Goal: Transaction & Acquisition: Purchase product/service

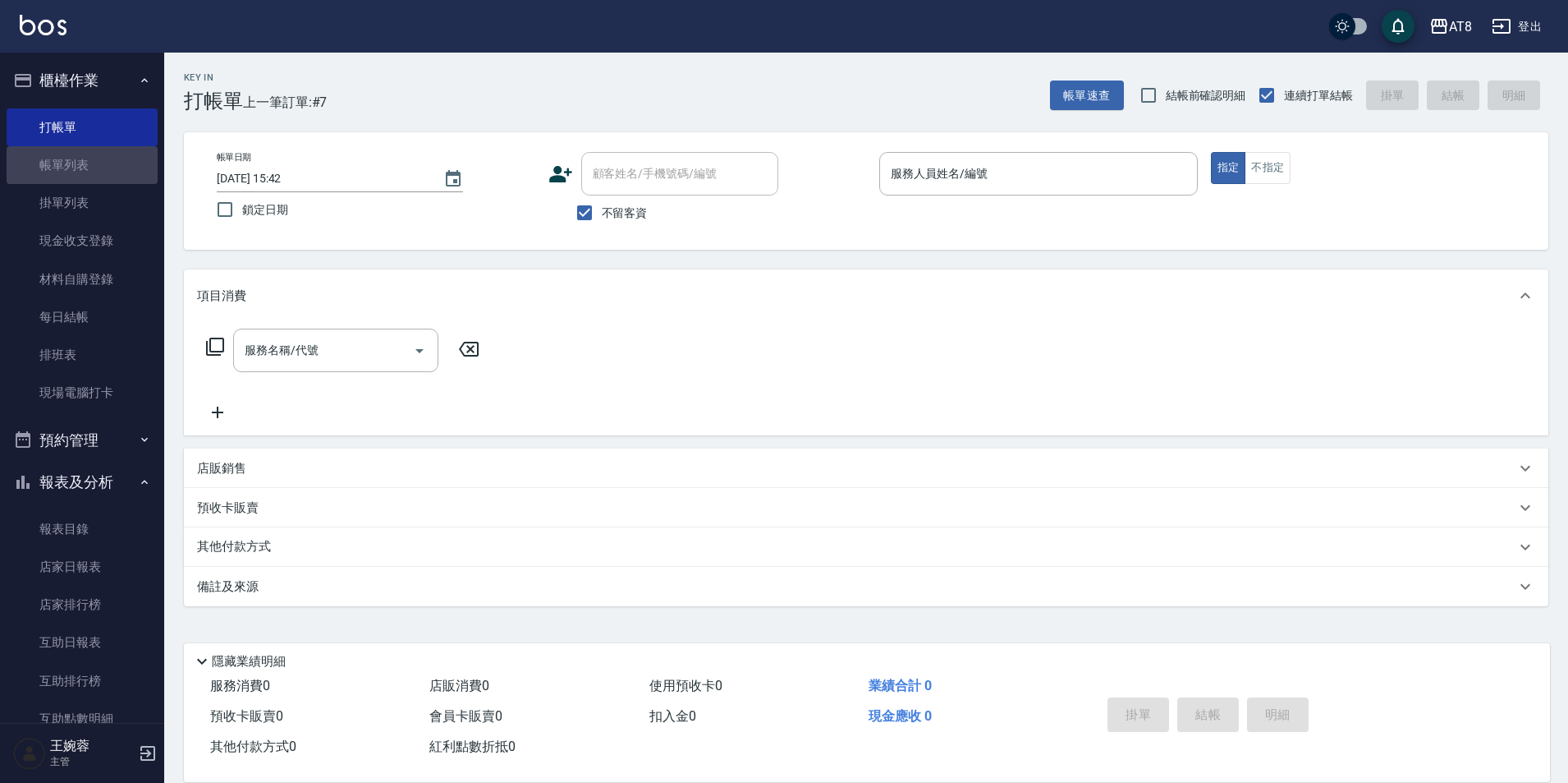
click at [82, 170] on link "帳單列表" at bounding box center [82, 165] width 151 height 38
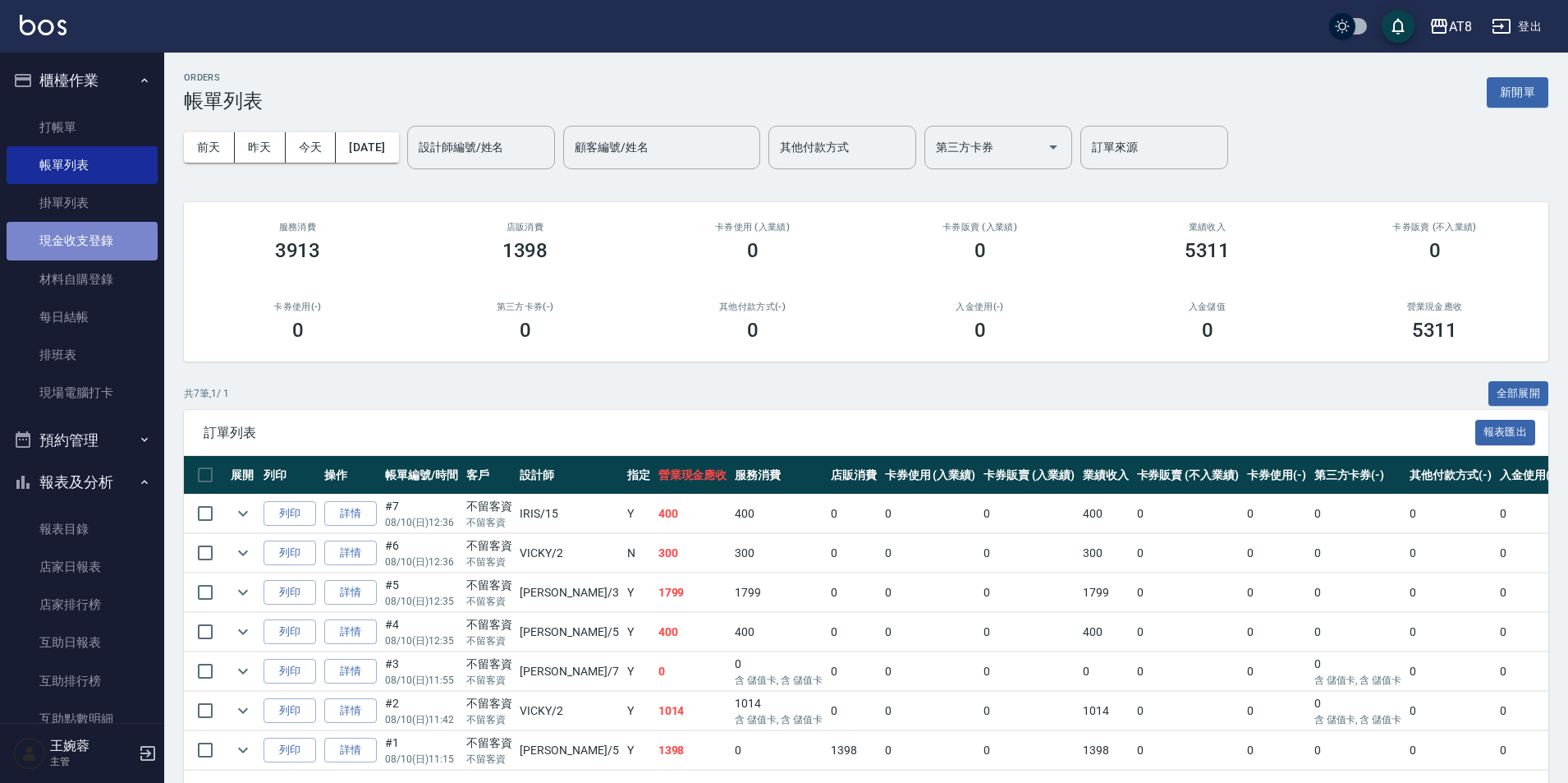
click at [92, 236] on link "現金收支登錄" at bounding box center [82, 241] width 151 height 38
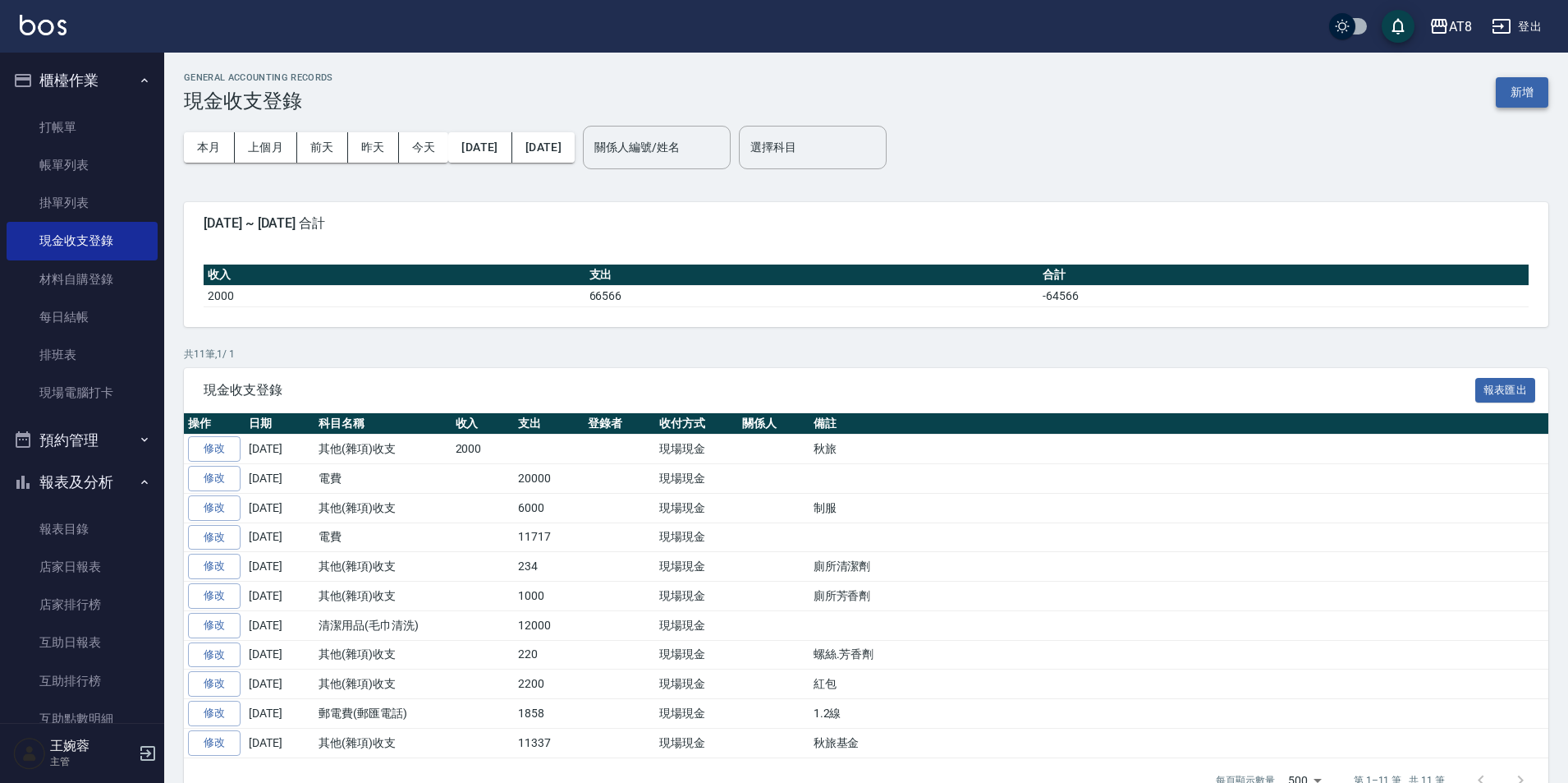
click at [1534, 101] on button "新增" at bounding box center [1522, 92] width 53 height 31
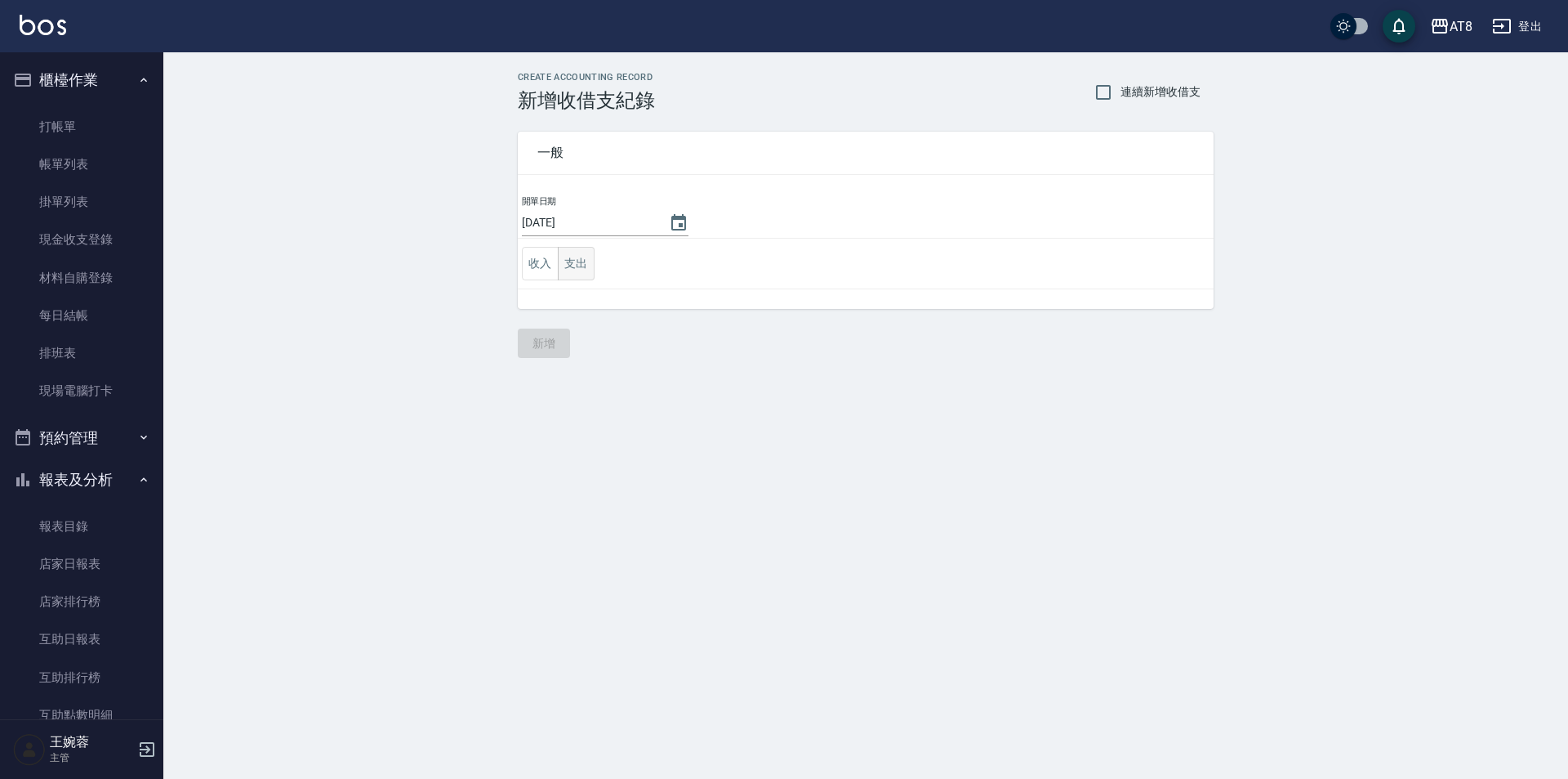
click at [586, 266] on button "支出" at bounding box center [576, 263] width 37 height 33
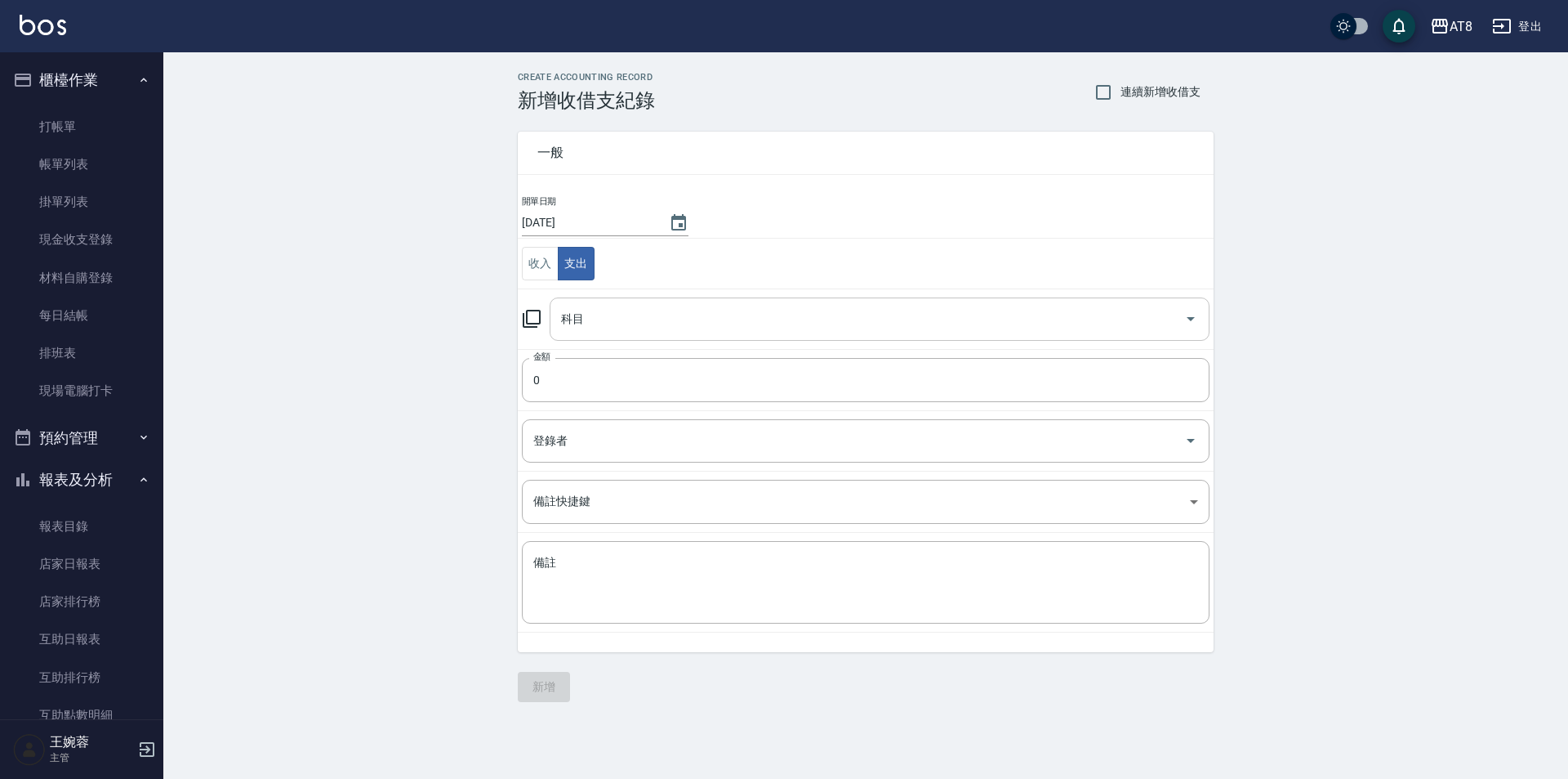
click at [643, 317] on input "科目" at bounding box center [867, 319] width 621 height 29
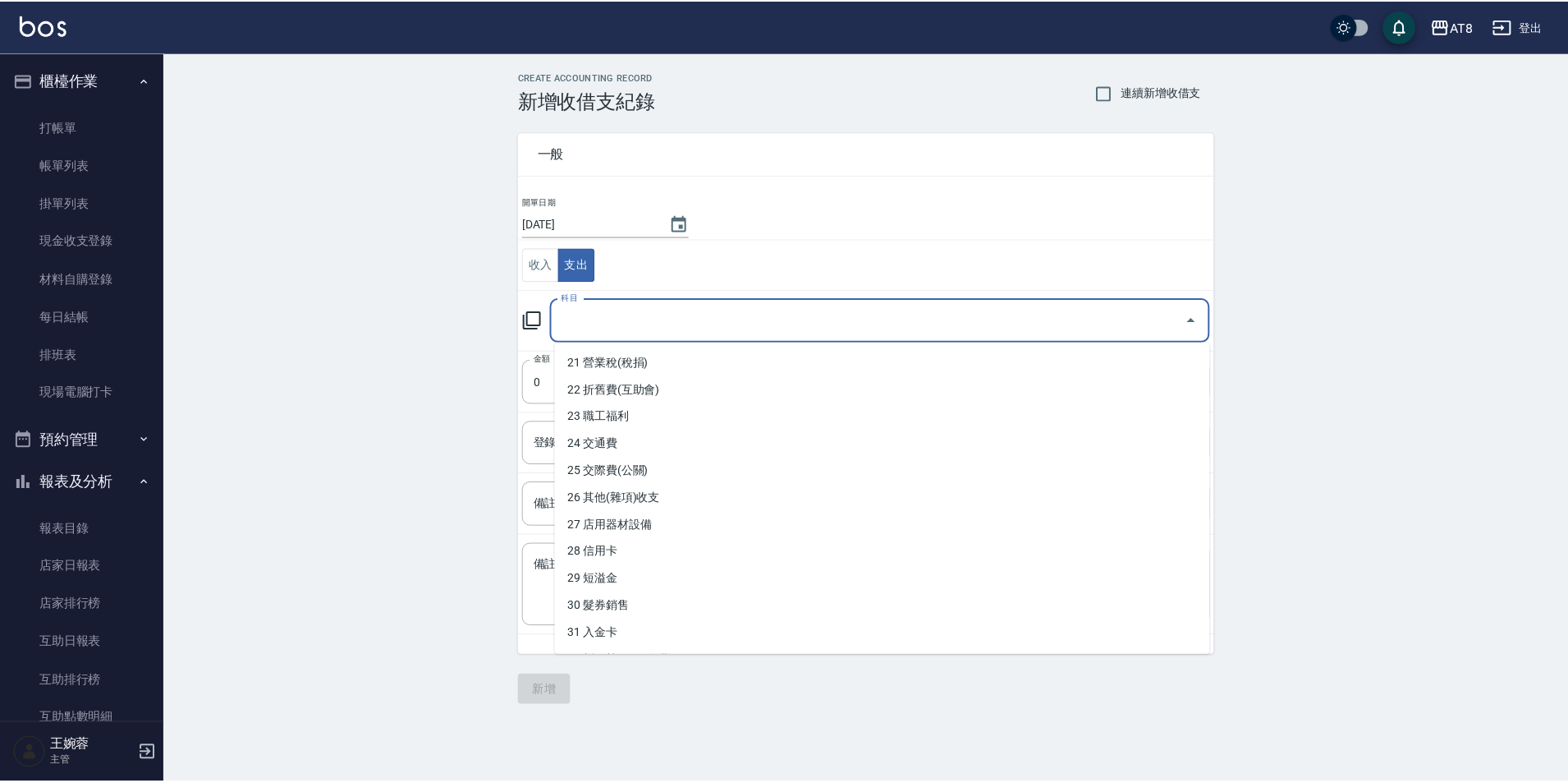
scroll to position [588, 0]
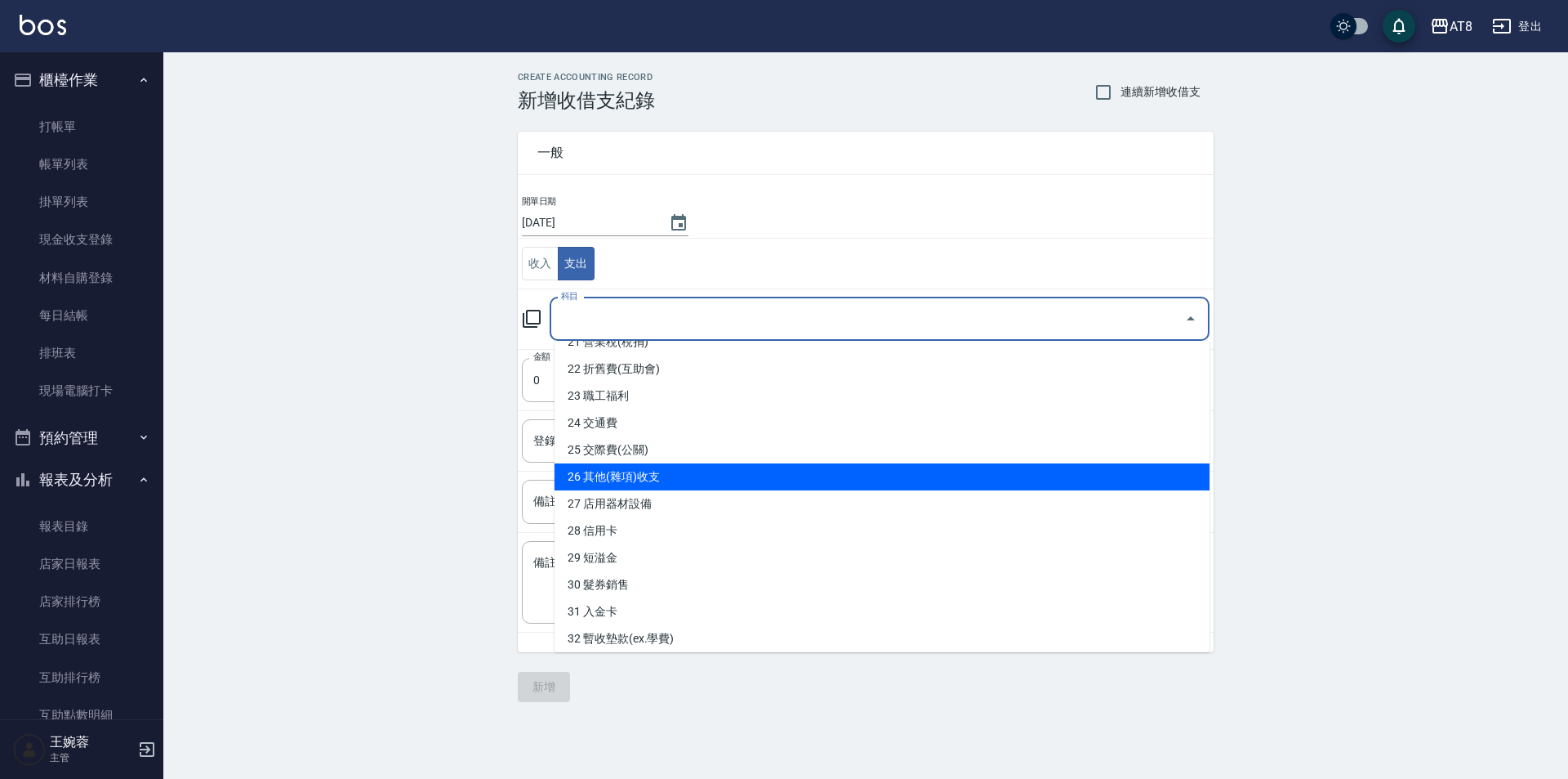
click at [1190, 489] on li "26 其他(雜項)收支" at bounding box center [881, 477] width 655 height 27
type input "26 其他(雜項)收支"
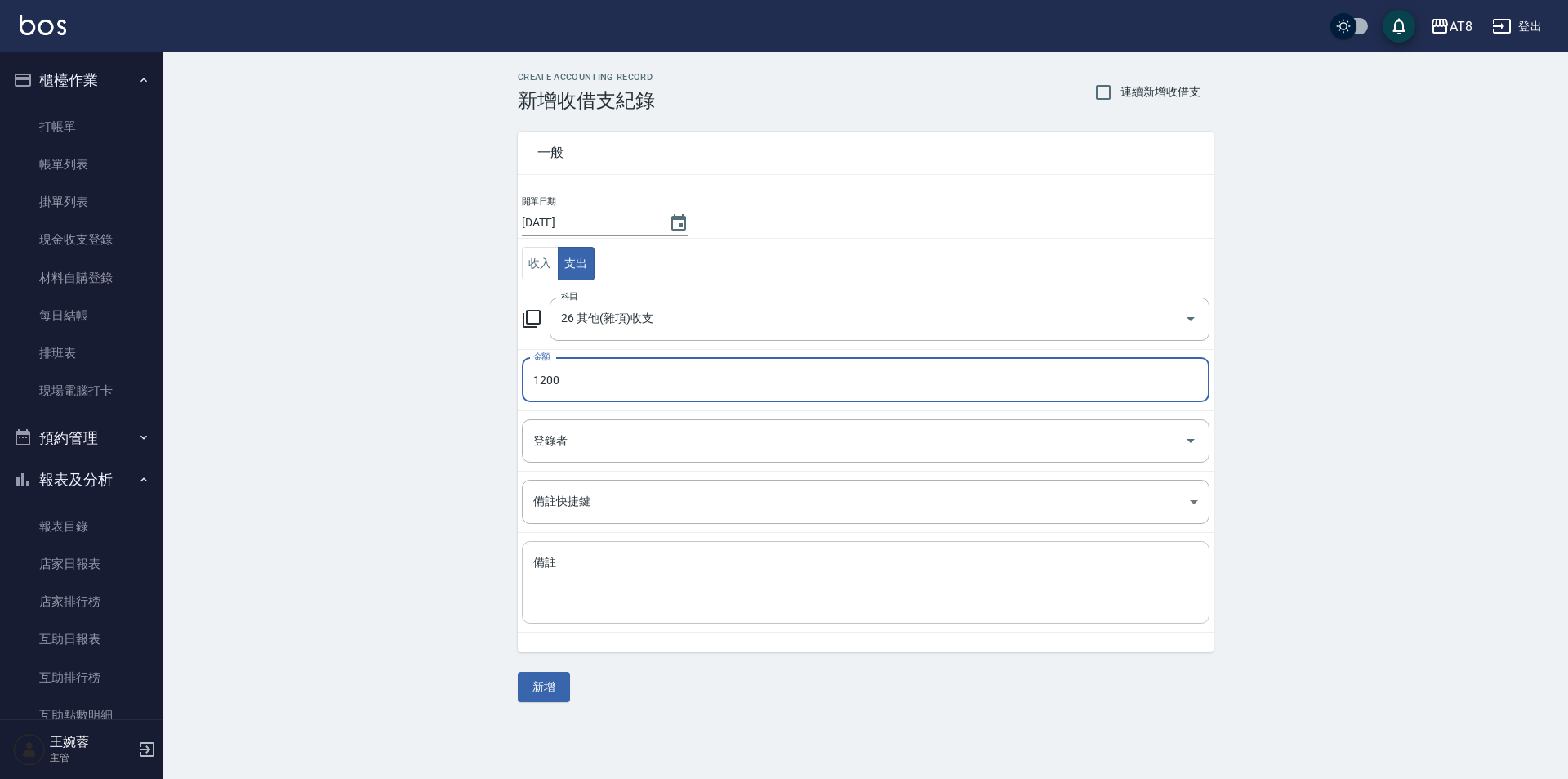
type input "1200"
click at [1137, 580] on textarea "備註" at bounding box center [866, 582] width 665 height 56
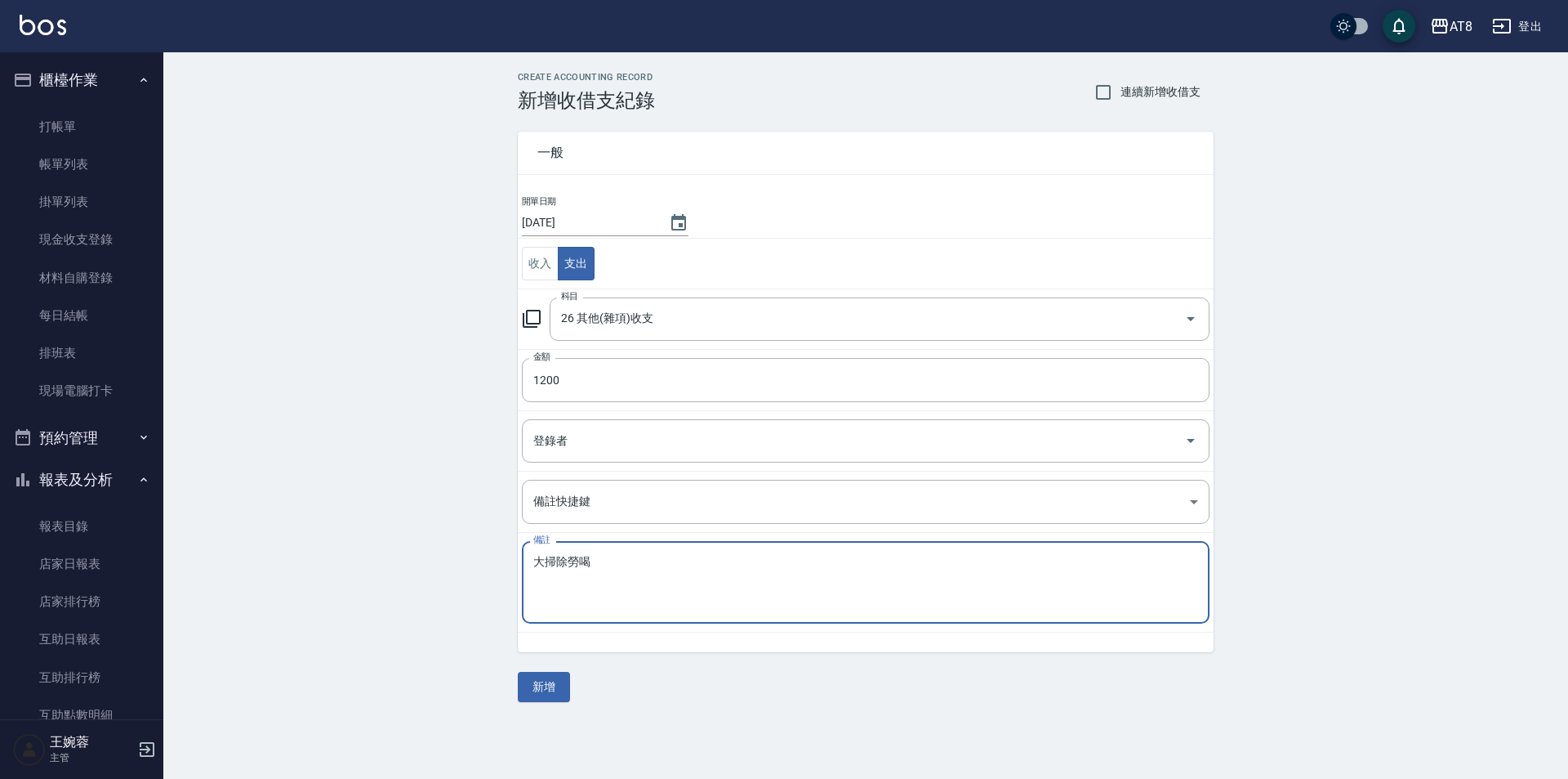
type textarea "大掃除勞喝"
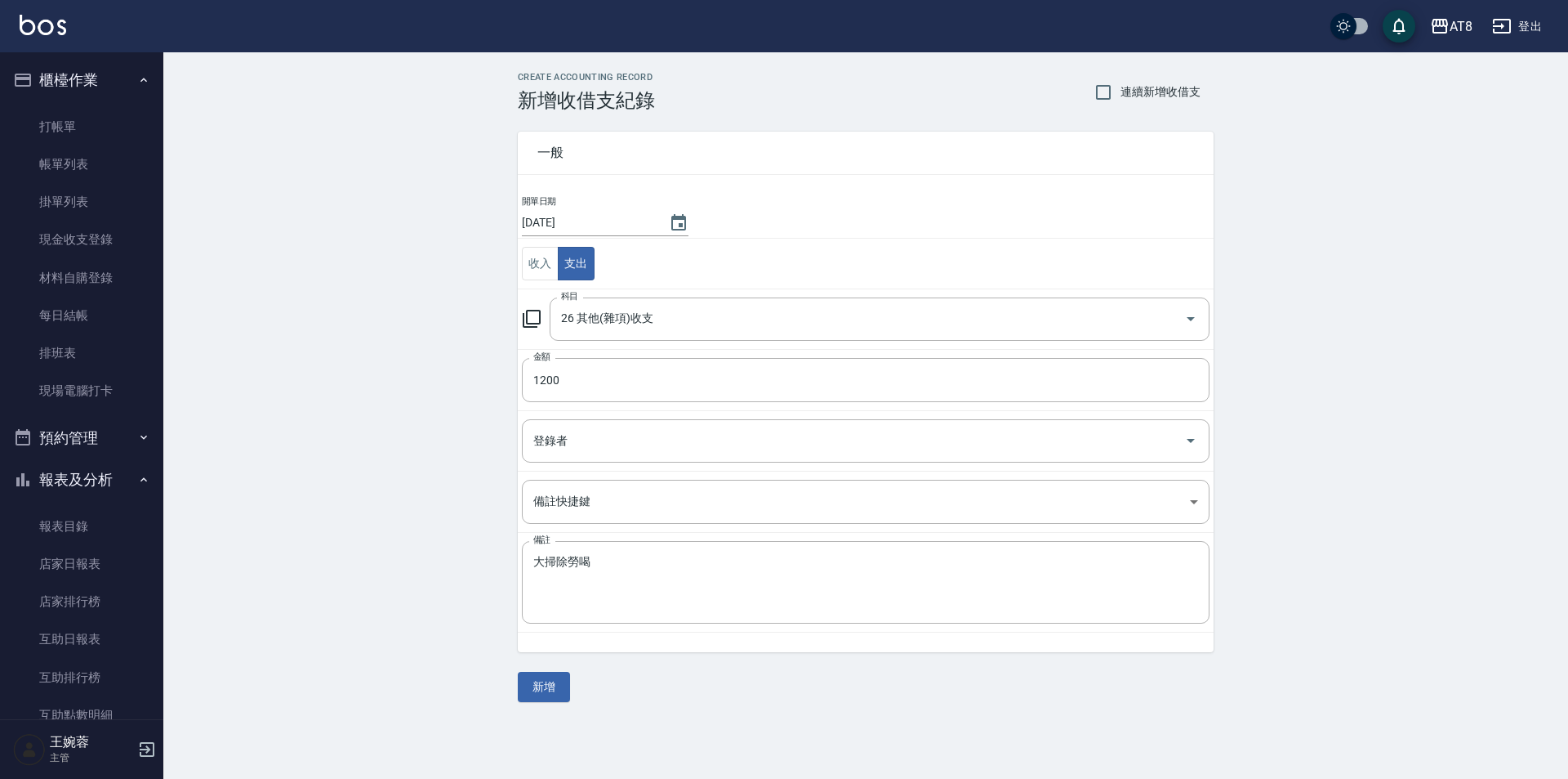
click at [542, 701] on div "CREATE ACCOUNTING RECORD 新增收借支紀錄 連續新增收借支 一般 開單日期 [DATE] 收入 支出 科目 26 其他(雜項)收支 科目…" at bounding box center [865, 387] width 1405 height 669
click at [542, 692] on button "新增" at bounding box center [543, 687] width 52 height 31
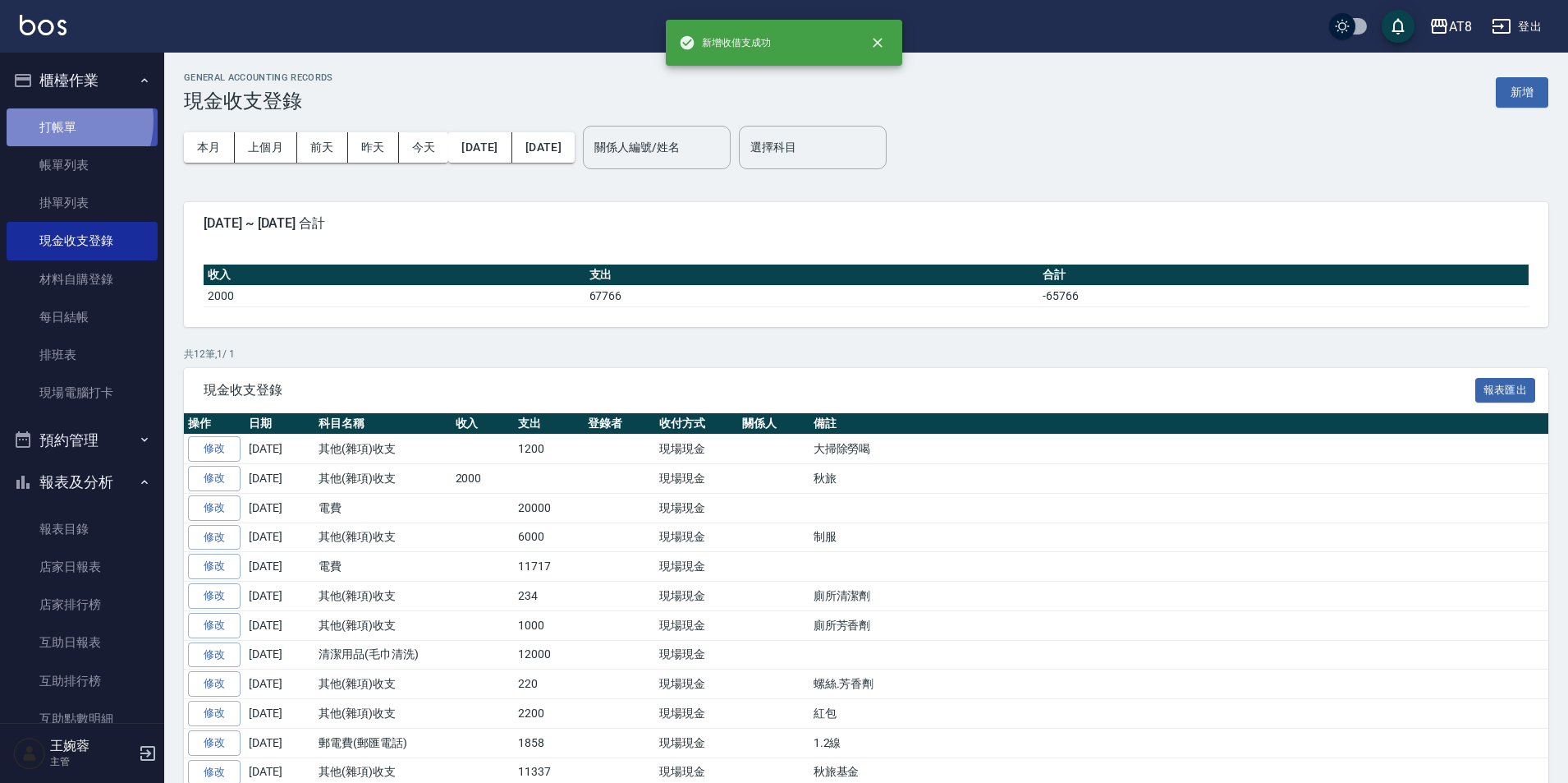
click at [53, 120] on link "打帳單" at bounding box center [82, 128] width 151 height 38
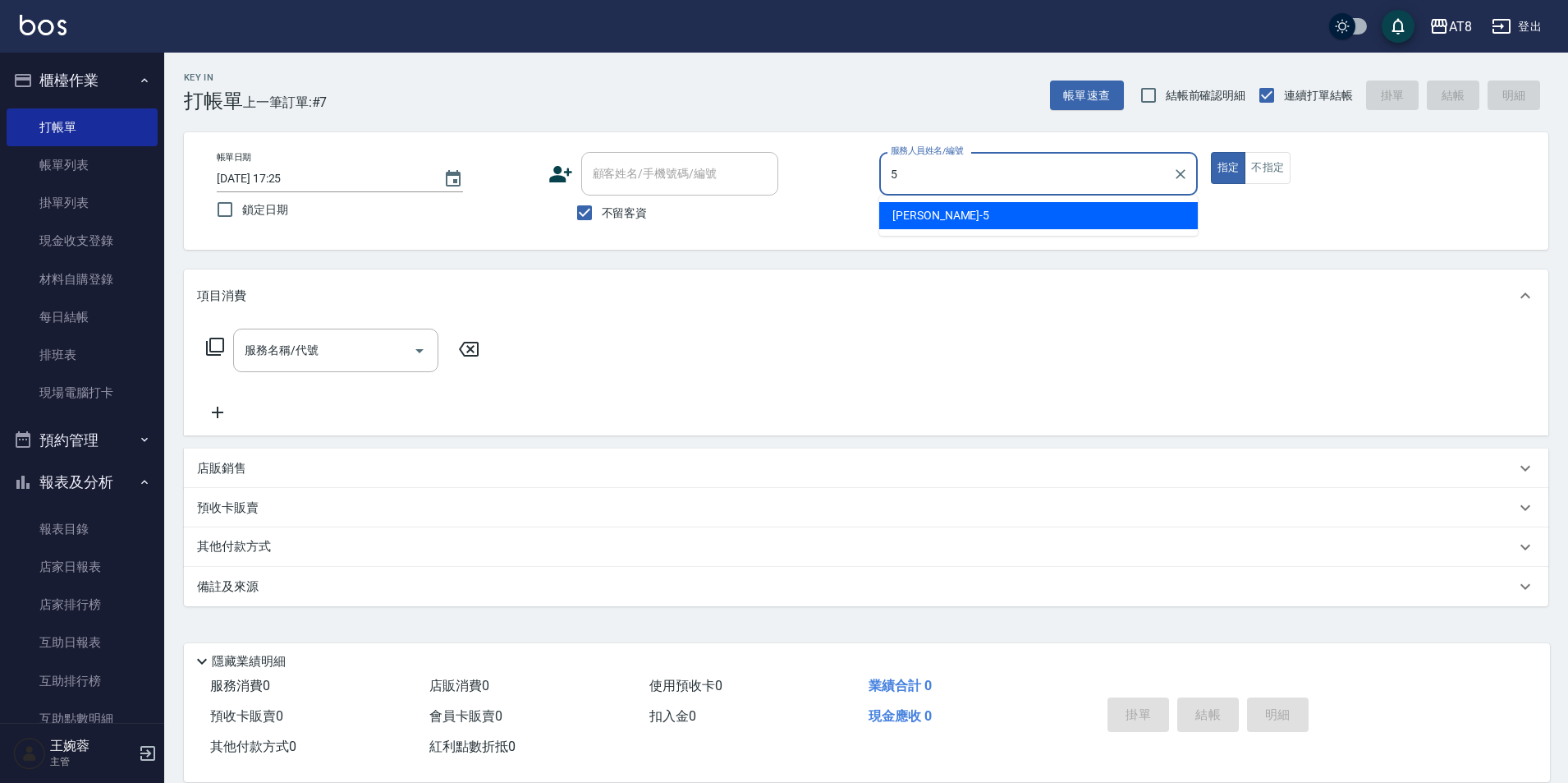
type input "HANK-5"
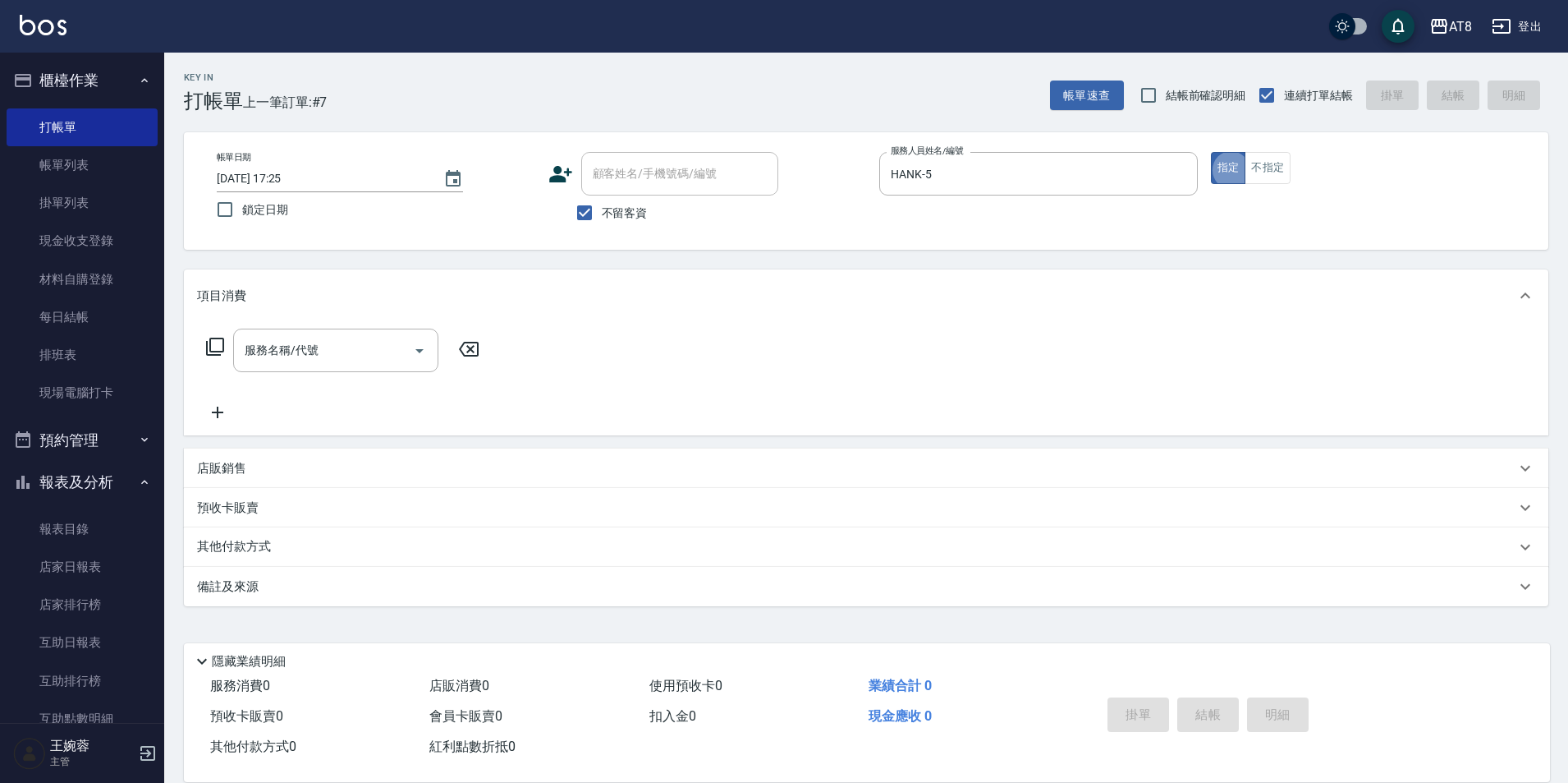
type button "true"
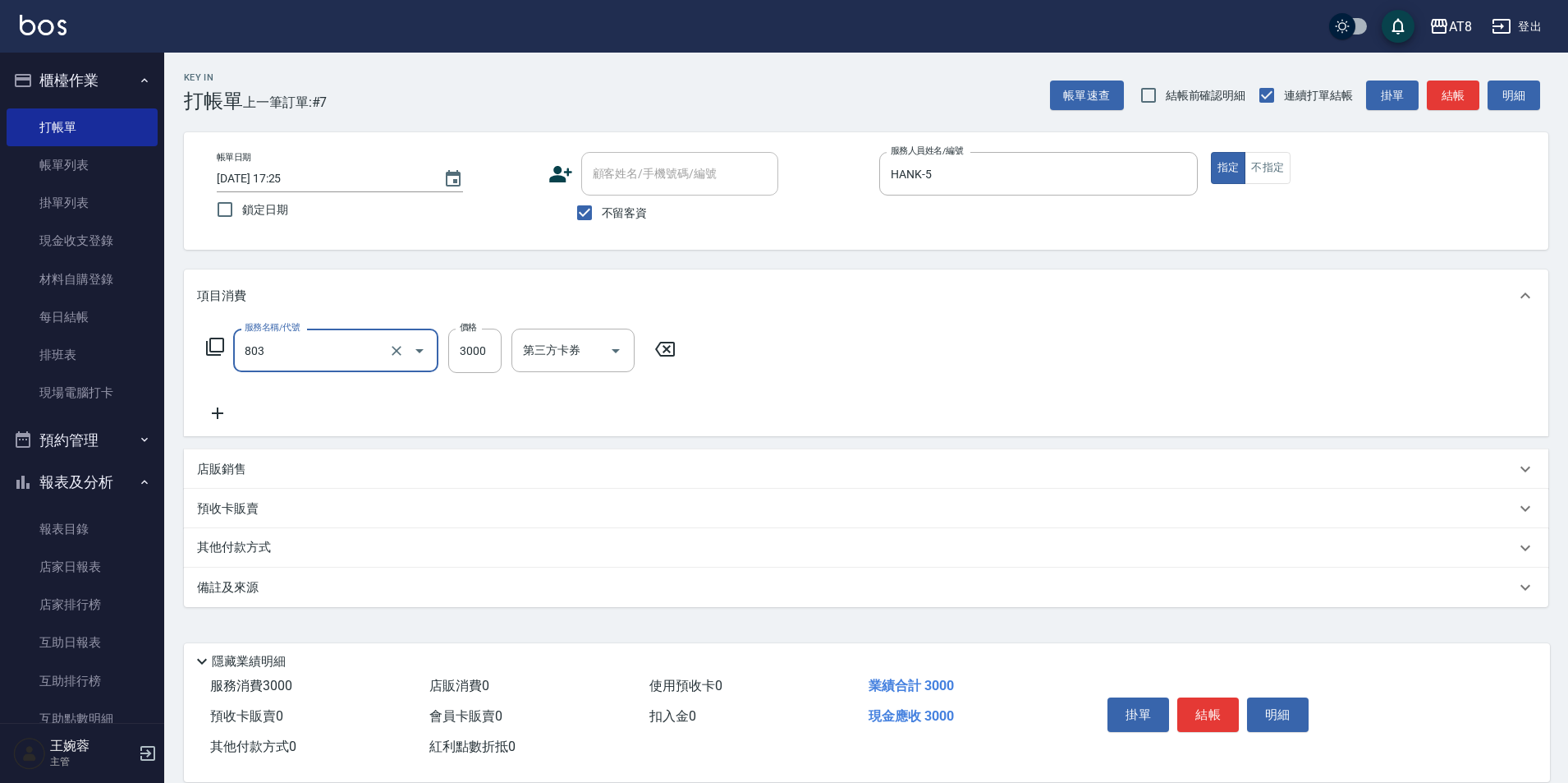
type input "頂級豪華3(803)"
type input "2000"
click at [1188, 697] on button "結帳" at bounding box center [1207, 714] width 62 height 34
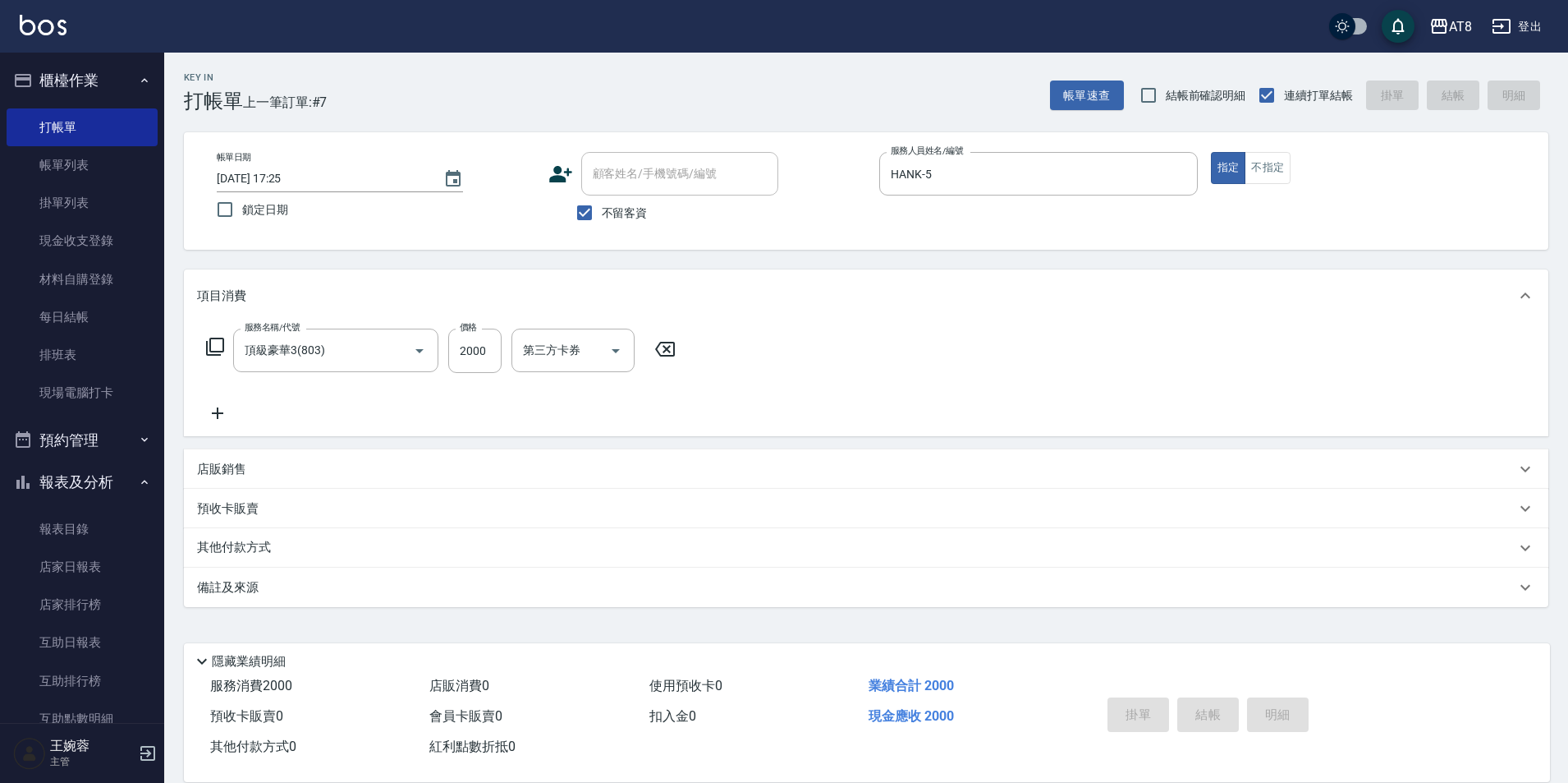
type input "[DATE] 17:29"
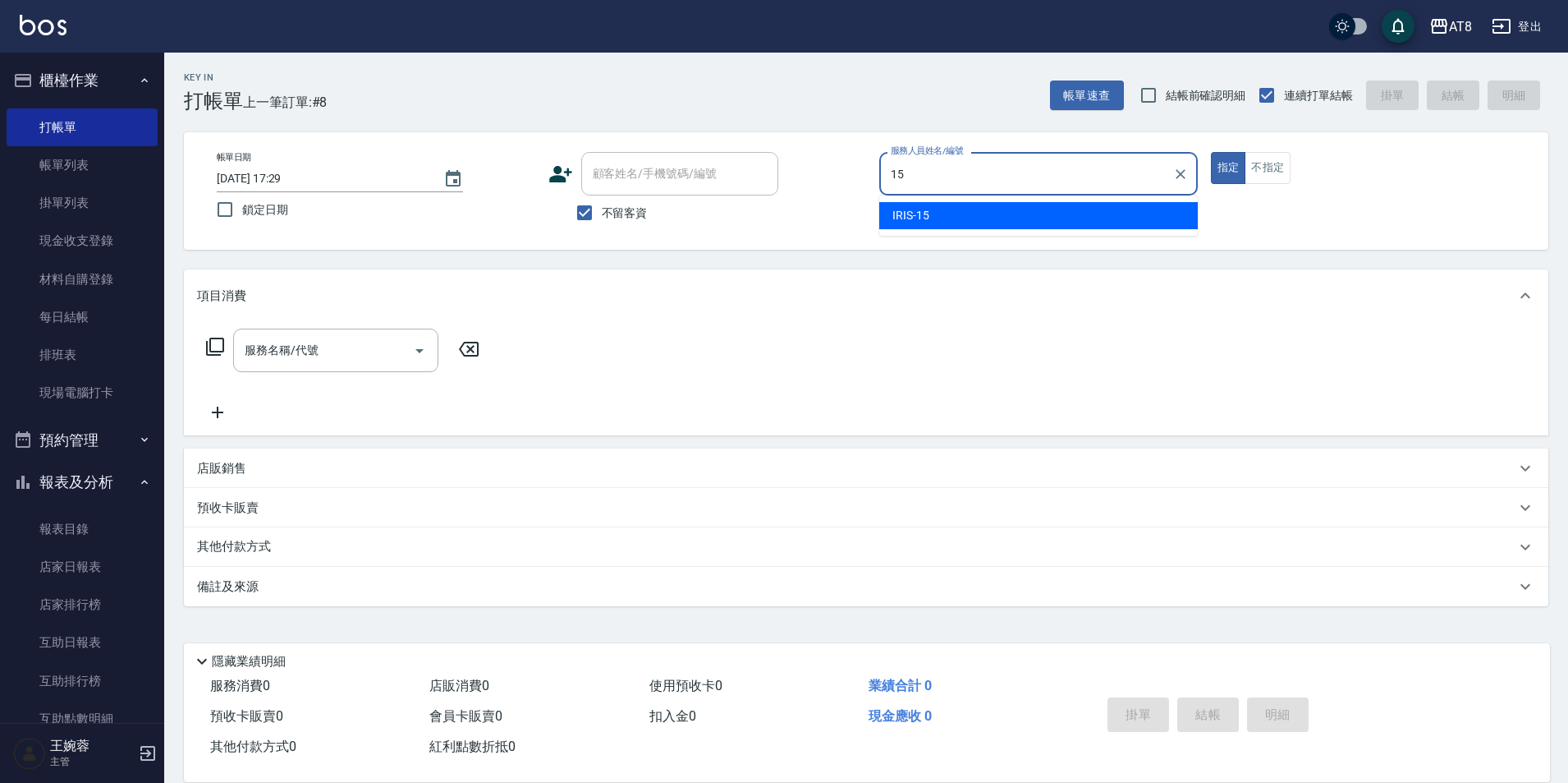
type input "IRIS-15"
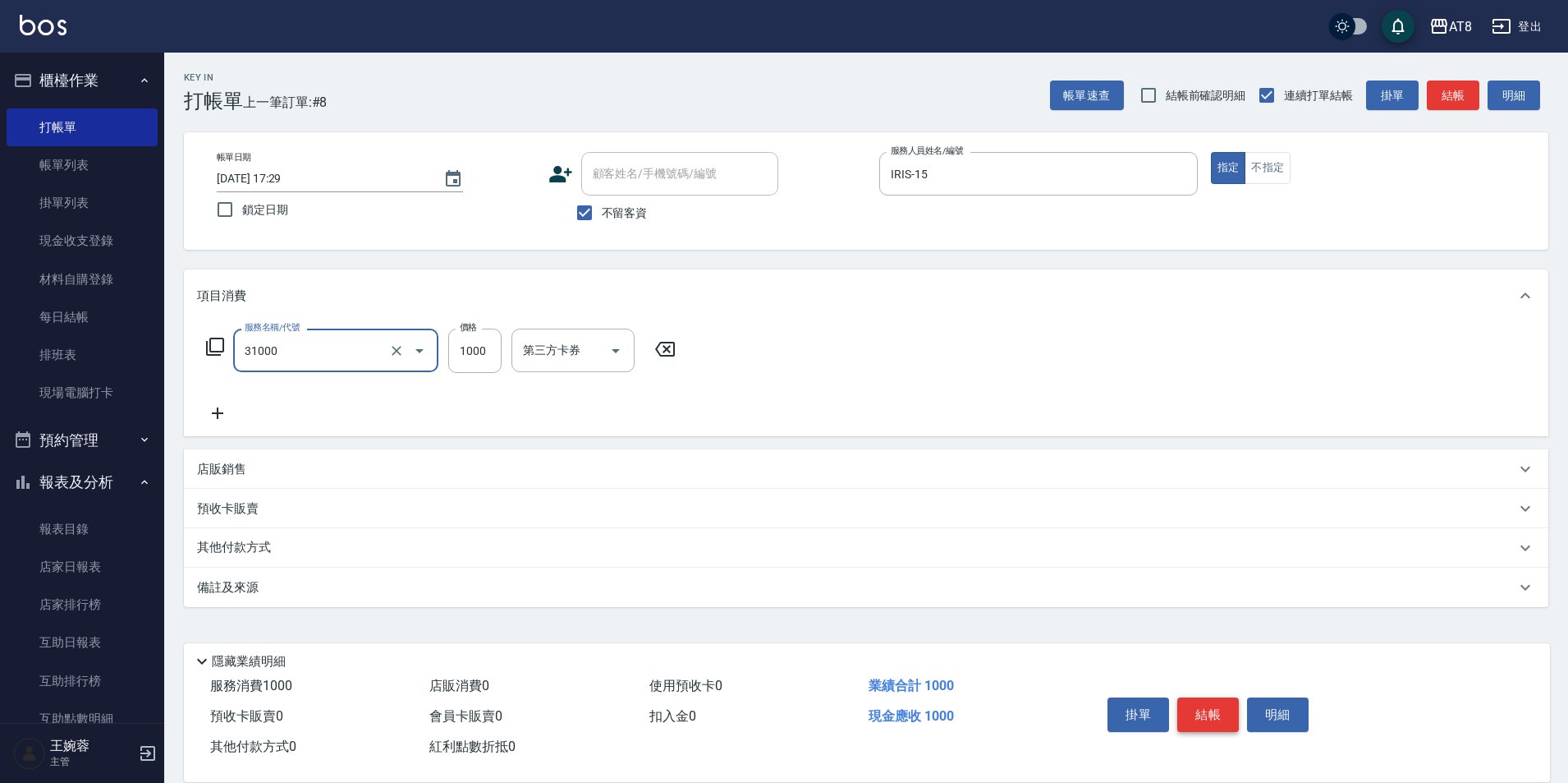
type input "燙髮(31000)"
type input "800"
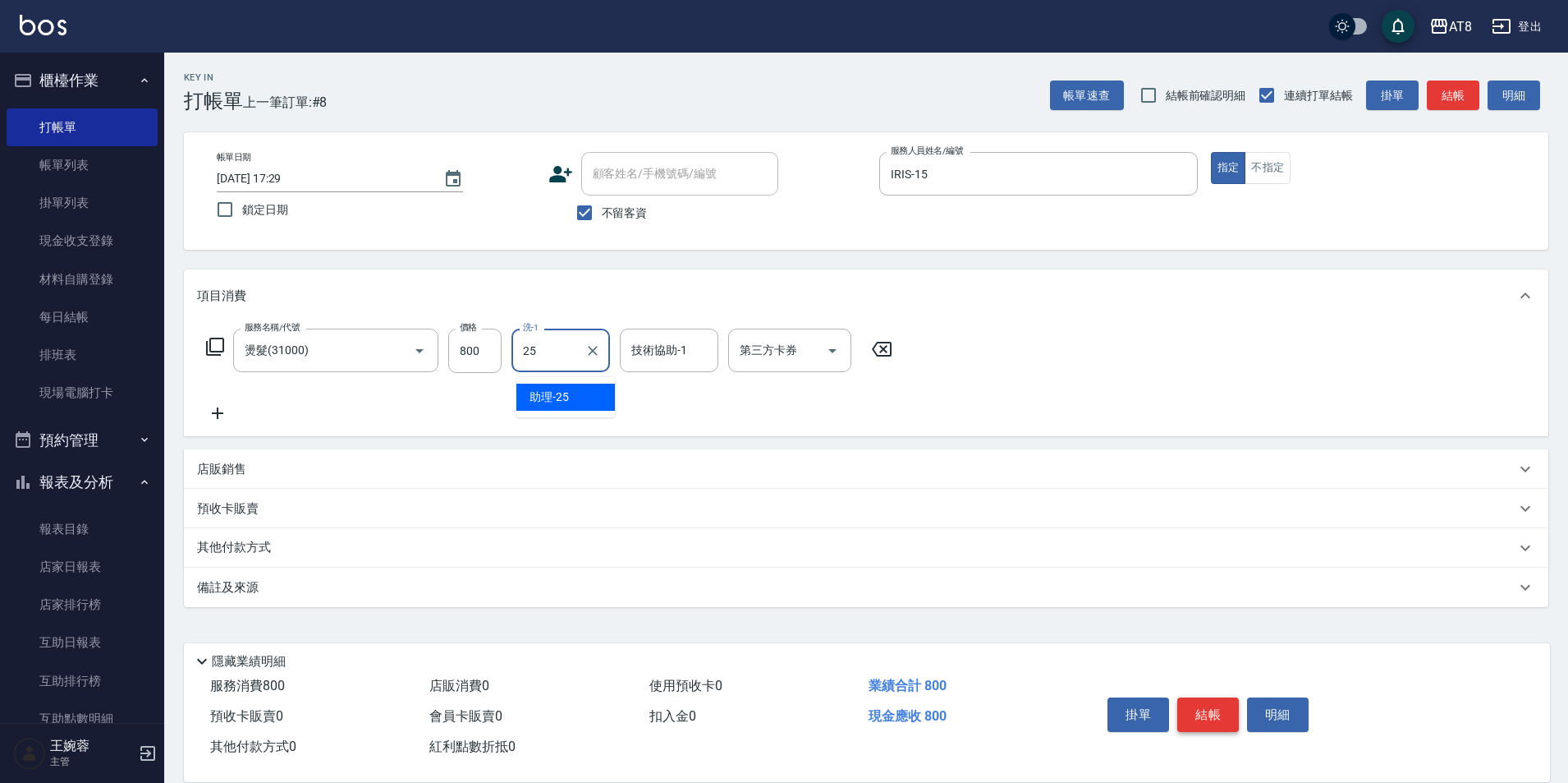
type input "助理-25"
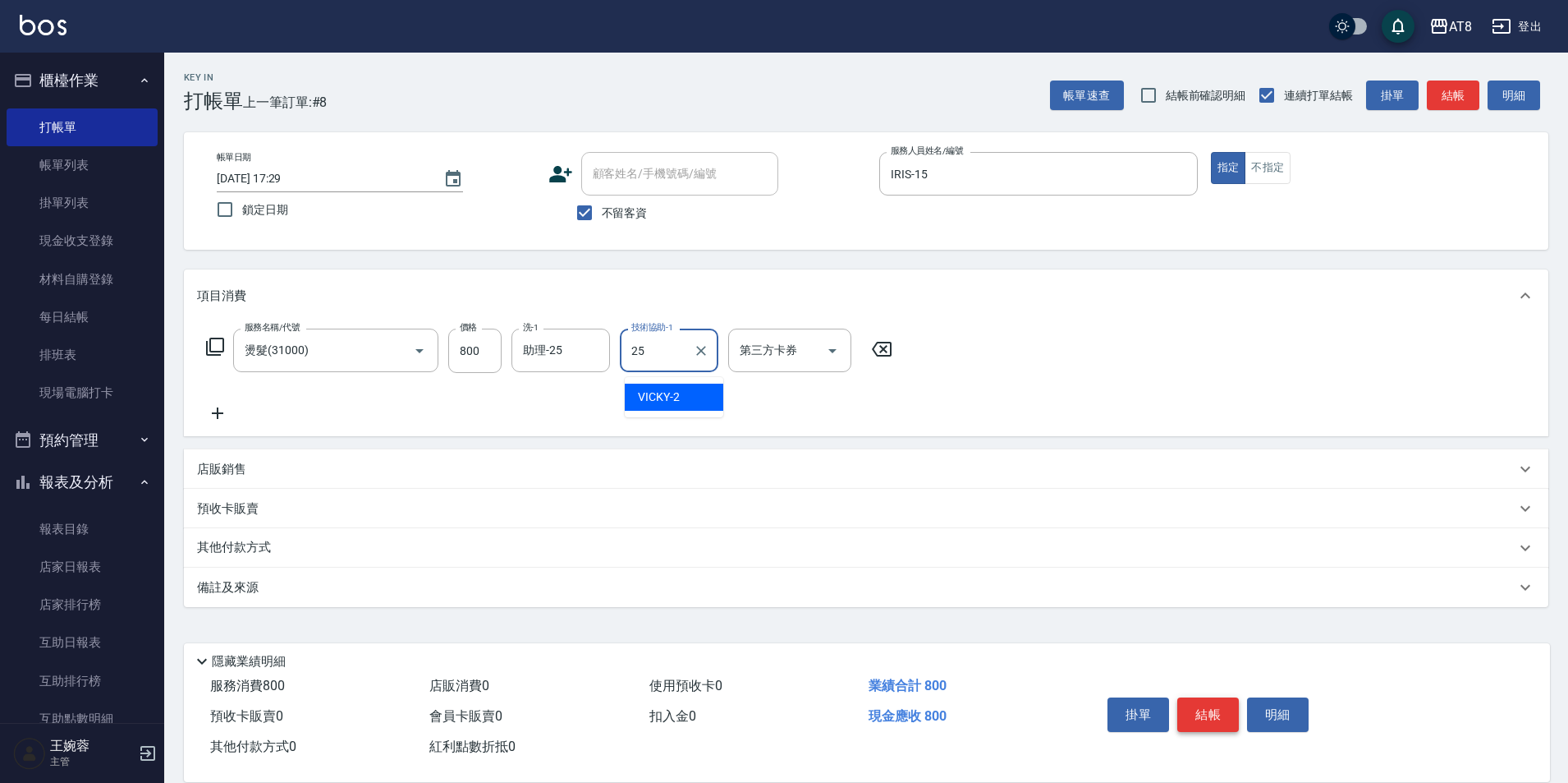
type input "助理-25"
click at [1188, 697] on button "結帳" at bounding box center [1207, 714] width 62 height 34
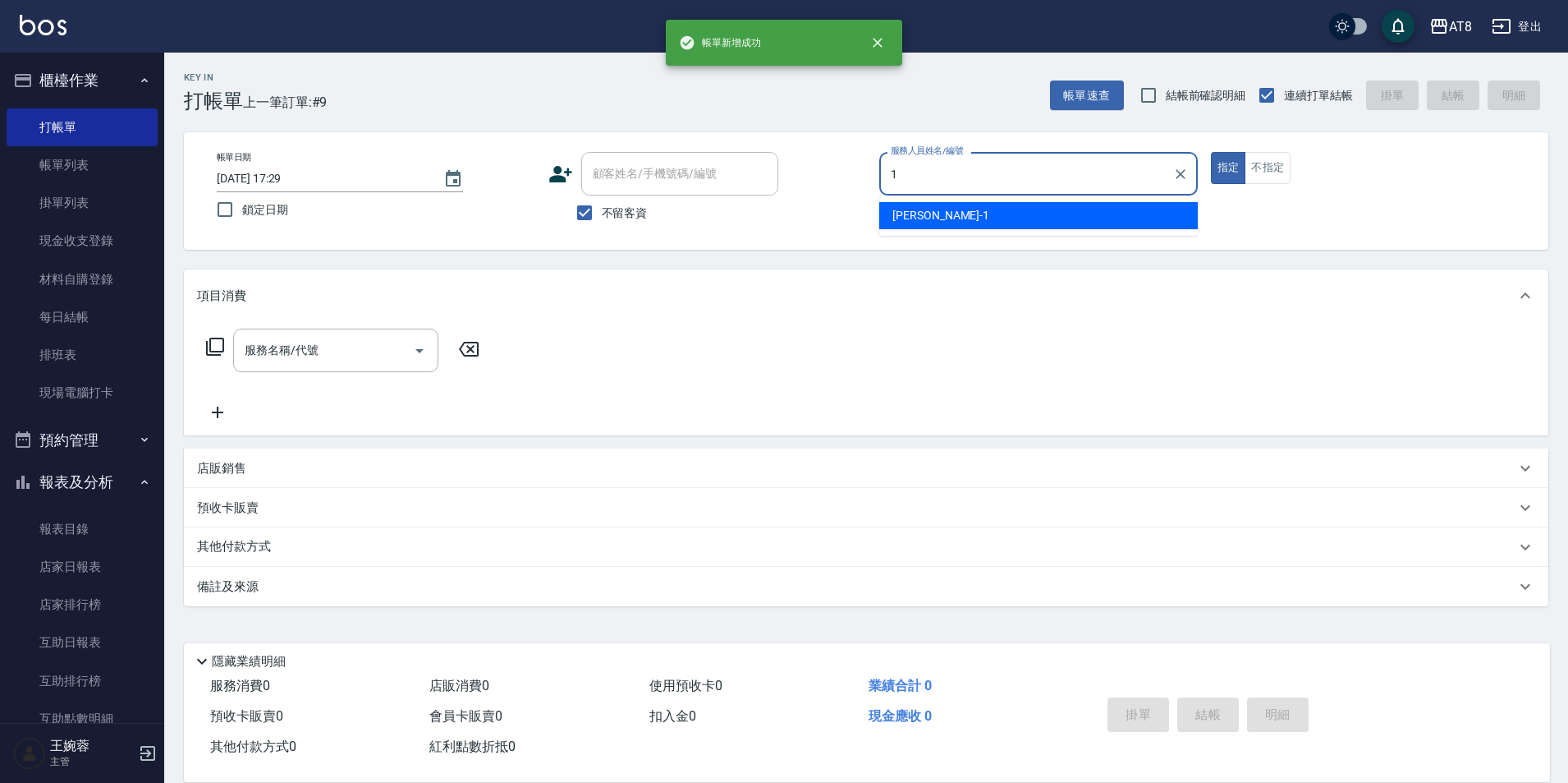
type input "YUKI-1"
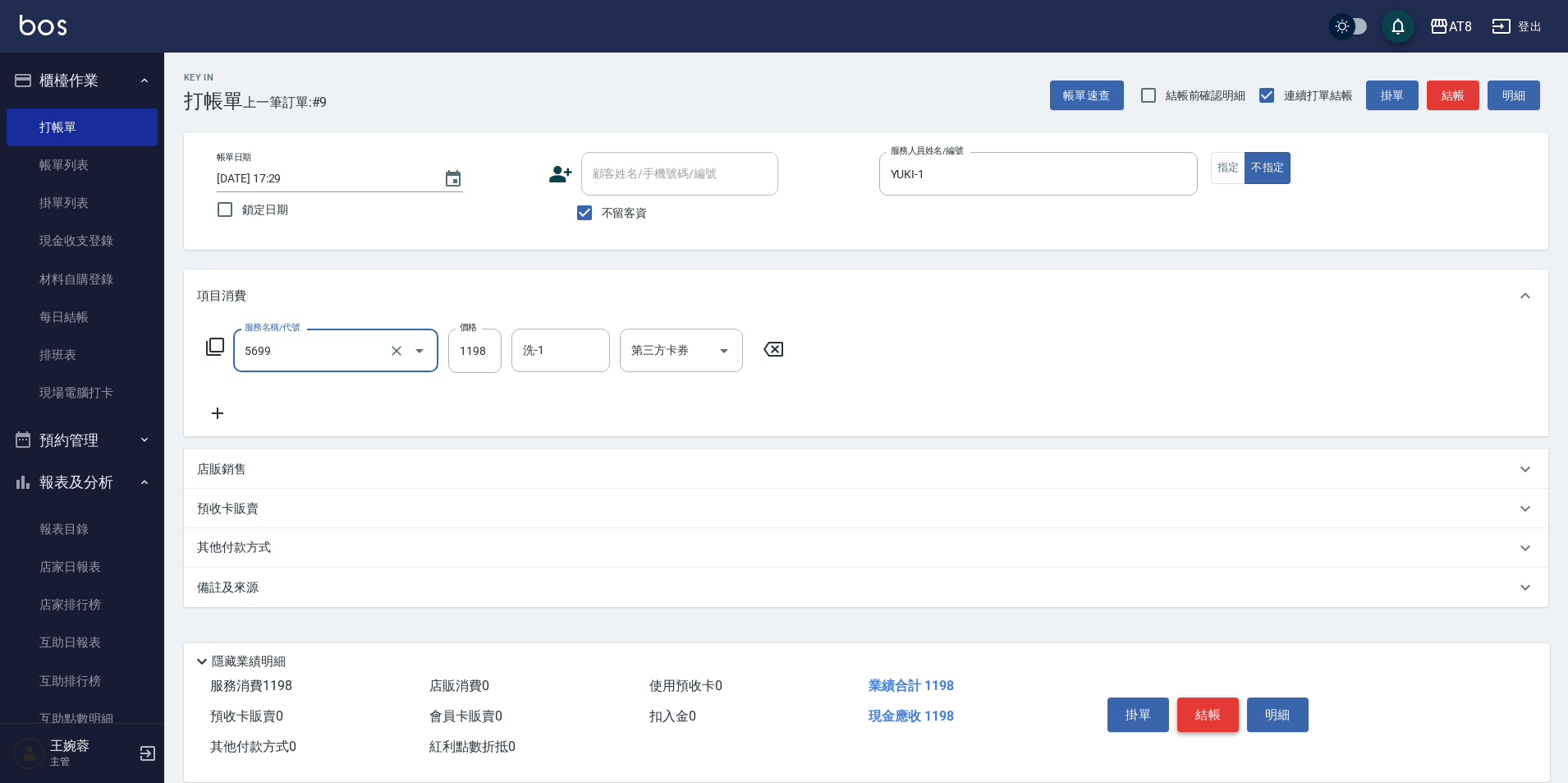
type input "水沁涼套餐(5699)"
type input "助理-22"
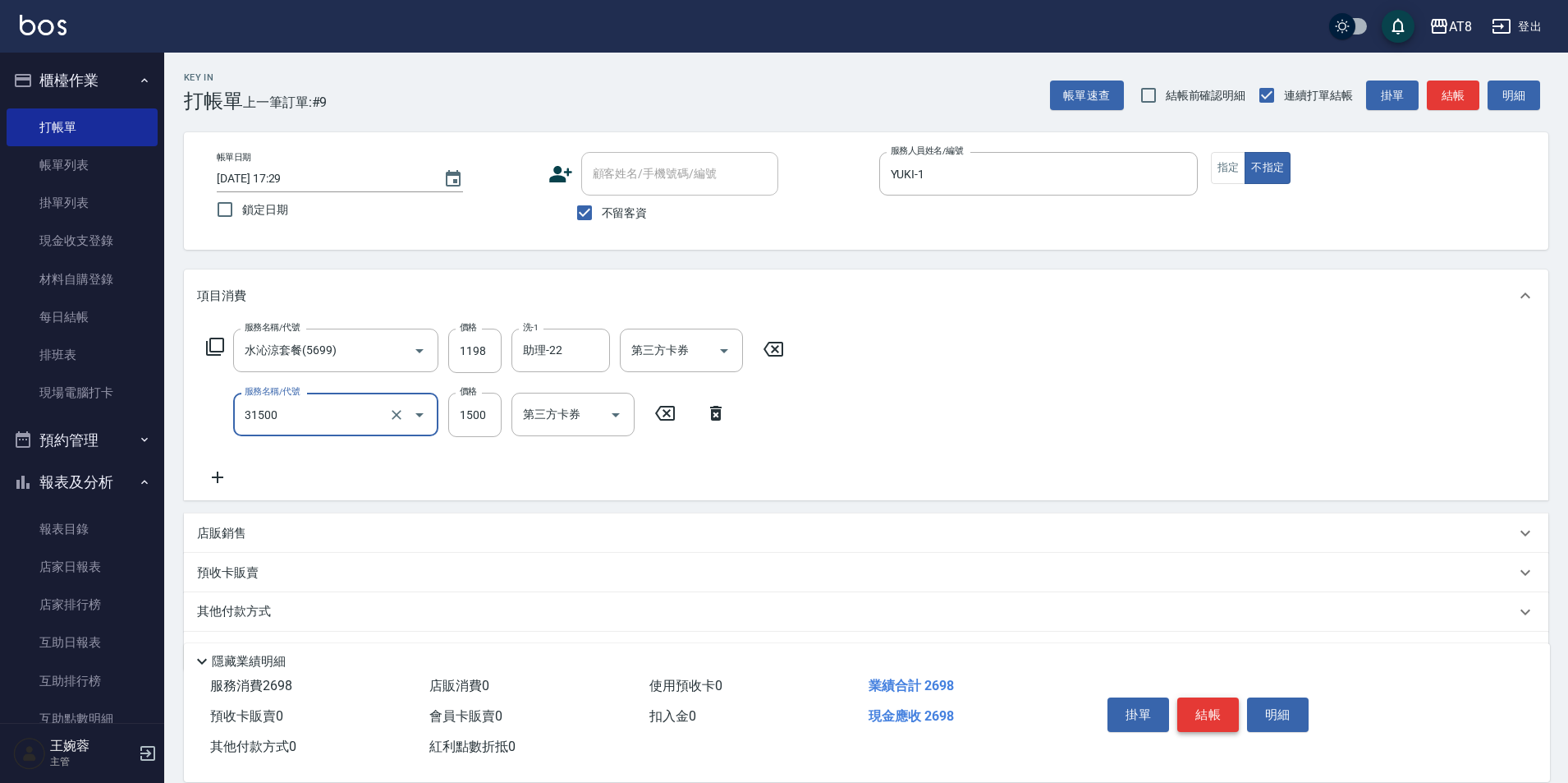
type input "燙髮(31500)"
type input "1501"
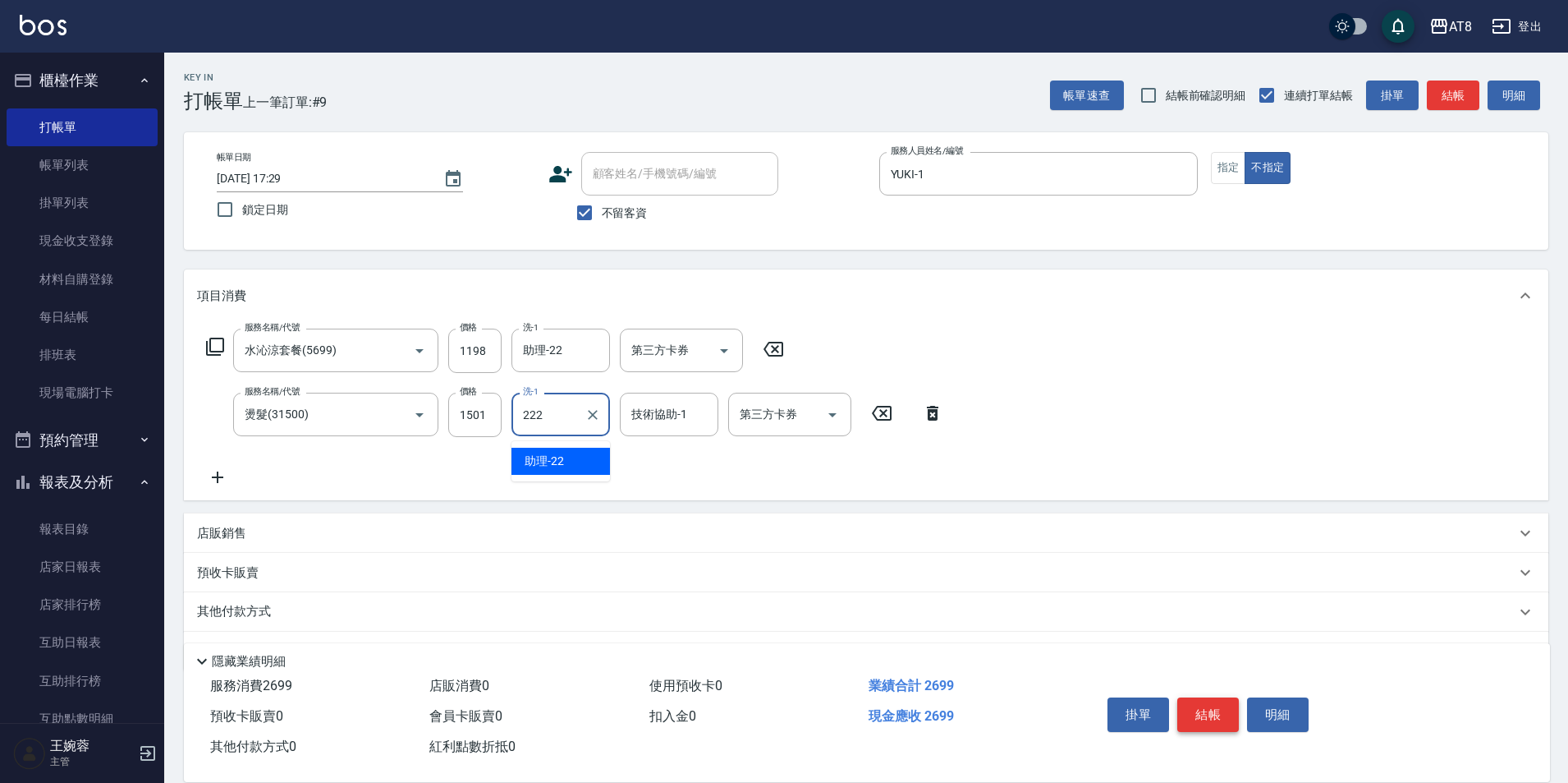
type input "222"
type input "助理-22"
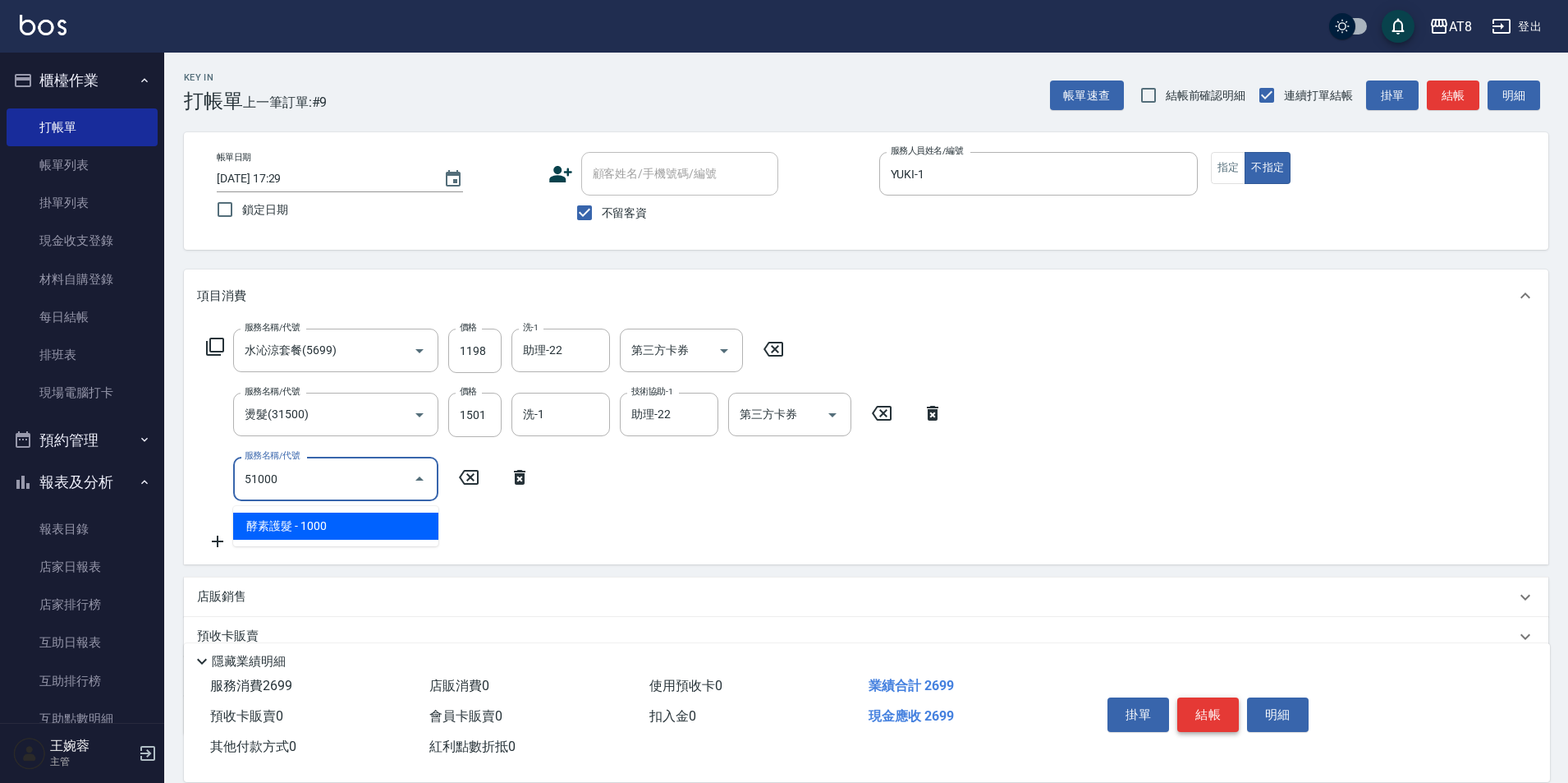
type input "酵素護髮(51000)"
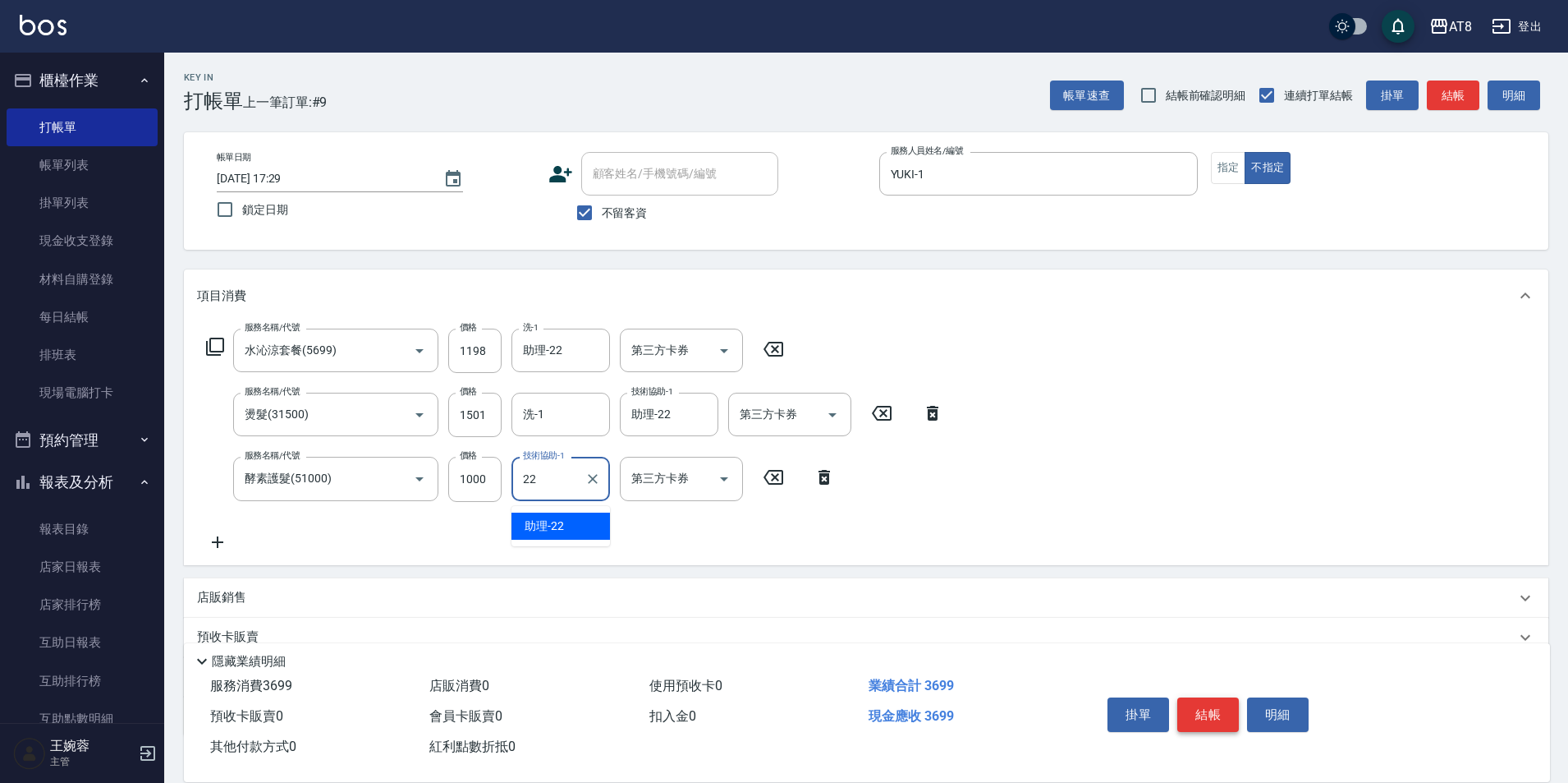
type input "助理-22"
click at [551, 403] on div "洗-1" at bounding box center [561, 414] width 99 height 44
type input "助理-22"
click at [1220, 697] on button "結帳" at bounding box center [1207, 714] width 62 height 34
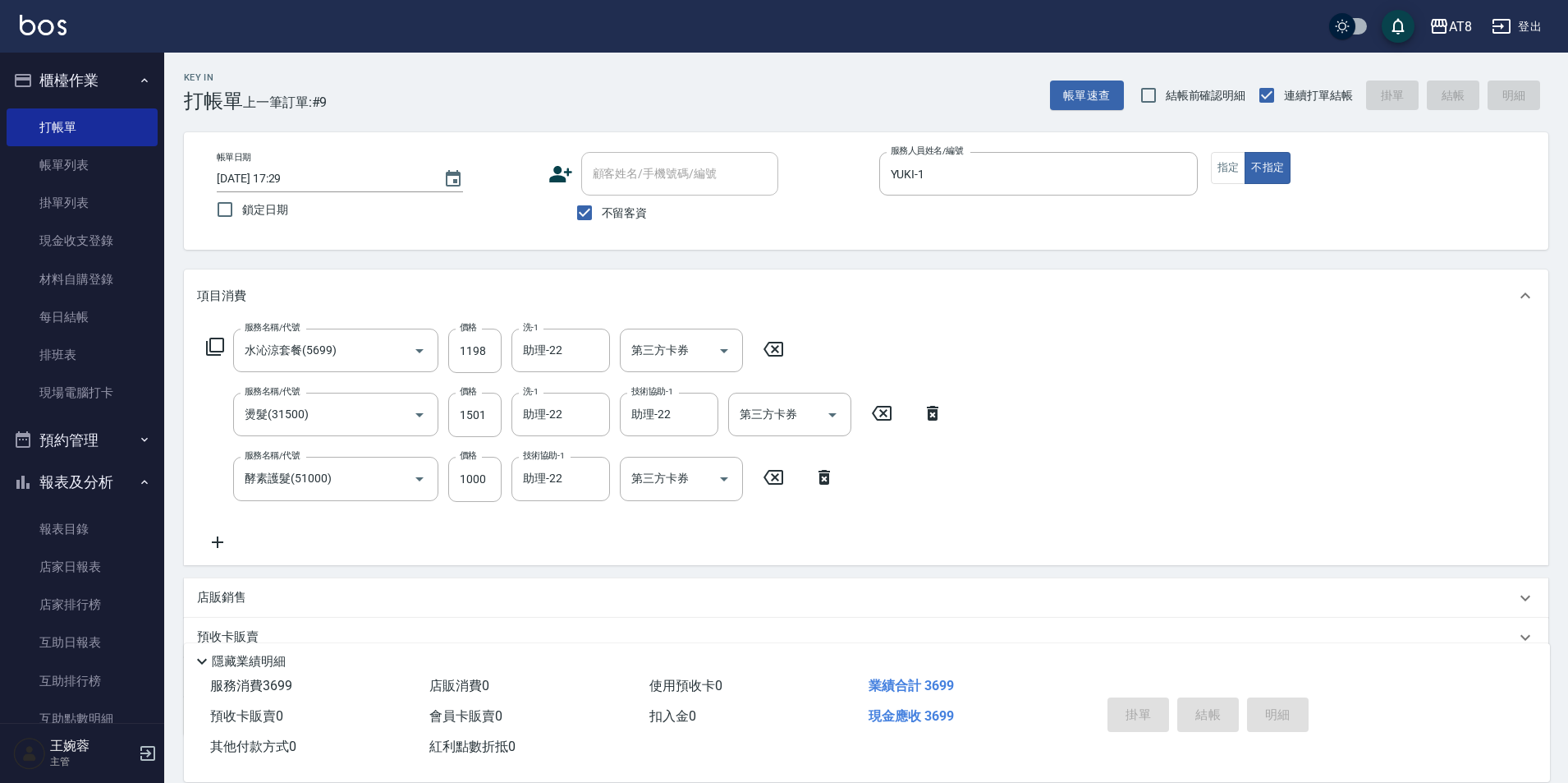
type input "[DATE] 17:30"
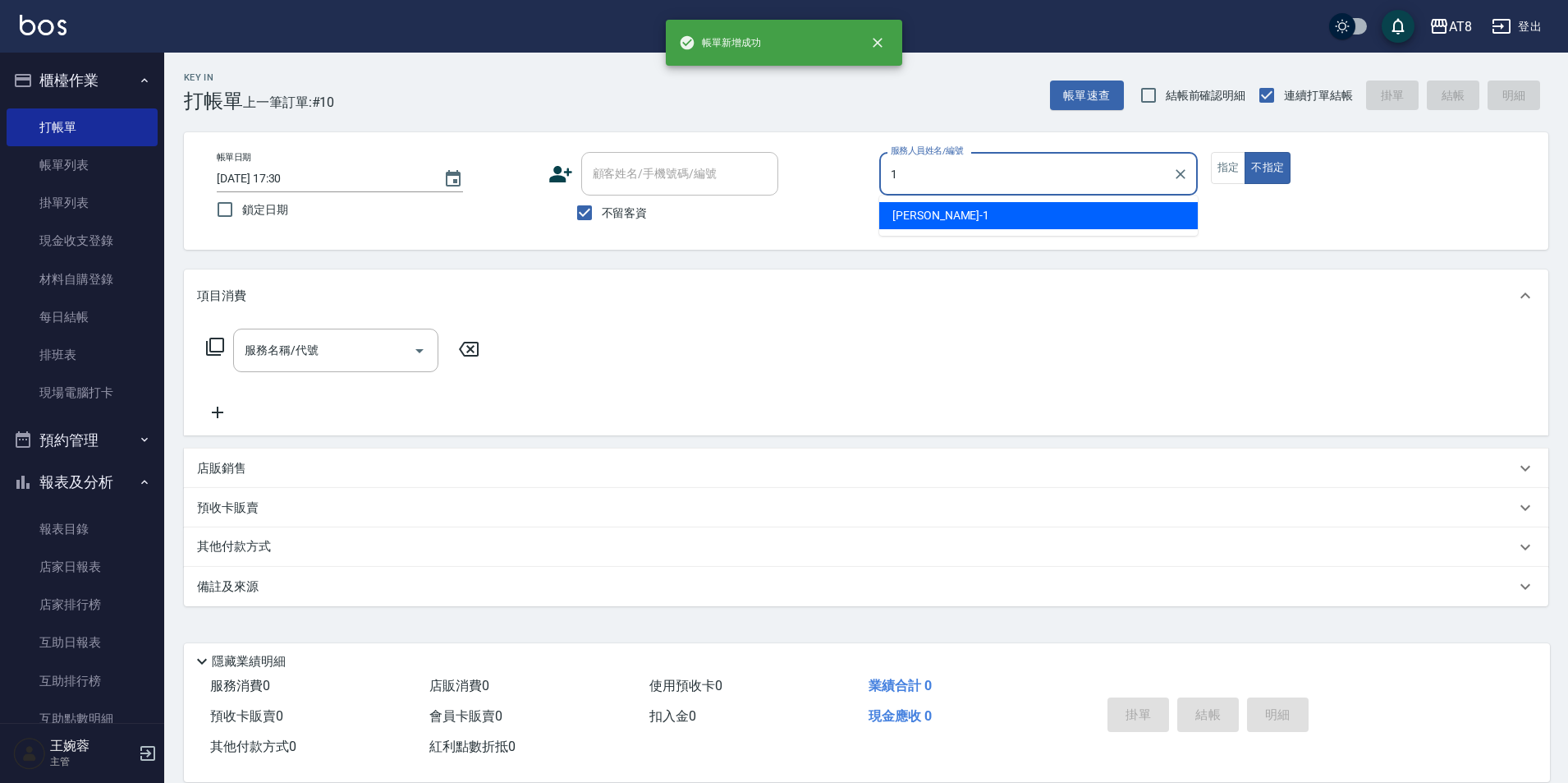
type input "YUKI-1"
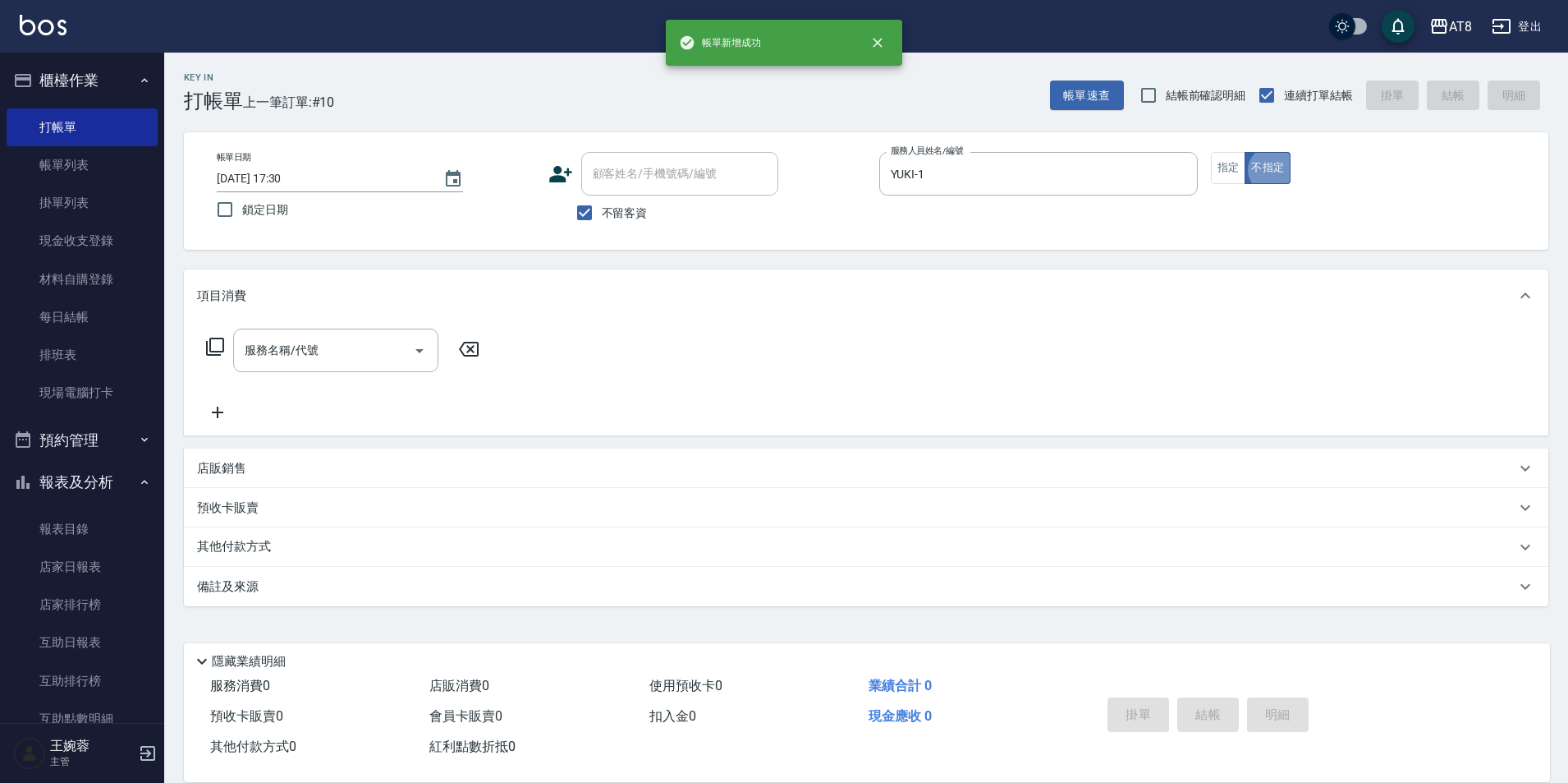
type button "false"
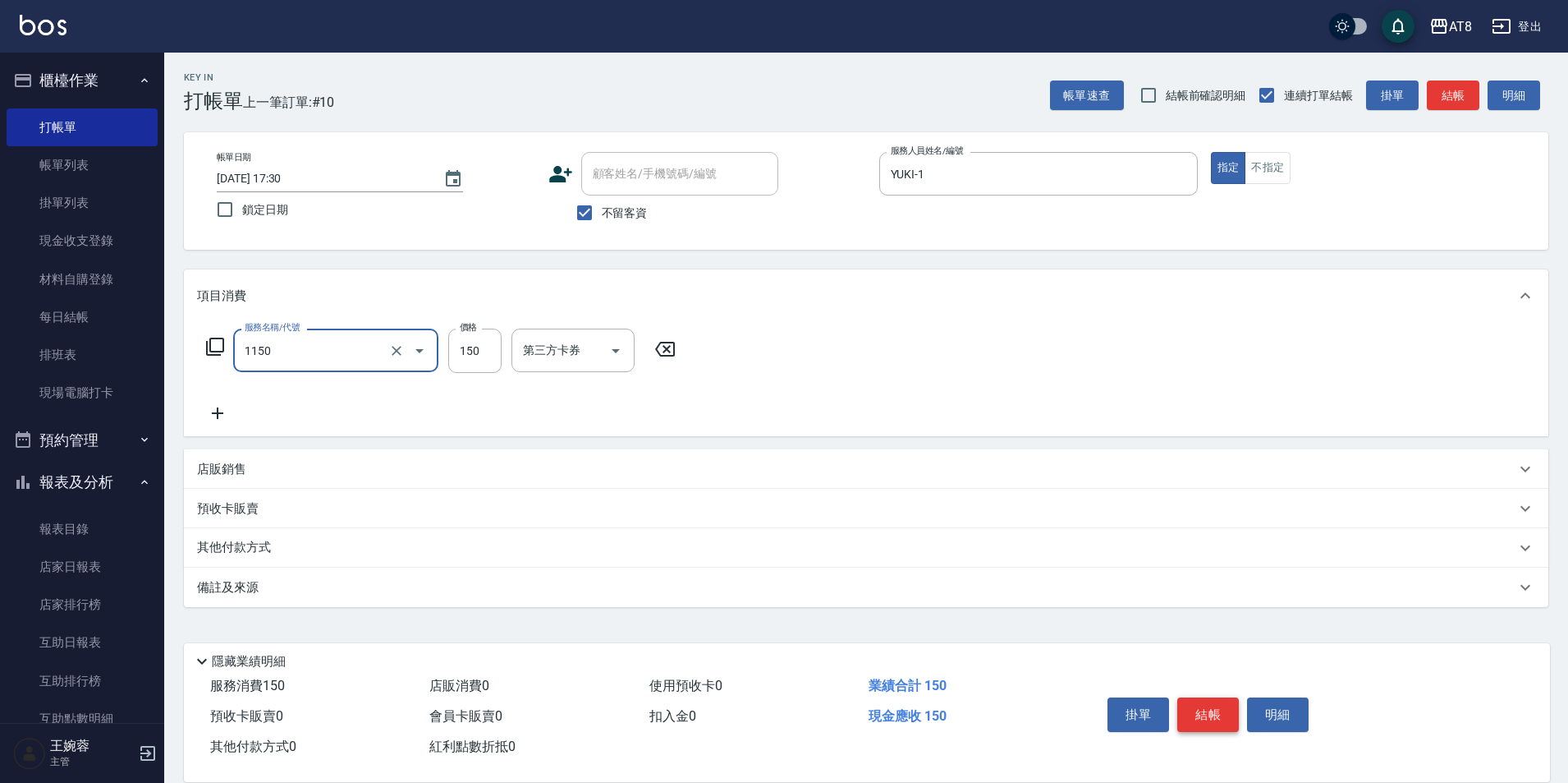
type input "洗髮(1150)"
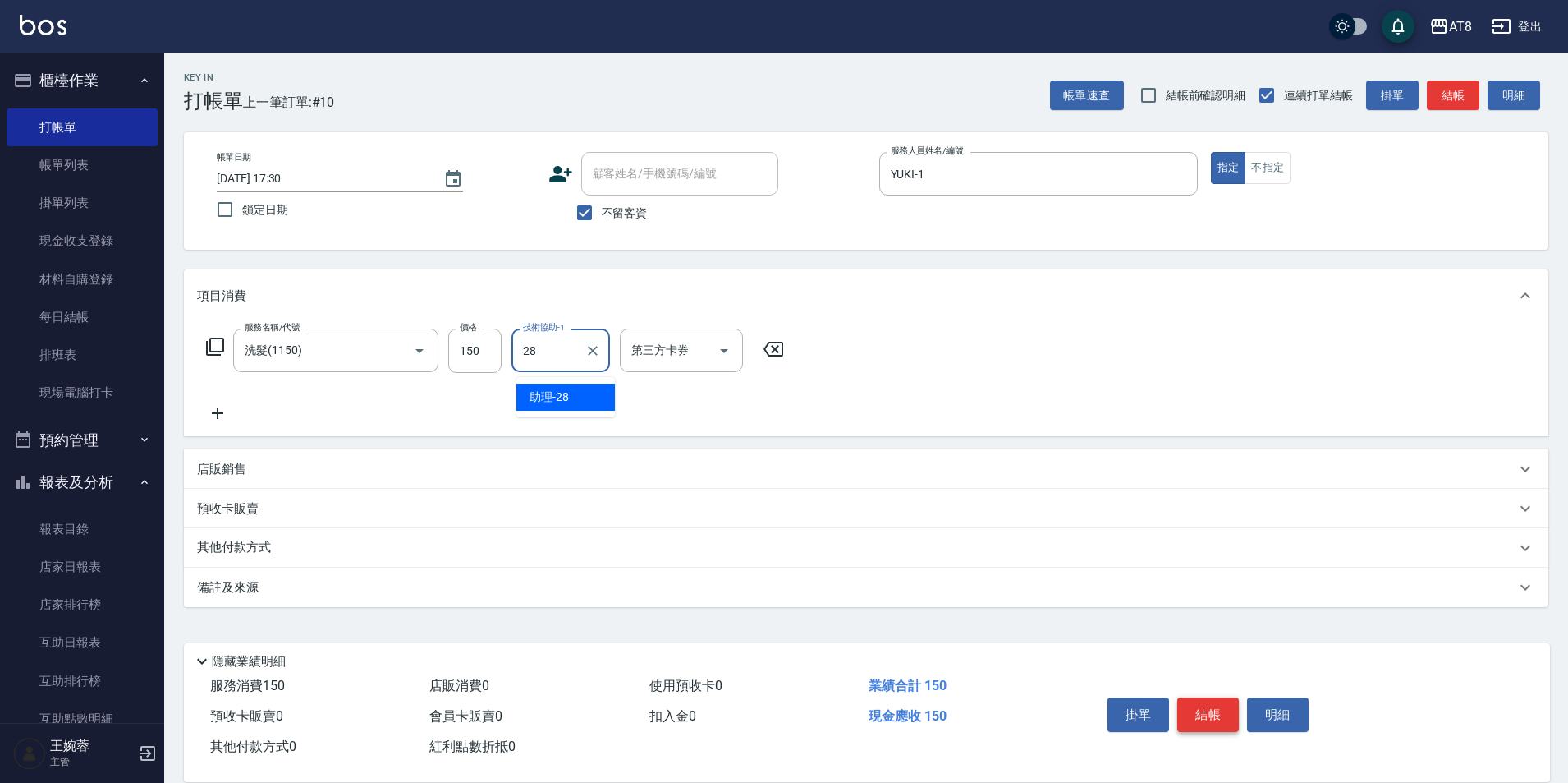
type input "助理-28"
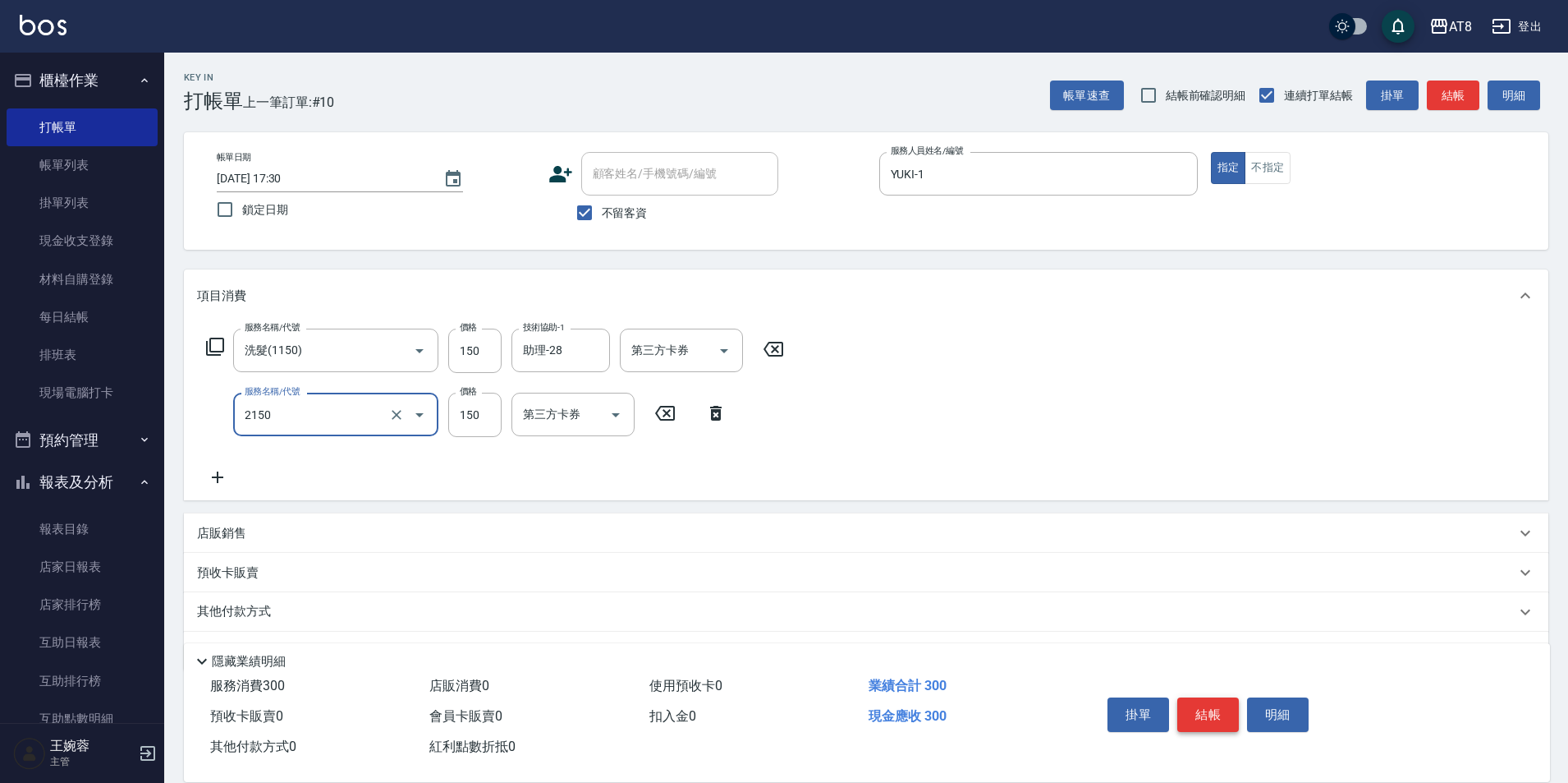
type input "剪髮(2150)"
click at [1220, 697] on button "結帳" at bounding box center [1207, 714] width 62 height 34
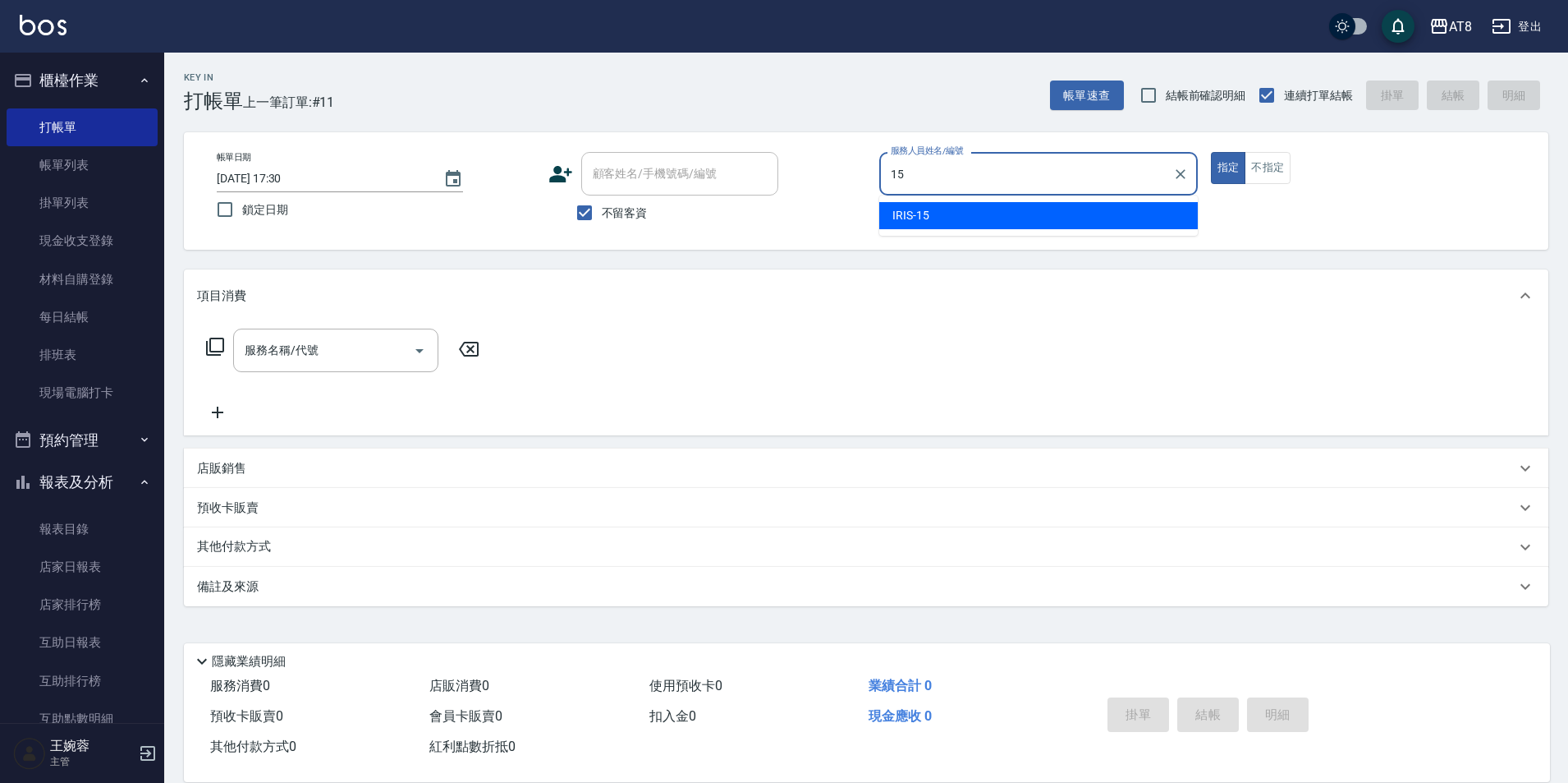
type input "IRIS-15"
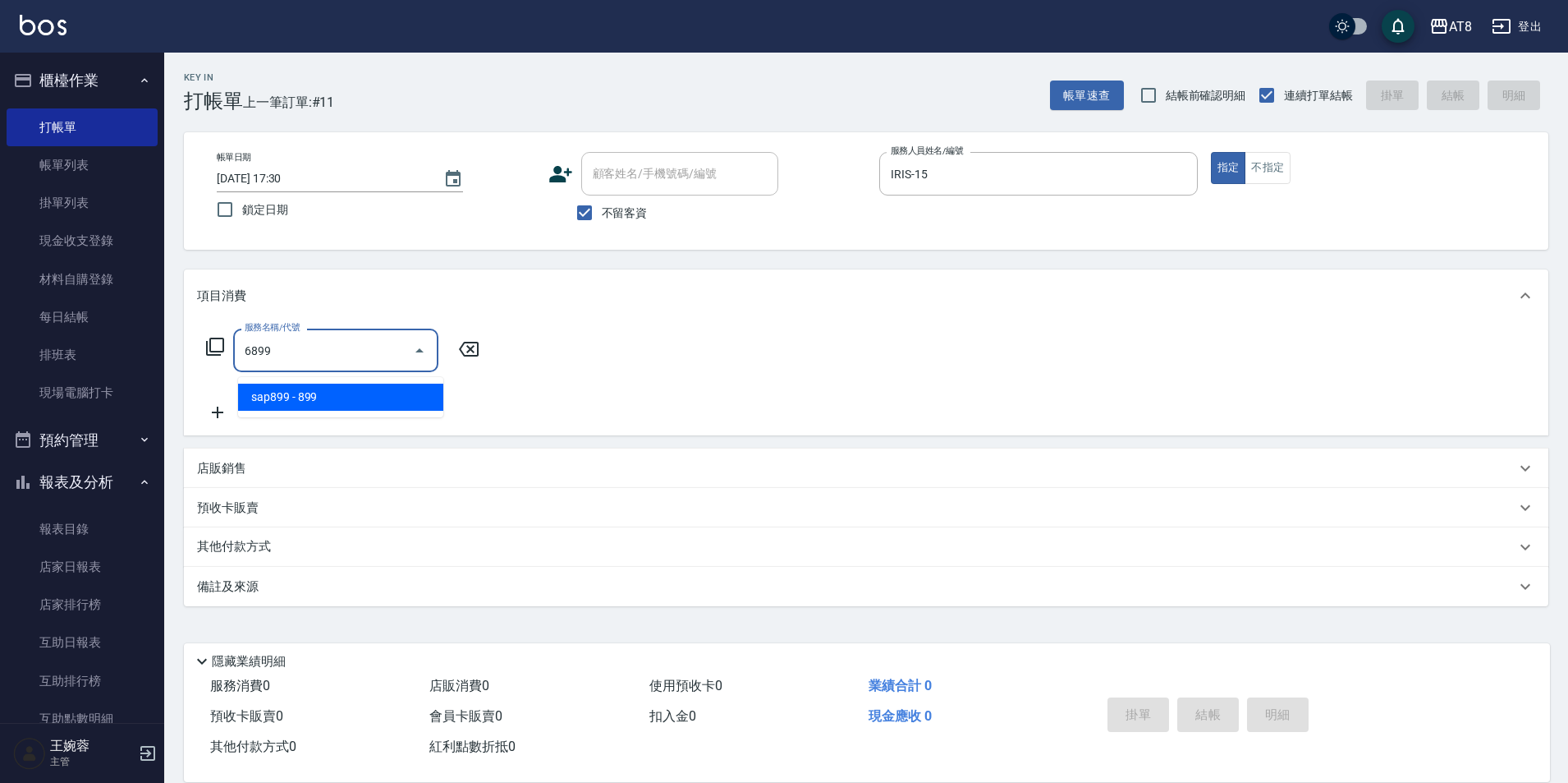
type input "sap899(6899)"
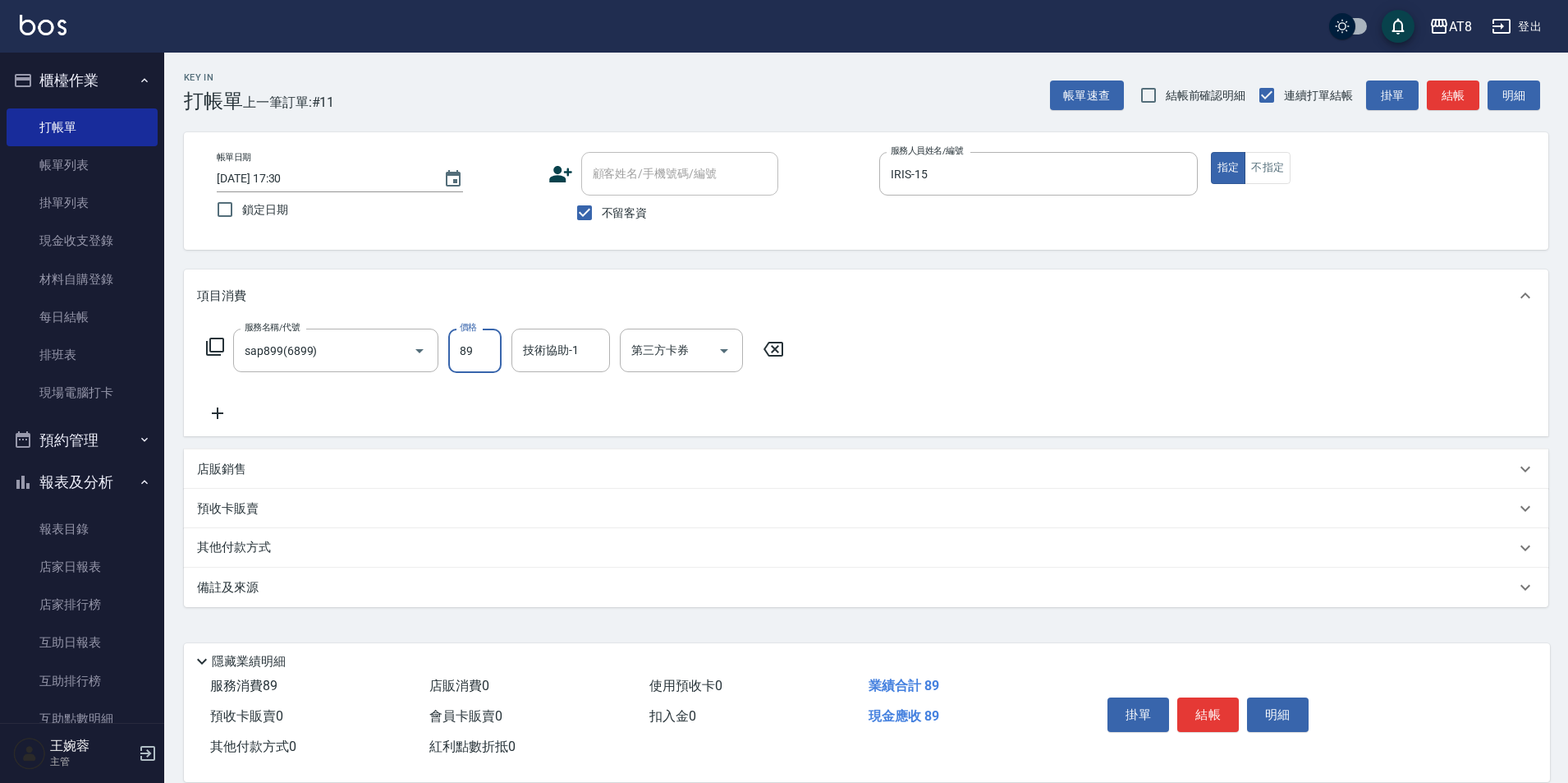
type input "899"
type input "助理-35"
click at [199, 477] on p "店販銷售" at bounding box center [221, 469] width 49 height 17
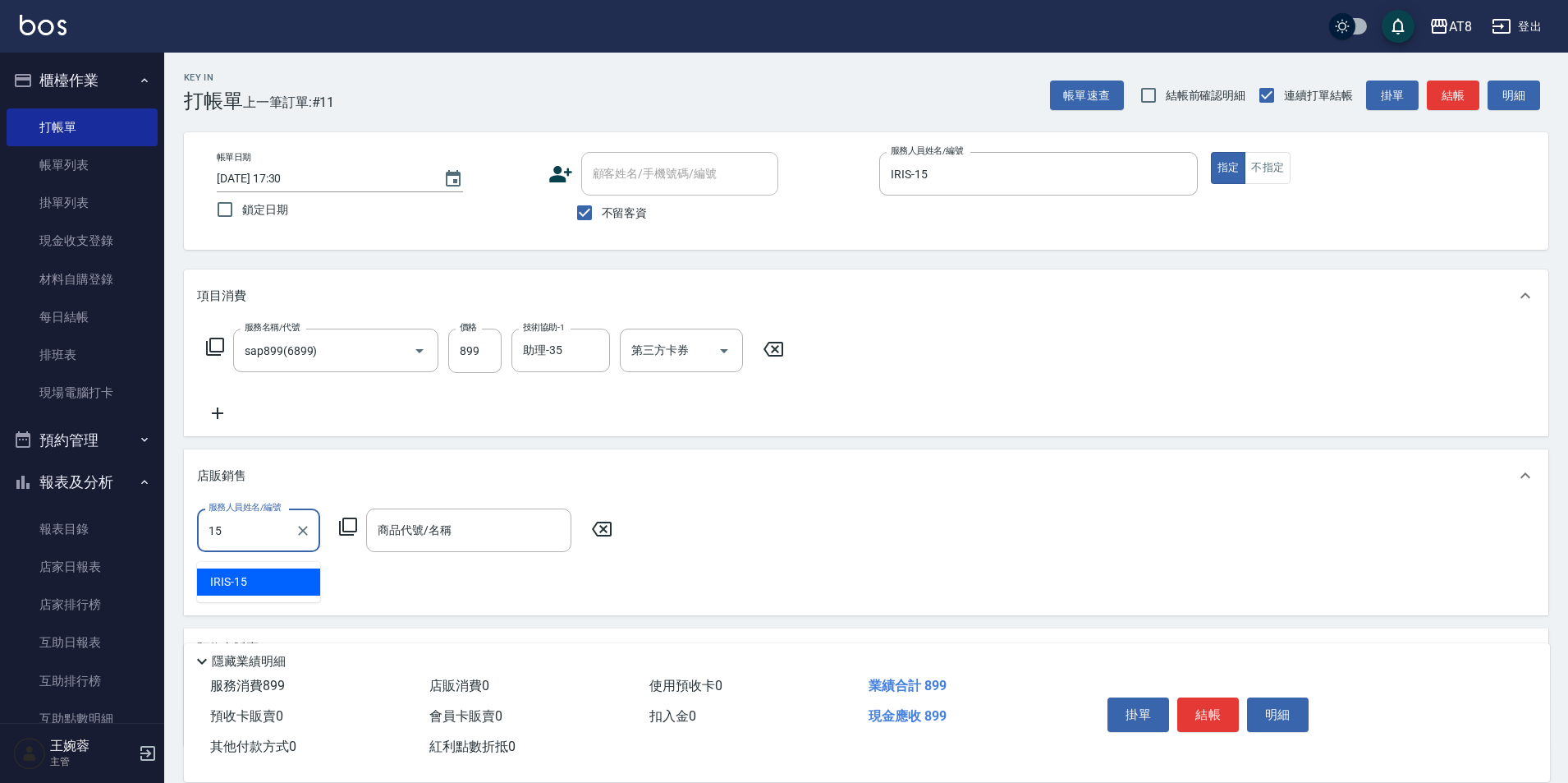
type input "IRIS-15"
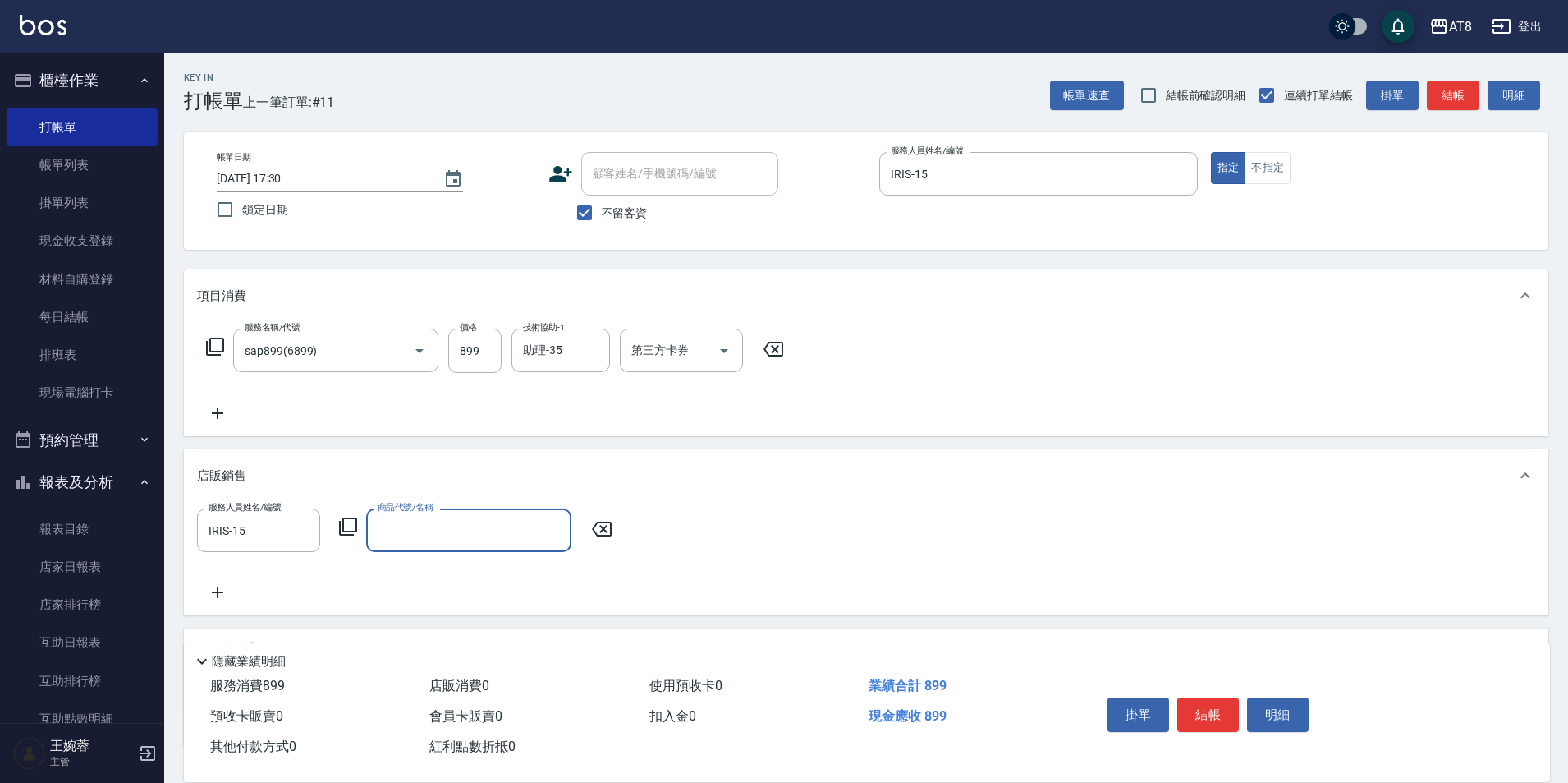
click at [343, 536] on icon at bounding box center [348, 527] width 20 height 20
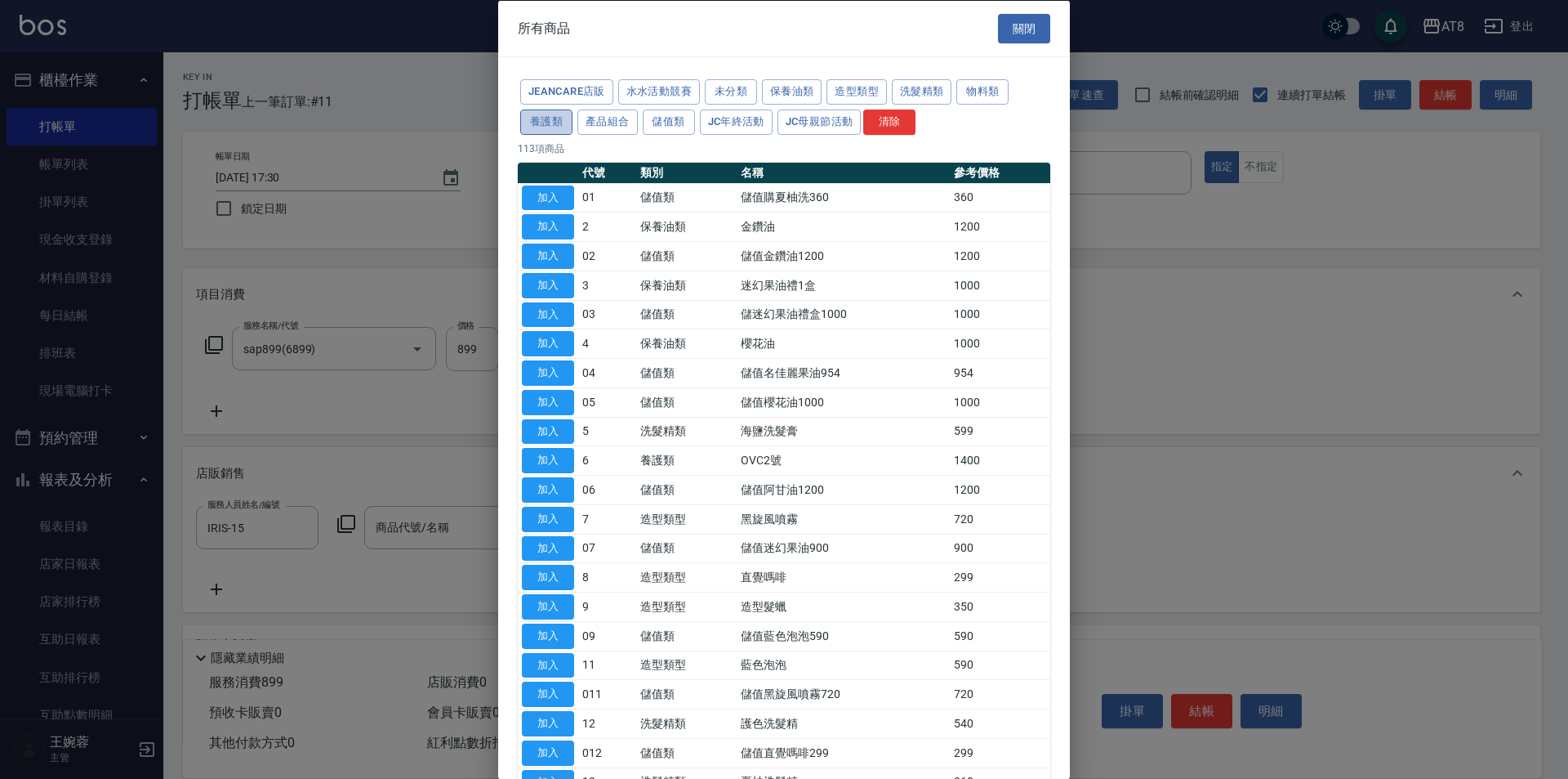
click at [572, 123] on button "養護類" at bounding box center [546, 122] width 52 height 25
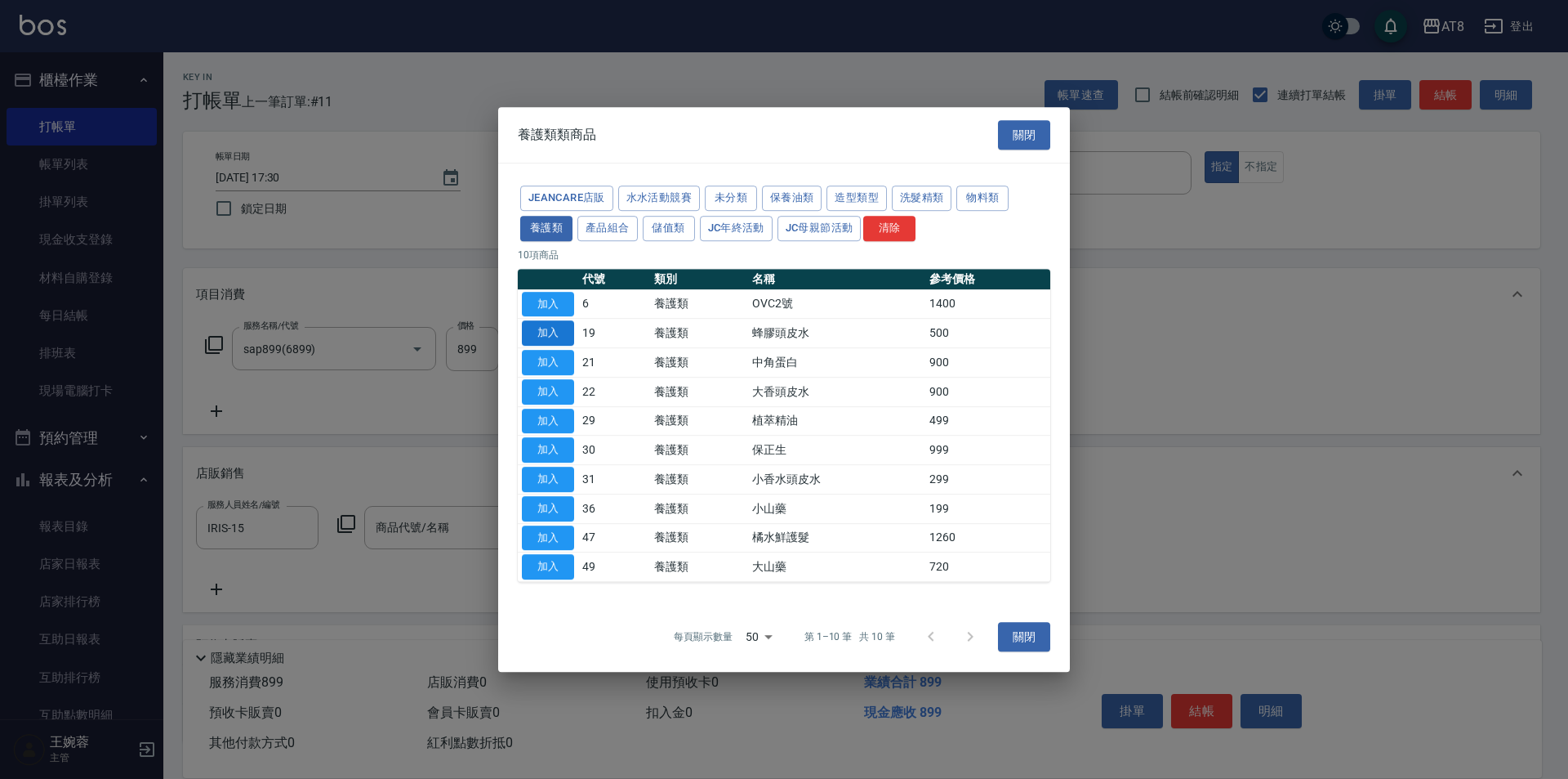
click at [540, 321] on button "加入" at bounding box center [548, 333] width 52 height 25
type input "蜂膠頭皮水"
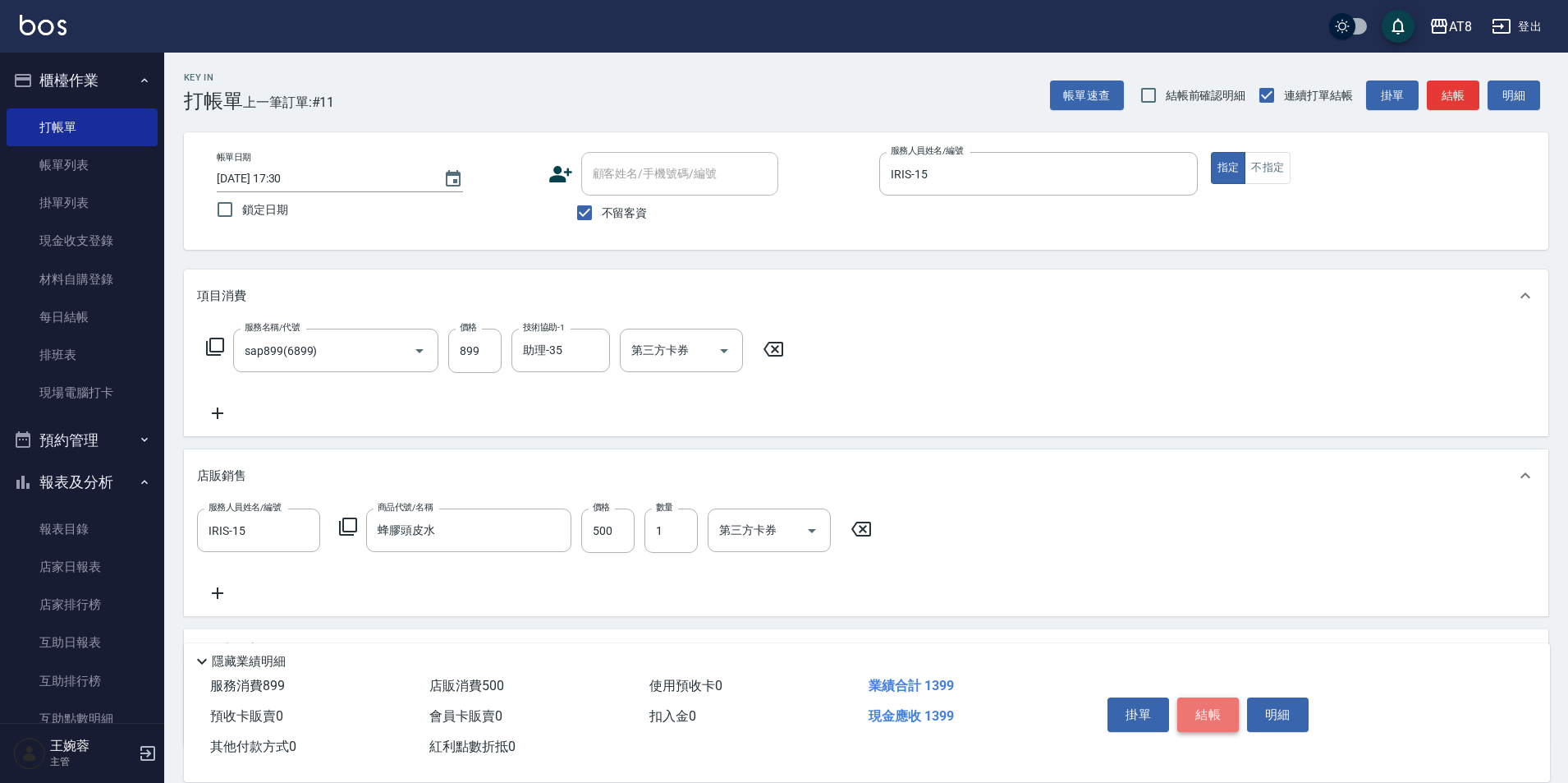
click at [1205, 697] on button "結帳" at bounding box center [1207, 714] width 62 height 34
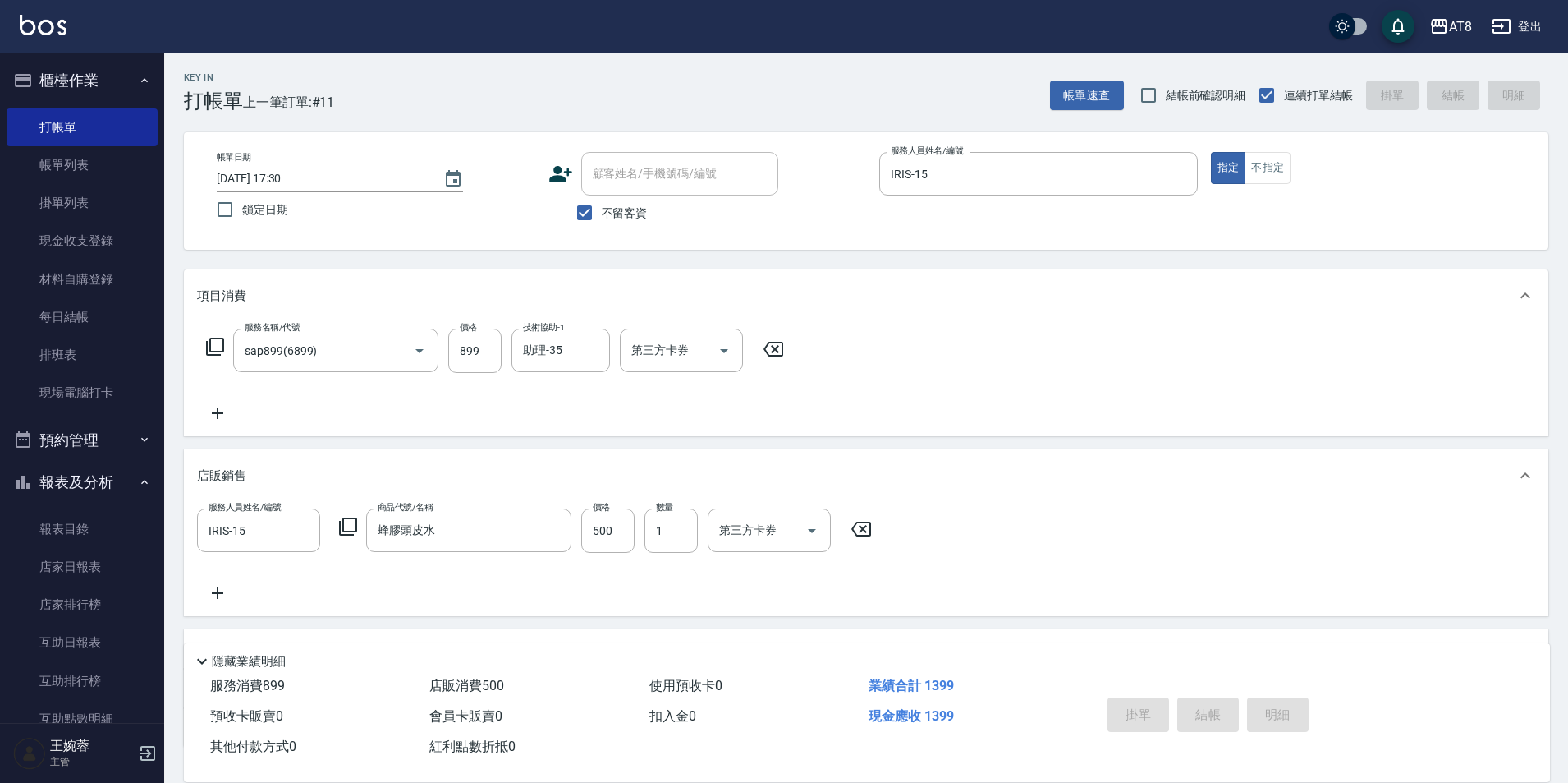
type input "[DATE] 17:31"
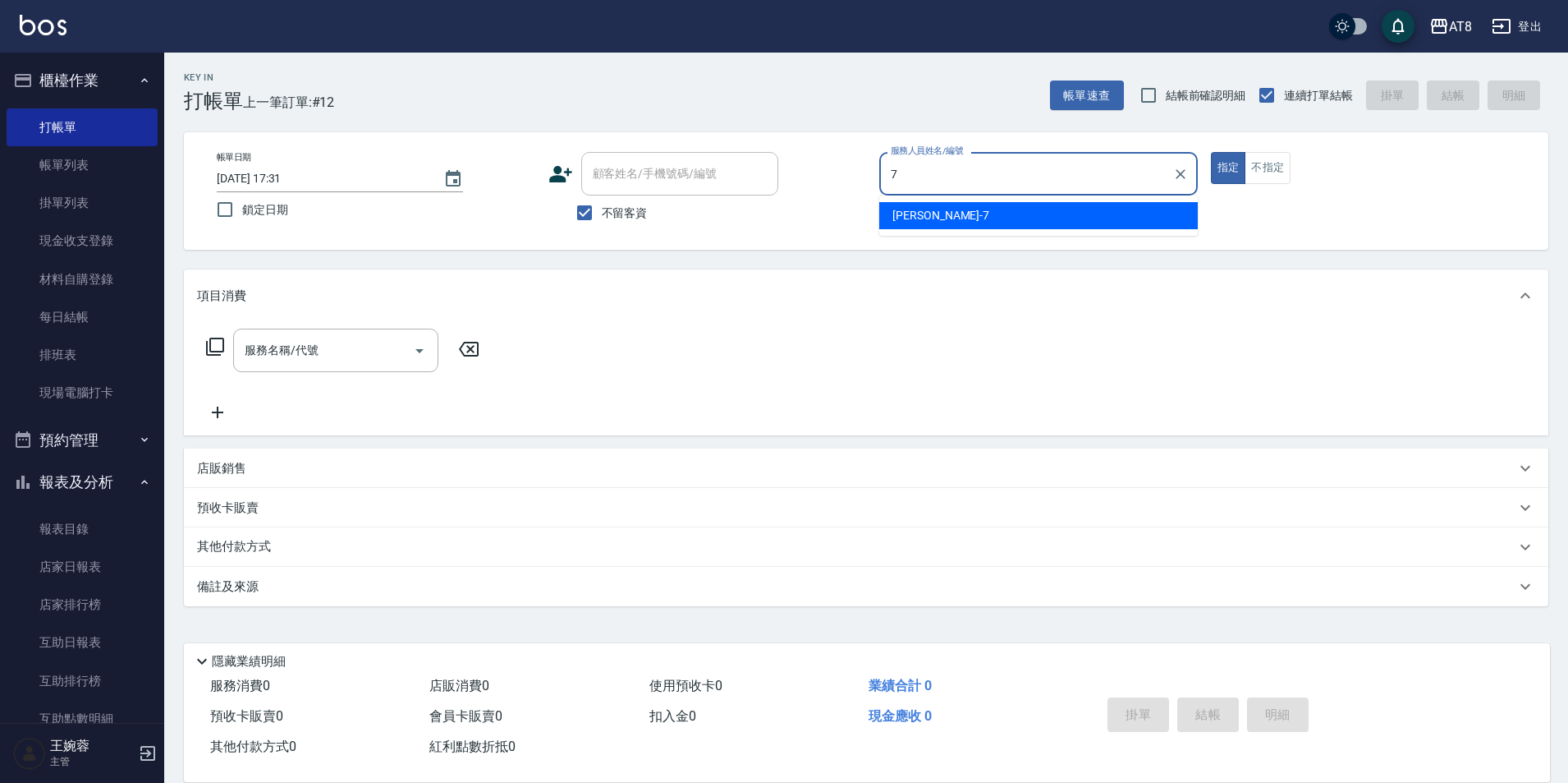
type input "[PERSON_NAME]-7"
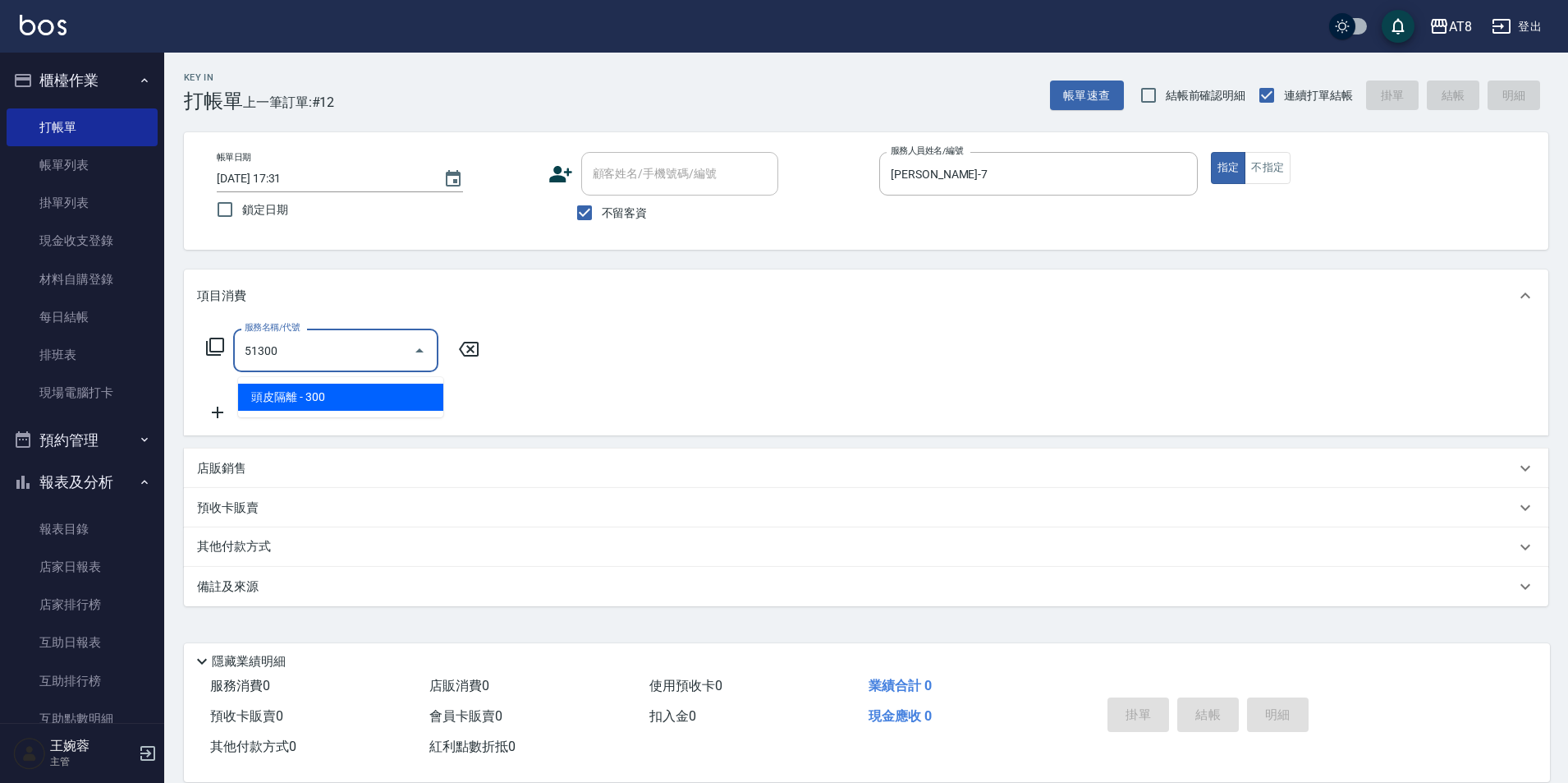
type input "頭皮隔離(51300)"
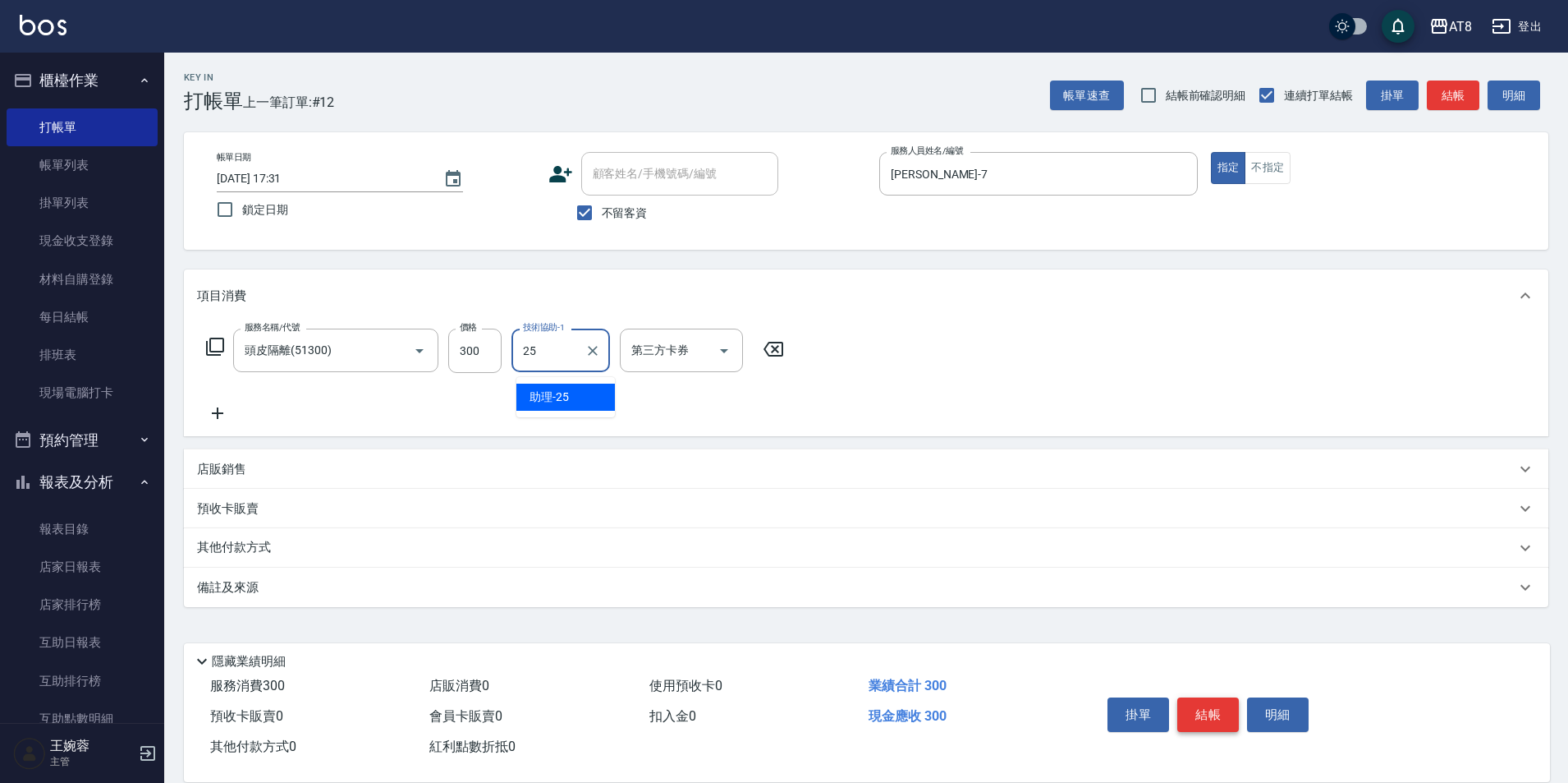
type input "助理-25"
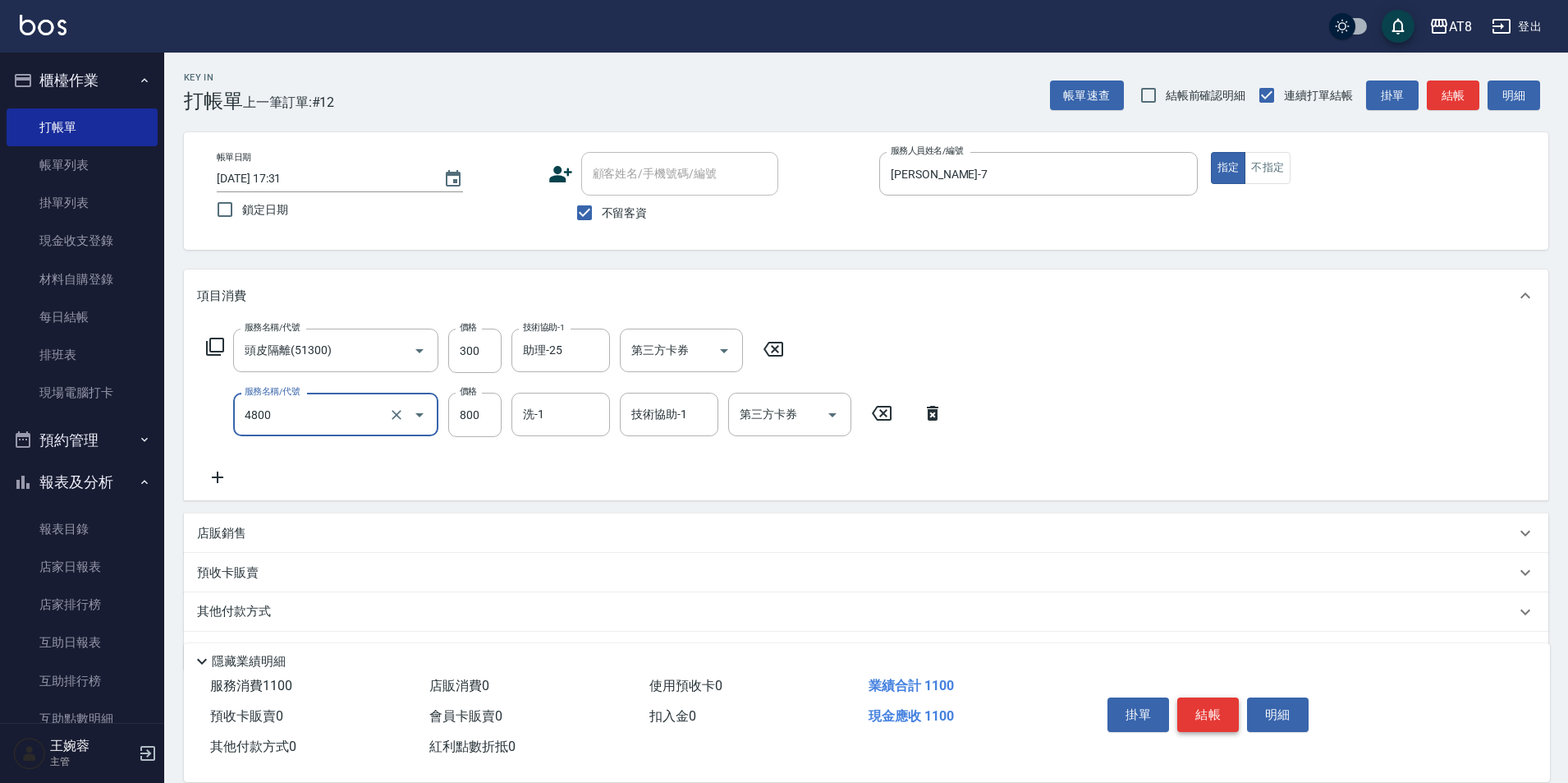
type input "染髮(4800)"
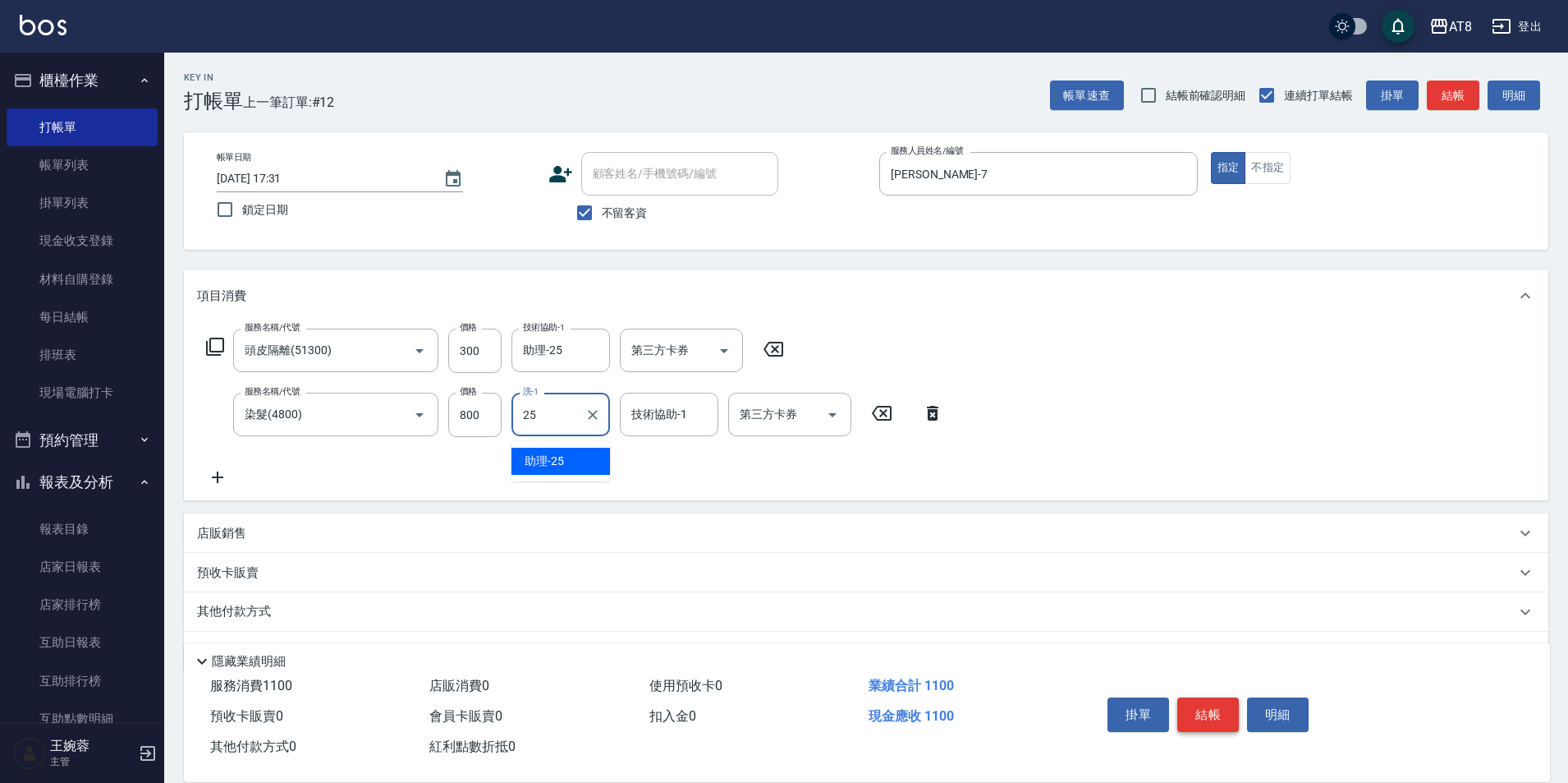
type input "助理-25"
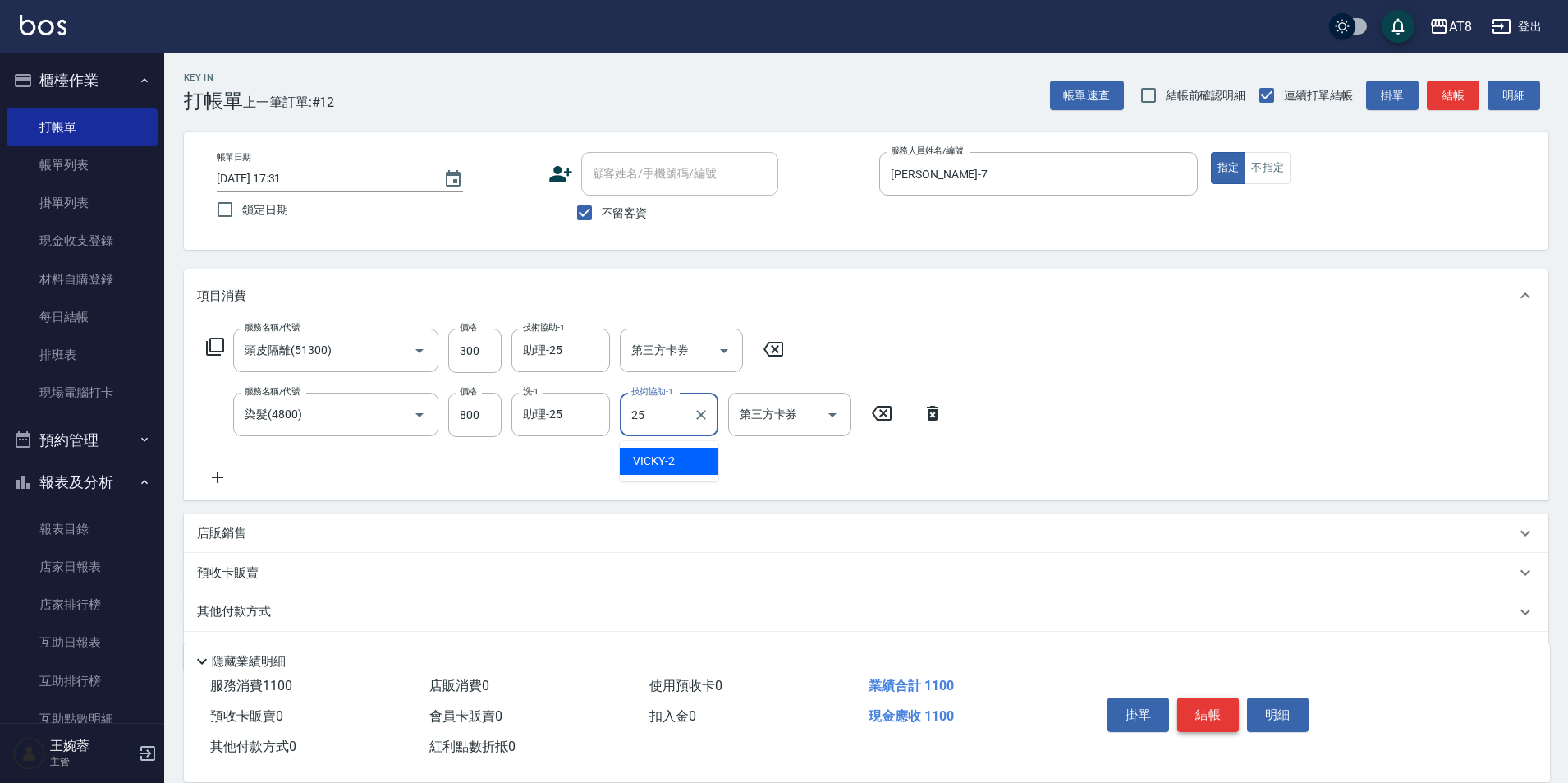
type input "助理-25"
click at [1205, 697] on button "結帳" at bounding box center [1207, 714] width 62 height 34
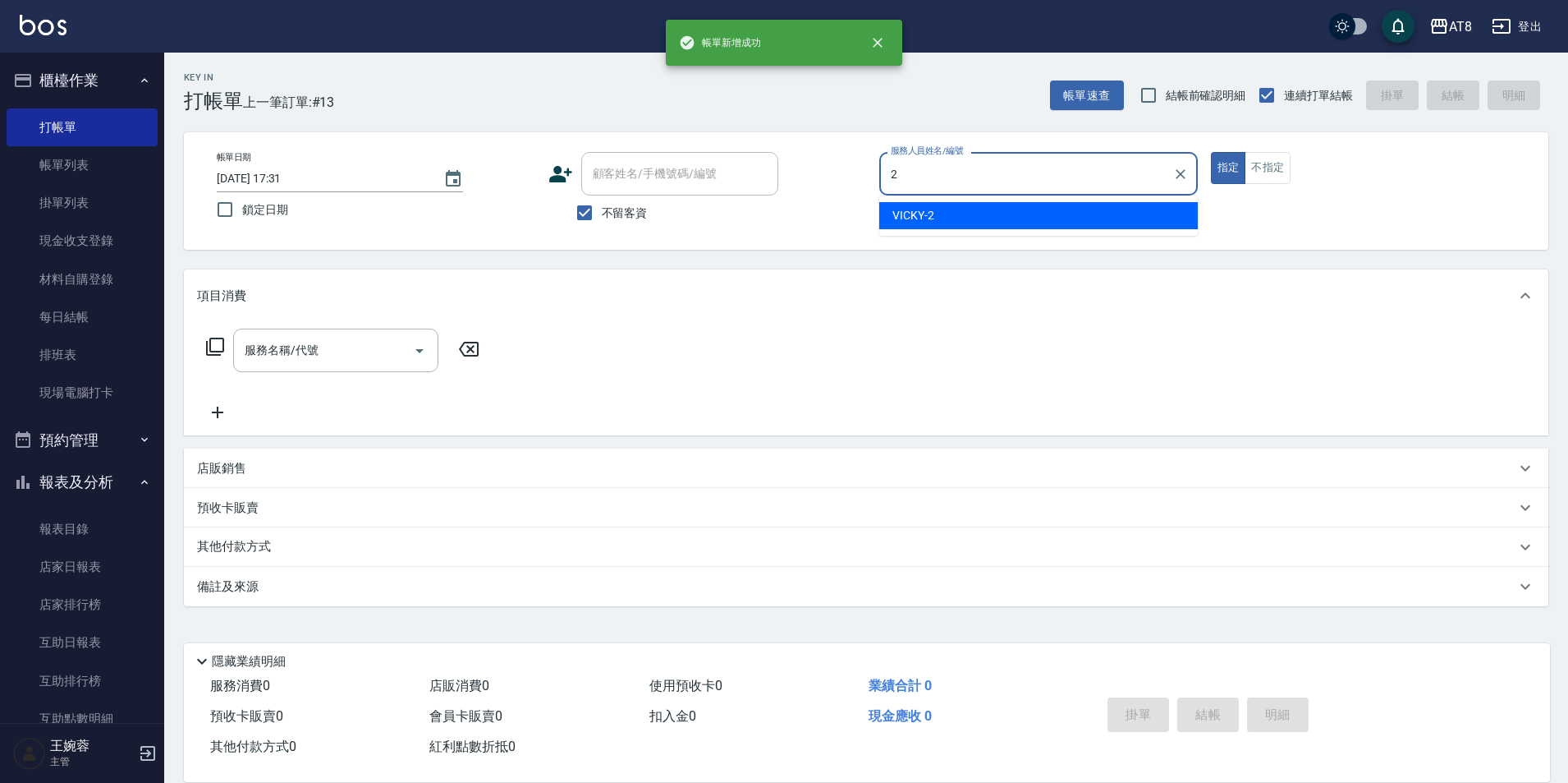
type input "VICKY-2"
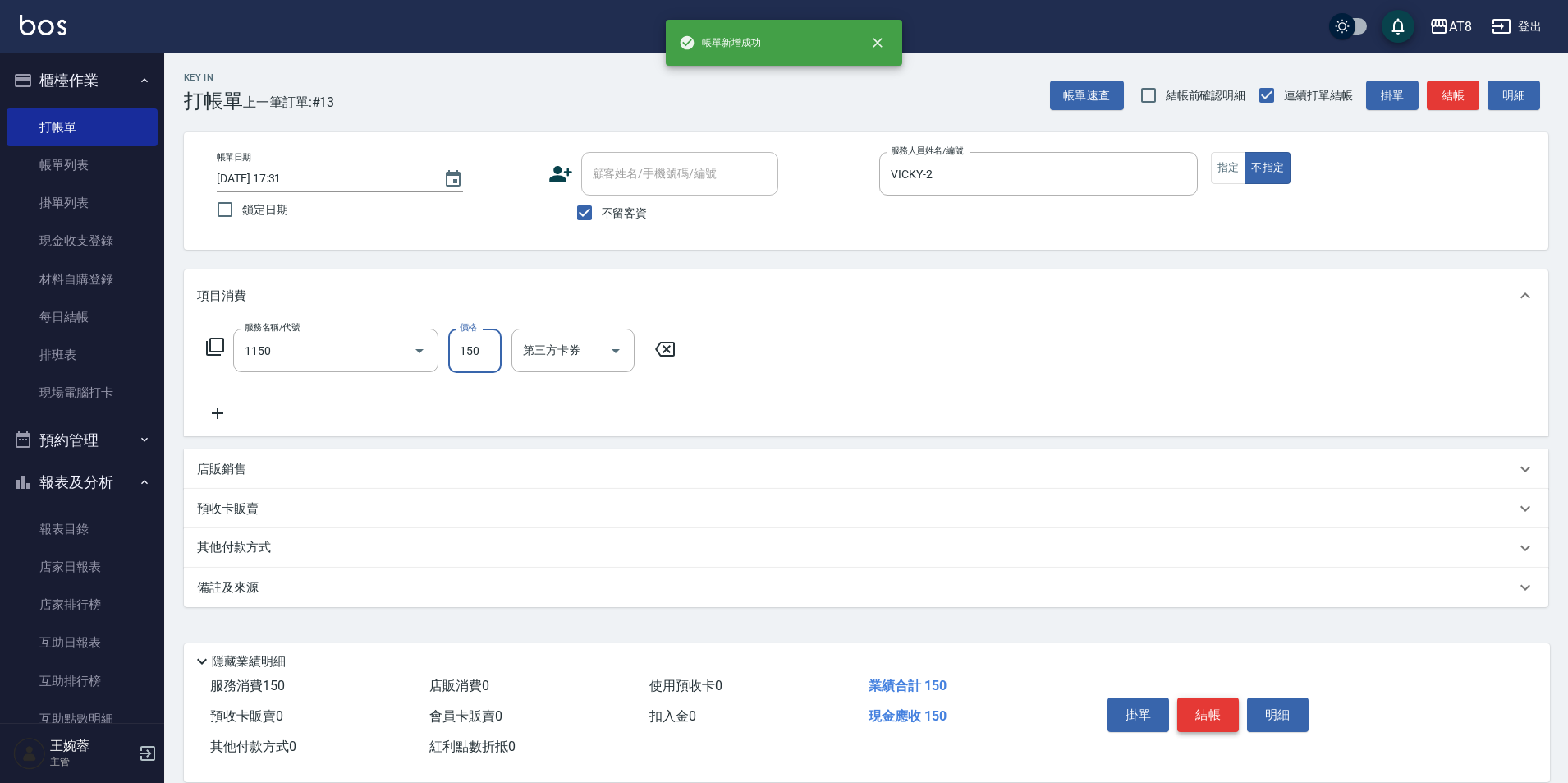
type input "洗髮(1150)"
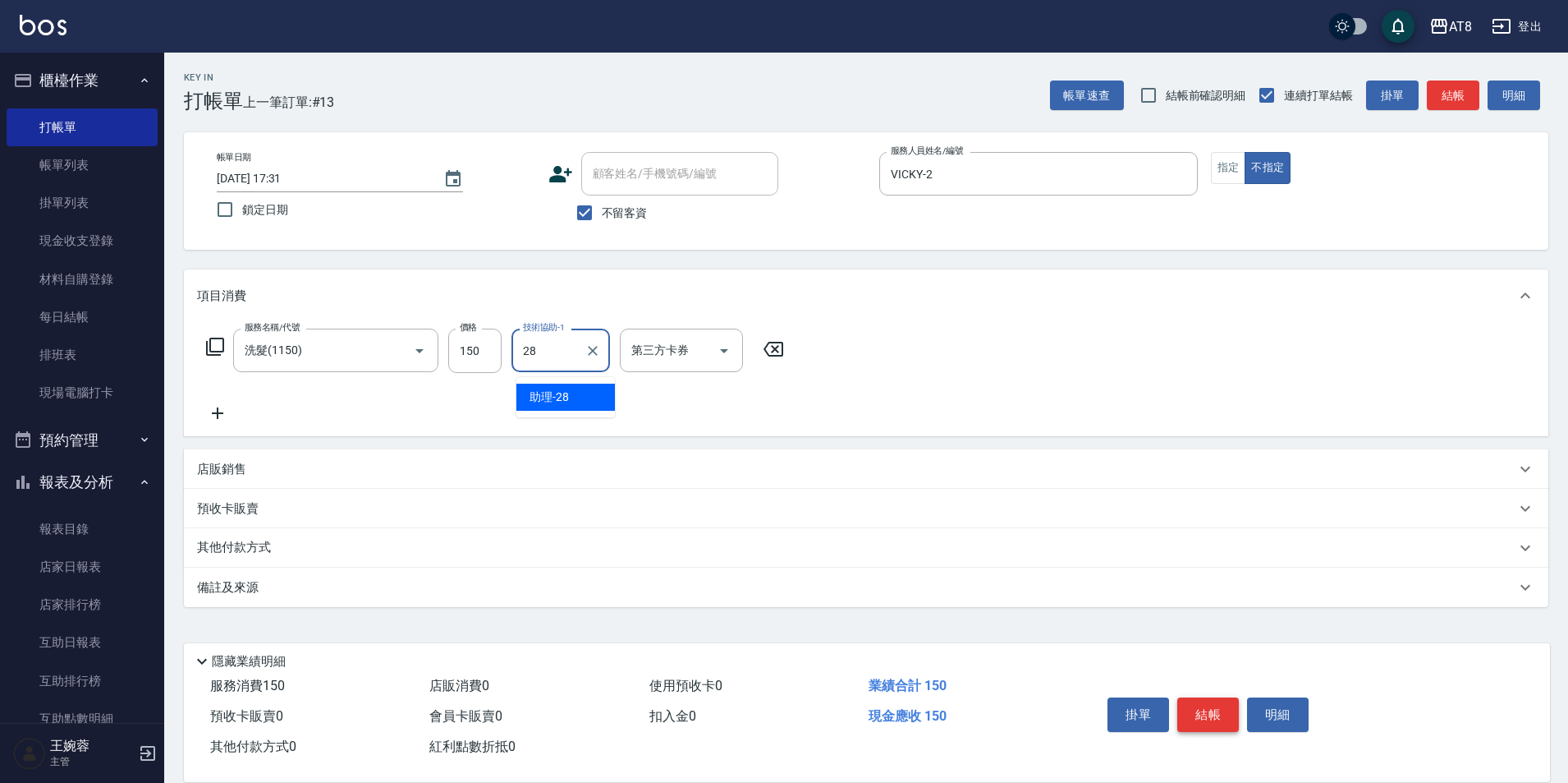
type input "助理-28"
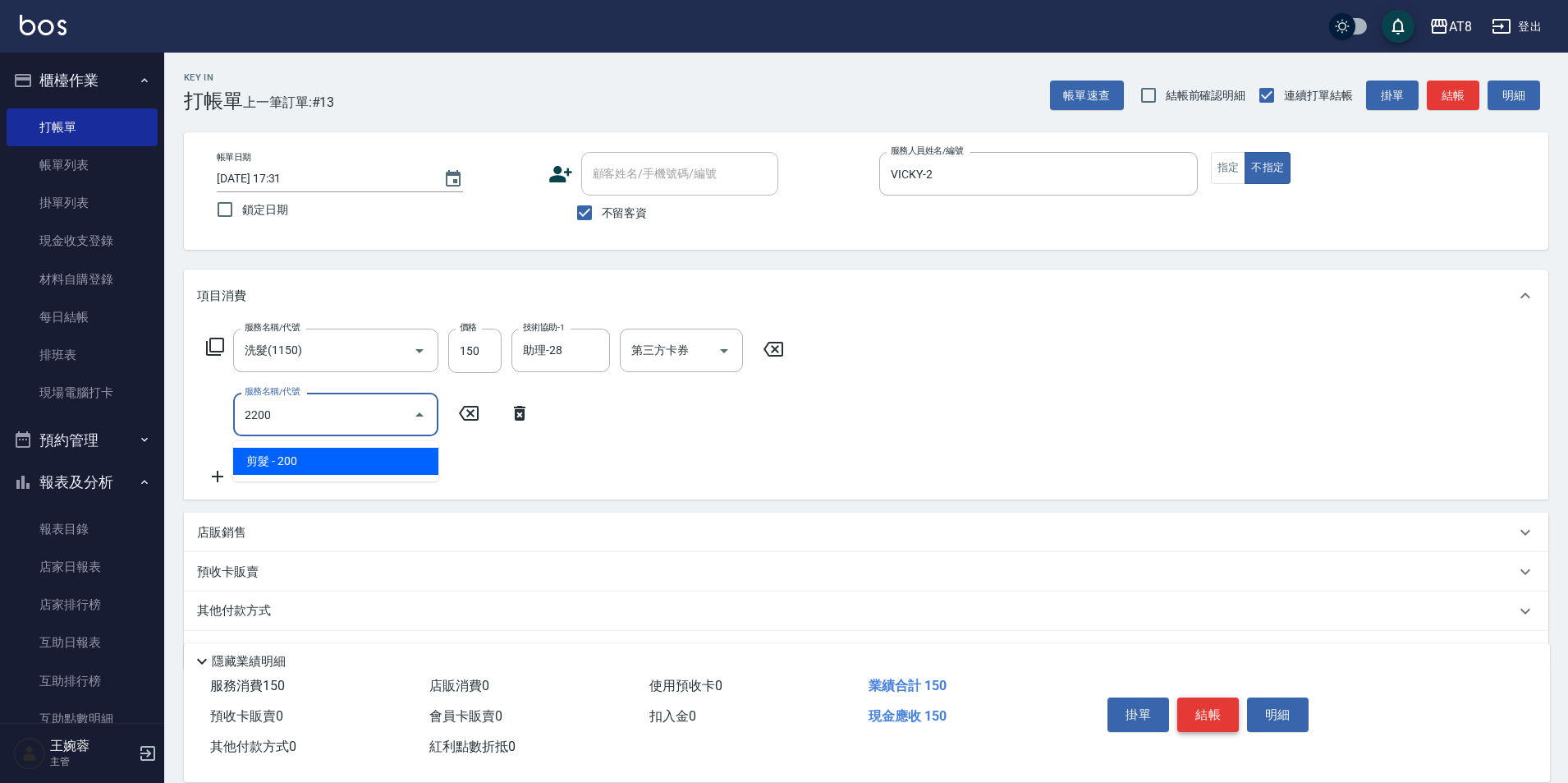
type input "剪髮(2200)"
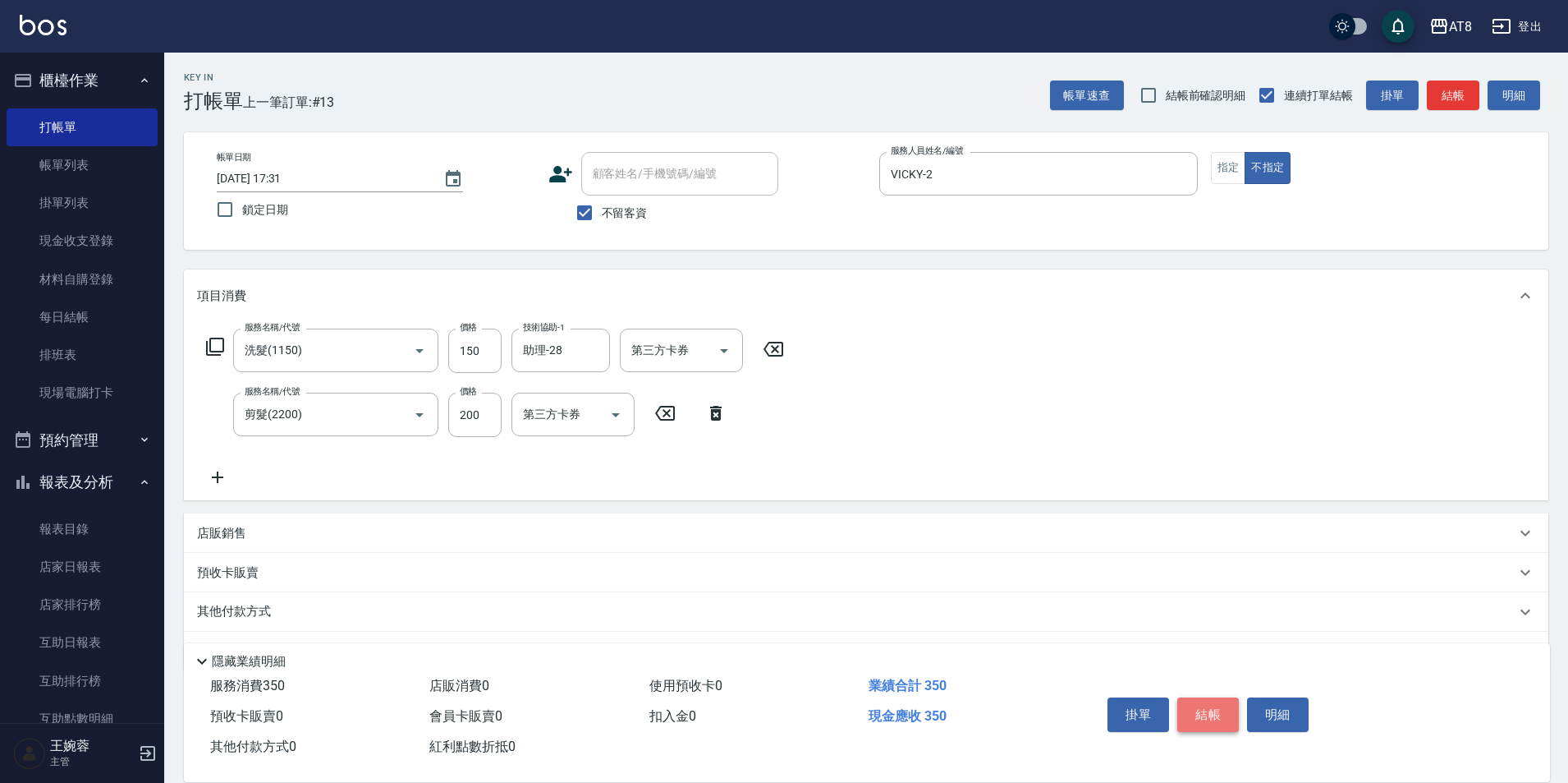
click at [1210, 697] on button "結帳" at bounding box center [1207, 714] width 62 height 34
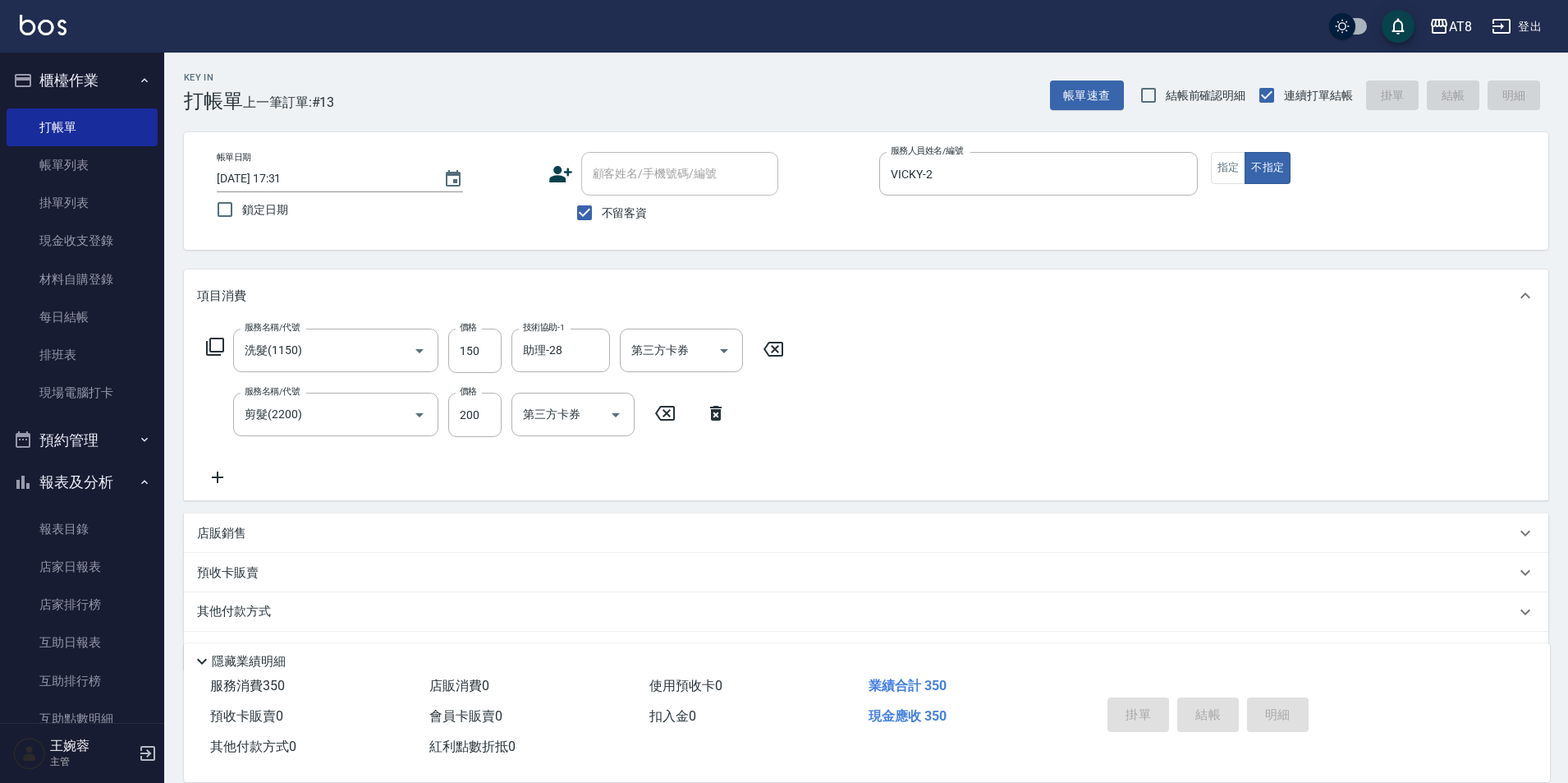
type input "[DATE] 17:32"
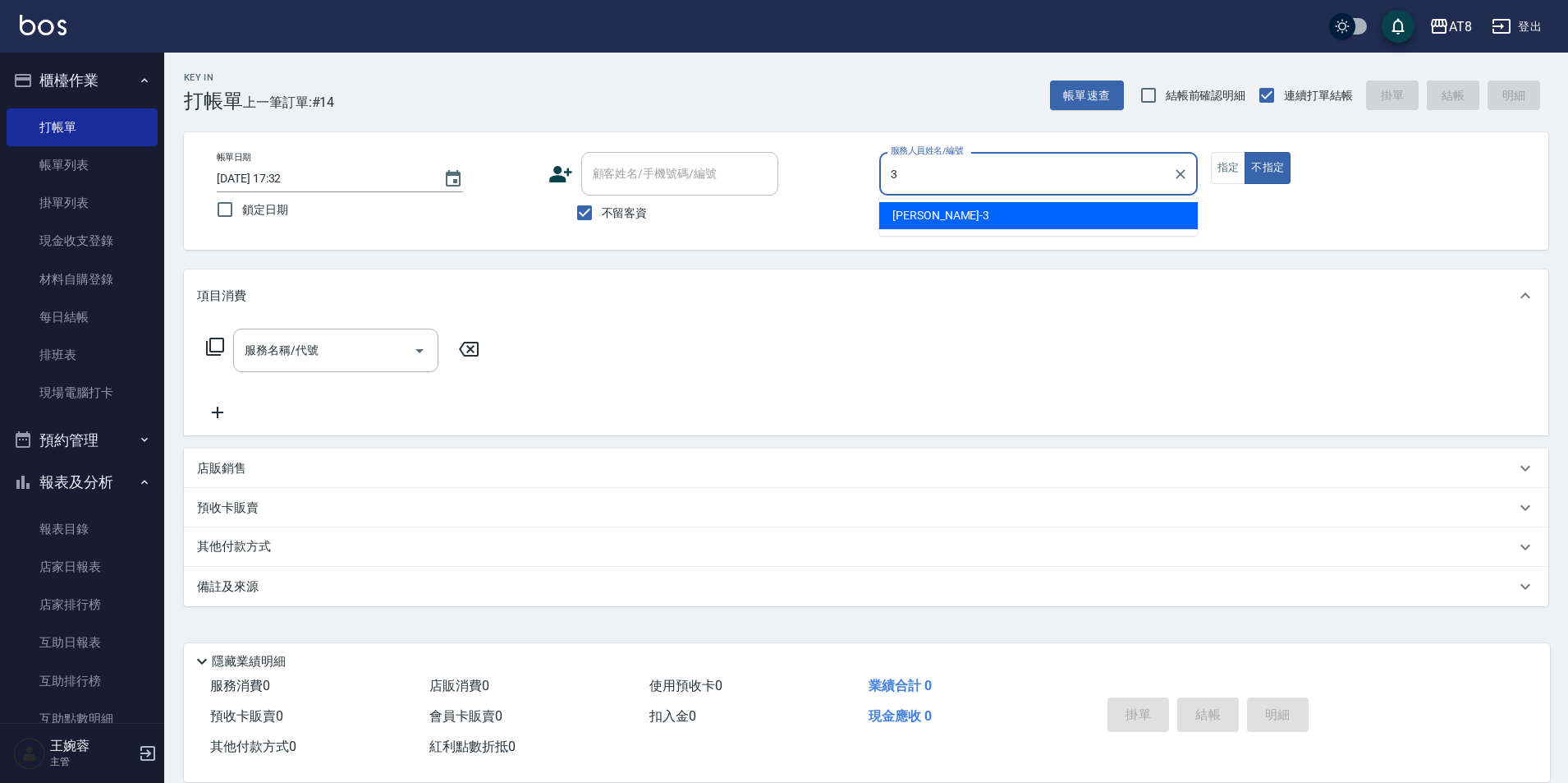
type input "[PERSON_NAME]-3"
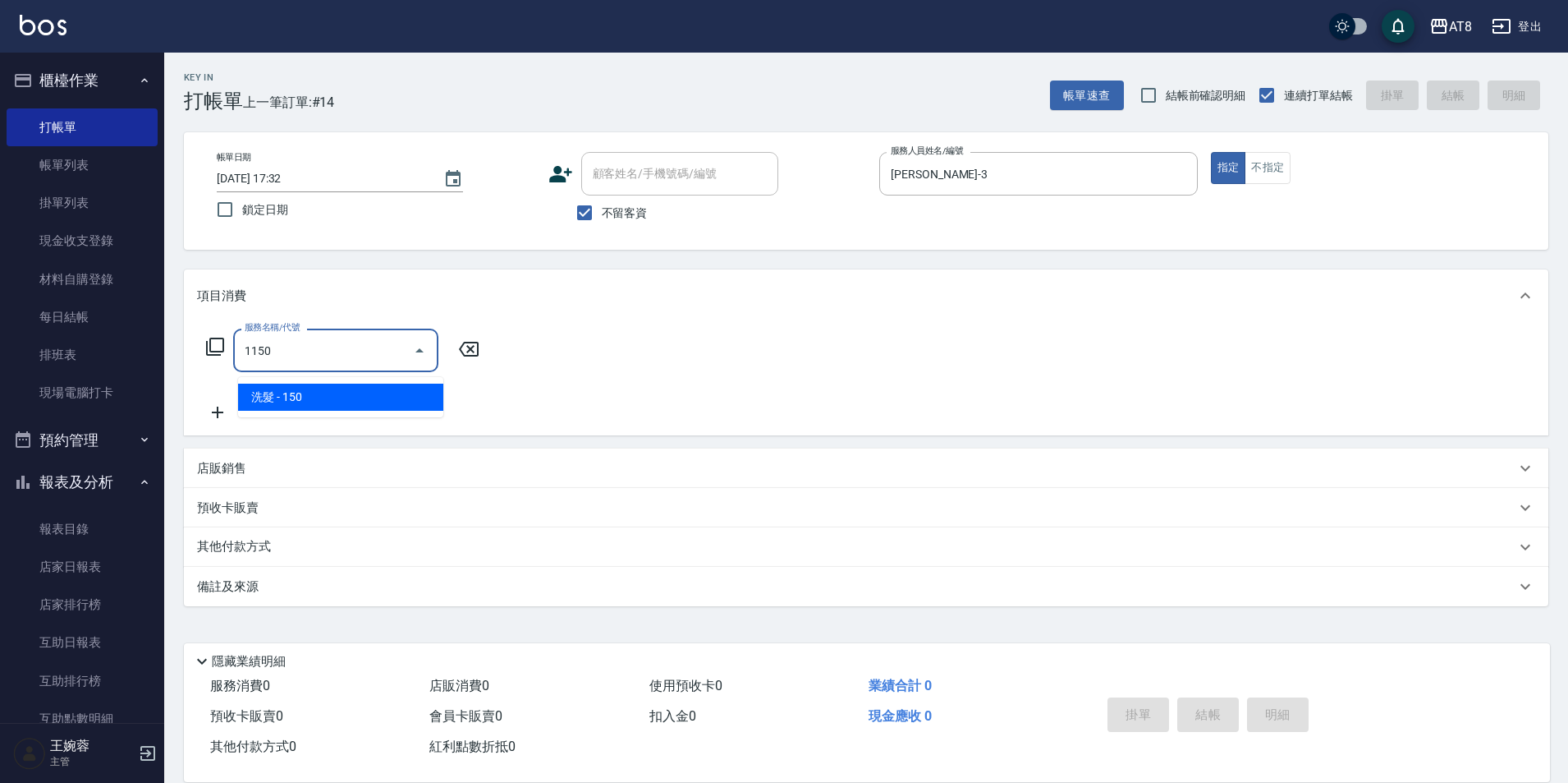
type input "洗髮(1150)"
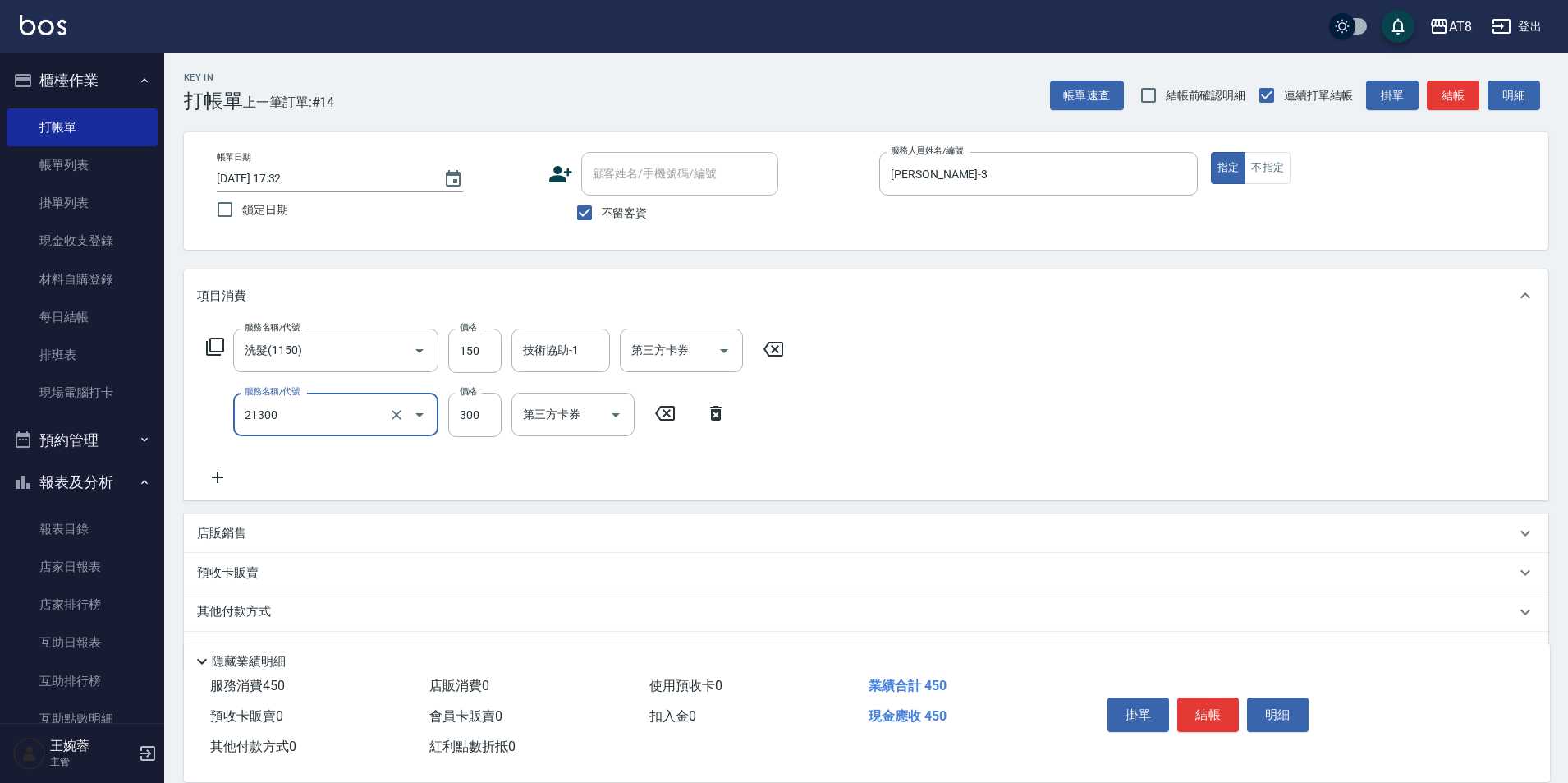
type input "剪髮(21300)"
click at [1217, 708] on button "結帳" at bounding box center [1207, 714] width 62 height 34
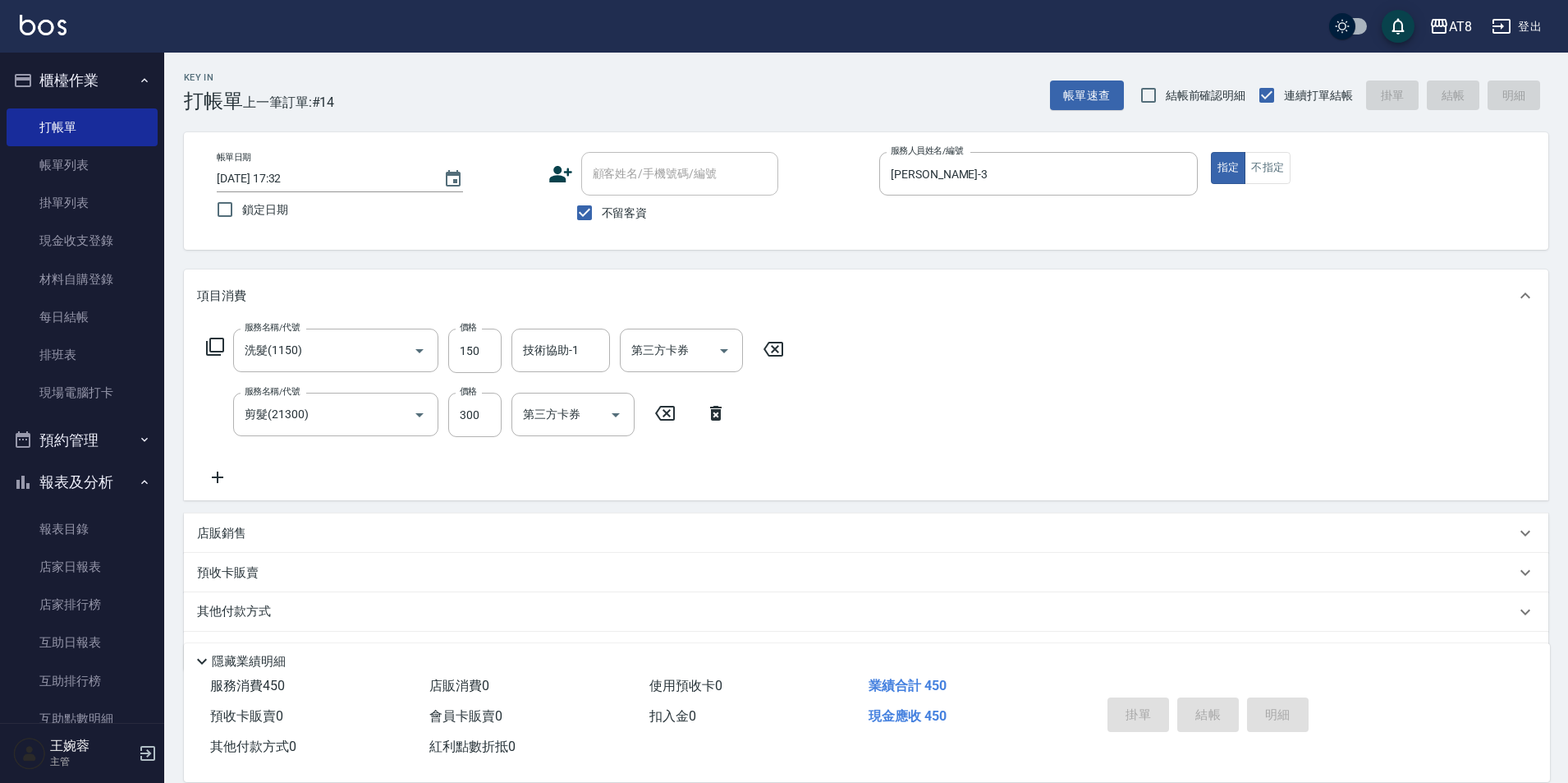
type input "[DATE] 17:33"
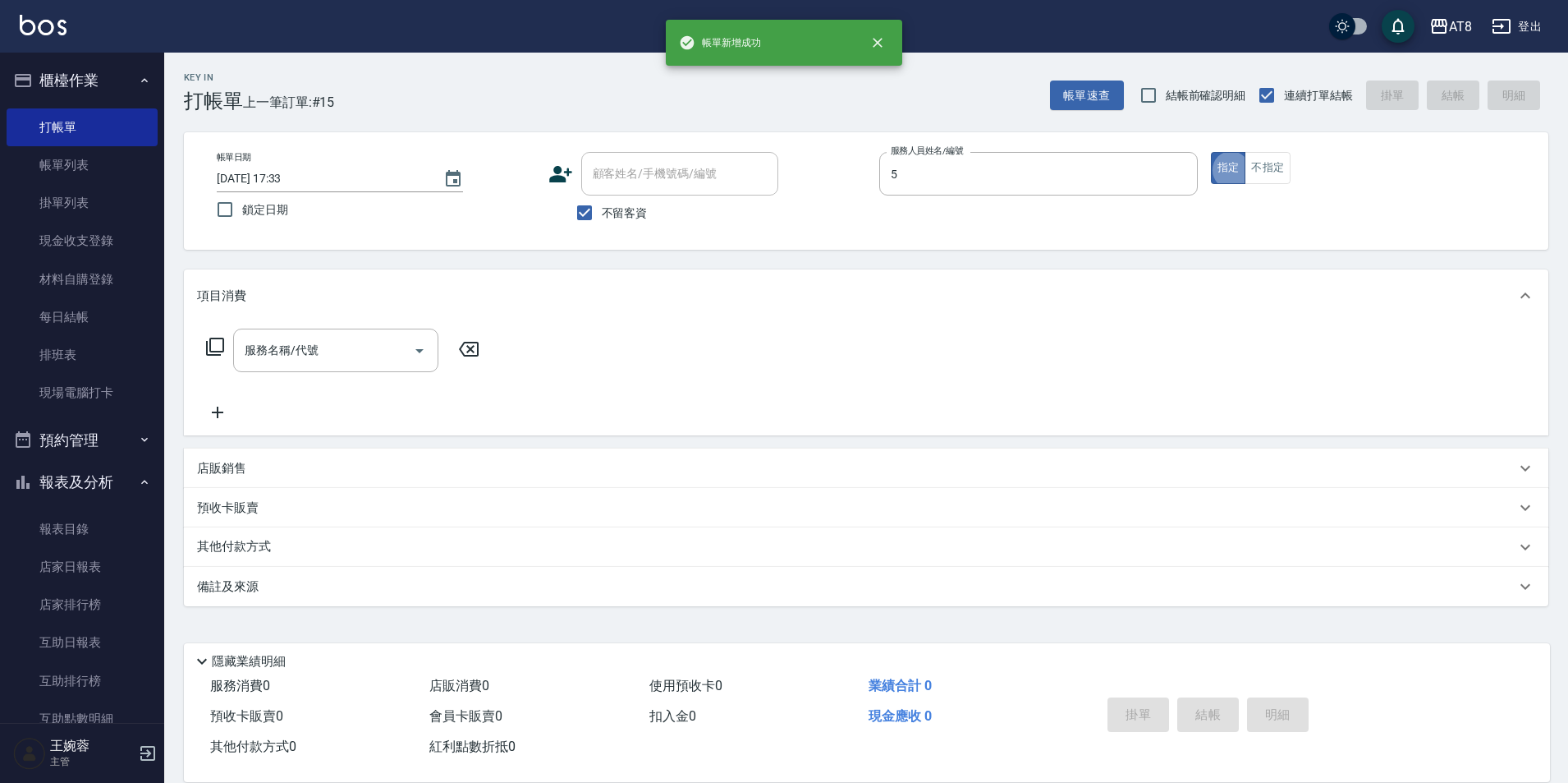
type input "HANK-5"
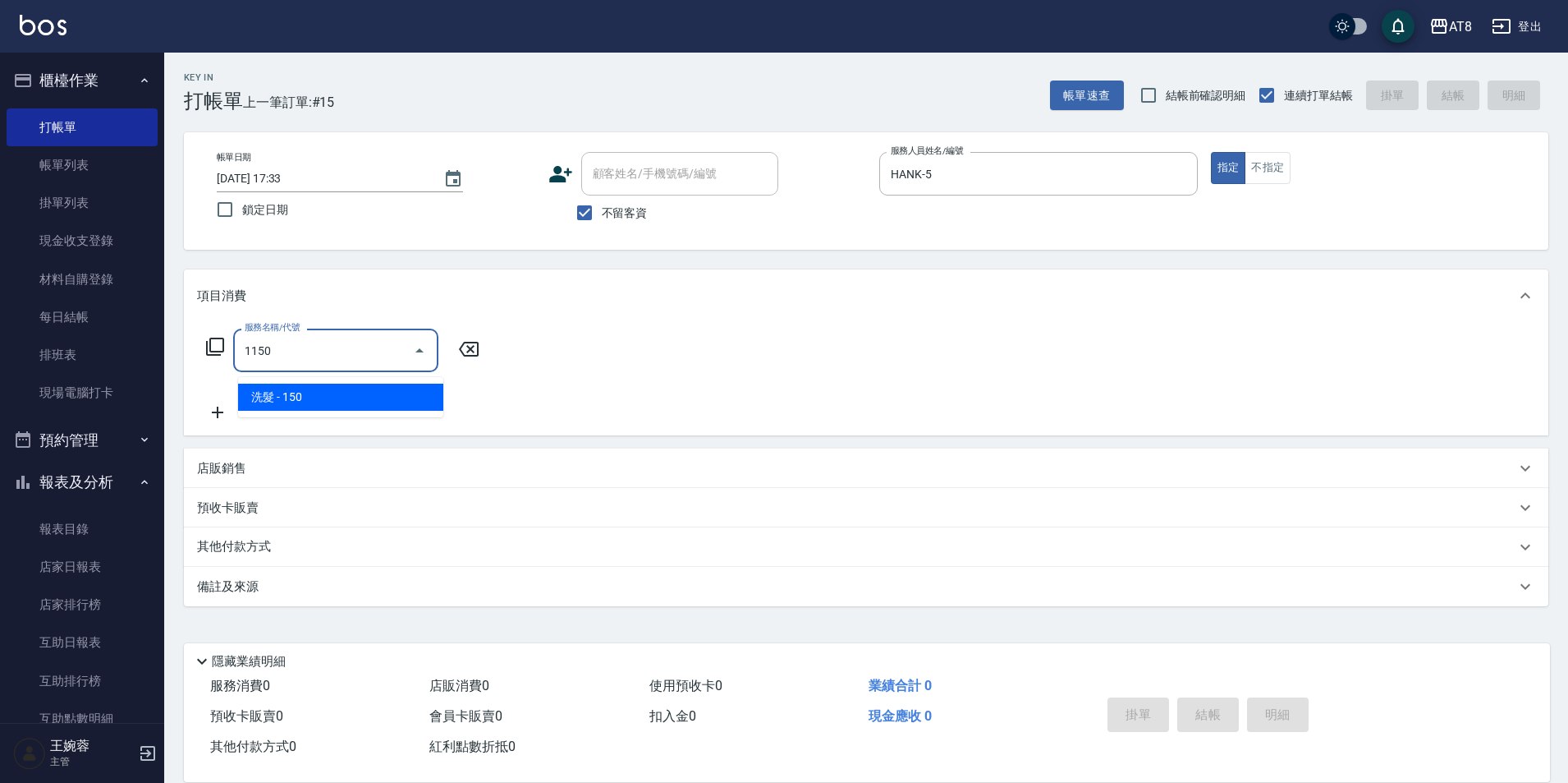
type input "洗髮(1150)"
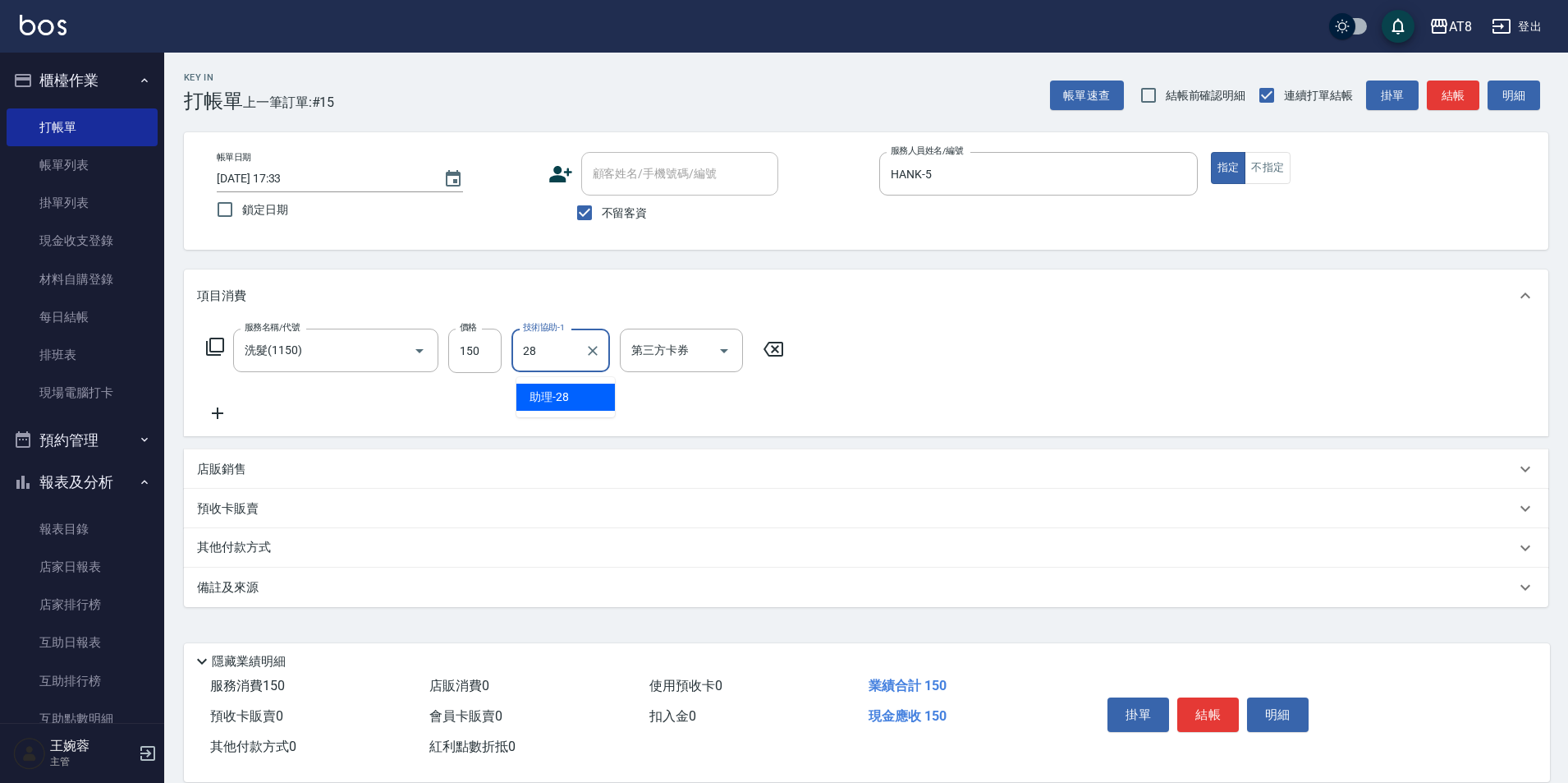
type input "助理-28"
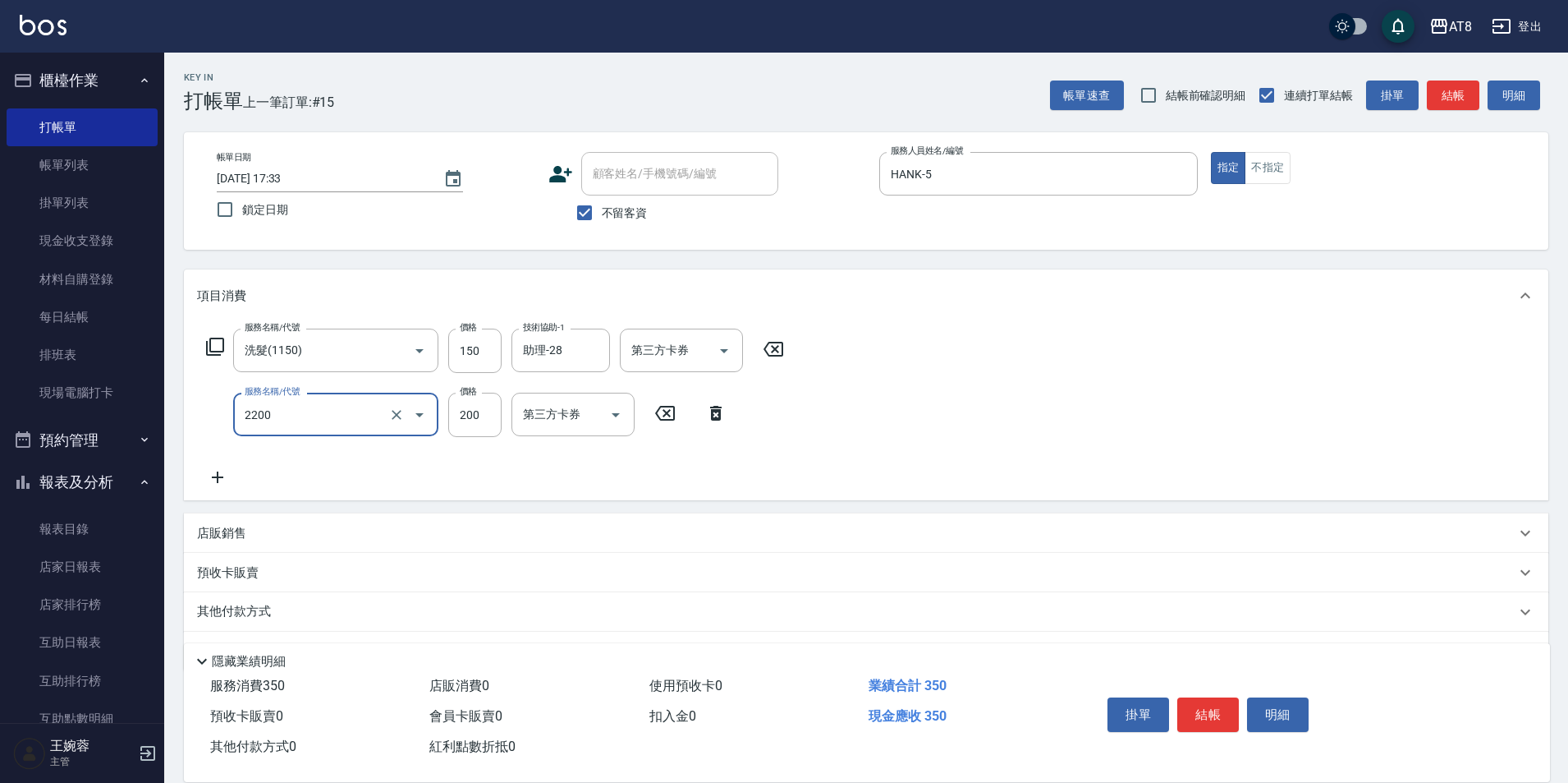
type input "剪髮(2200)"
click at [1220, 652] on div "隱藏業績明細" at bounding box center [871, 662] width 1358 height 20
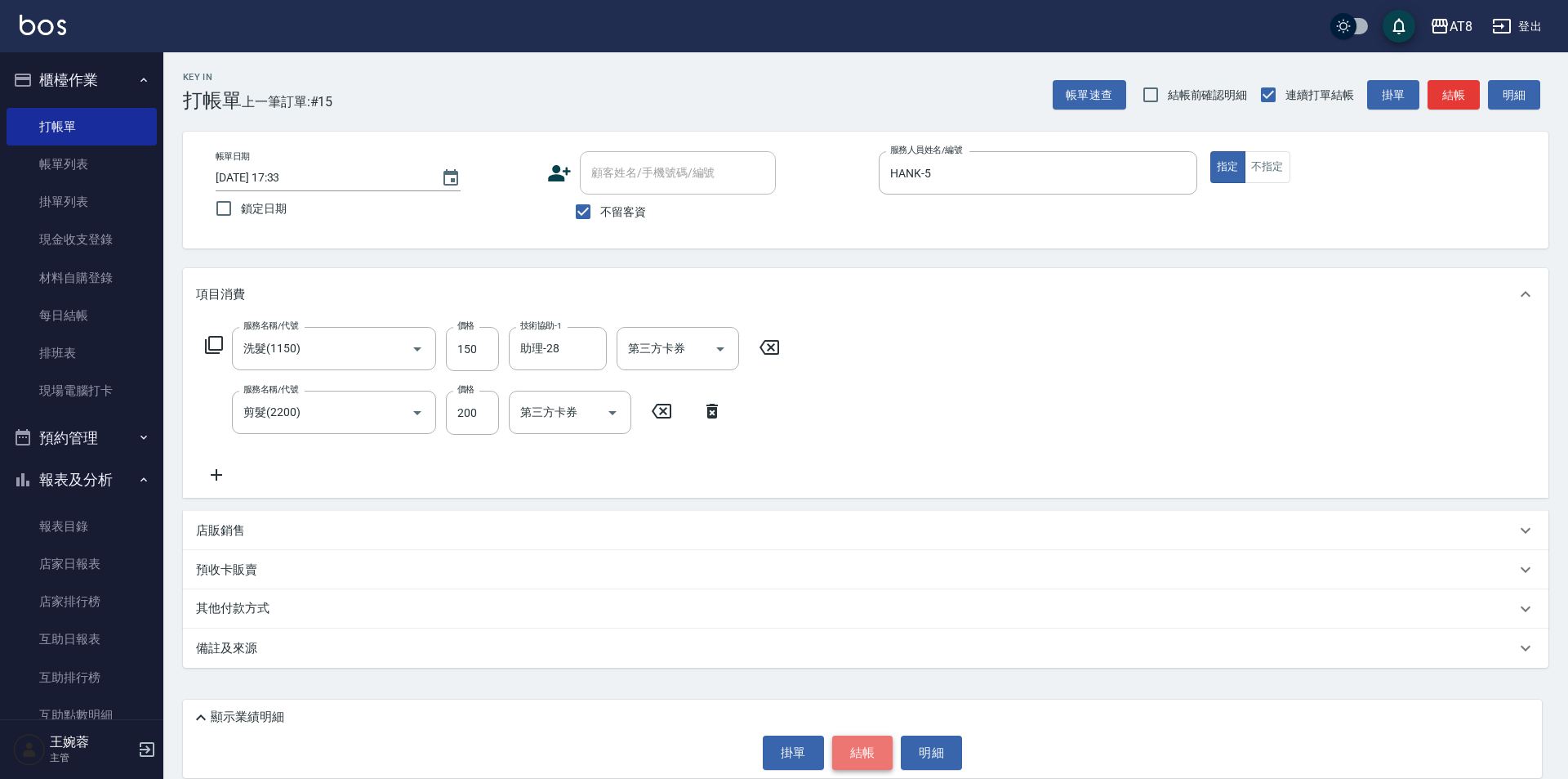
click at [840, 762] on button "結帳" at bounding box center [862, 753] width 61 height 34
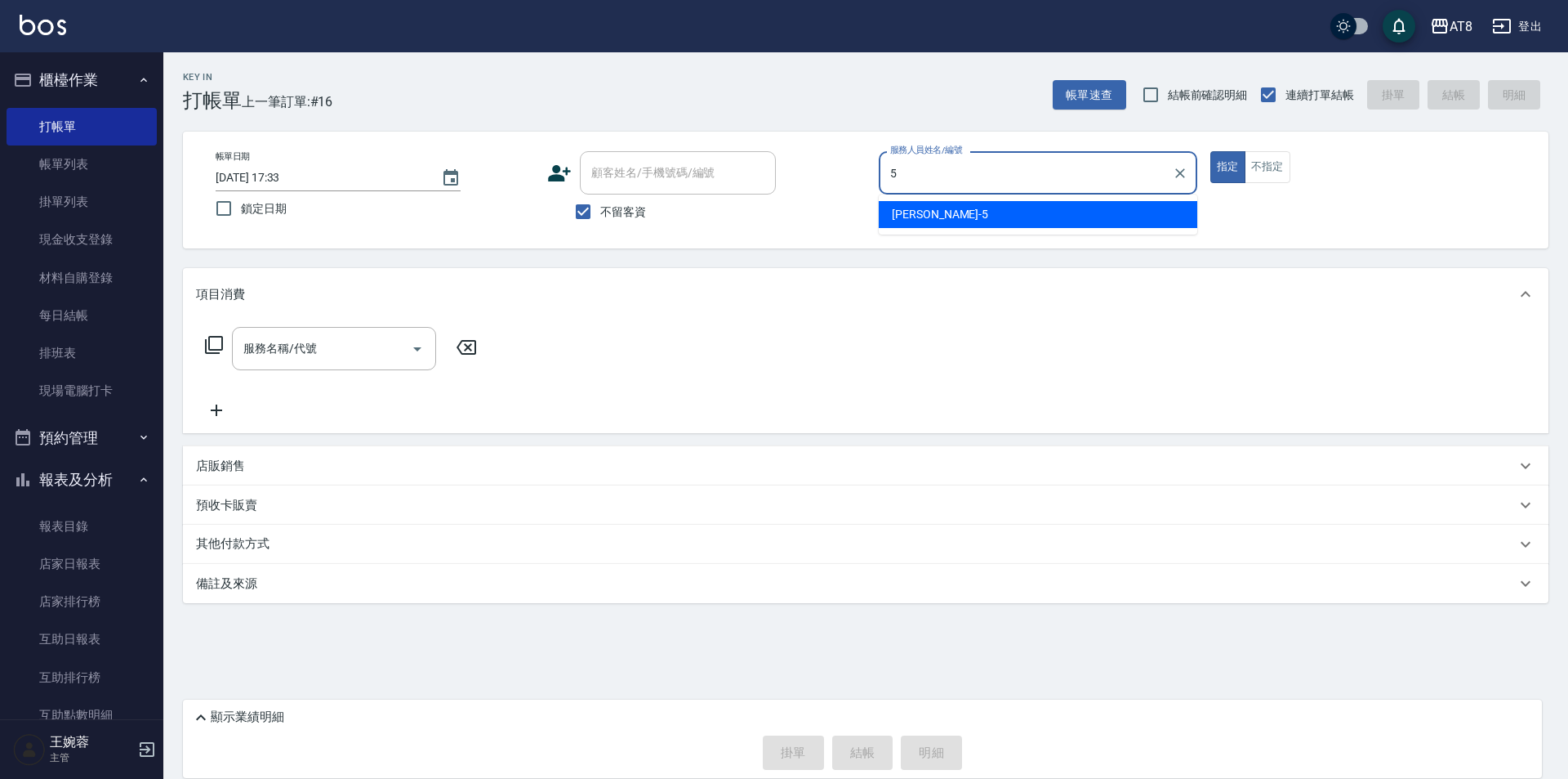
type input "HANK-5"
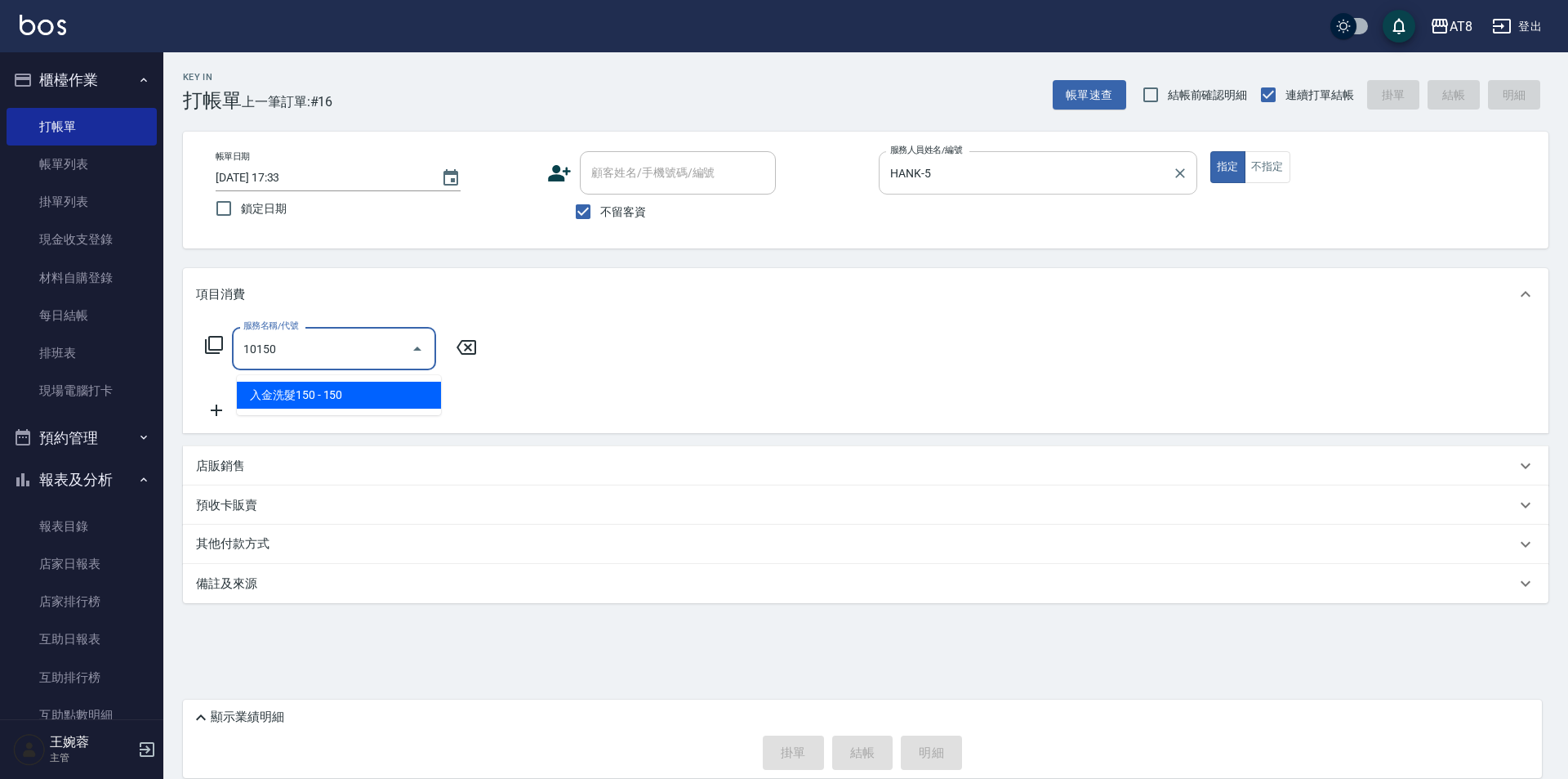
type input "入金洗髮150(10150)"
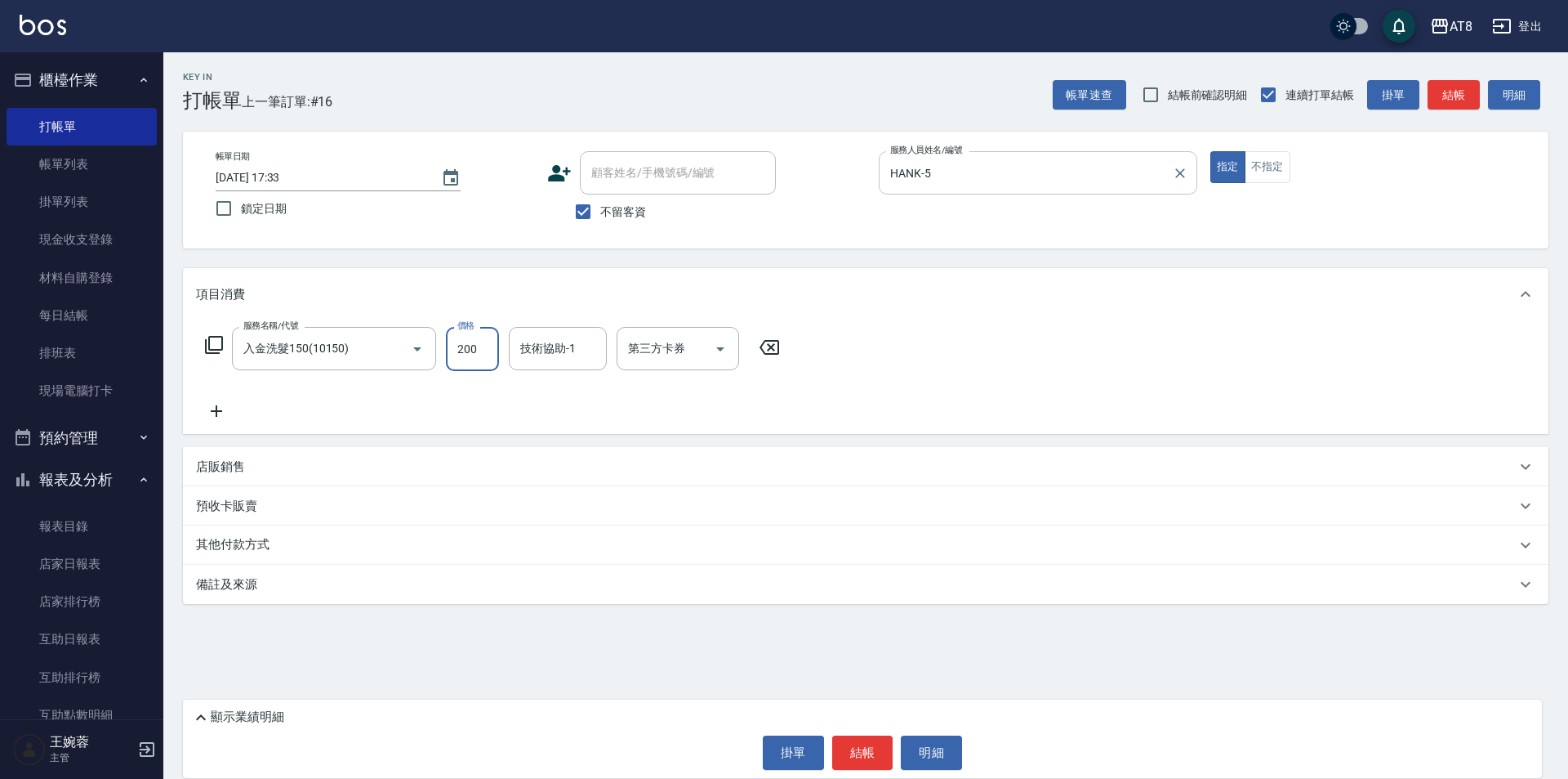
type input "200"
type input "助理-25"
click at [235, 486] on div "店販銷售" at bounding box center [865, 466] width 1365 height 39
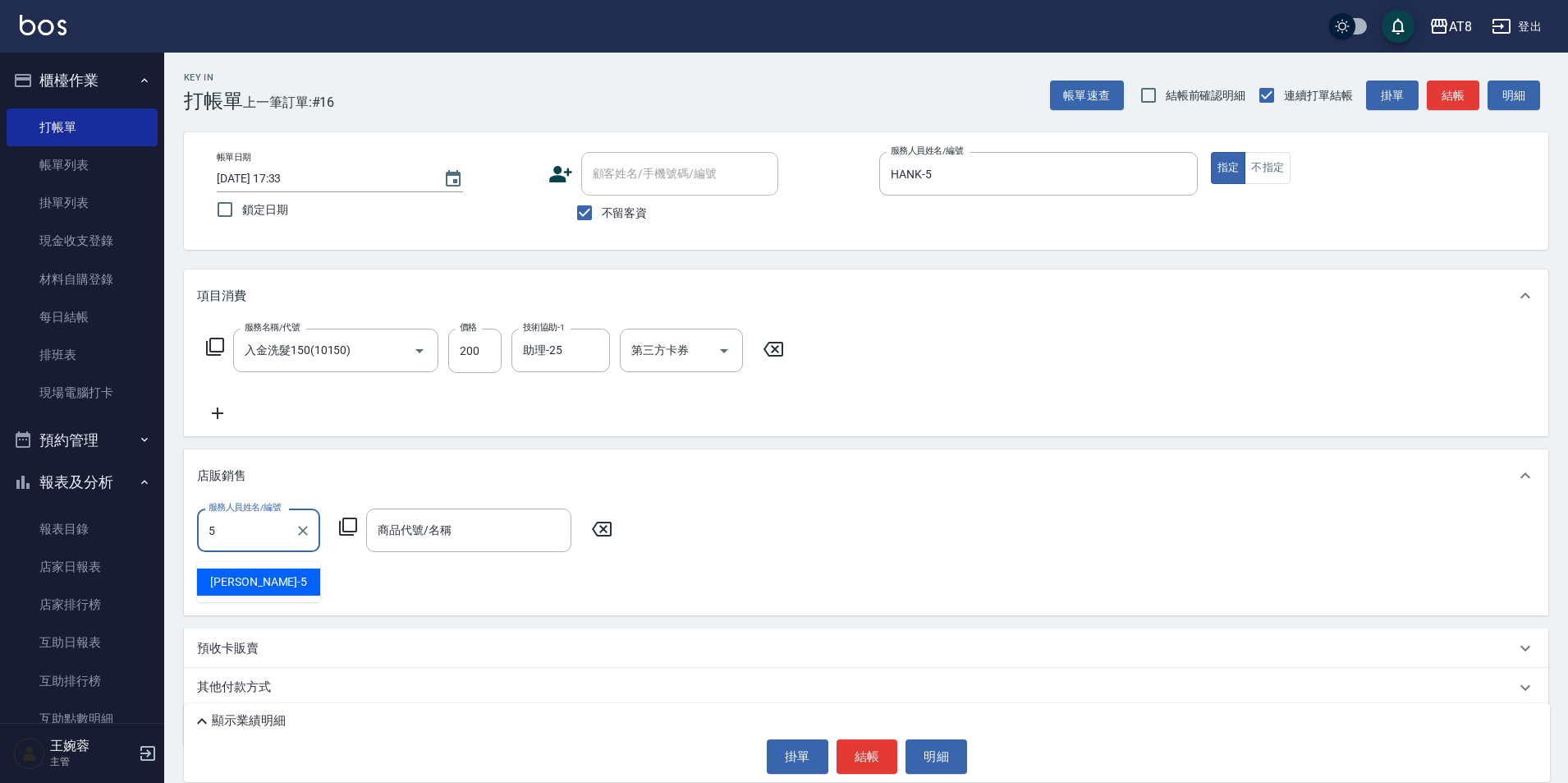
type input "HANK-5"
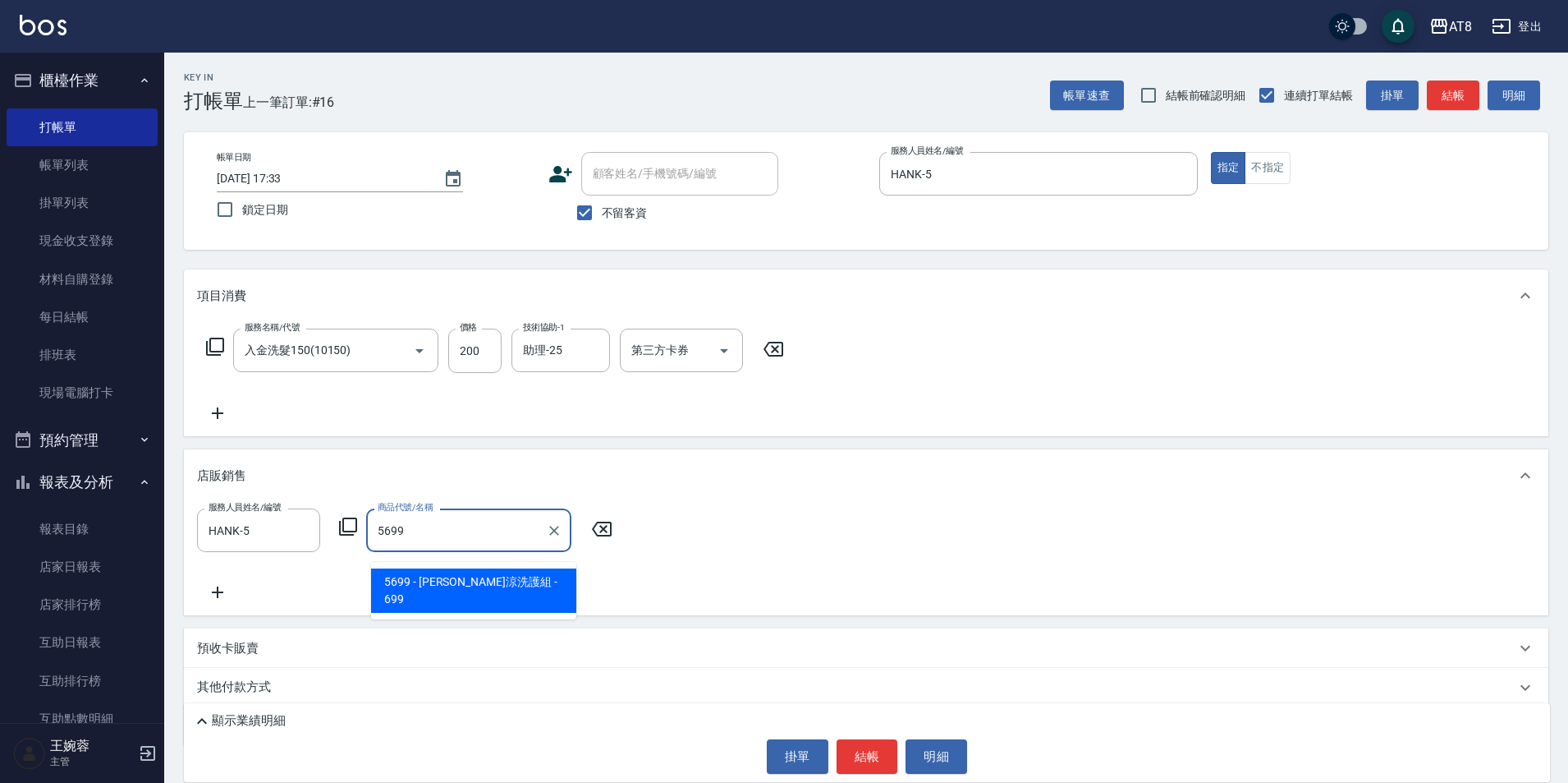
type input "水水沁涼洗護組"
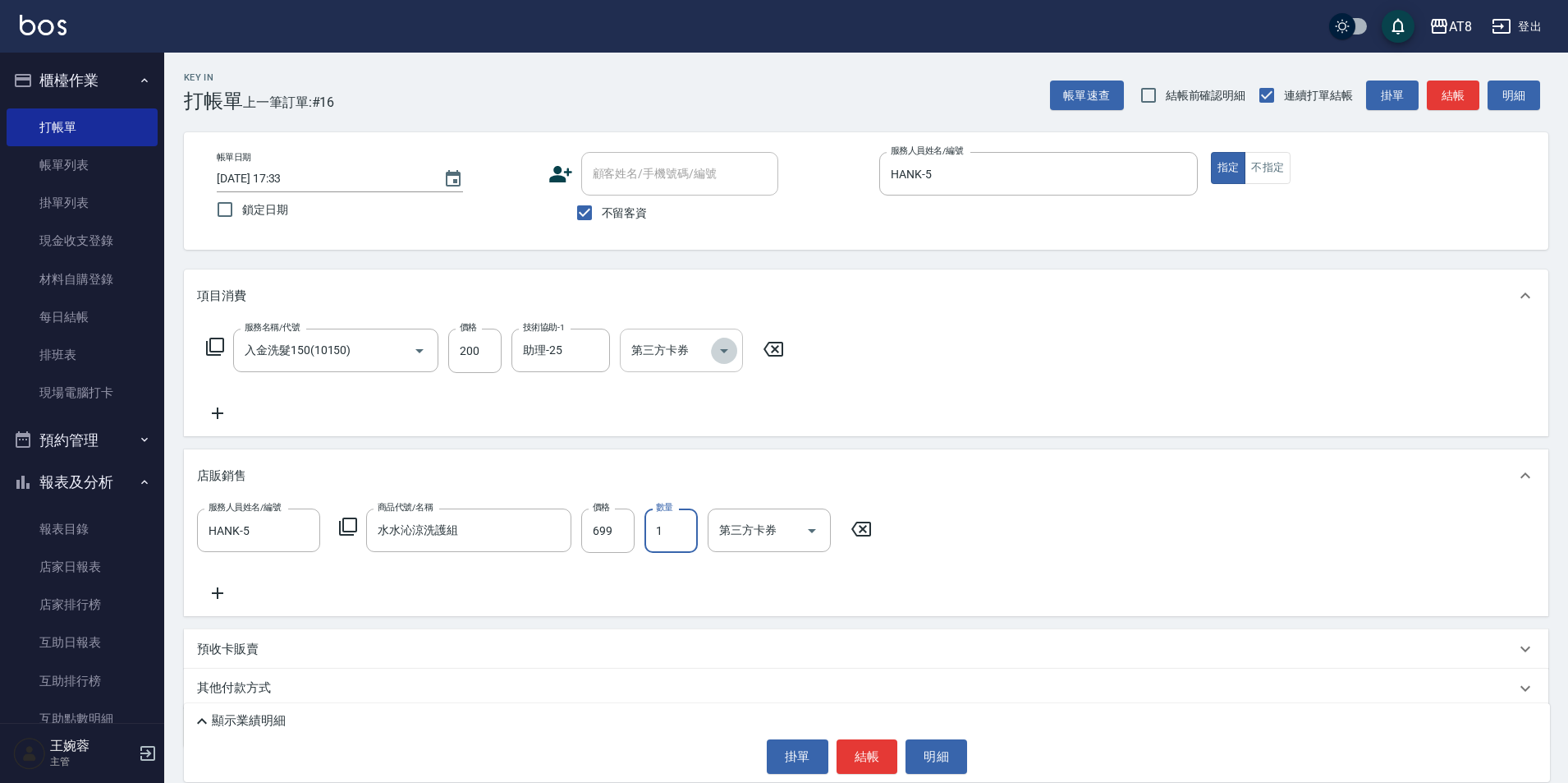
click at [726, 351] on icon "Open" at bounding box center [724, 351] width 20 height 20
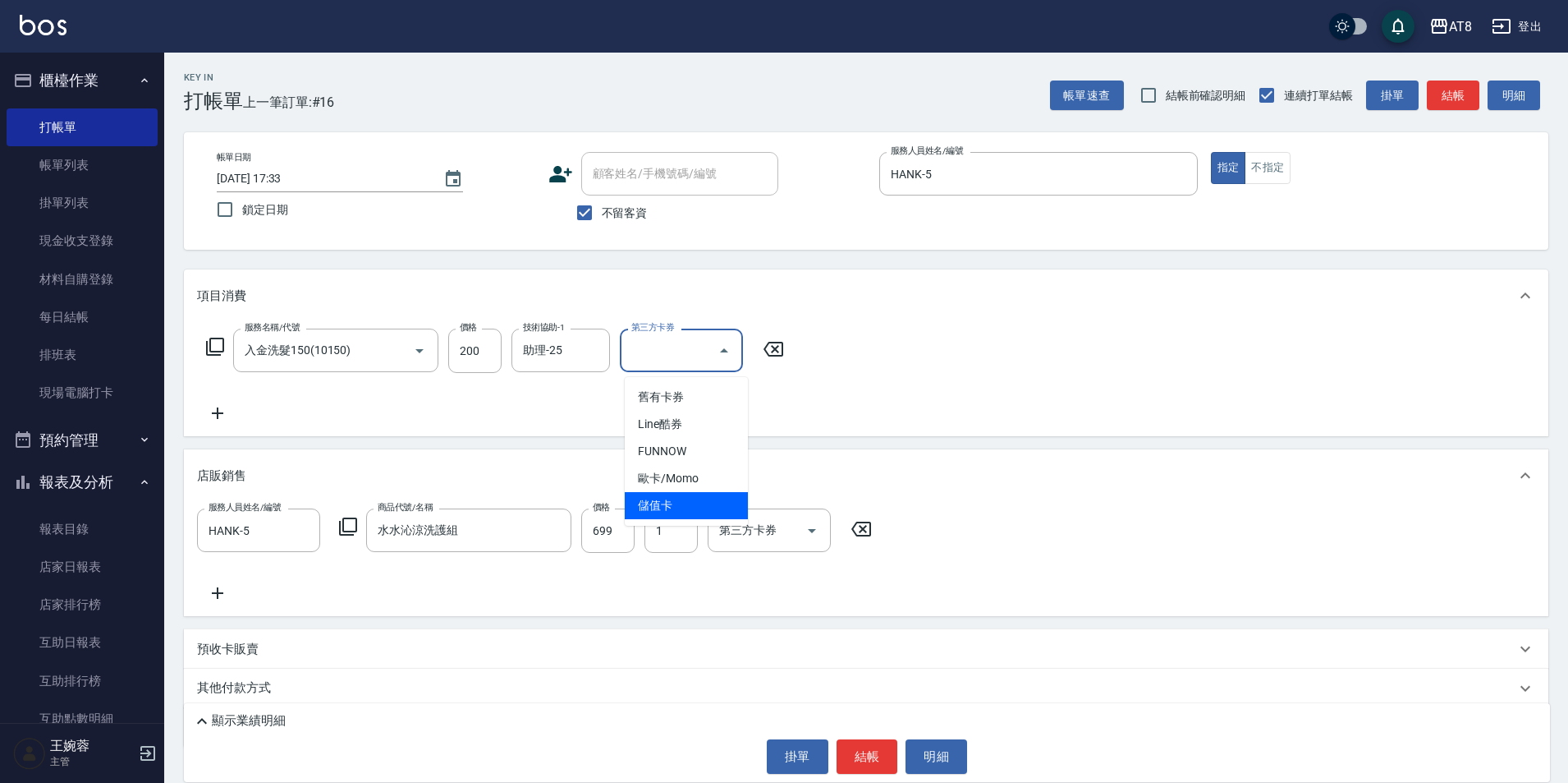
click at [725, 496] on span "儲值卡" at bounding box center [687, 506] width 123 height 27
type input "儲值卡"
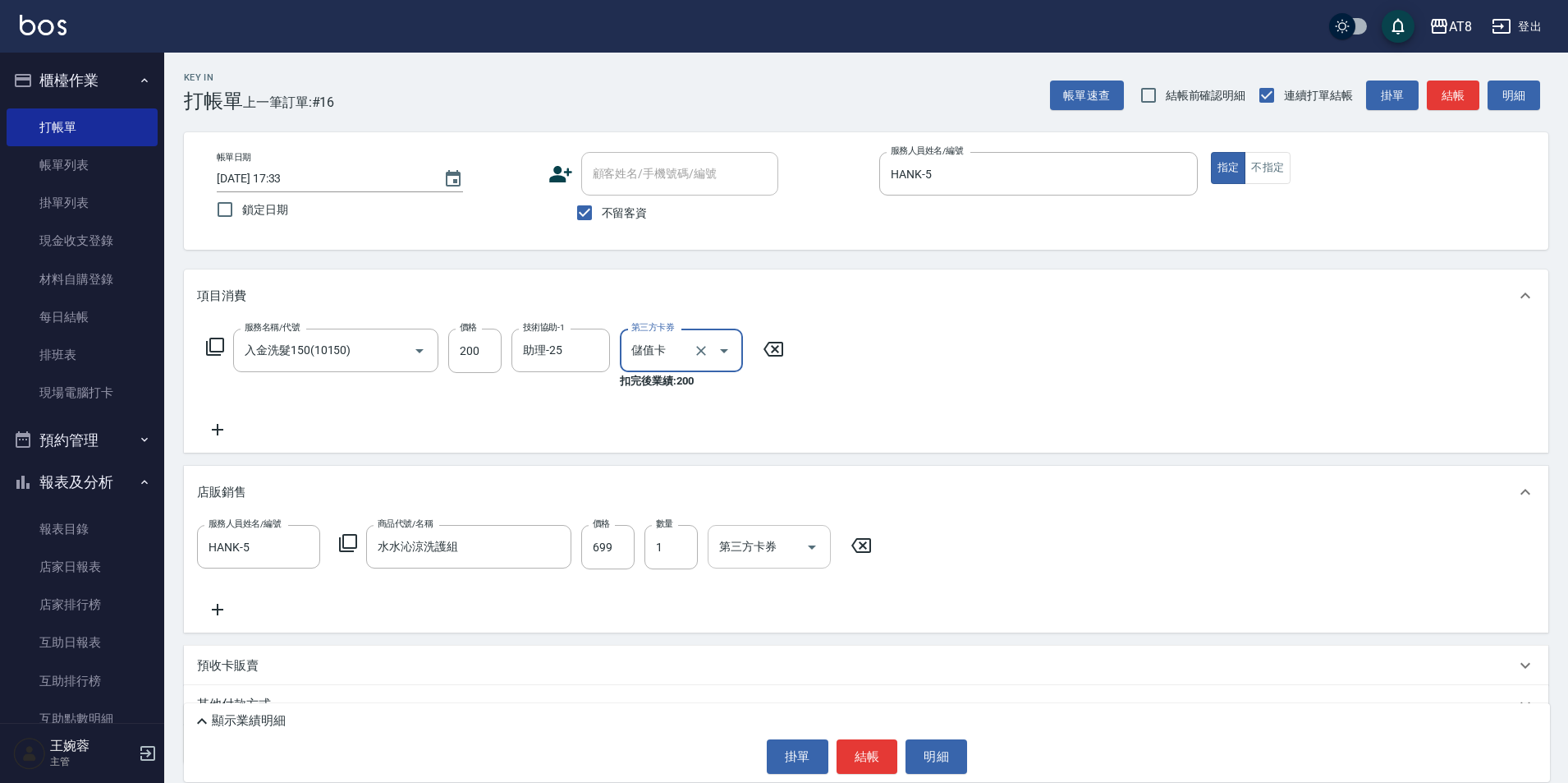
click at [805, 556] on icon "Open" at bounding box center [812, 547] width 20 height 20
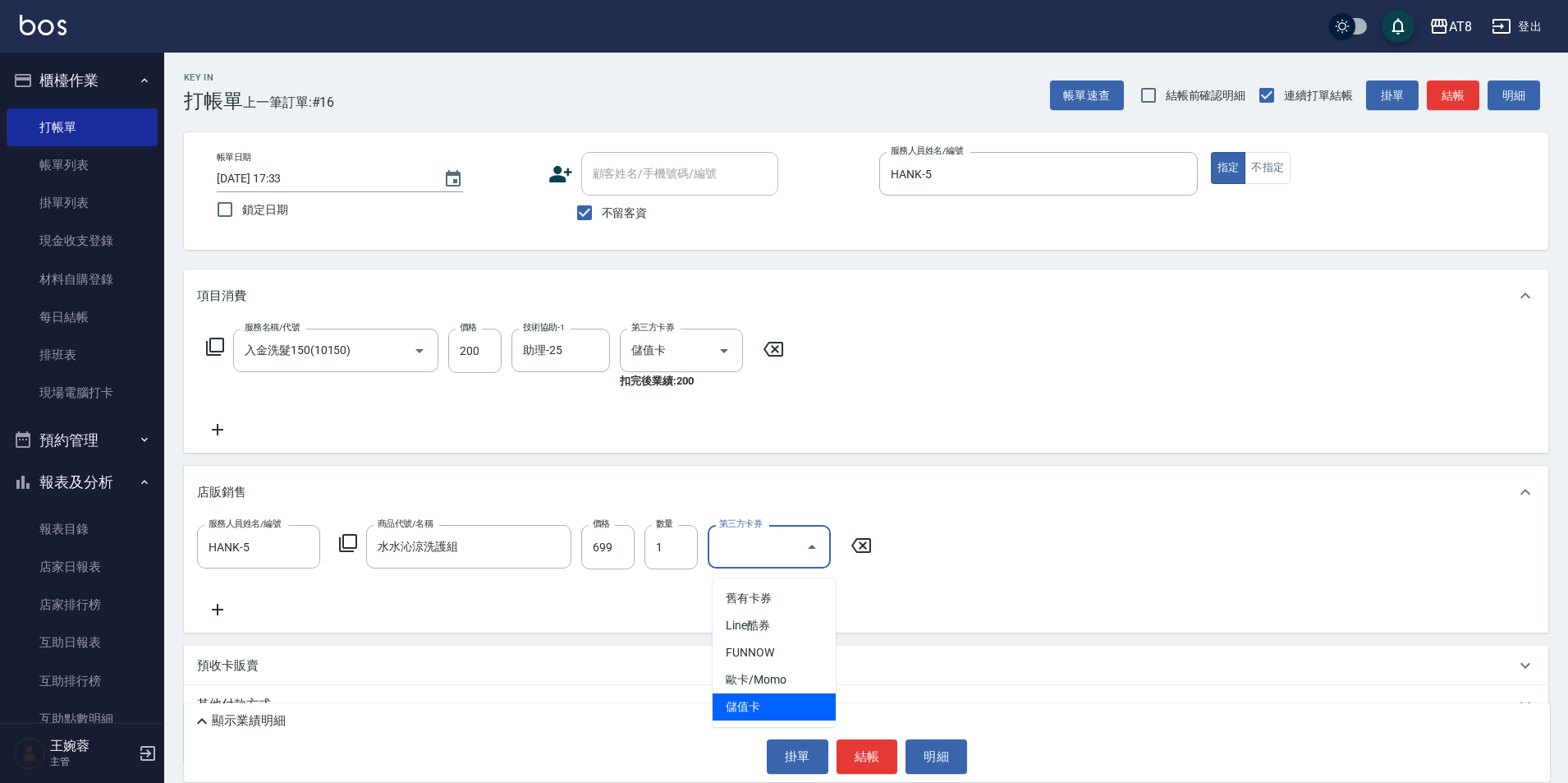
click at [793, 701] on span "儲值卡" at bounding box center [774, 707] width 123 height 27
type input "儲值卡"
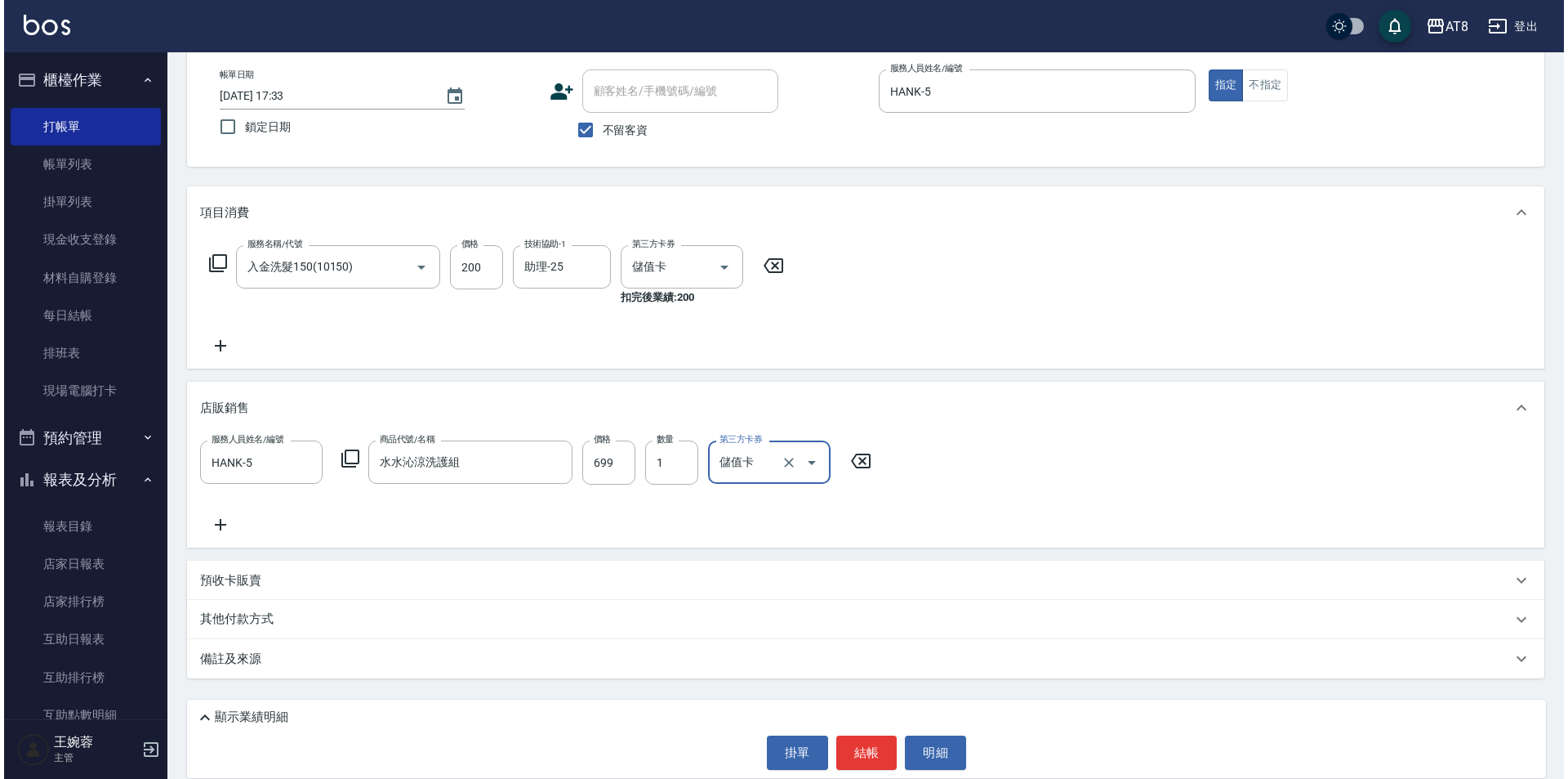
scroll to position [96, 0]
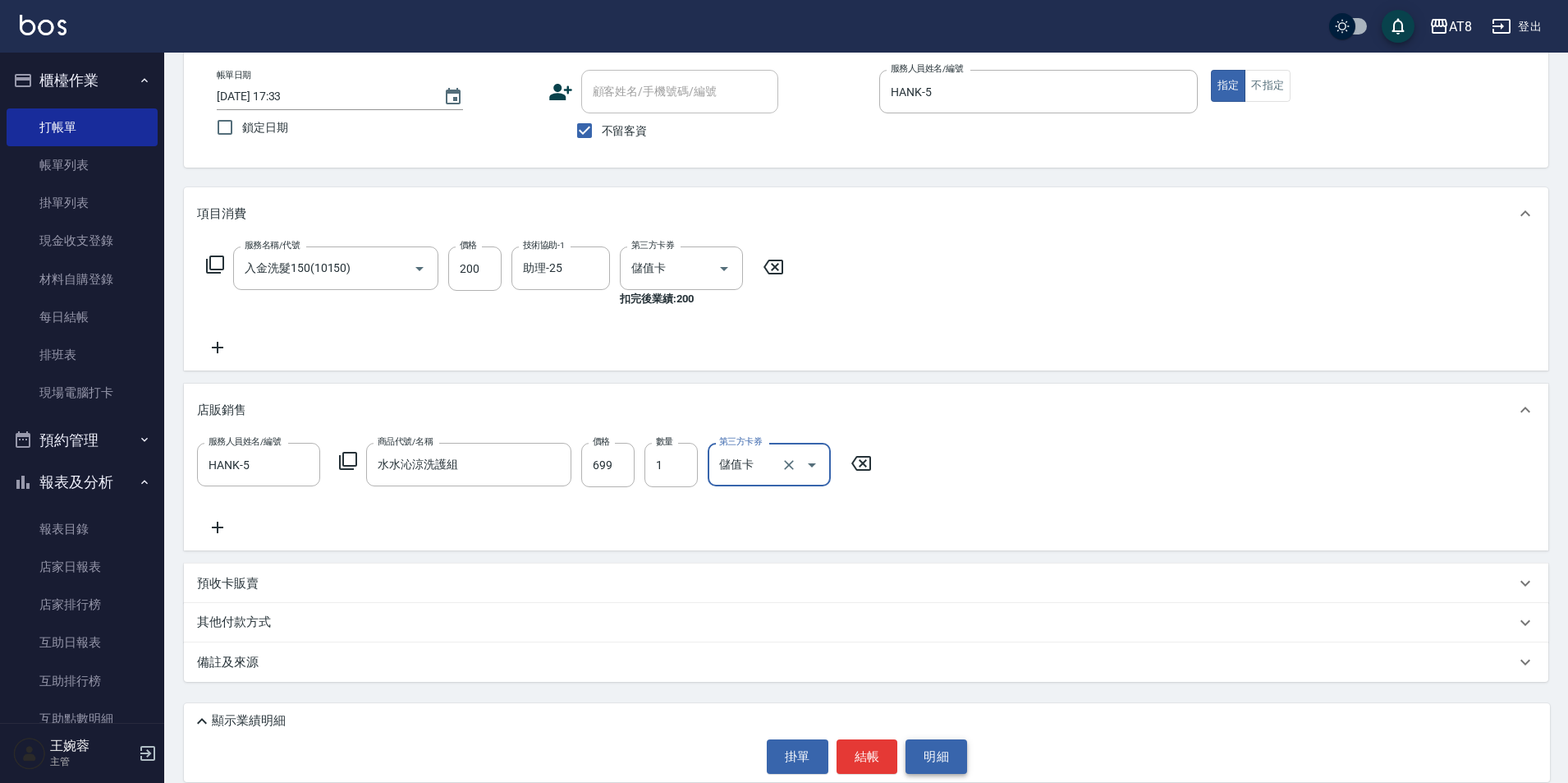
click at [942, 760] on button "明細" at bounding box center [936, 757] width 62 height 34
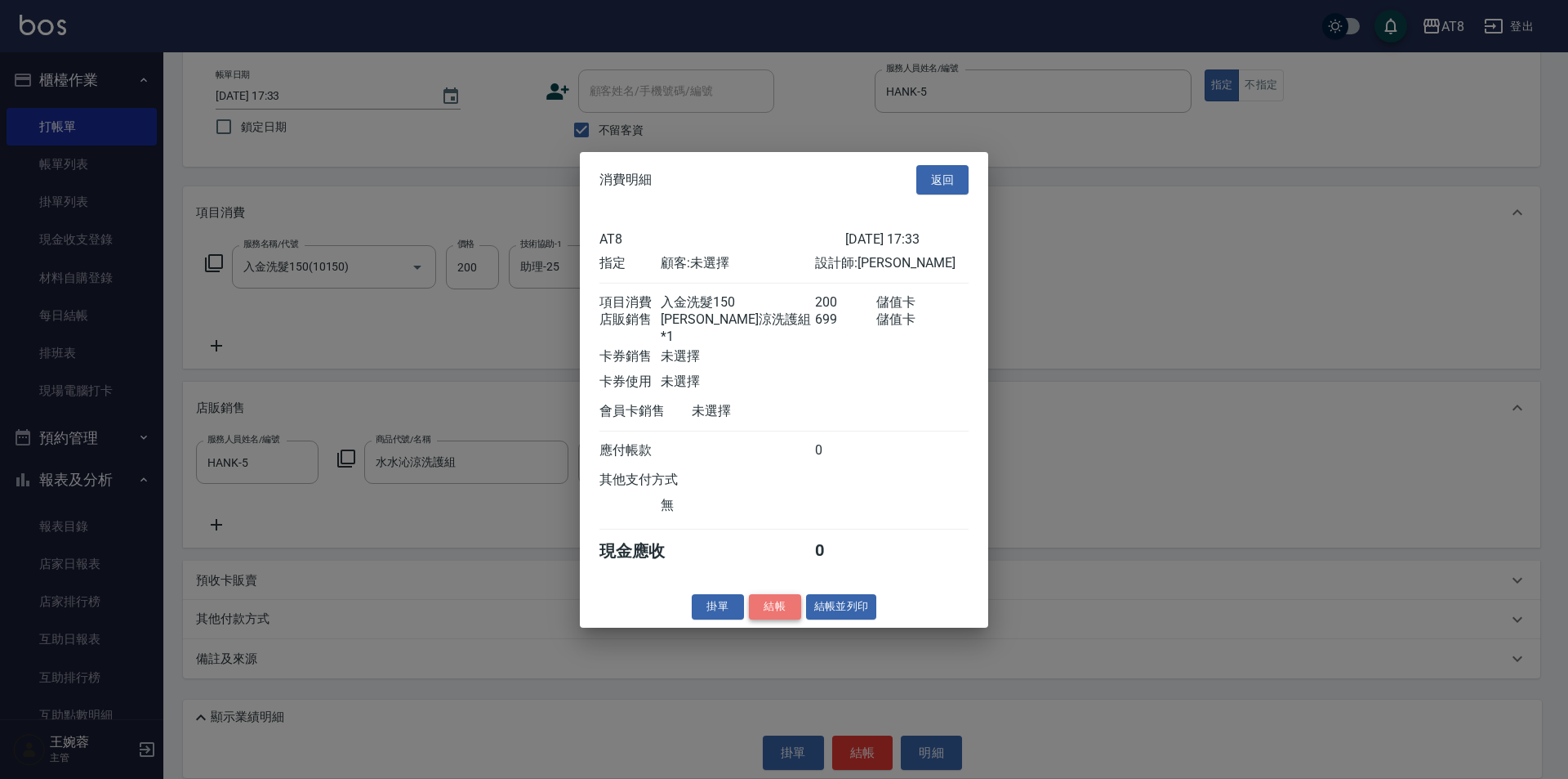
click at [752, 619] on button "結帳" at bounding box center [775, 607] width 52 height 25
type input "[DATE] 17:34"
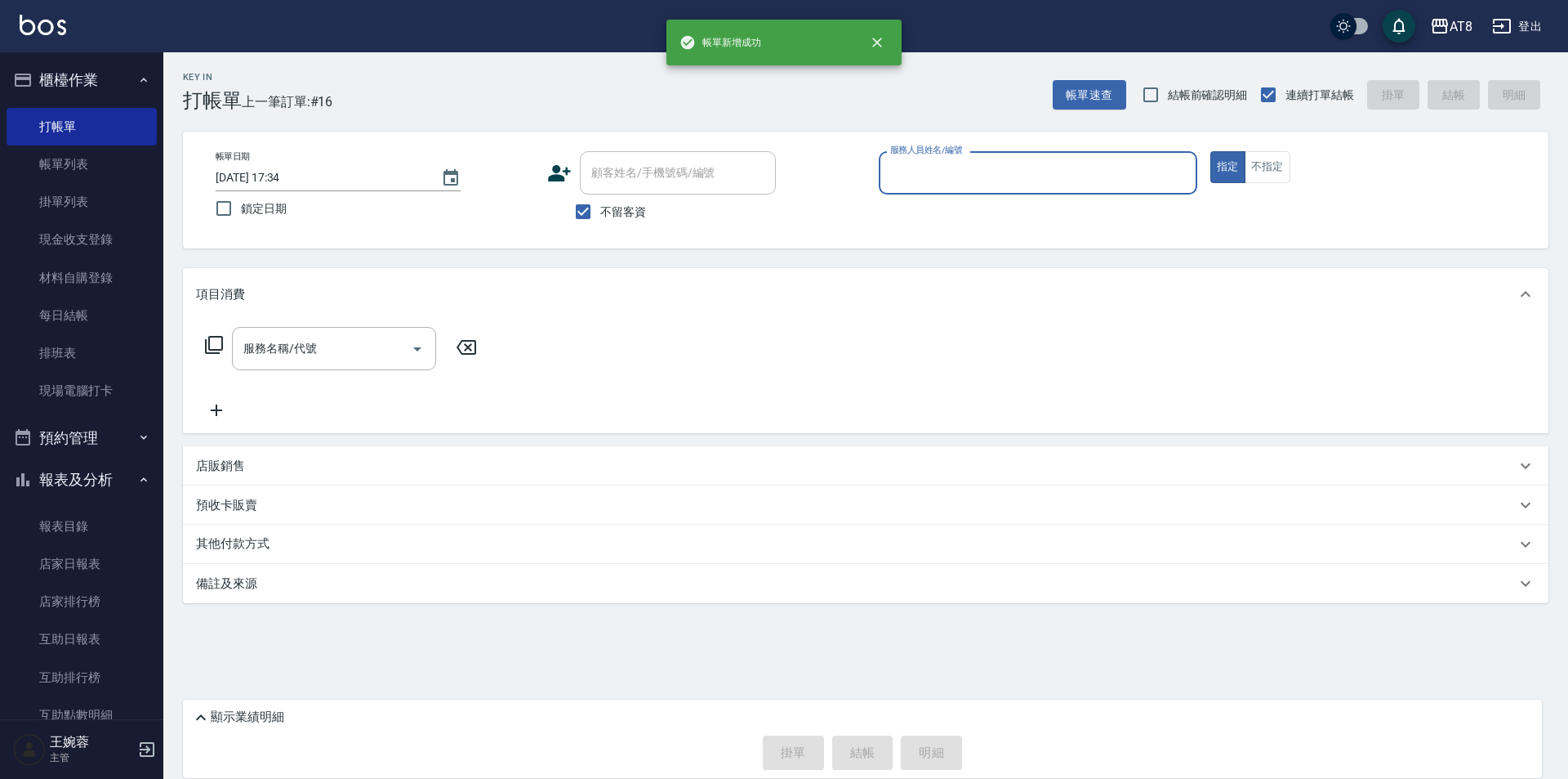
scroll to position [0, 0]
click at [218, 709] on p "顯示業績明細" at bounding box center [248, 717] width 74 height 17
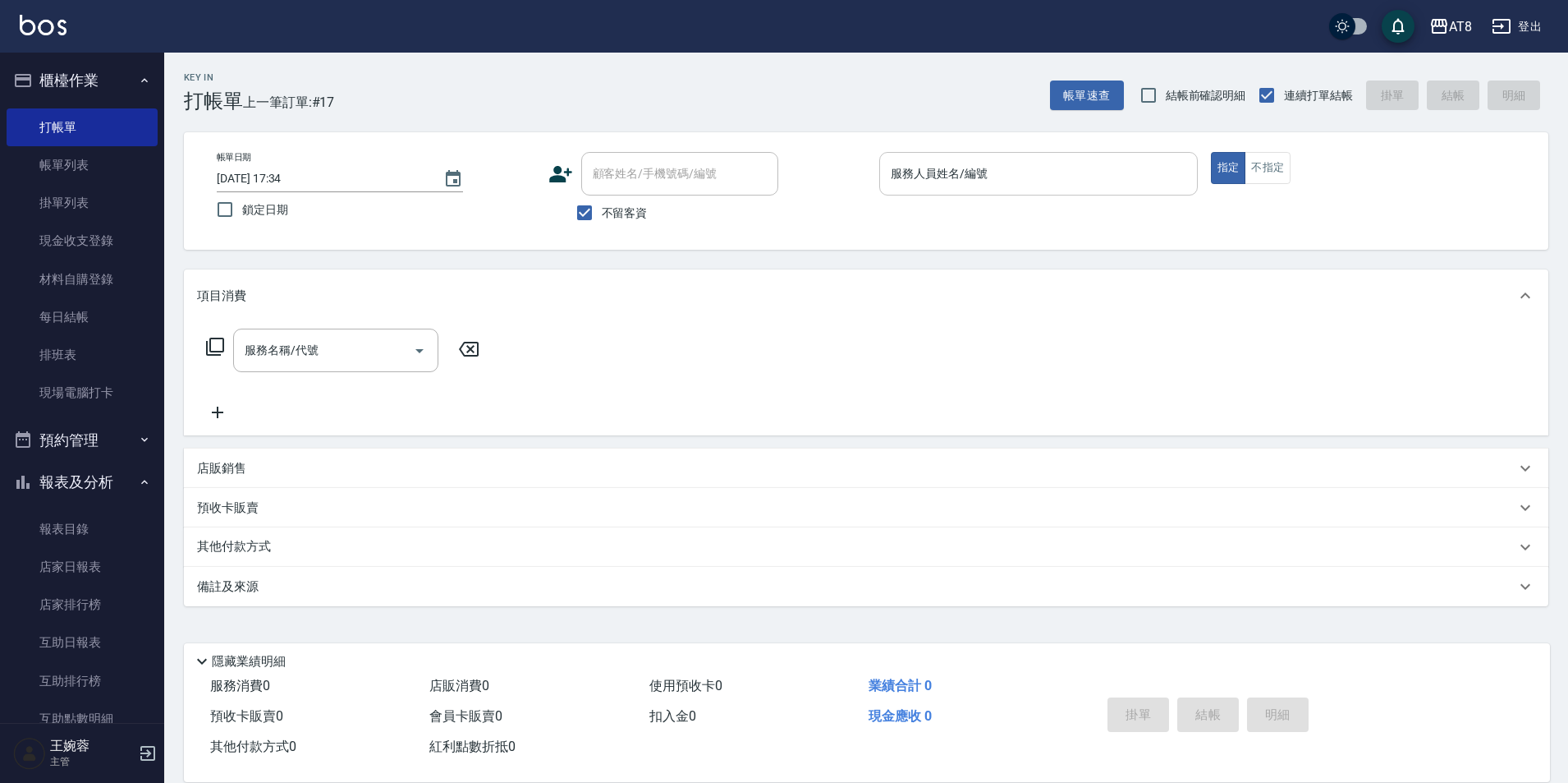
click at [973, 168] on input "服務人員姓名/編號" at bounding box center [1038, 174] width 303 height 29
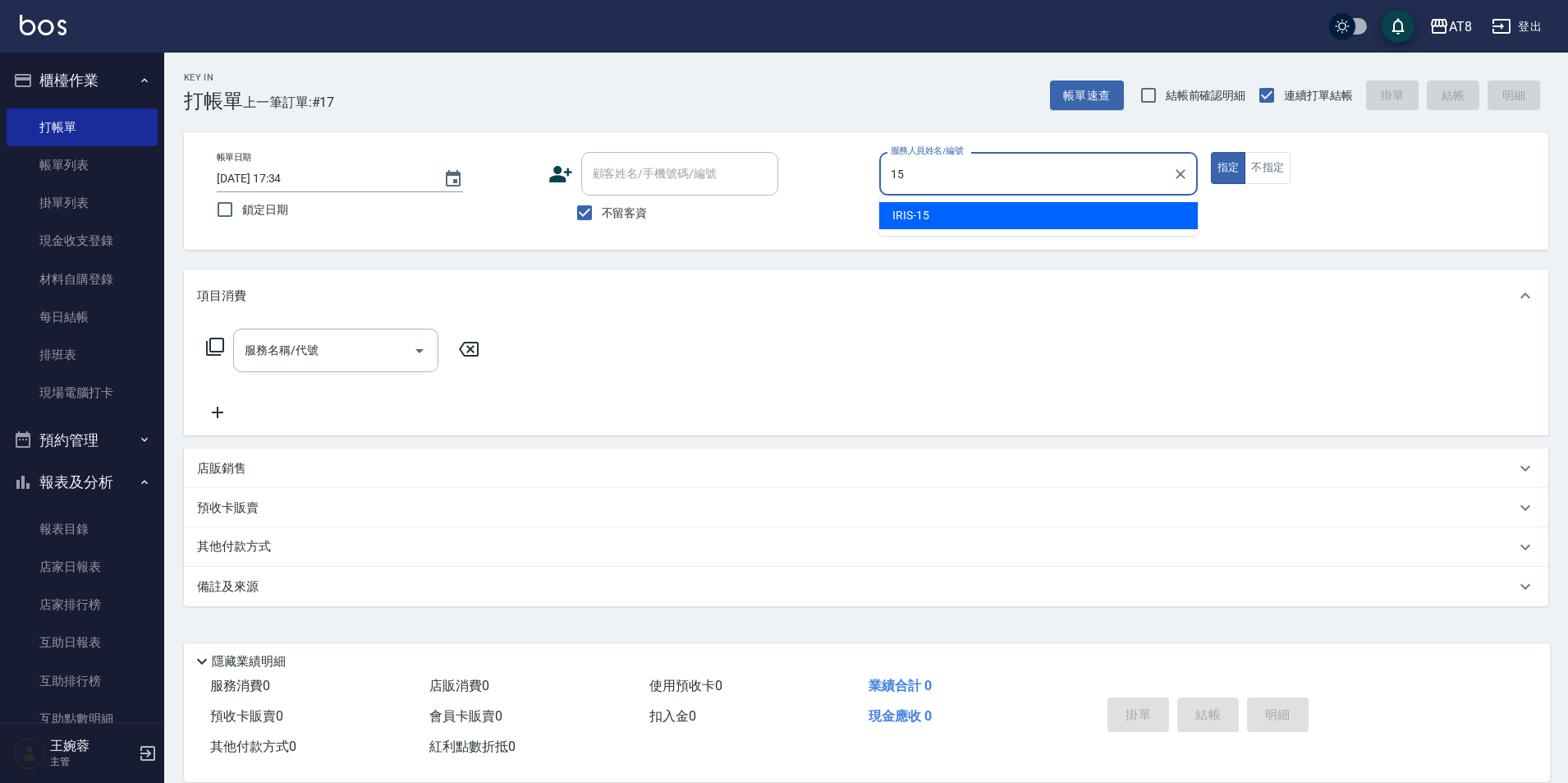
type input "IRIS-15"
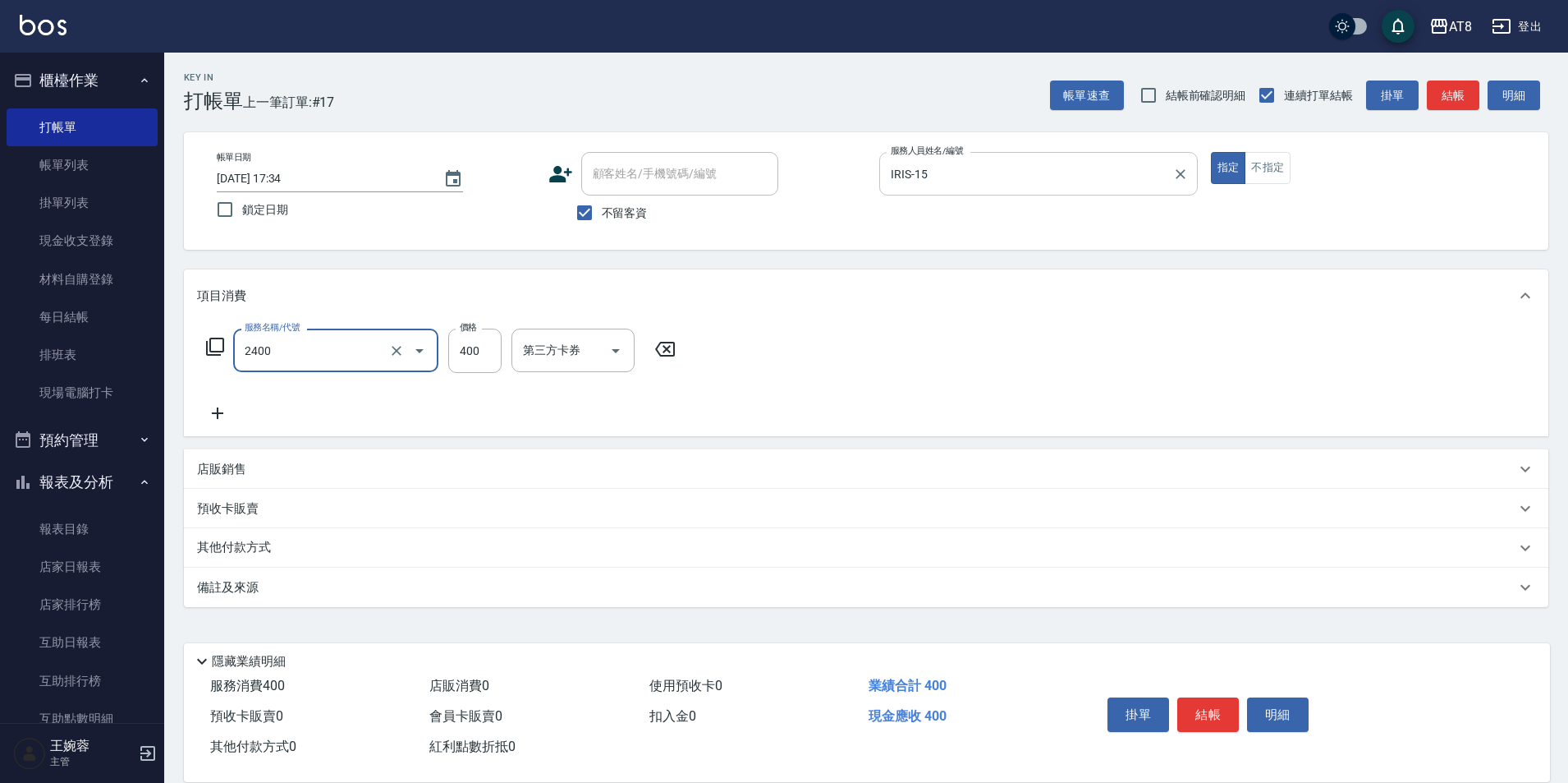
type input "入金洗剪400(2400)"
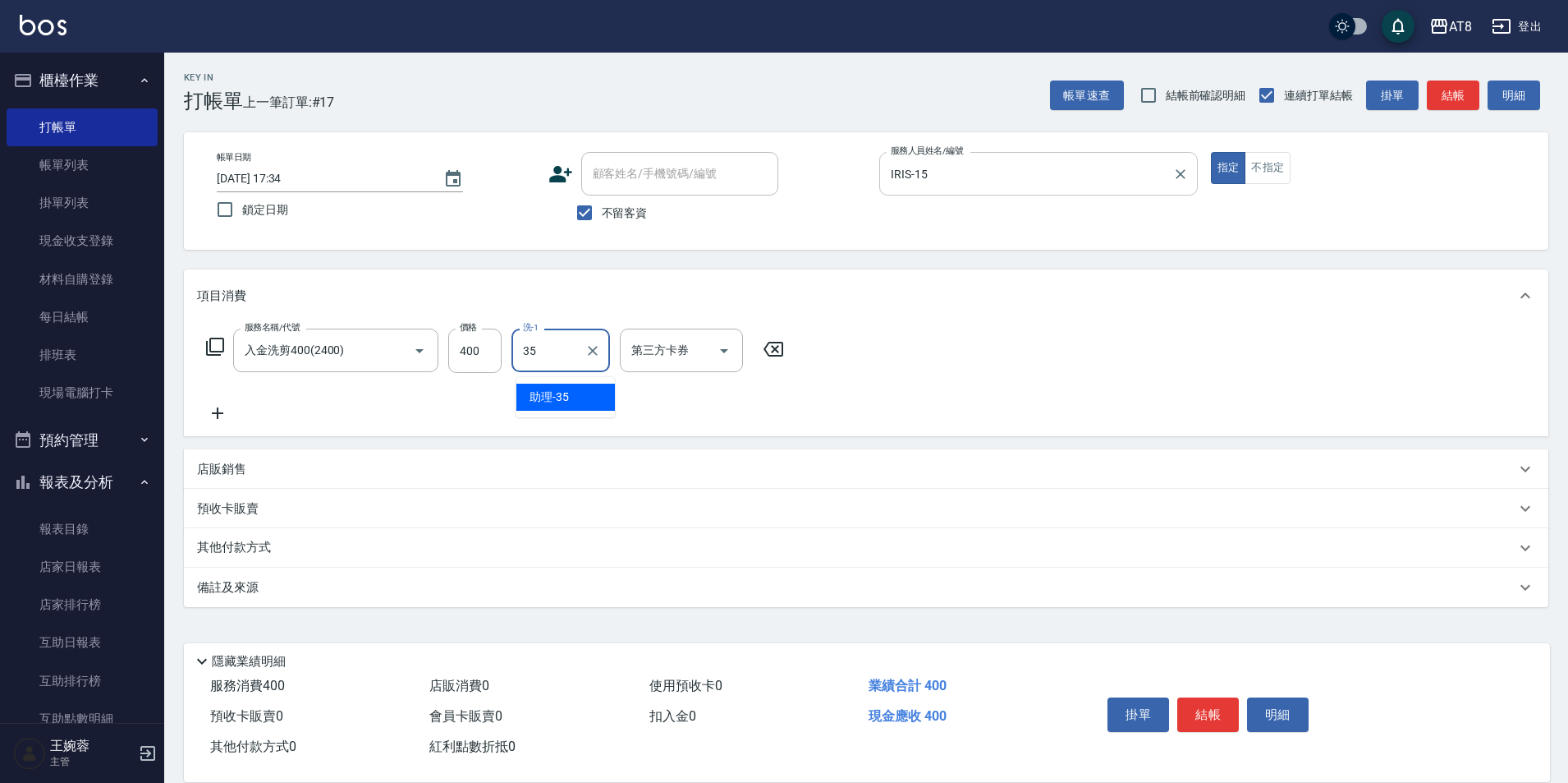
type input "助理-35"
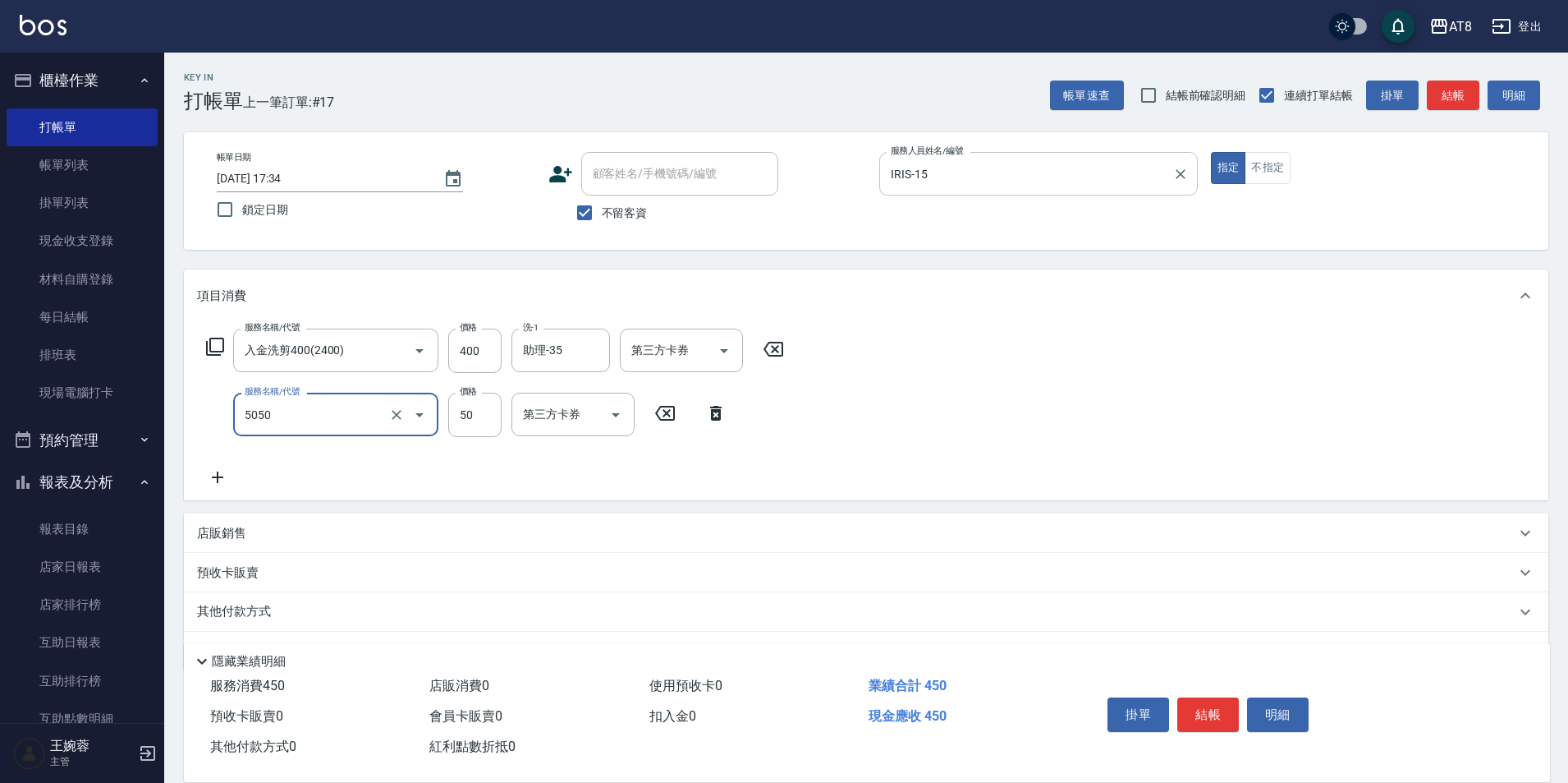
type input "入金精油50(5050)"
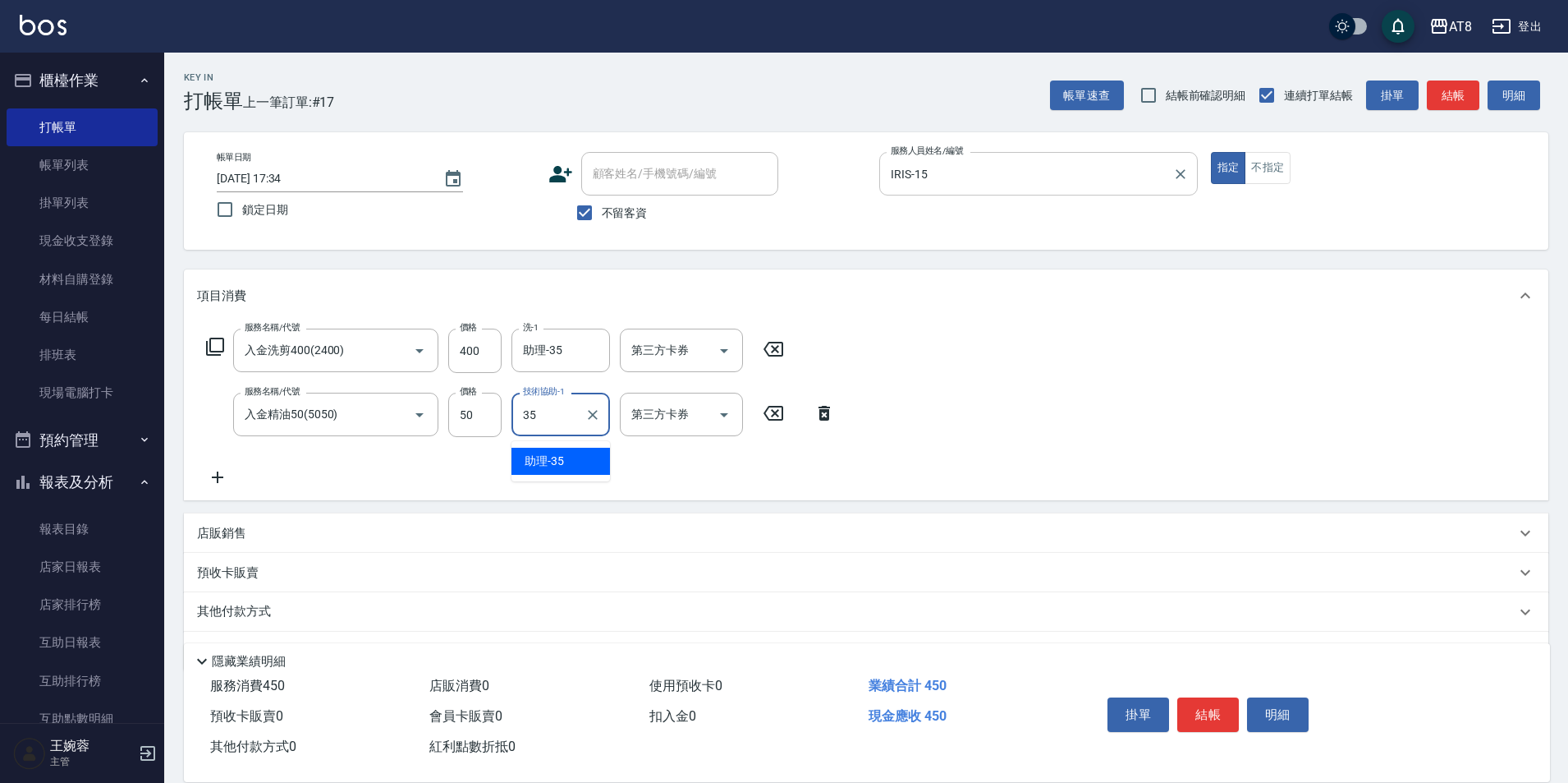
type input "助理-35"
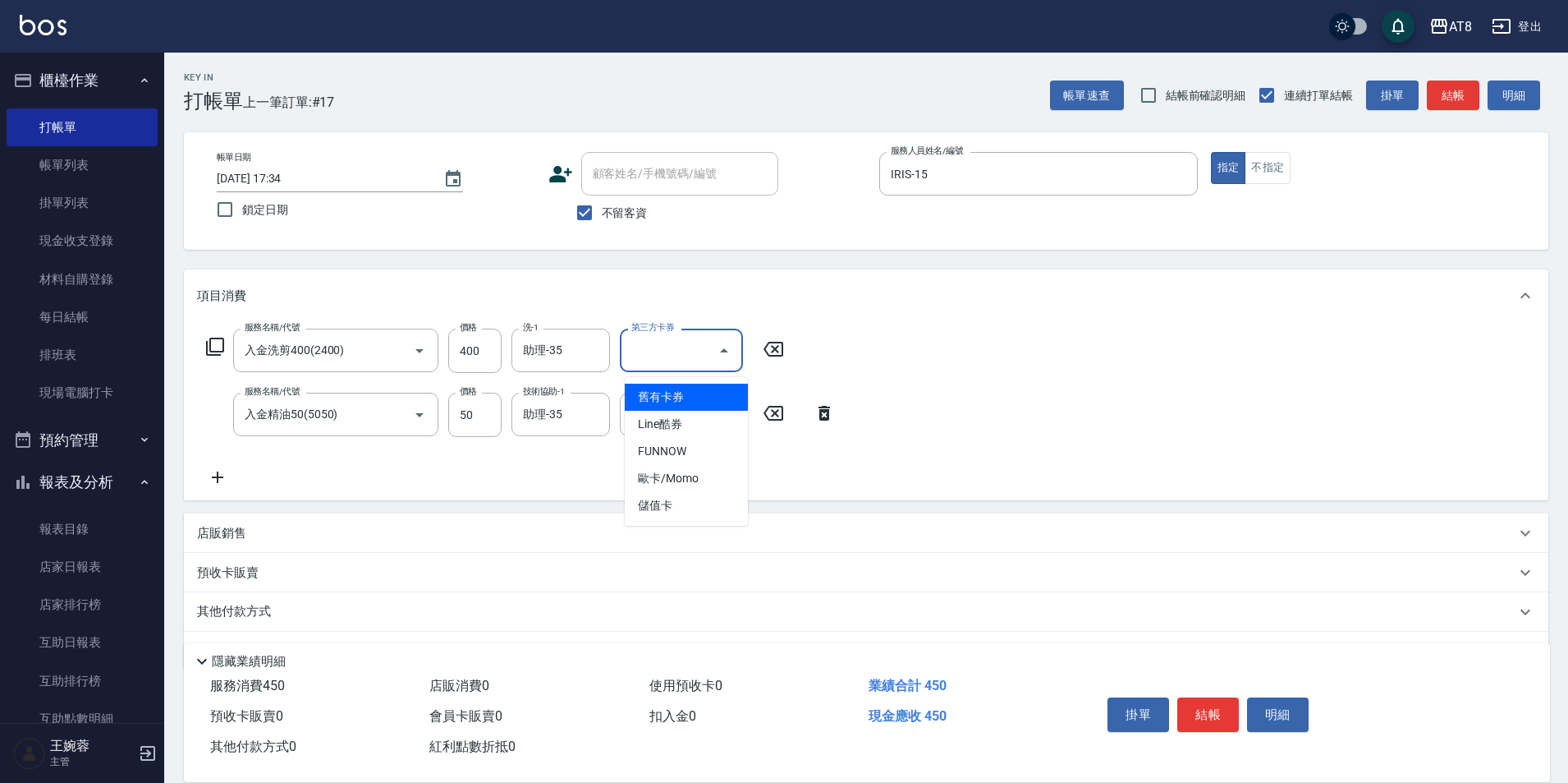
click at [708, 358] on input "第三方卡券" at bounding box center [669, 351] width 83 height 29
click at [694, 512] on span "儲值卡" at bounding box center [687, 506] width 123 height 27
type input "儲值卡"
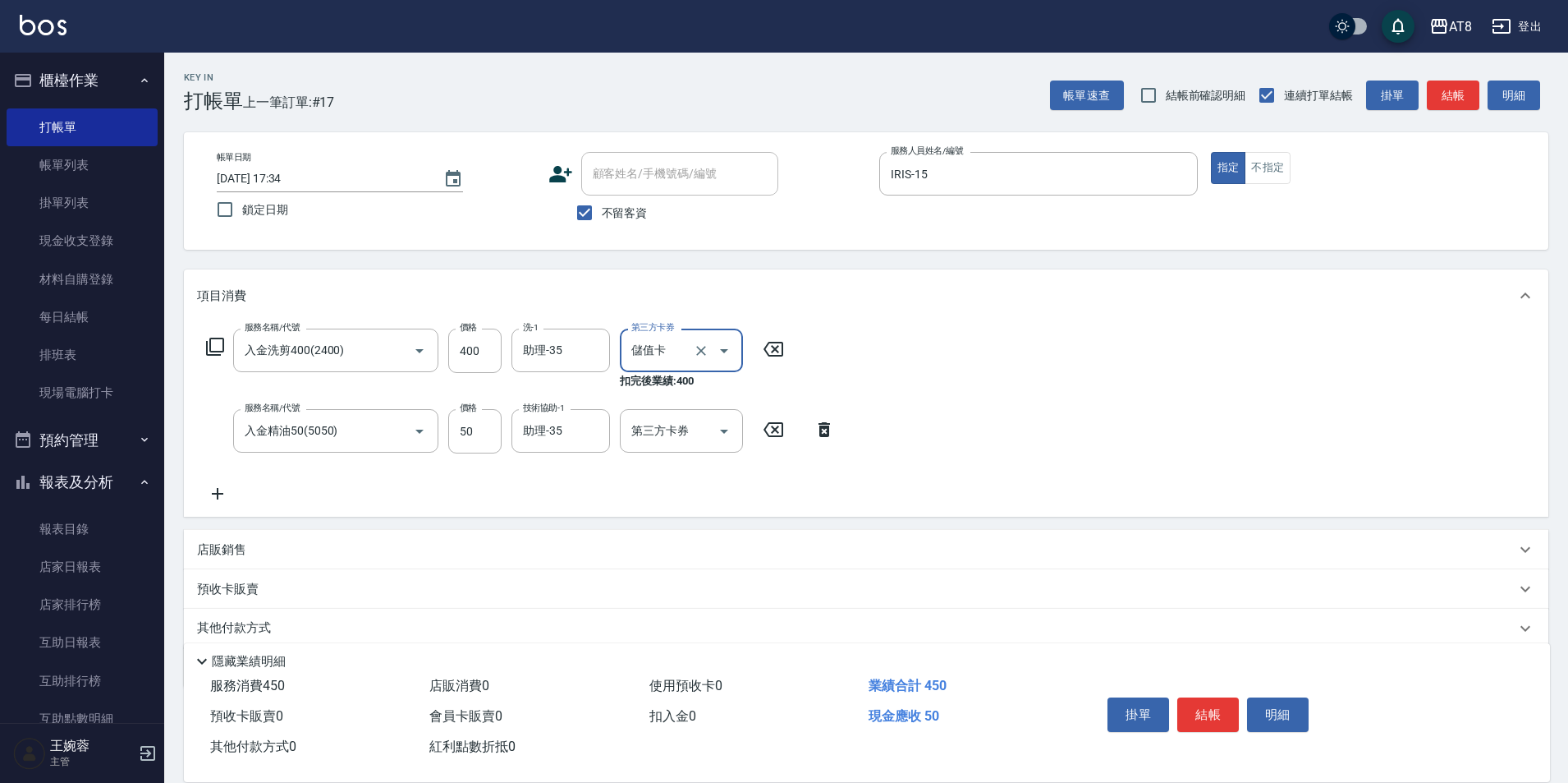
click at [724, 463] on div "服務名稱/代號 入金洗剪400(2400) 服務名稱/代號 價格 400 價格 洗-1 助理-35 洗-1 第三方卡券 儲值卡 第三方卡券 扣完後業績: 40…" at bounding box center [520, 415] width 648 height 175
click at [720, 433] on icon "Open" at bounding box center [724, 431] width 8 height 5
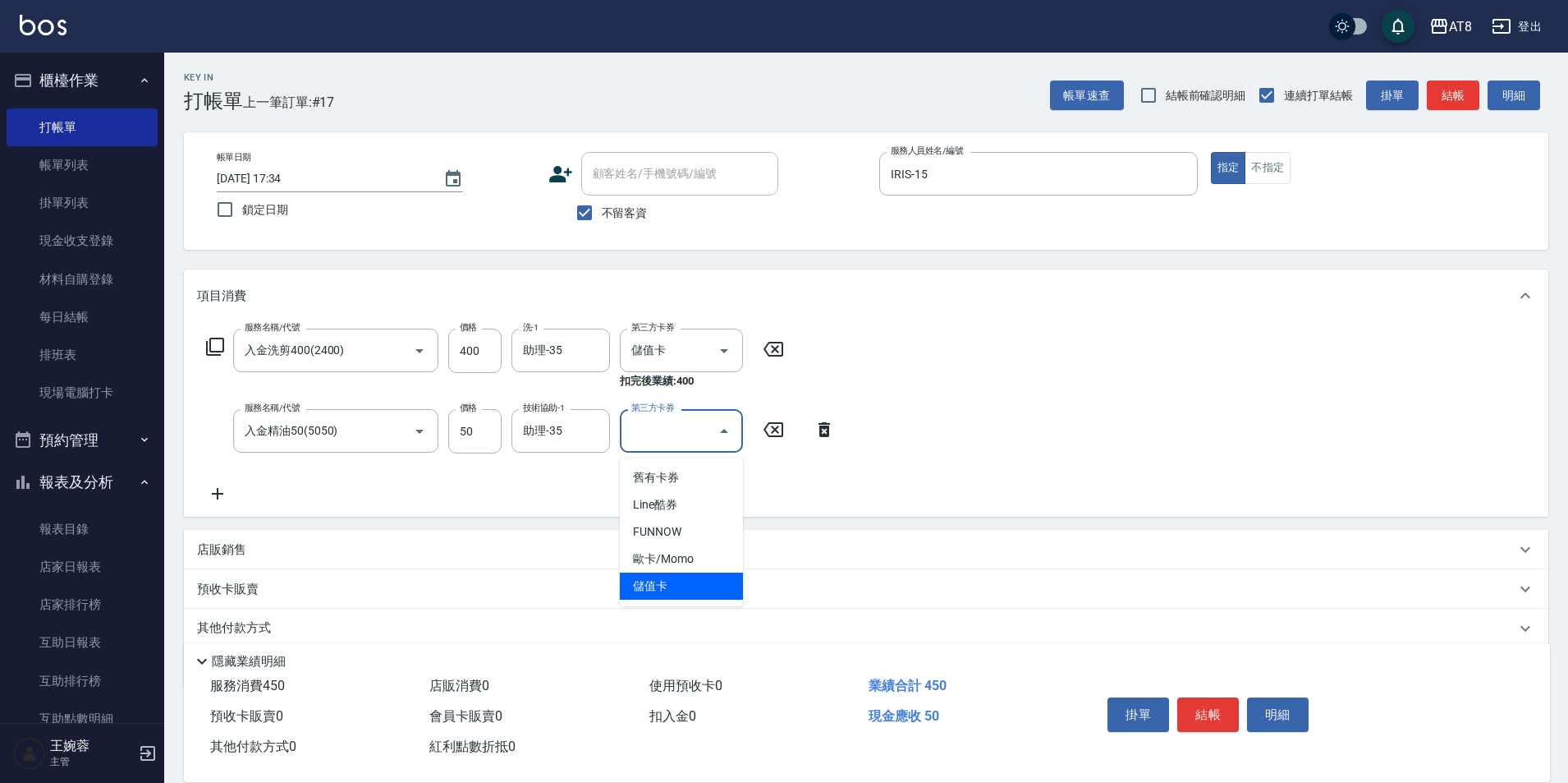
click at [695, 580] on span "儲值卡" at bounding box center [681, 586] width 123 height 27
type input "儲值卡"
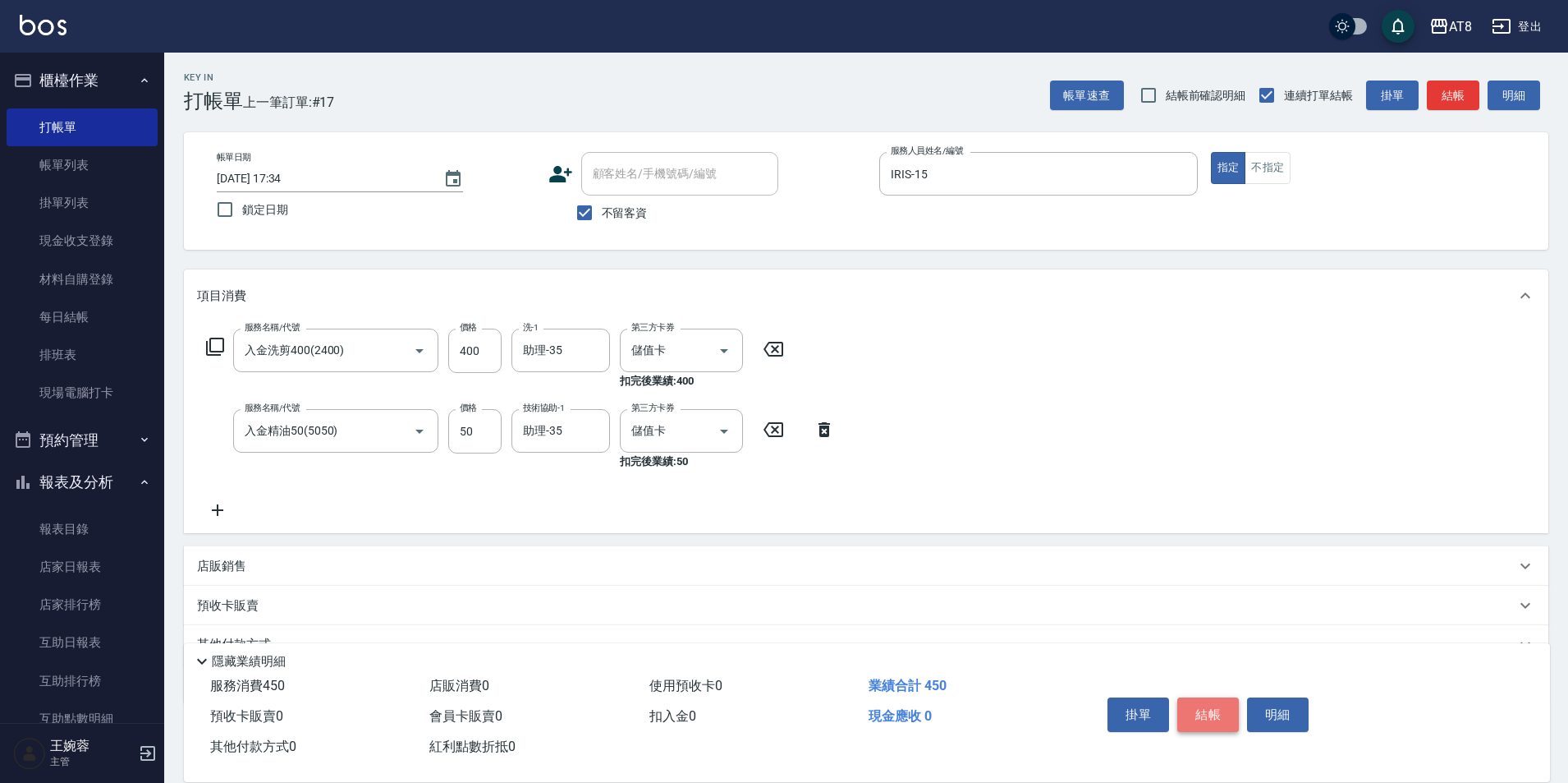
click at [1203, 707] on button "結帳" at bounding box center [1207, 714] width 62 height 34
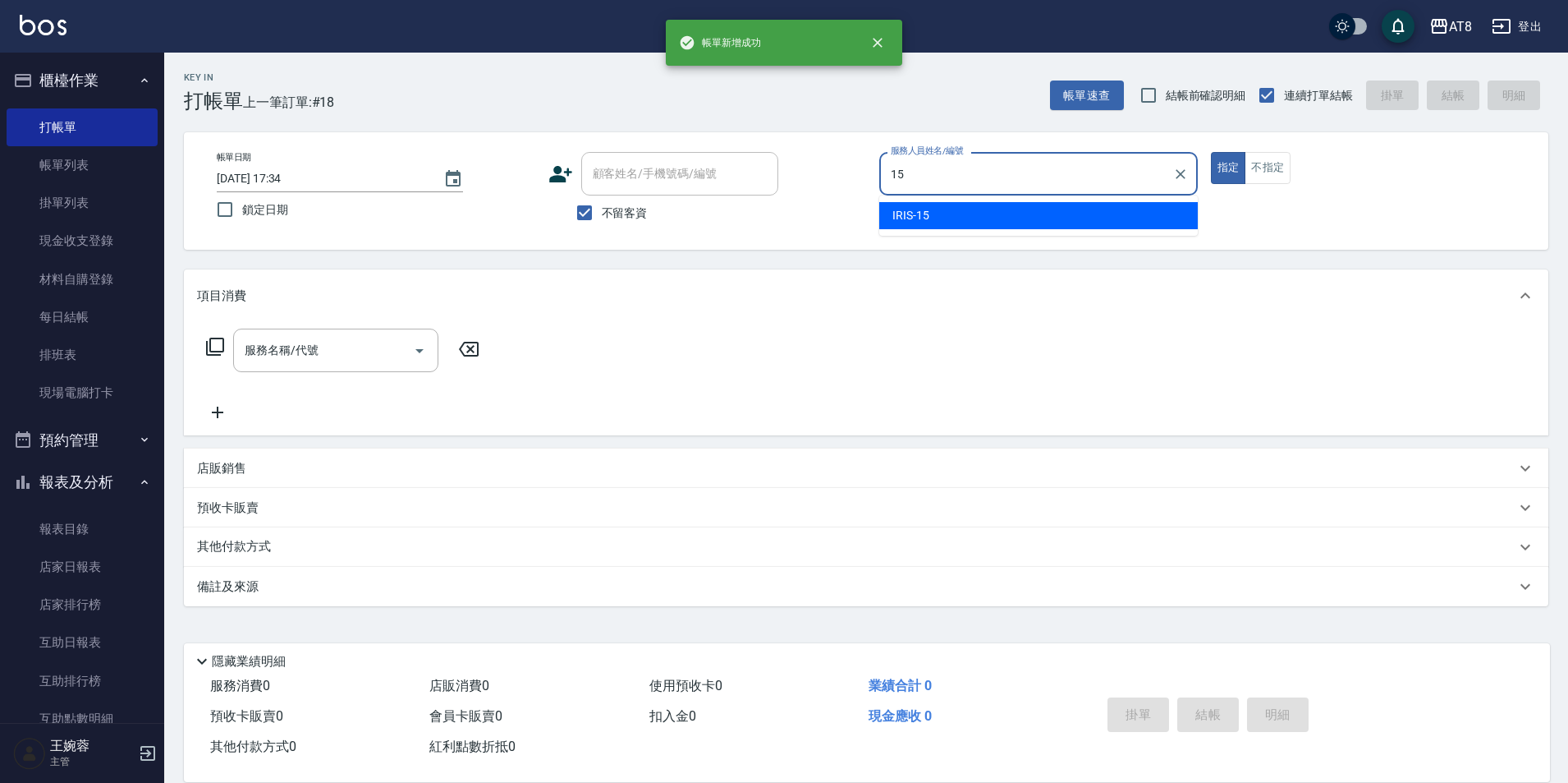
type input "IRIS-15"
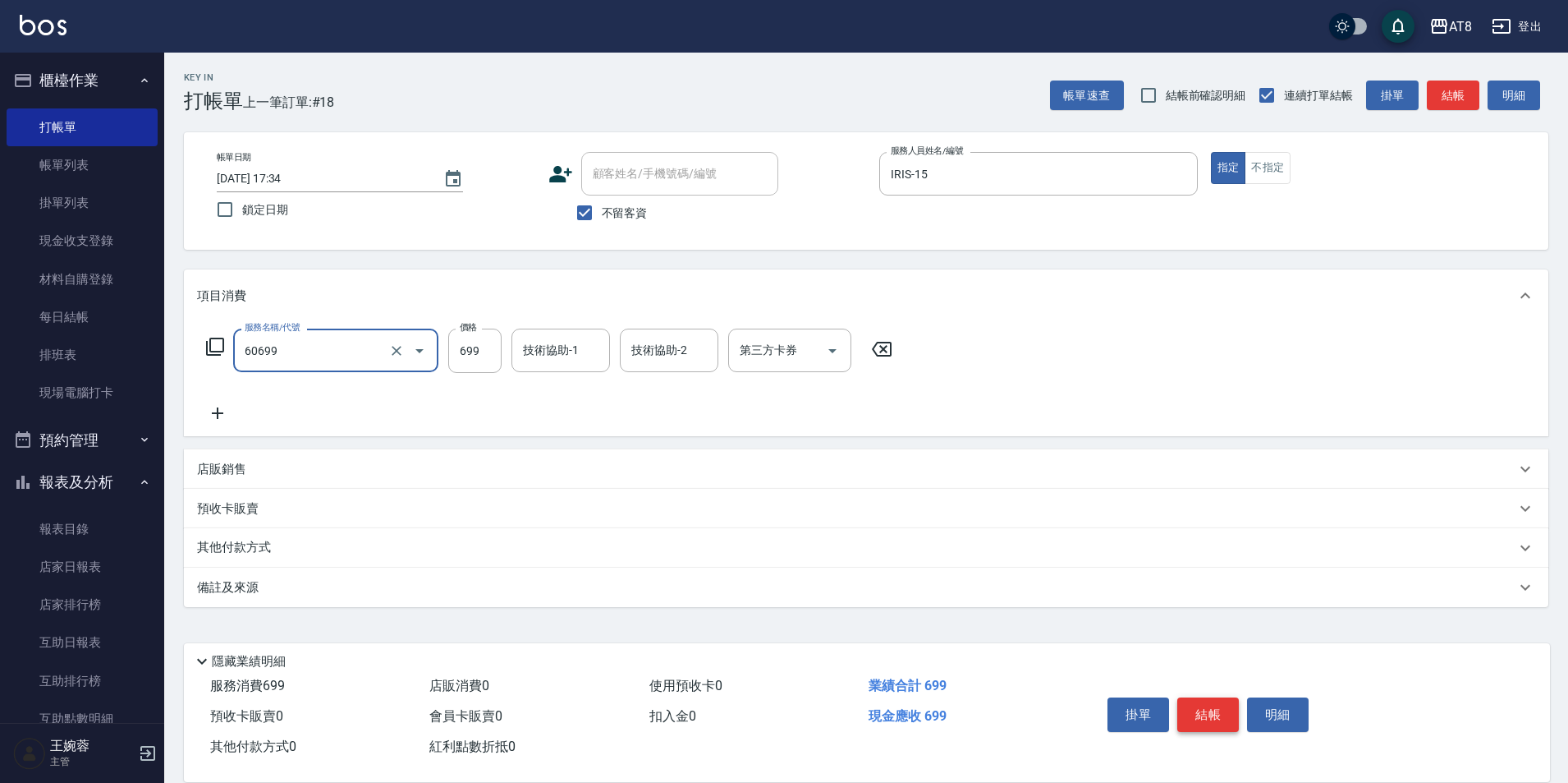
type input "入金SPA699(60699)"
type input "助理-28"
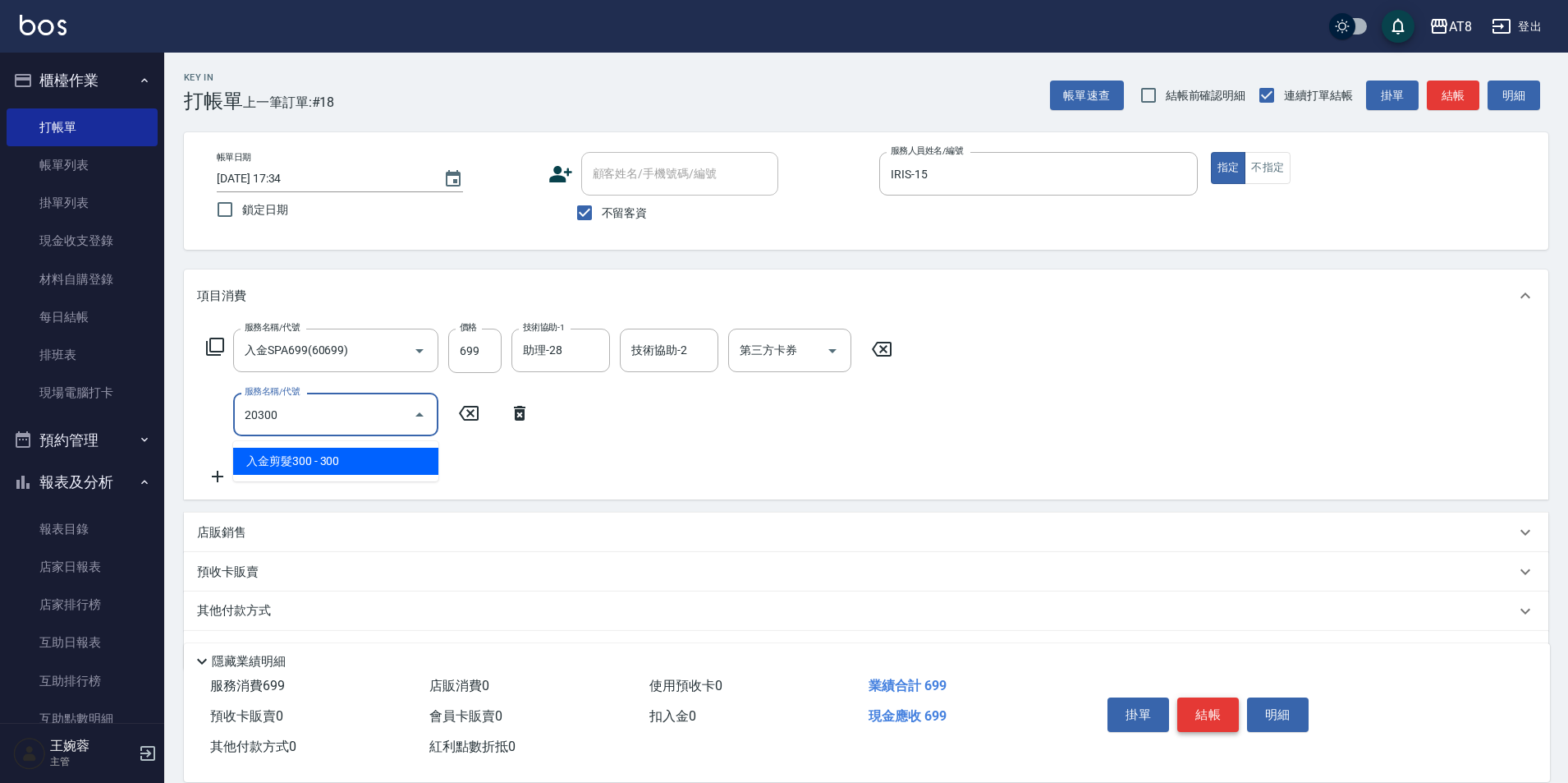
type input "入金剪髮300(20300)"
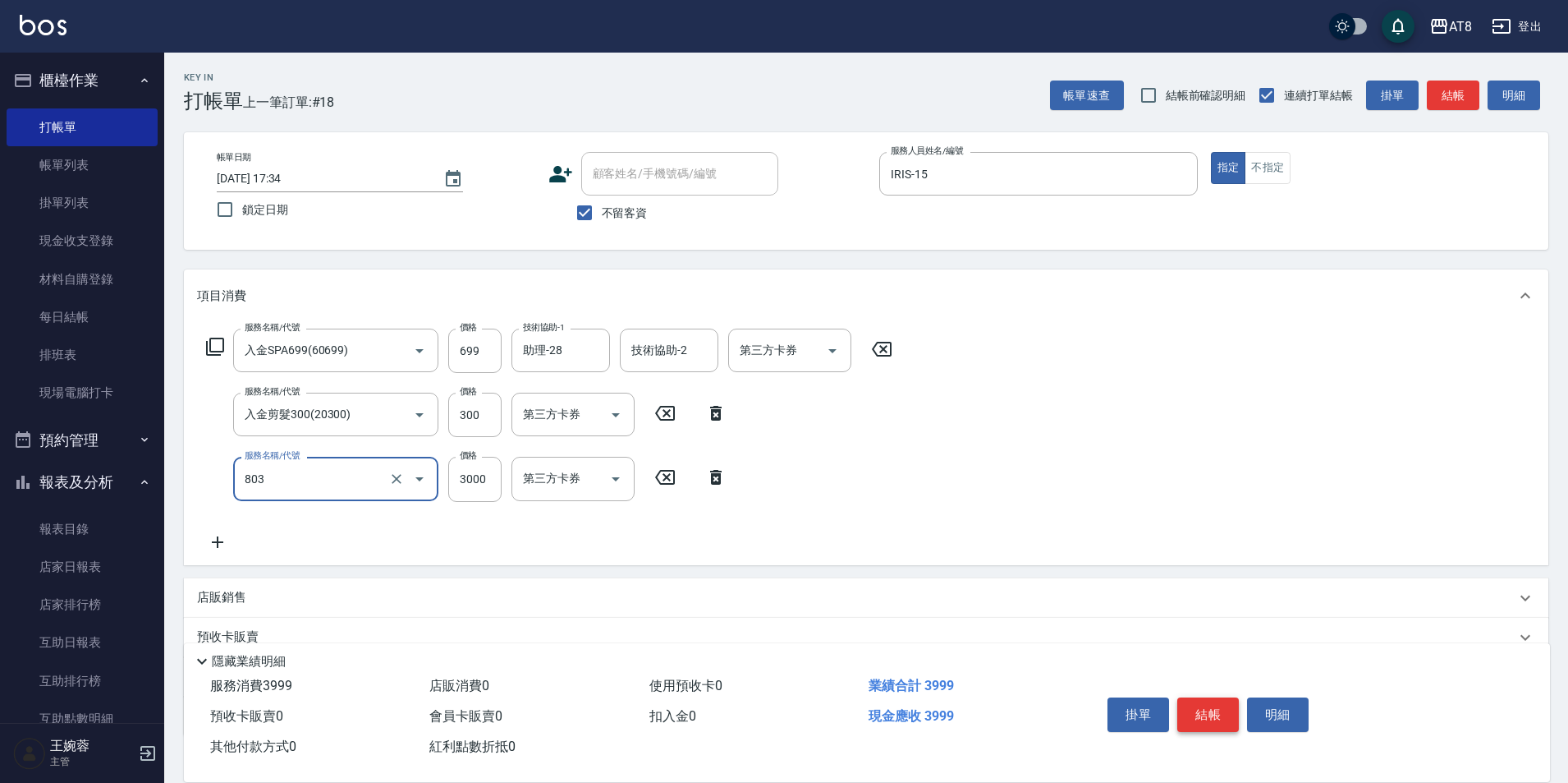
type input "頂級豪華3(803)"
click at [616, 416] on icon "Open" at bounding box center [616, 415] width 20 height 20
type input "616"
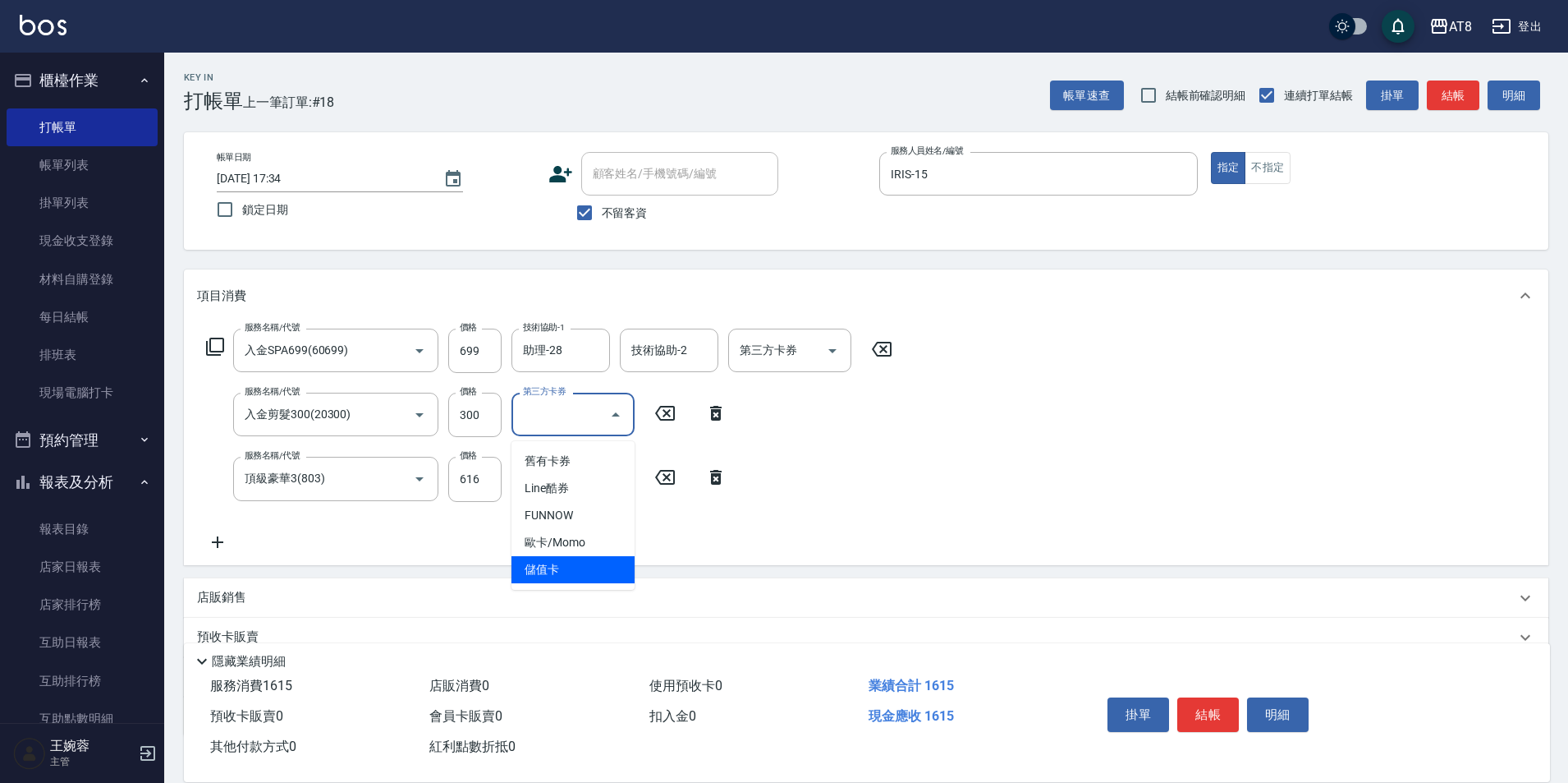
click at [602, 577] on span "儲值卡" at bounding box center [573, 569] width 123 height 27
type input "儲值卡"
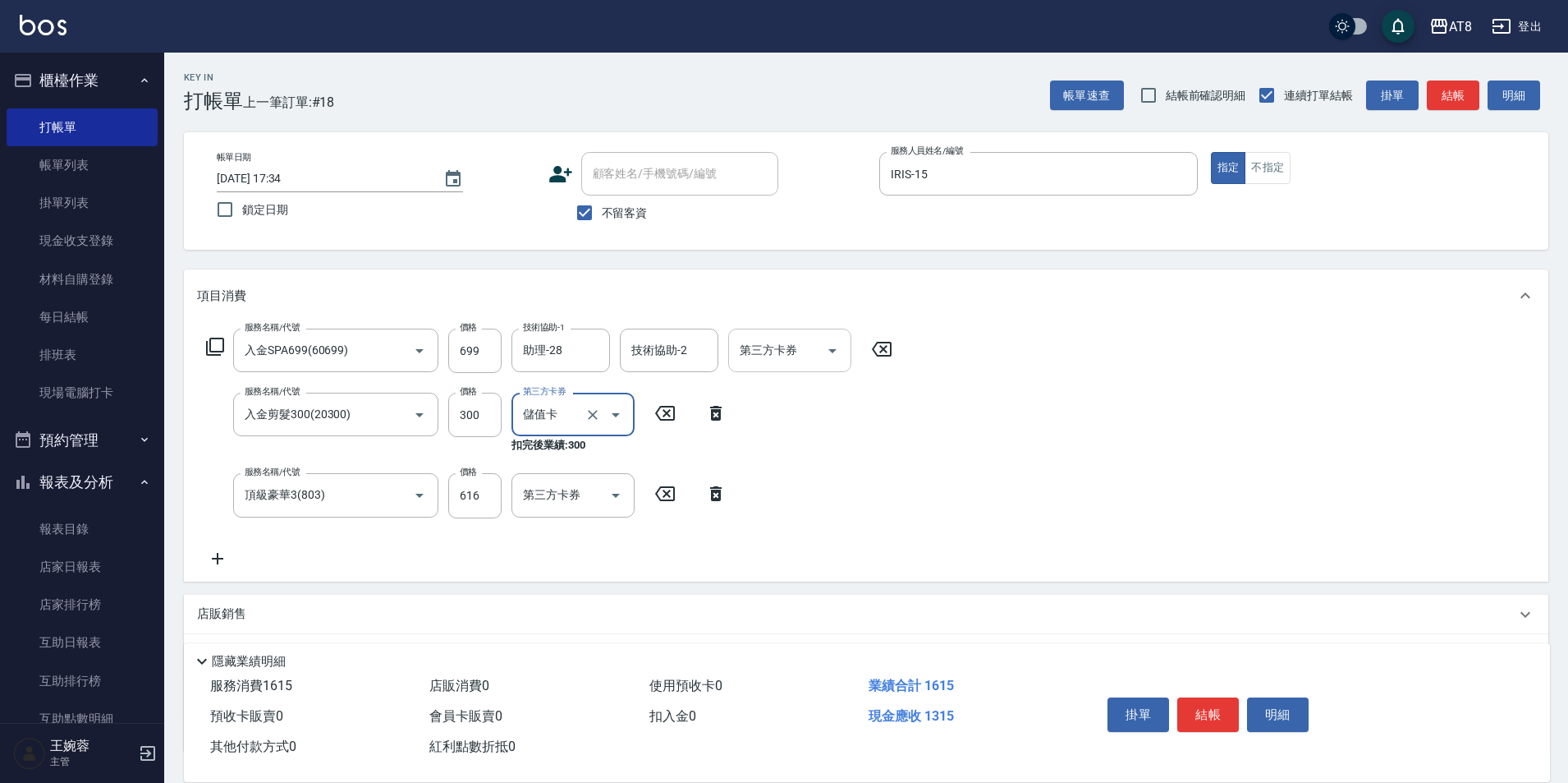
click at [832, 351] on icon "Open" at bounding box center [832, 351] width 20 height 20
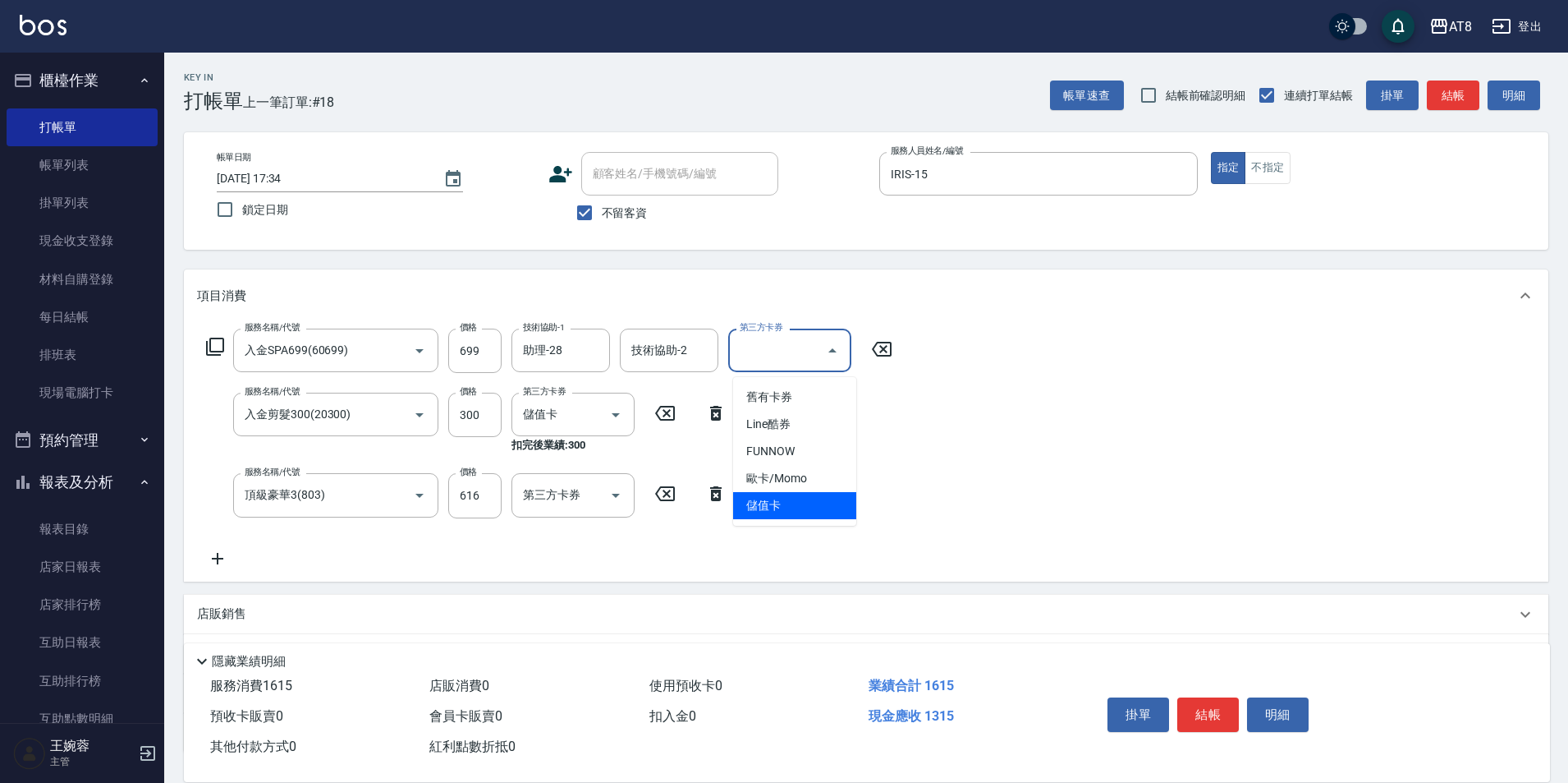
click at [813, 505] on span "儲值卡" at bounding box center [794, 506] width 123 height 27
type input "儲值卡"
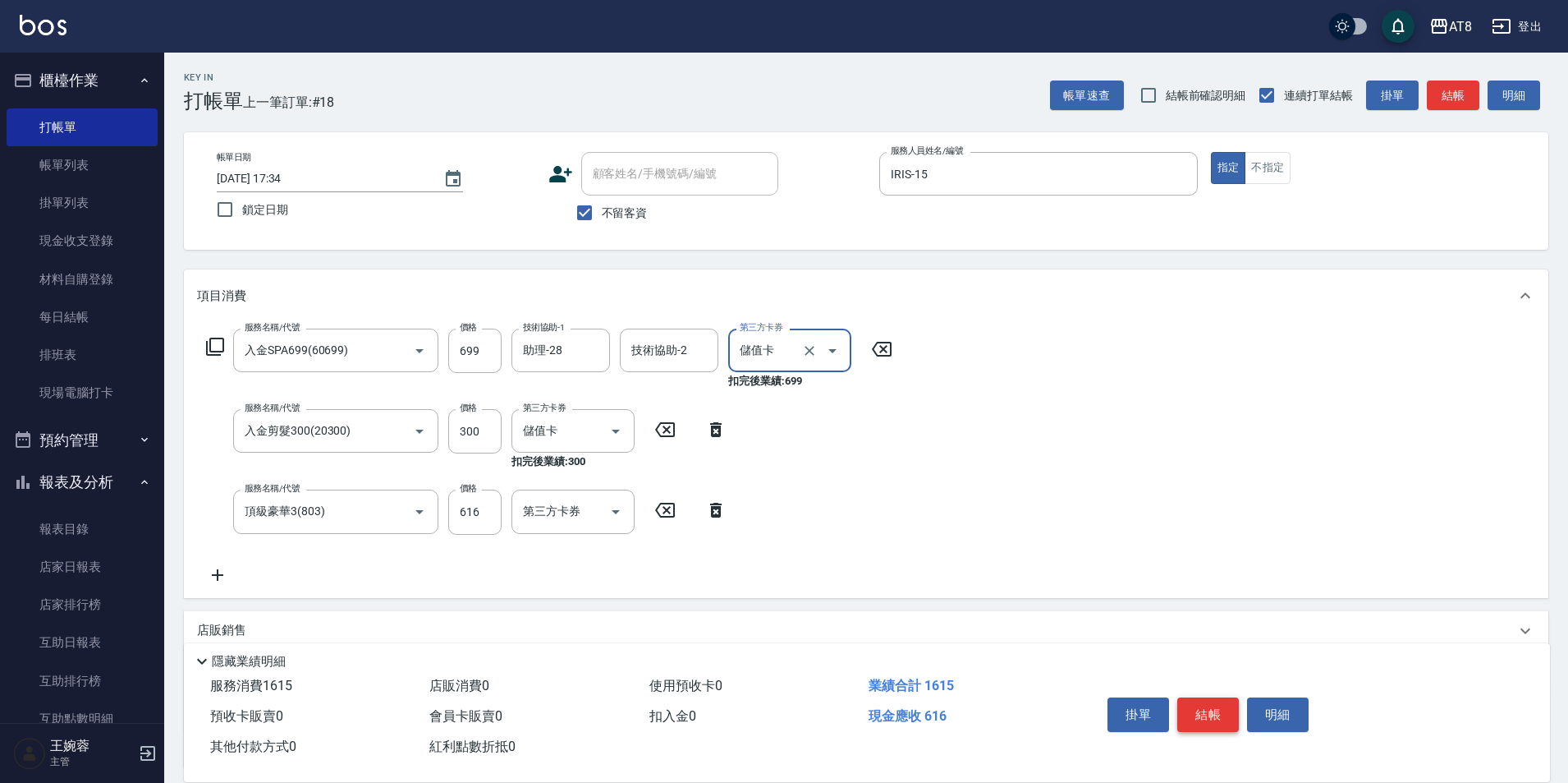
click at [1207, 699] on button "結帳" at bounding box center [1207, 714] width 62 height 34
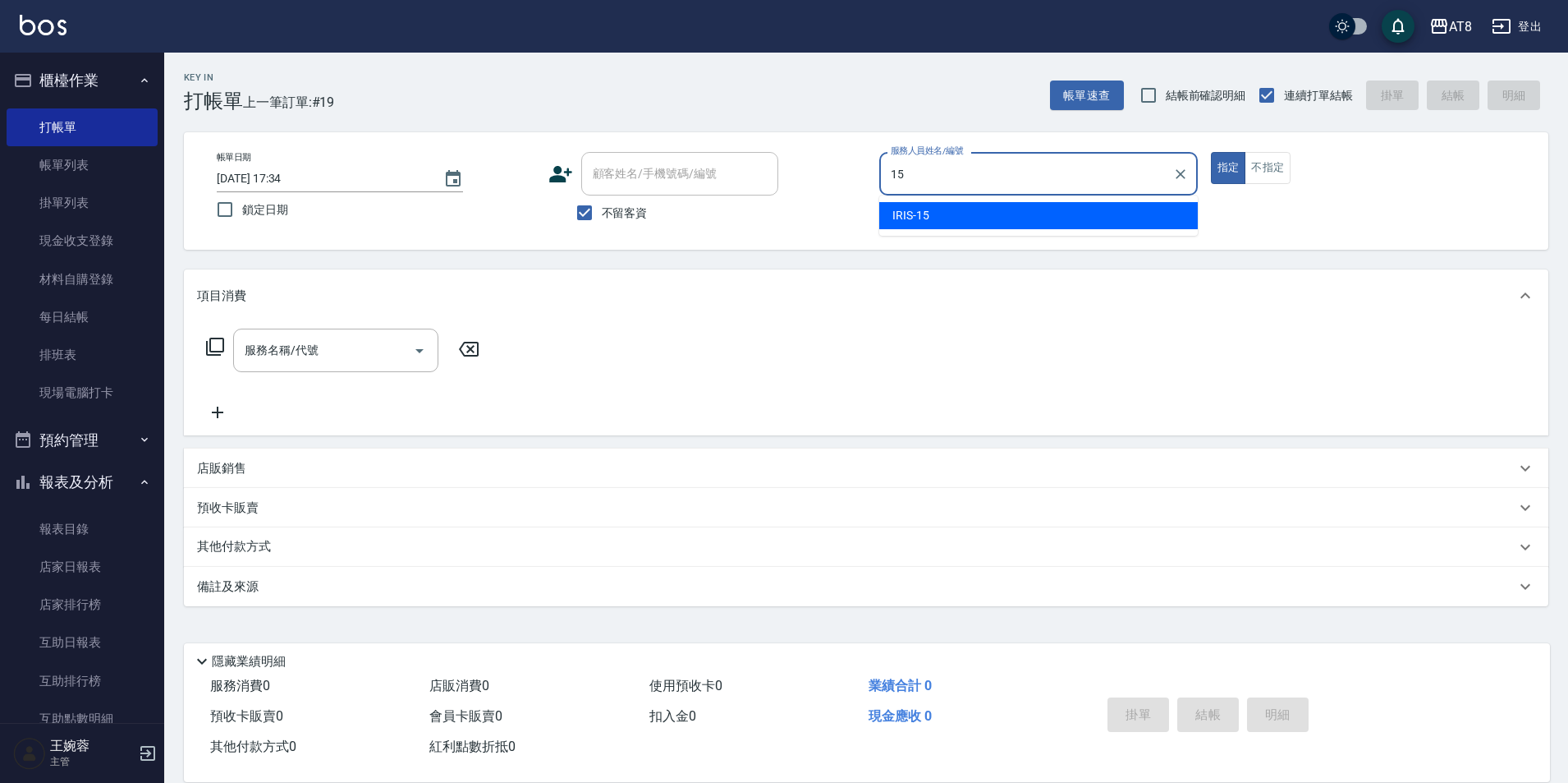
type input "IRIS-15"
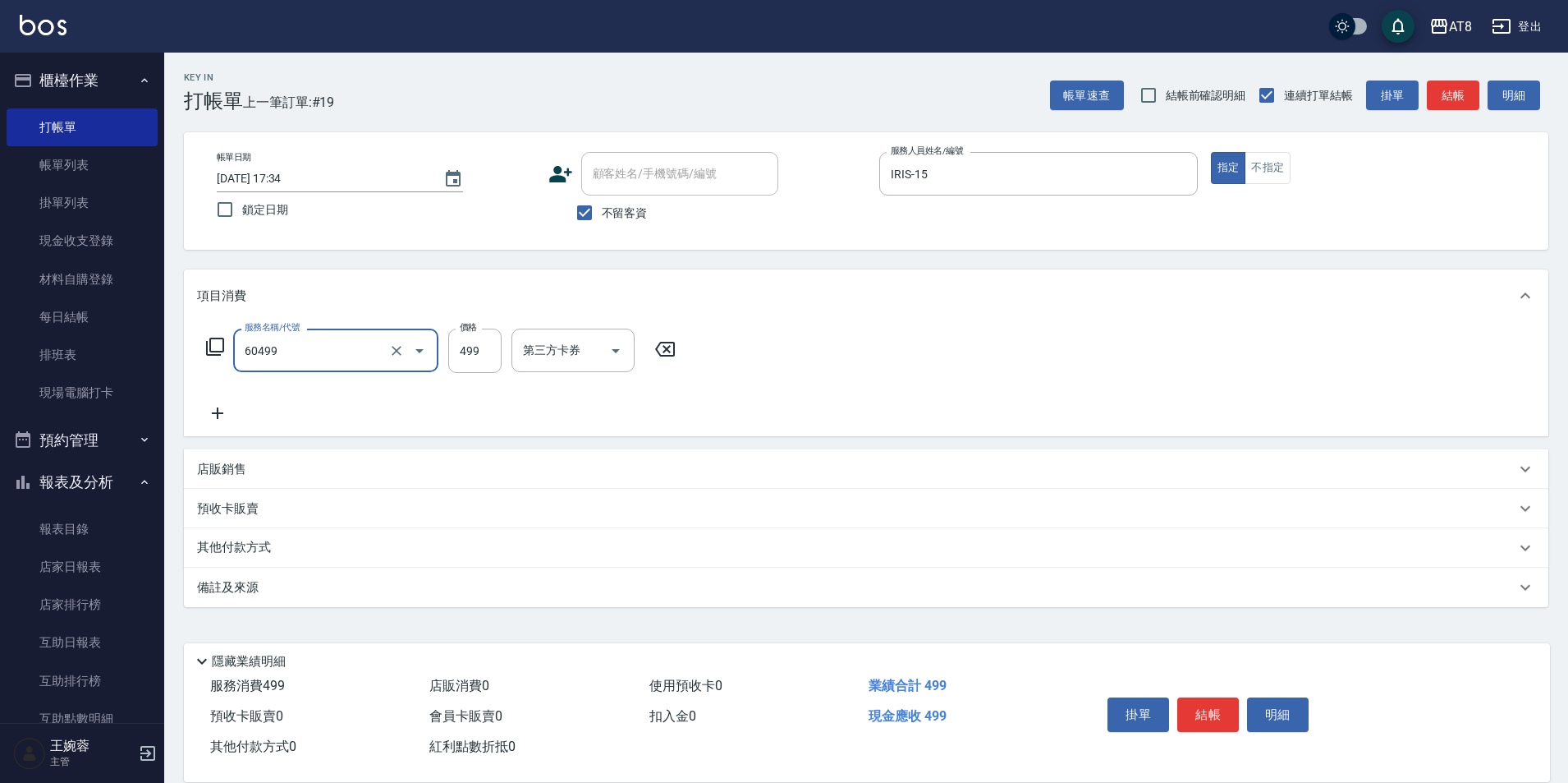
type input "入金SPA499(60499)"
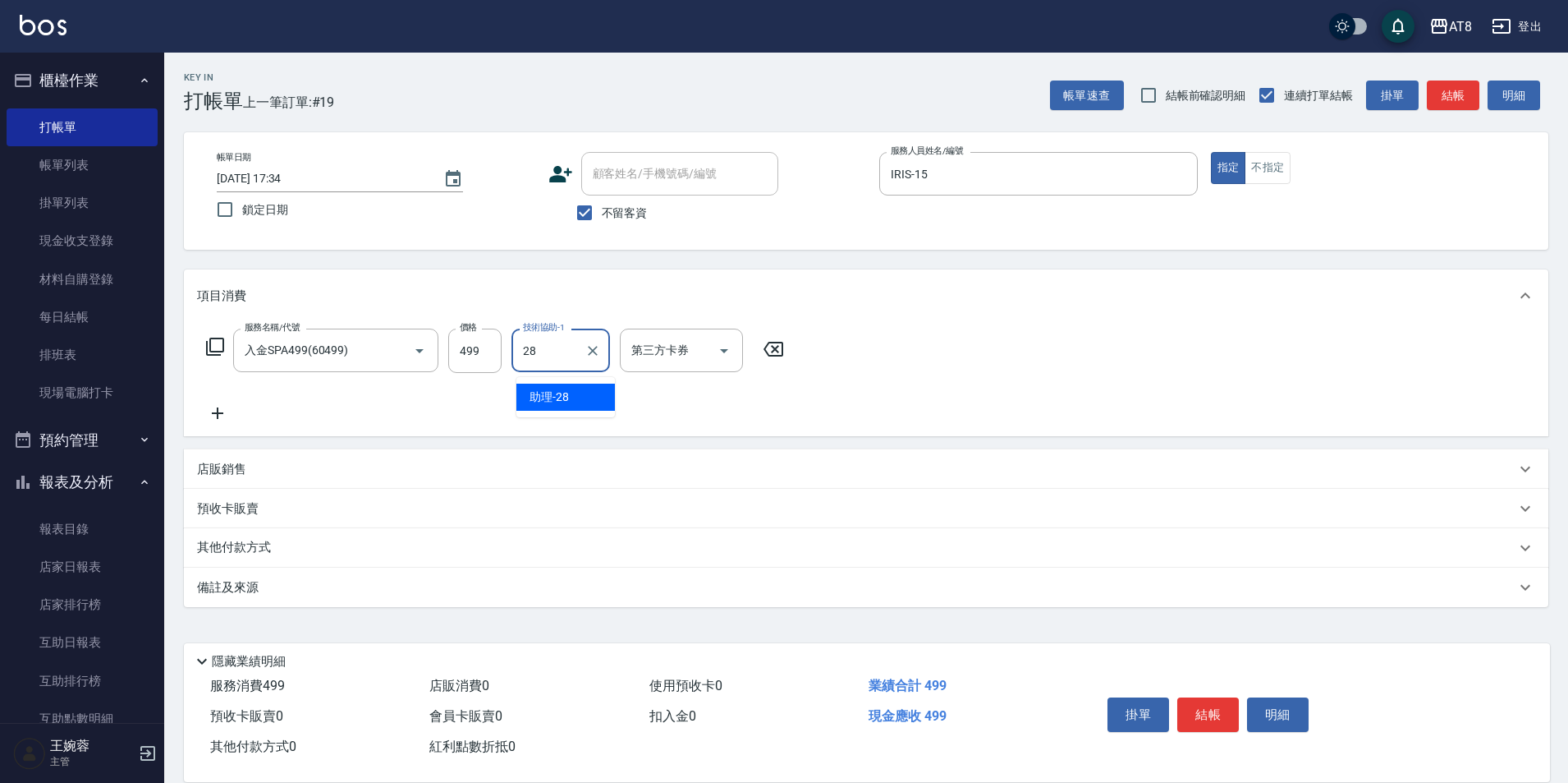
type input "助理-28"
click at [734, 349] on icon "Open" at bounding box center [724, 351] width 20 height 20
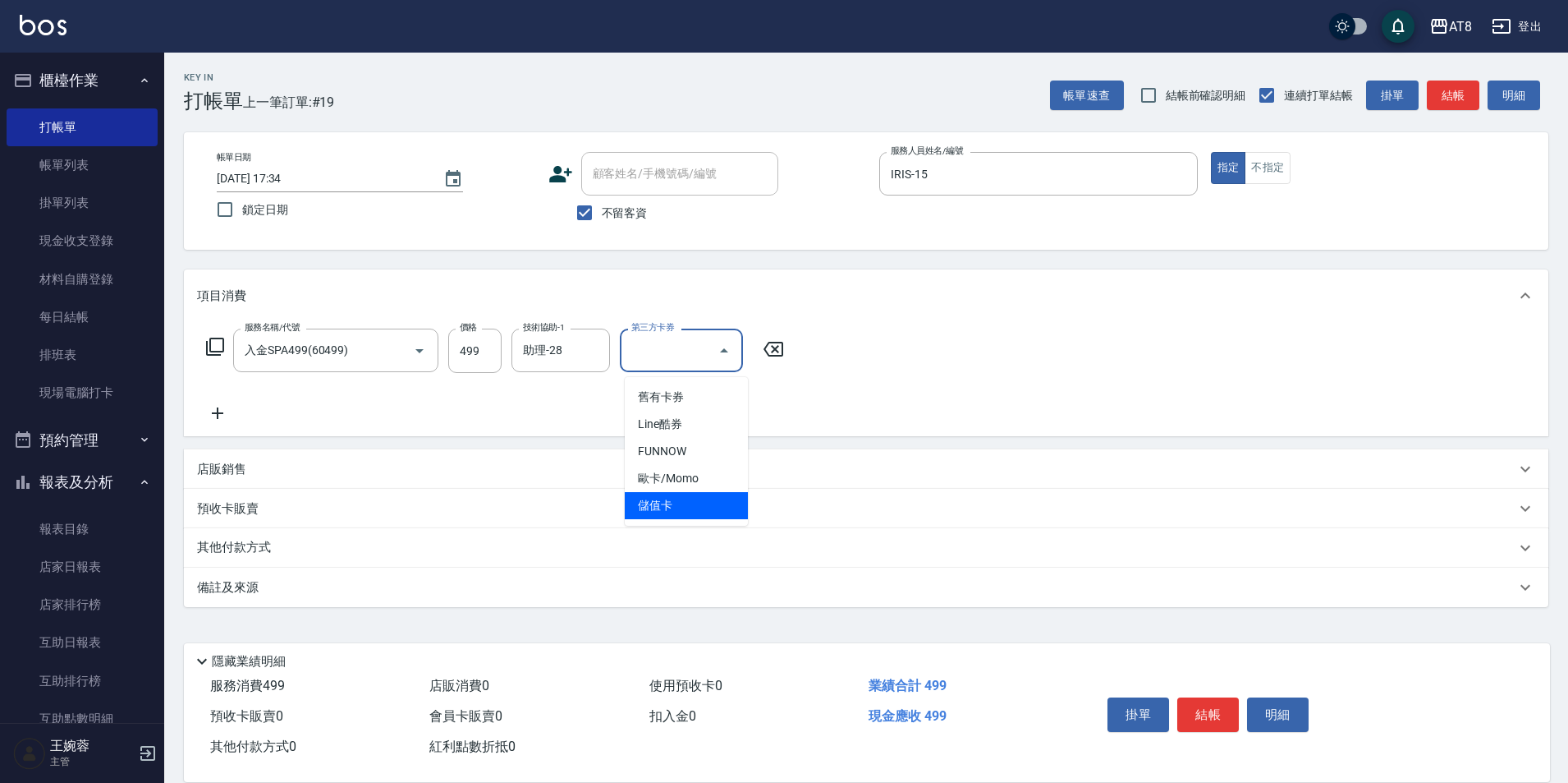
click at [730, 505] on span "儲值卡" at bounding box center [687, 506] width 123 height 27
type input "儲值卡"
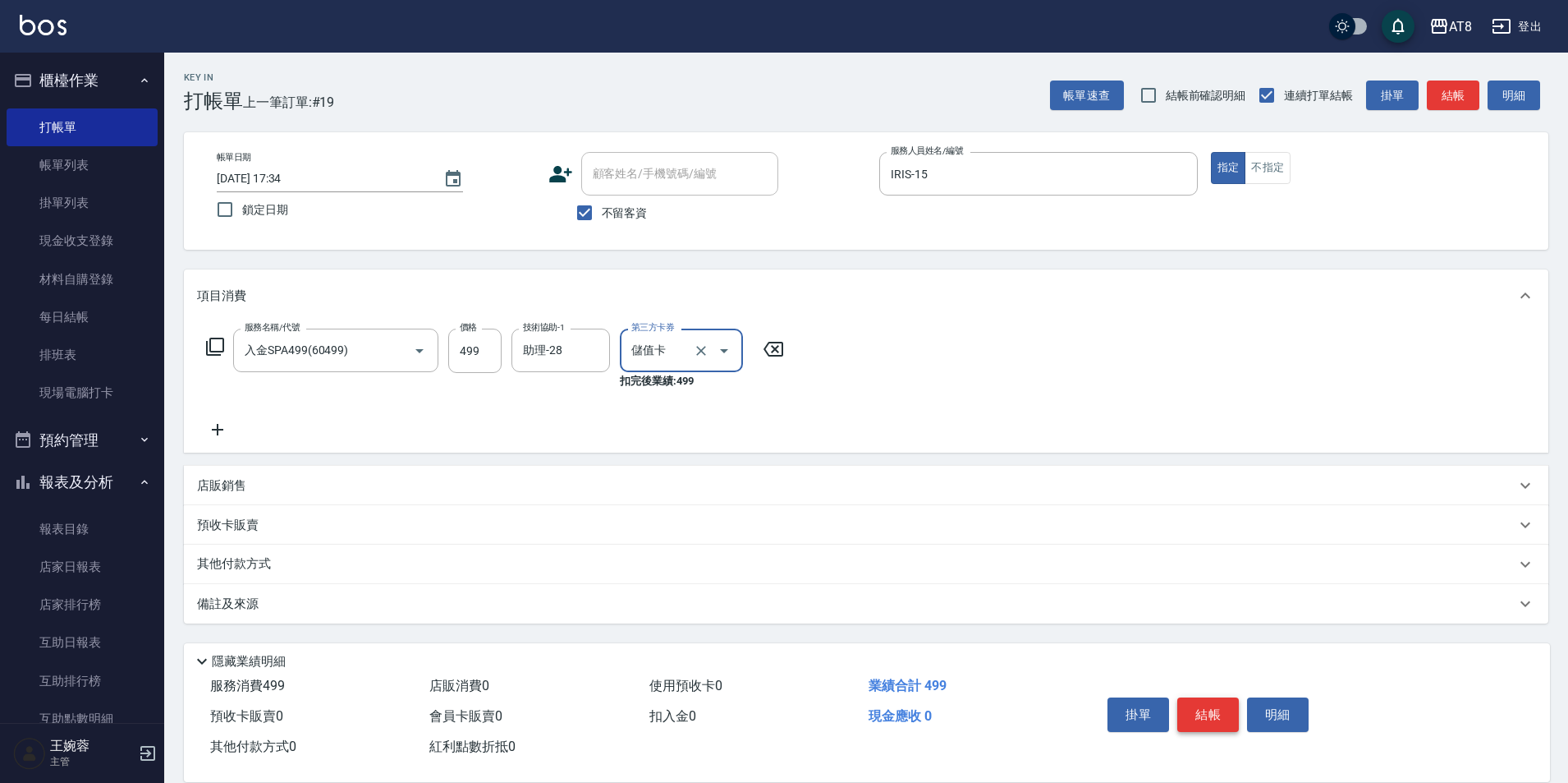
click at [1217, 697] on button "結帳" at bounding box center [1207, 714] width 62 height 34
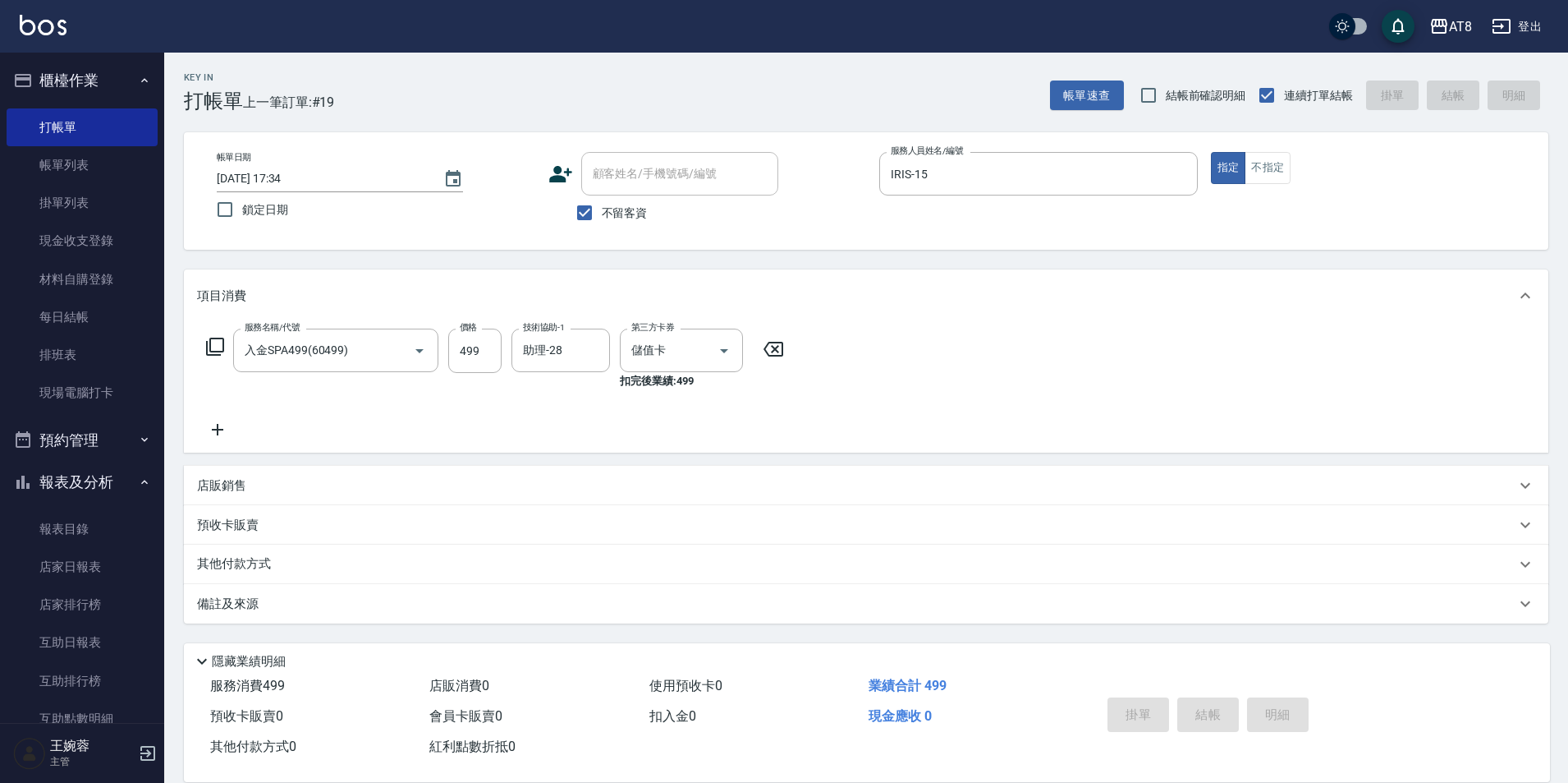
type input "[DATE] 17:36"
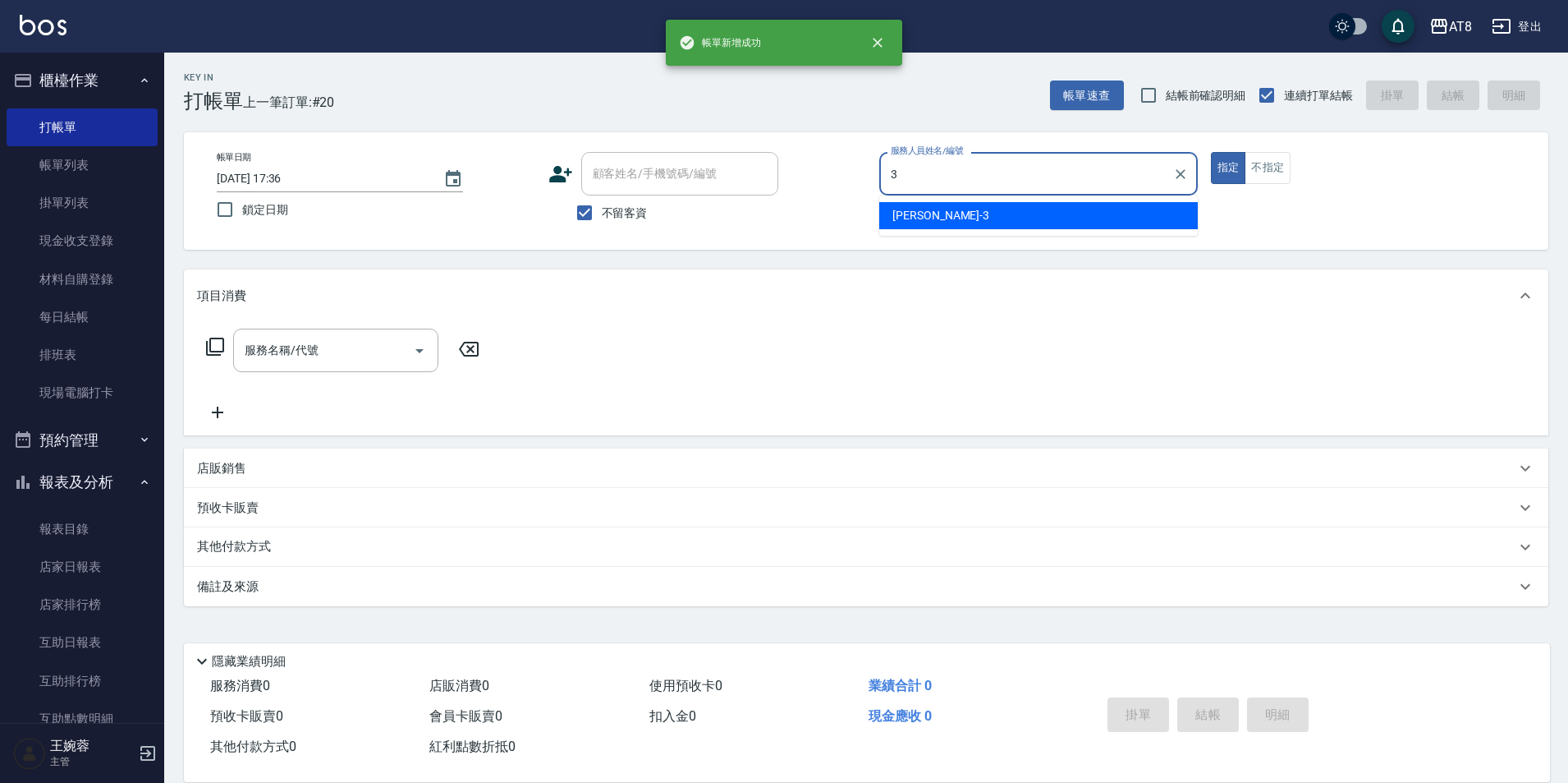
type input "[PERSON_NAME]-3"
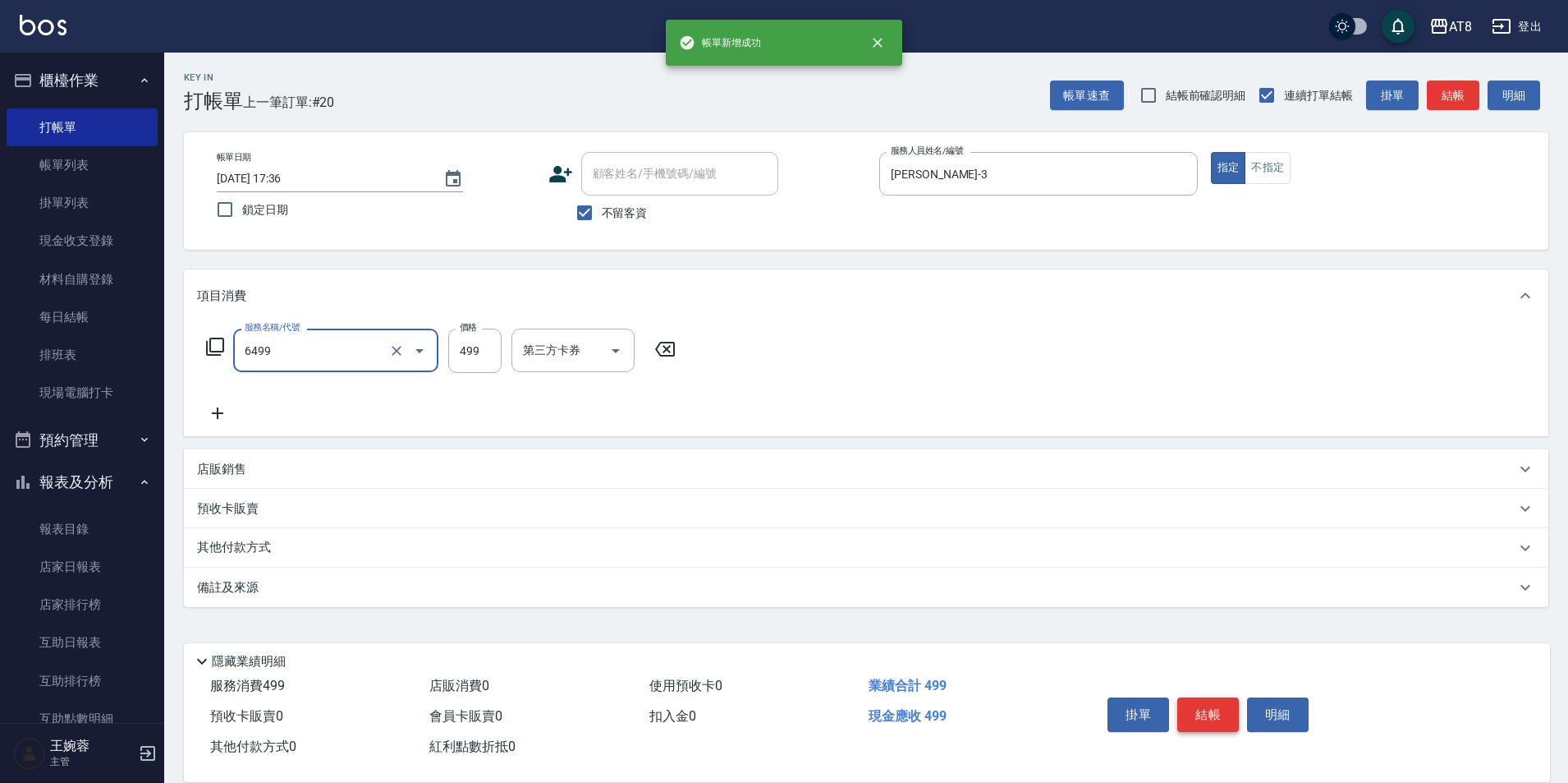
type input "SPA499(6499)"
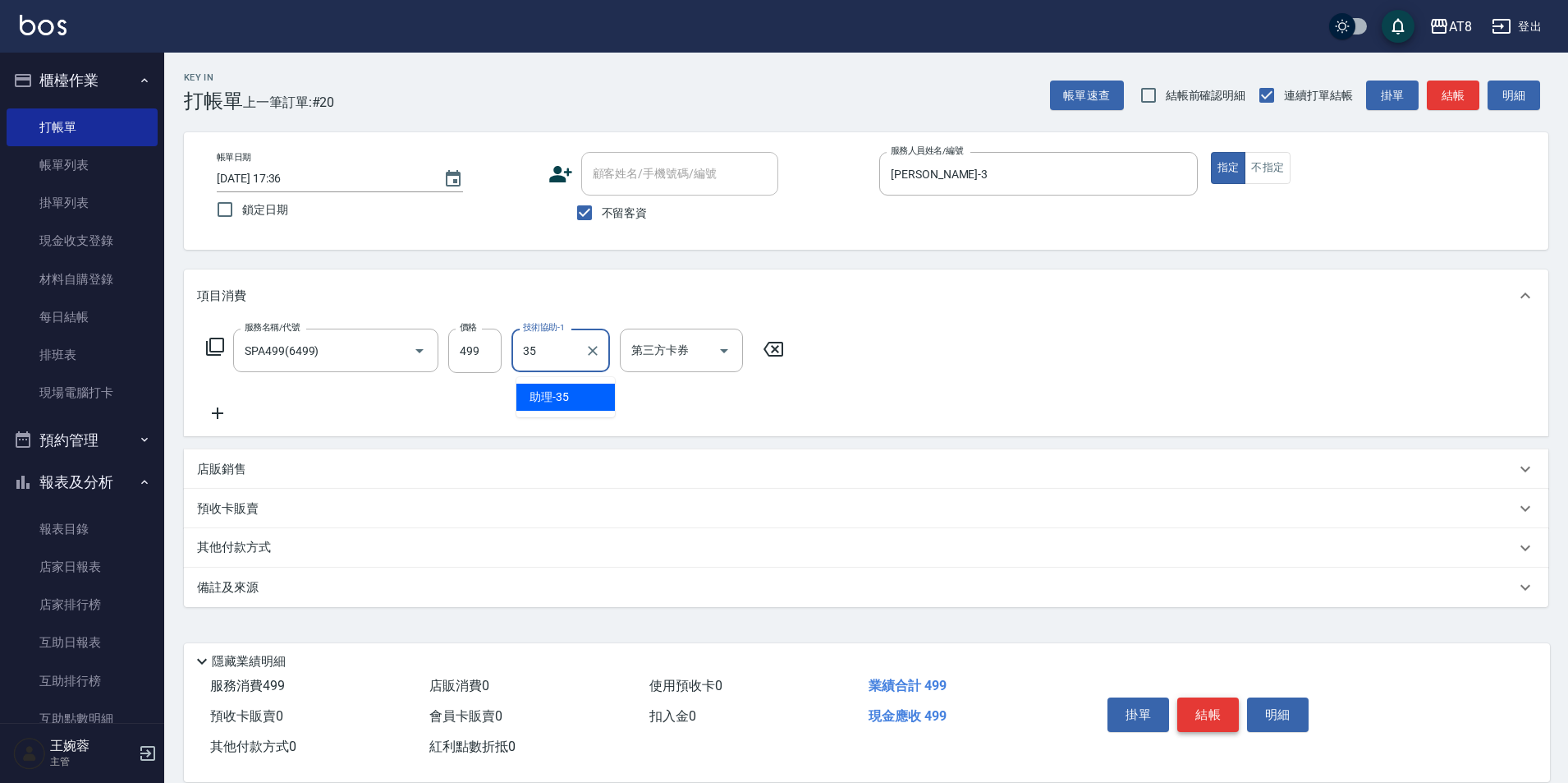
type input "助理-35"
click at [1215, 697] on button "結帳" at bounding box center [1207, 714] width 62 height 34
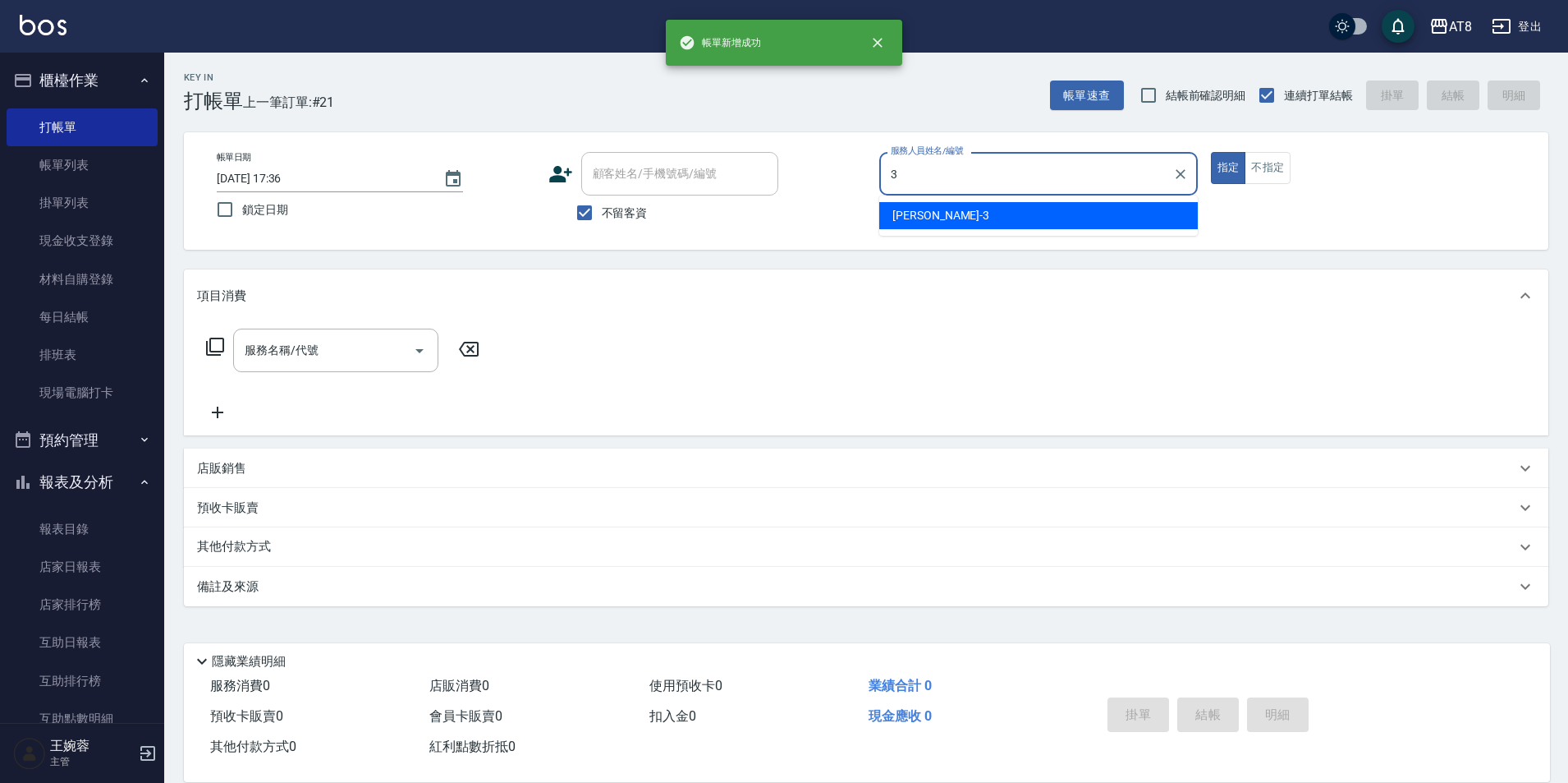
type input "[PERSON_NAME]-3"
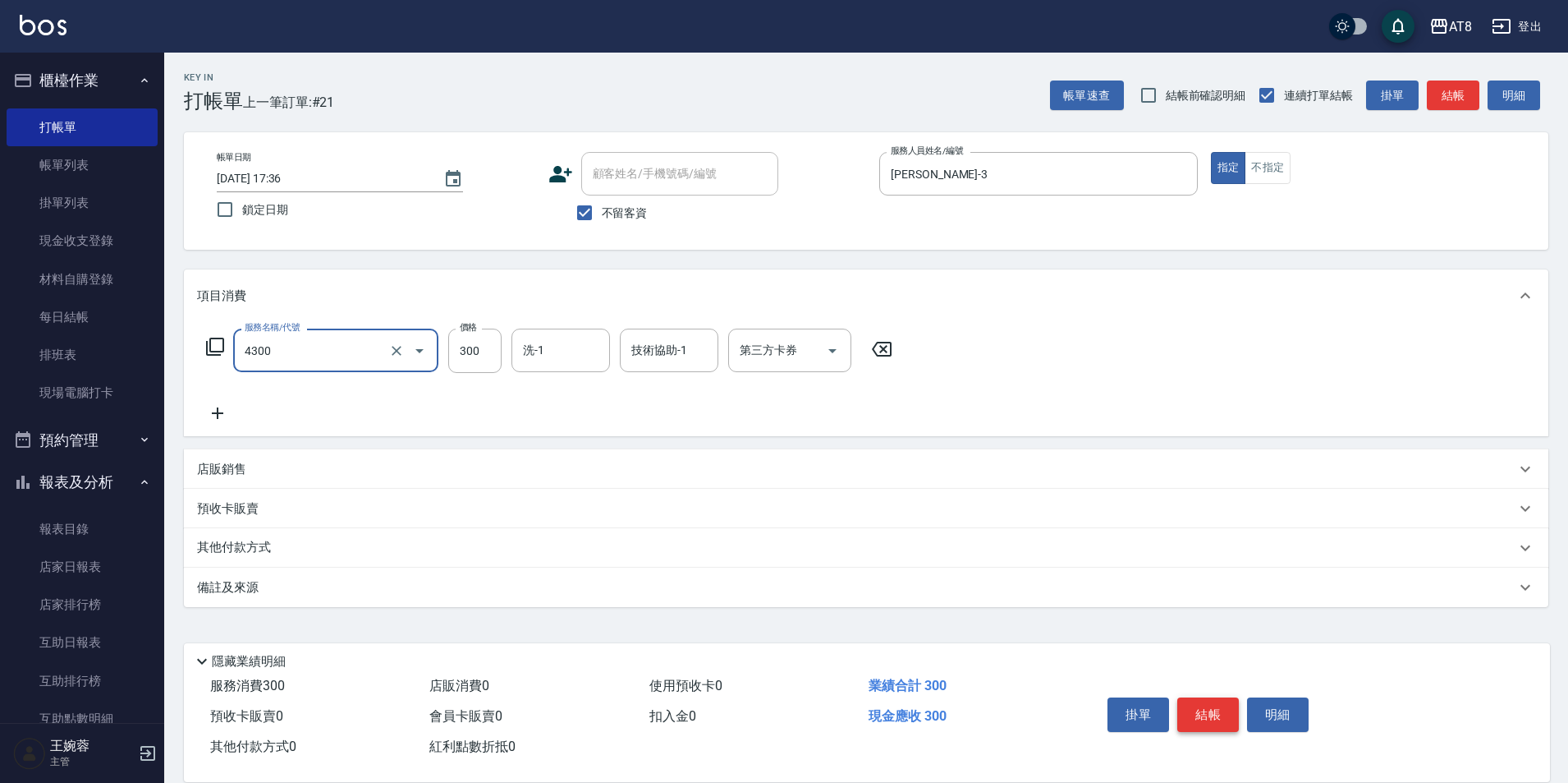
type input "片染(4300)"
type input "500"
type input "助理-35"
click at [1190, 705] on button "結帳" at bounding box center [1207, 714] width 62 height 34
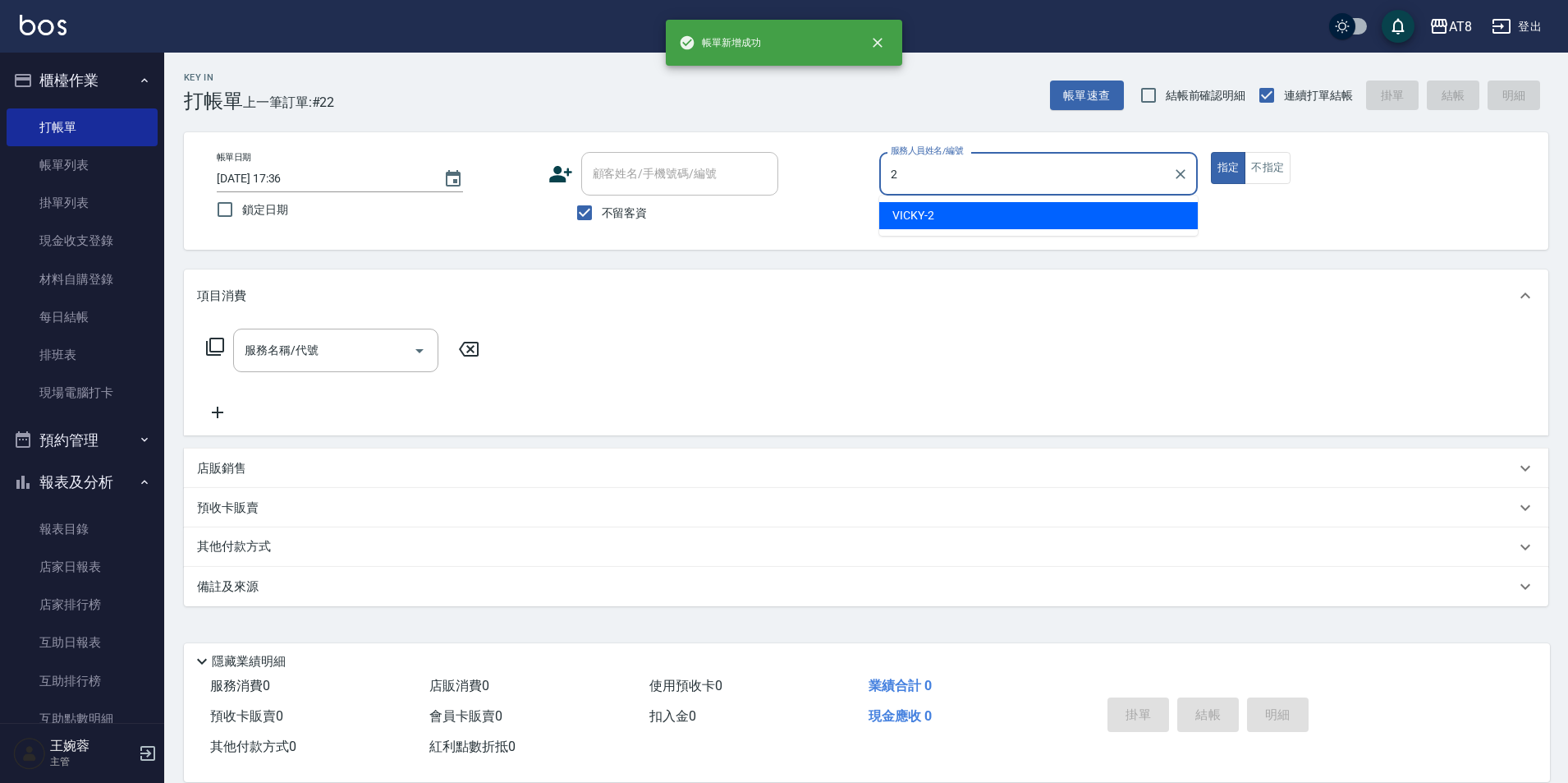
type input "VICKY-2"
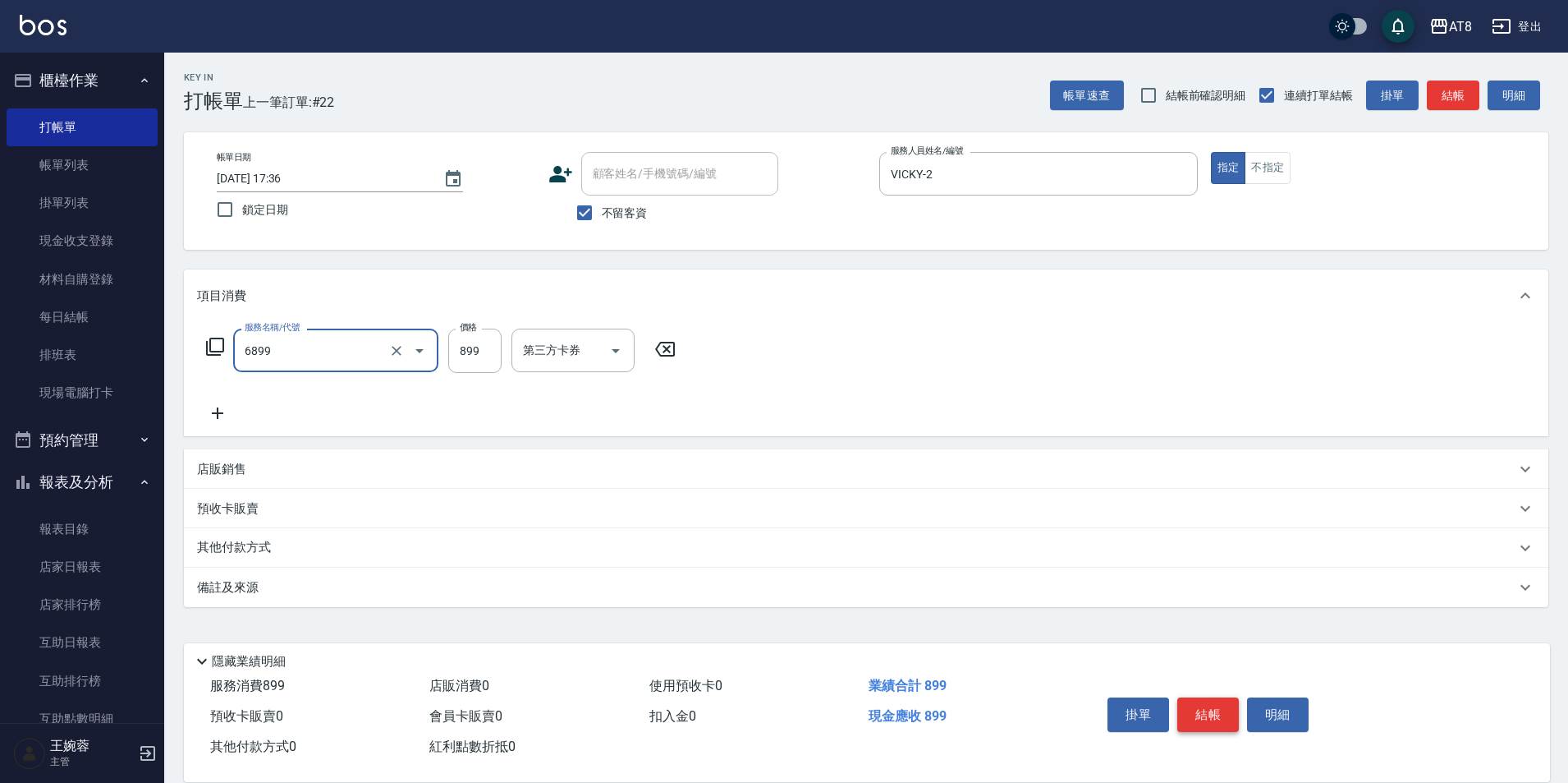
type input "sap899(6899)"
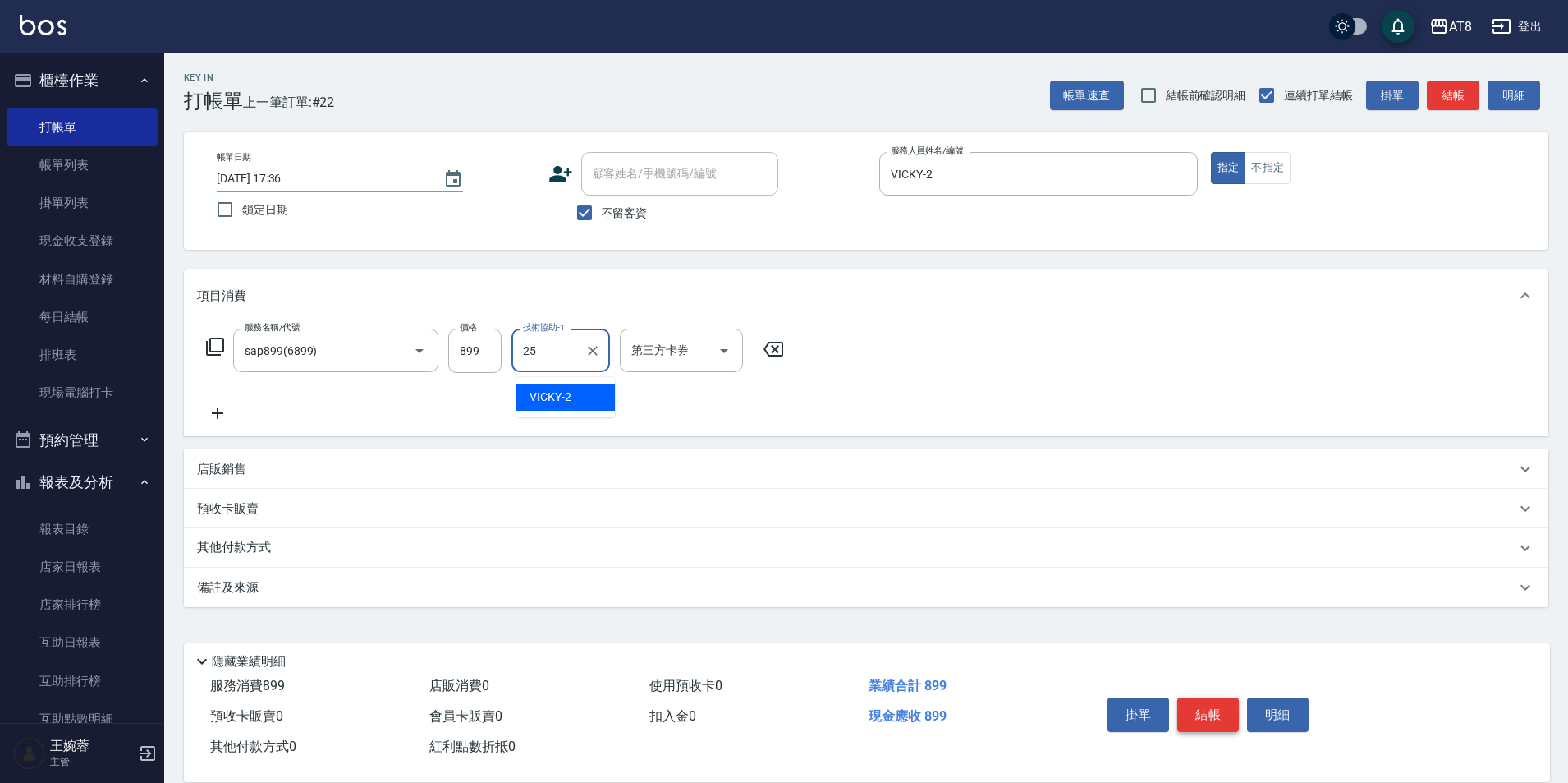
type input "助理-25"
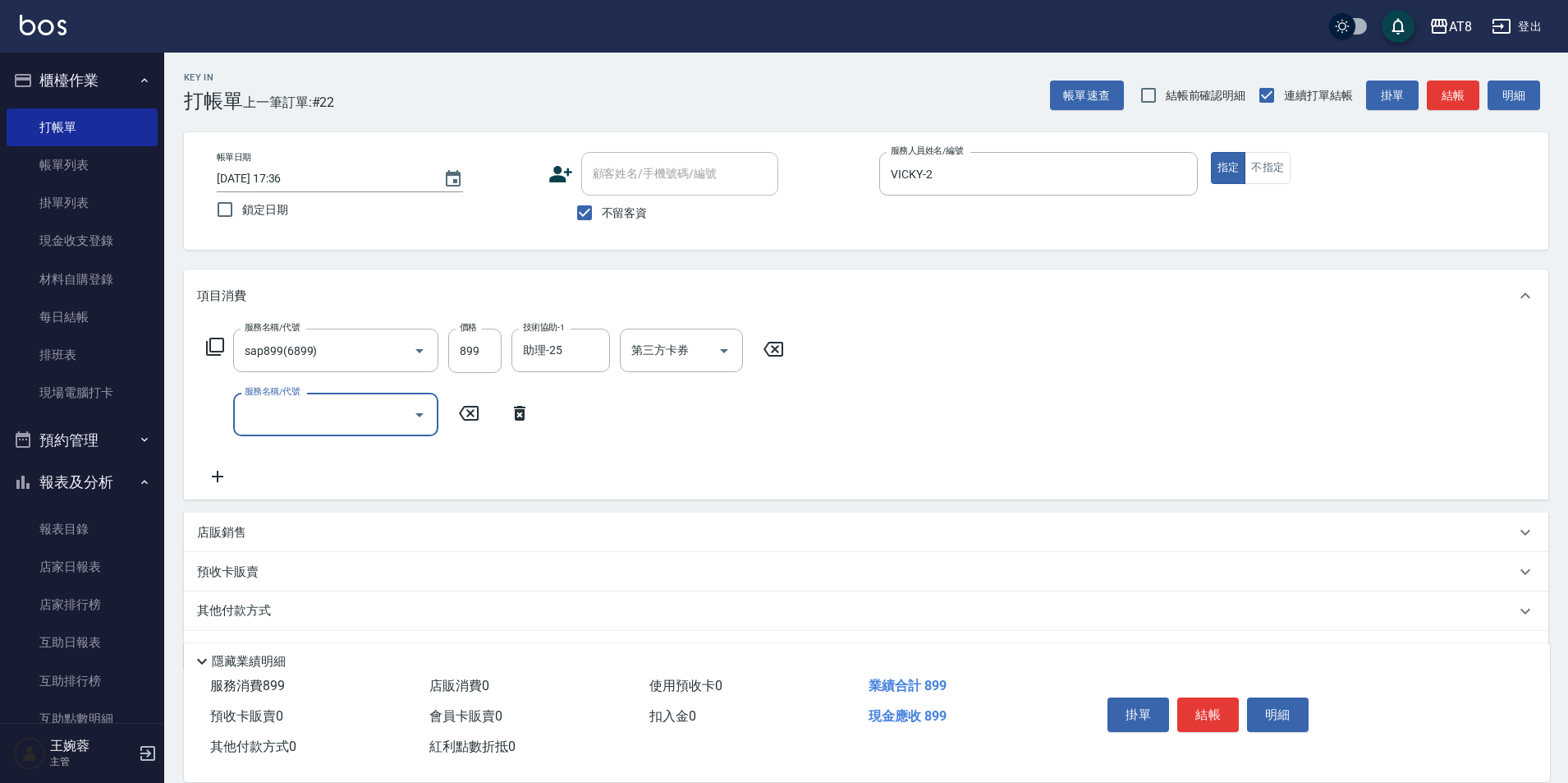
click at [224, 347] on icon at bounding box center [216, 347] width 20 height 20
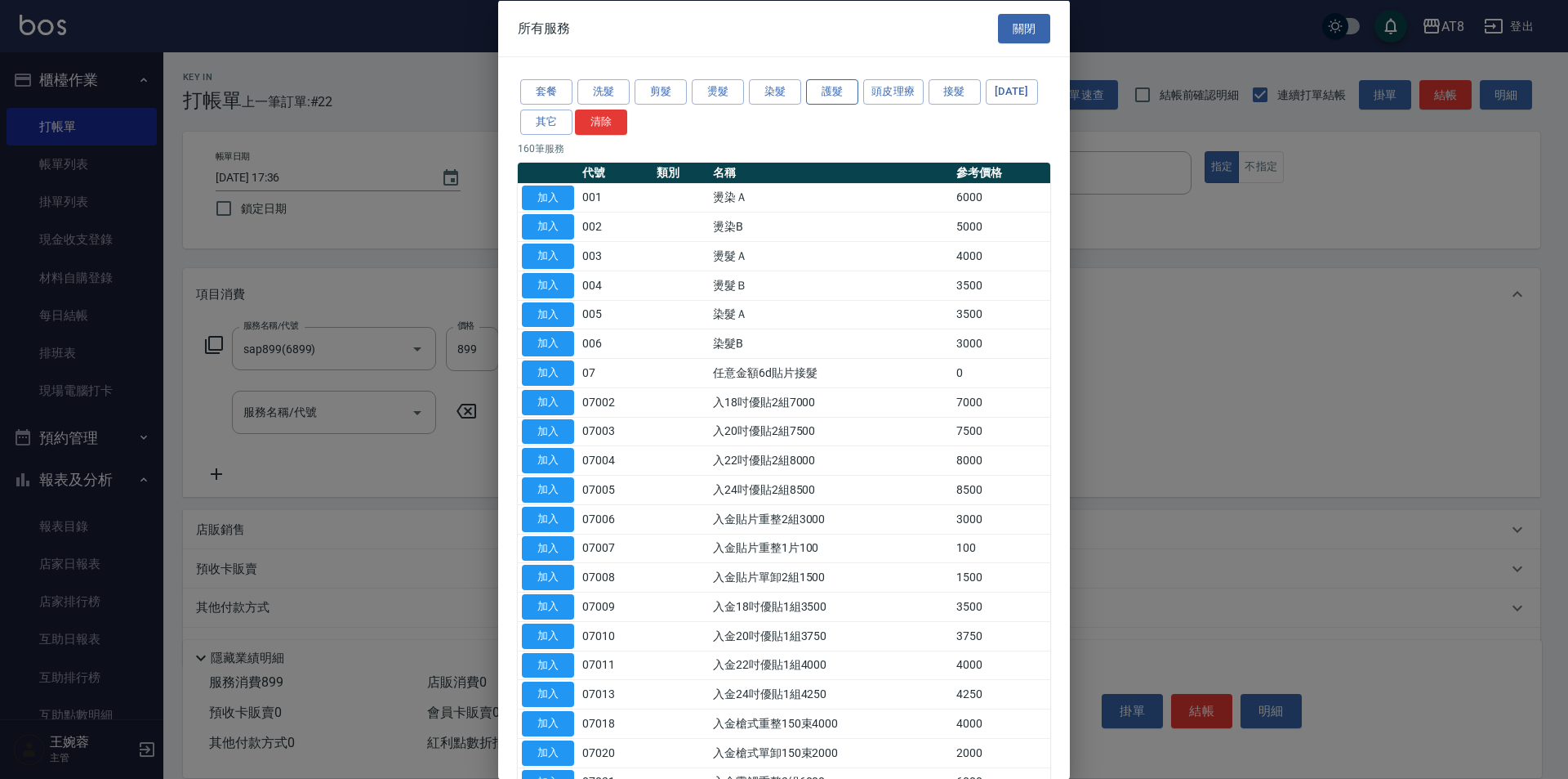
click at [823, 96] on button "護髮" at bounding box center [832, 92] width 52 height 25
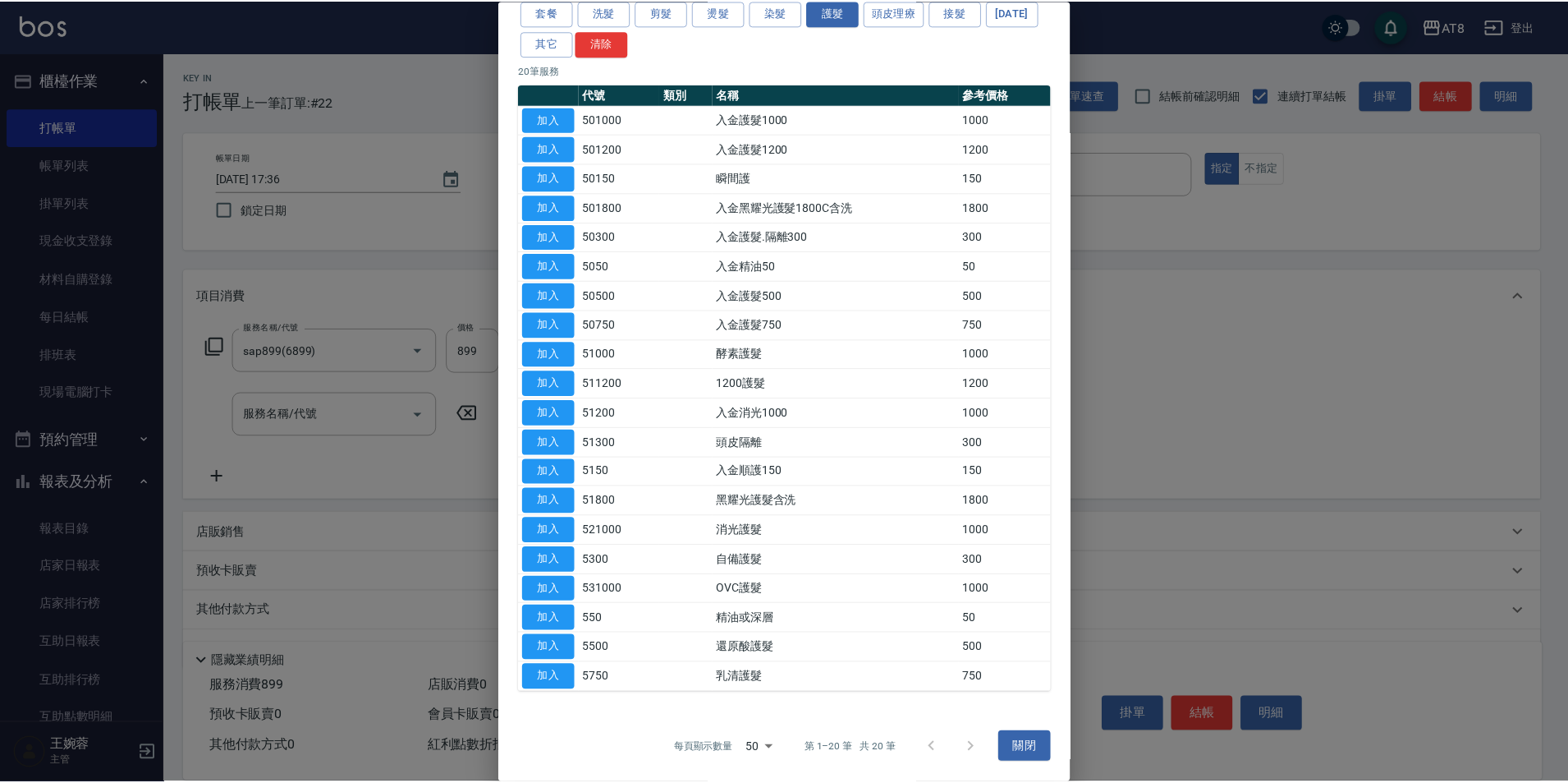
scroll to position [186, 0]
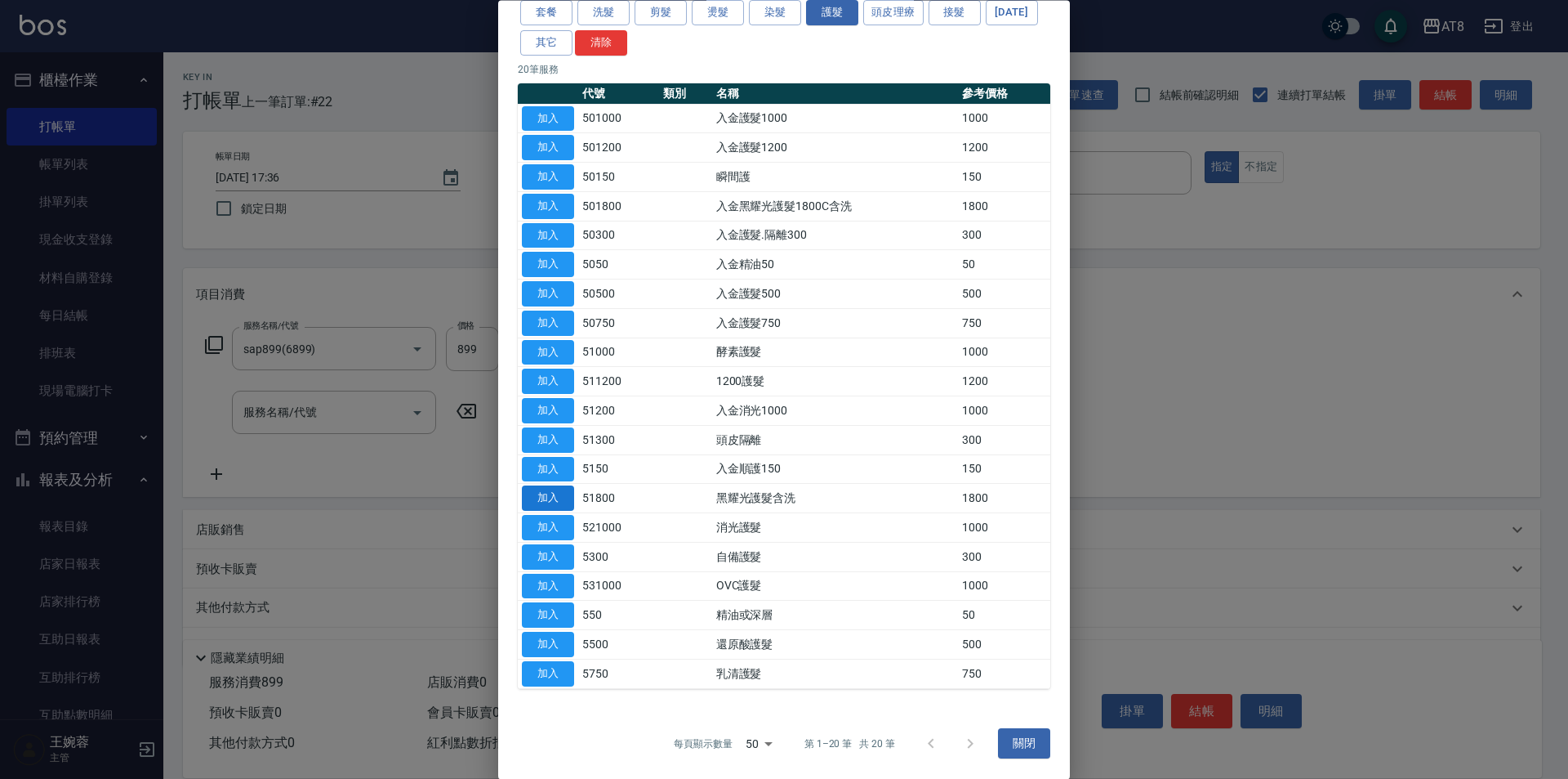
click at [533, 486] on button "加入" at bounding box center [548, 499] width 52 height 25
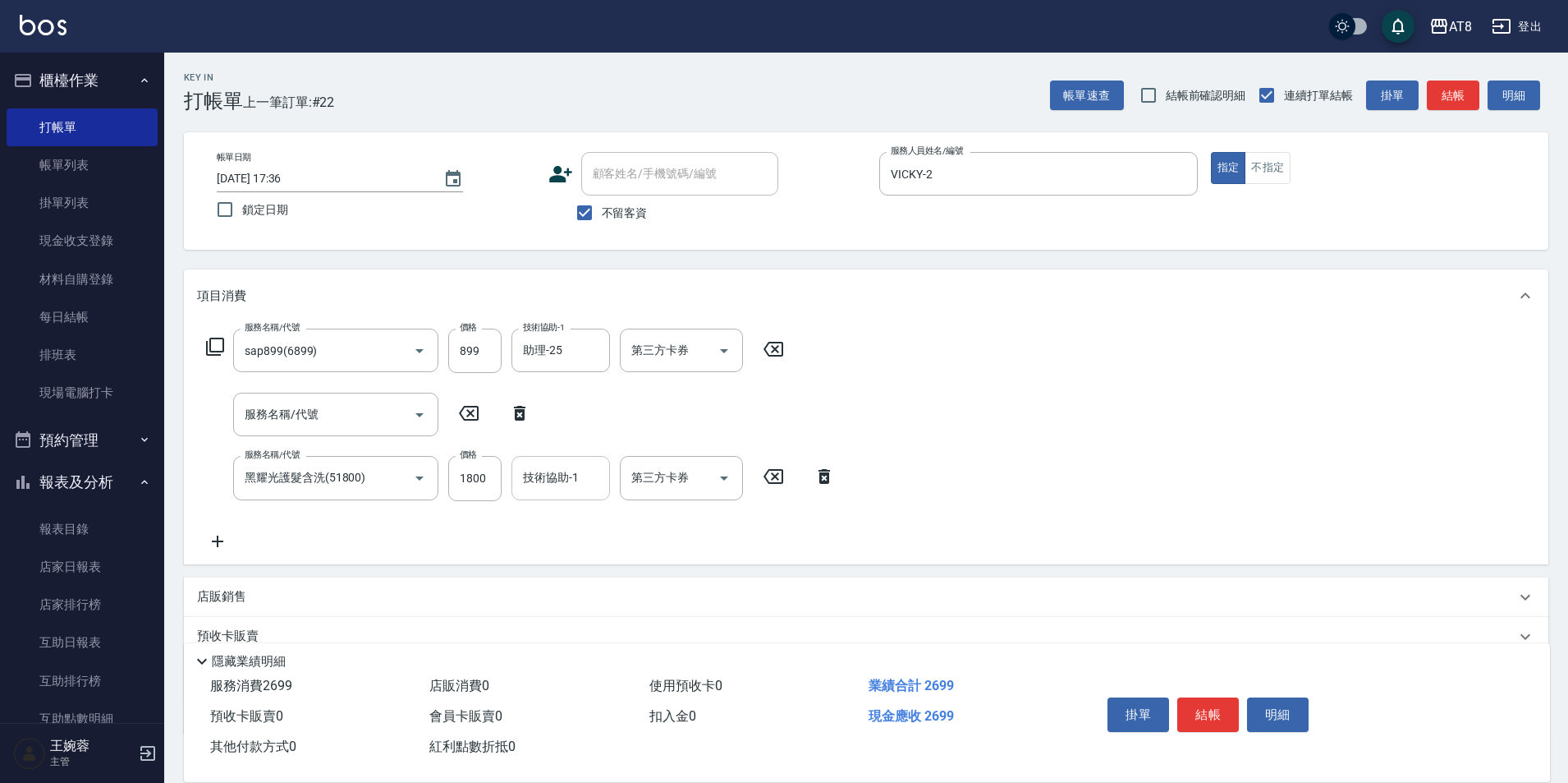
click at [534, 480] on input "技術協助-1" at bounding box center [561, 478] width 83 height 29
type input "助理-25"
click at [1220, 700] on button "結帳" at bounding box center [1207, 714] width 62 height 34
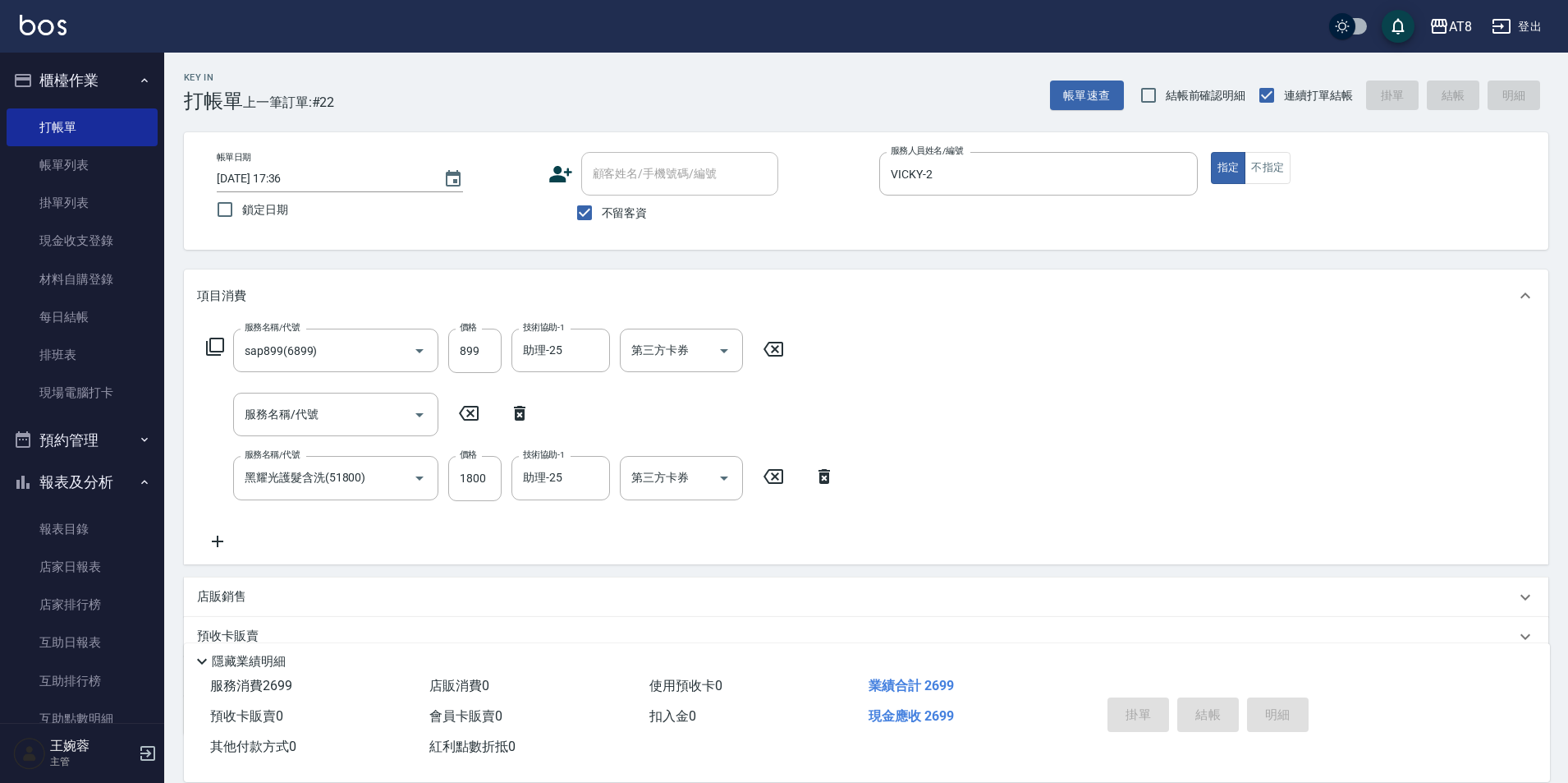
type input "[DATE] 17:37"
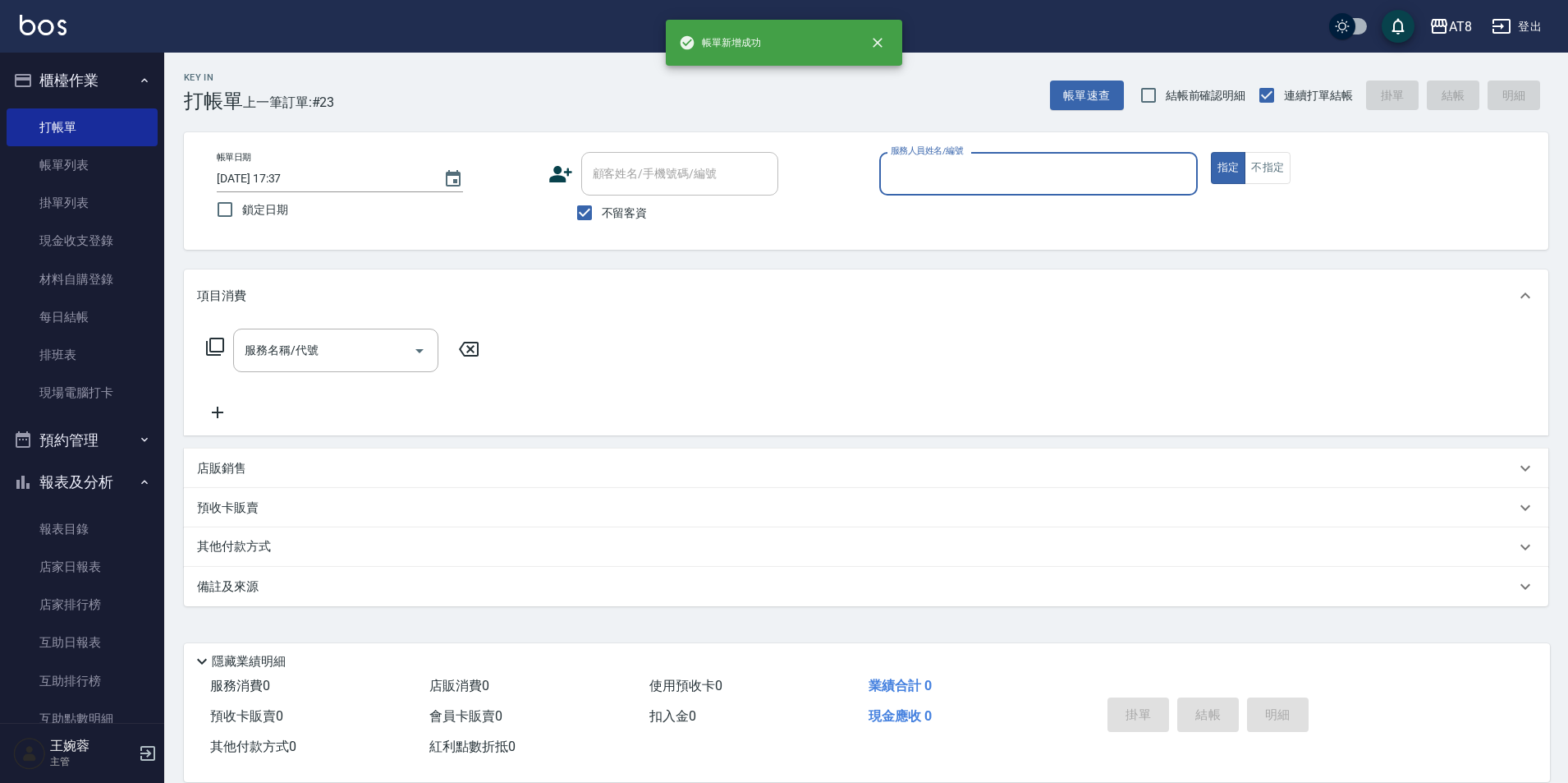
type input "2"
type input "YUKI-1"
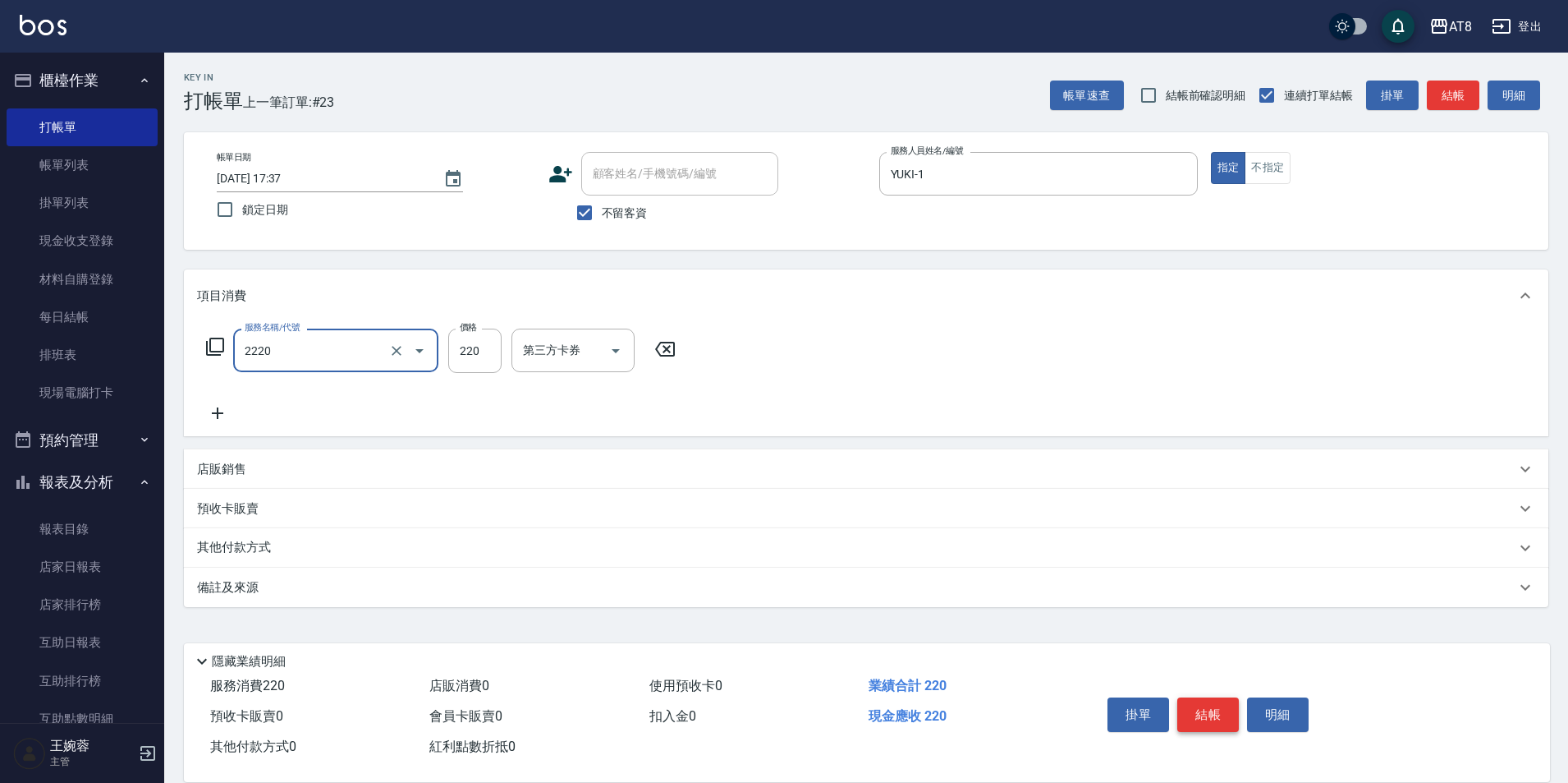
type input "剪髮(2220)"
click at [1290, 179] on button "不指定" at bounding box center [1267, 168] width 46 height 32
click at [1218, 697] on button "結帳" at bounding box center [1207, 714] width 62 height 34
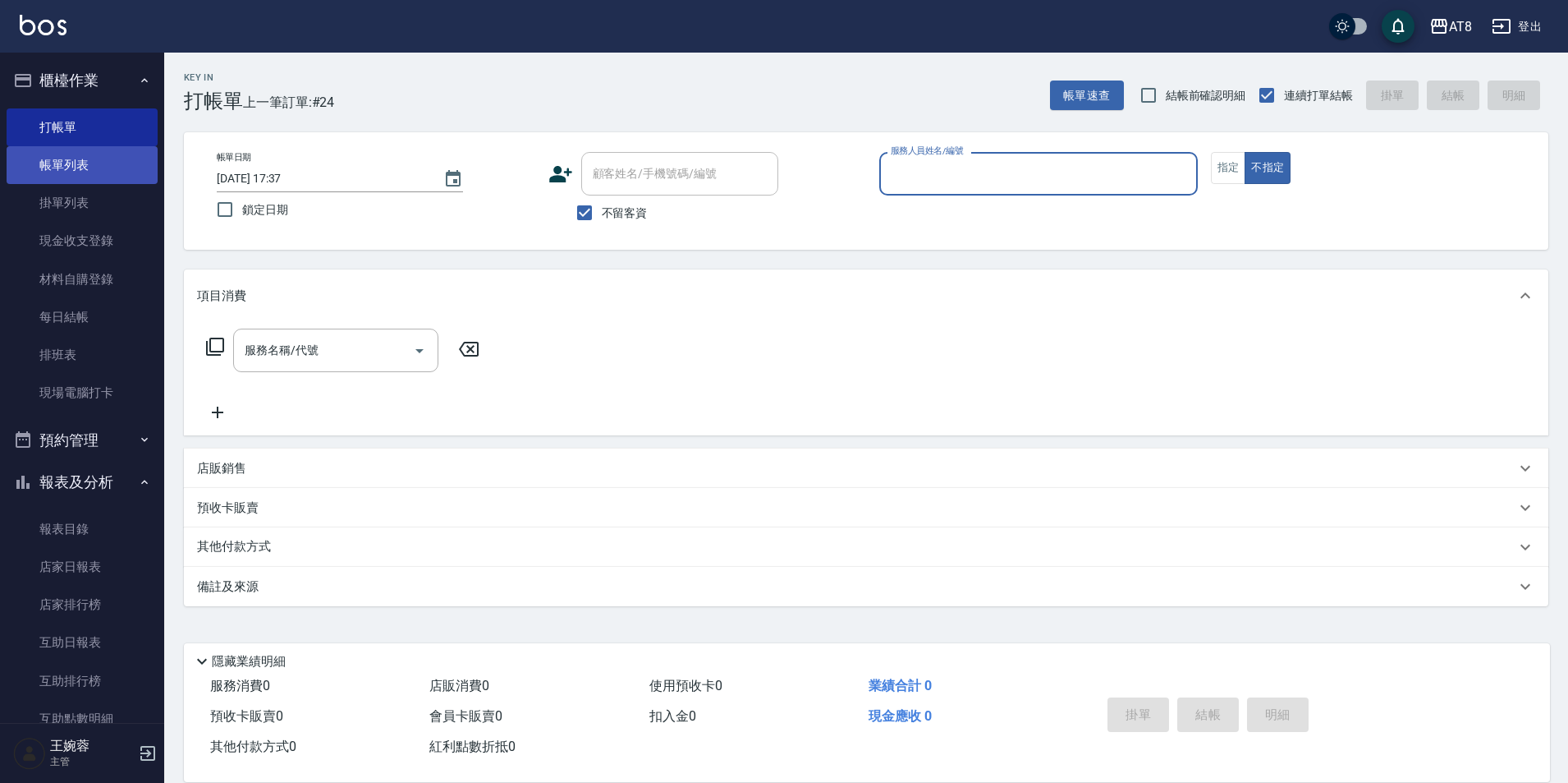
click at [120, 162] on link "帳單列表" at bounding box center [82, 165] width 151 height 38
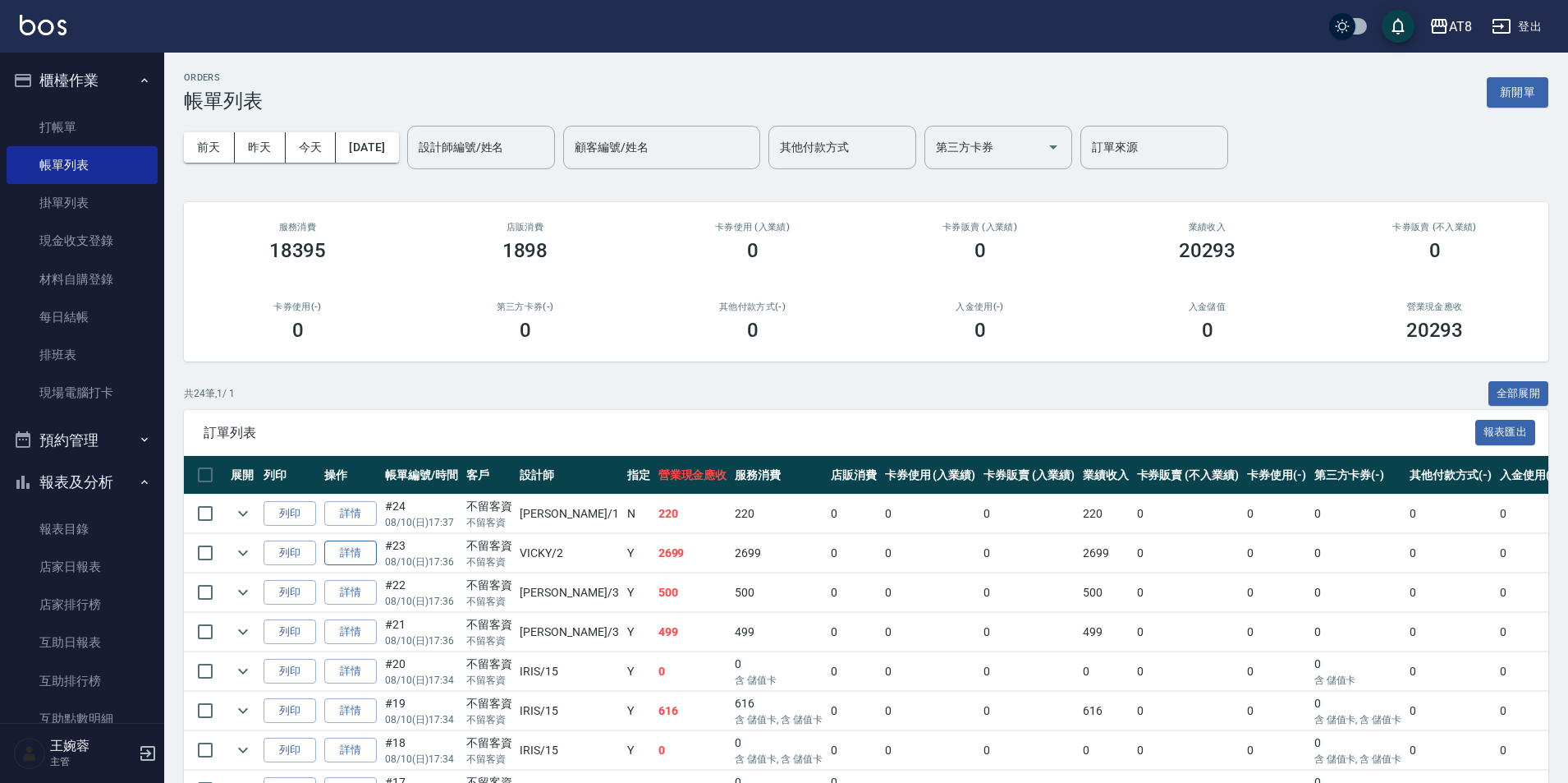
click at [346, 566] on link "詳情" at bounding box center [351, 553] width 53 height 25
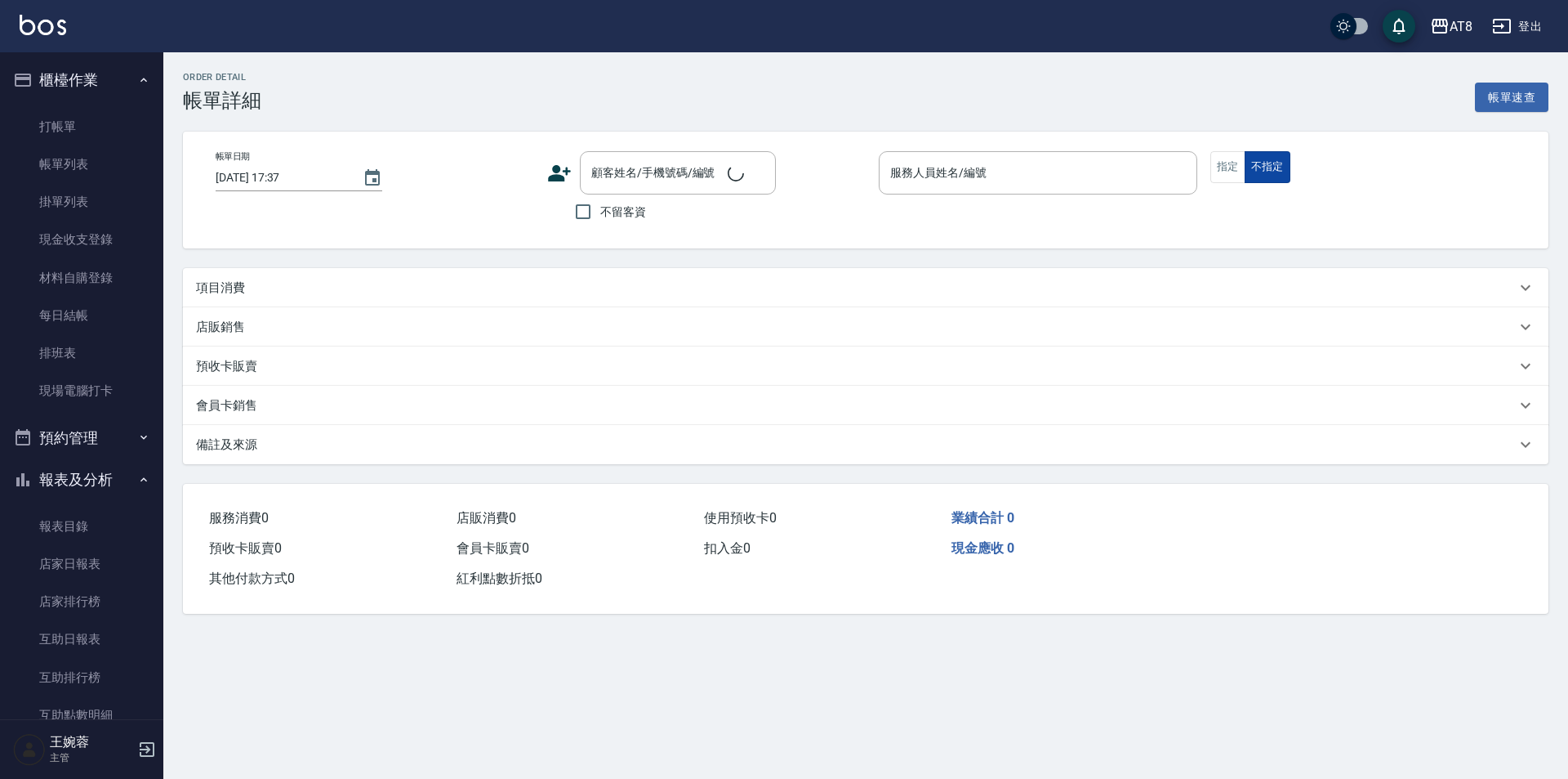
type input "[DATE] 17:36"
checkbox input "true"
type input "VICKY-2"
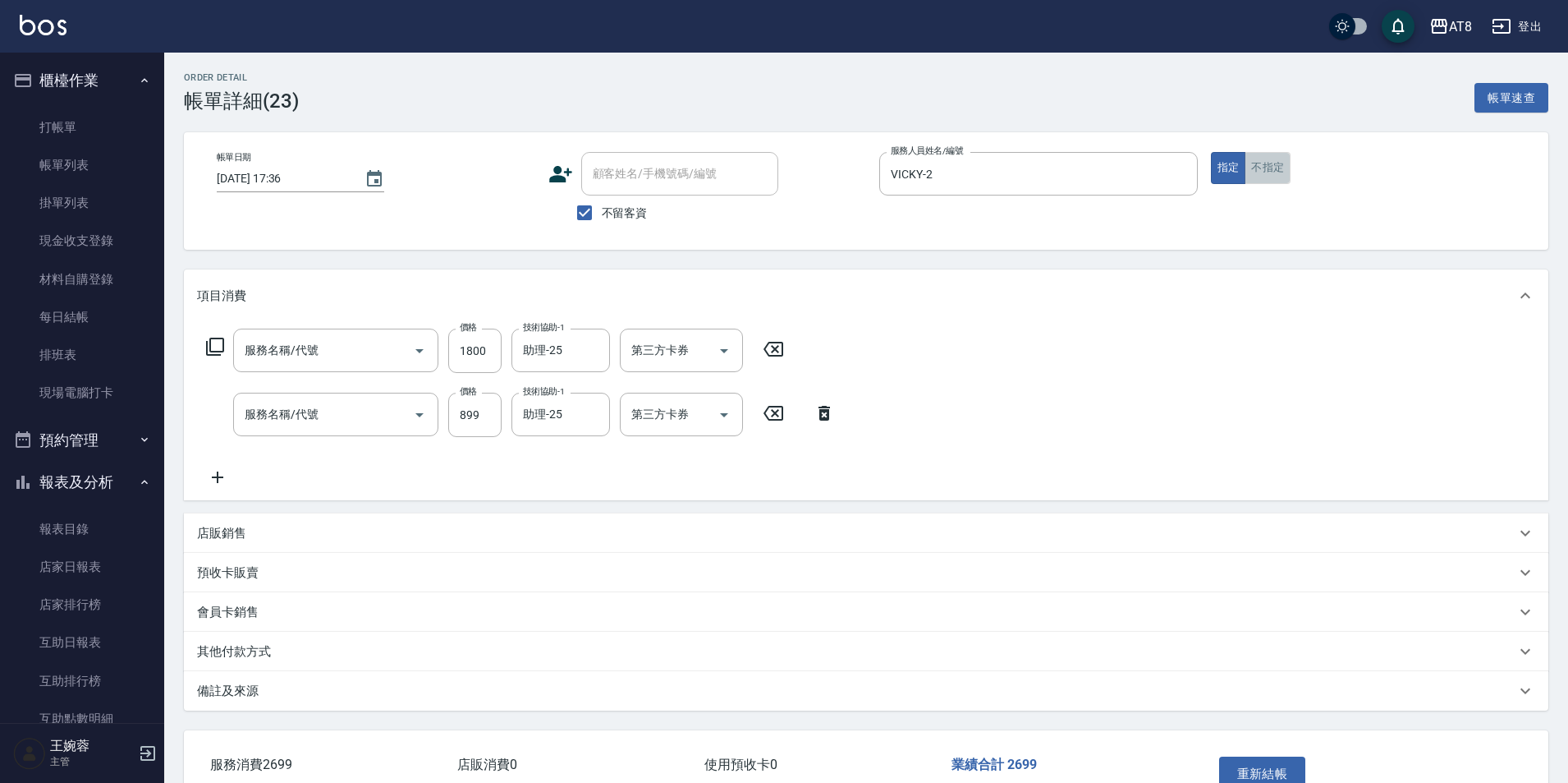
click at [1265, 179] on button "不指定" at bounding box center [1267, 168] width 46 height 32
type input "黑耀光護髮含洗(51800)"
type input "sap899(6899)"
click at [1289, 775] on button "重新結帳" at bounding box center [1263, 774] width 87 height 34
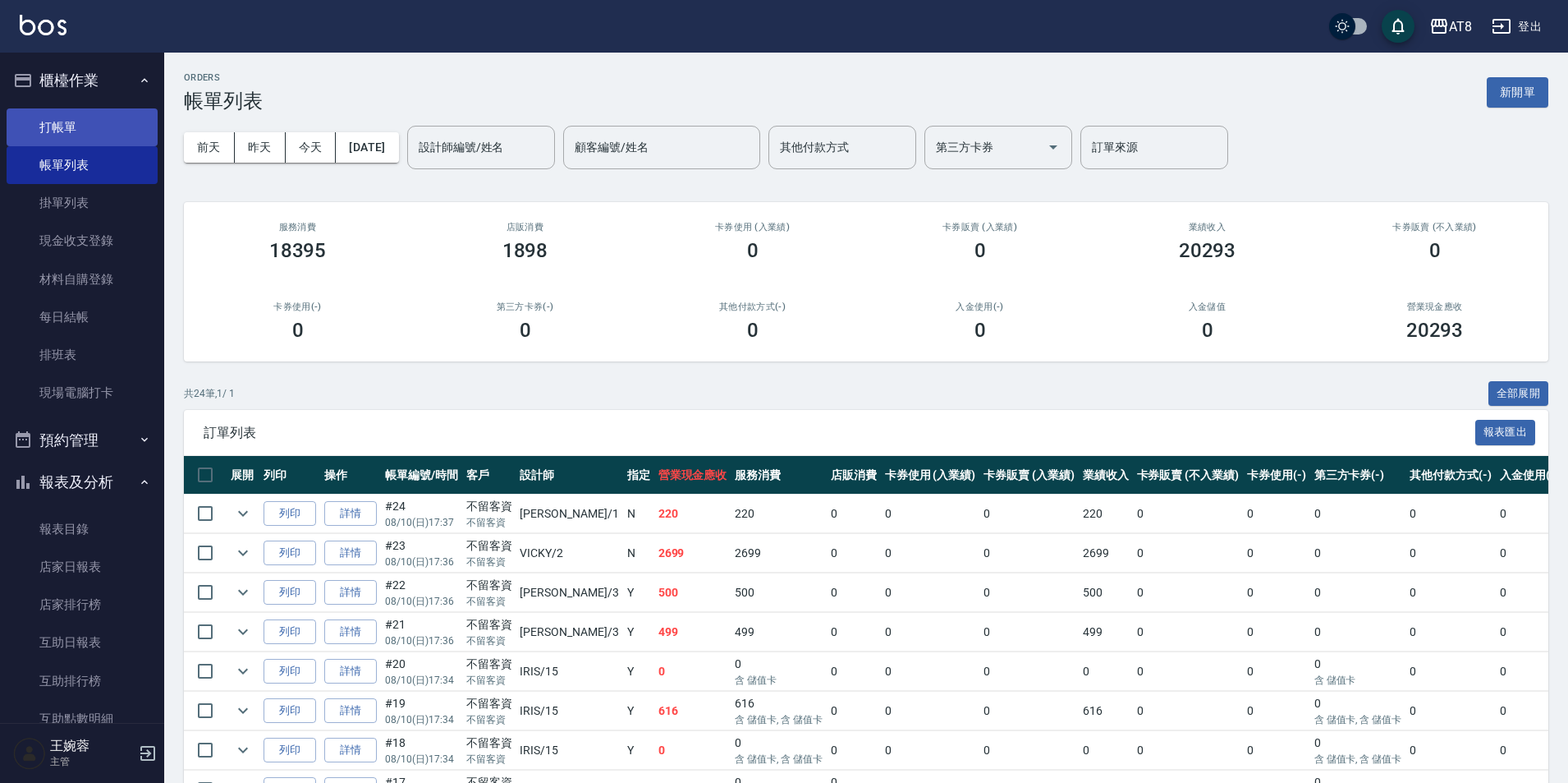
click at [60, 123] on link "打帳單" at bounding box center [82, 128] width 151 height 38
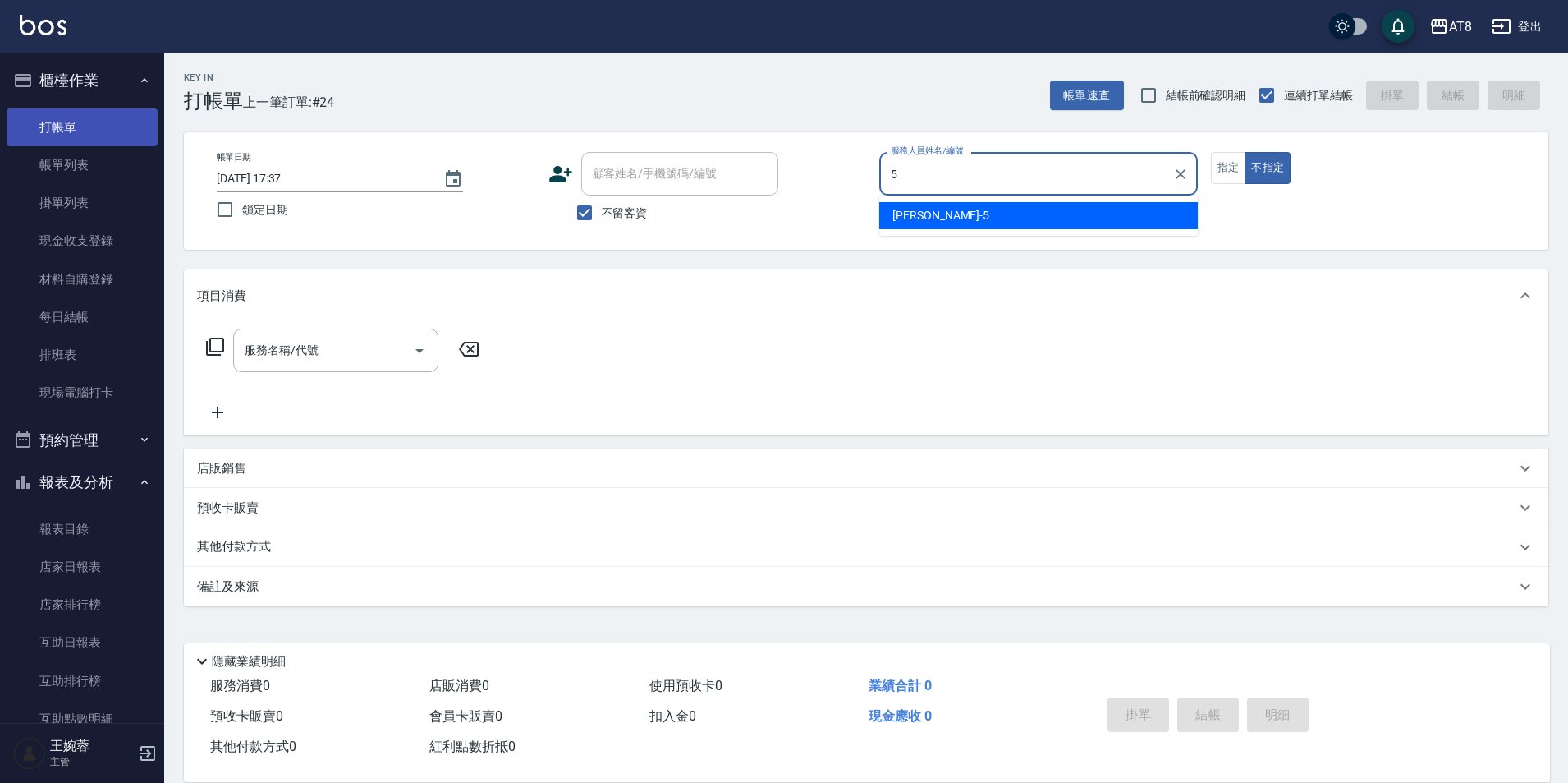
type input "HANK-5"
type button "false"
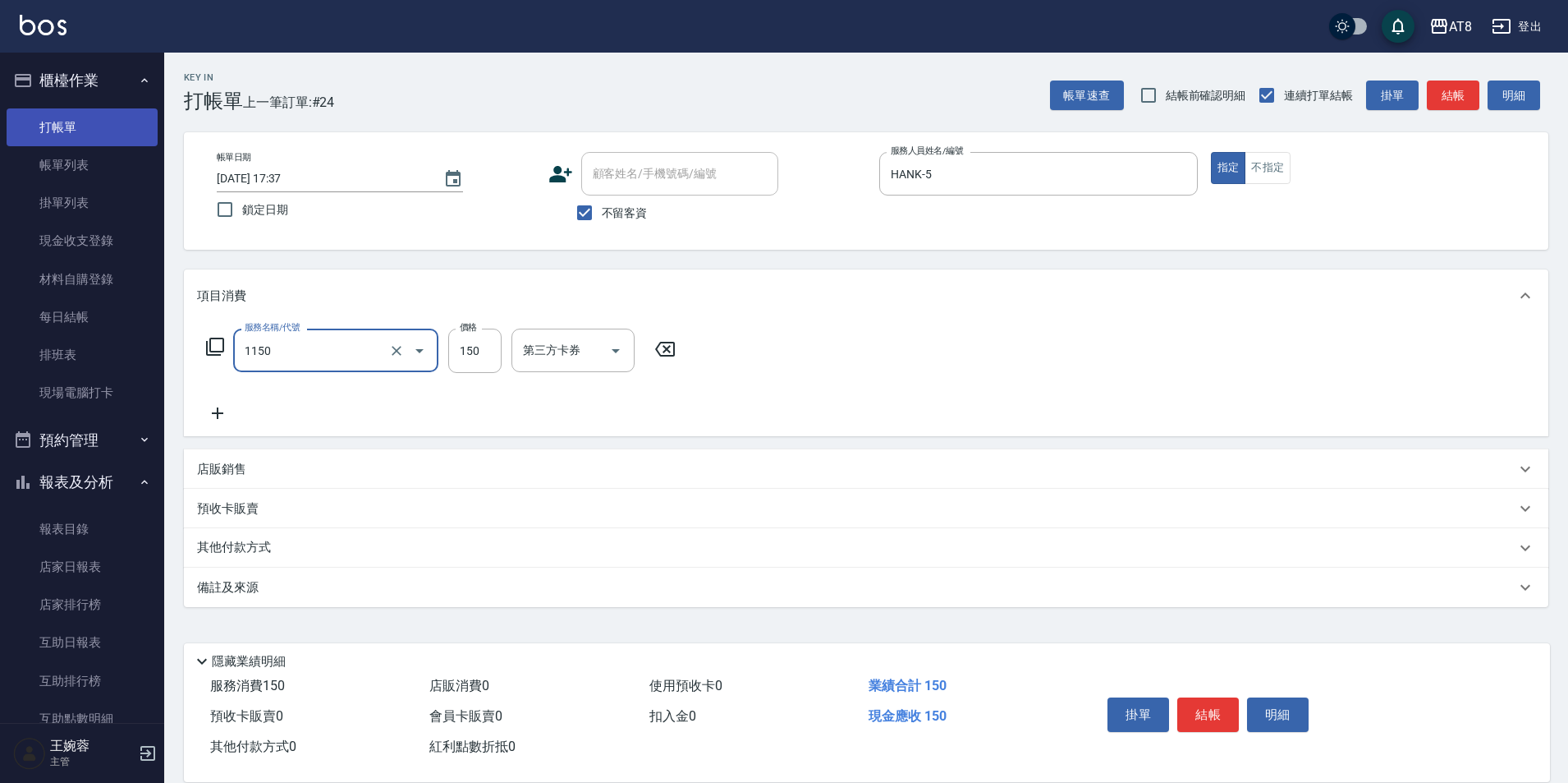
type input "洗髮(1150)"
type input "200"
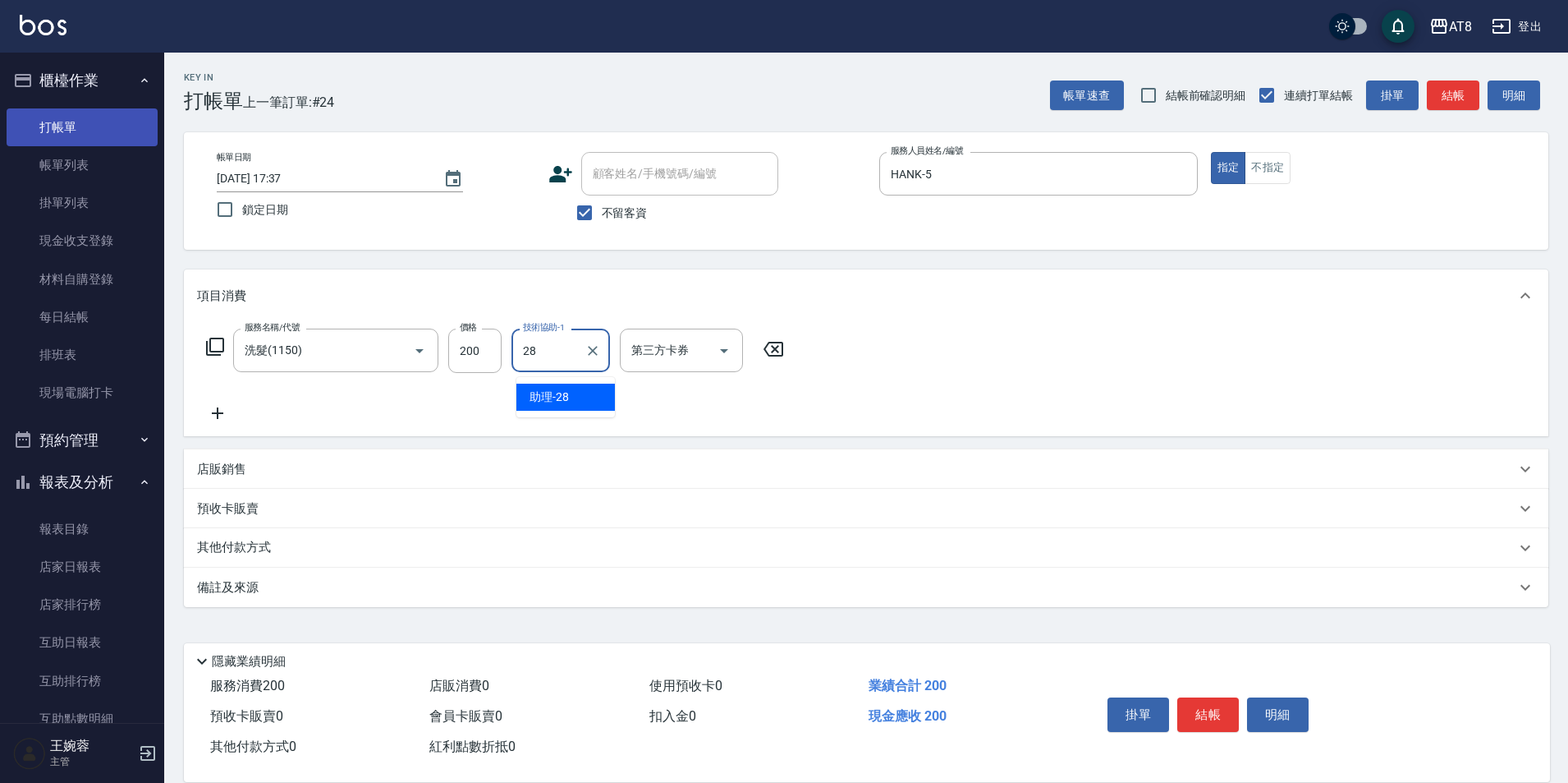
type input "助理-28"
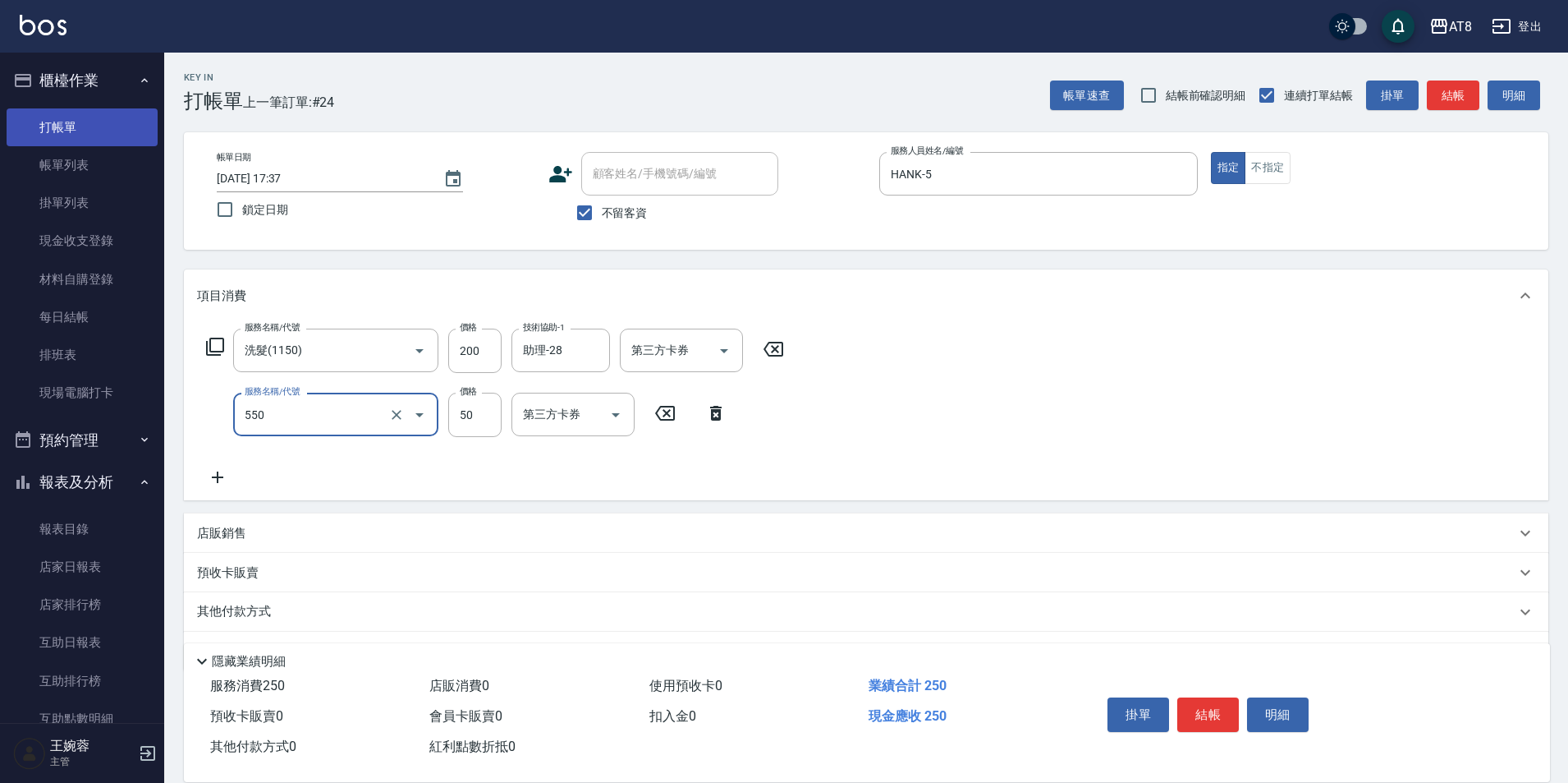
type input "精油或深層(550)"
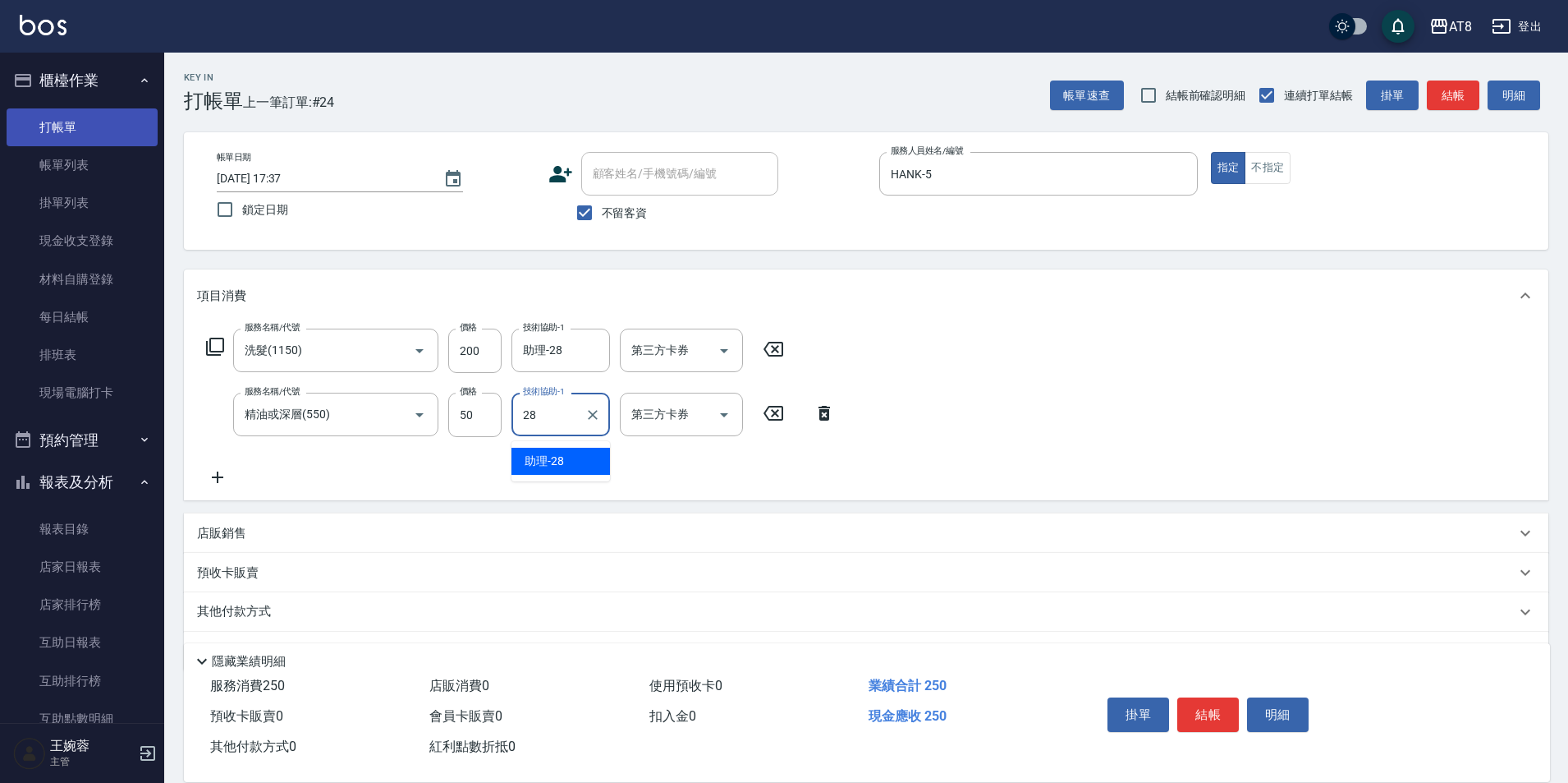
type input "助理-28"
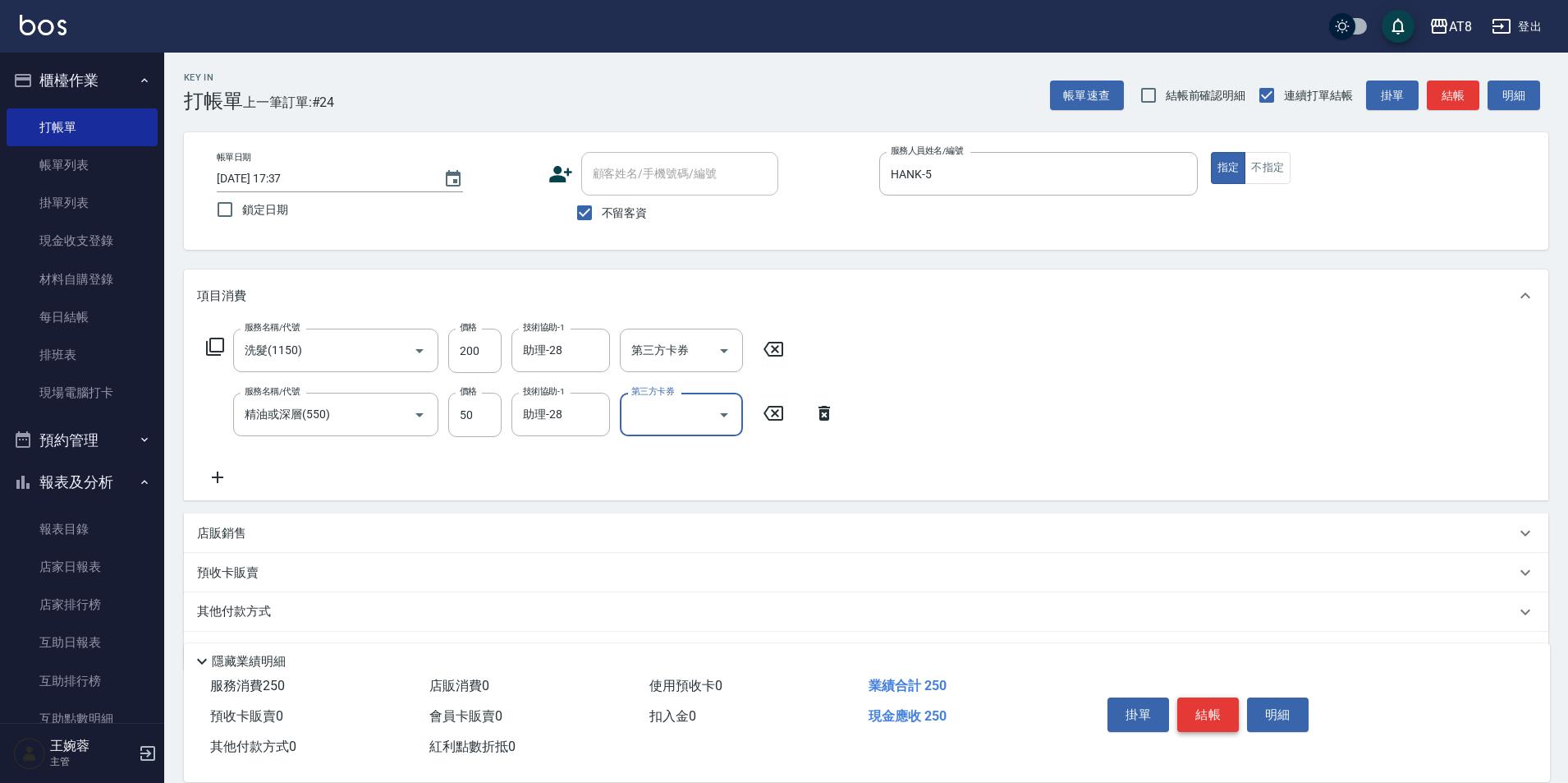
click at [1227, 697] on button "結帳" at bounding box center [1207, 714] width 62 height 34
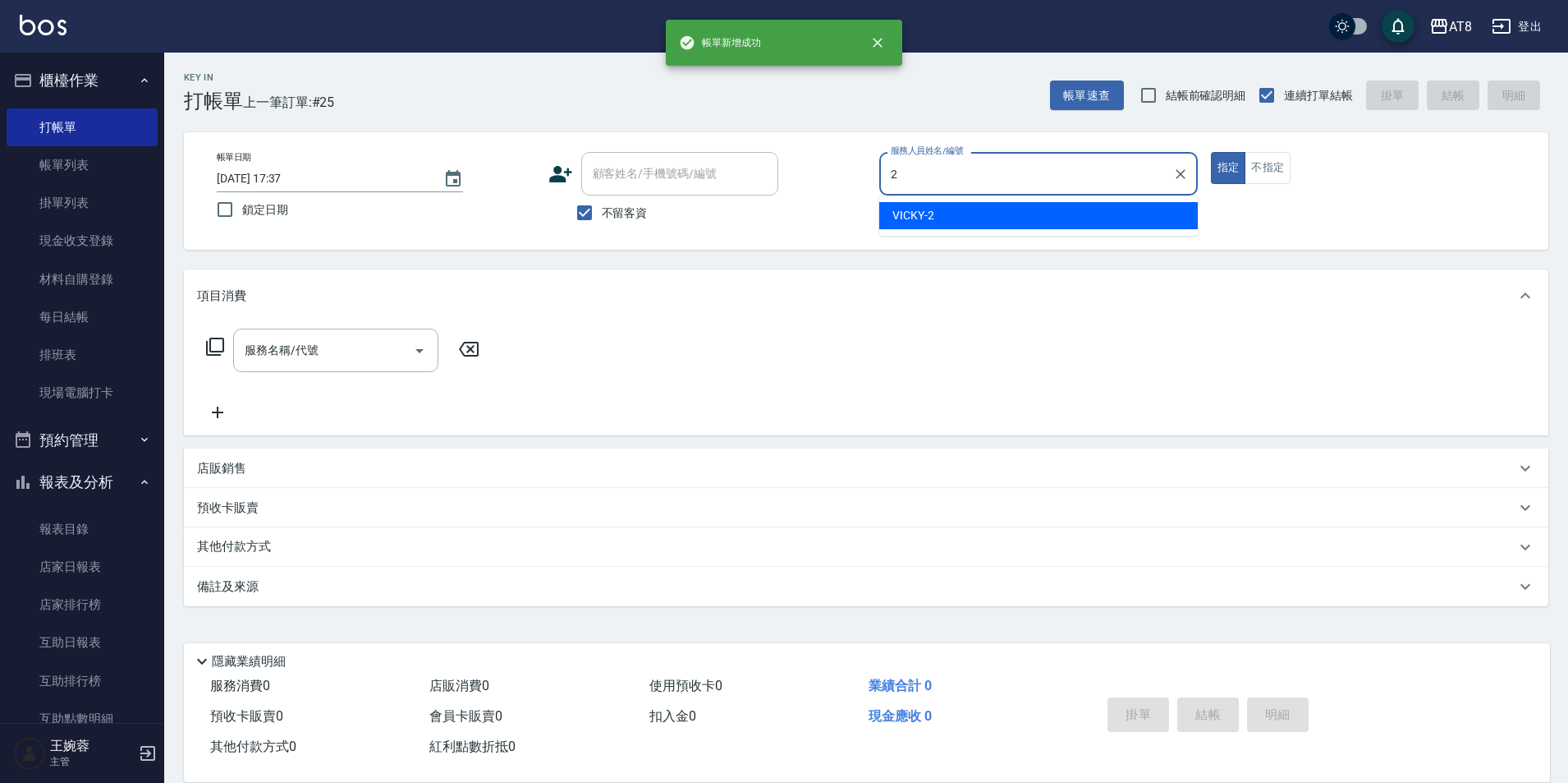
type input "VICKY-2"
type button "true"
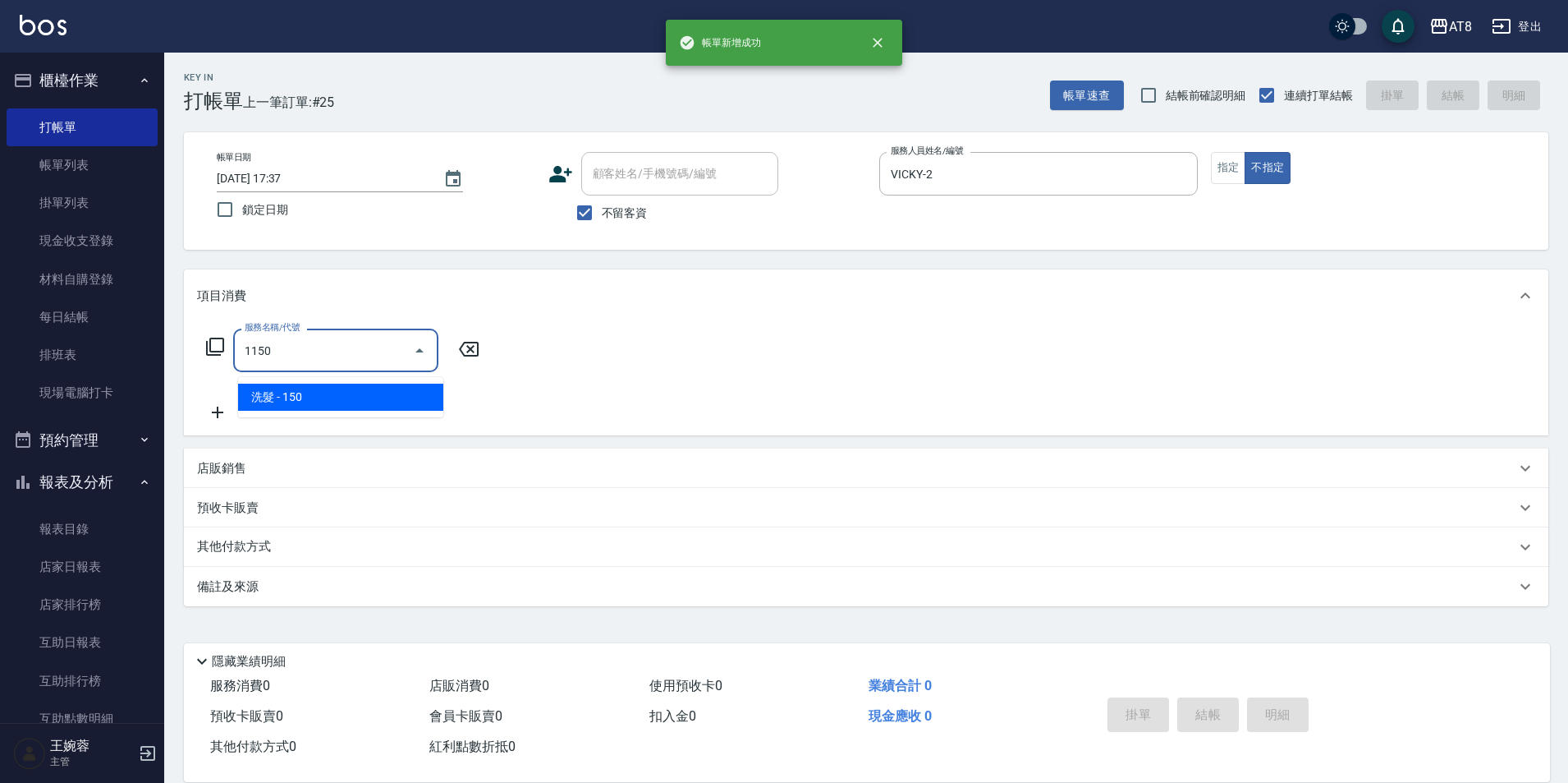
type input "洗髮(1150)"
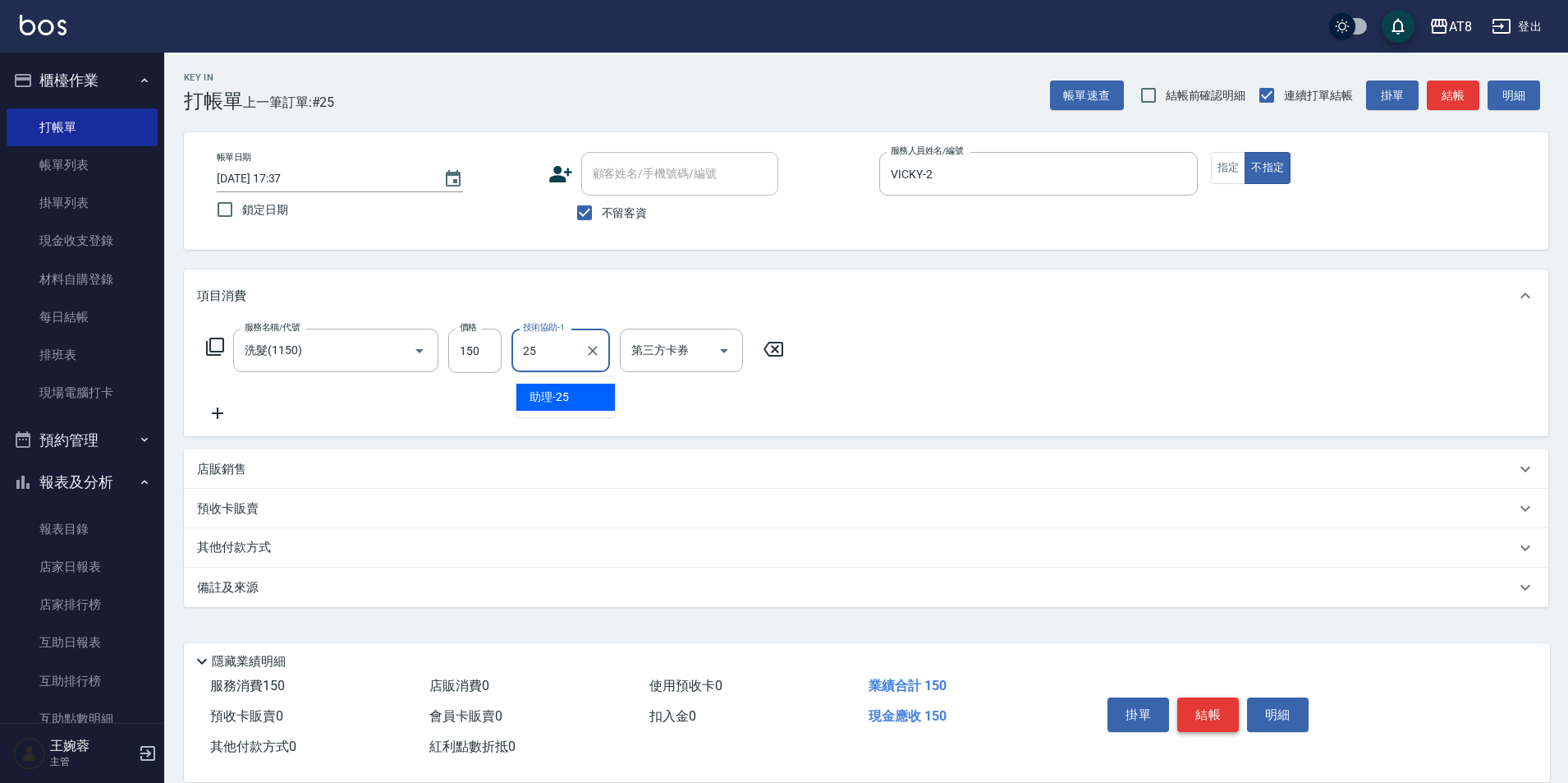
type input "助理-25"
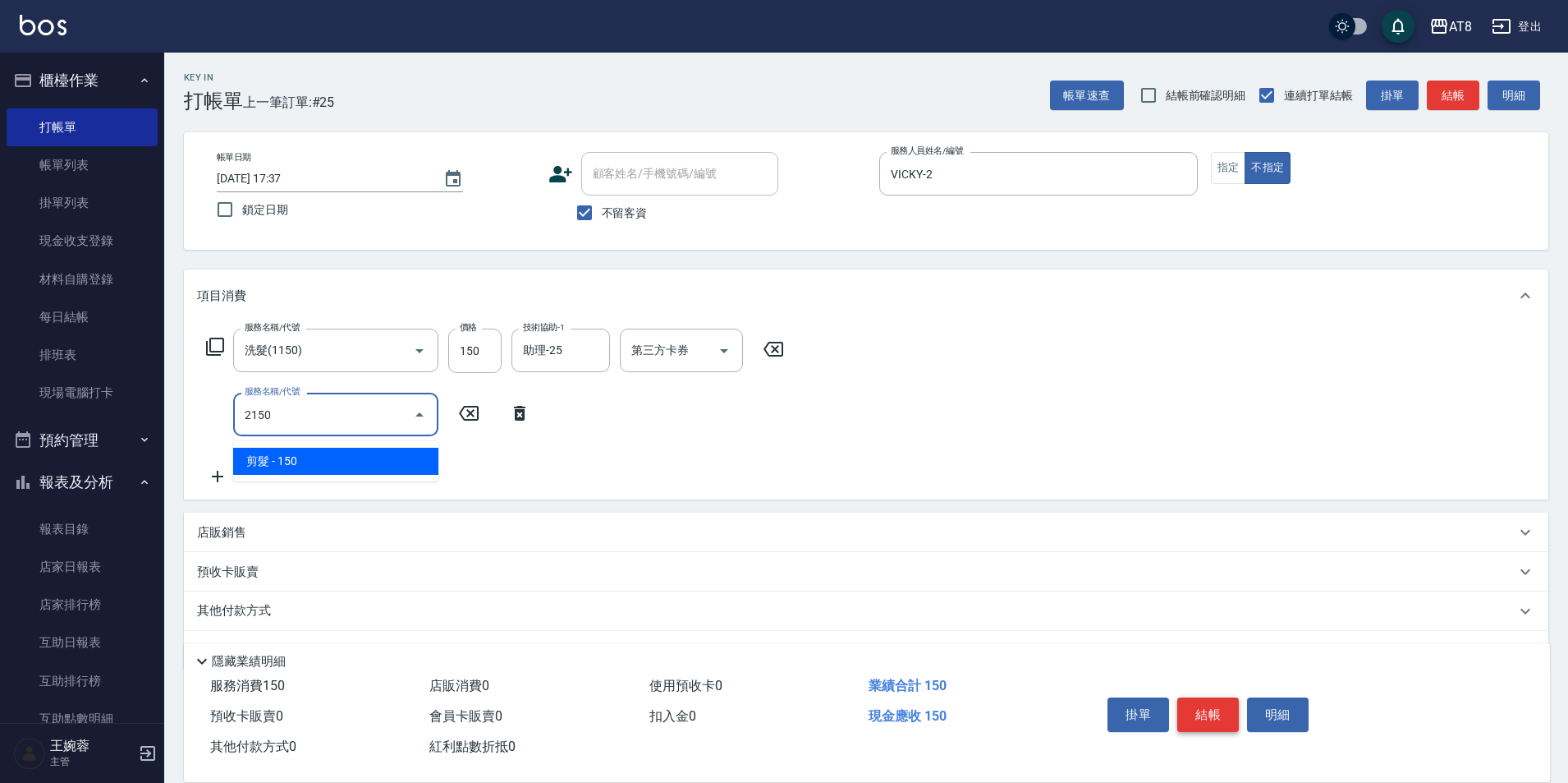
type input "剪髮(2150)"
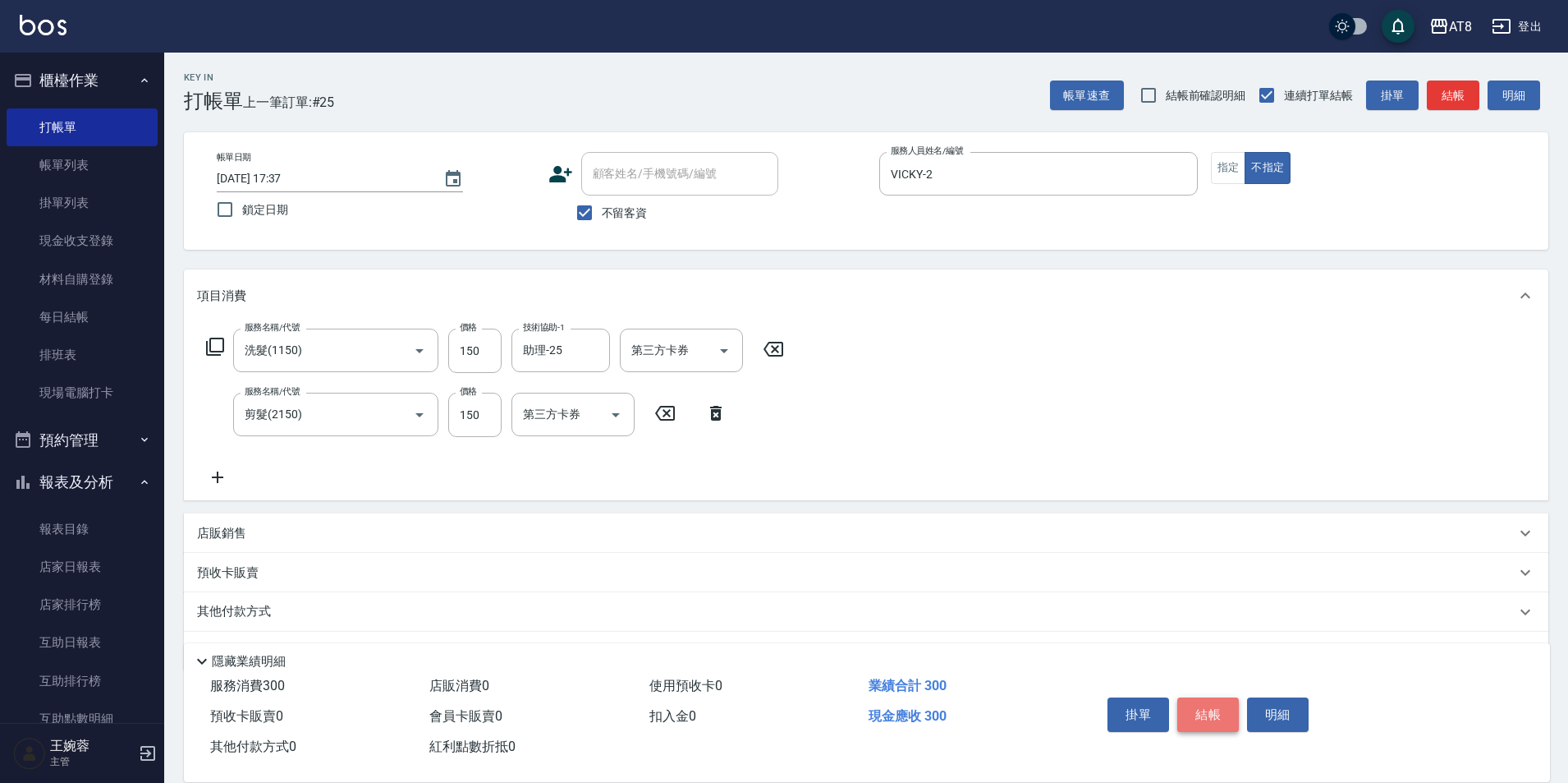
click at [1227, 697] on button "結帳" at bounding box center [1207, 714] width 62 height 34
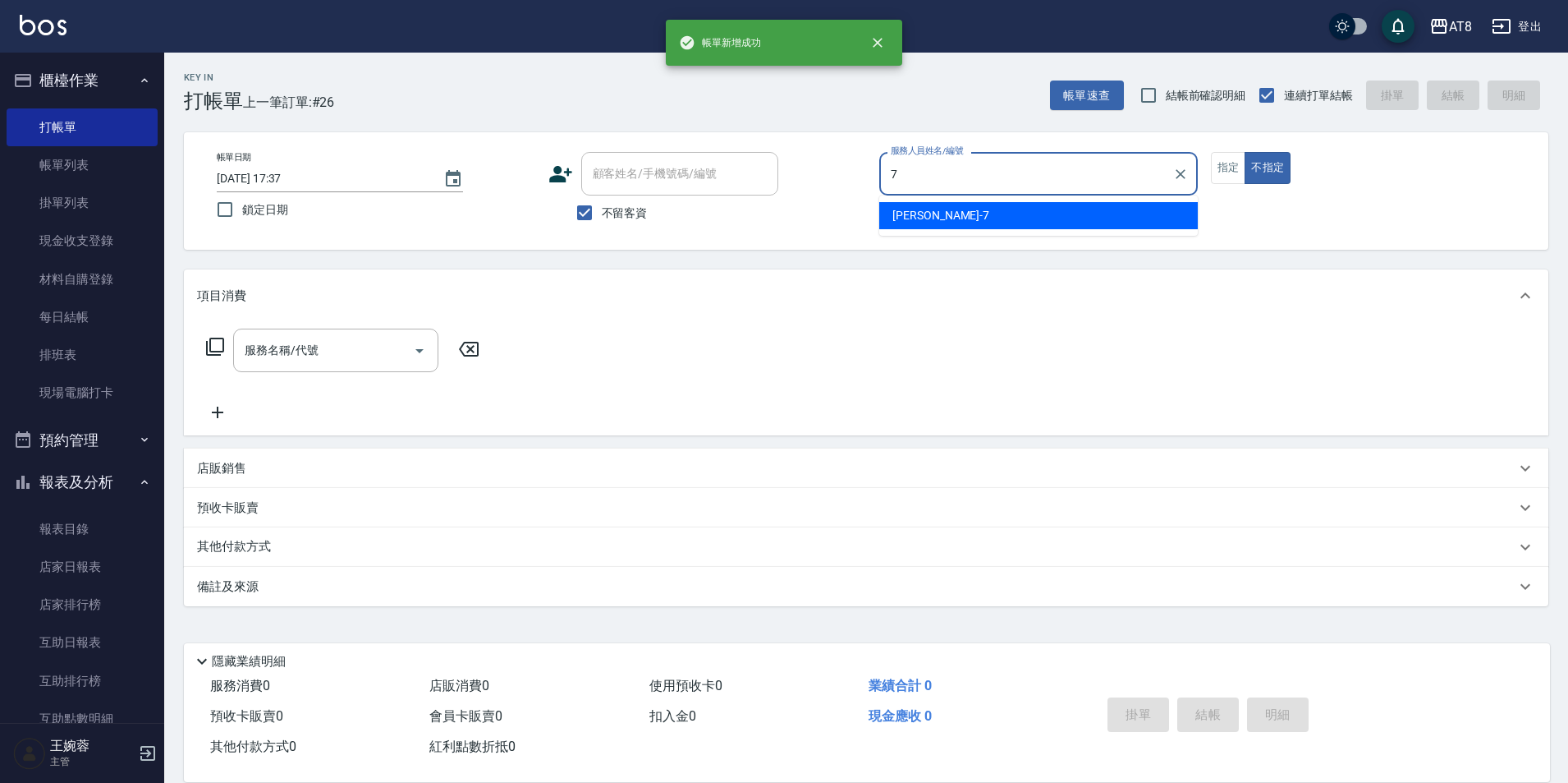
type input "[PERSON_NAME]-7"
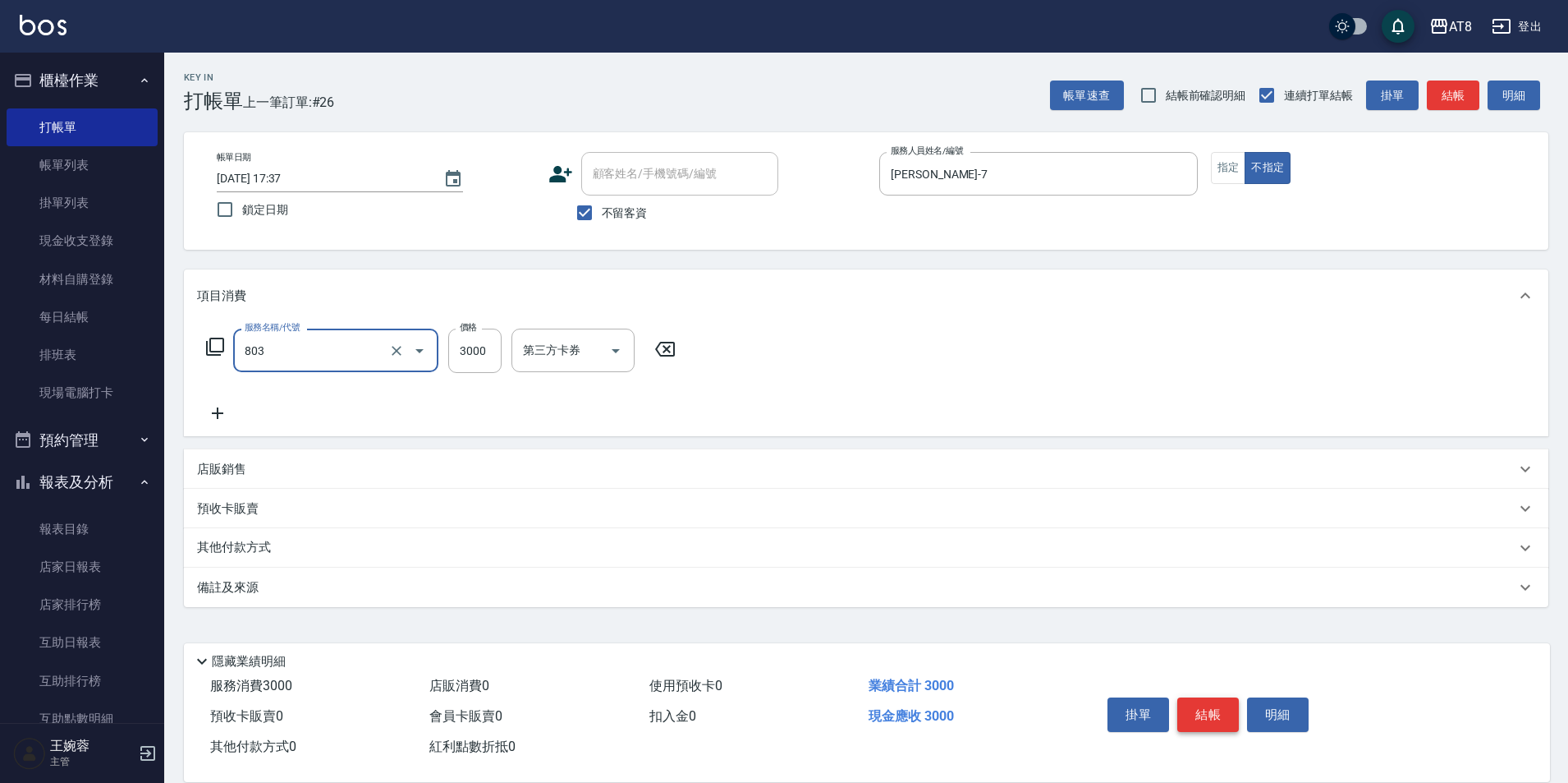
type input "頂級豪華3(803)"
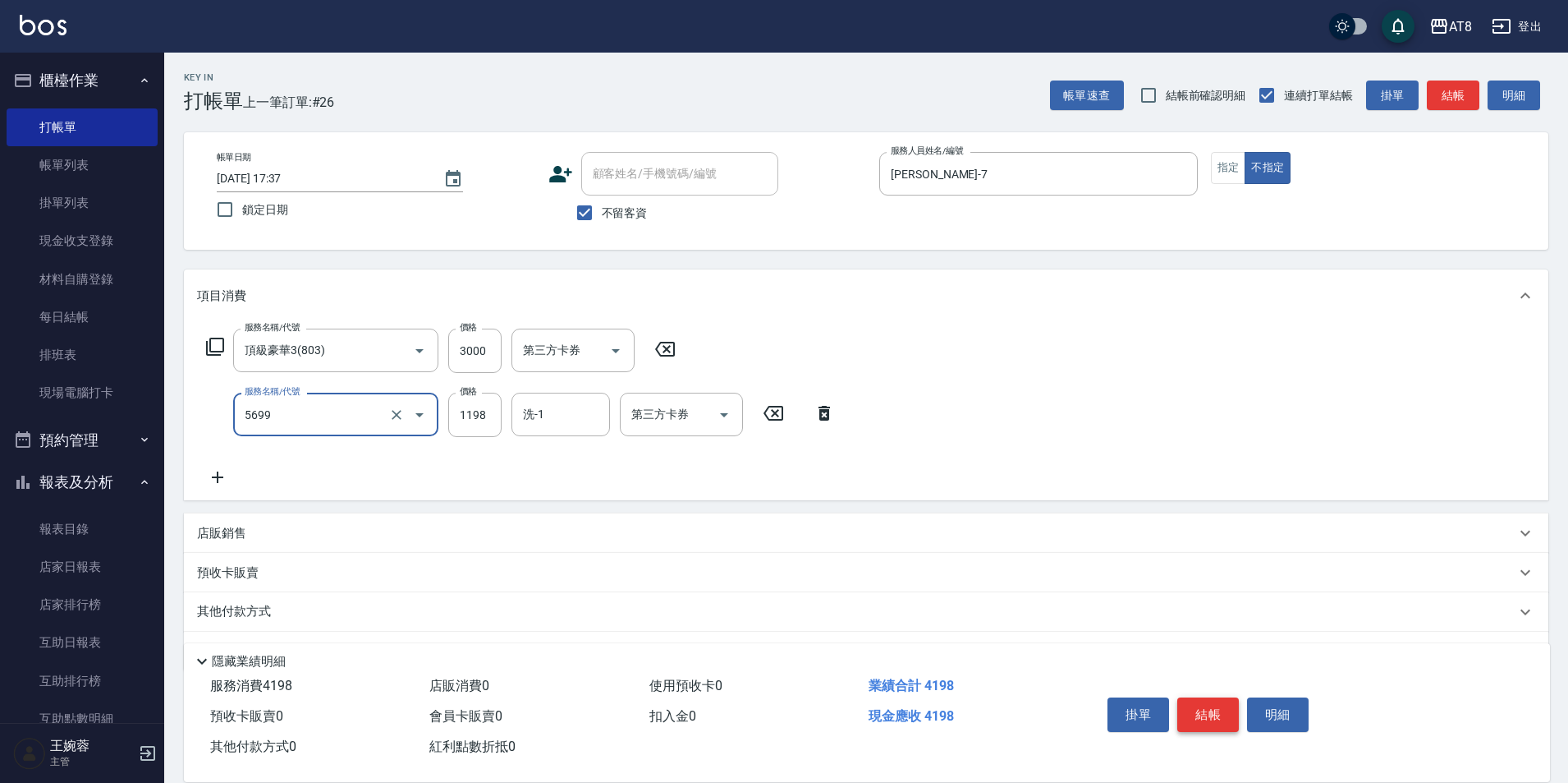
type input "水沁涼套餐(5699)"
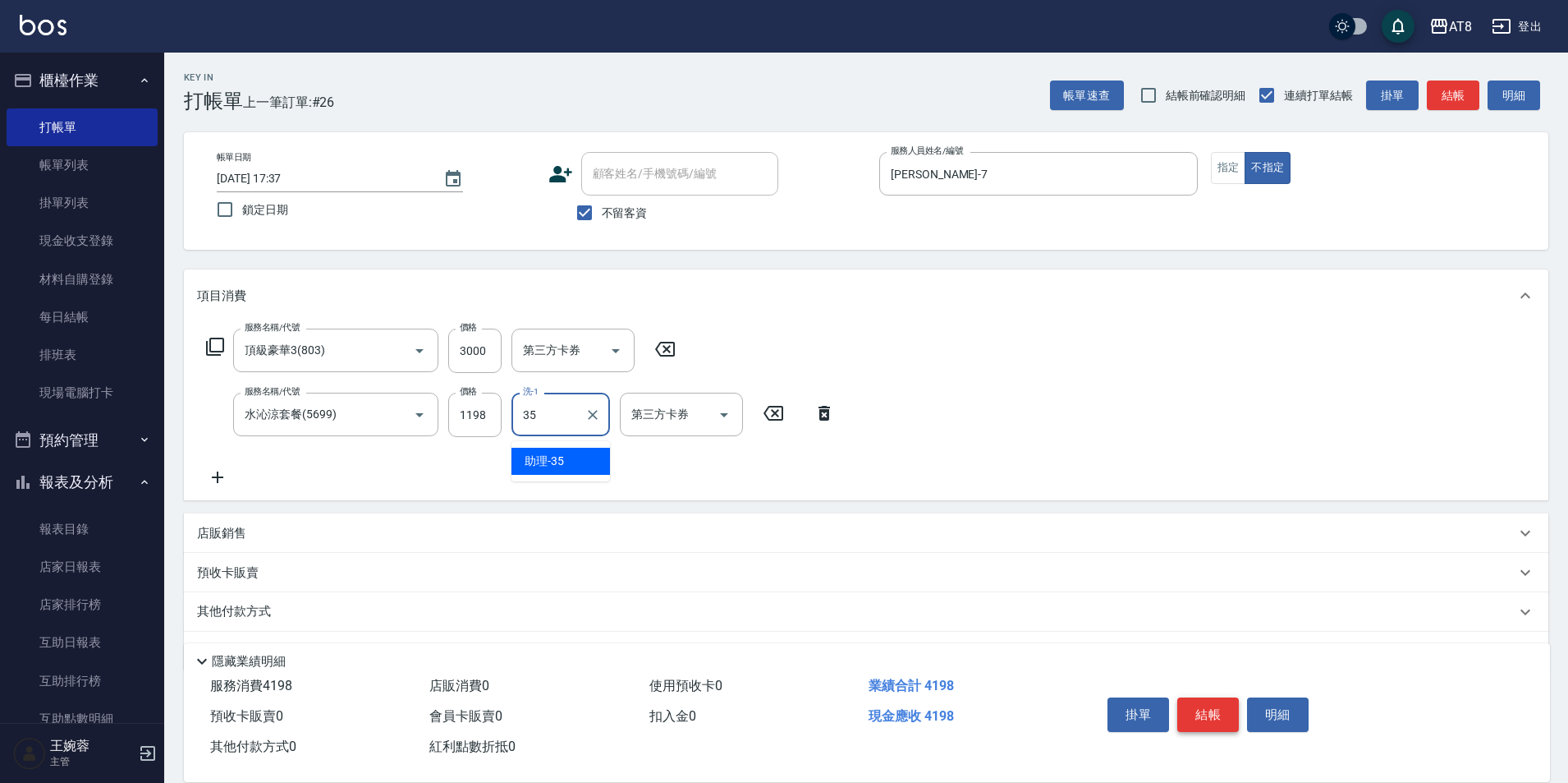
type input "助理-35"
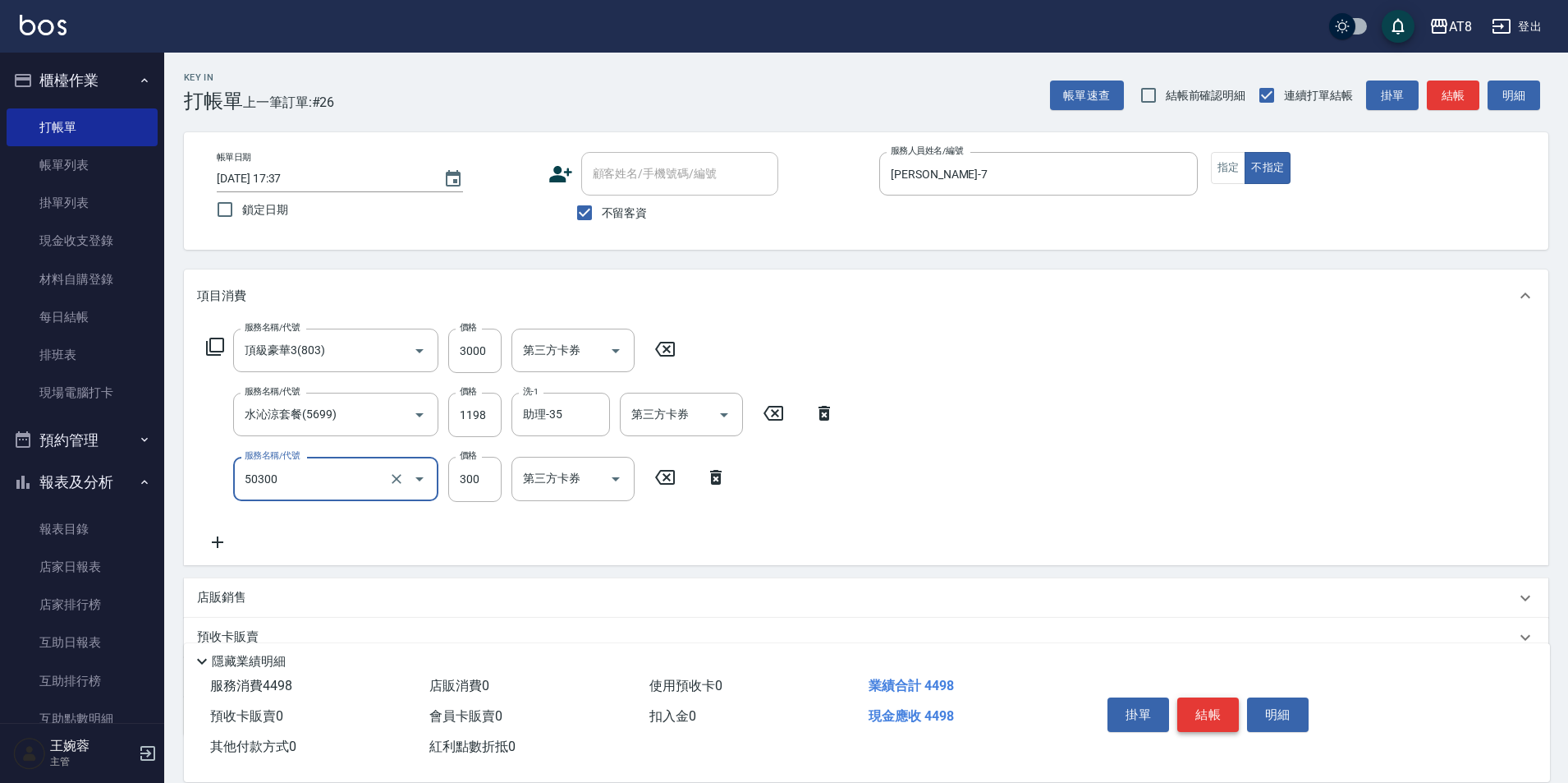
type input "入金護髮.隔離300(50300)"
type input "200"
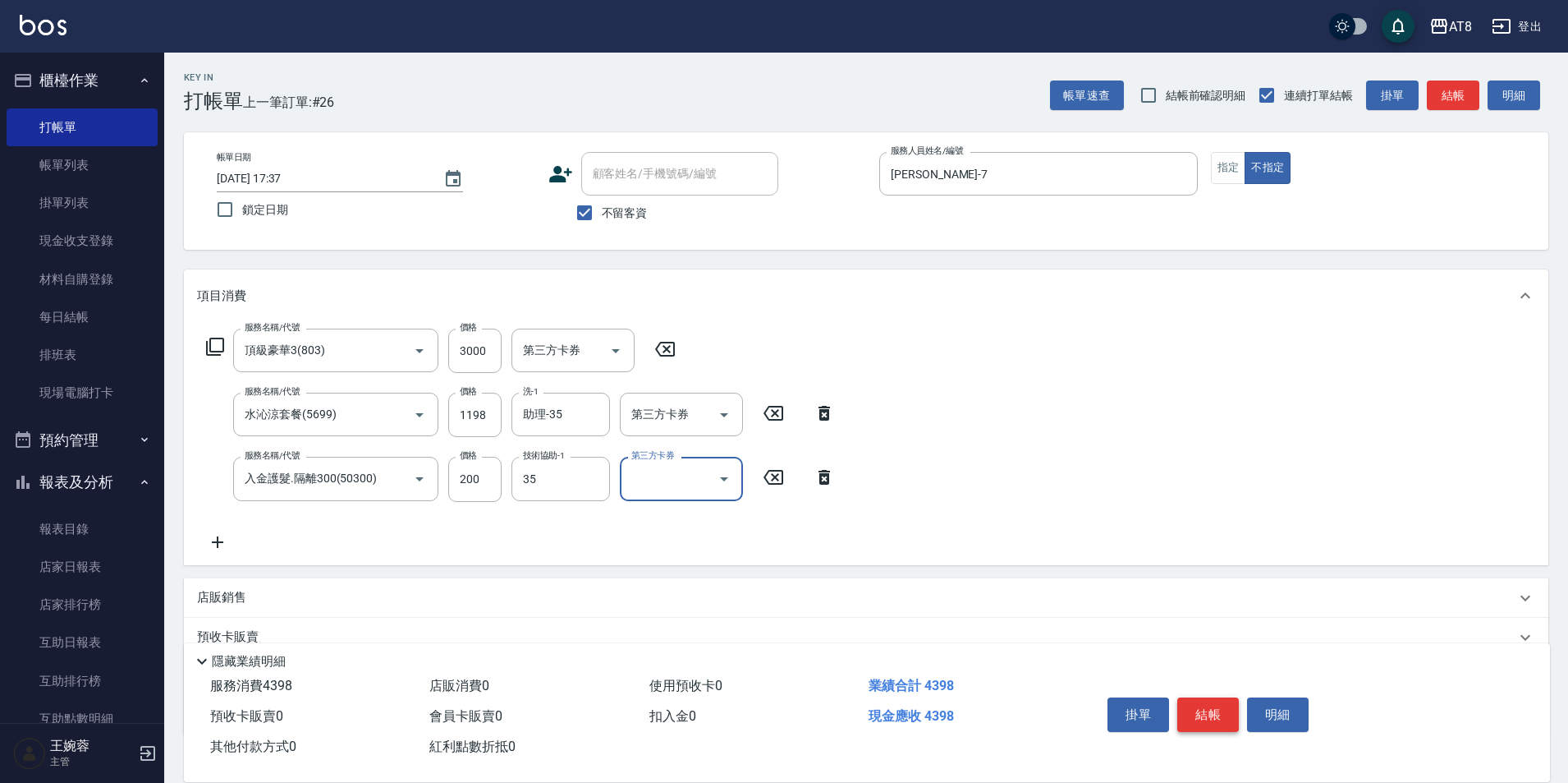
type input "助理-35"
click at [457, 419] on input "1198" at bounding box center [475, 414] width 53 height 44
click at [714, 419] on icon "Open" at bounding box center [724, 415] width 20 height 20
type input "1098"
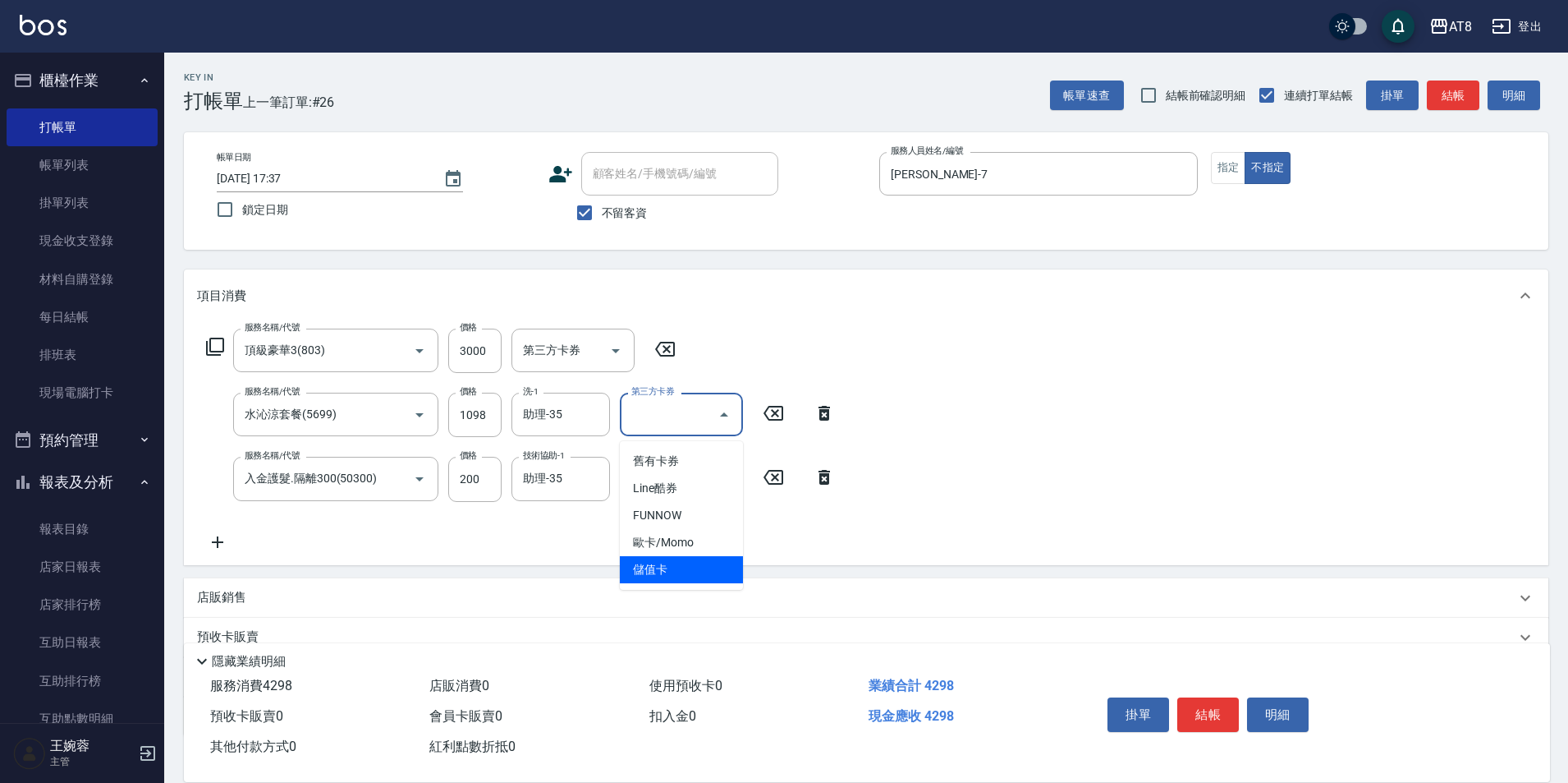
click at [704, 577] on span "儲值卡" at bounding box center [681, 569] width 123 height 27
type input "儲值卡"
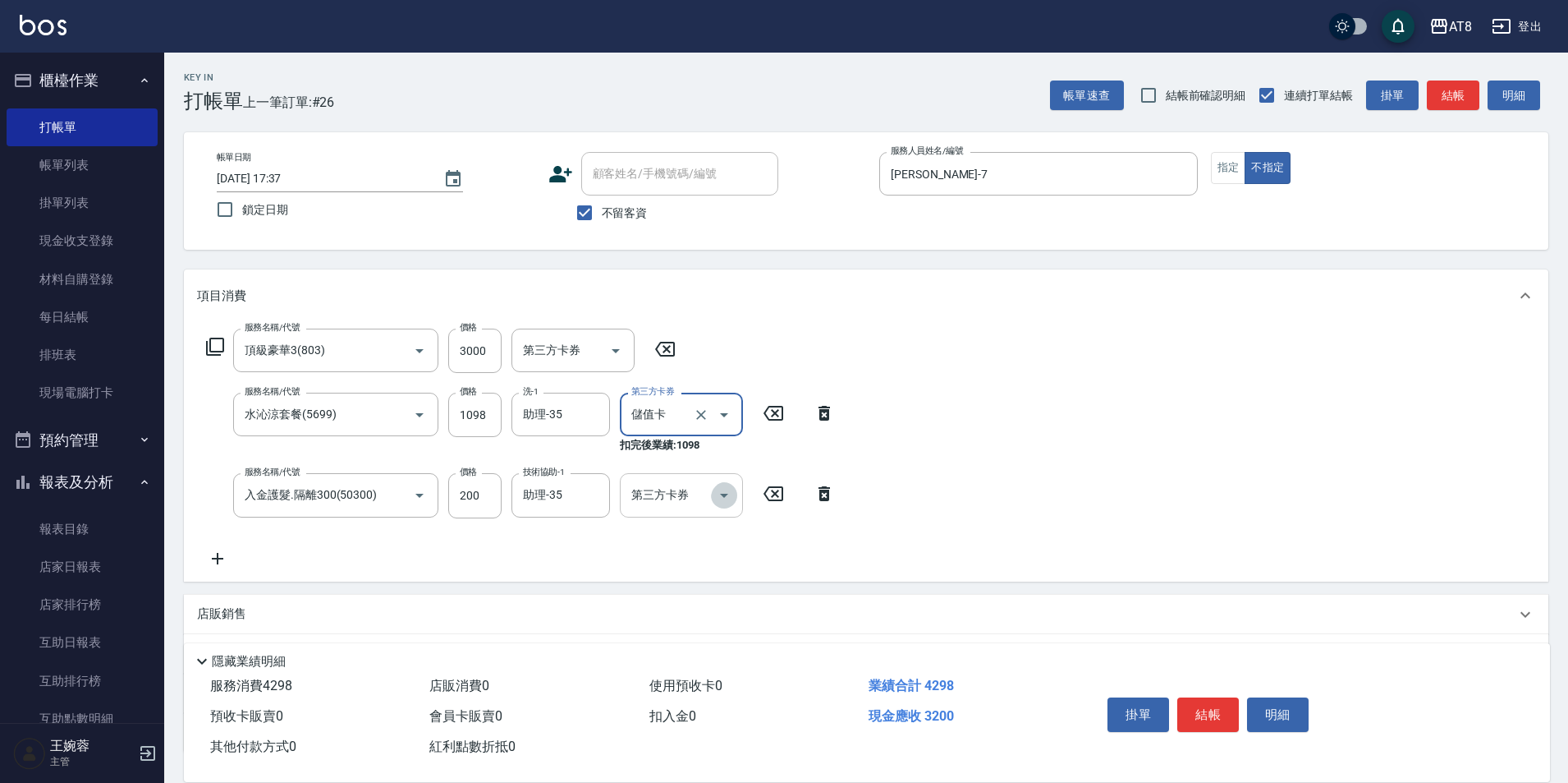
click at [724, 498] on icon "Open" at bounding box center [724, 496] width 20 height 20
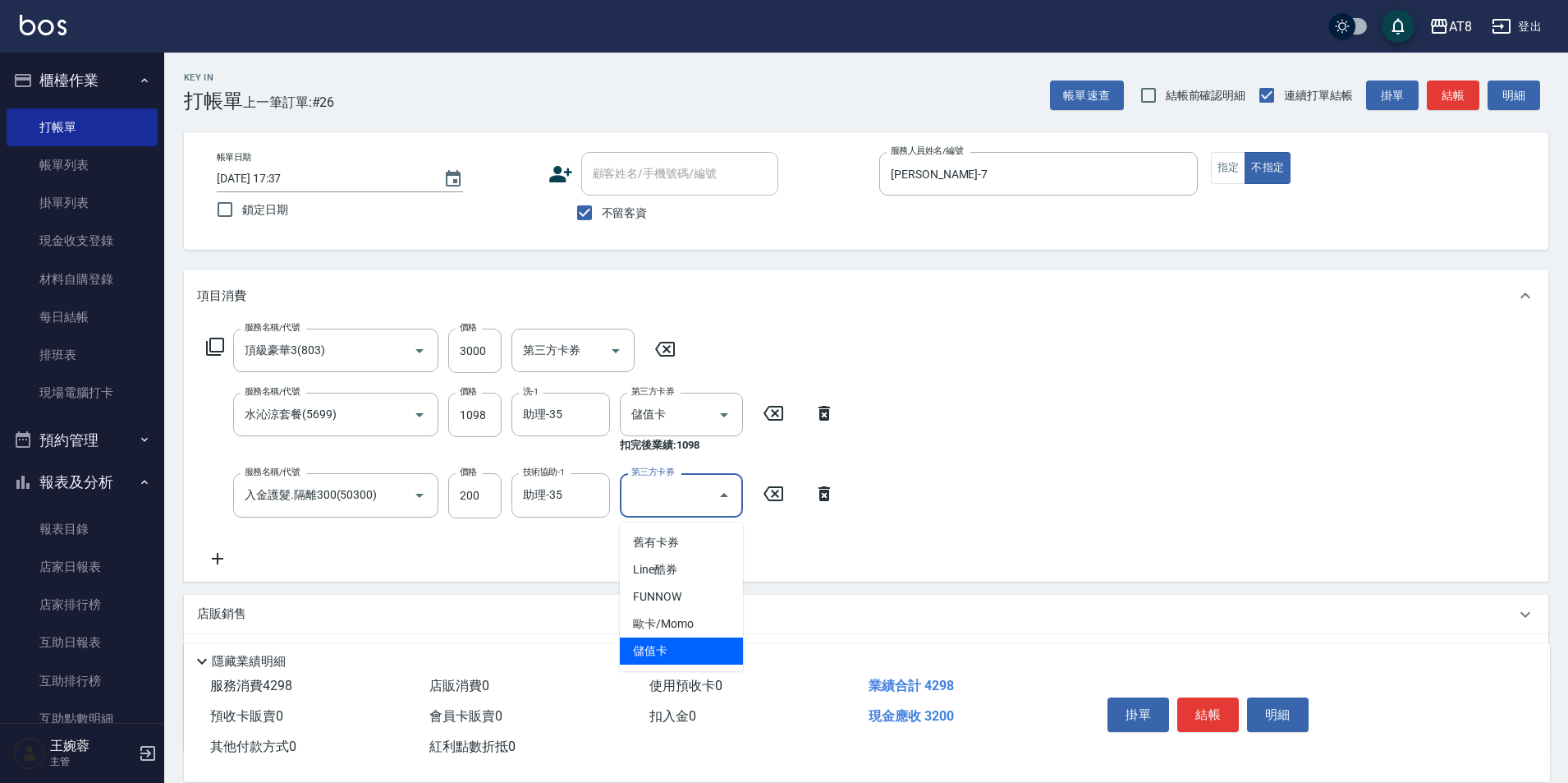
click at [704, 648] on span "儲值卡" at bounding box center [681, 651] width 123 height 27
type input "儲值卡"
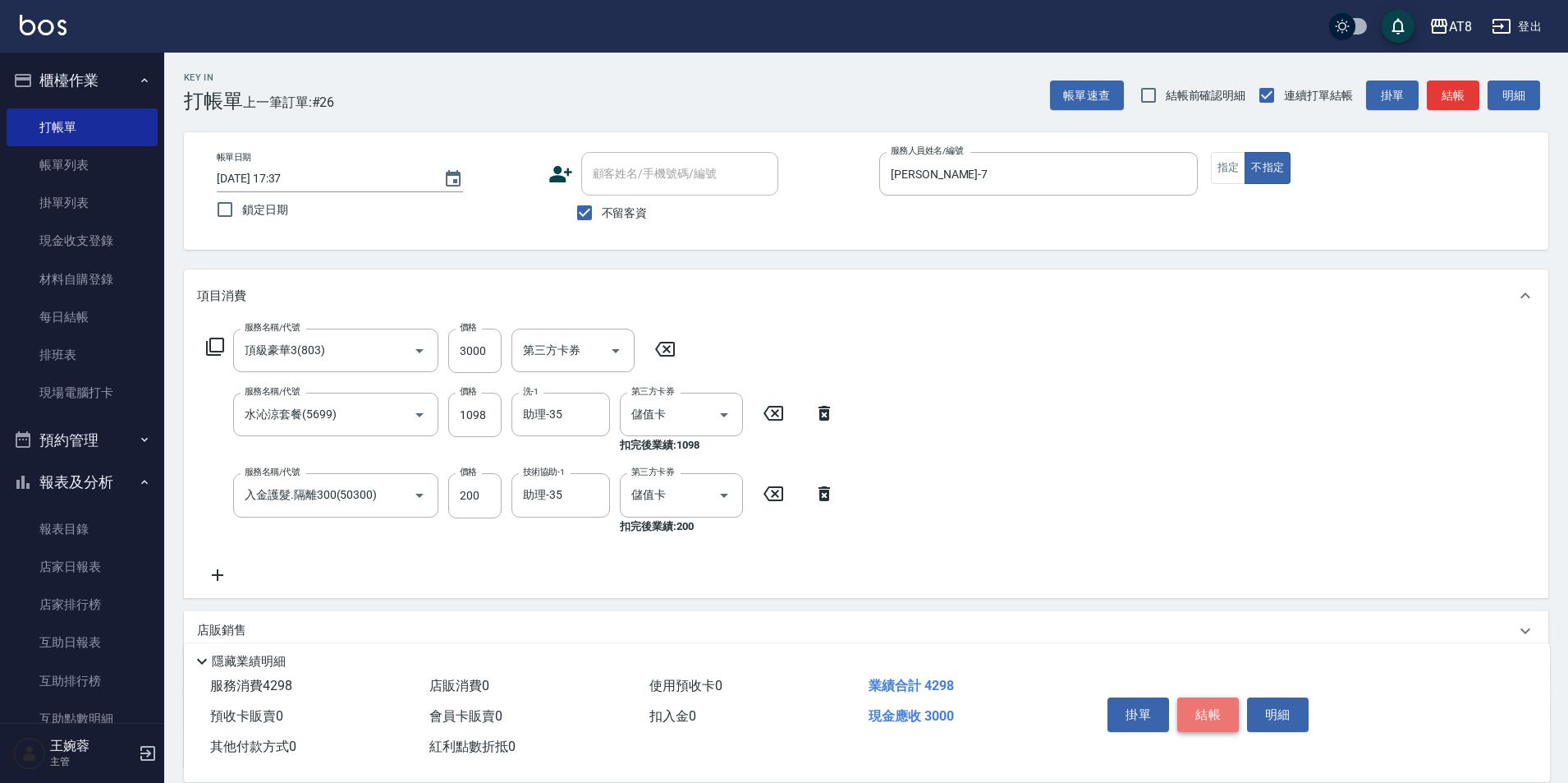
click at [1211, 697] on button "結帳" at bounding box center [1207, 714] width 62 height 34
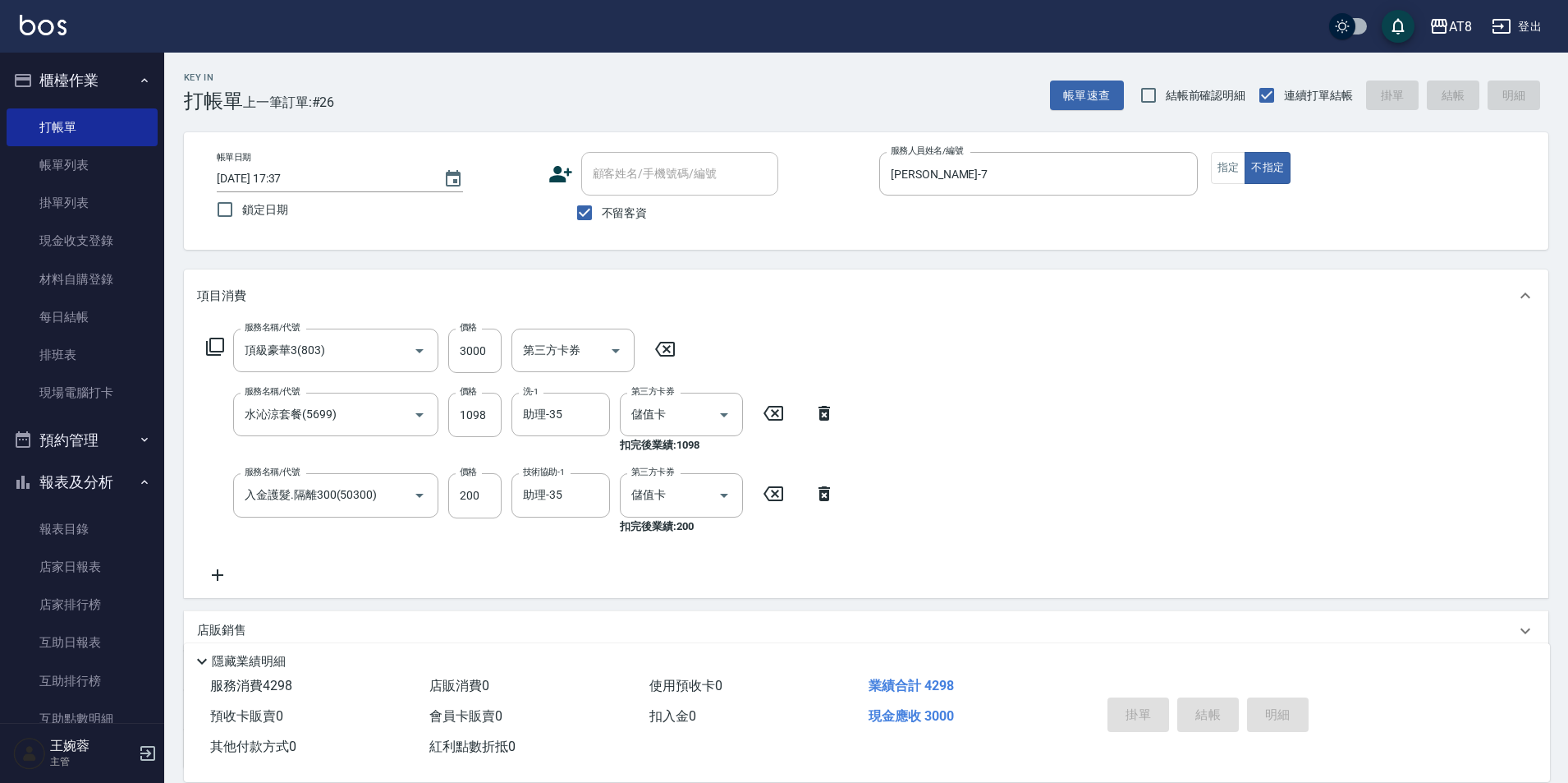
type input "[DATE] 17:38"
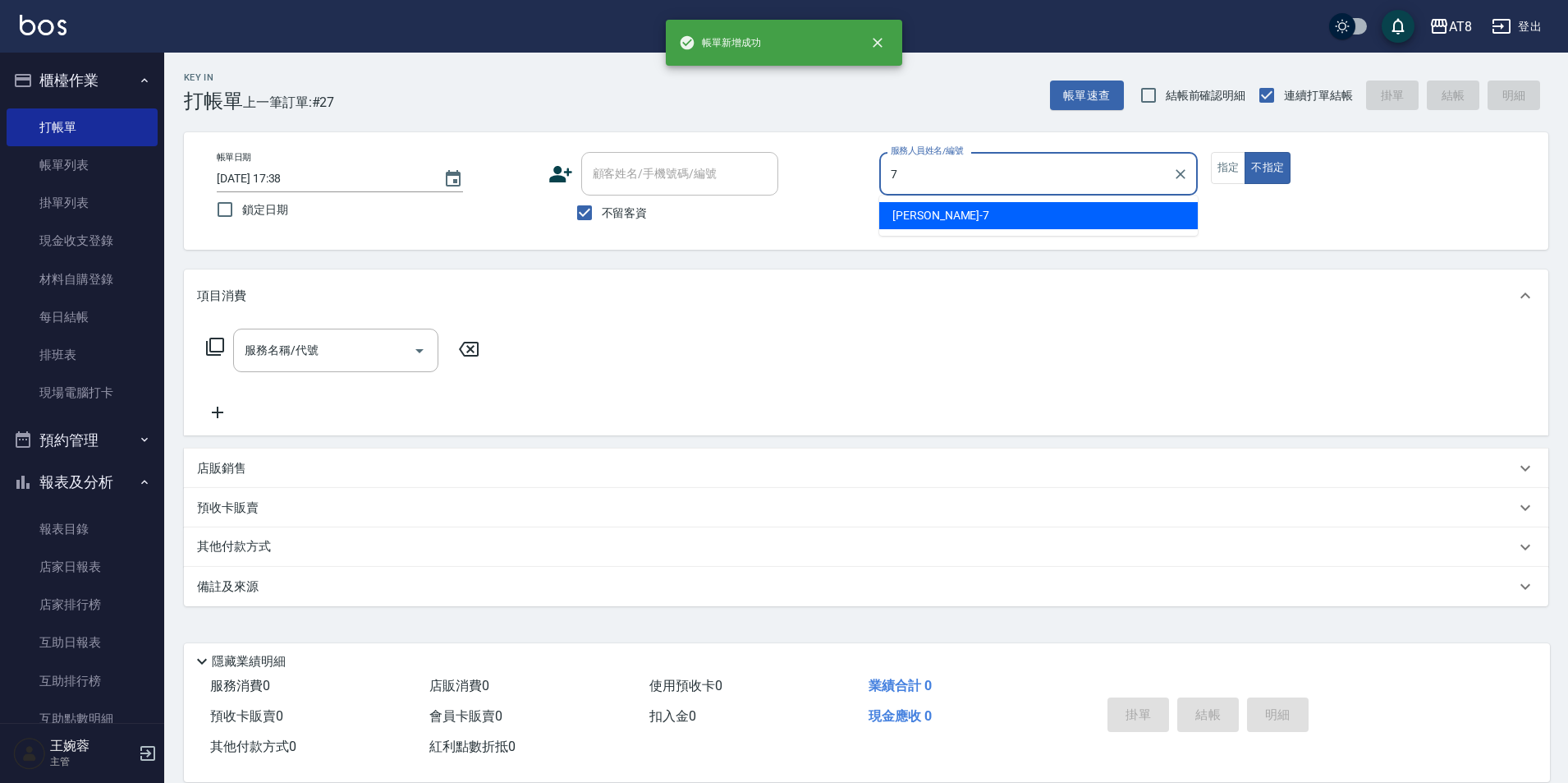
type input "[PERSON_NAME]-7"
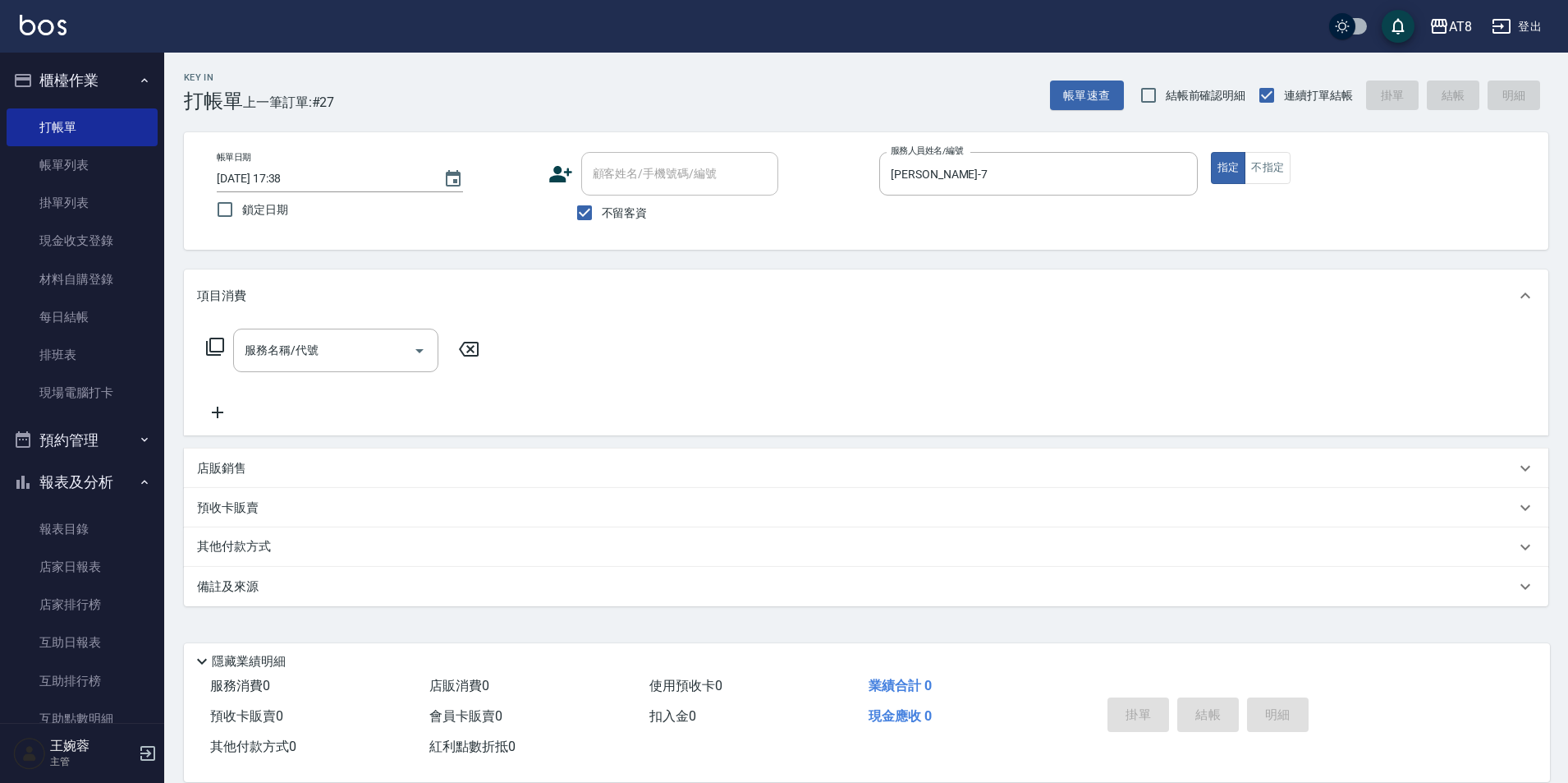
click at [233, 477] on p "店販銷售" at bounding box center [221, 468] width 49 height 17
type input "[PERSON_NAME]-7"
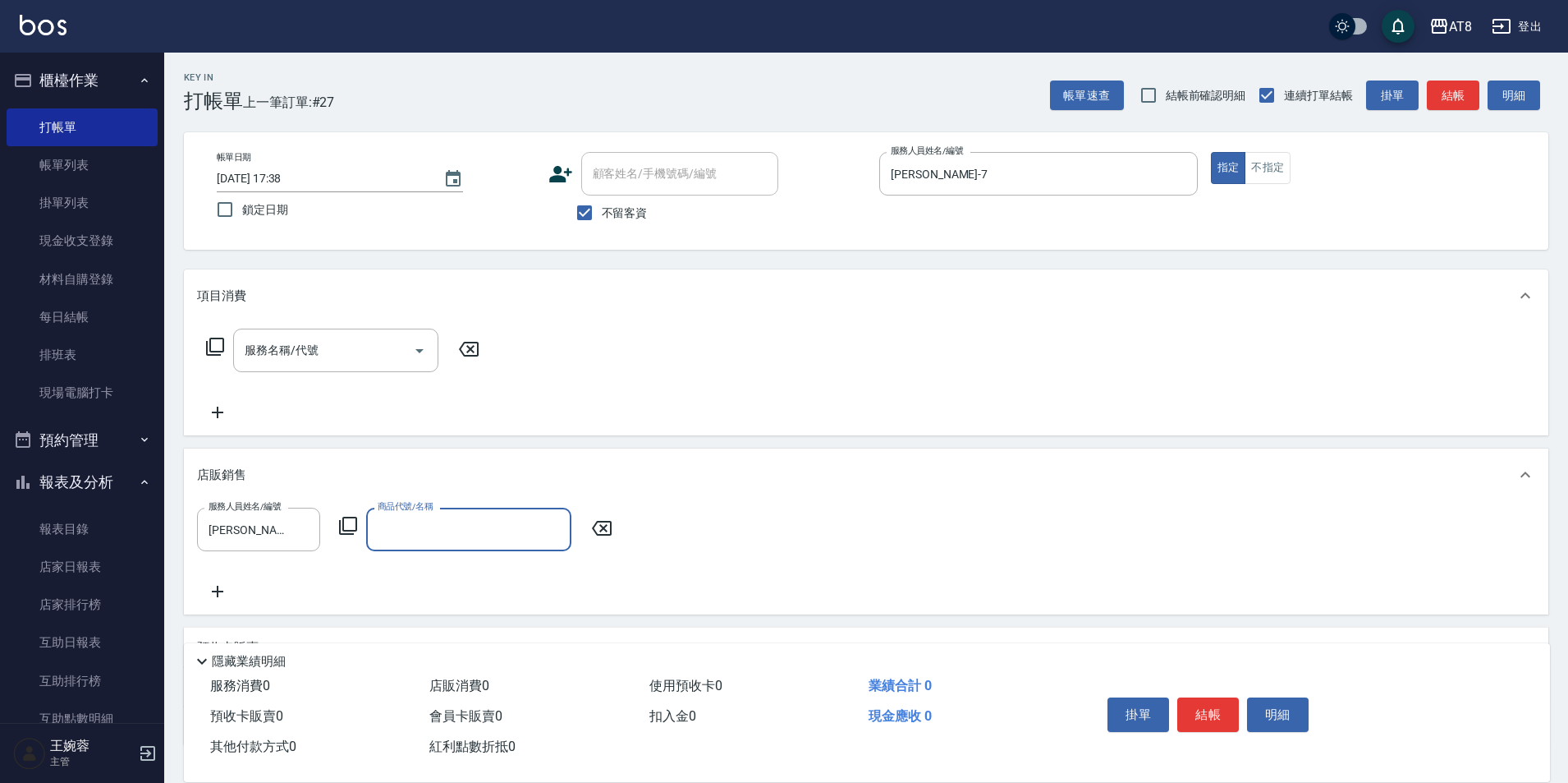
click at [349, 527] on icon at bounding box center [348, 526] width 20 height 20
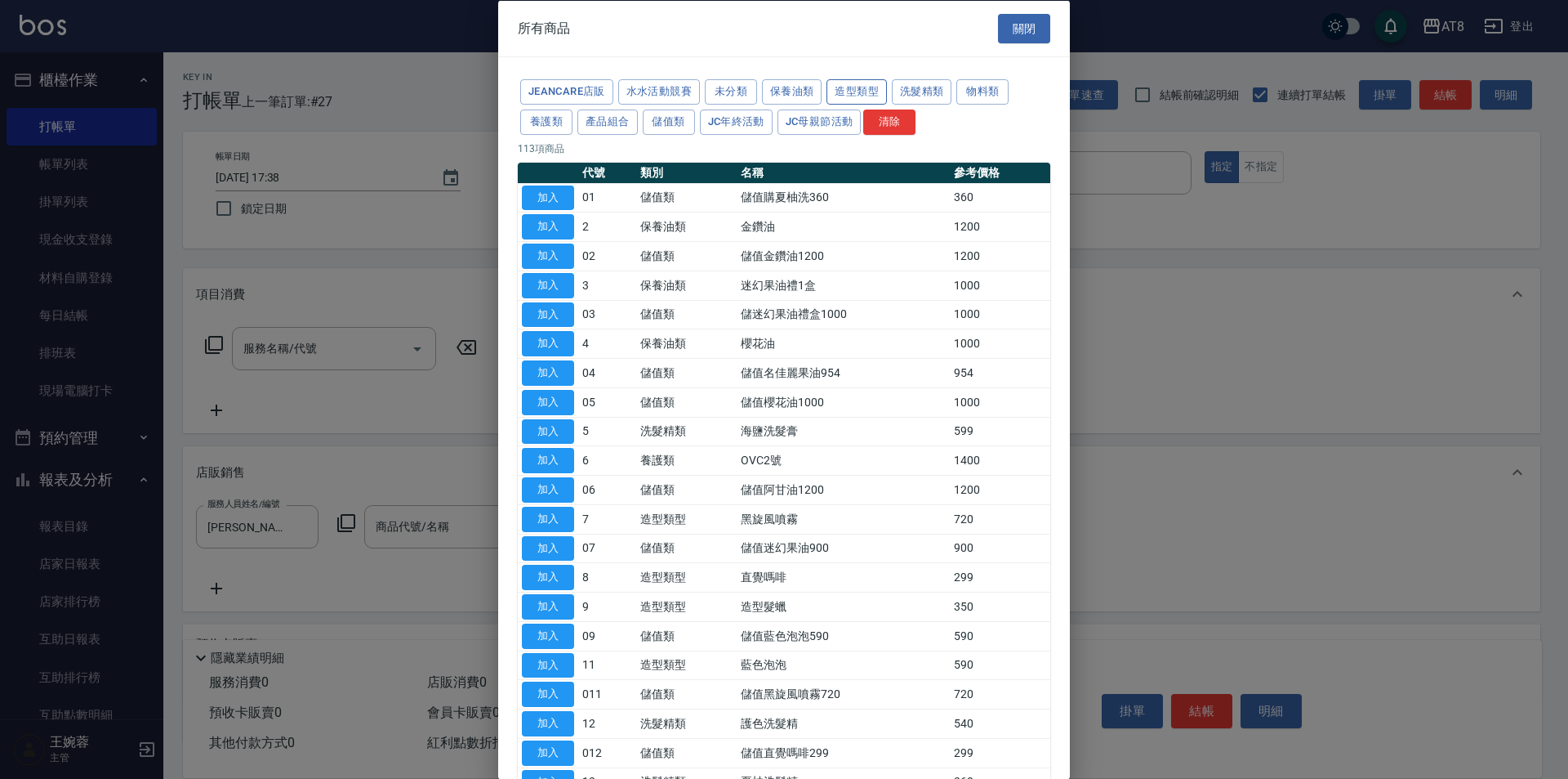
click at [887, 89] on button "造型類型" at bounding box center [856, 92] width 60 height 25
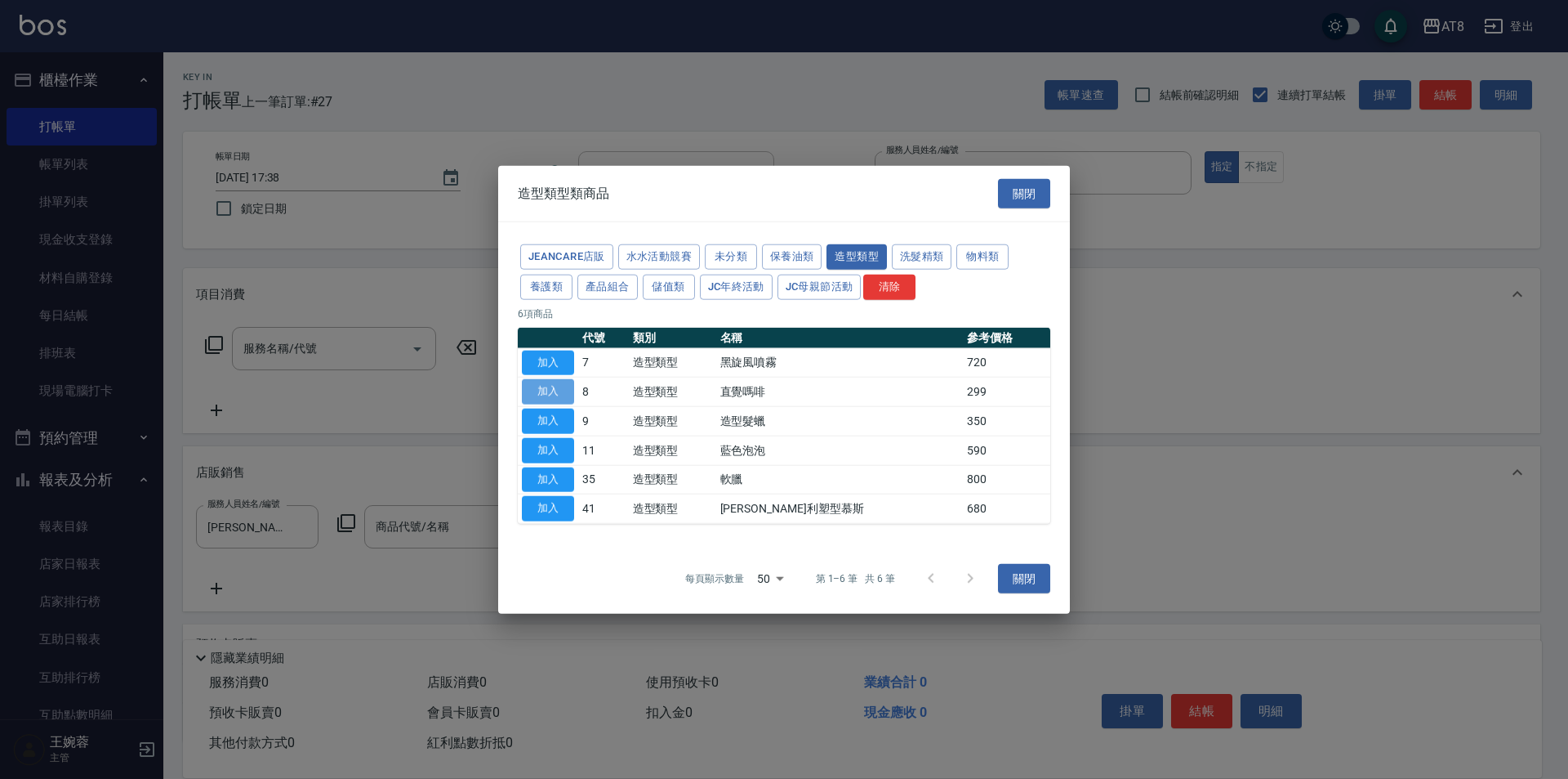
click at [549, 379] on button "加入" at bounding box center [548, 391] width 52 height 25
type input "直覺嗎啡"
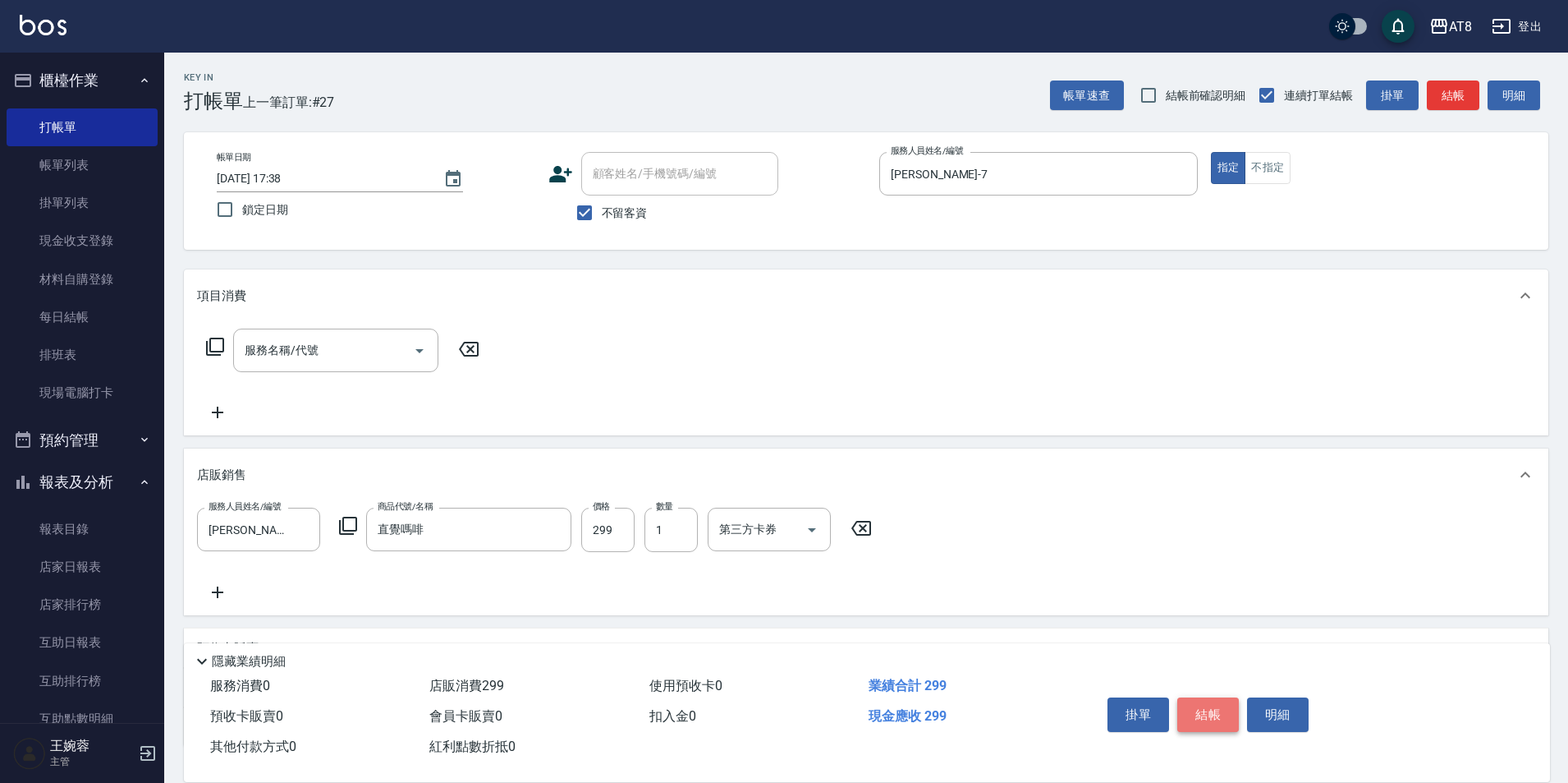
click at [1223, 711] on button "結帳" at bounding box center [1207, 714] width 62 height 34
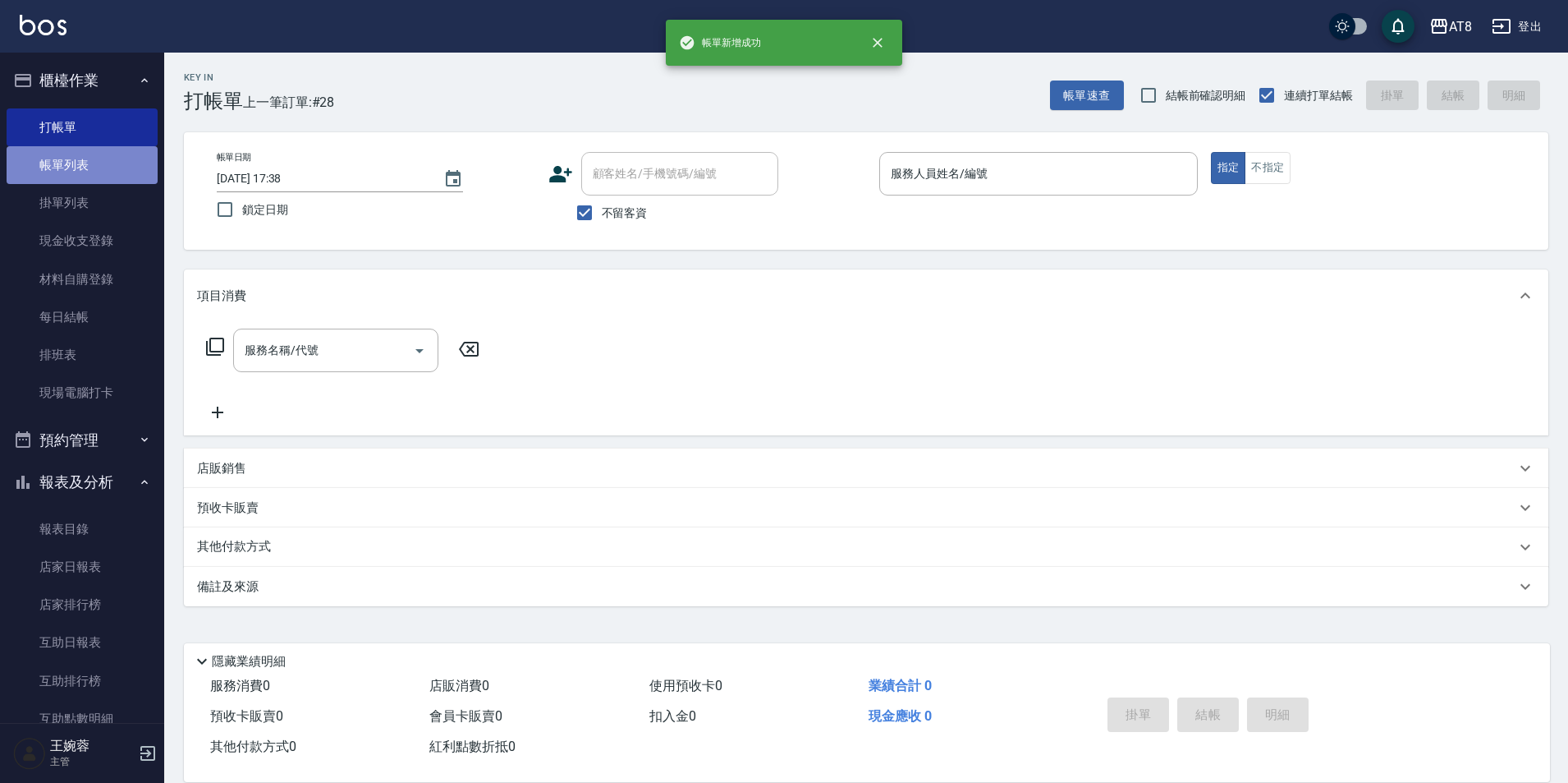
click at [110, 164] on link "帳單列表" at bounding box center [82, 165] width 151 height 38
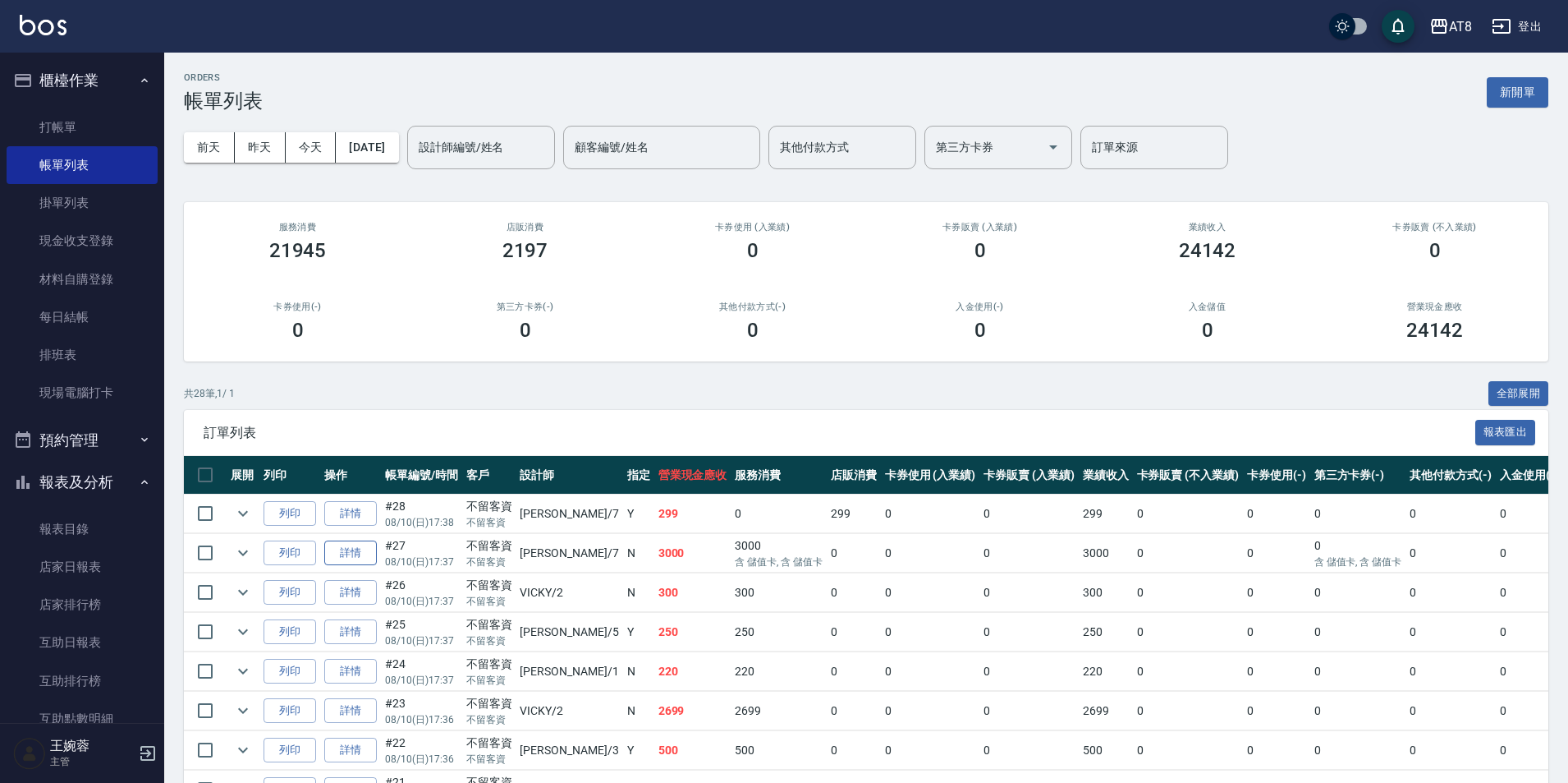
click at [365, 566] on link "詳情" at bounding box center [351, 553] width 53 height 25
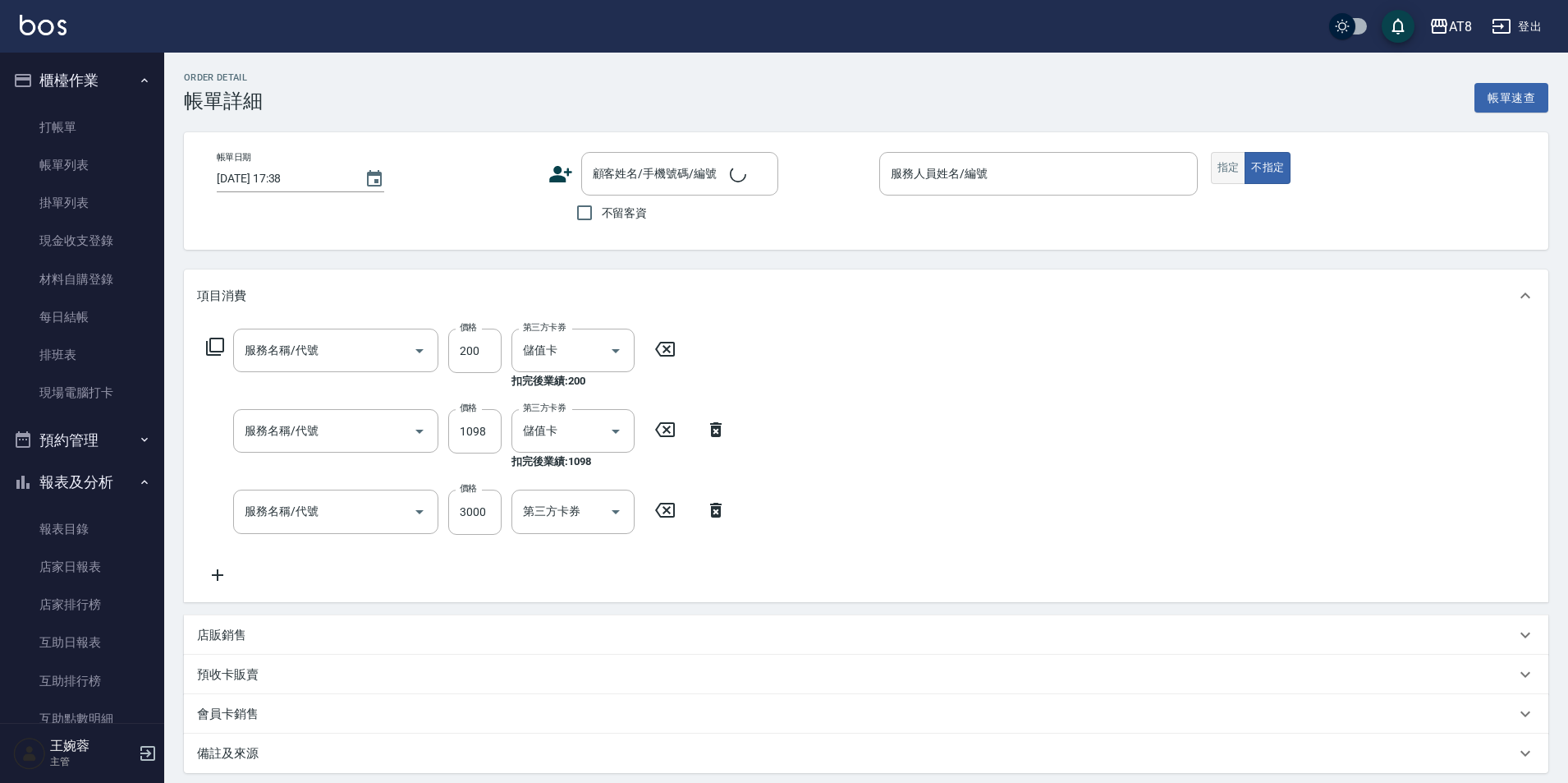
type input "[DATE] 17:37"
checkbox input "true"
type input "[PERSON_NAME]-7"
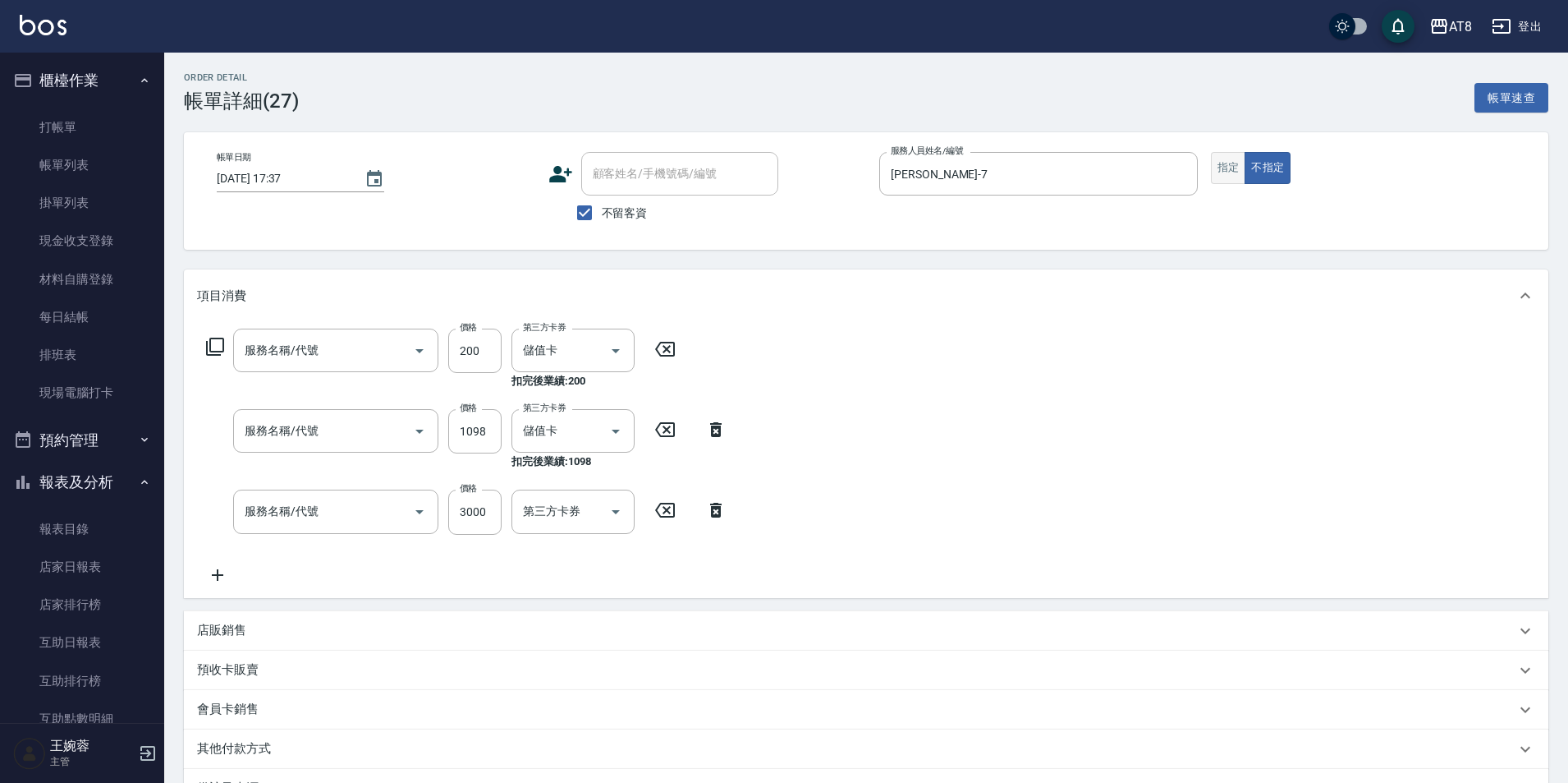
type input "入金護髮.隔離300(50300)"
type input "水沁涼套餐(5699)"
type input "頂級豪華3(803)"
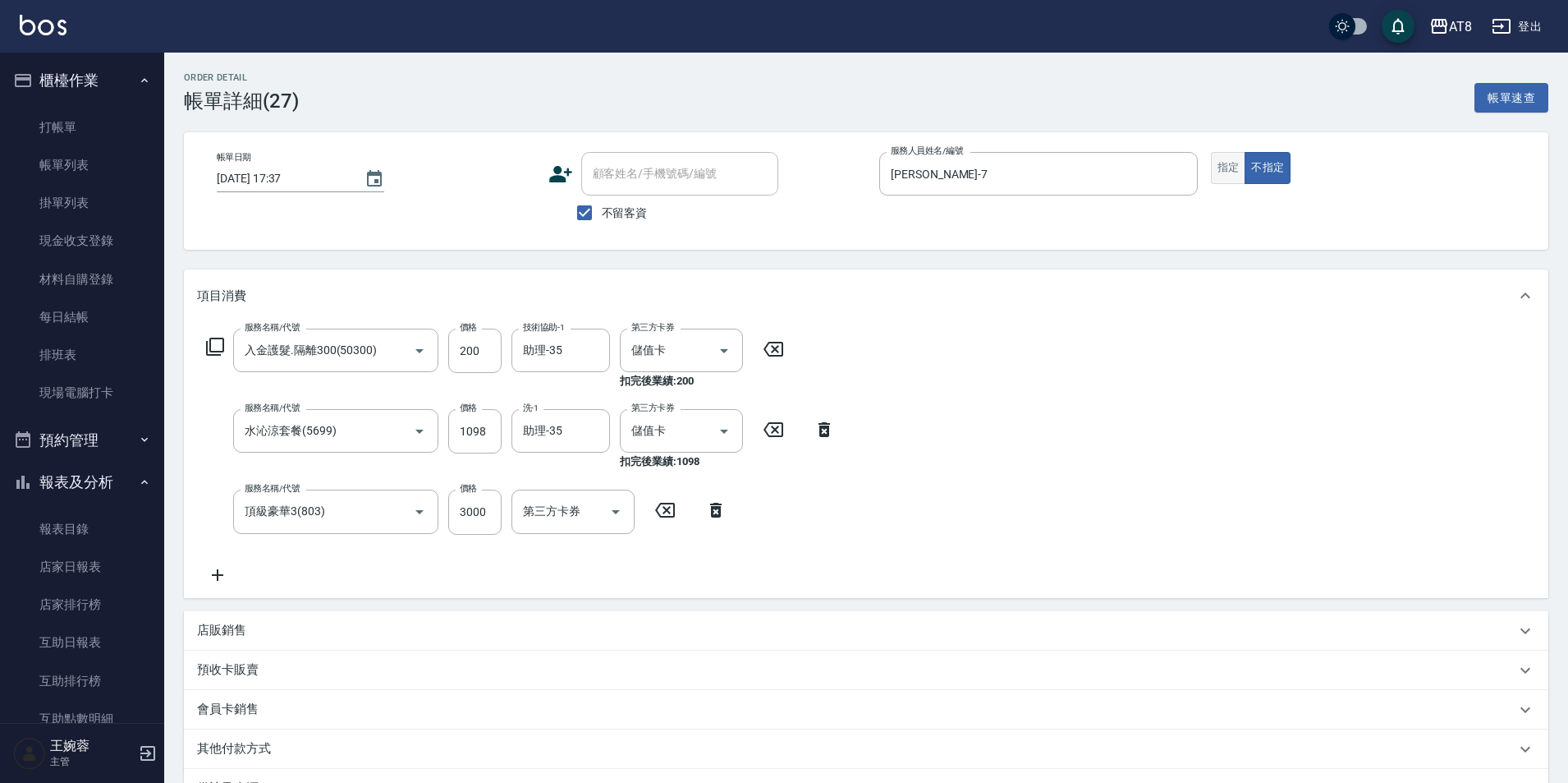
click at [1227, 169] on button "指定" at bounding box center [1228, 168] width 35 height 32
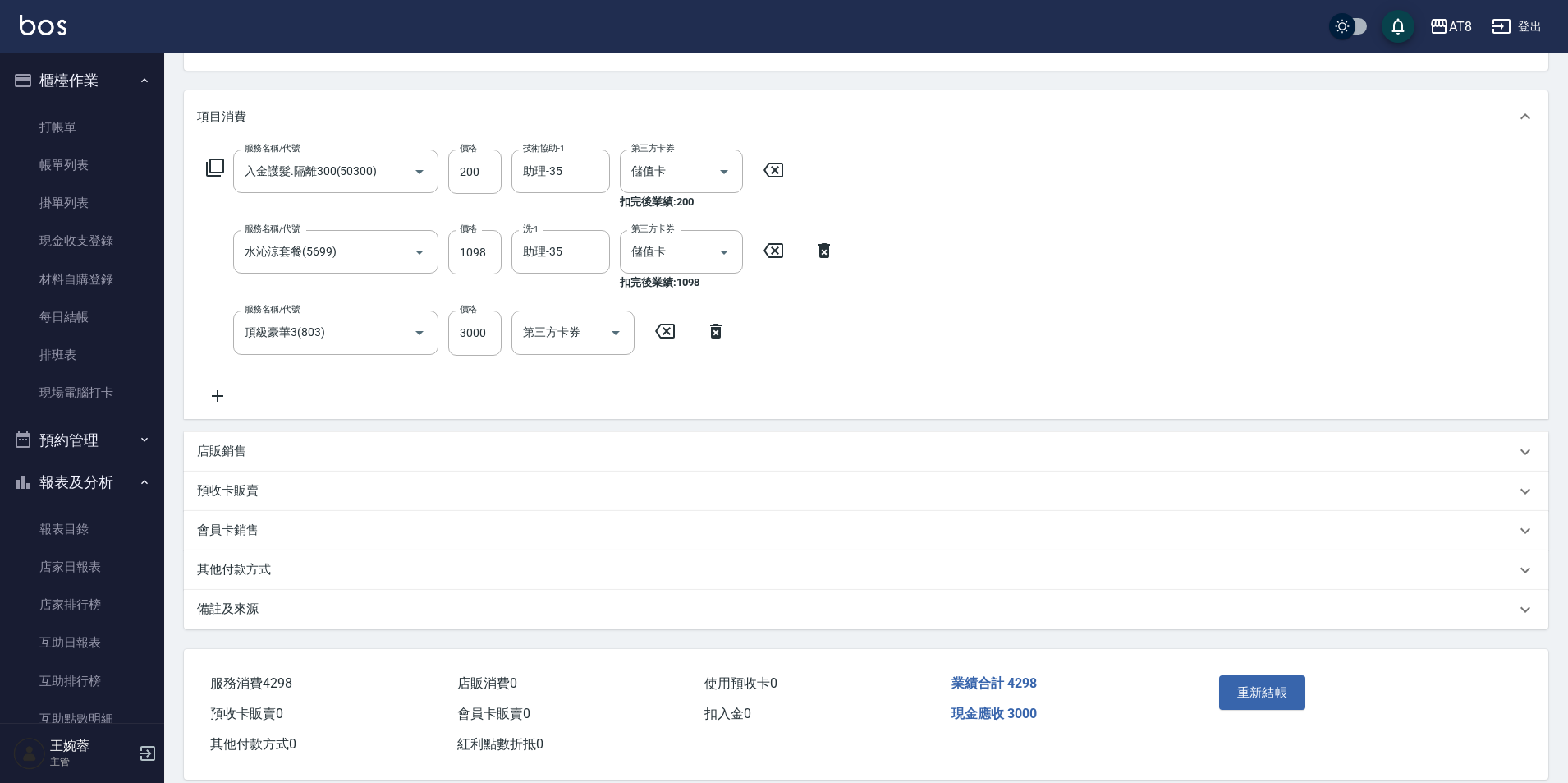
scroll to position [225, 0]
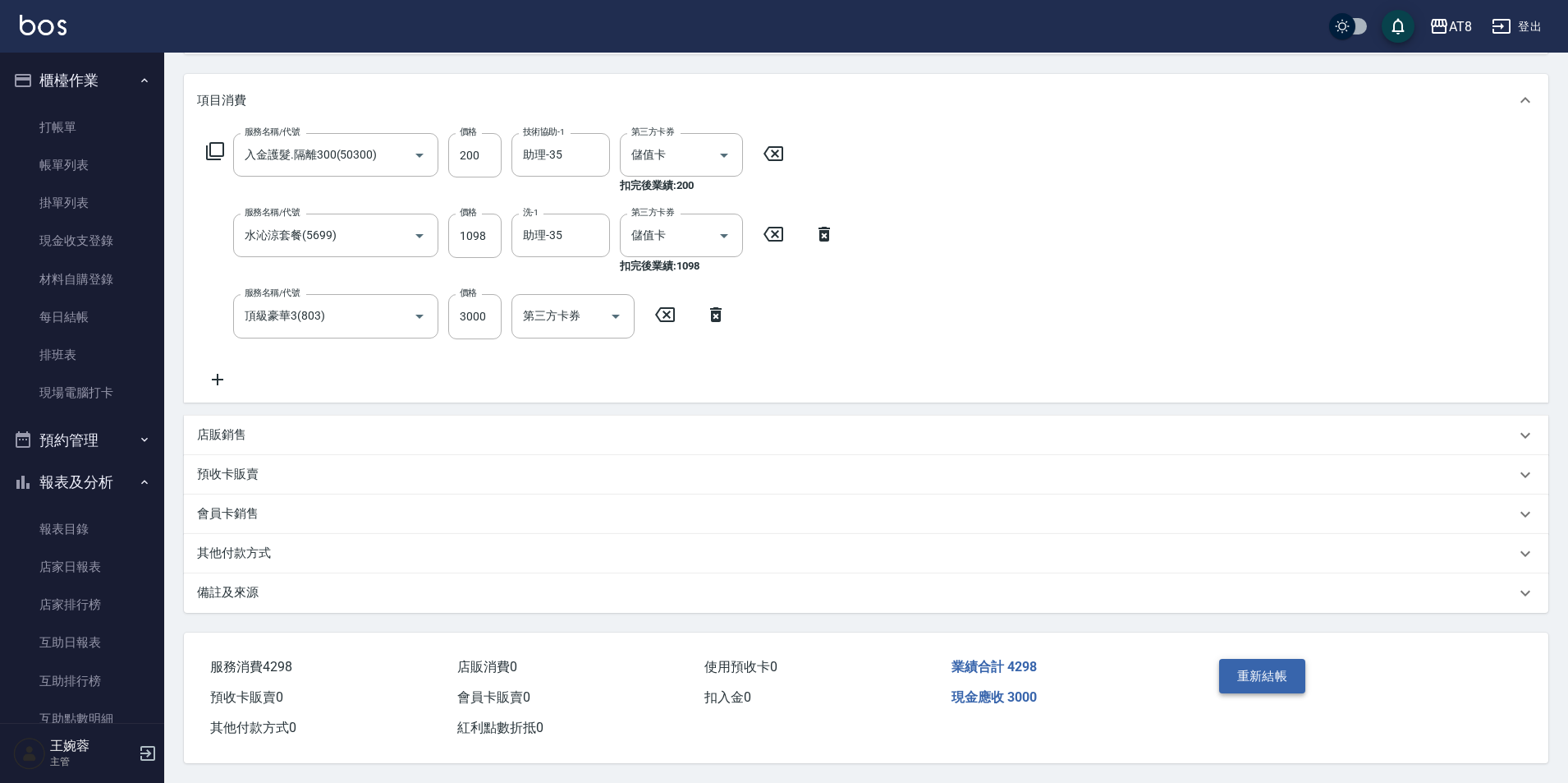
click at [1253, 659] on button "重新結帳" at bounding box center [1263, 676] width 87 height 34
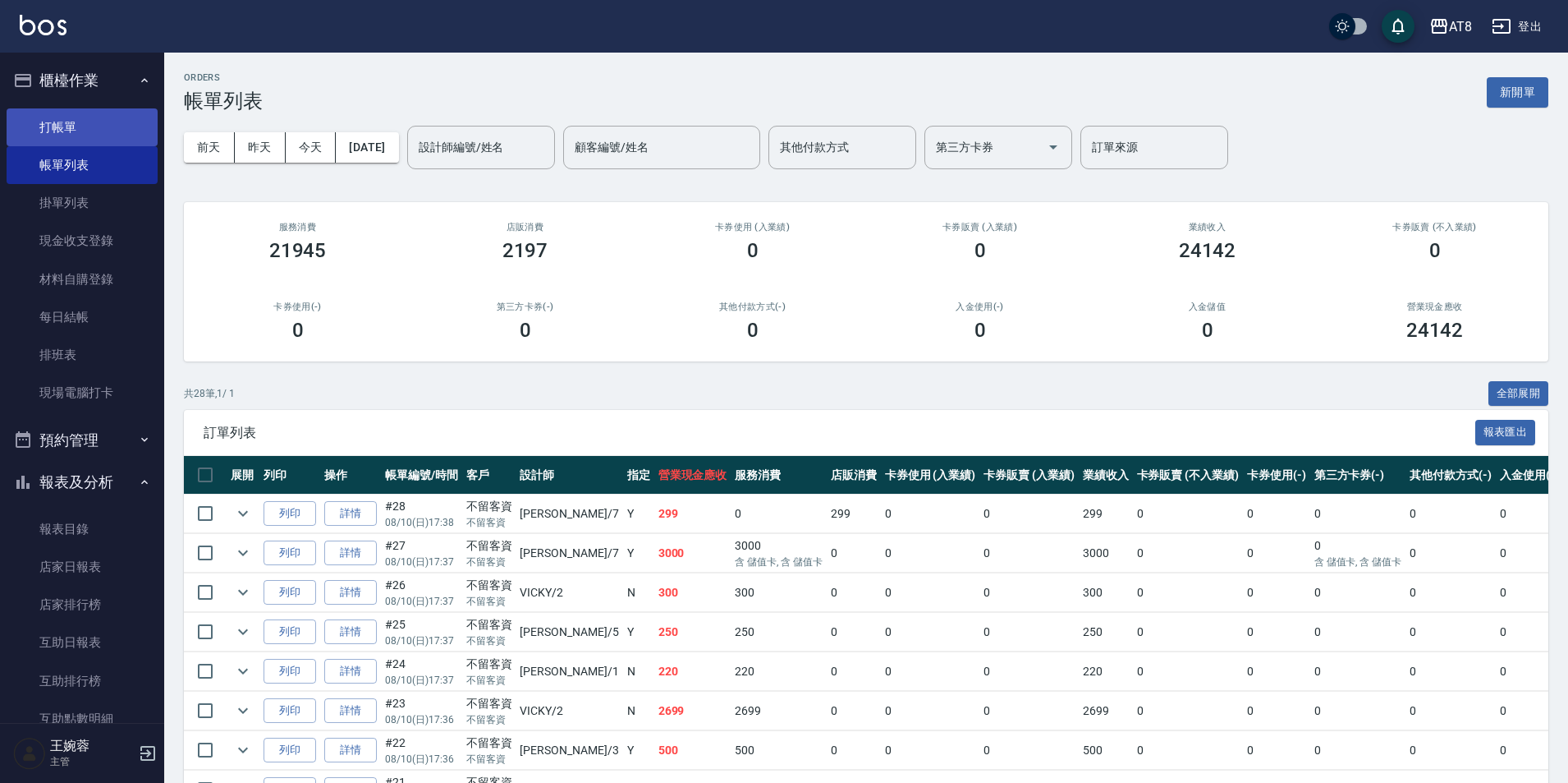
click at [57, 123] on link "打帳單" at bounding box center [82, 128] width 151 height 38
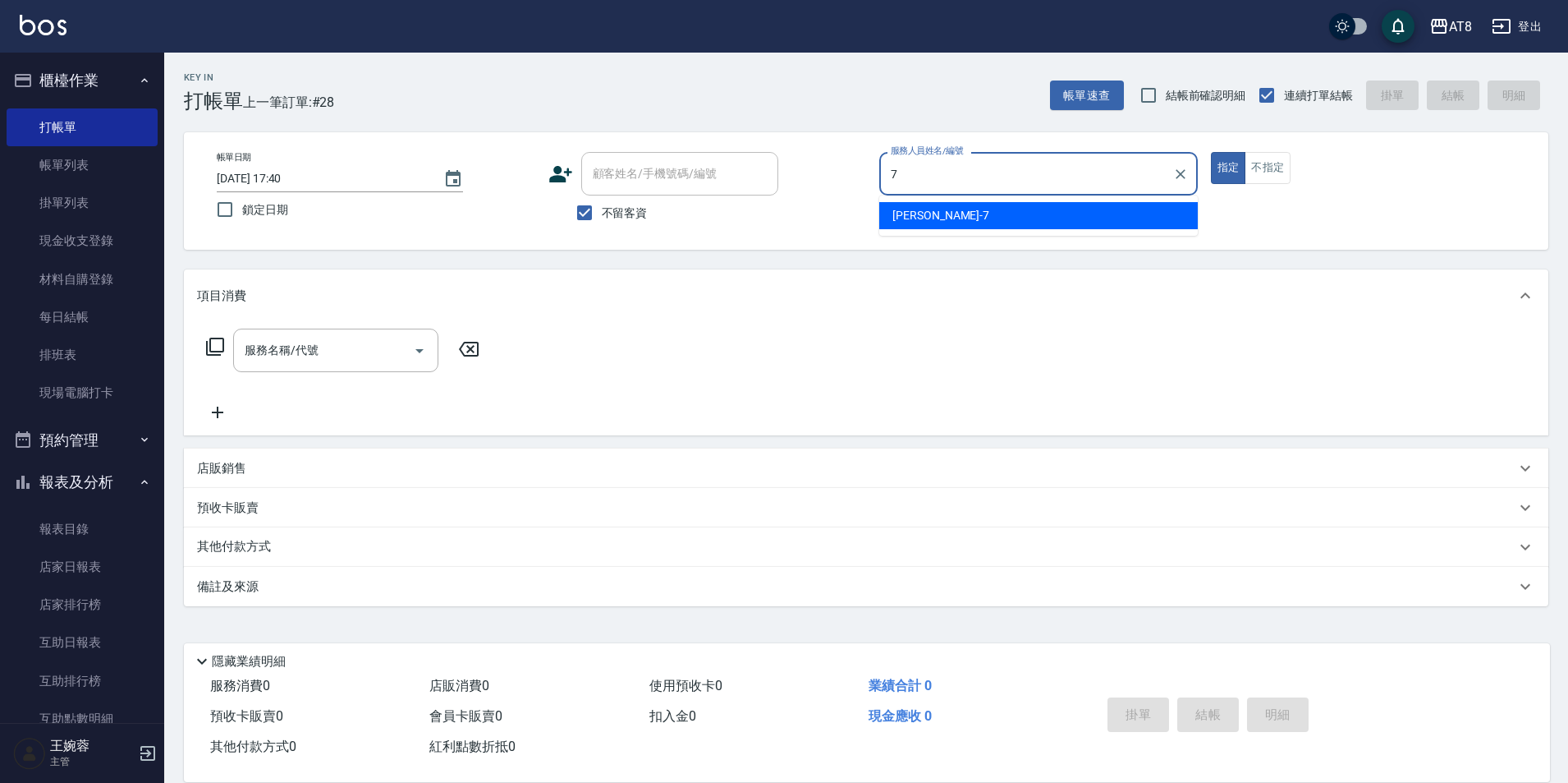
type input "[PERSON_NAME]-7"
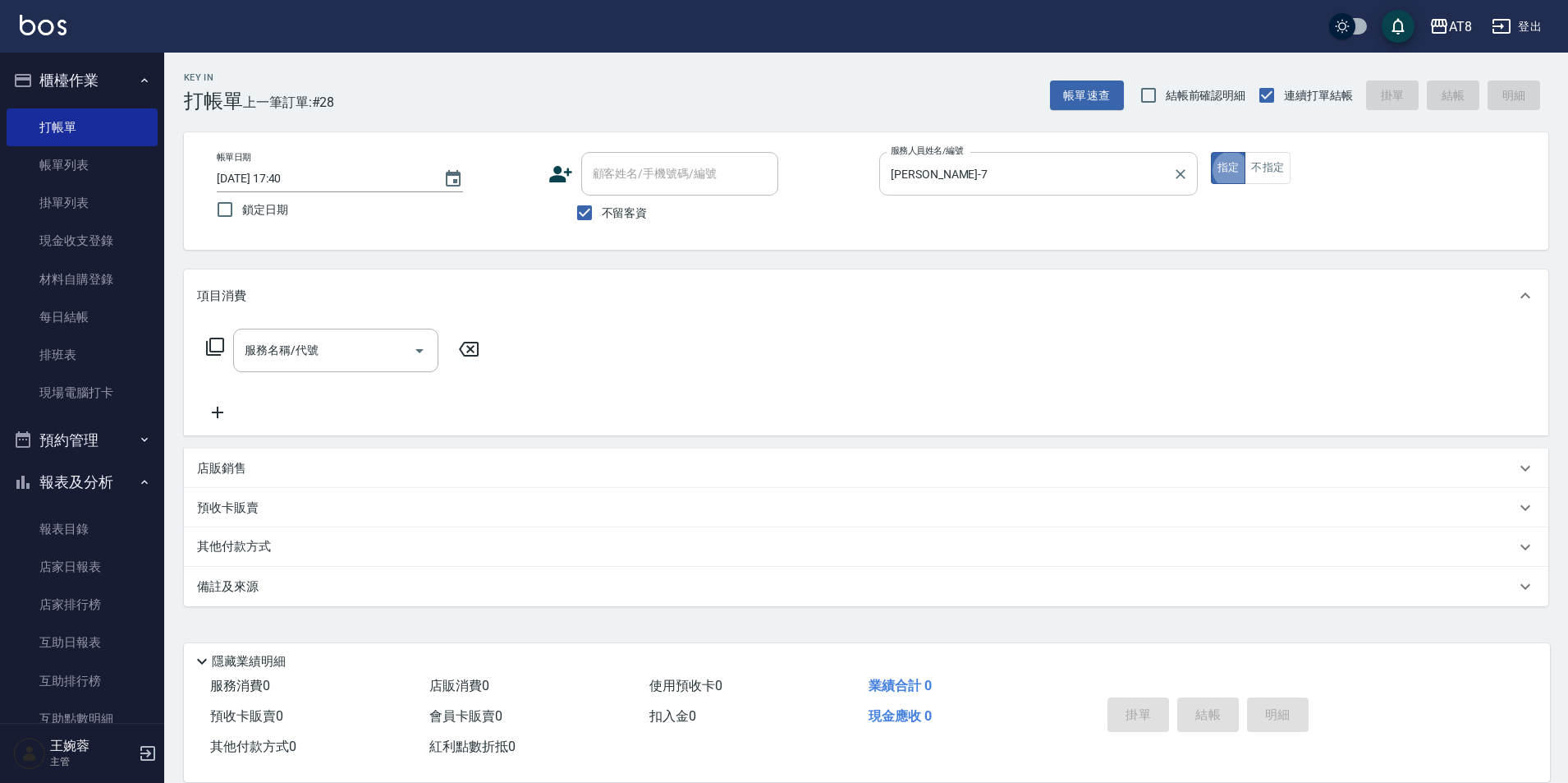
type button "true"
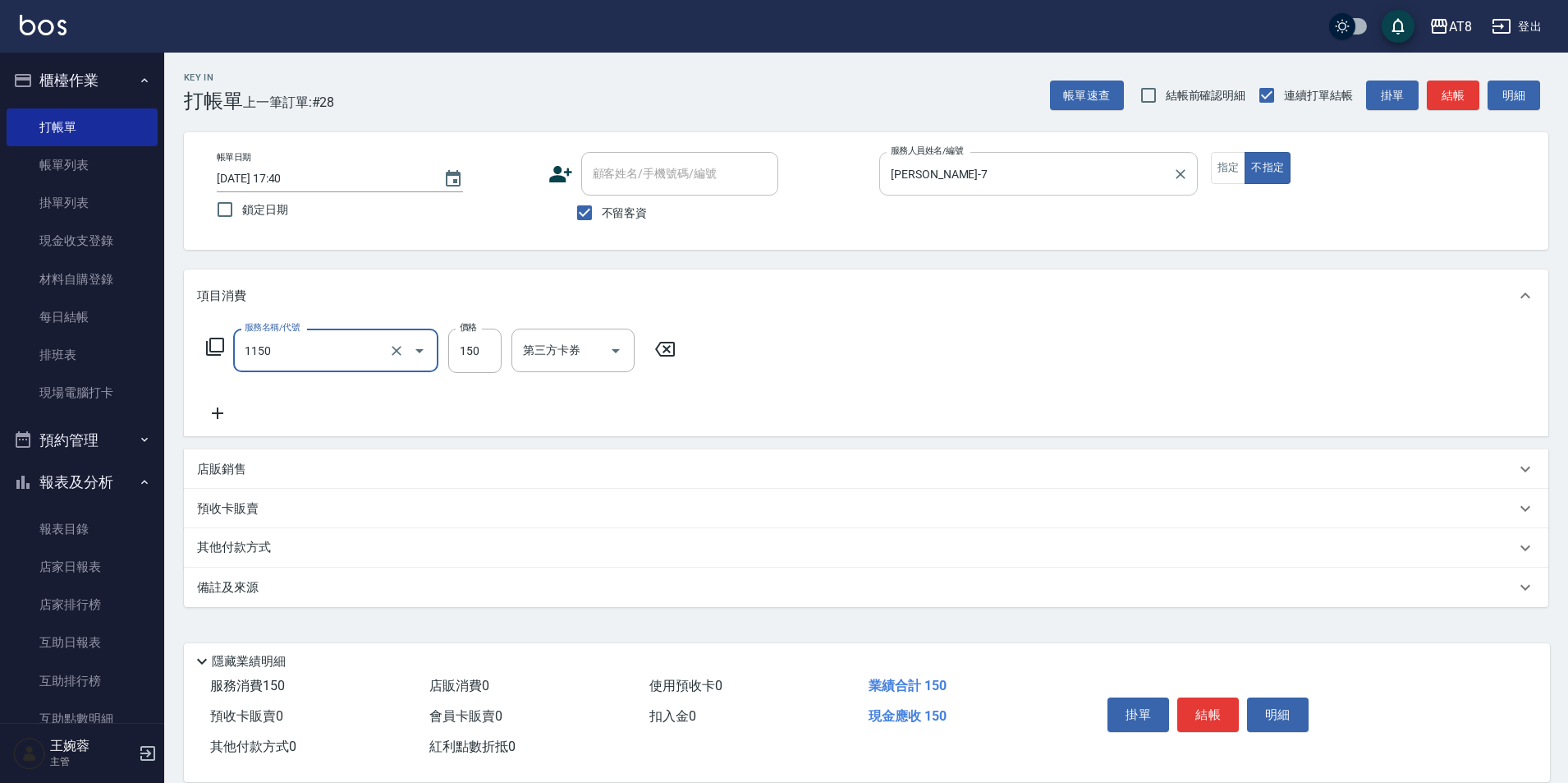
type input "洗髮(1150)"
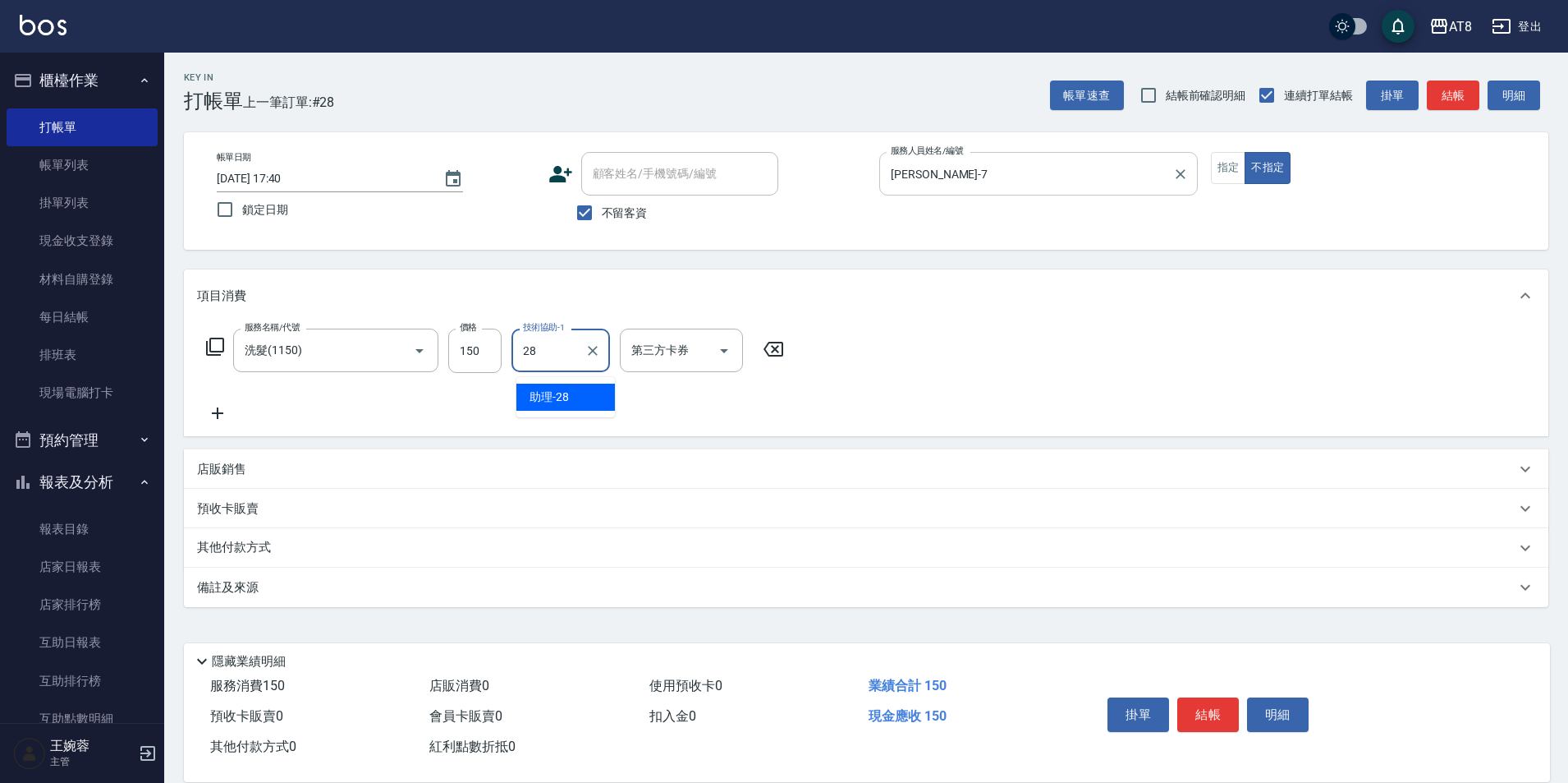
type input "助理-28"
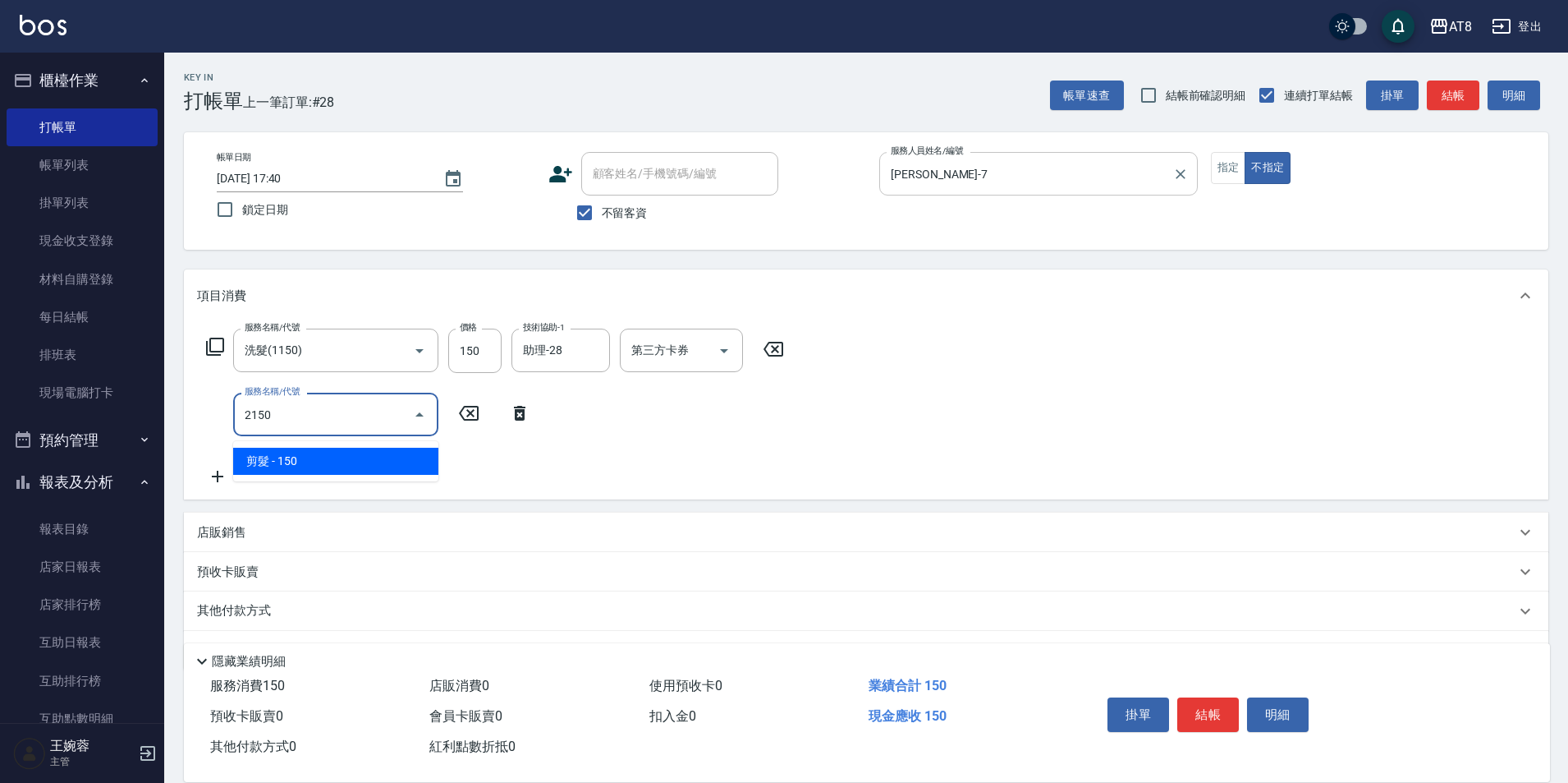
type input "剪髮(2150)"
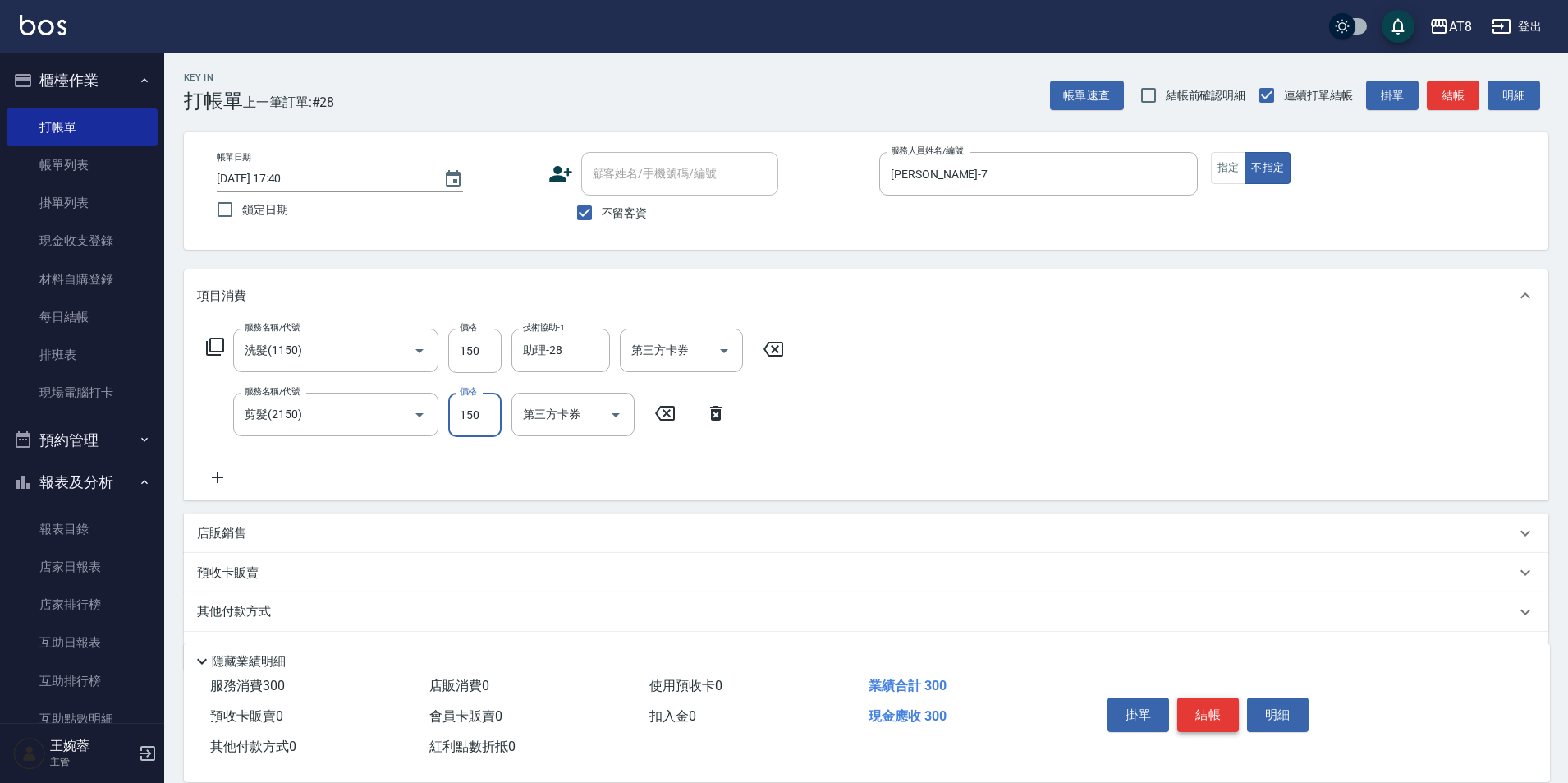
click at [1221, 702] on button "結帳" at bounding box center [1207, 714] width 62 height 34
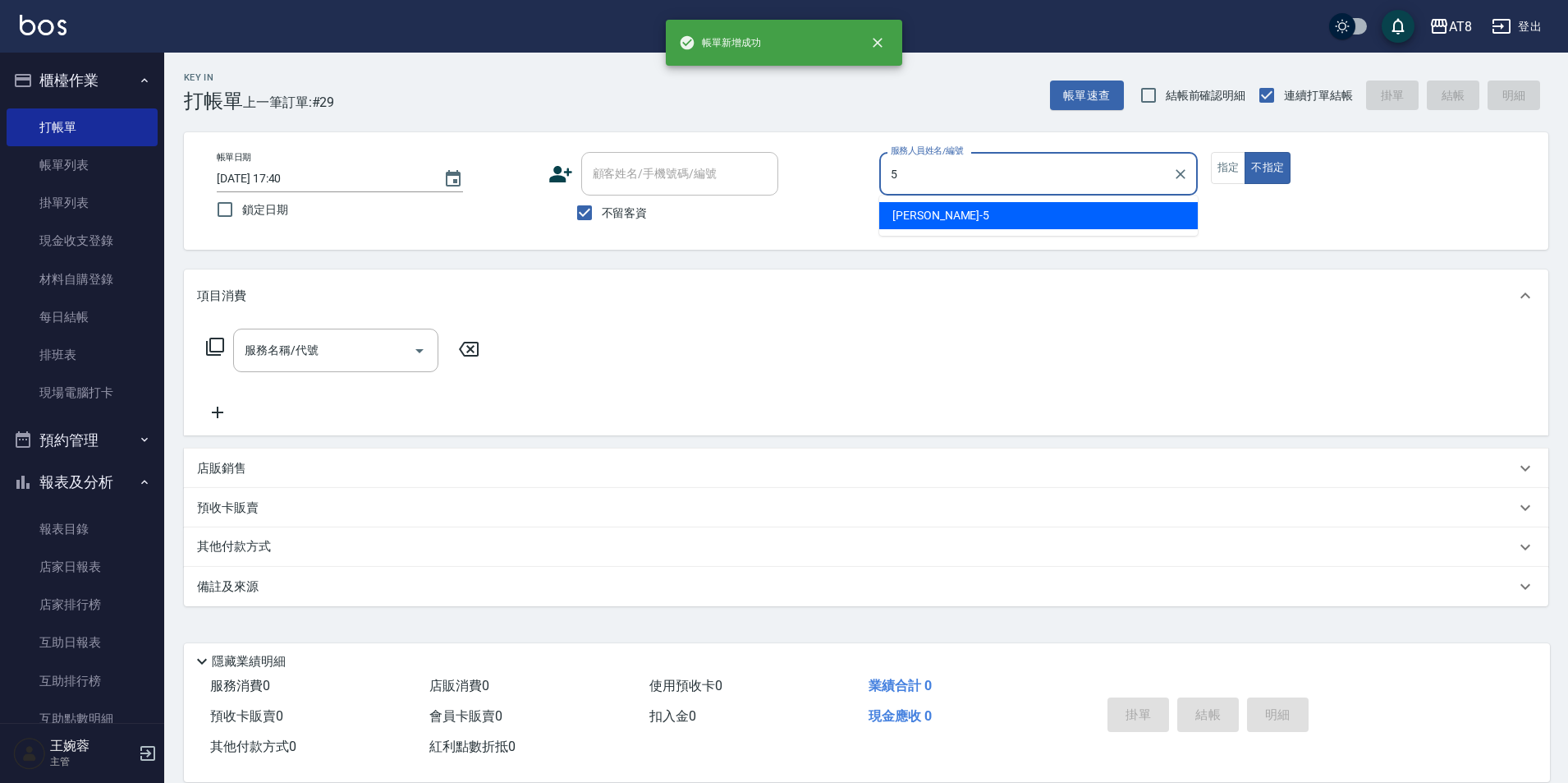
type input "HANK-5"
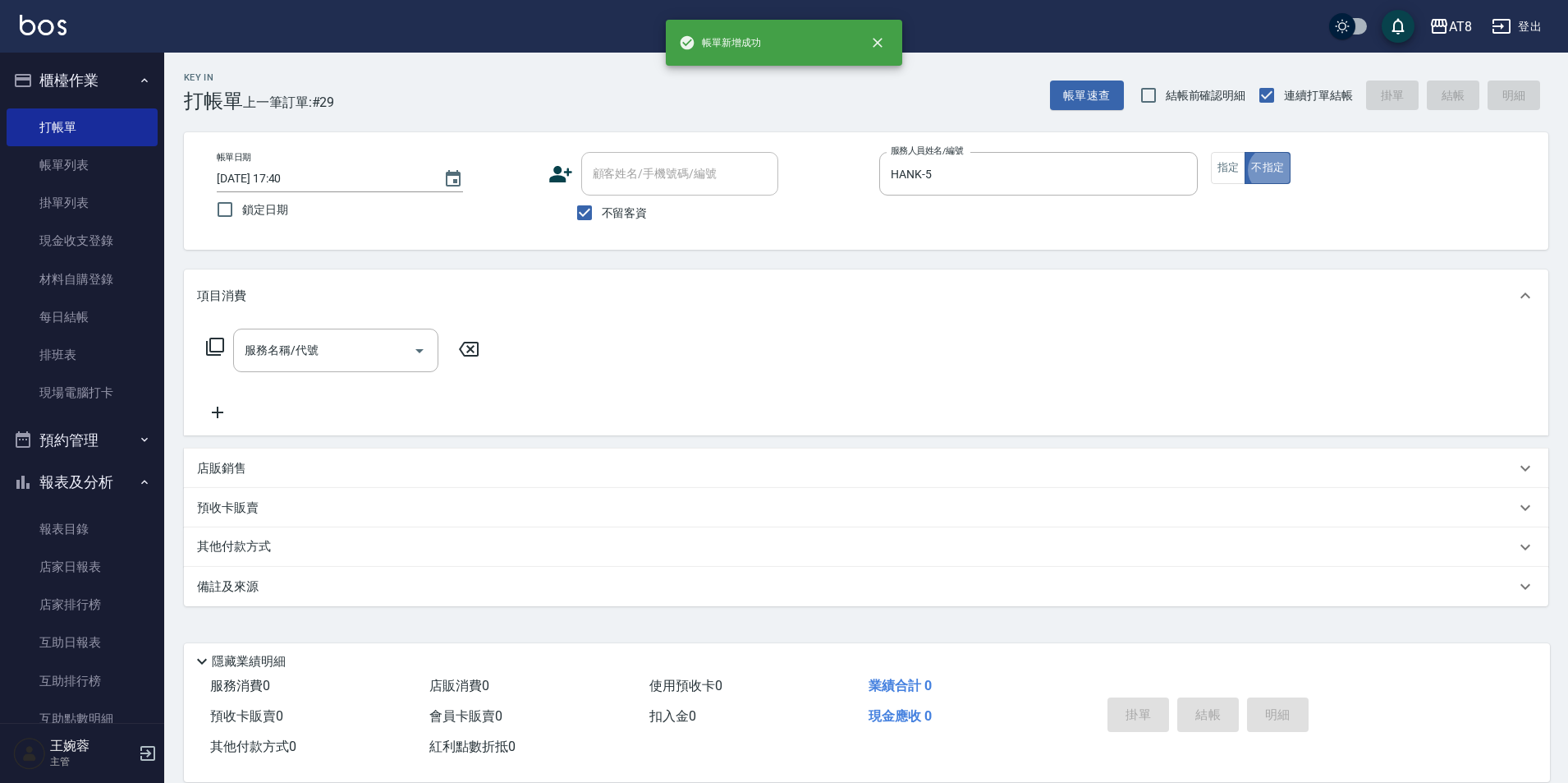
type button "false"
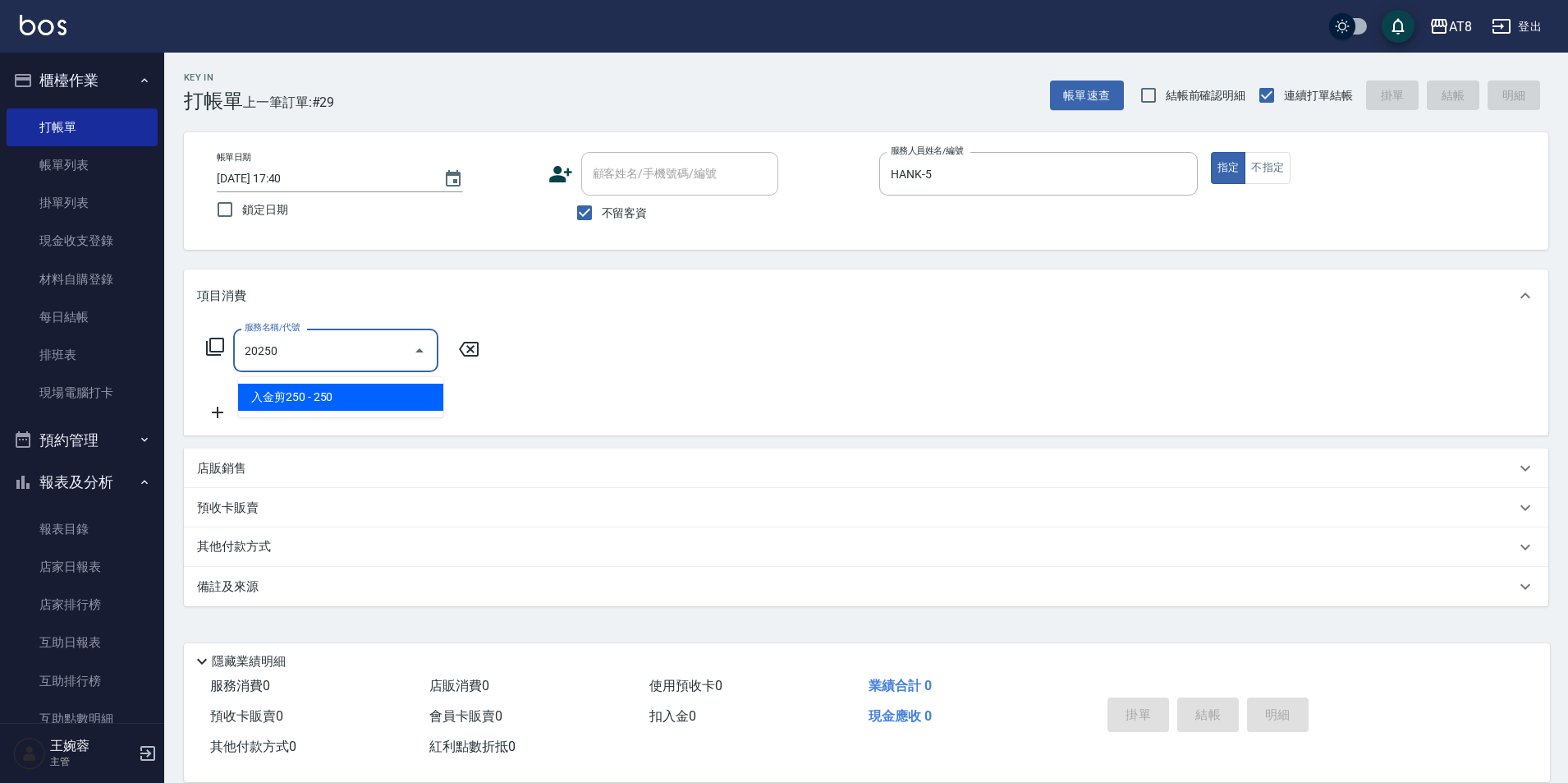
type input "入金剪250(20250)"
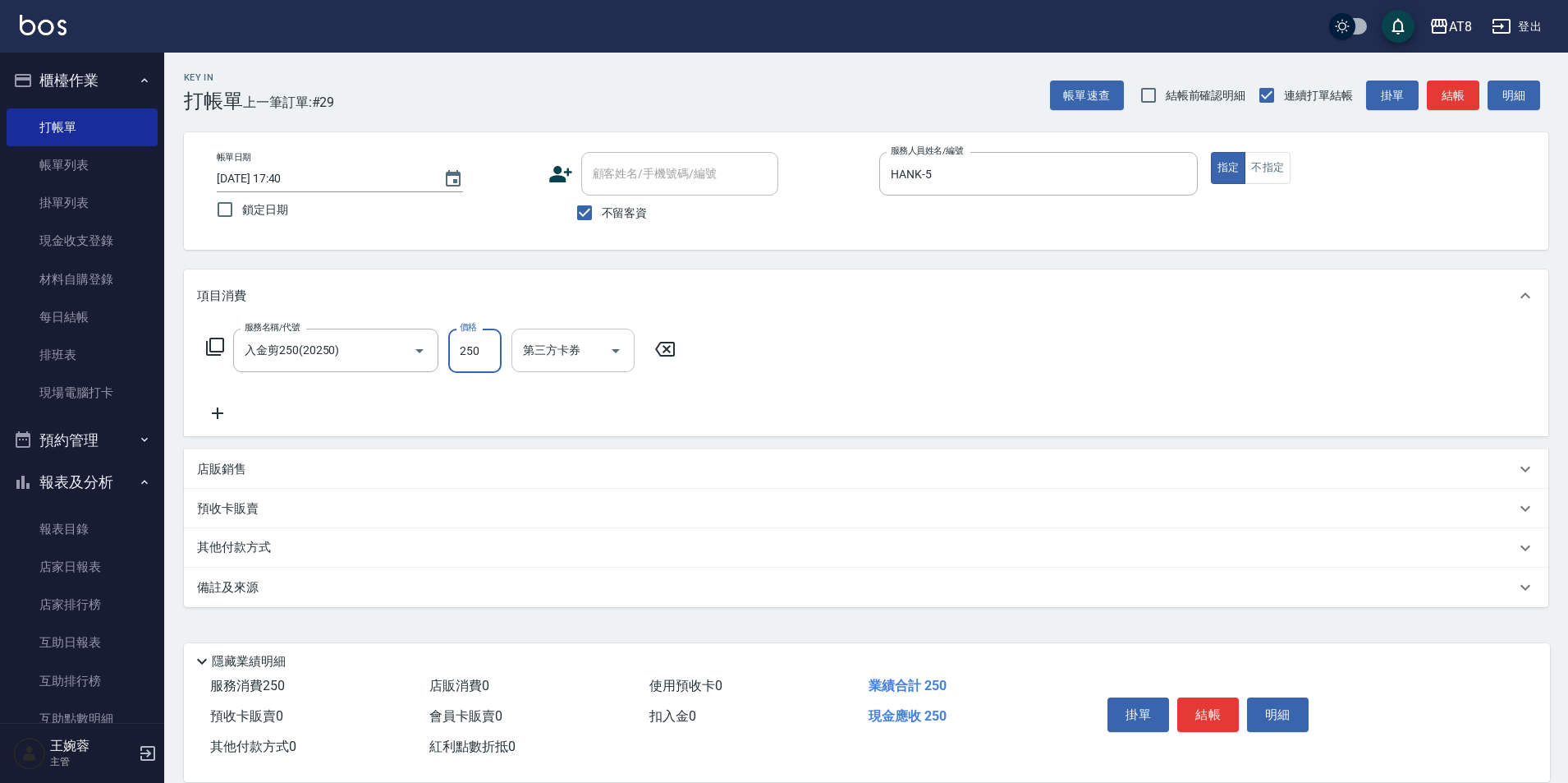
click at [613, 353] on icon "Open" at bounding box center [616, 351] width 20 height 20
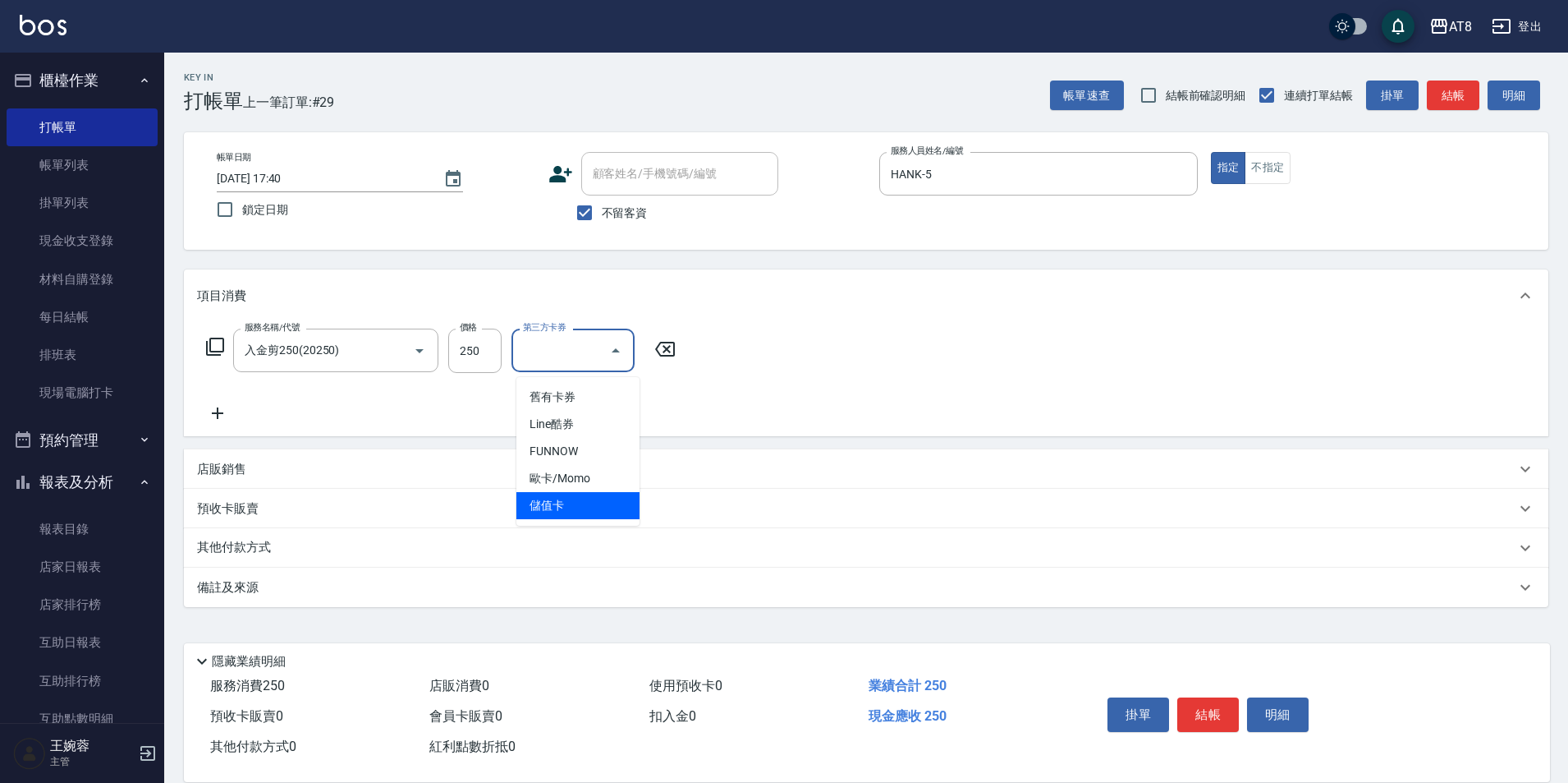
click at [607, 497] on span "儲值卡" at bounding box center [578, 506] width 123 height 27
type input "儲值卡"
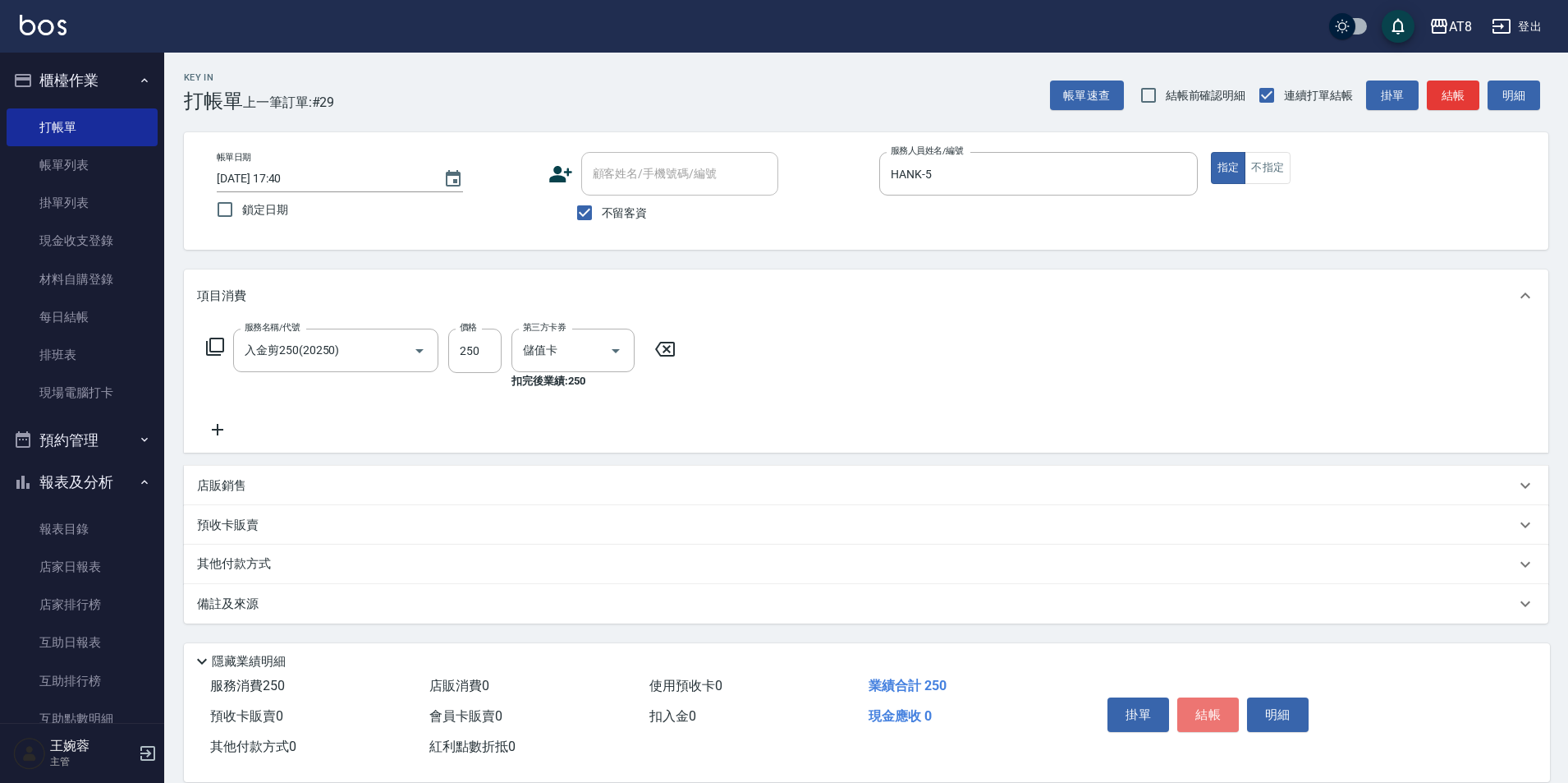
click at [1214, 697] on button "結帳" at bounding box center [1207, 714] width 62 height 34
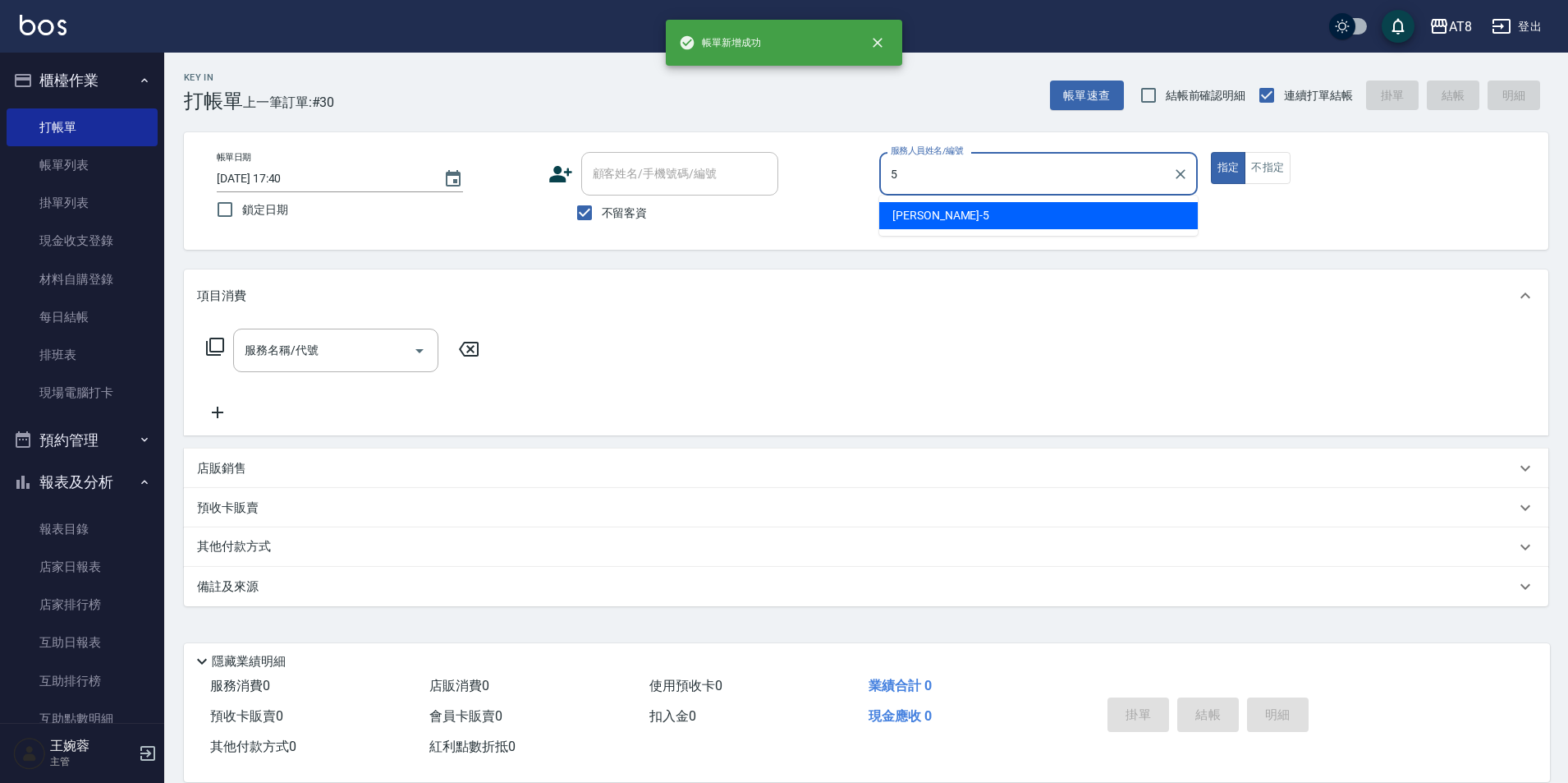
type input "HANK-5"
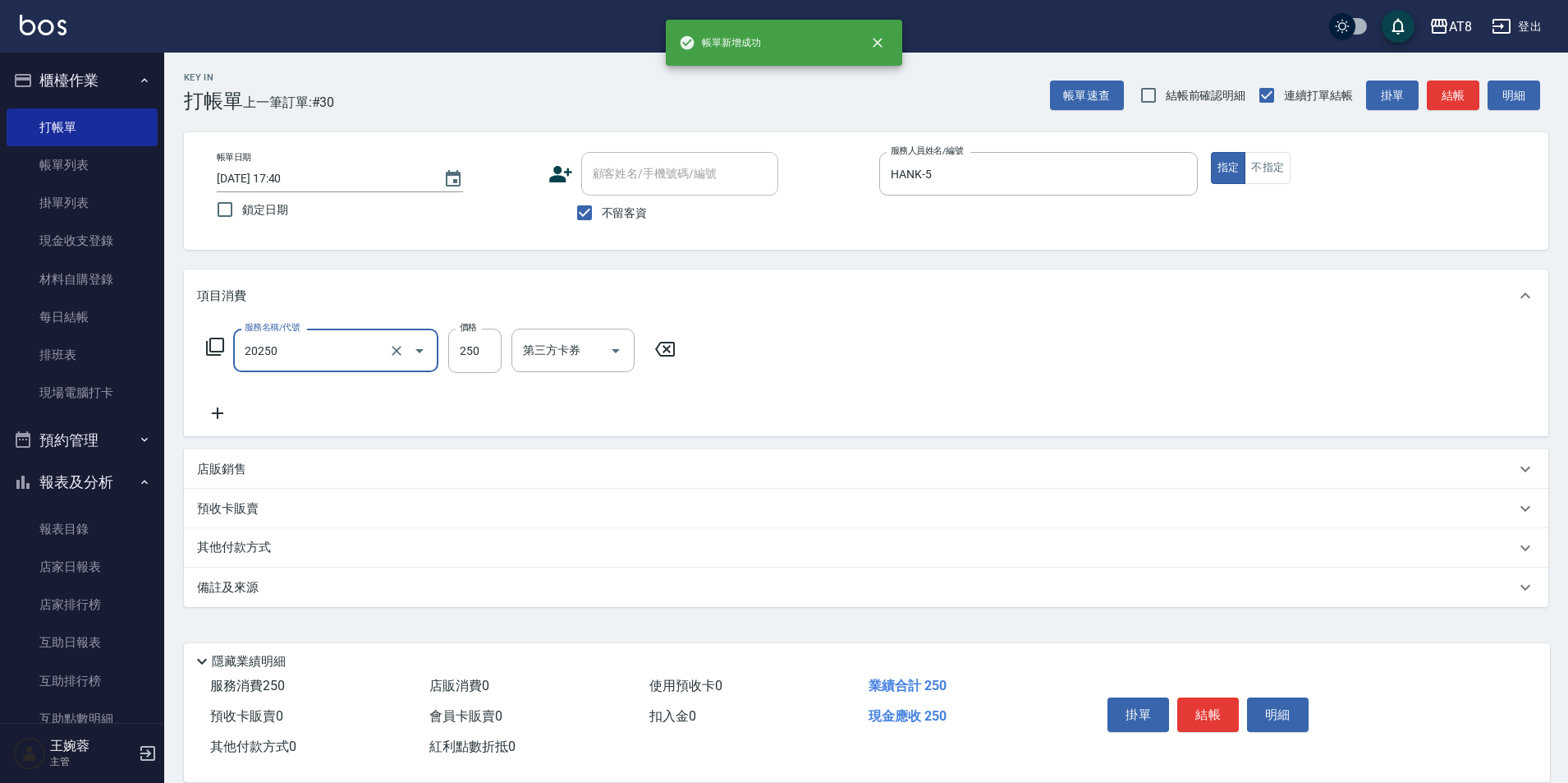
type input "入金剪250(20250)"
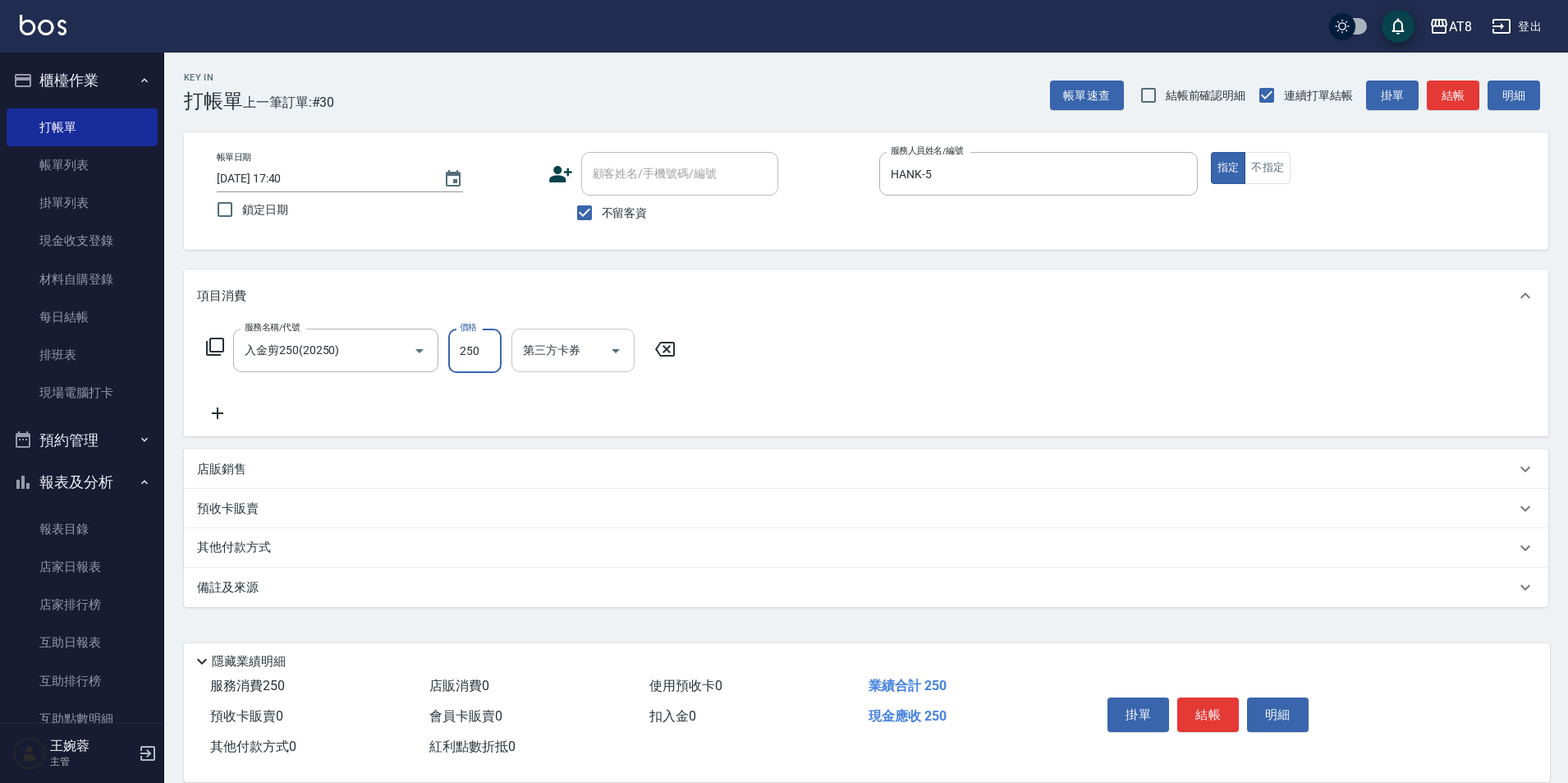
click at [617, 361] on icon "Open" at bounding box center [616, 351] width 20 height 20
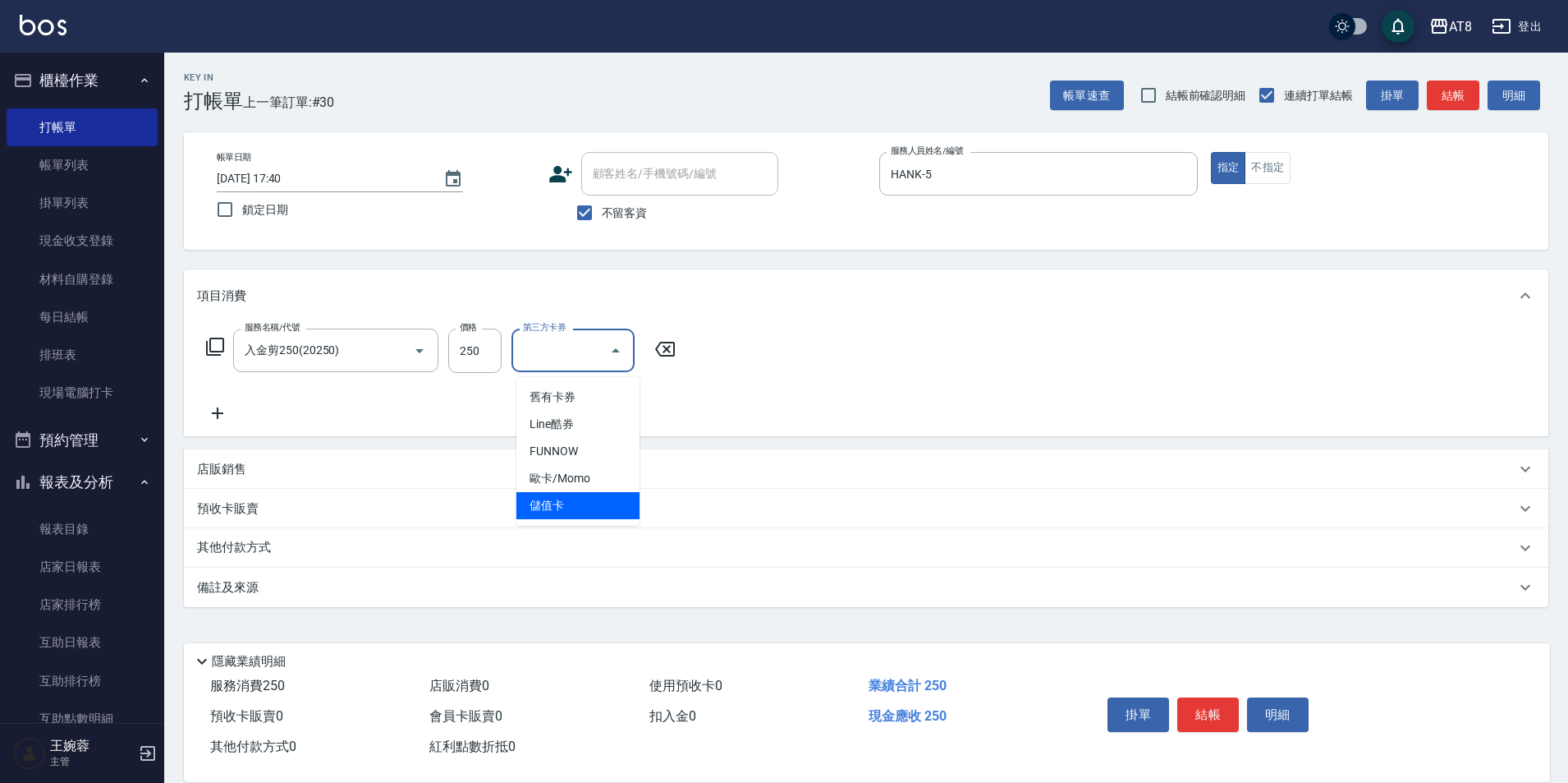
click at [605, 506] on span "儲值卡" at bounding box center [578, 506] width 123 height 27
type input "儲值卡"
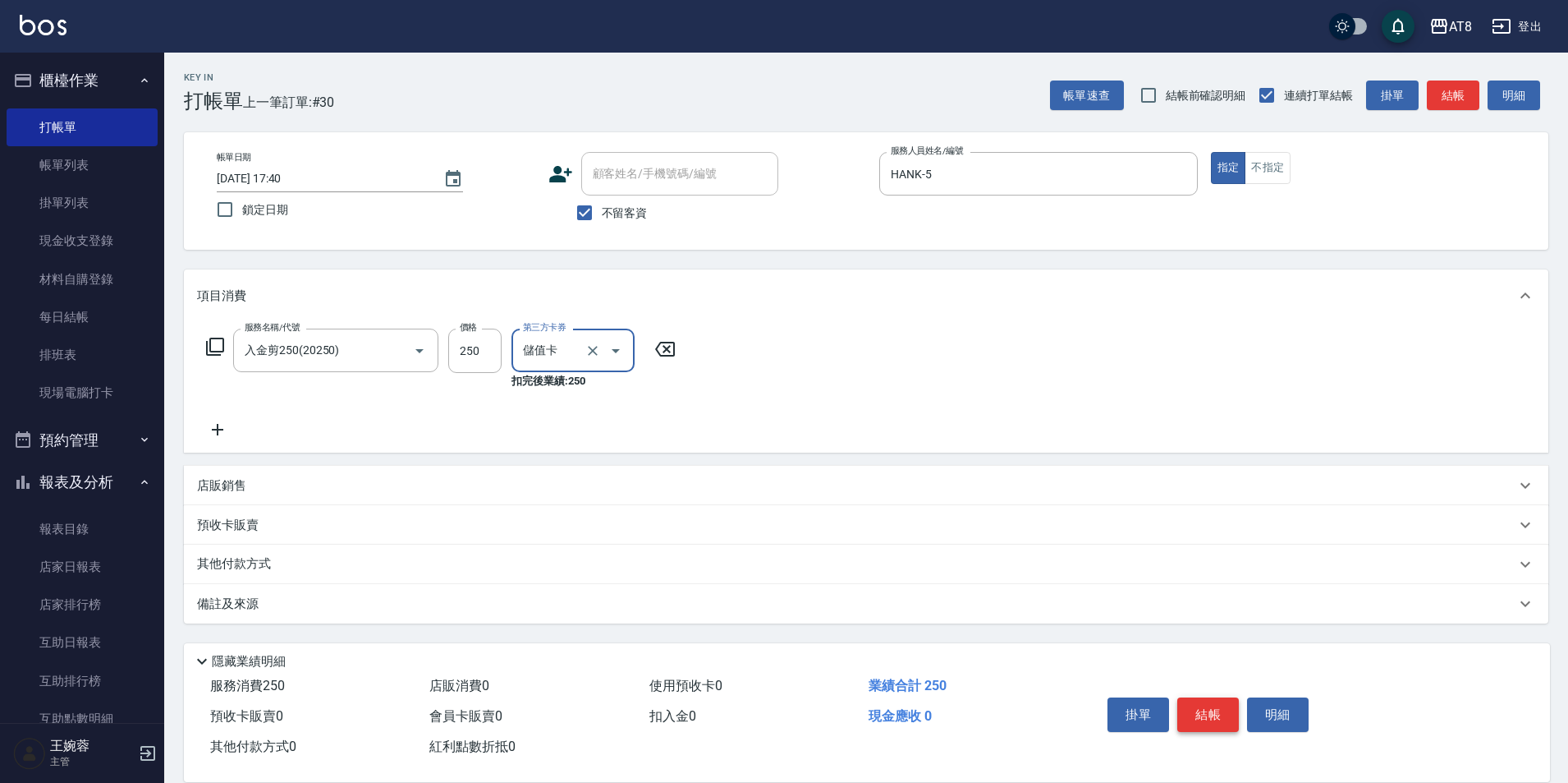
click at [1194, 697] on button "結帳" at bounding box center [1207, 714] width 62 height 34
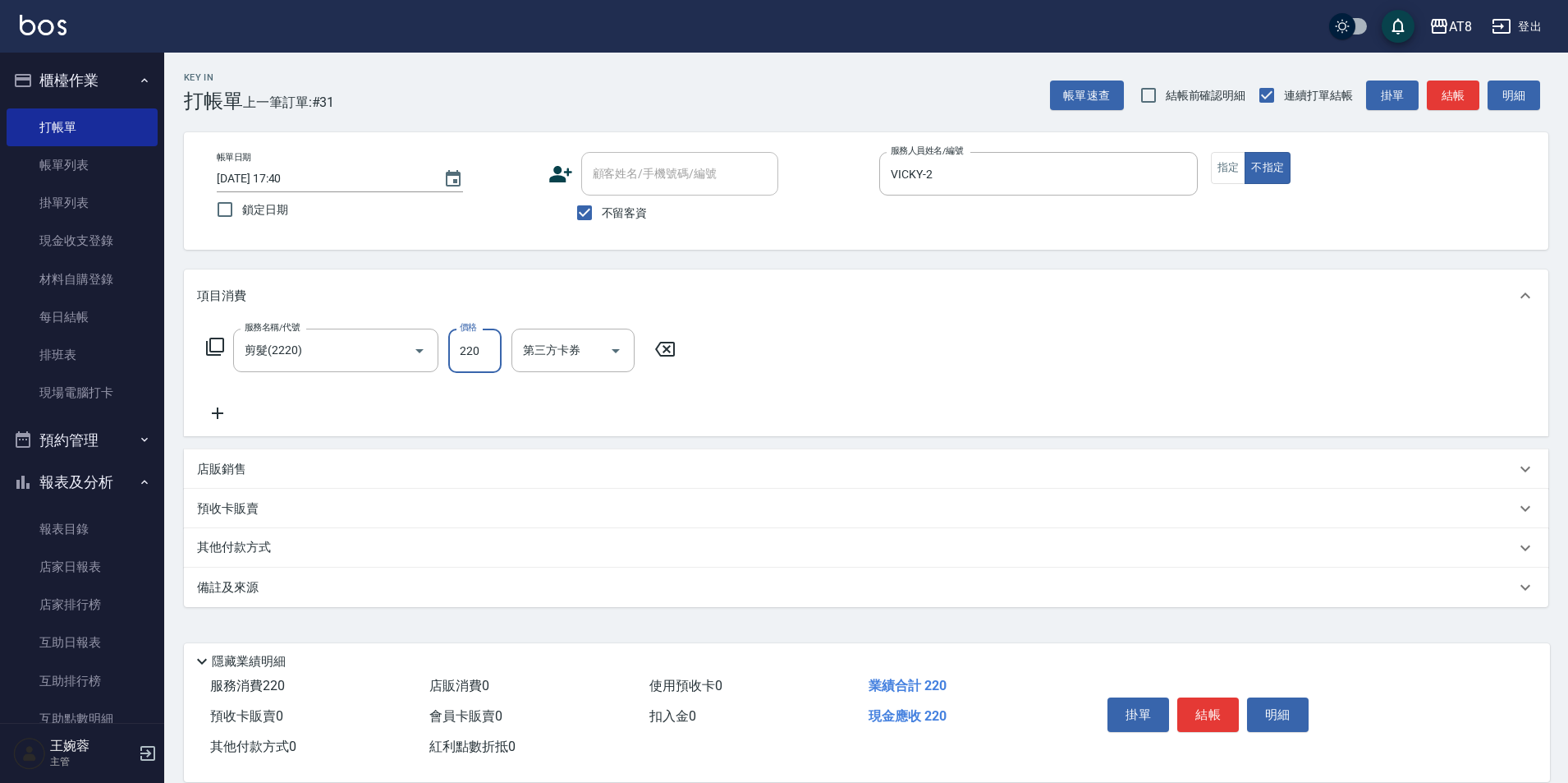
click at [675, 356] on icon at bounding box center [665, 349] width 20 height 14
click at [623, 357] on icon "Open" at bounding box center [616, 351] width 20 height 20
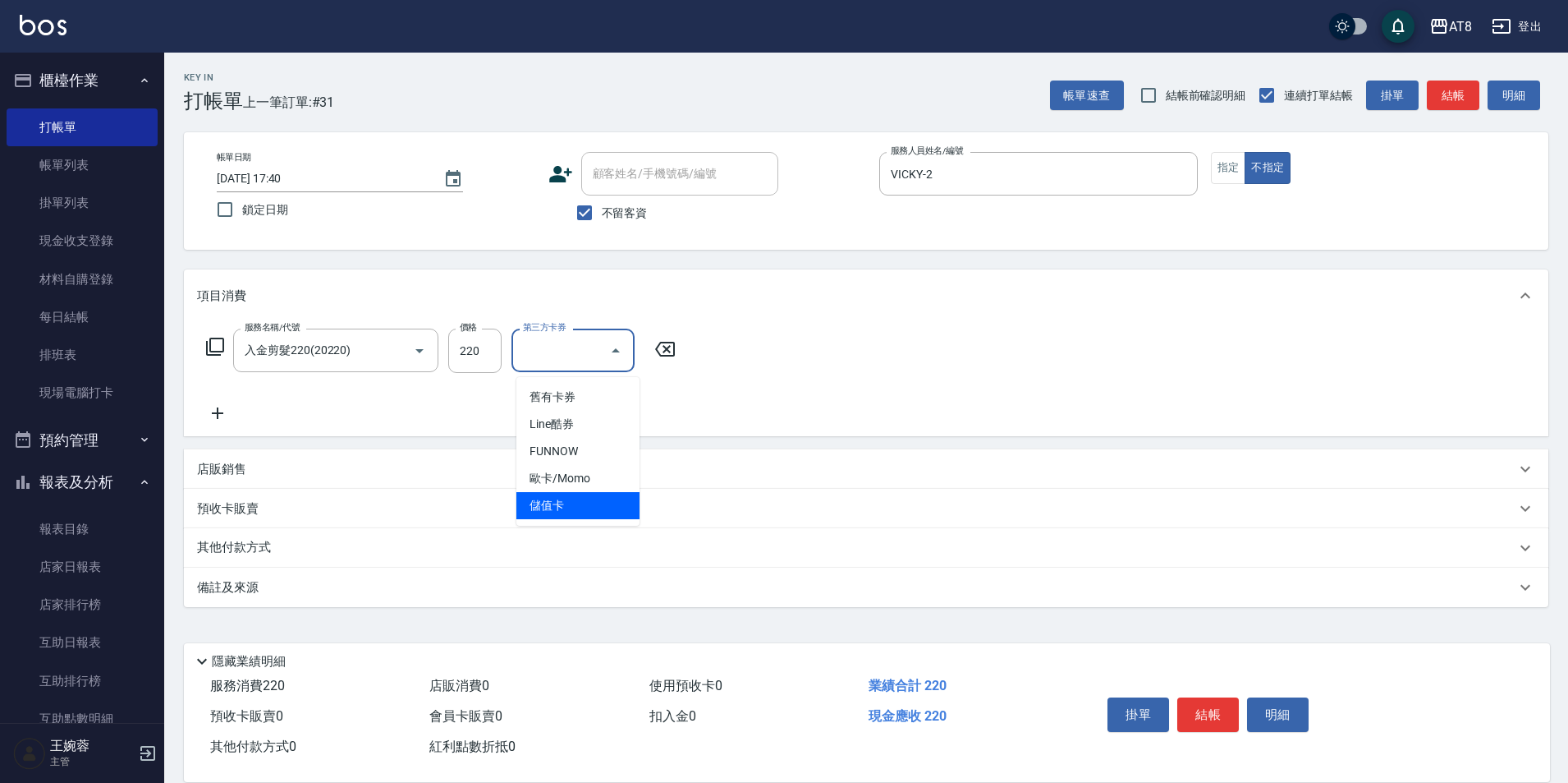
click at [602, 498] on span "儲值卡" at bounding box center [578, 506] width 123 height 27
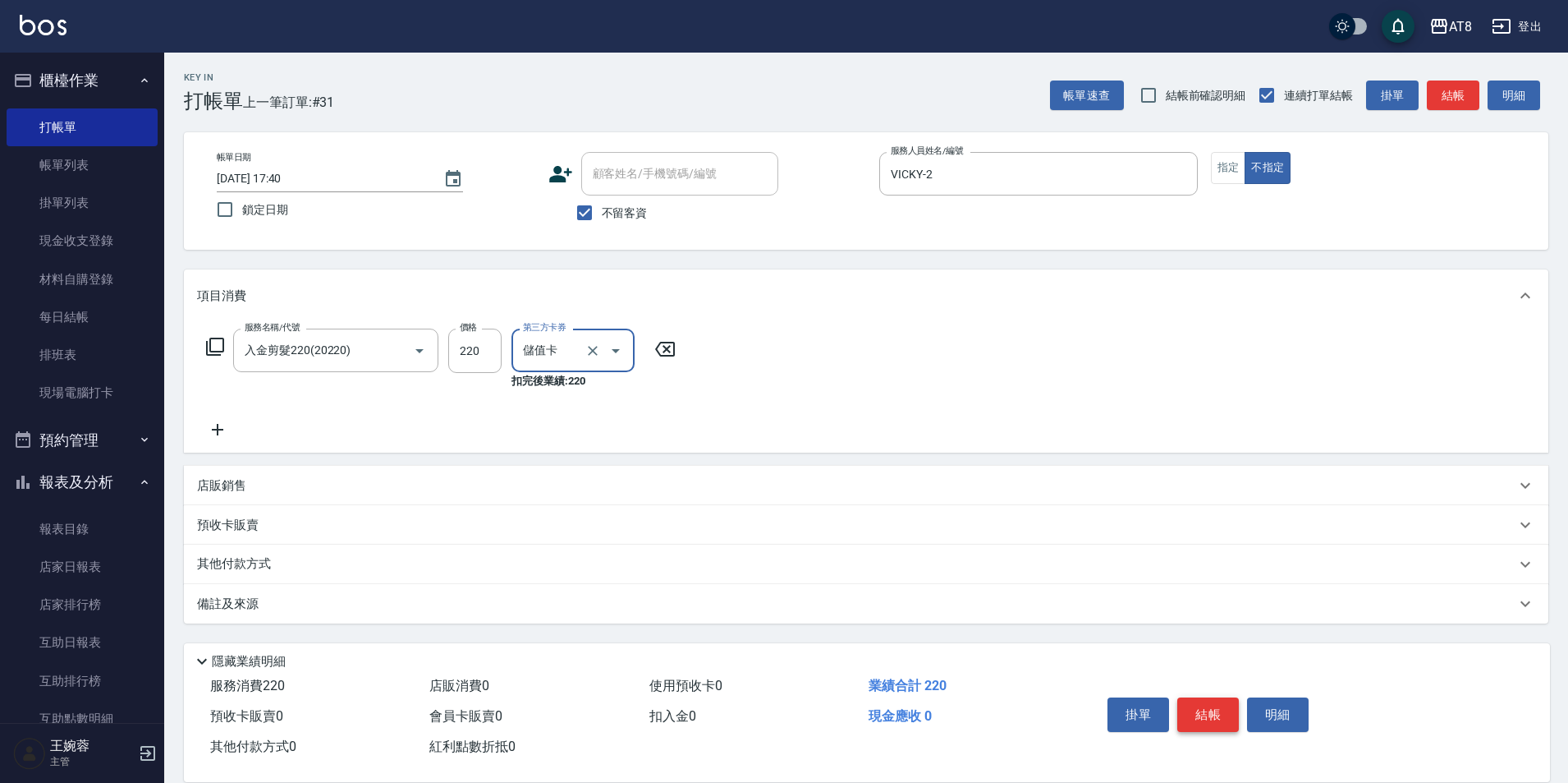
click at [1196, 701] on button "結帳" at bounding box center [1207, 714] width 62 height 34
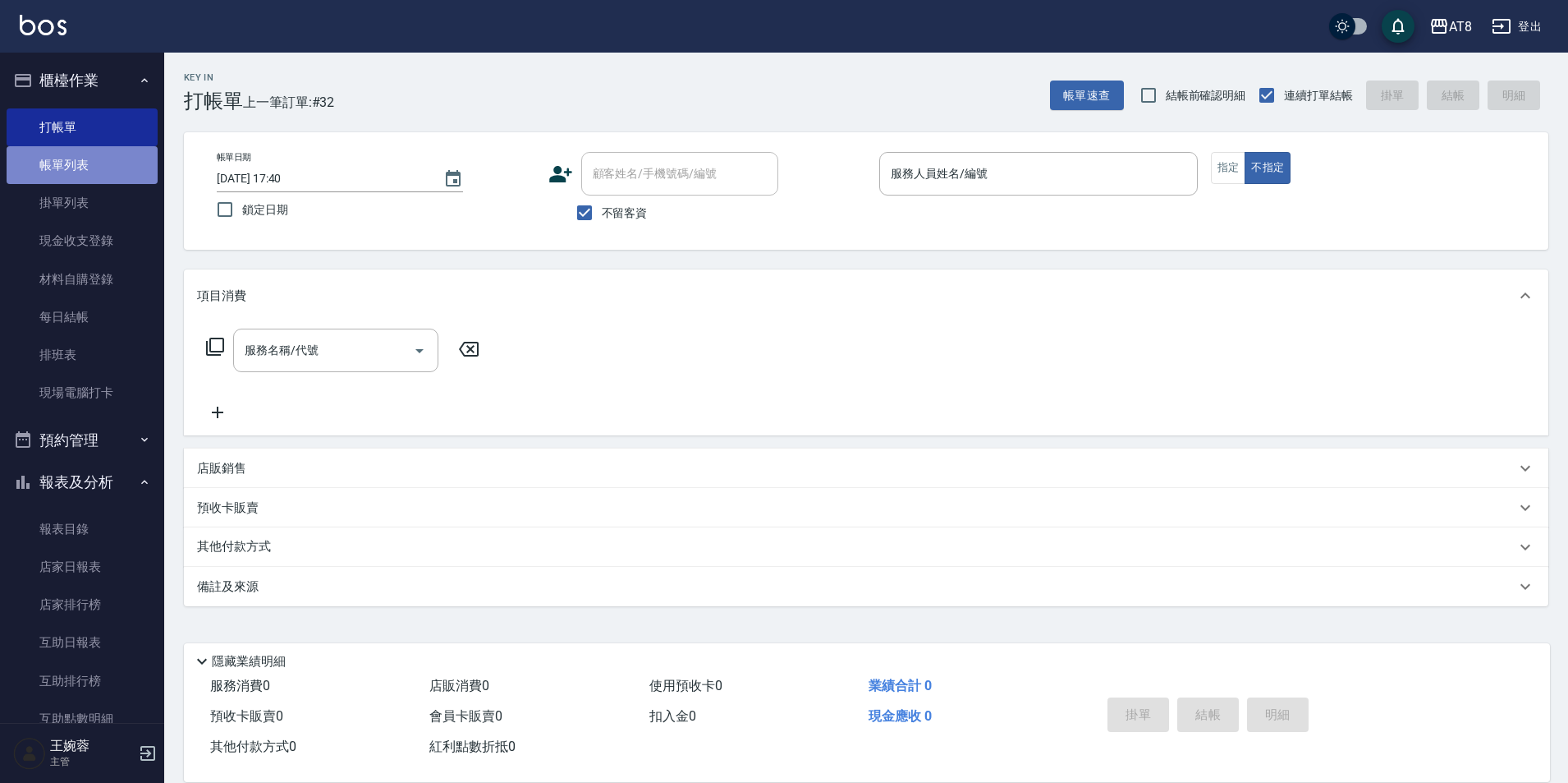
click at [95, 166] on link "帳單列表" at bounding box center [82, 165] width 151 height 38
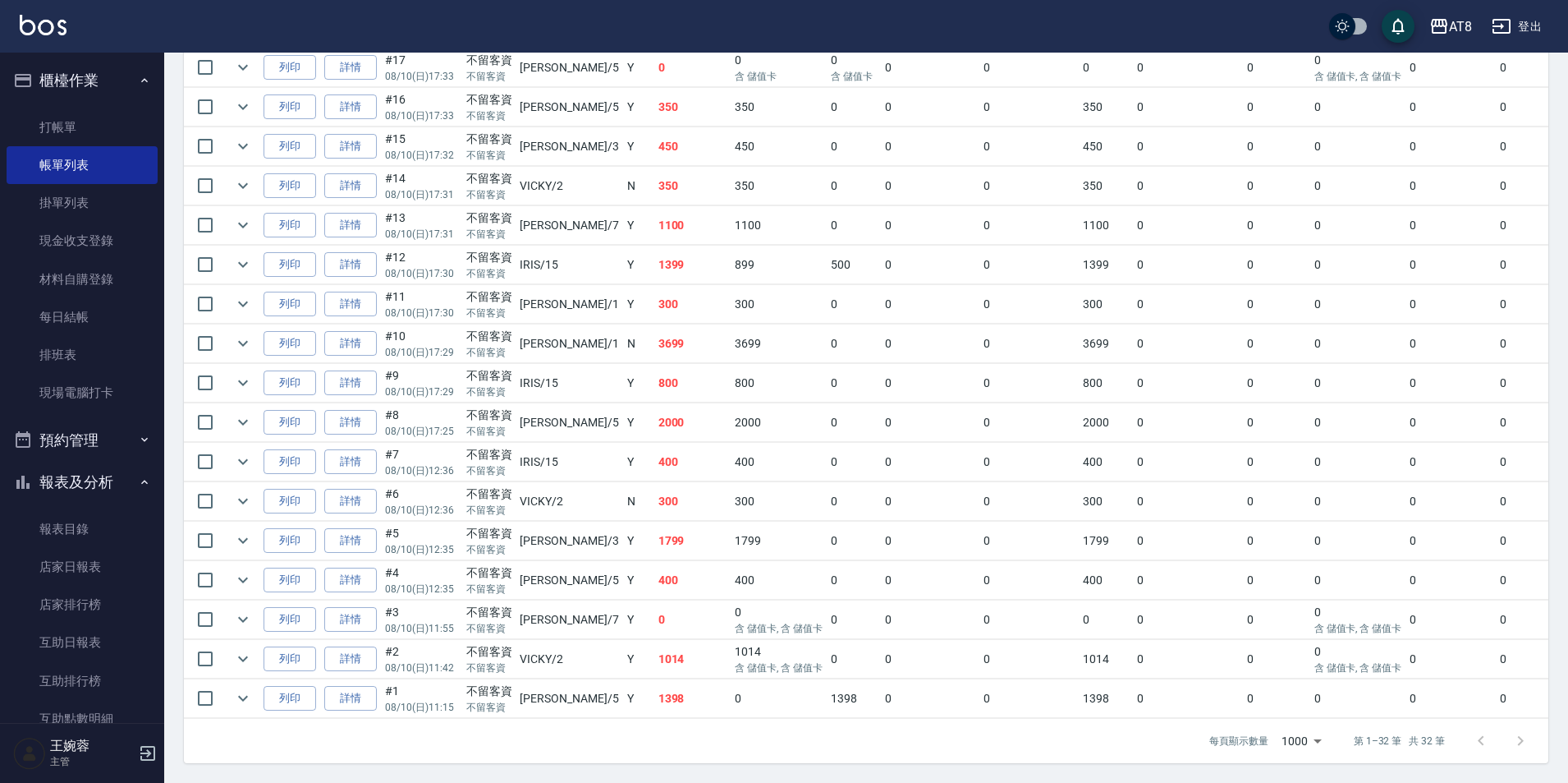
scroll to position [1226, 0]
click at [367, 410] on link "詳情" at bounding box center [351, 422] width 53 height 25
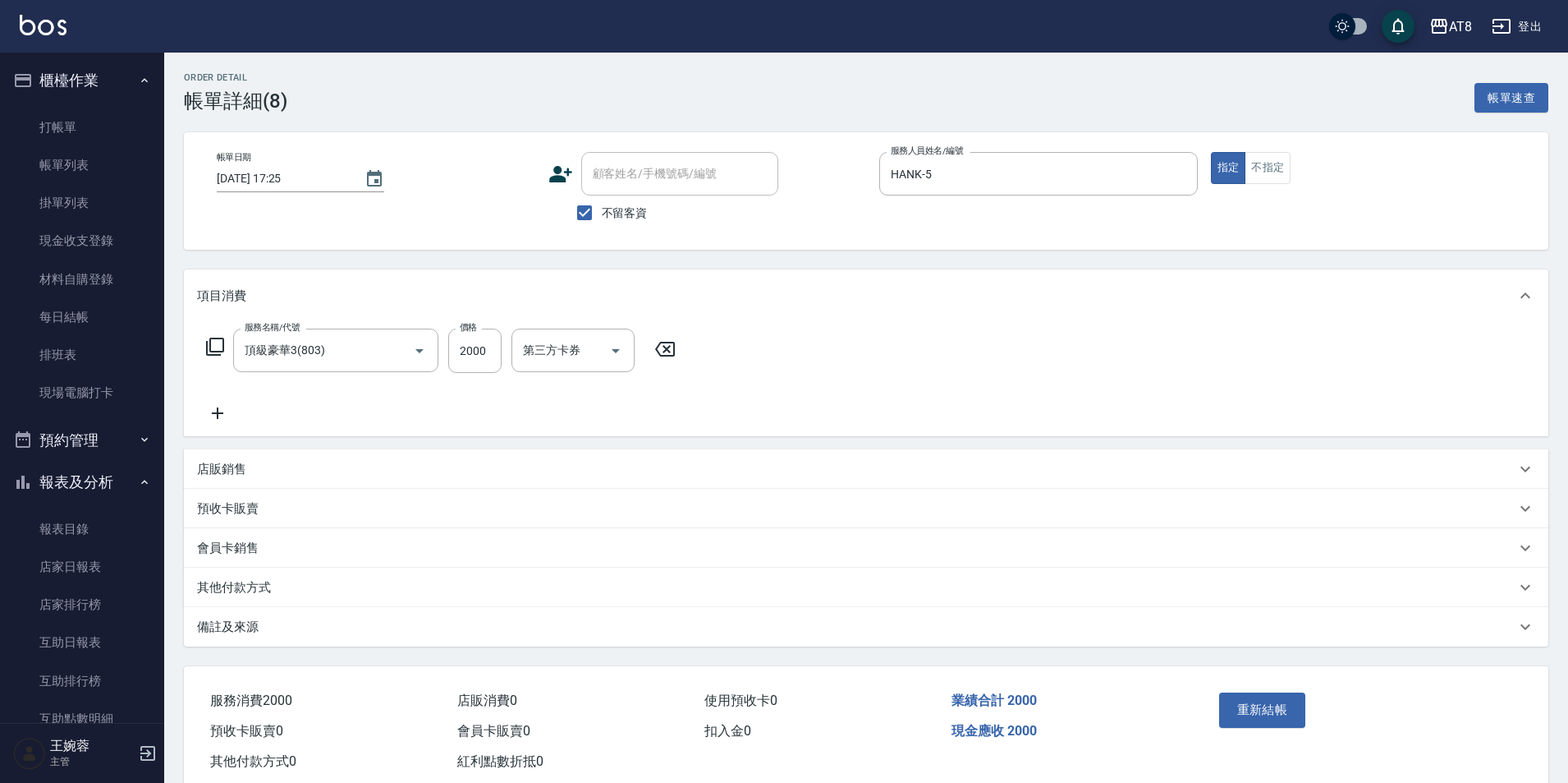
click at [215, 423] on icon at bounding box center [216, 413] width 41 height 20
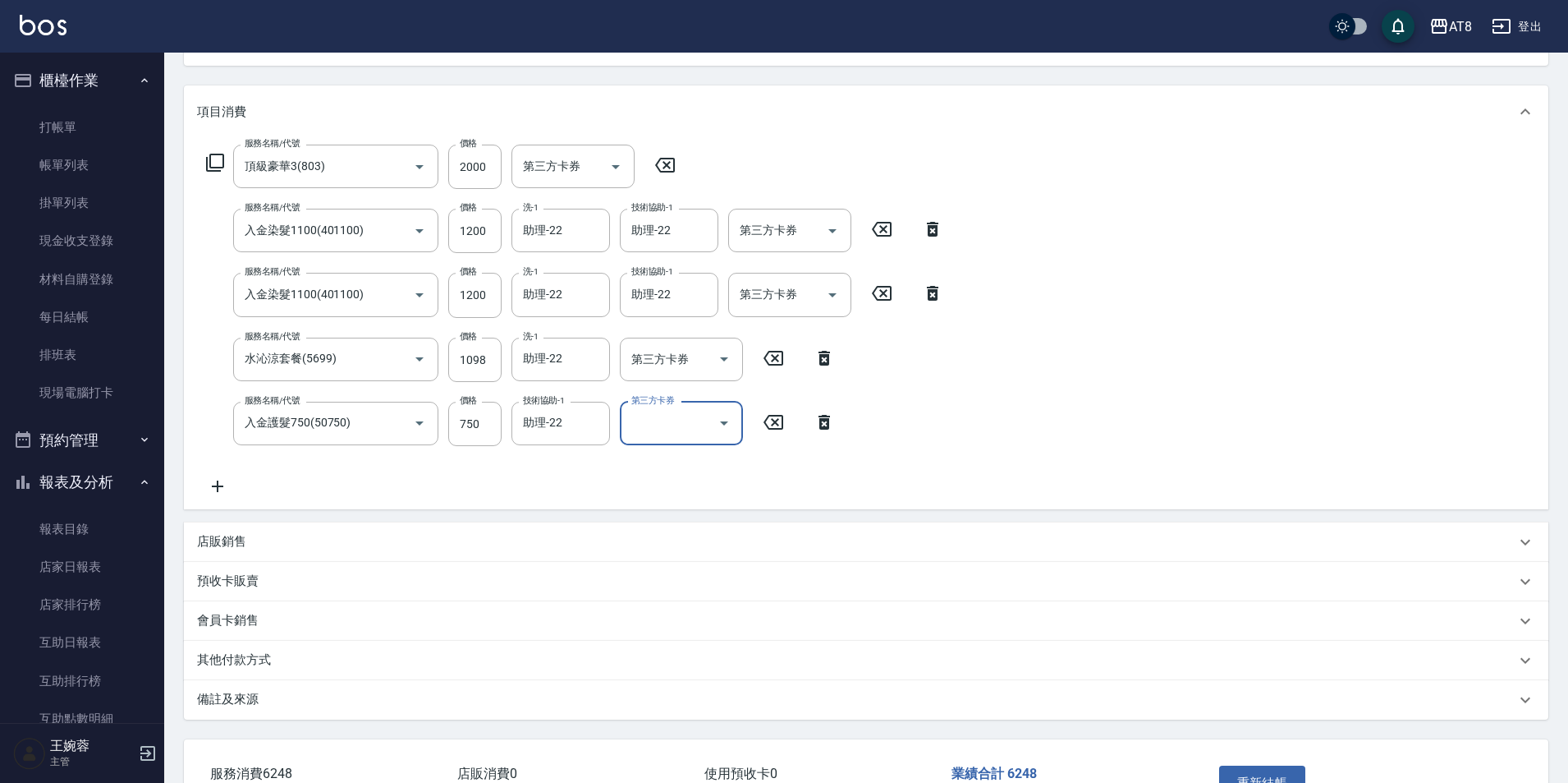
scroll to position [181, 0]
click at [714, 424] on icon "Open" at bounding box center [724, 426] width 20 height 20
click at [709, 592] on span "儲值卡" at bounding box center [681, 581] width 123 height 27
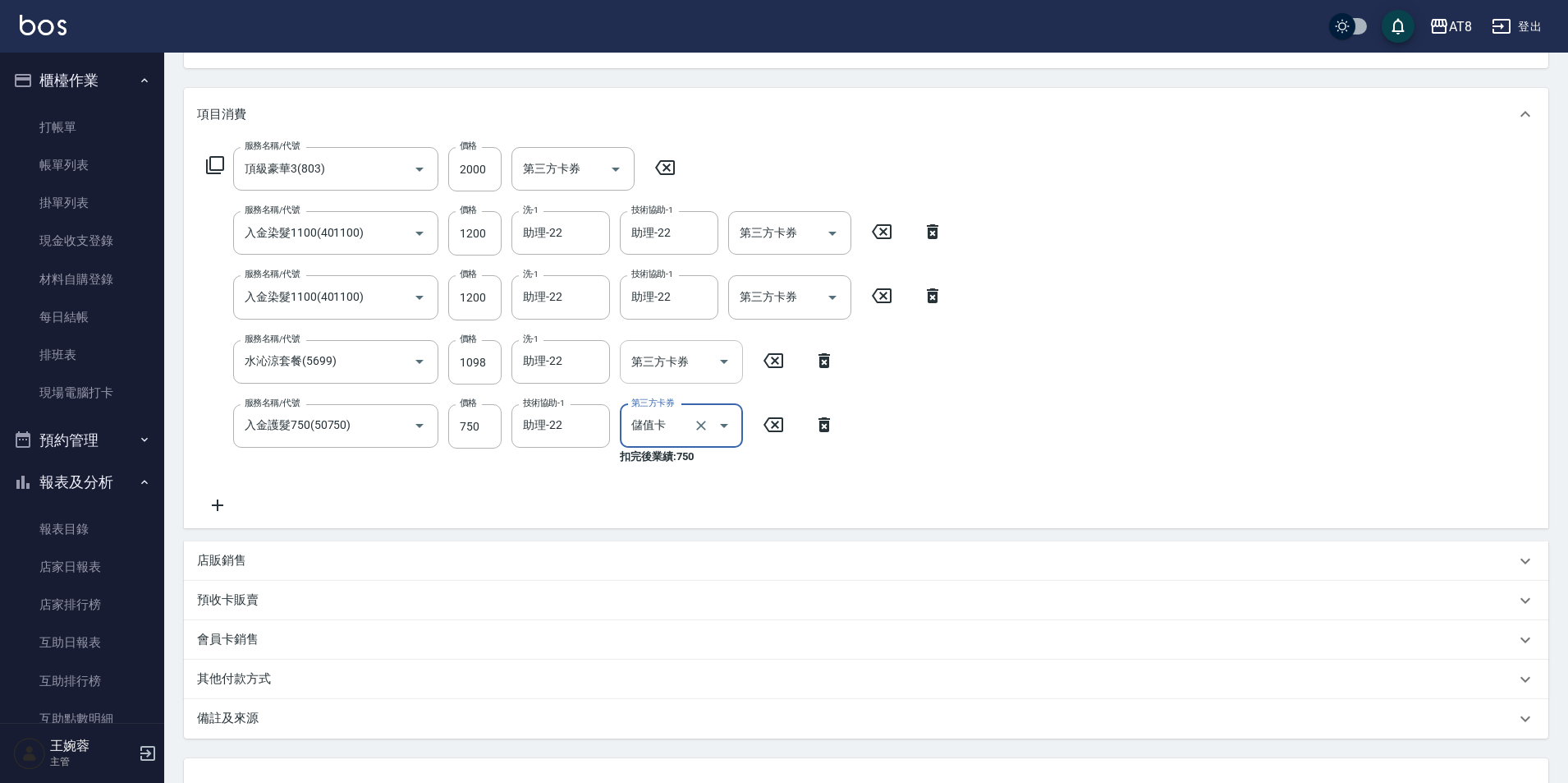
click at [714, 363] on icon "Open" at bounding box center [724, 362] width 20 height 20
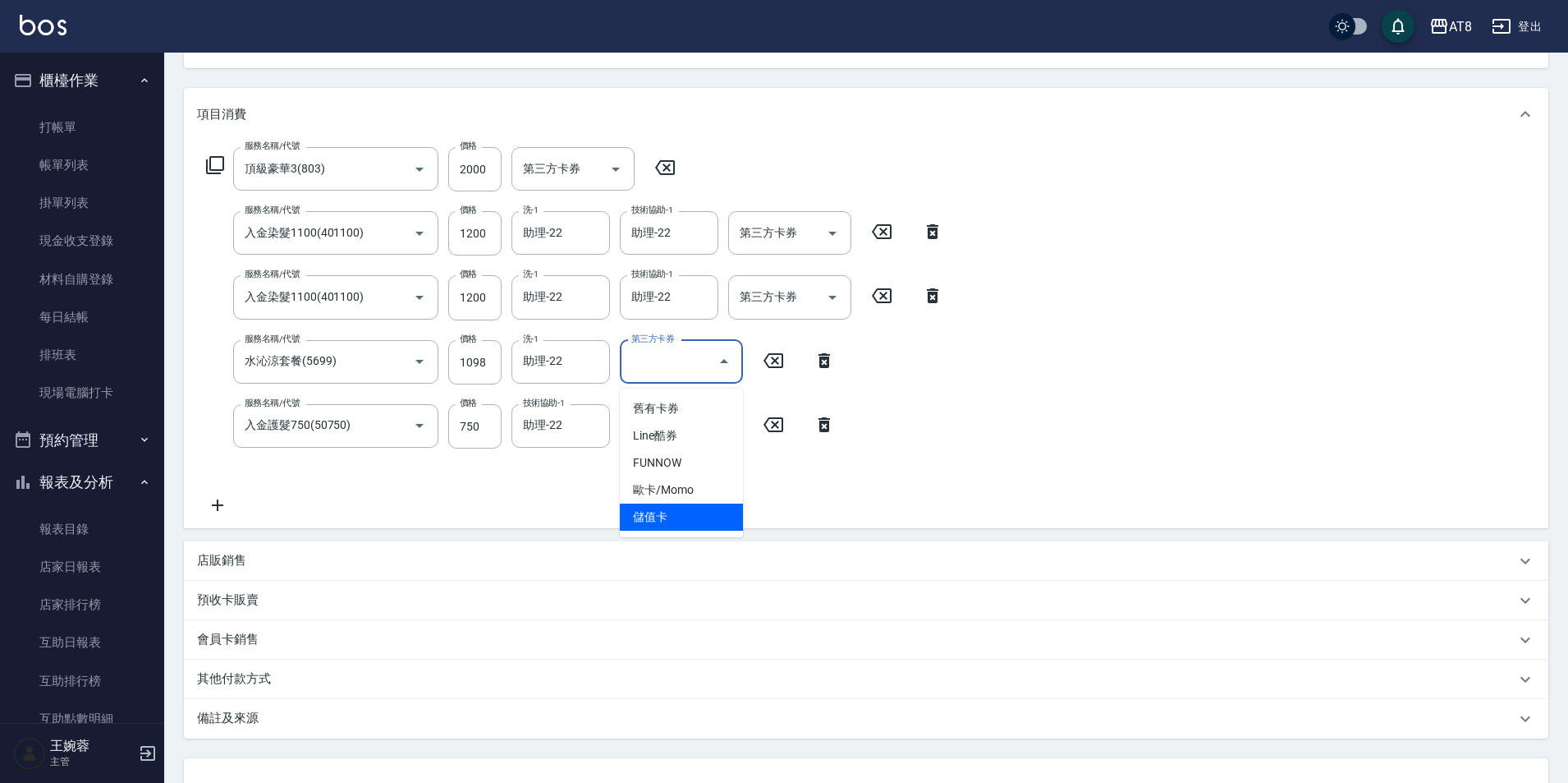
click at [709, 515] on span "儲值卡" at bounding box center [681, 517] width 123 height 27
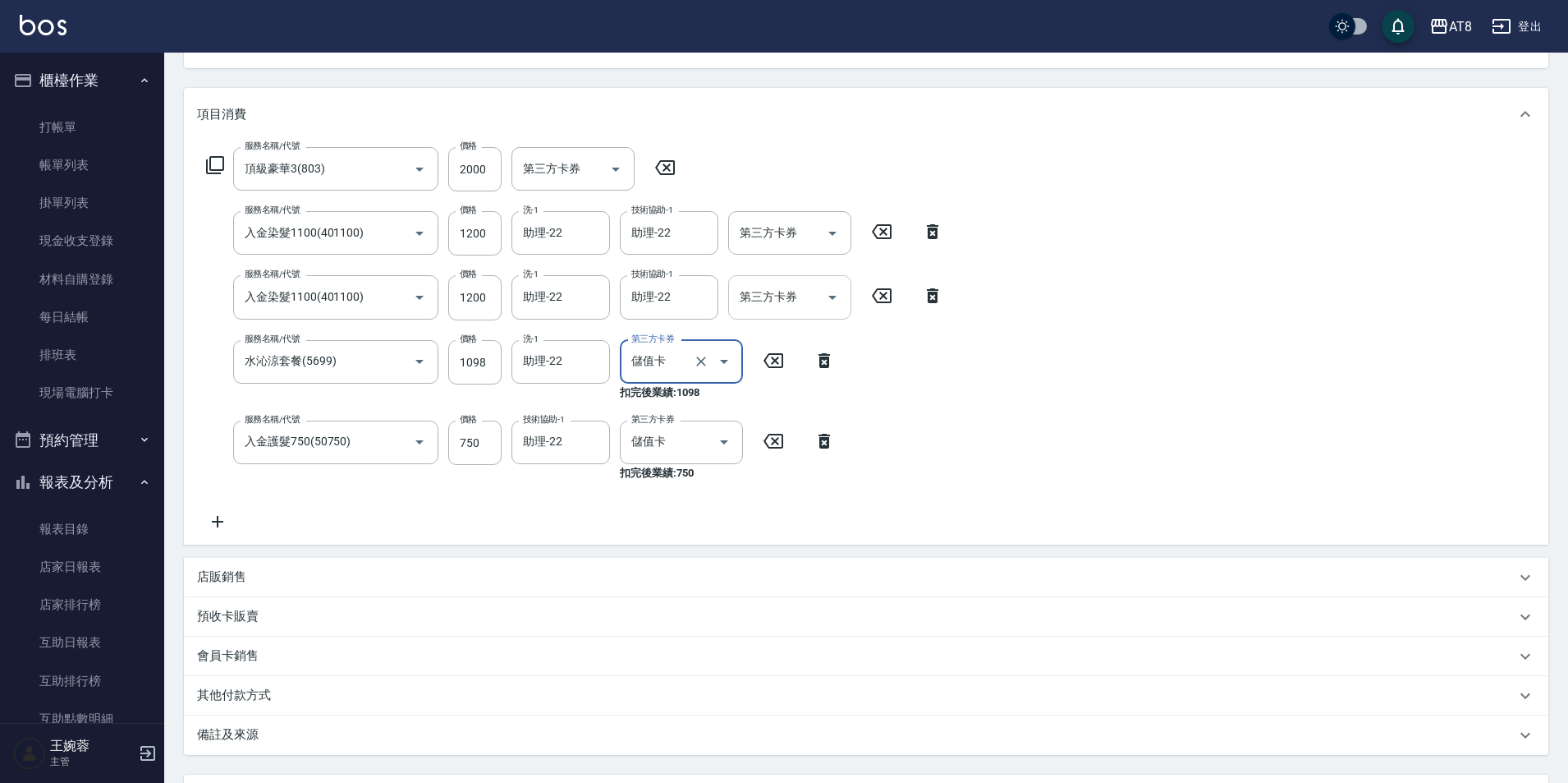
click at [822, 307] on icon "Open" at bounding box center [832, 297] width 20 height 20
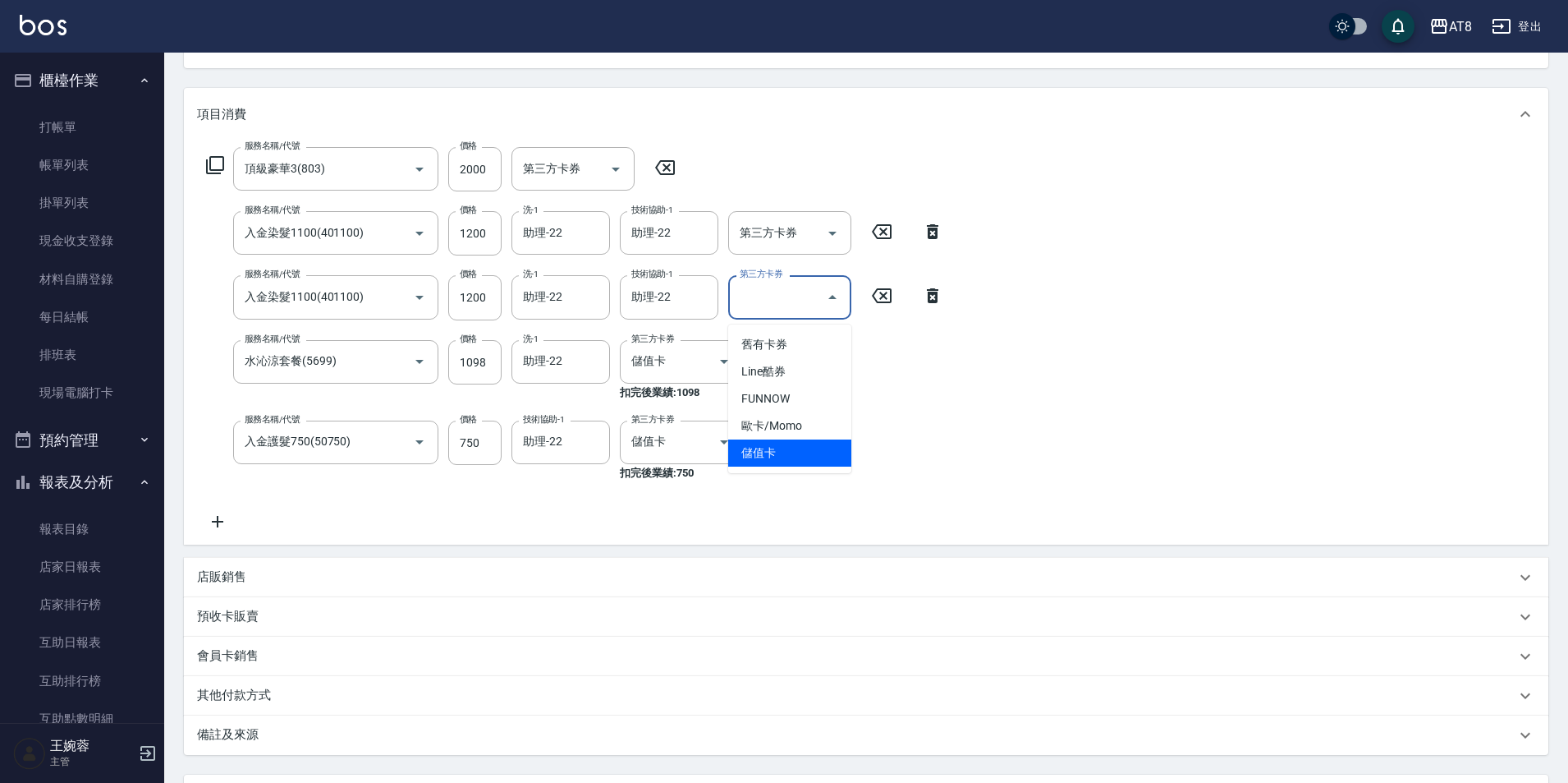
click at [817, 455] on span "儲值卡" at bounding box center [790, 453] width 123 height 27
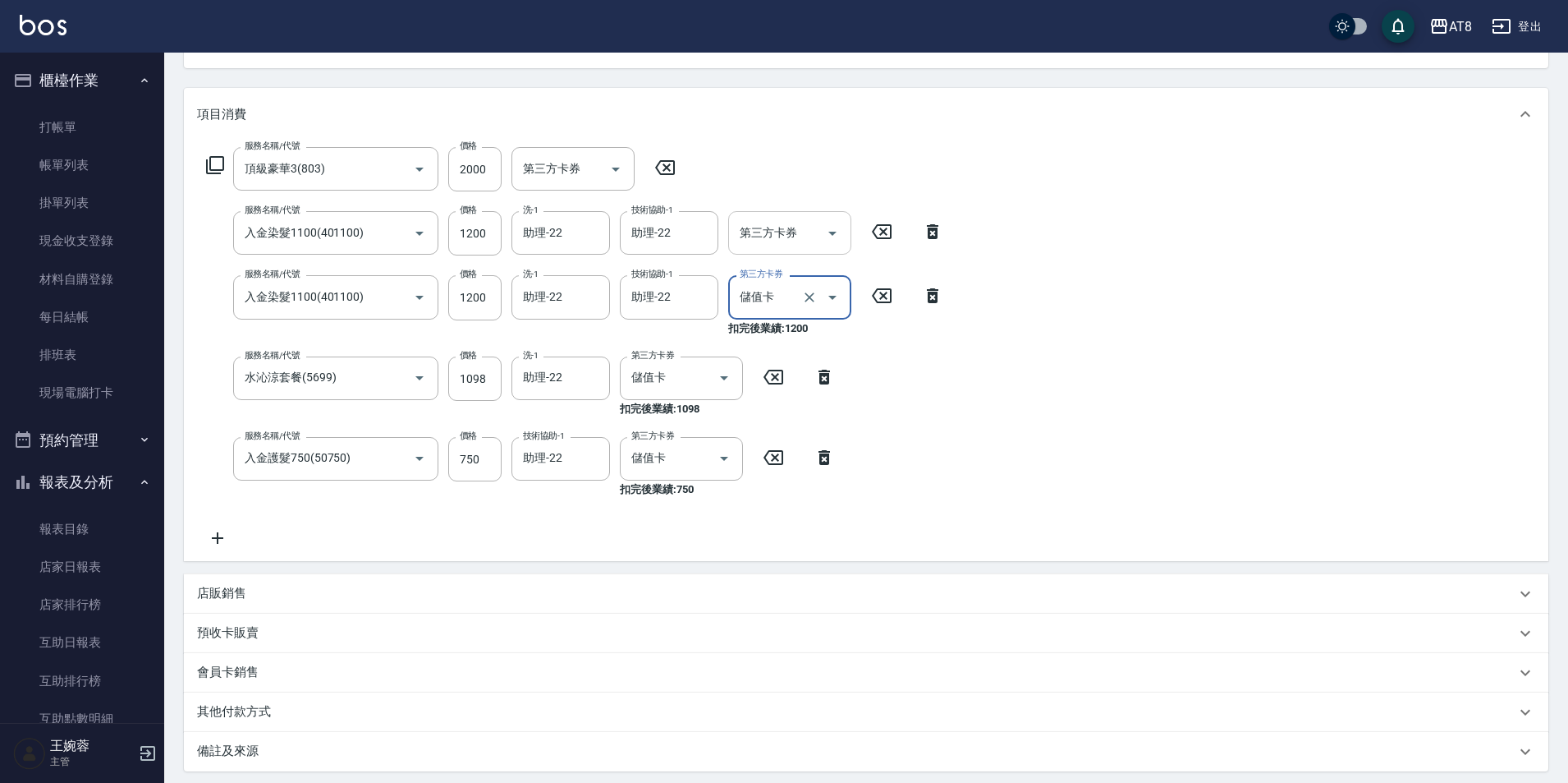
click at [829, 241] on icon "Open" at bounding box center [832, 233] width 20 height 20
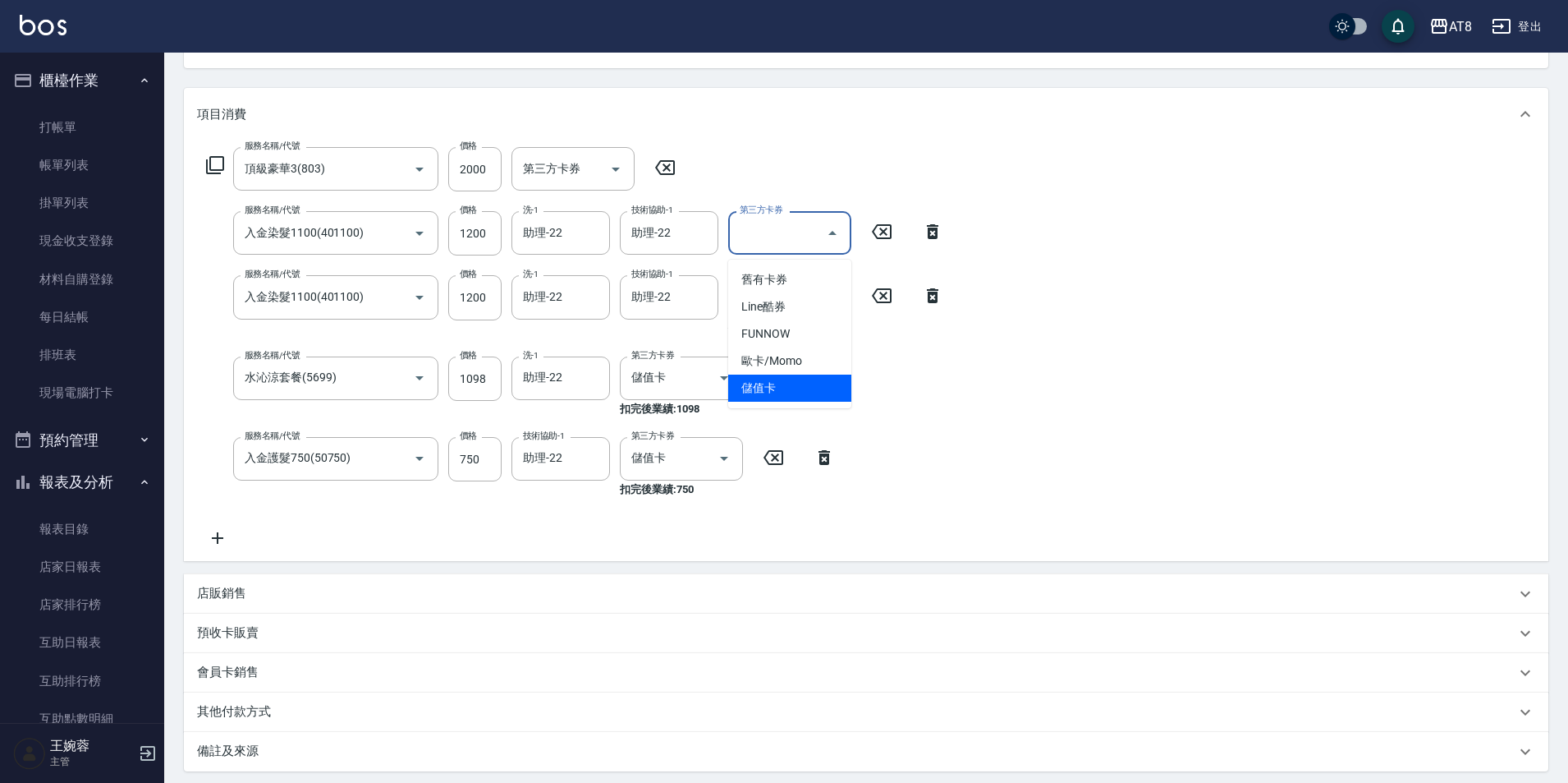
click at [823, 390] on span "儲值卡" at bounding box center [790, 388] width 123 height 27
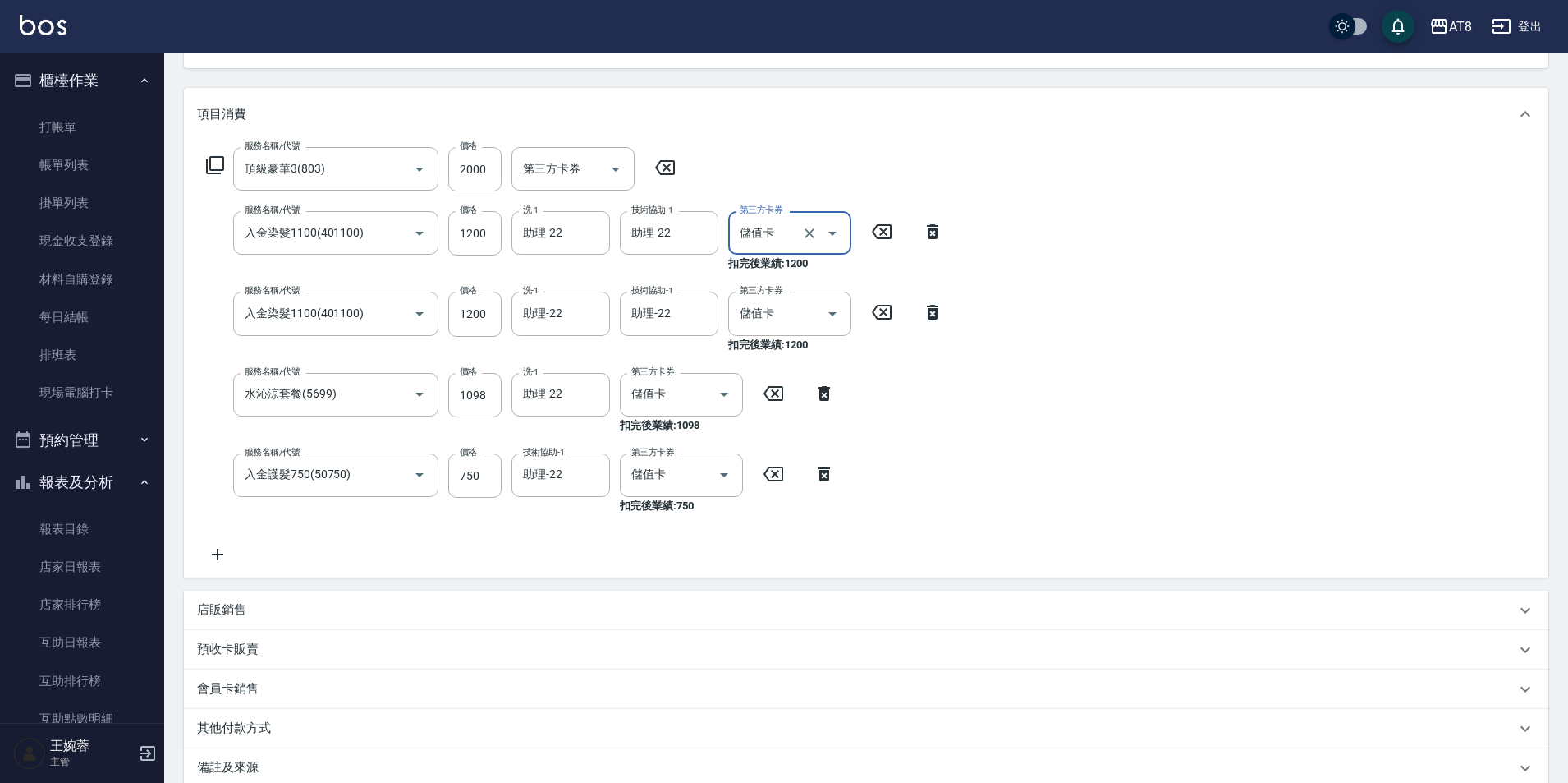
scroll to position [386, 0]
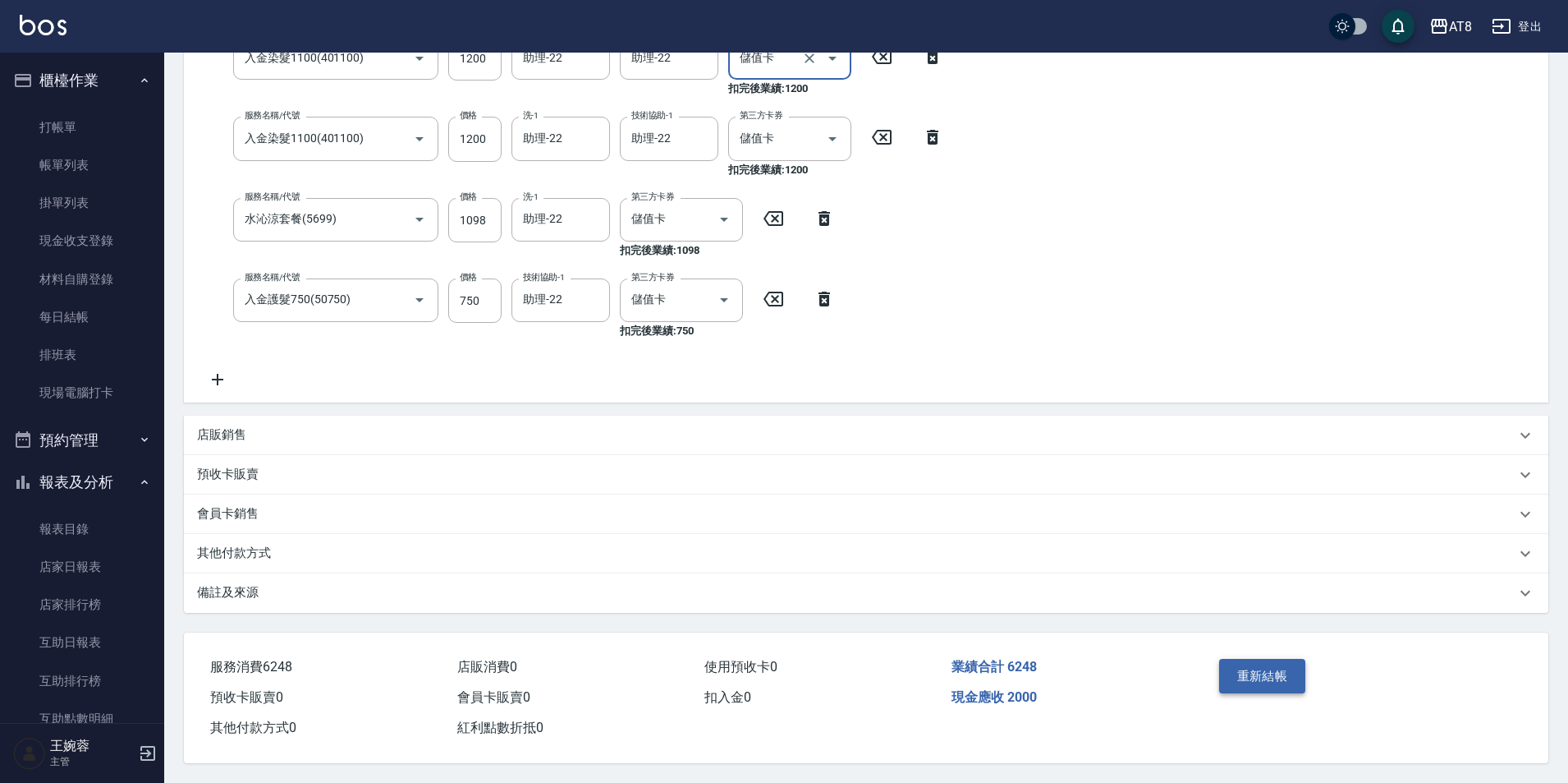
click at [1298, 659] on button "重新結帳" at bounding box center [1263, 676] width 87 height 34
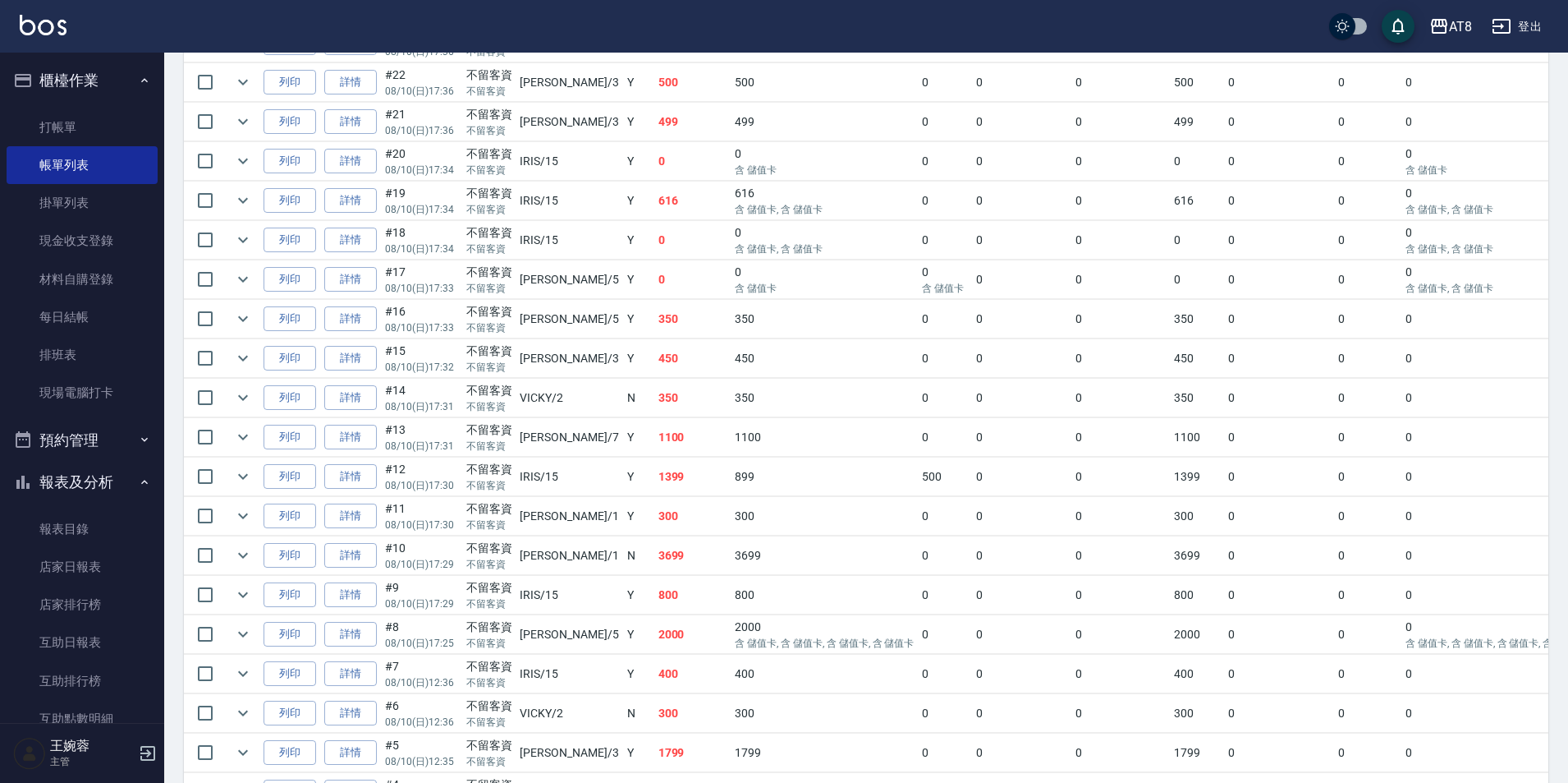
scroll to position [840, 0]
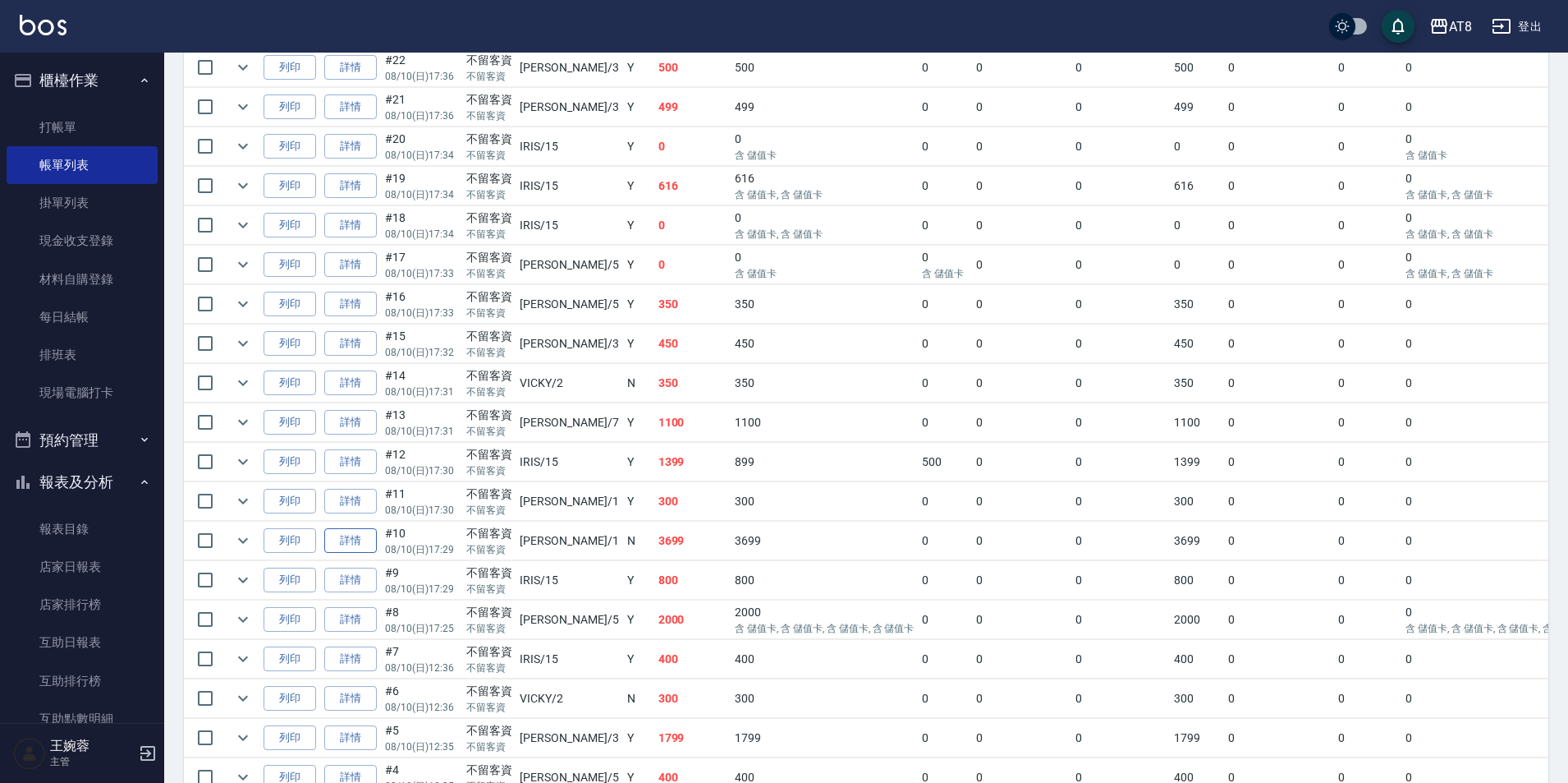
click at [366, 554] on link "詳情" at bounding box center [351, 541] width 53 height 25
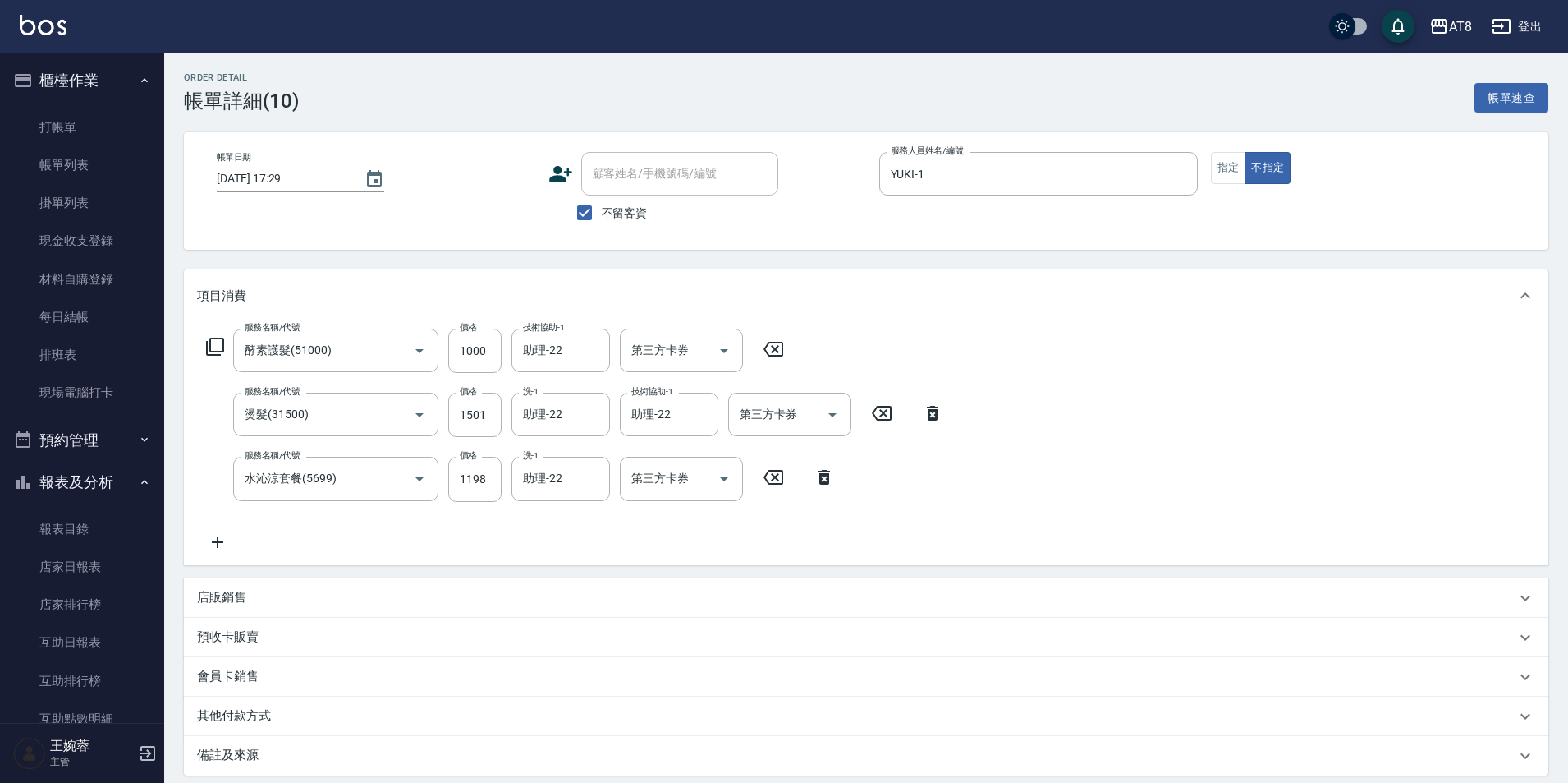
click at [215, 552] on icon at bounding box center [216, 542] width 41 height 20
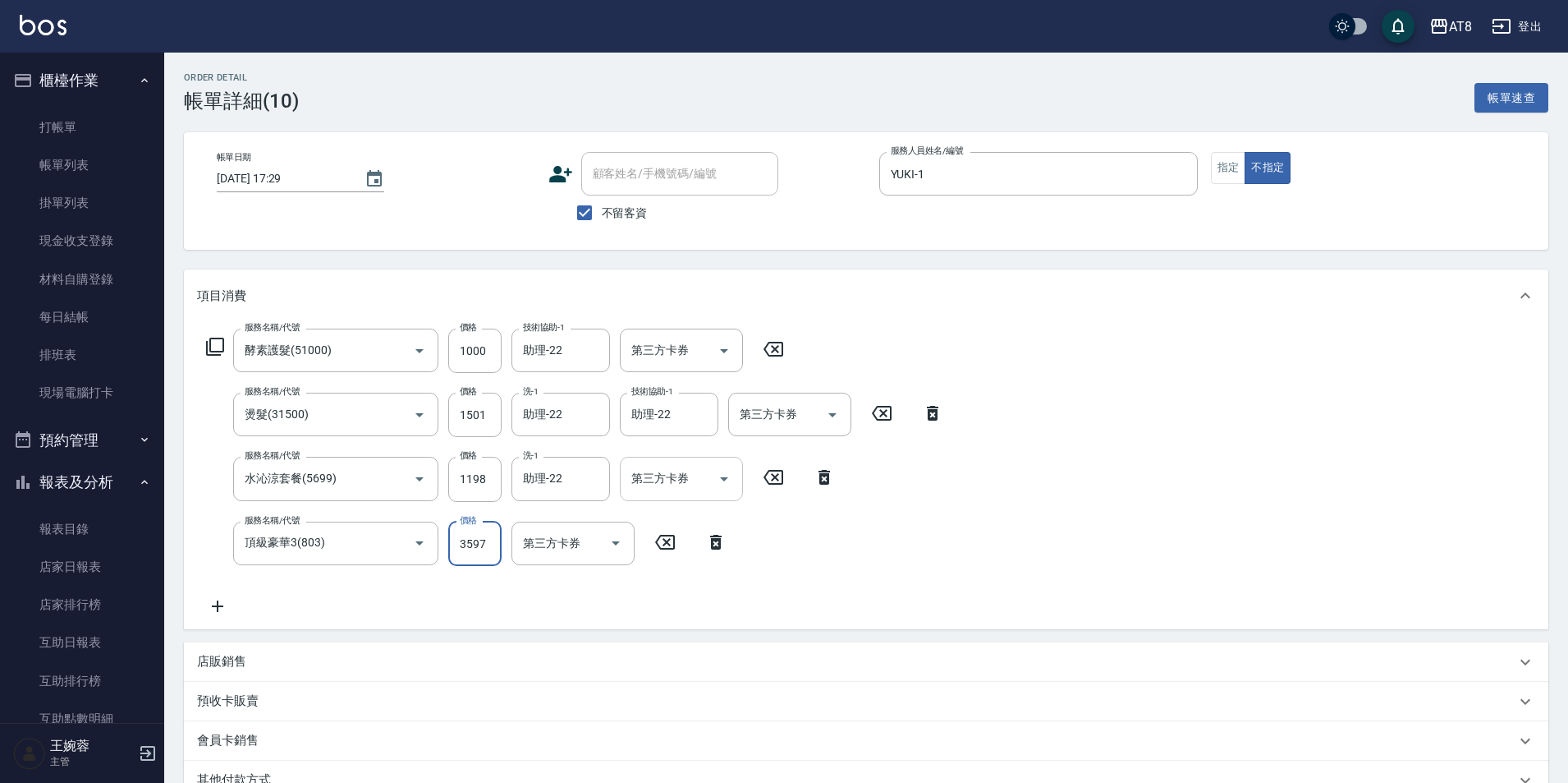
click at [717, 488] on icon "Open" at bounding box center [724, 478] width 20 height 20
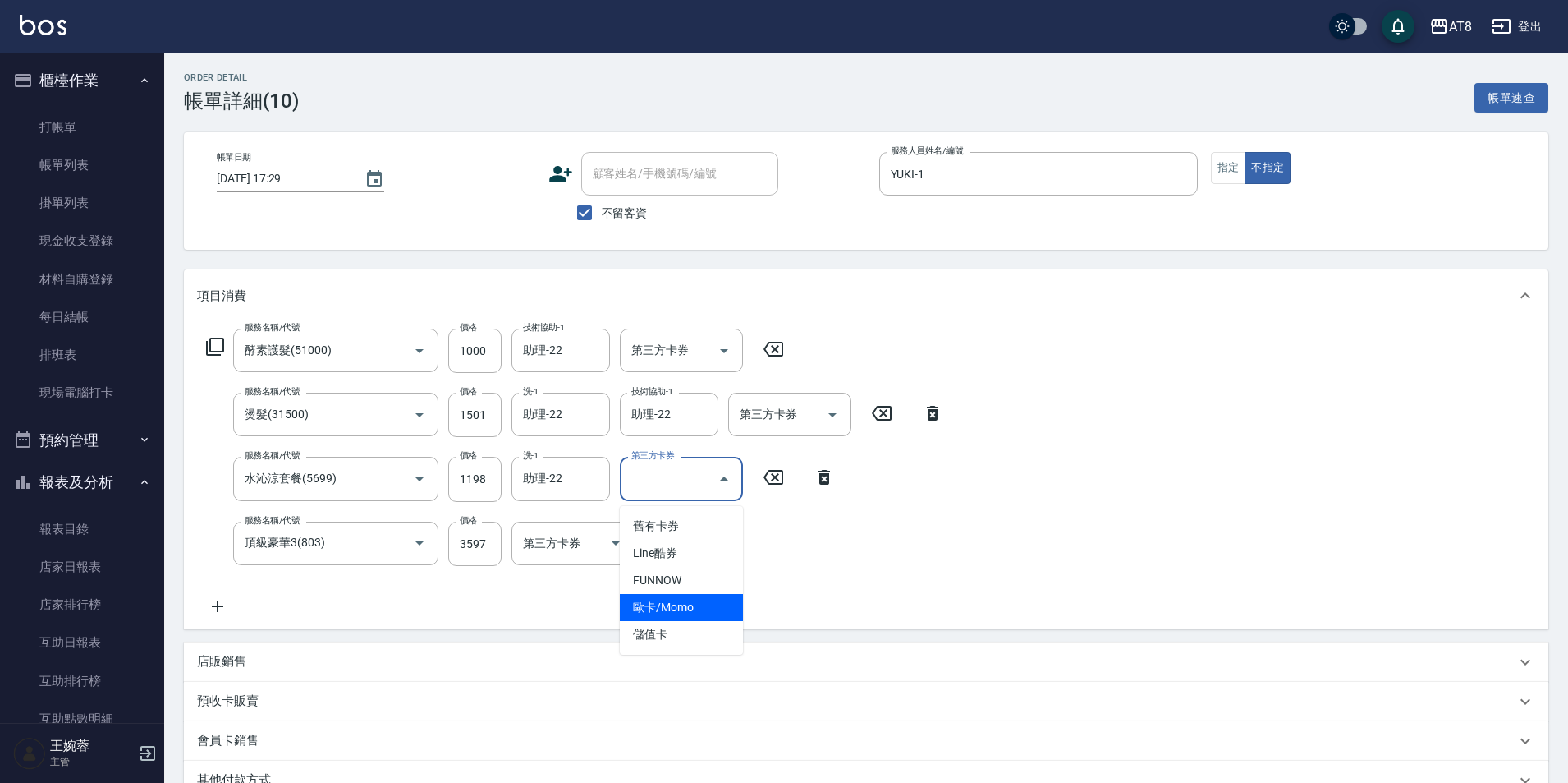
click at [948, 499] on div "服務名稱/代號 酵素護髮(51000) 服務名稱/代號 價格 1000 價格 技術協助-1 助理-22 技術協助-1 第三方卡券 第三方卡券 服務名稱/代號 …" at bounding box center [574, 471] width 756 height 287
click at [726, 483] on icon "Open" at bounding box center [724, 478] width 20 height 20
click at [693, 634] on span "儲值卡" at bounding box center [681, 634] width 123 height 27
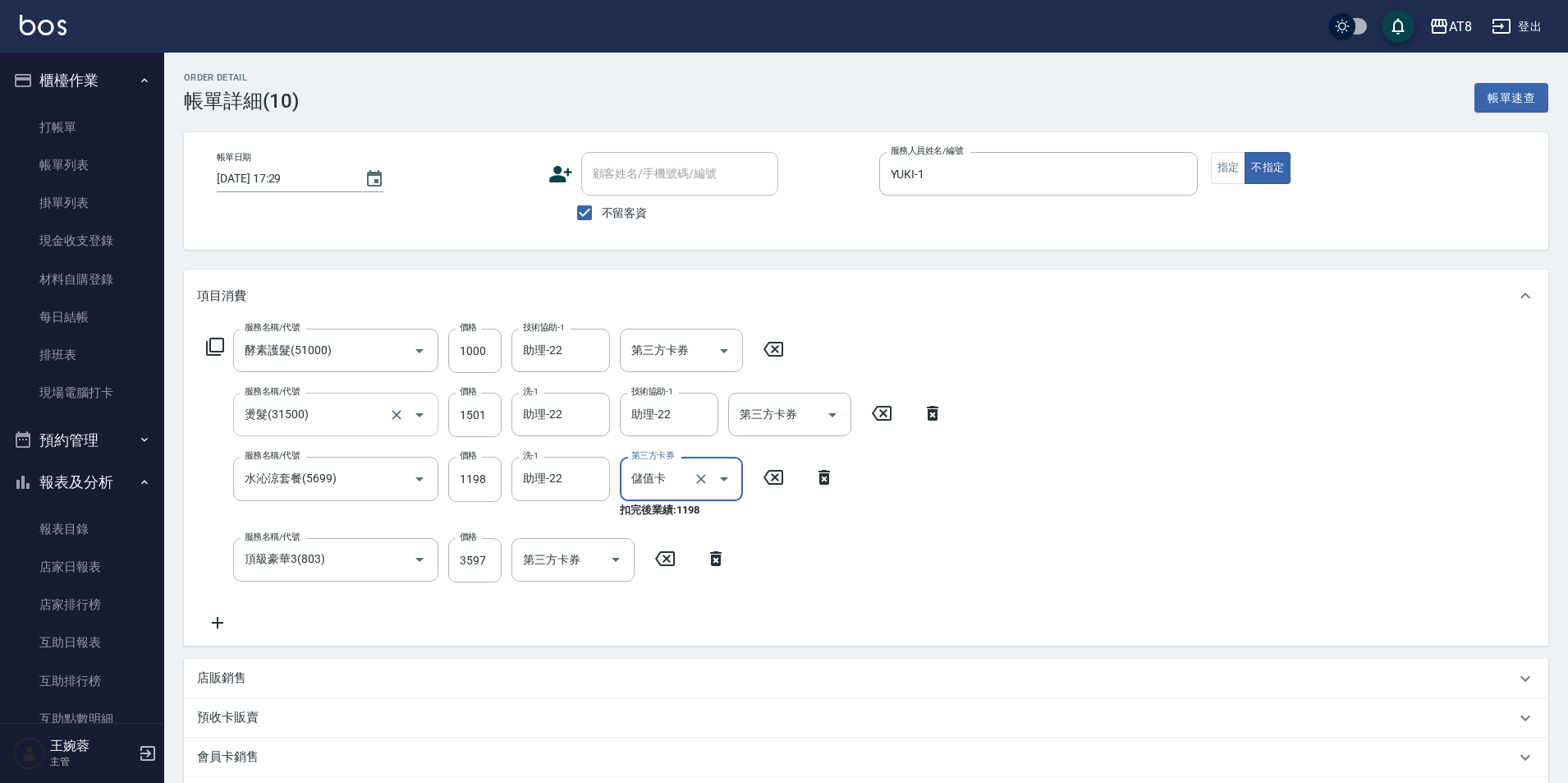
drag, startPoint x: 393, startPoint y: 419, endPoint x: 370, endPoint y: 418, distance: 23.0
click at [393, 418] on icon "Clear" at bounding box center [397, 415] width 16 height 16
click at [459, 414] on input "1500" at bounding box center [475, 414] width 53 height 44
click at [394, 354] on icon "Clear" at bounding box center [396, 350] width 10 height 10
click at [726, 353] on icon "Open" at bounding box center [724, 351] width 8 height 5
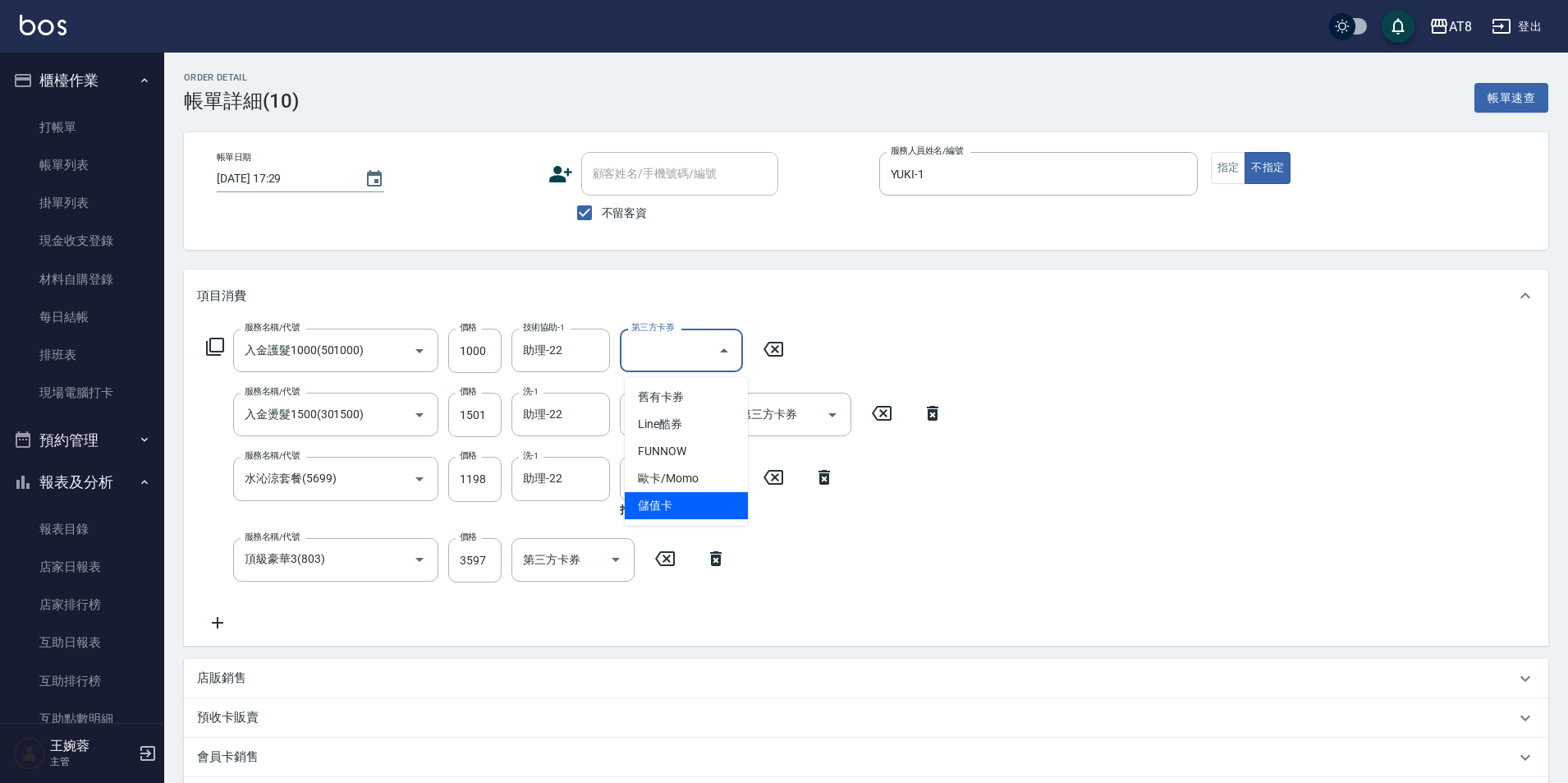
click at [703, 499] on span "儲值卡" at bounding box center [687, 506] width 123 height 27
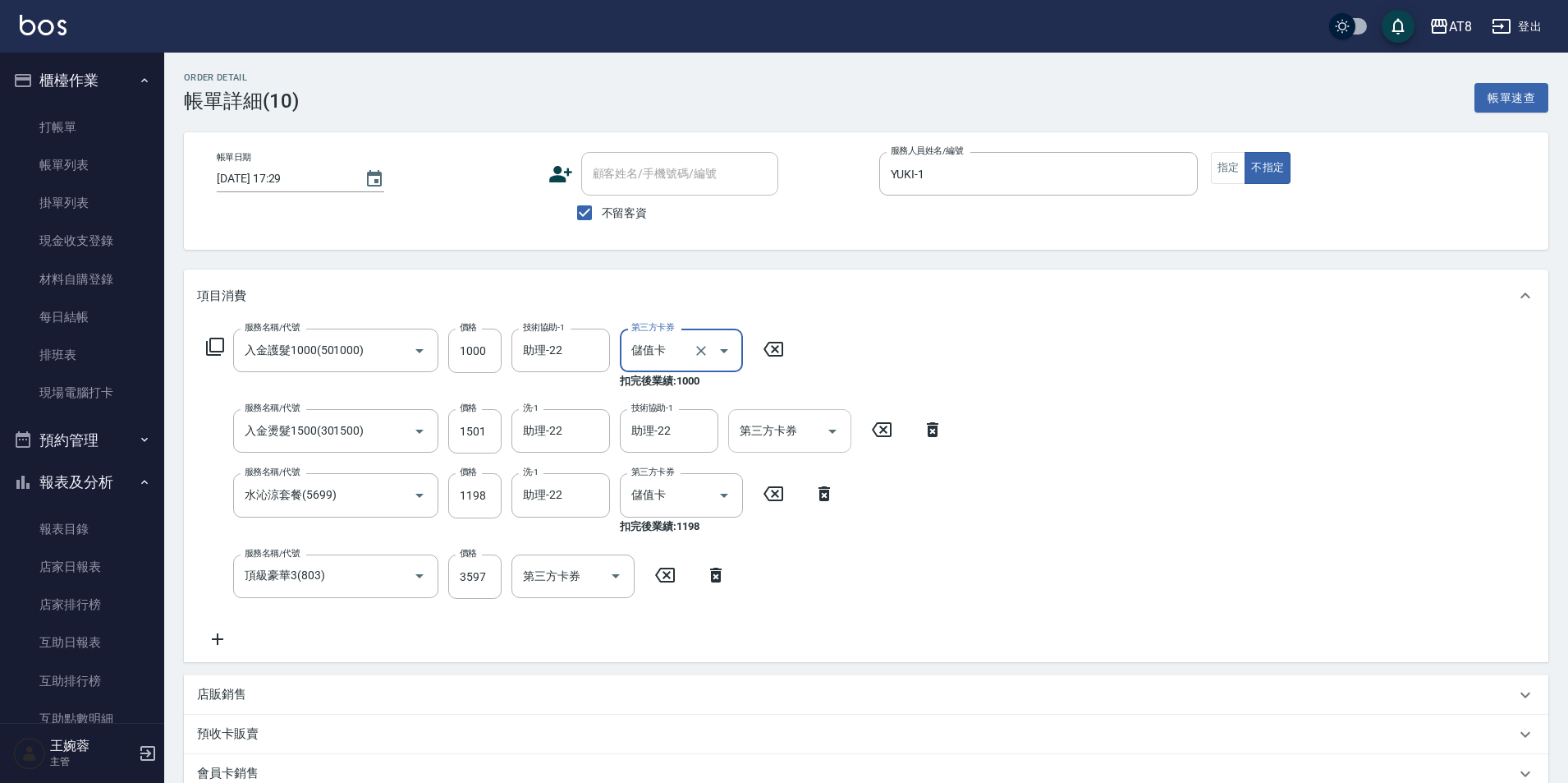
click at [828, 432] on icon "Open" at bounding box center [832, 431] width 20 height 20
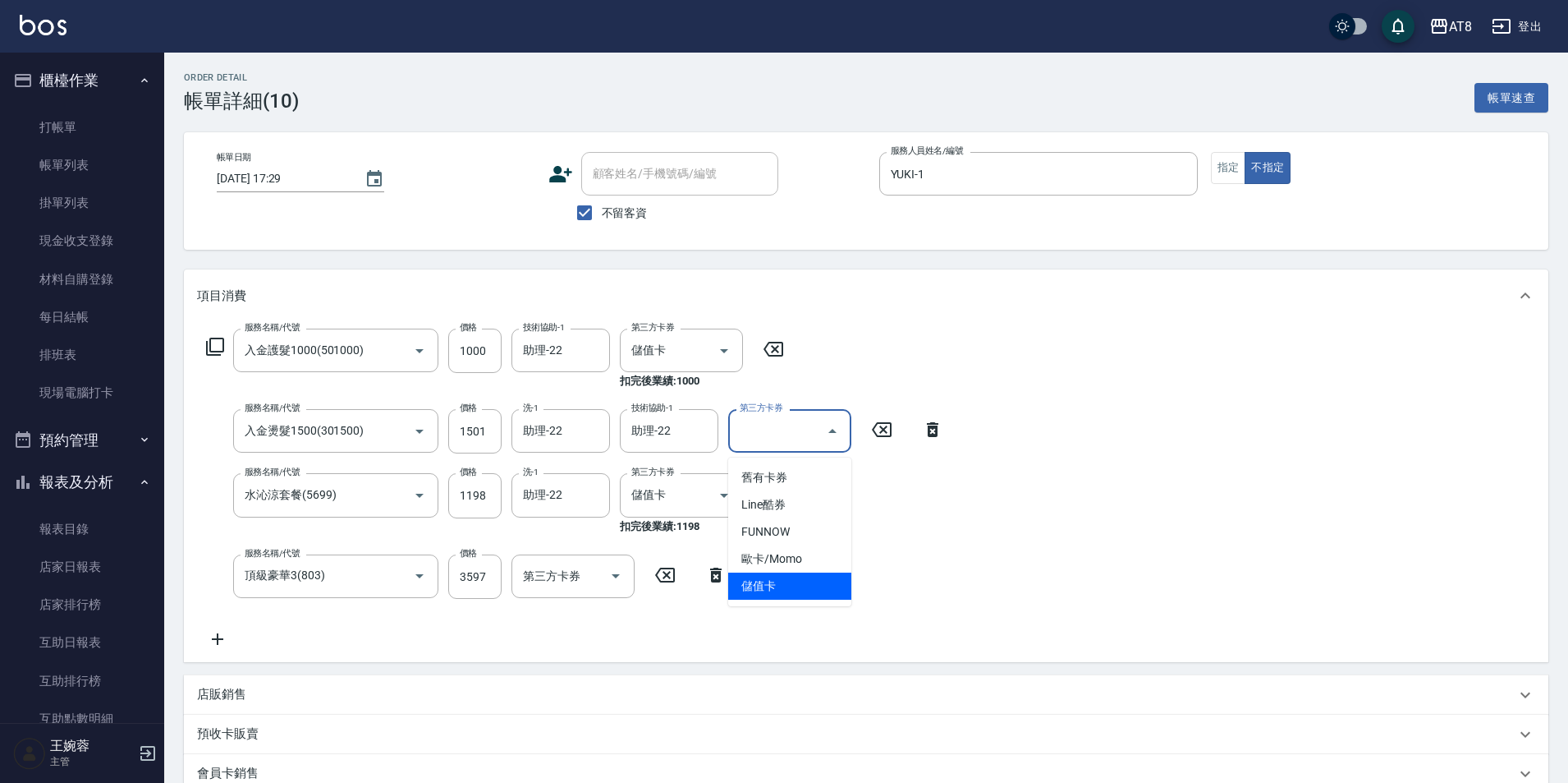
click at [793, 579] on span "儲值卡" at bounding box center [790, 586] width 123 height 27
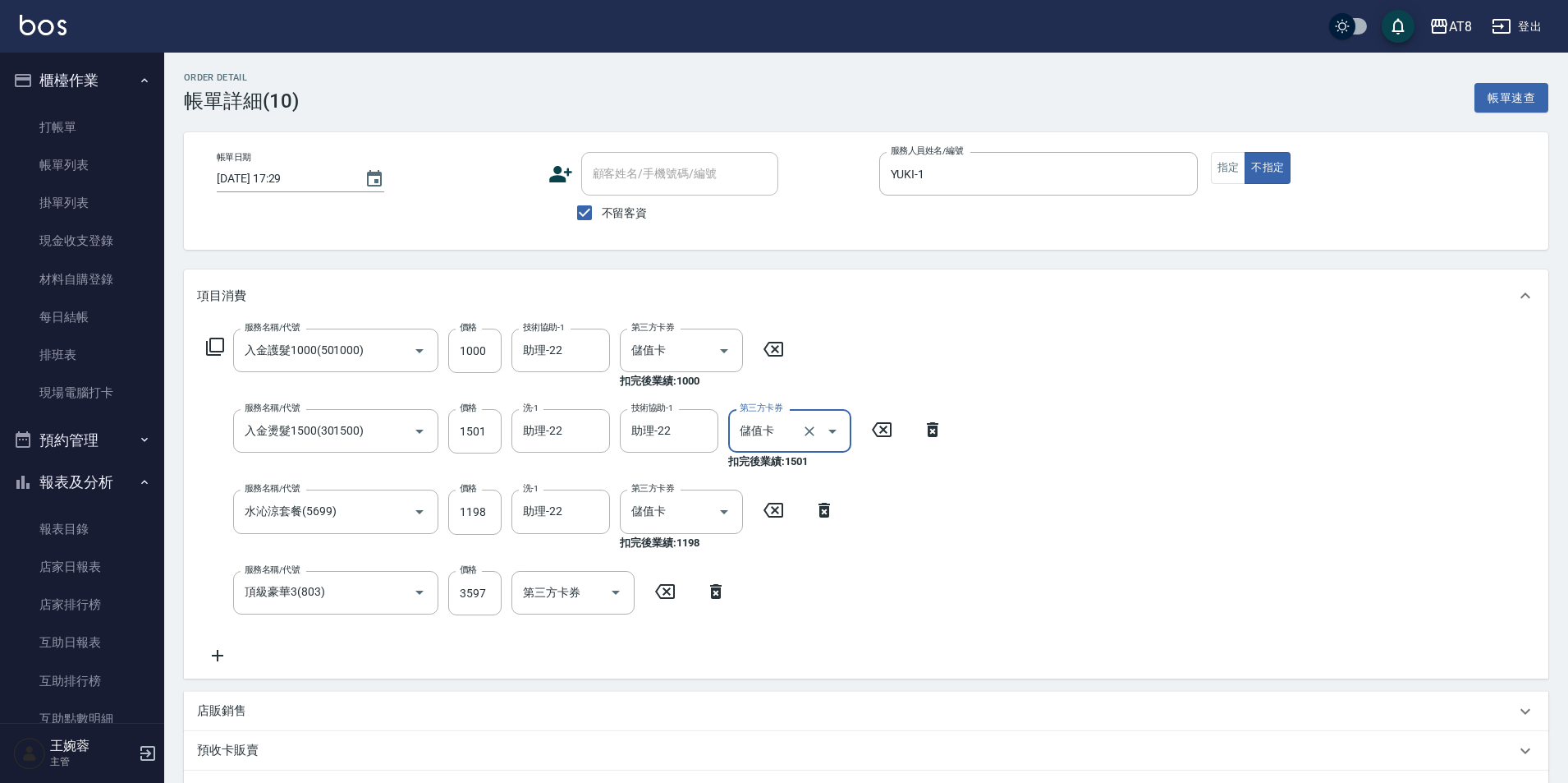
scroll to position [305, 0]
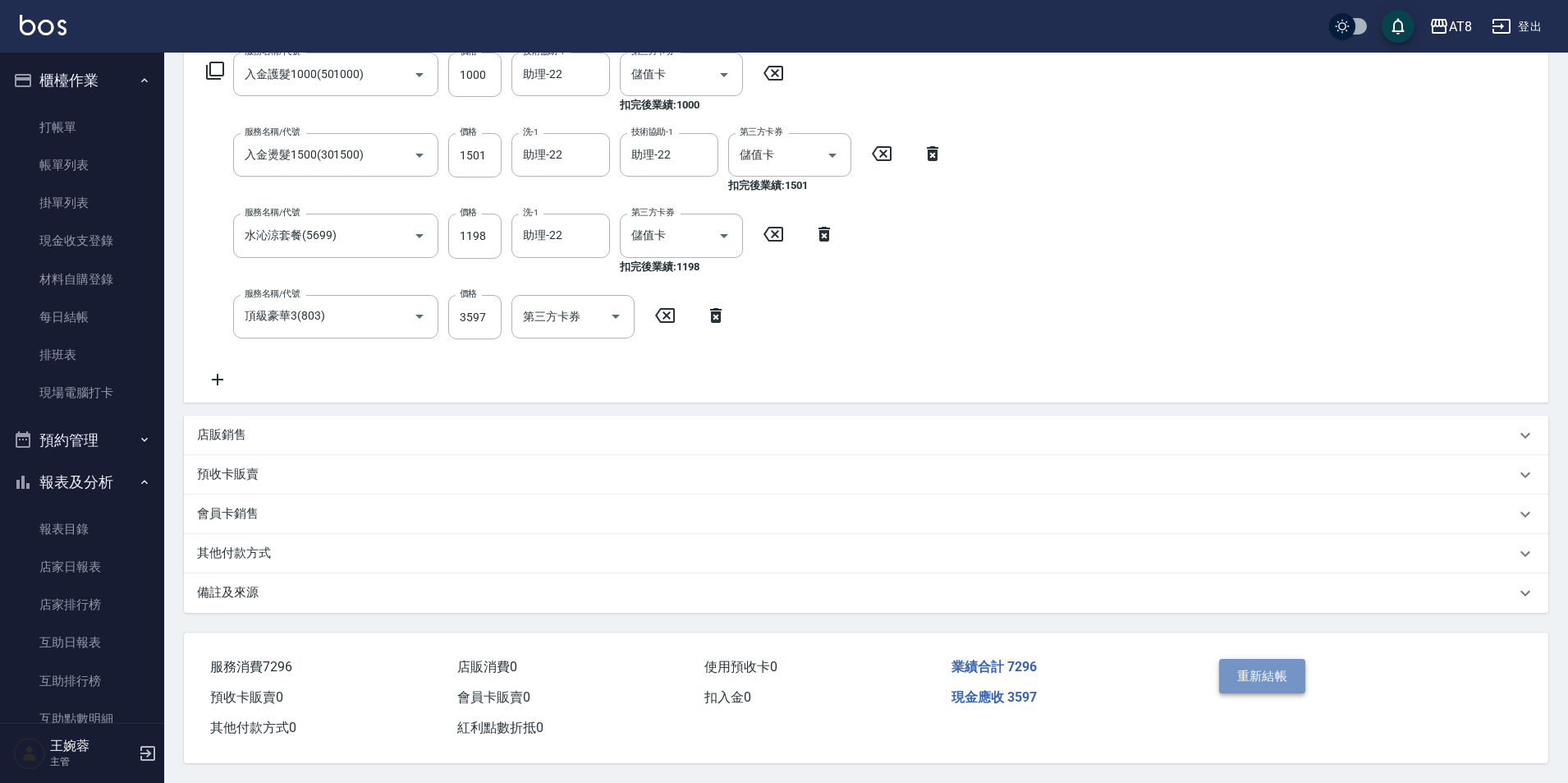
click at [1246, 659] on button "重新結帳" at bounding box center [1263, 676] width 87 height 34
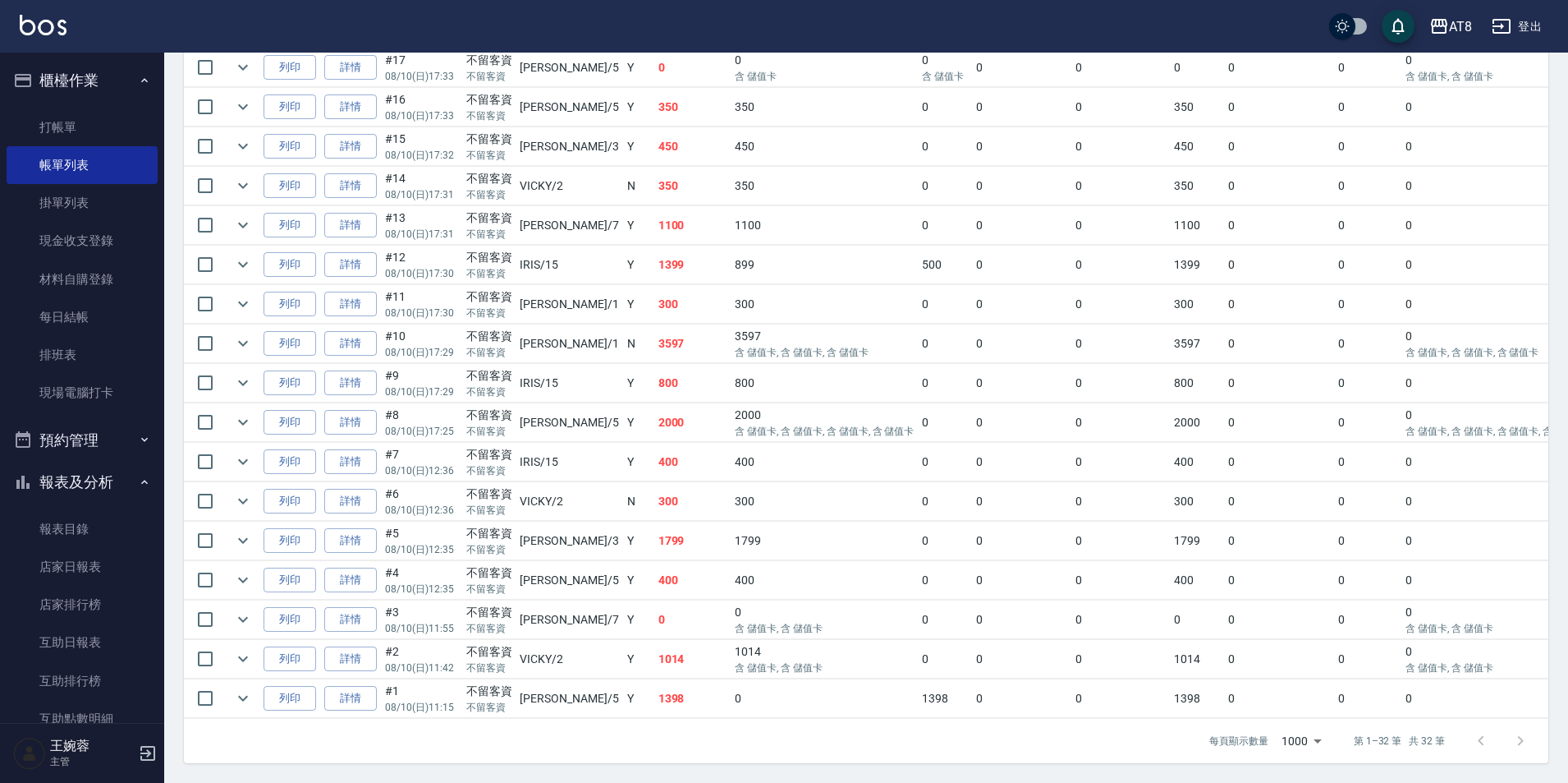
scroll to position [1226, 0]
click at [375, 528] on link "詳情" at bounding box center [351, 541] width 53 height 25
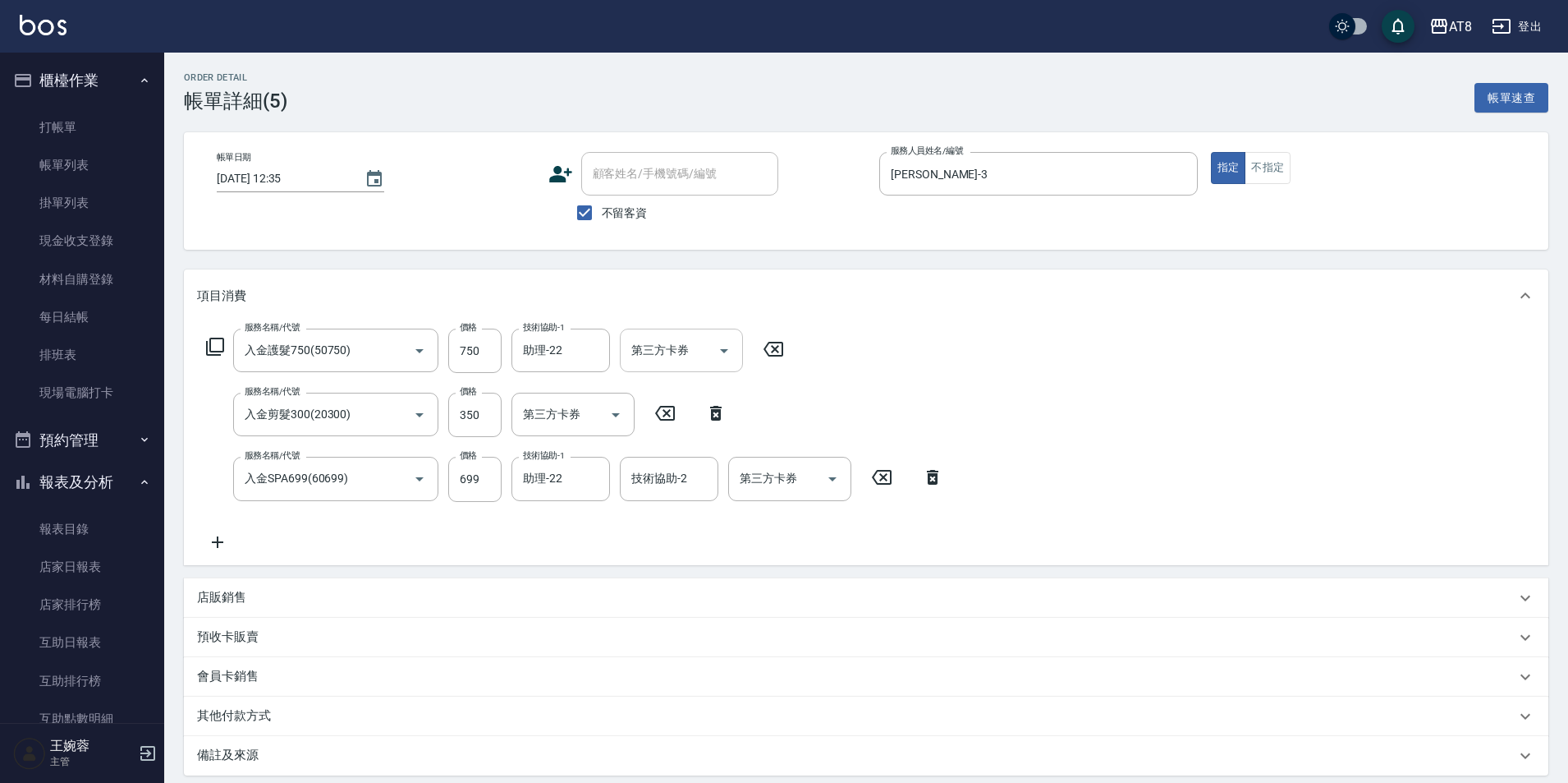
drag, startPoint x: 729, startPoint y: 358, endPoint x: 728, endPoint y: 373, distance: 15.0
click at [729, 357] on icon "Open" at bounding box center [724, 351] width 20 height 20
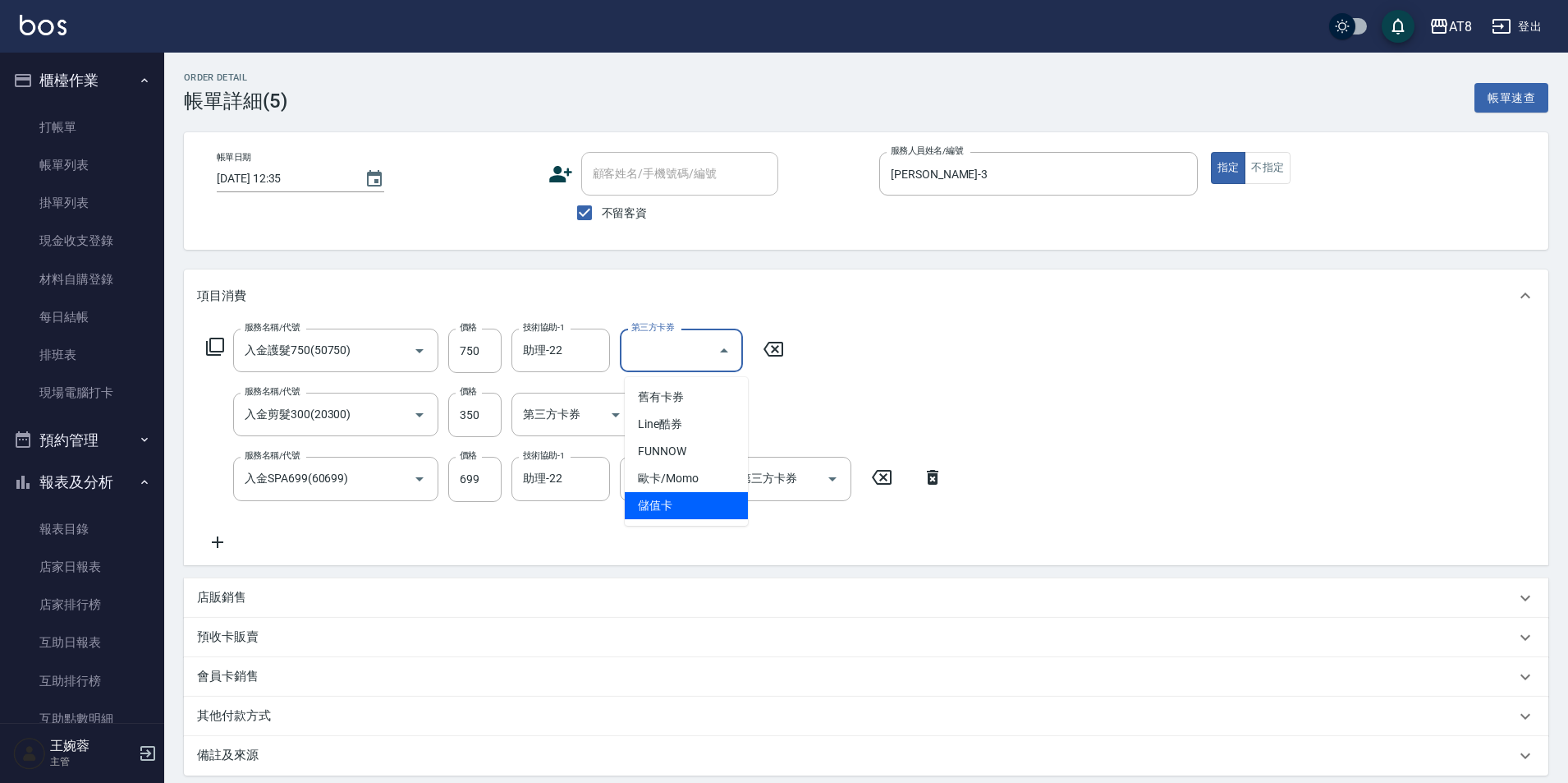
click at [717, 503] on span "儲值卡" at bounding box center [687, 506] width 123 height 27
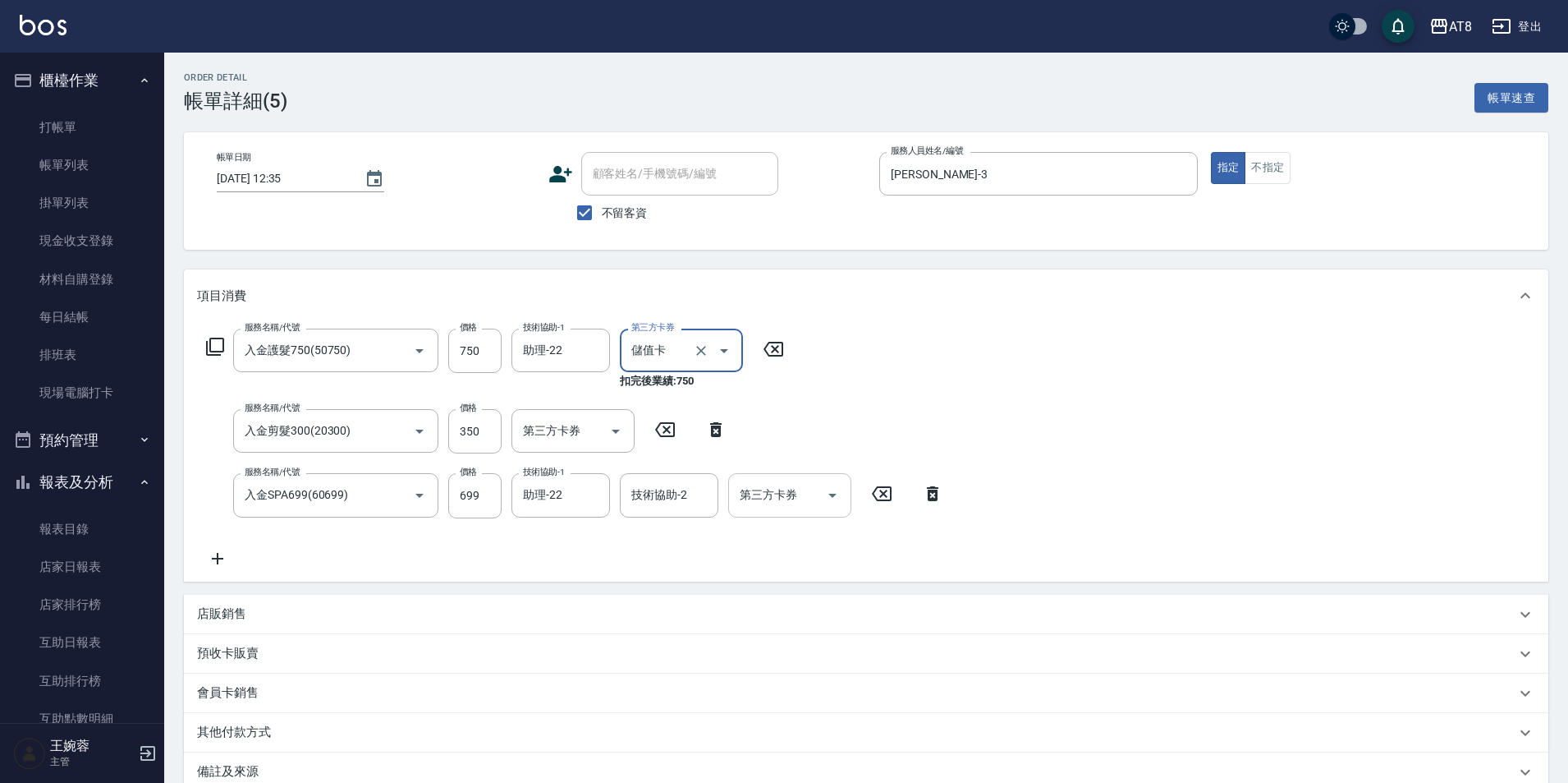
click at [825, 498] on icon "Open" at bounding box center [832, 496] width 20 height 20
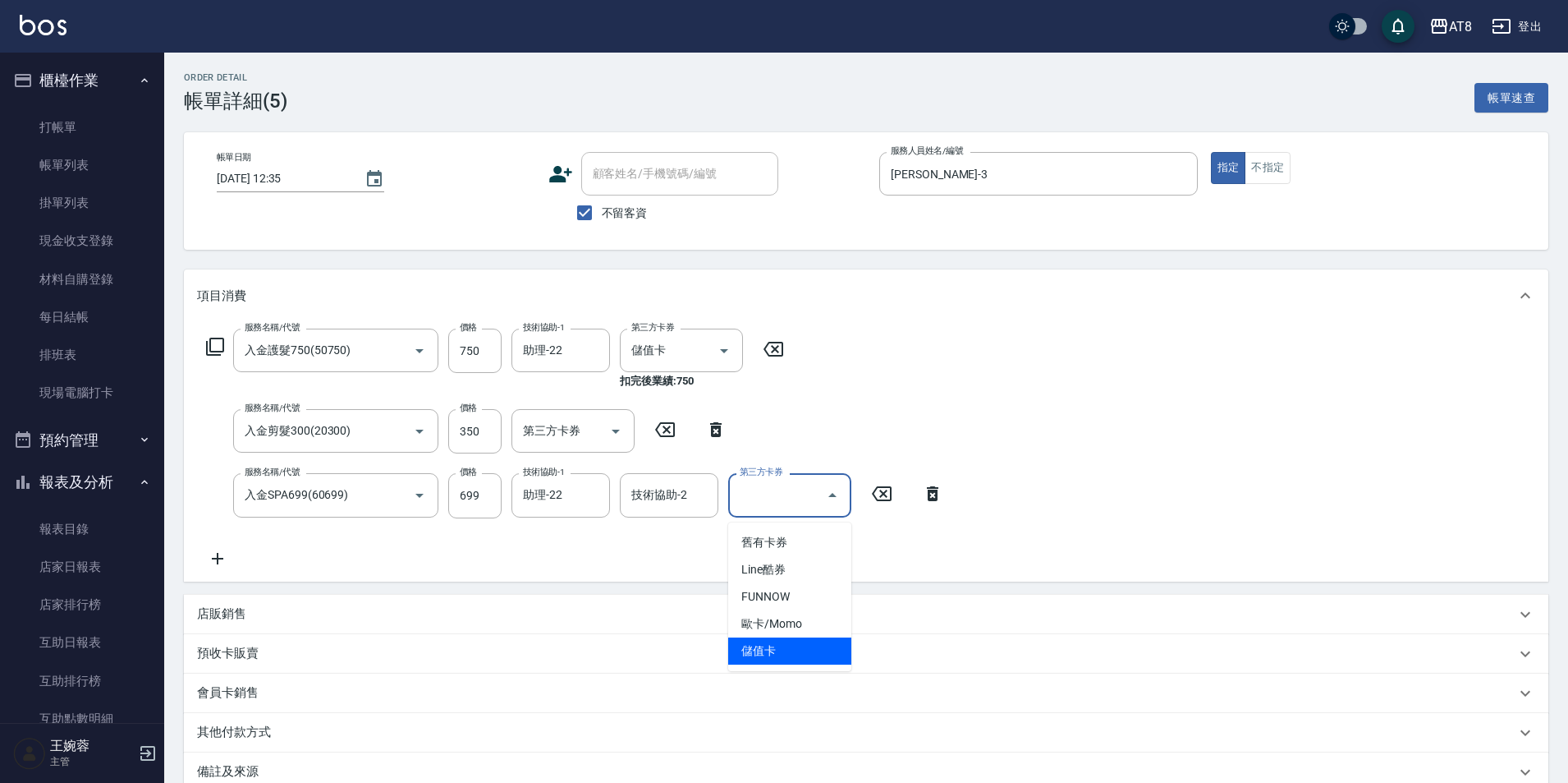
click at [790, 660] on span "儲值卡" at bounding box center [790, 651] width 123 height 27
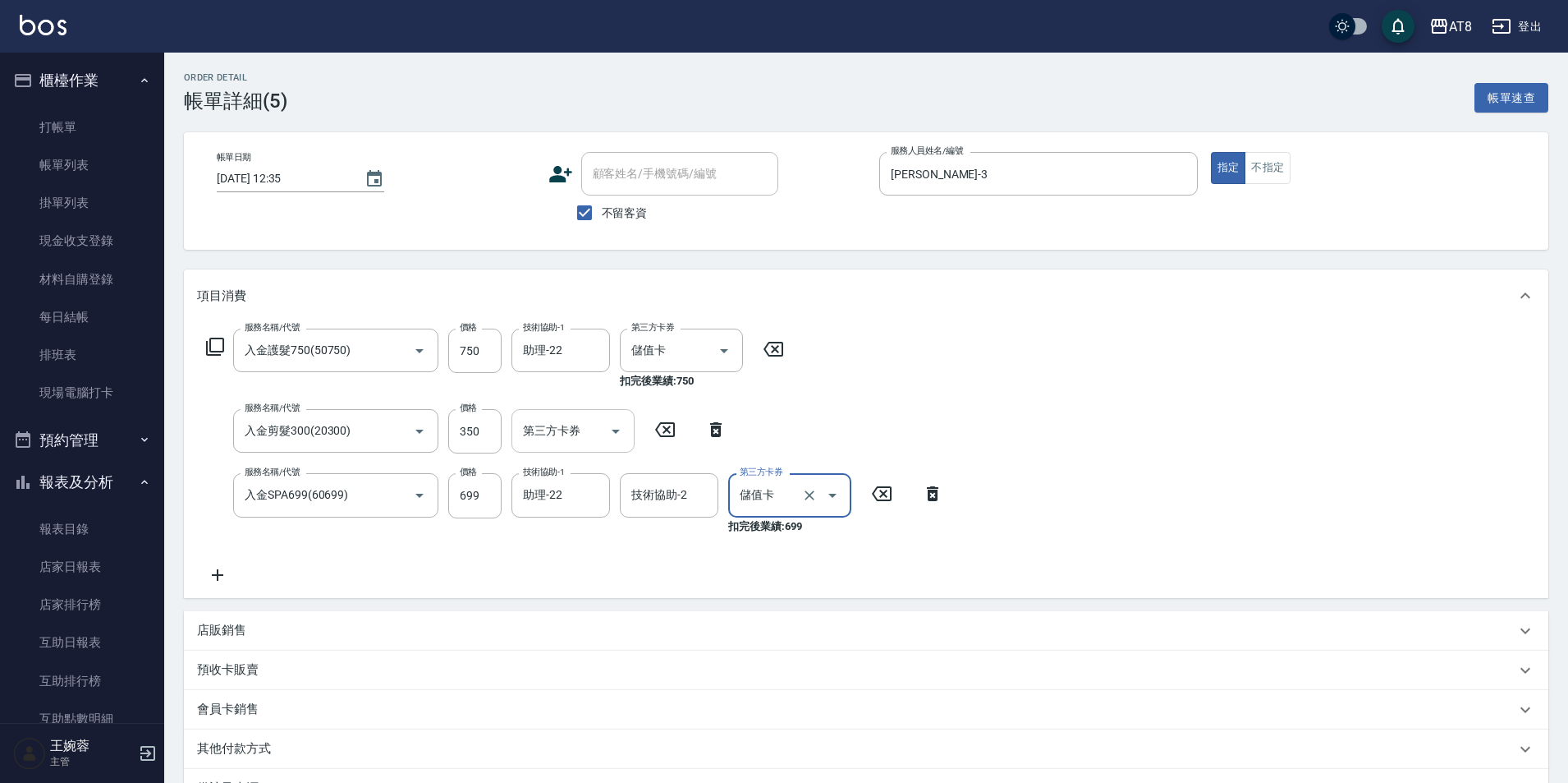
click at [617, 441] on icon "Open" at bounding box center [616, 431] width 20 height 20
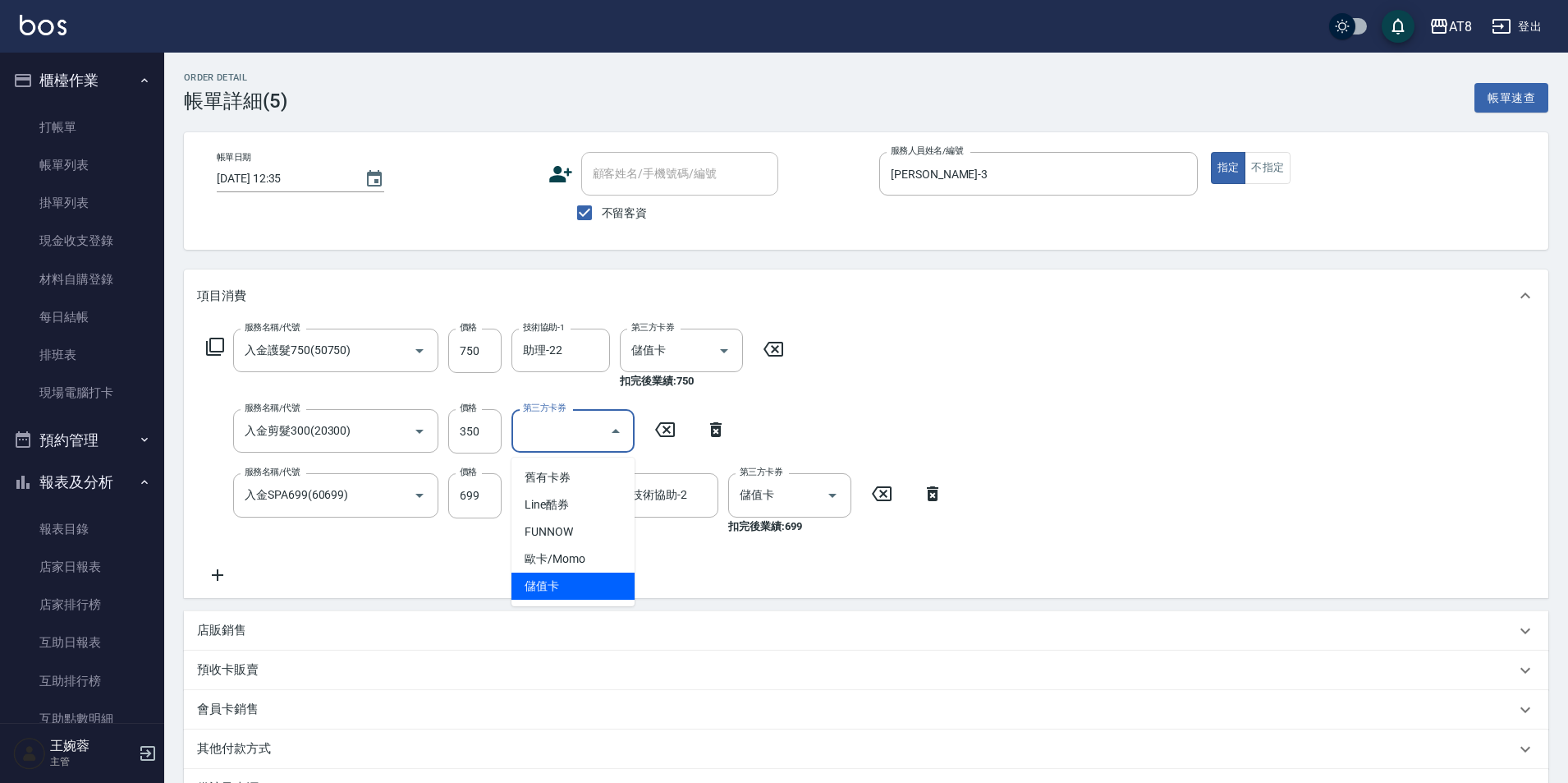
click at [582, 592] on span "儲值卡" at bounding box center [573, 586] width 123 height 27
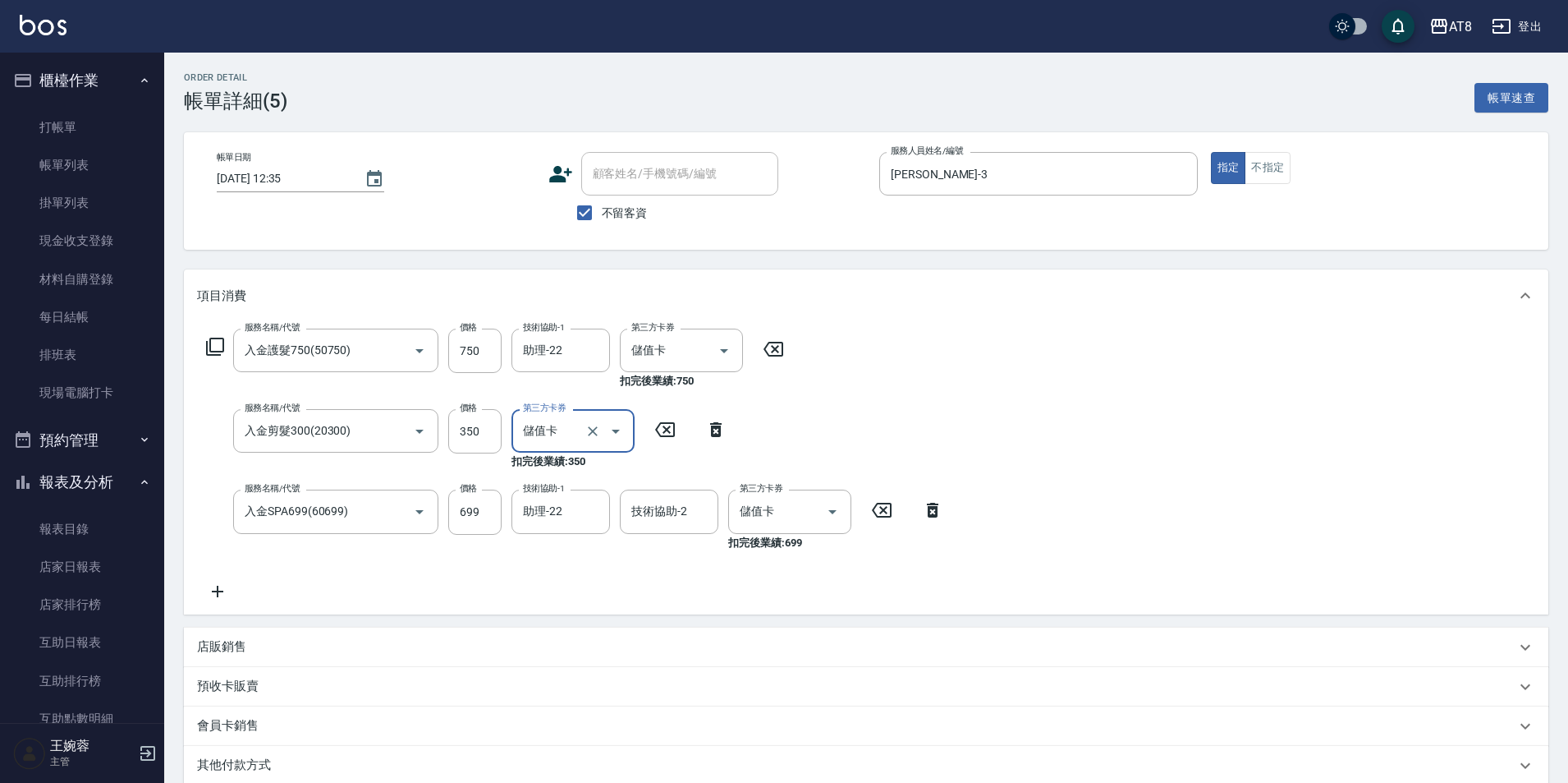
scroll to position [241, 0]
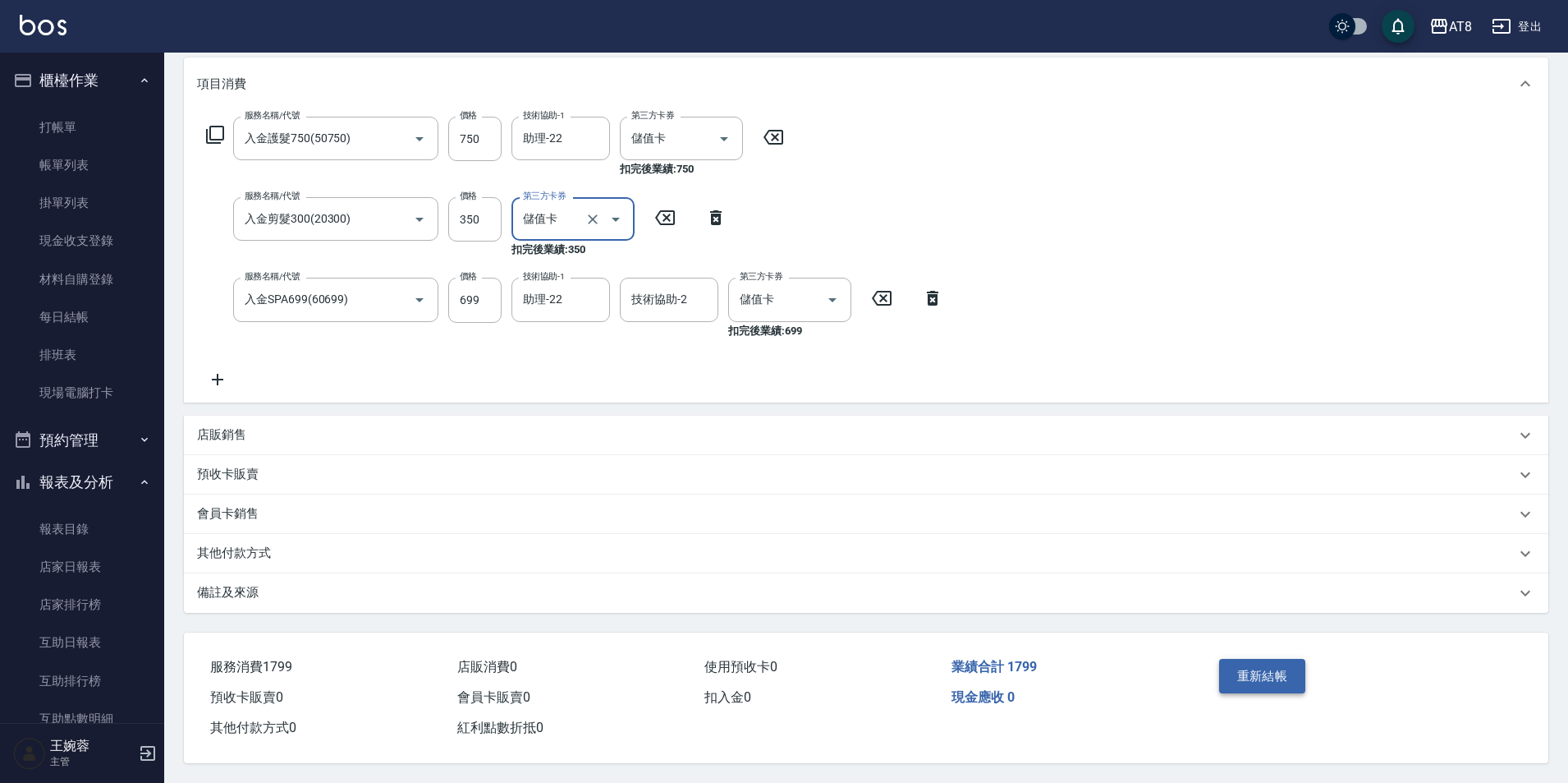
click at [1246, 665] on button "重新結帳" at bounding box center [1263, 676] width 87 height 34
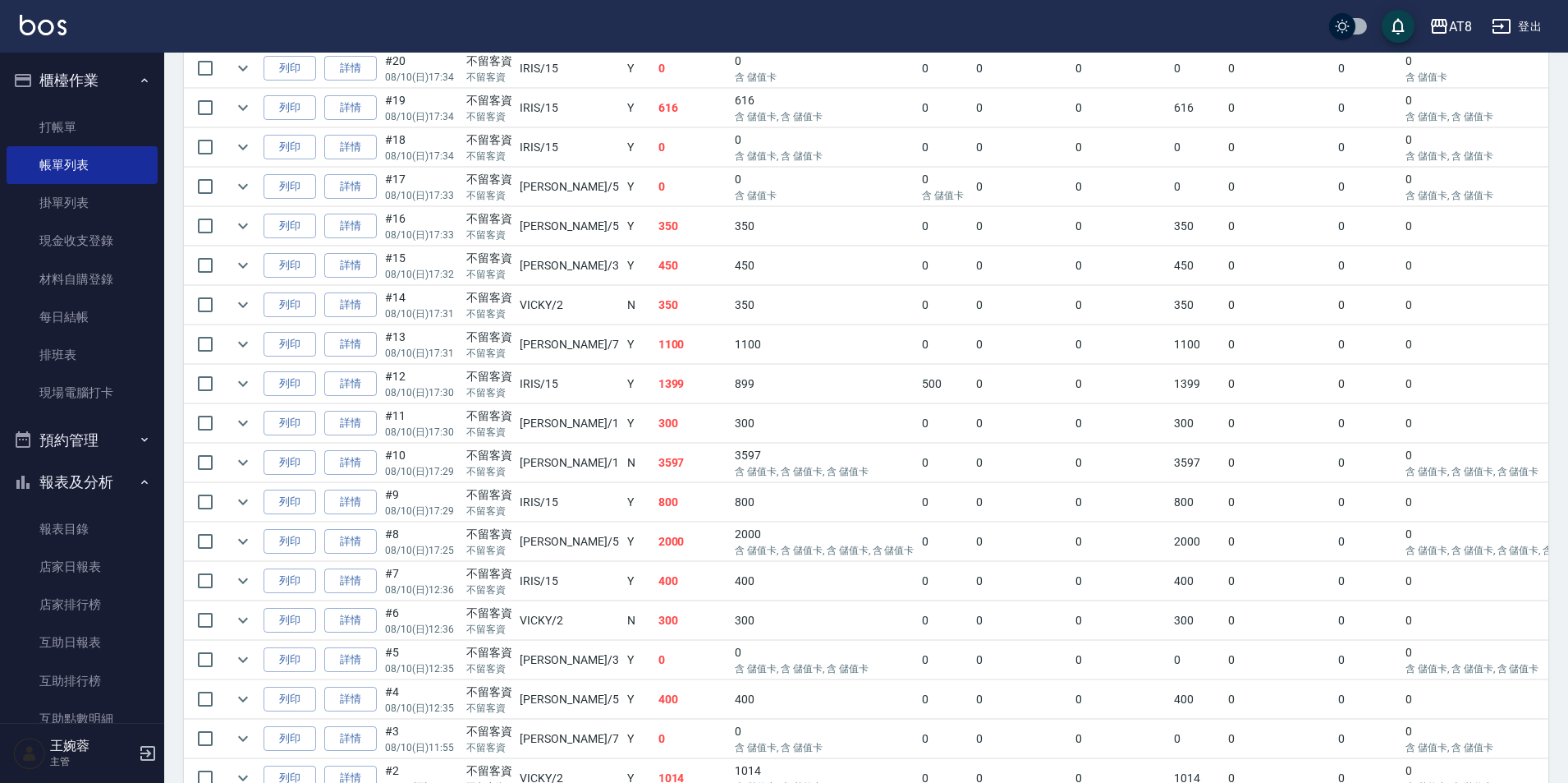
scroll to position [1055, 0]
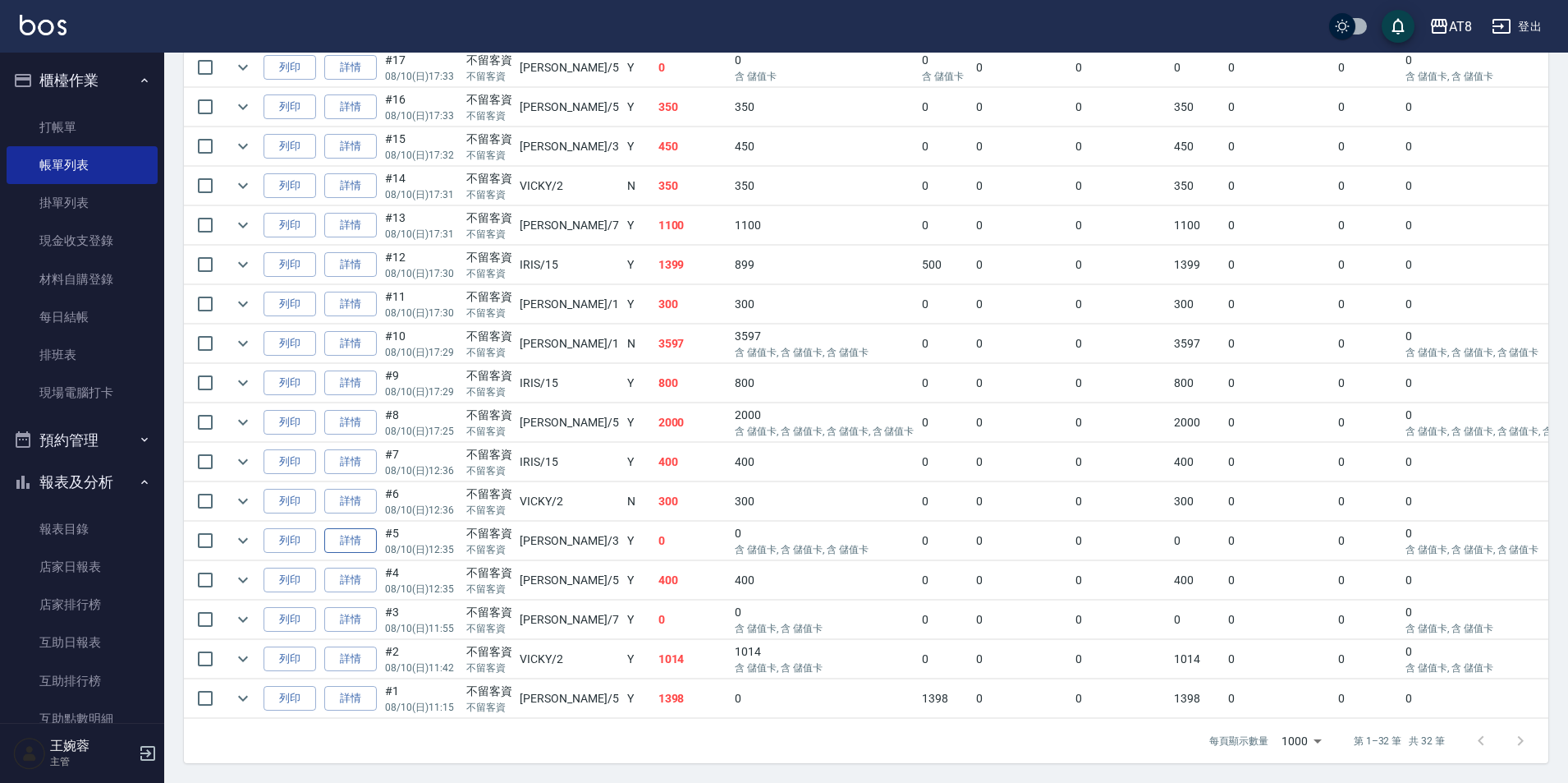
click at [347, 554] on link "詳情" at bounding box center [351, 541] width 53 height 25
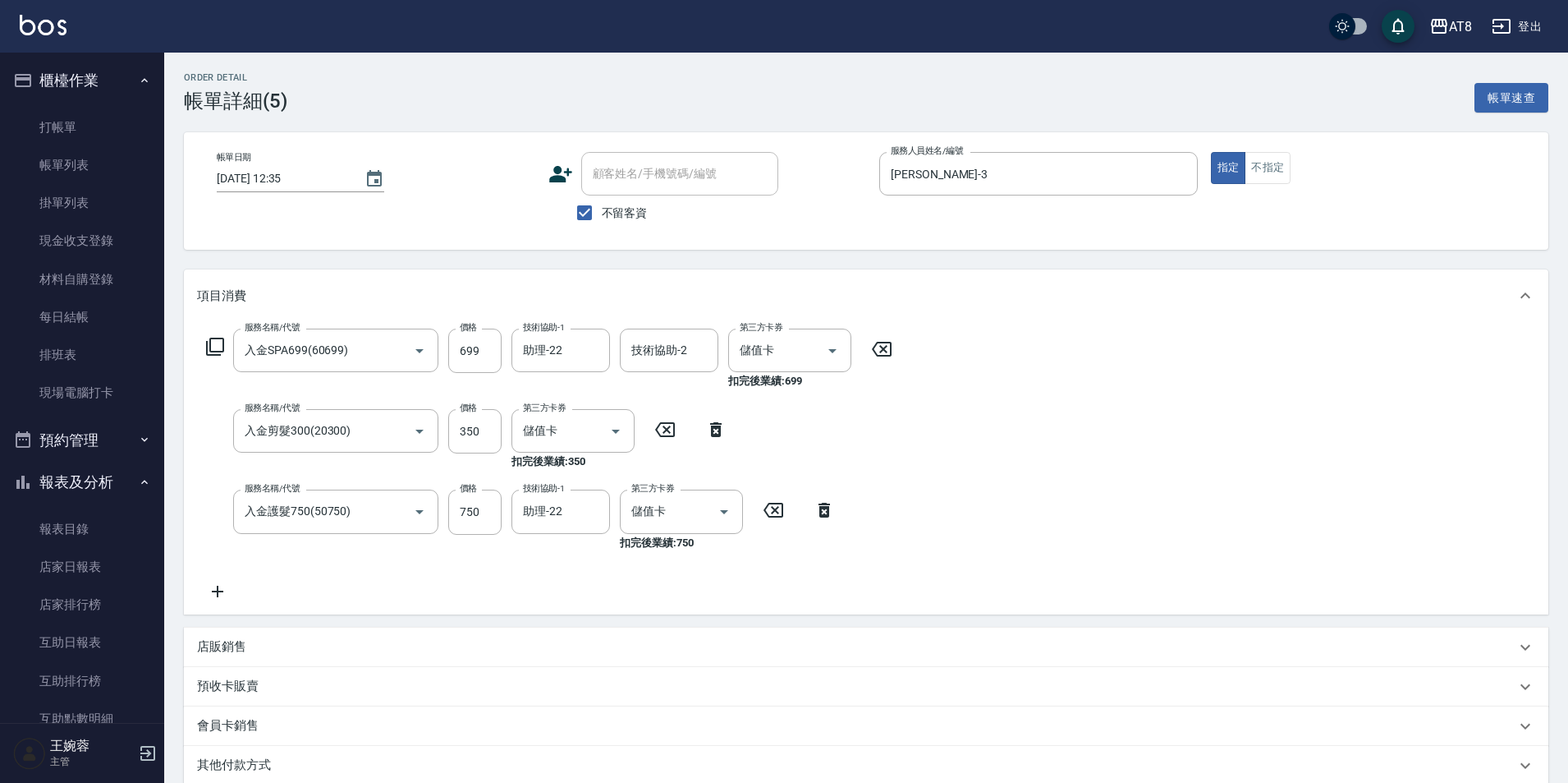
click at [891, 353] on icon at bounding box center [881, 349] width 20 height 14
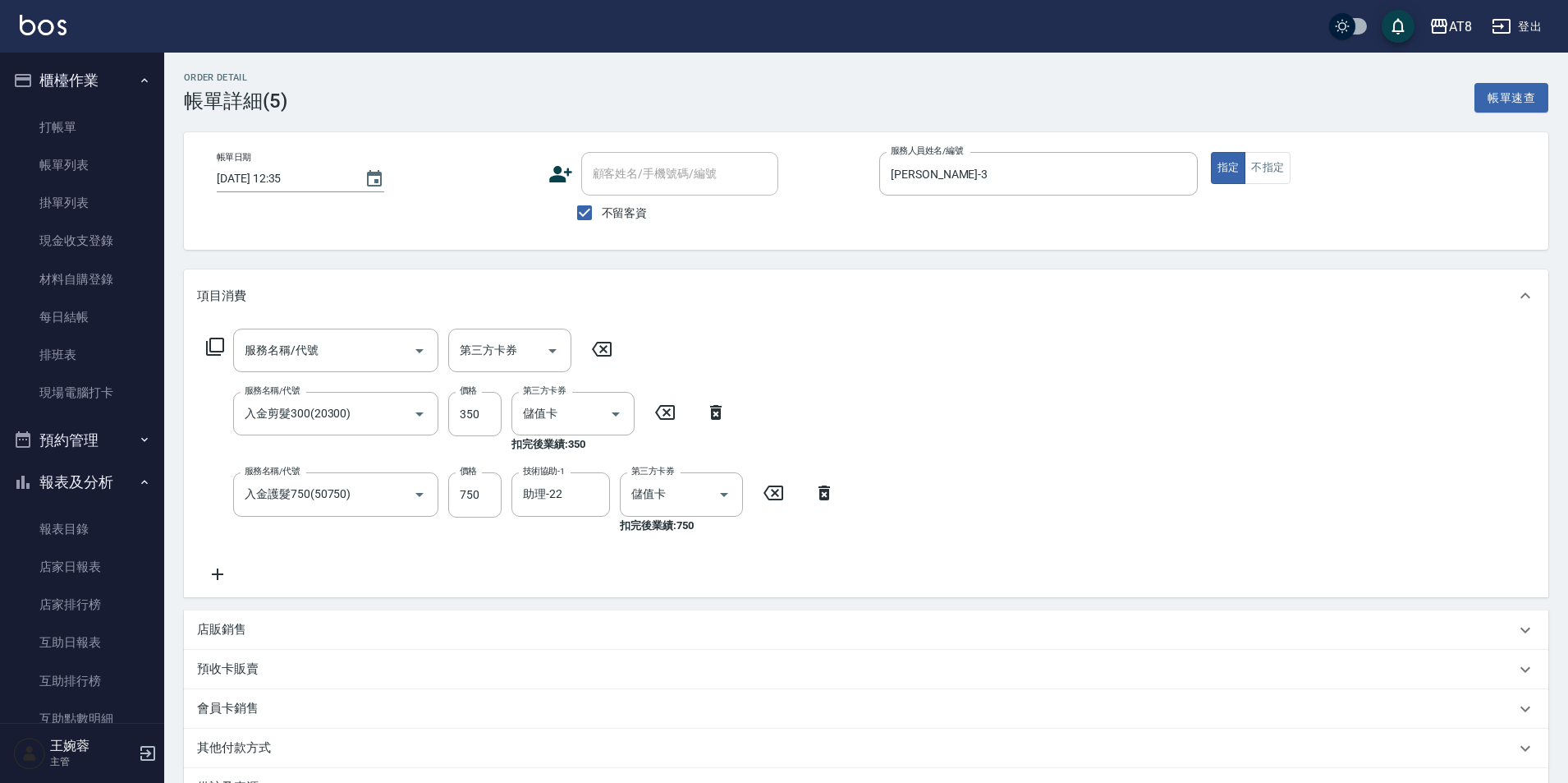
click at [714, 418] on icon at bounding box center [716, 412] width 12 height 14
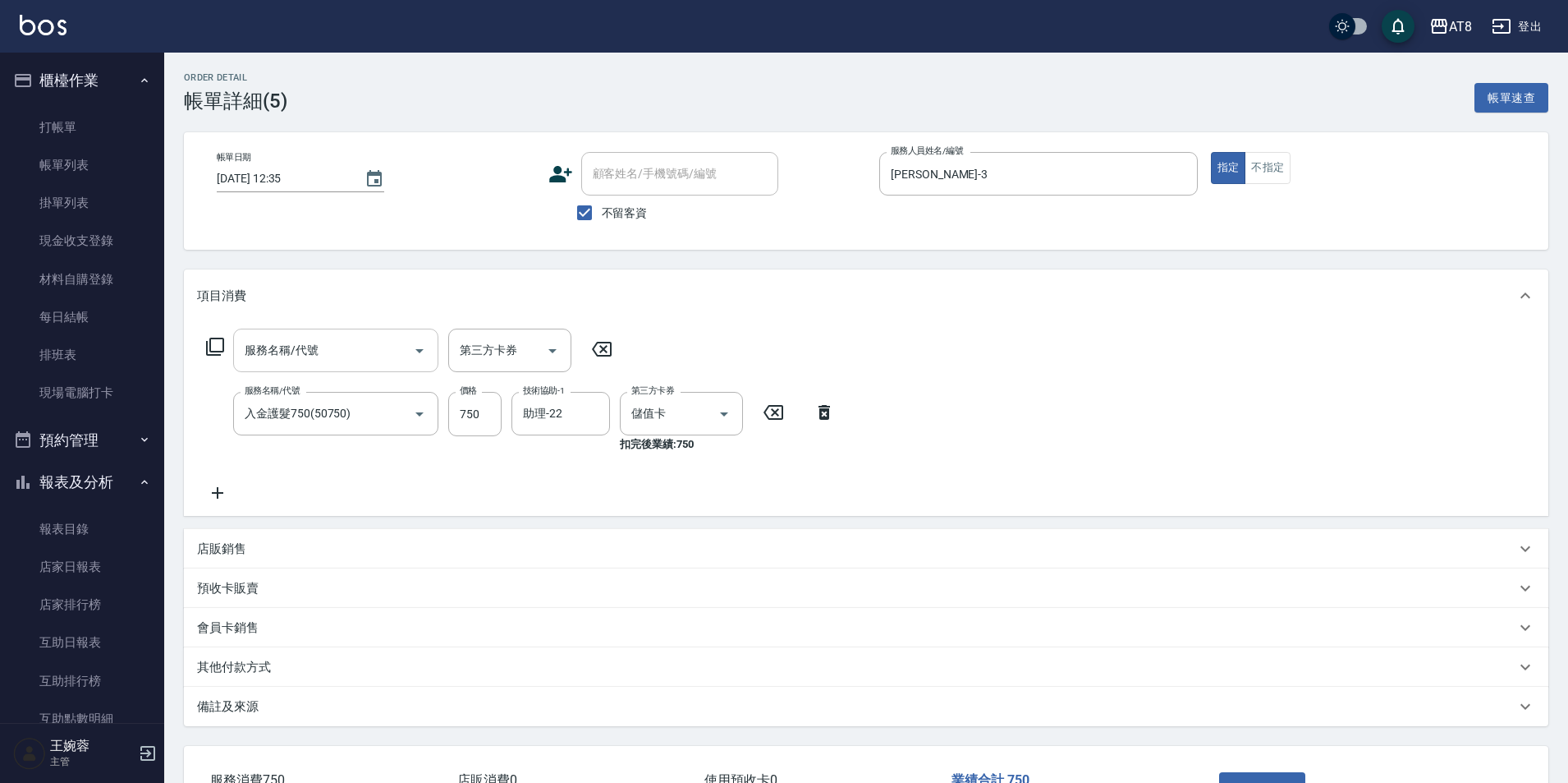
click at [349, 353] on input "服務名稱/代號" at bounding box center [323, 351] width 166 height 29
click at [230, 496] on icon at bounding box center [216, 494] width 41 height 20
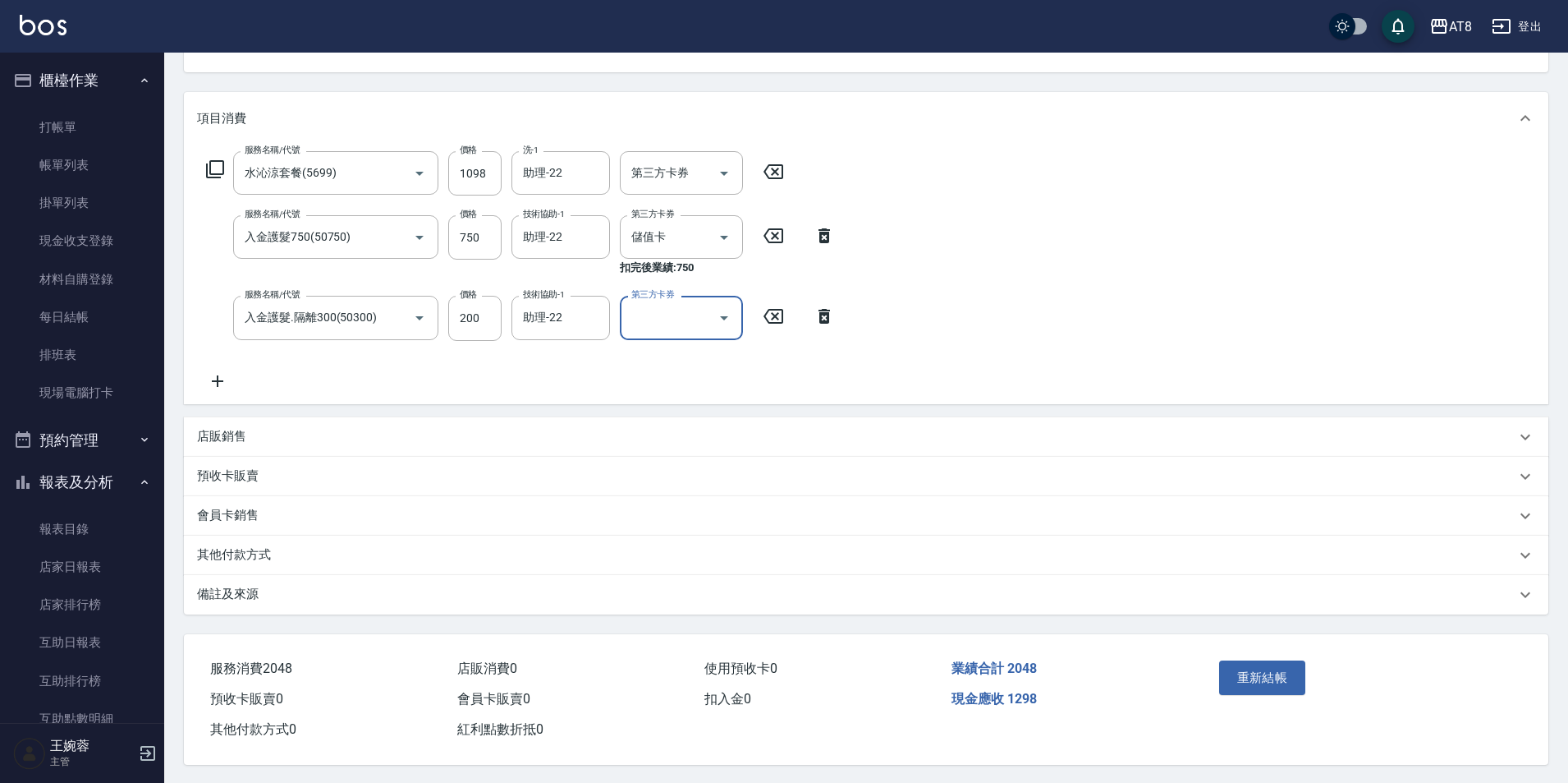
scroll to position [179, 0]
click at [732, 169] on icon "Open" at bounding box center [724, 172] width 20 height 20
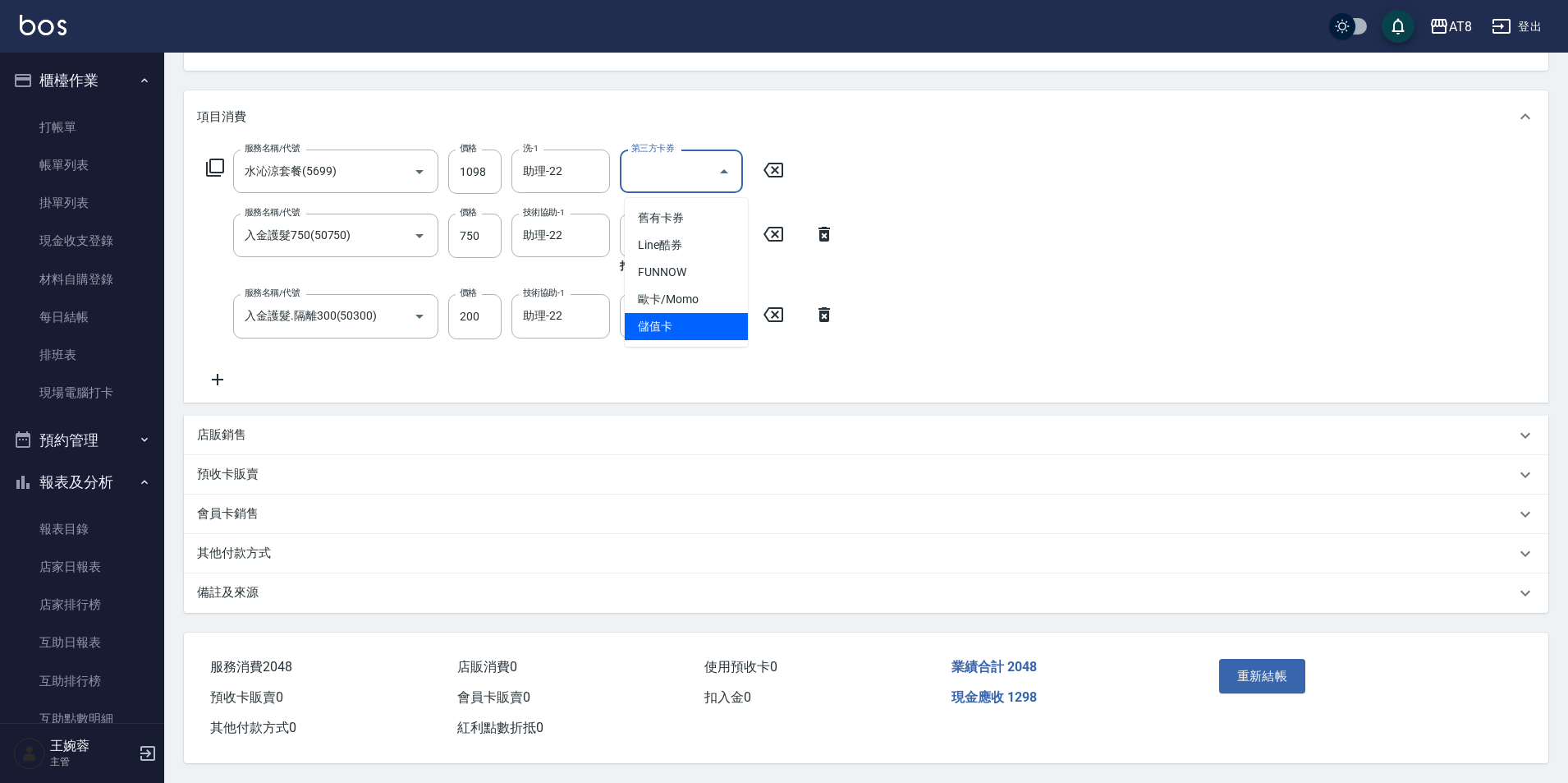
click at [724, 332] on span "儲值卡" at bounding box center [687, 326] width 123 height 27
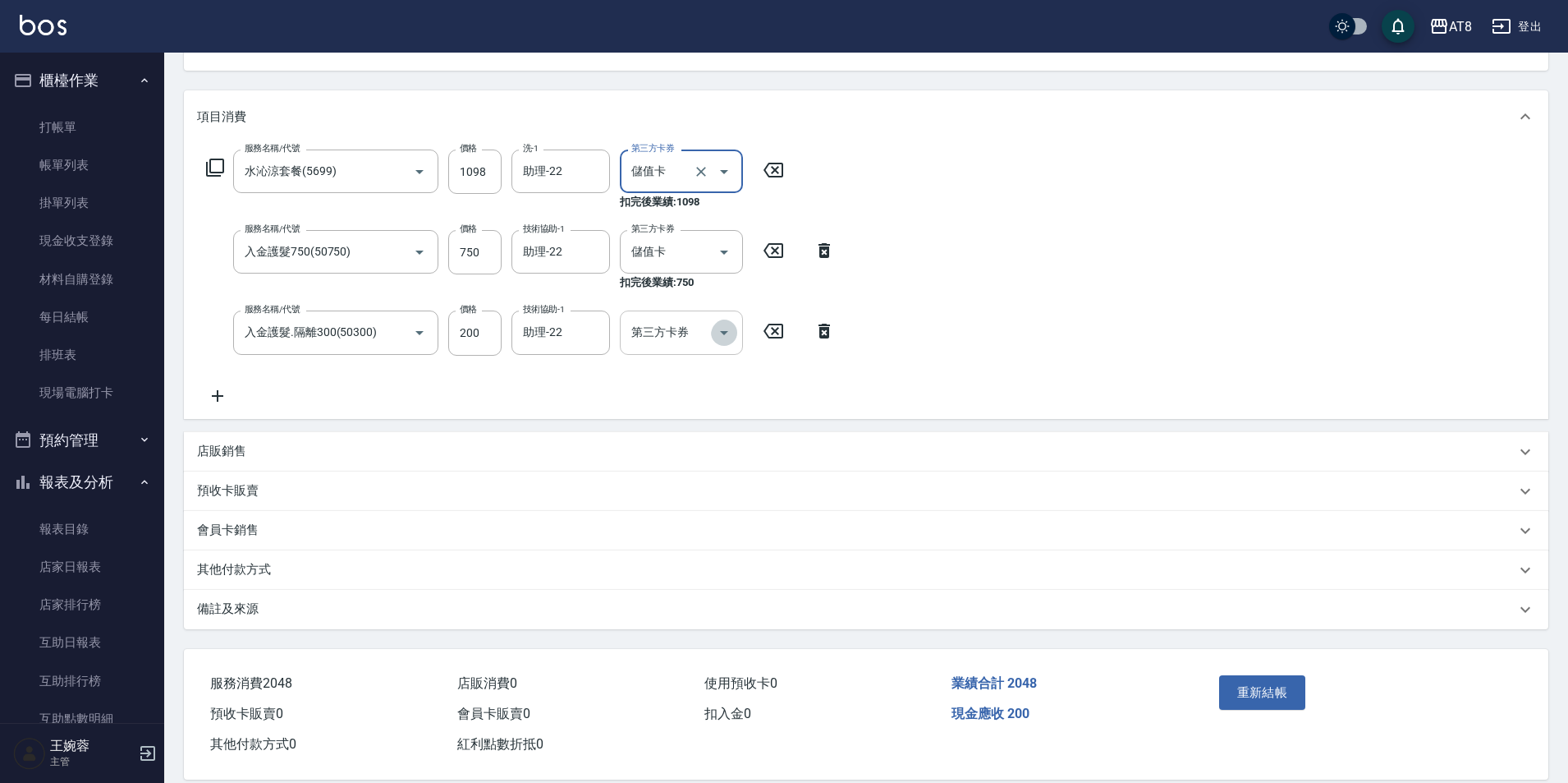
click at [725, 332] on icon "Open" at bounding box center [724, 333] width 20 height 20
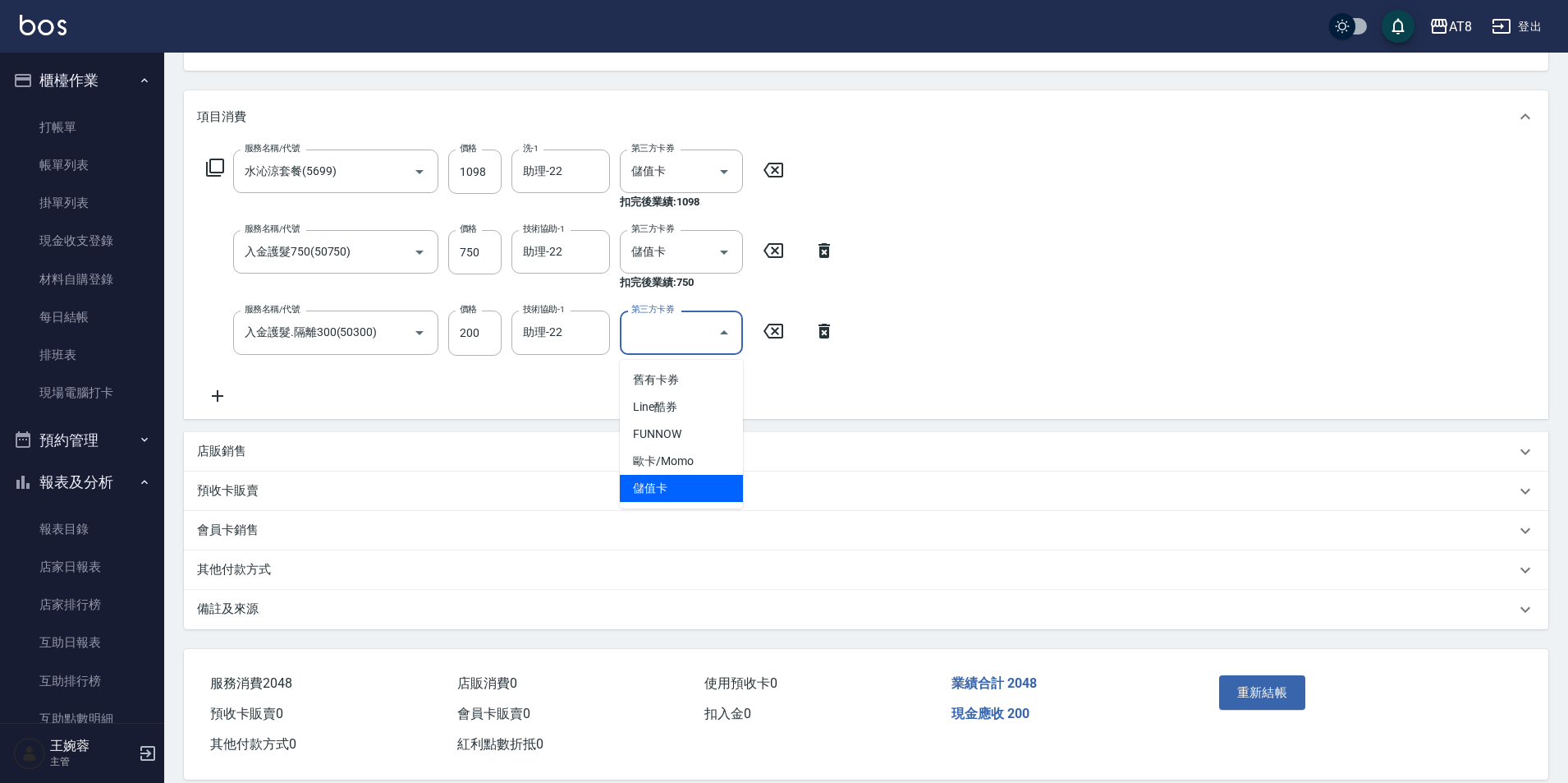
click at [699, 498] on span "儲值卡" at bounding box center [681, 488] width 123 height 27
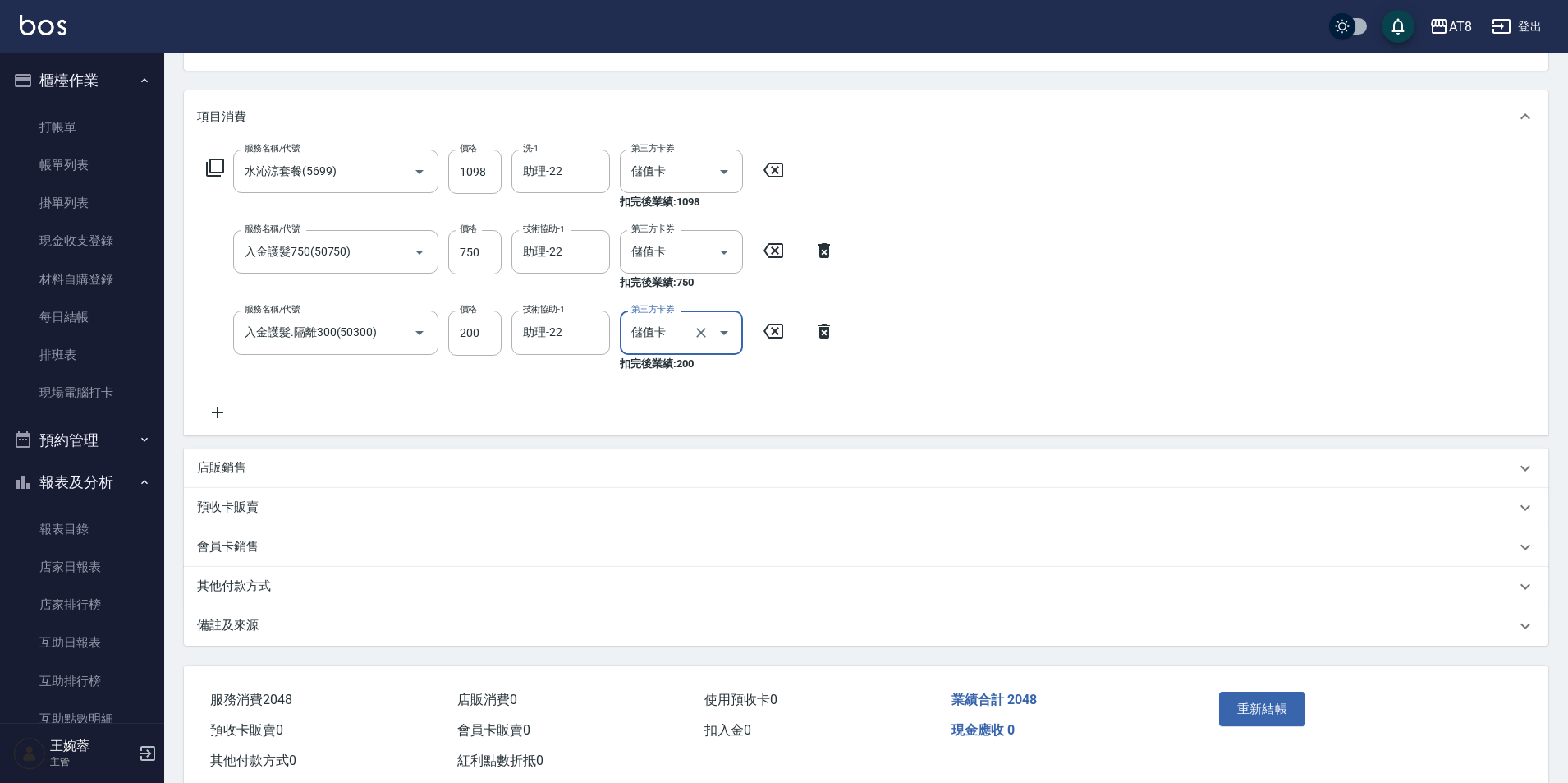
click at [1236, 721] on button "重新結帳" at bounding box center [1263, 709] width 87 height 34
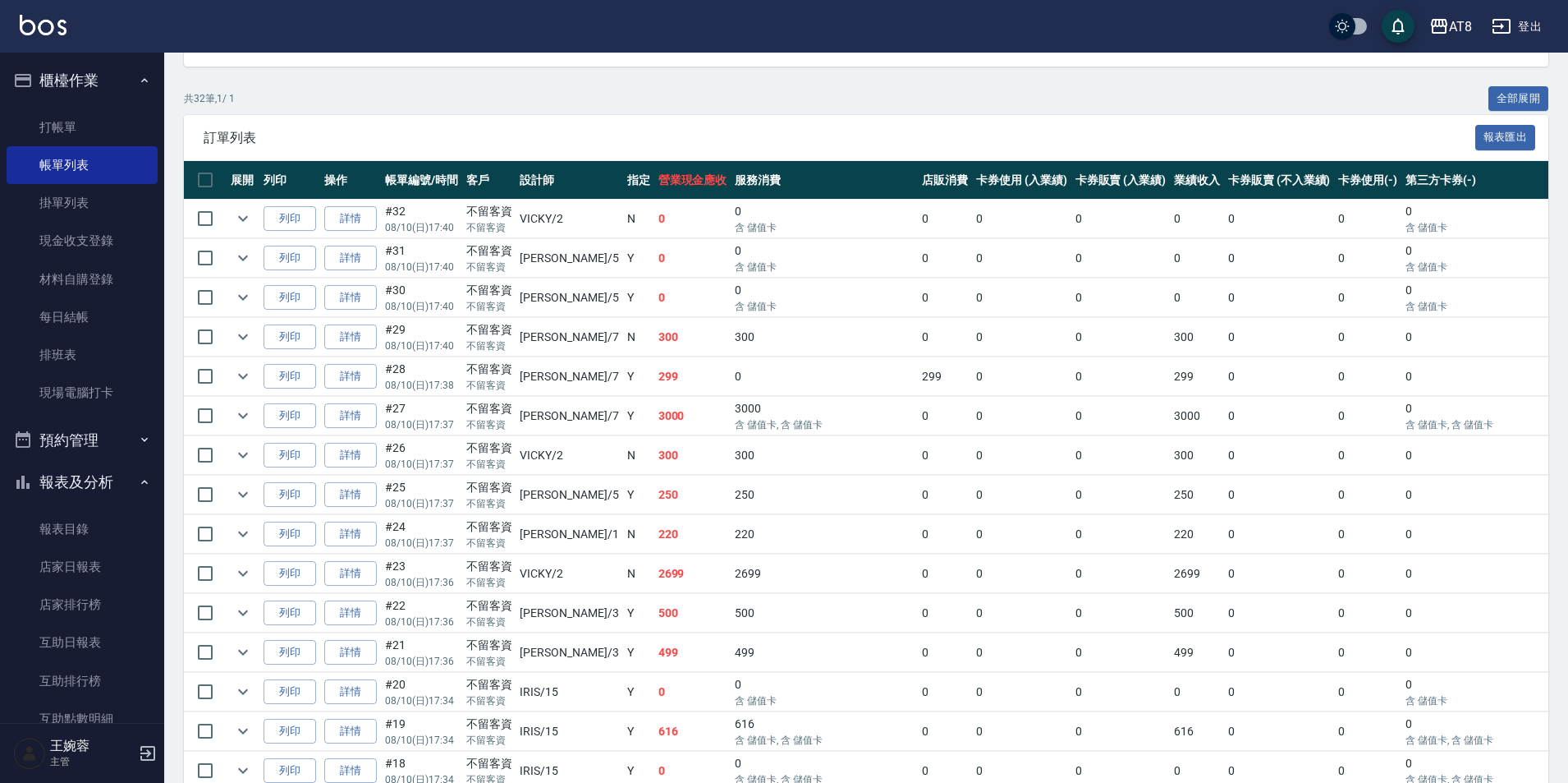
scroll to position [261, 0]
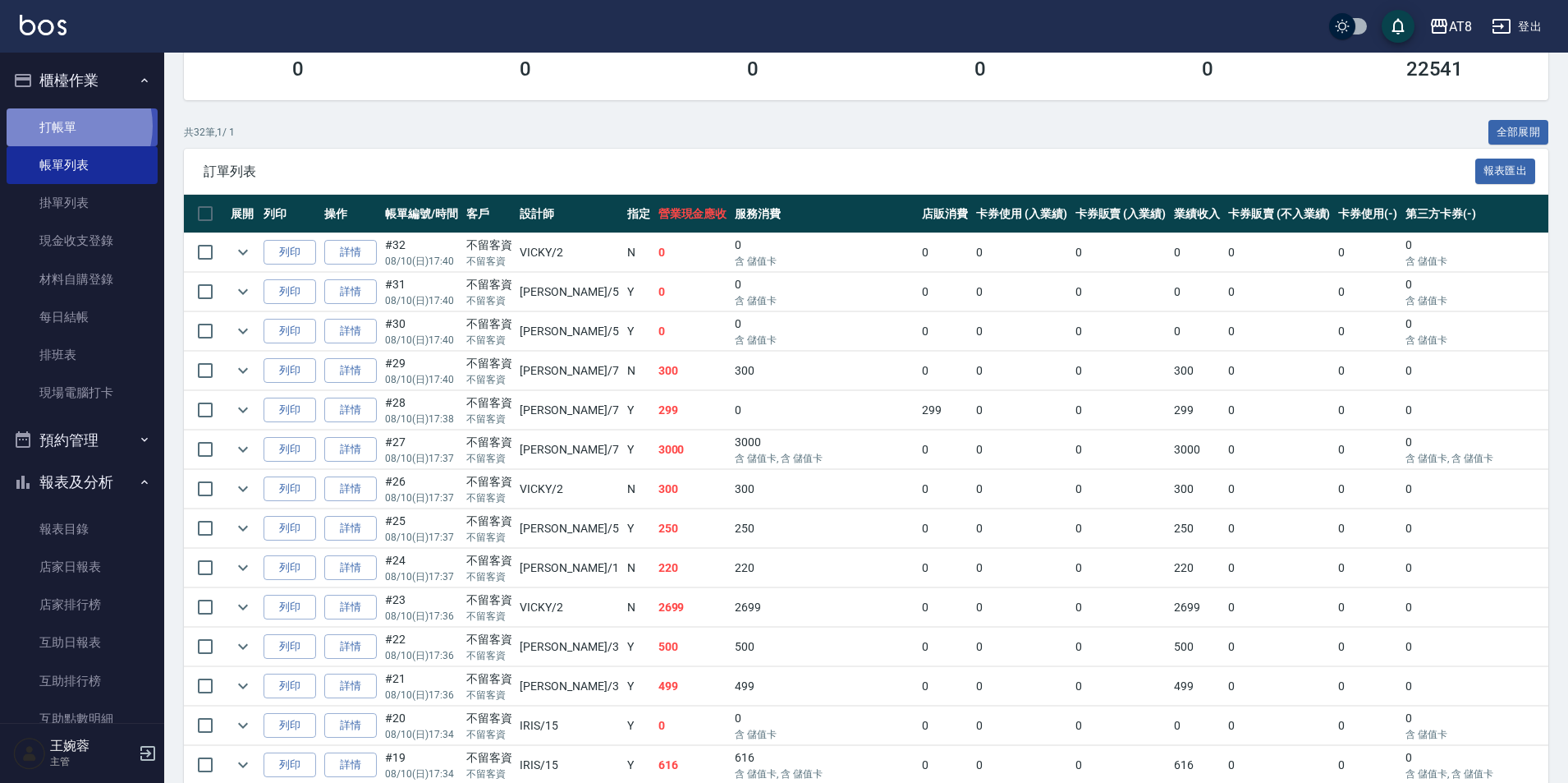
click at [64, 126] on link "打帳單" at bounding box center [82, 128] width 151 height 38
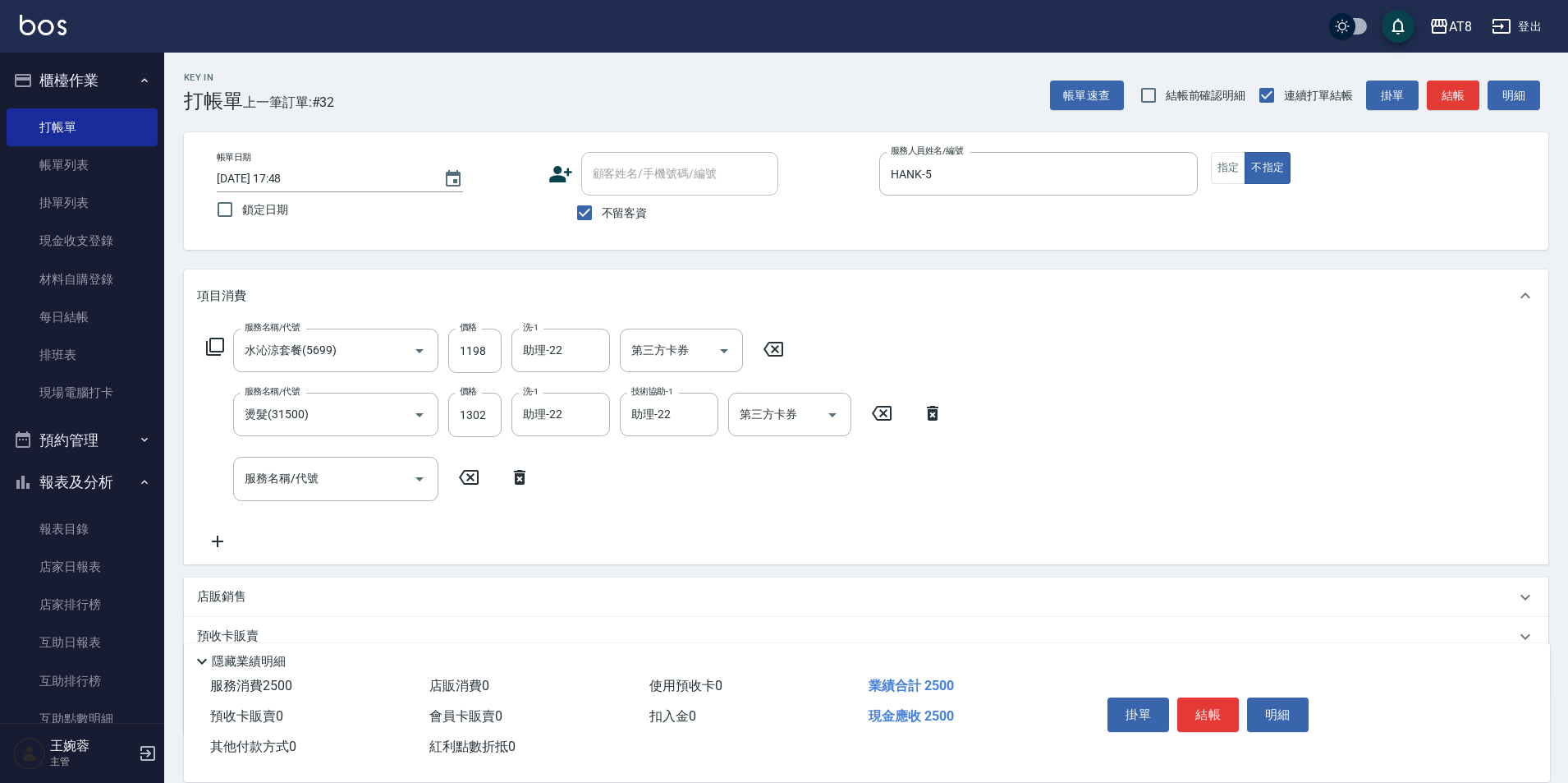
click at [237, 605] on p "店販銷售" at bounding box center [221, 596] width 49 height 17
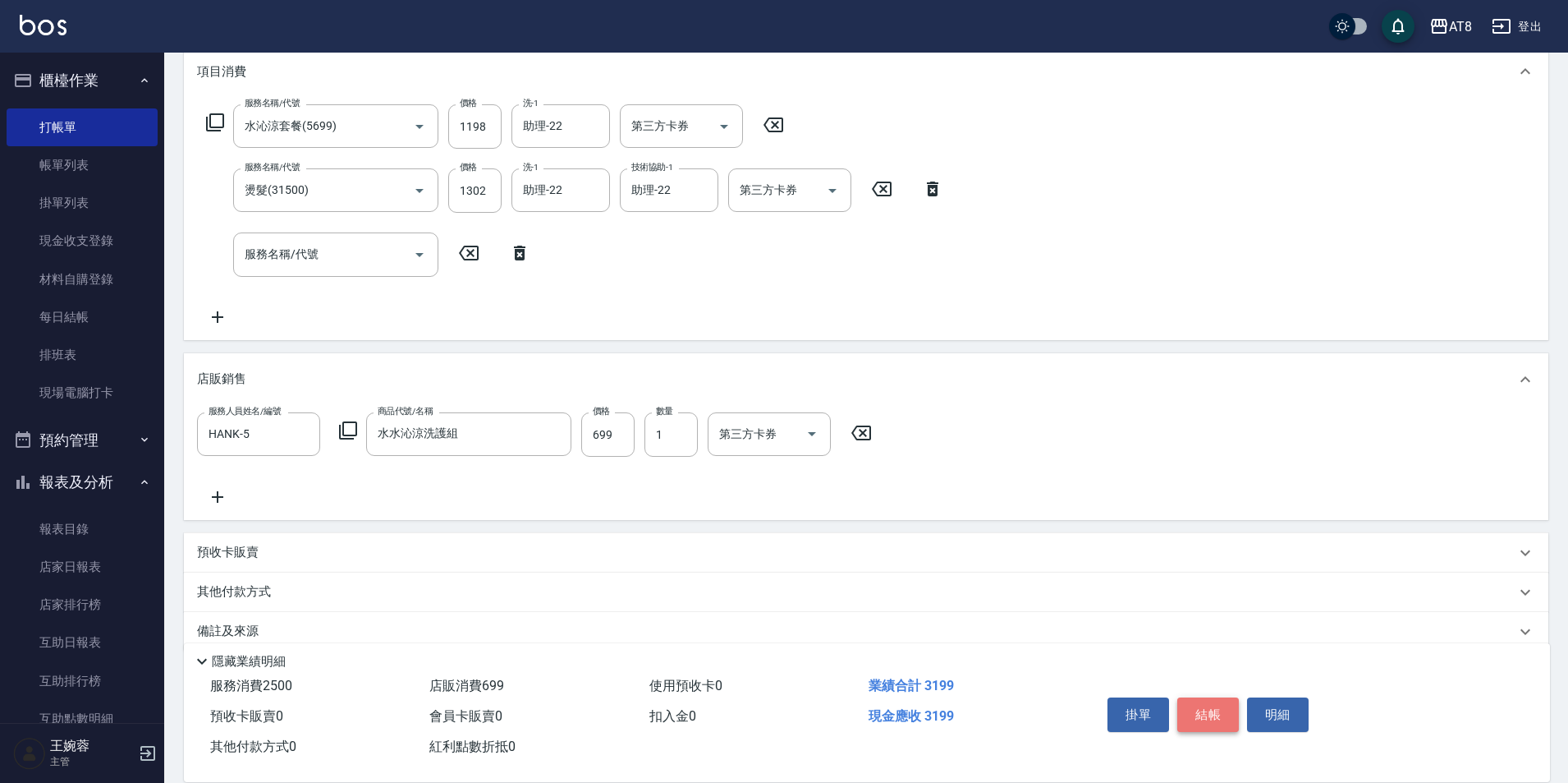
click at [1223, 697] on button "結帳" at bounding box center [1207, 714] width 62 height 34
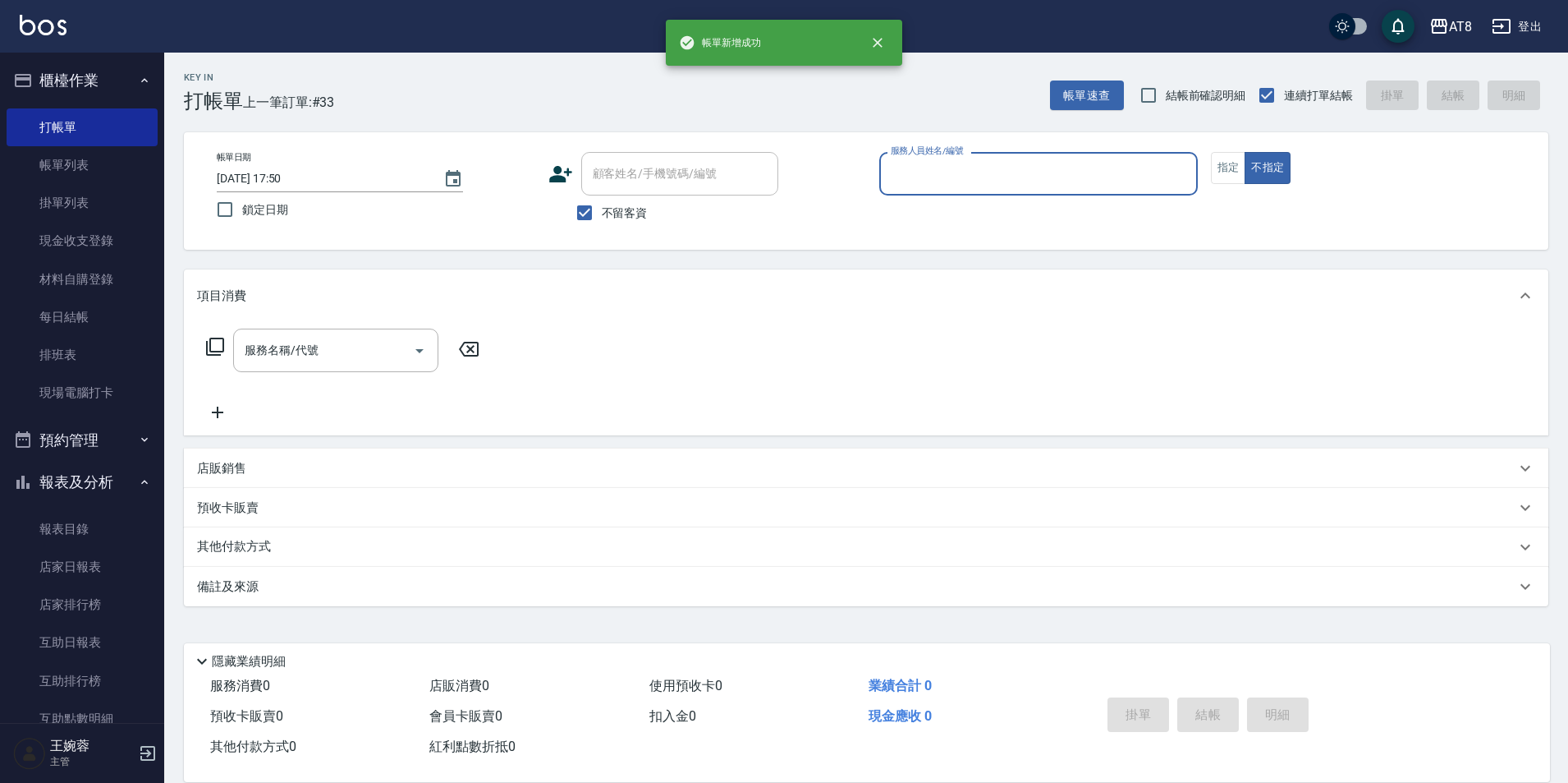
scroll to position [8, 0]
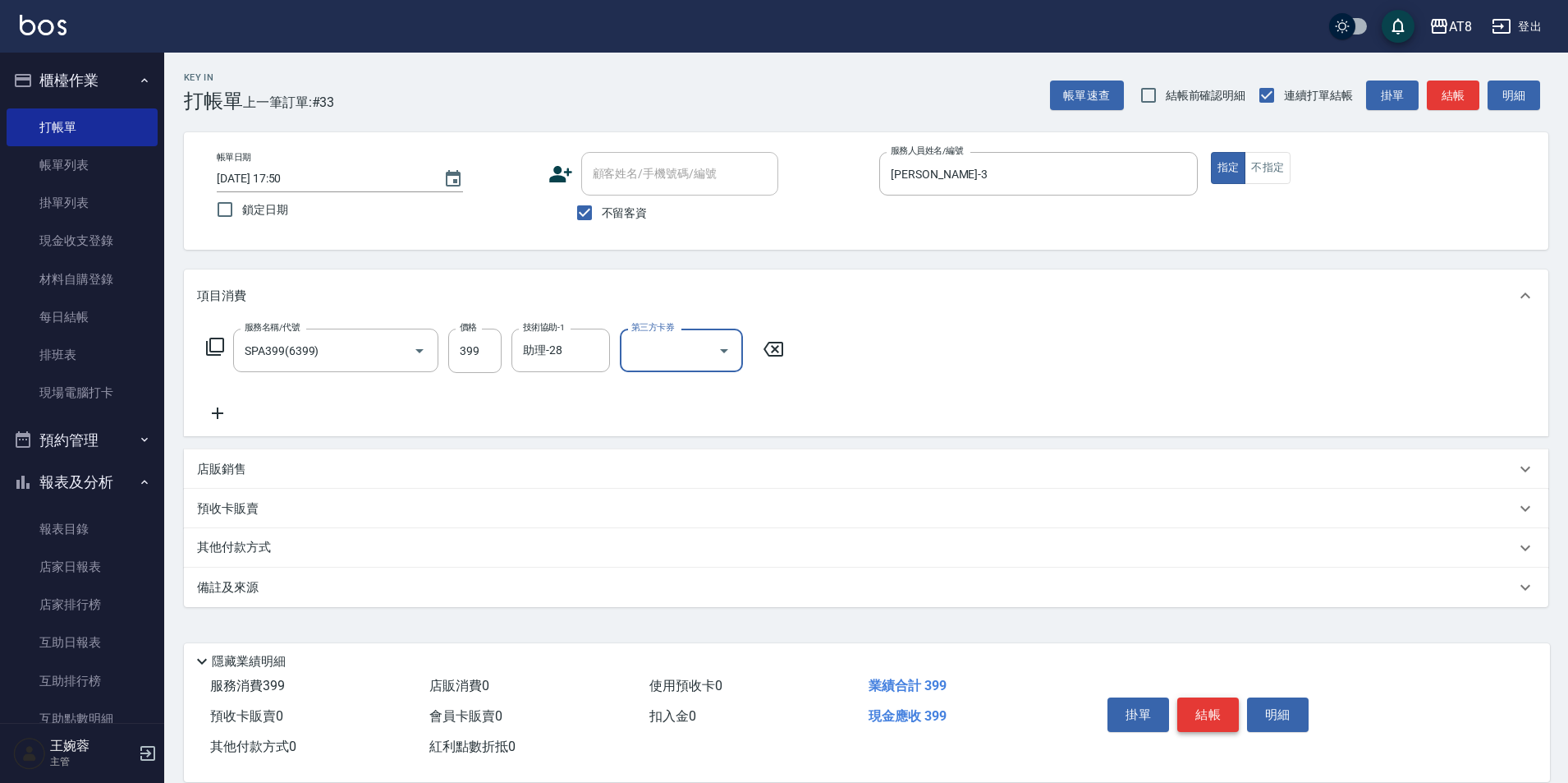
click at [1207, 702] on button "結帳" at bounding box center [1207, 714] width 62 height 34
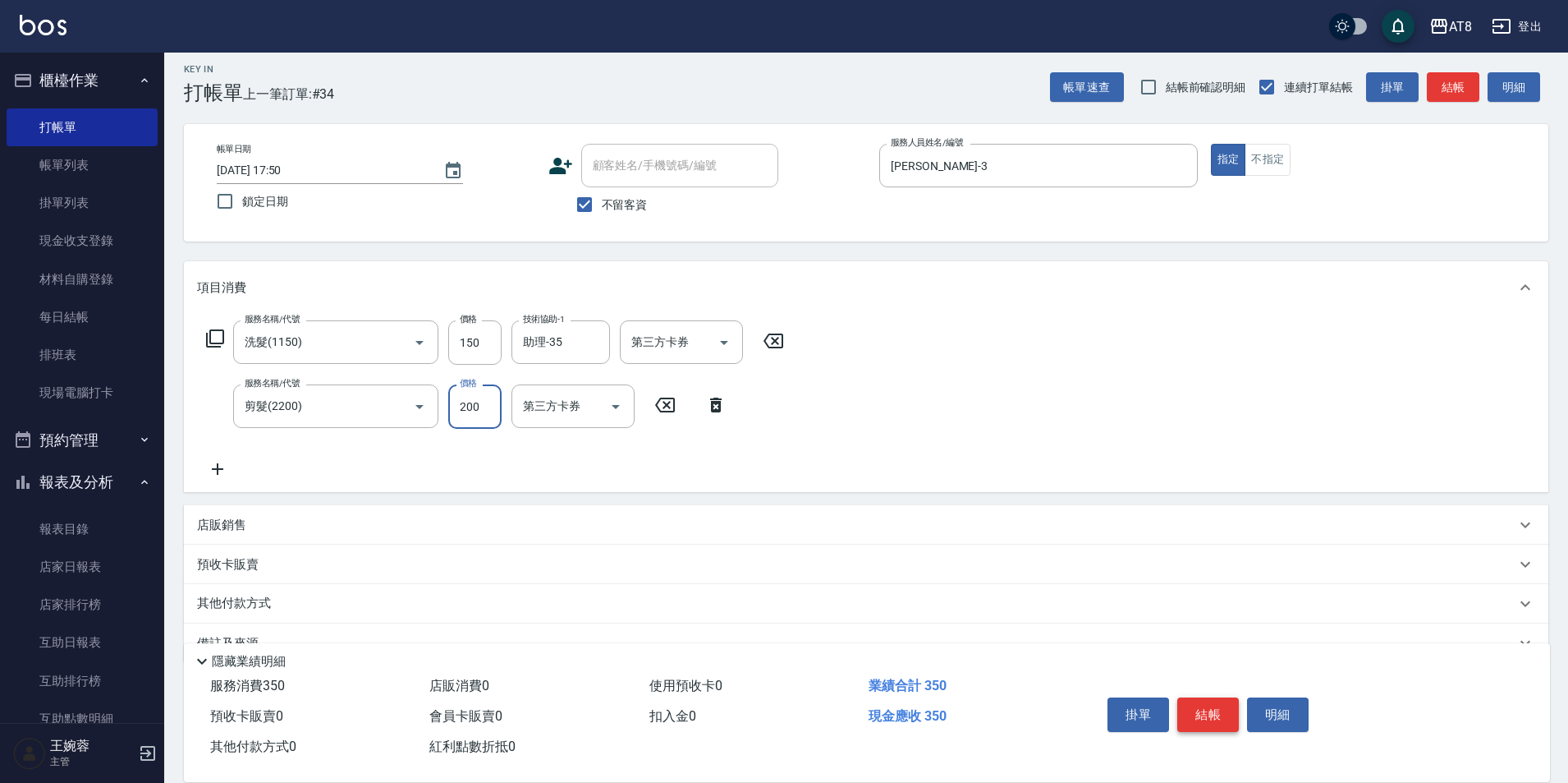
click at [1207, 702] on button "結帳" at bounding box center [1207, 714] width 62 height 34
click at [477, 359] on input "20" at bounding box center [475, 342] width 53 height 44
click at [485, 353] on input "20" at bounding box center [475, 342] width 53 height 44
click at [940, 426] on div "服務名稱/代號 洗髮(1150) 服務名稱/代號 價格 200 價格 技術協助-1 助理-25 技術協助-1 第三方卡券 第三方卡券 服務名稱/代號 精油或深…" at bounding box center [866, 402] width 1364 height 179
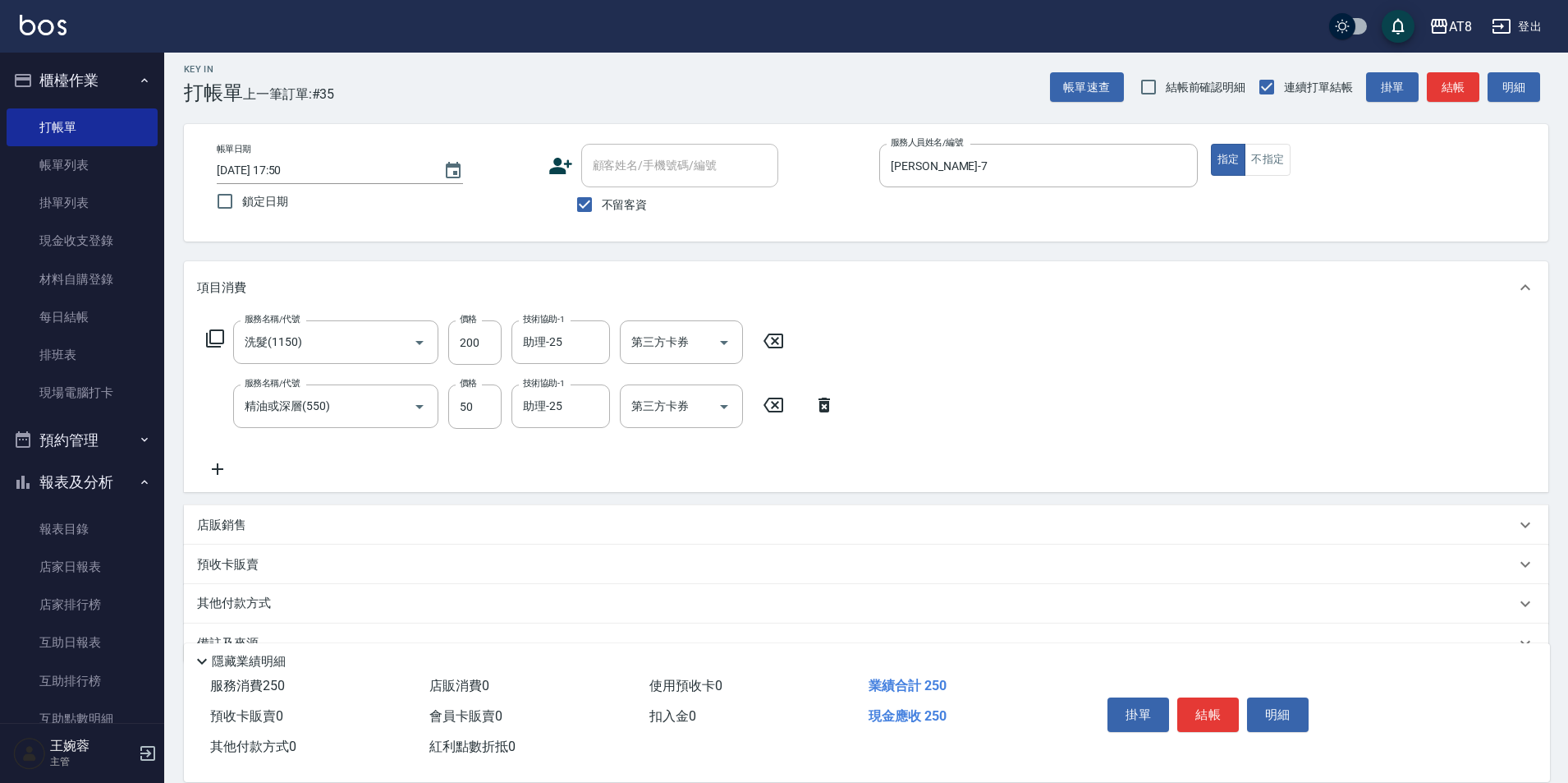
click at [1227, 698] on button "結帳" at bounding box center [1207, 714] width 62 height 34
drag, startPoint x: 844, startPoint y: 352, endPoint x: 838, endPoint y: 365, distance: 14.3
click at [842, 353] on icon "Open" at bounding box center [832, 343] width 20 height 20
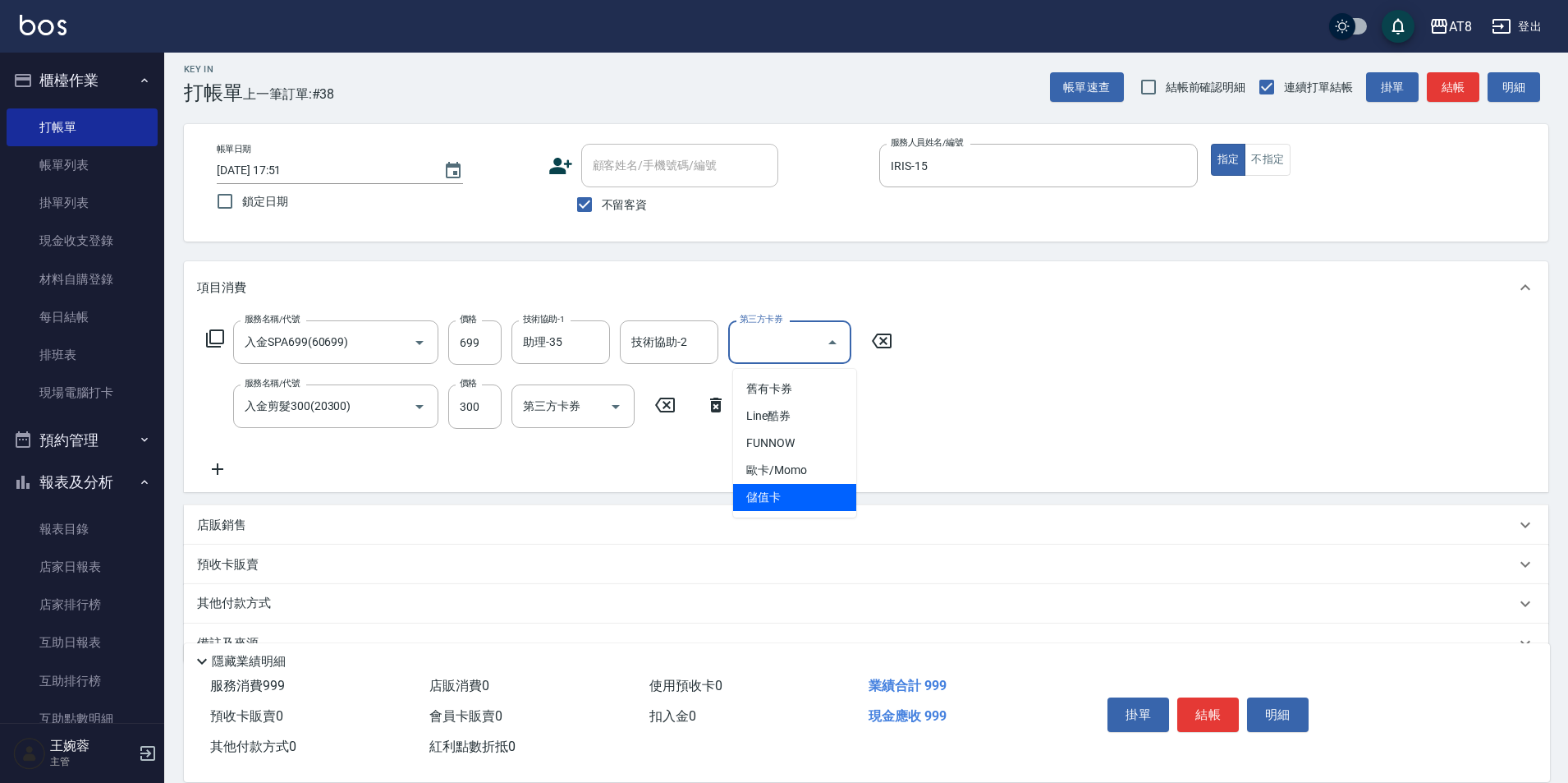
click at [805, 492] on span "儲值卡" at bounding box center [794, 498] width 123 height 27
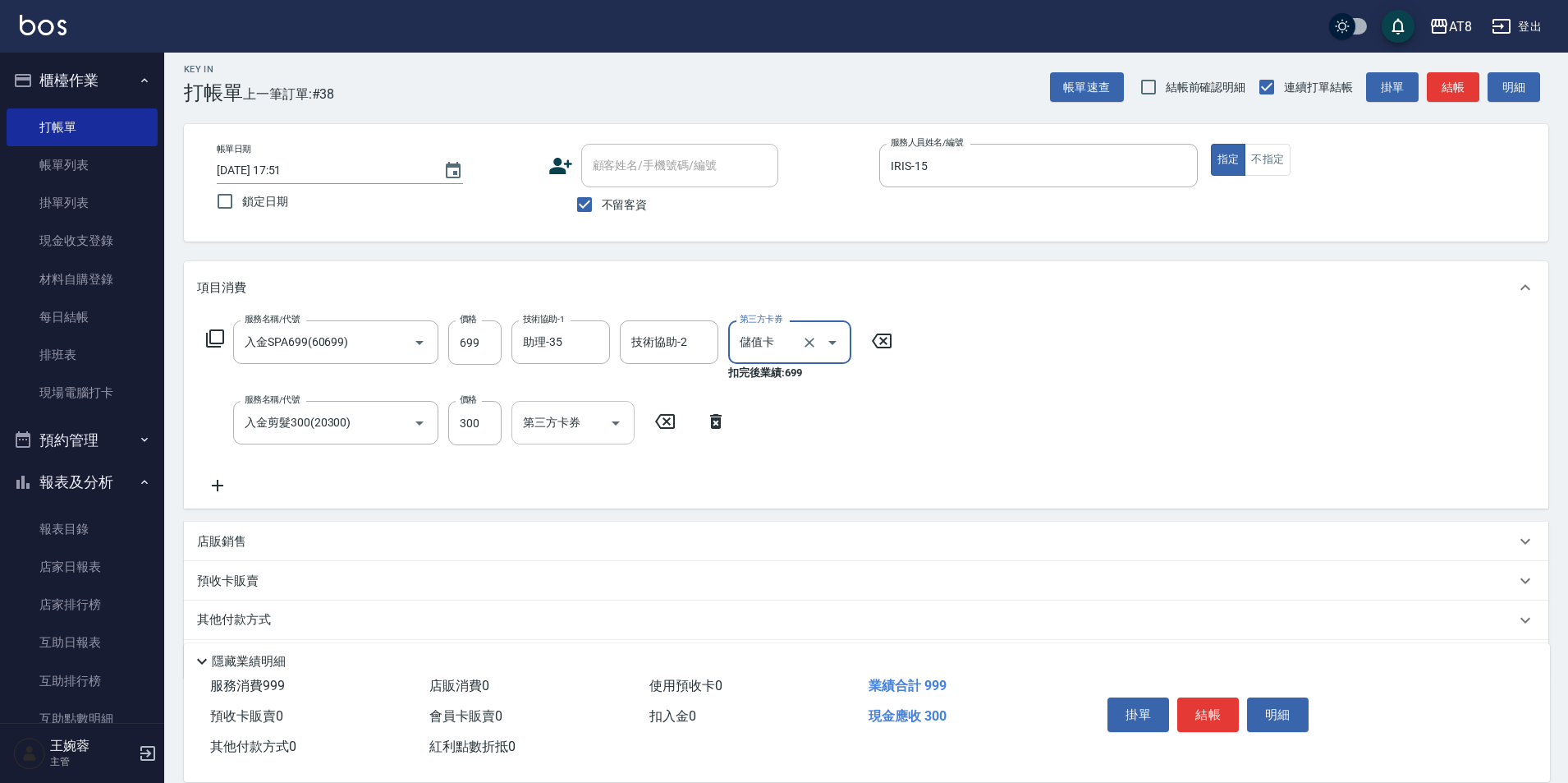
click at [622, 422] on icon "Open" at bounding box center [616, 423] width 20 height 20
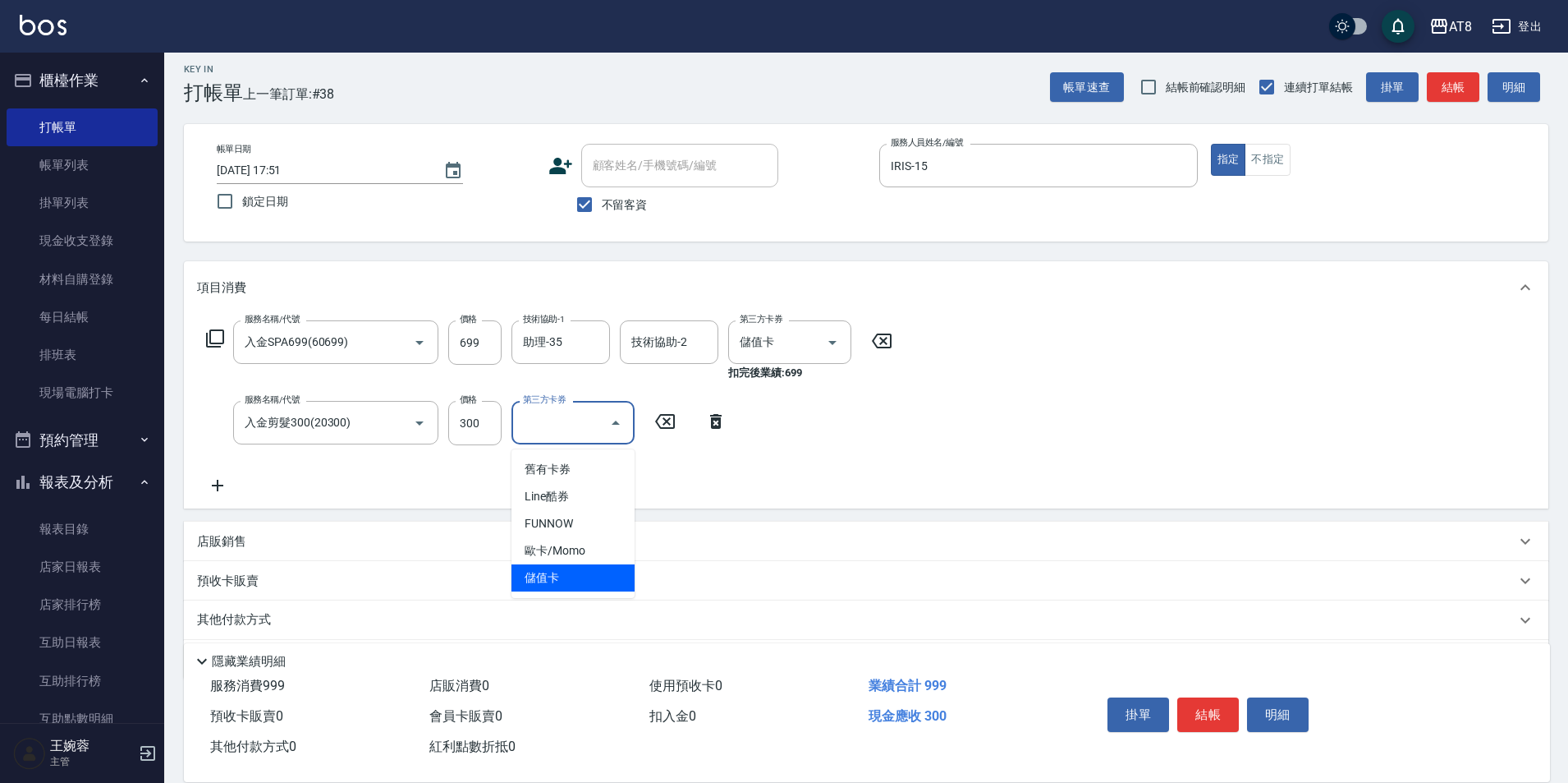
click at [591, 570] on span "儲值卡" at bounding box center [573, 578] width 123 height 27
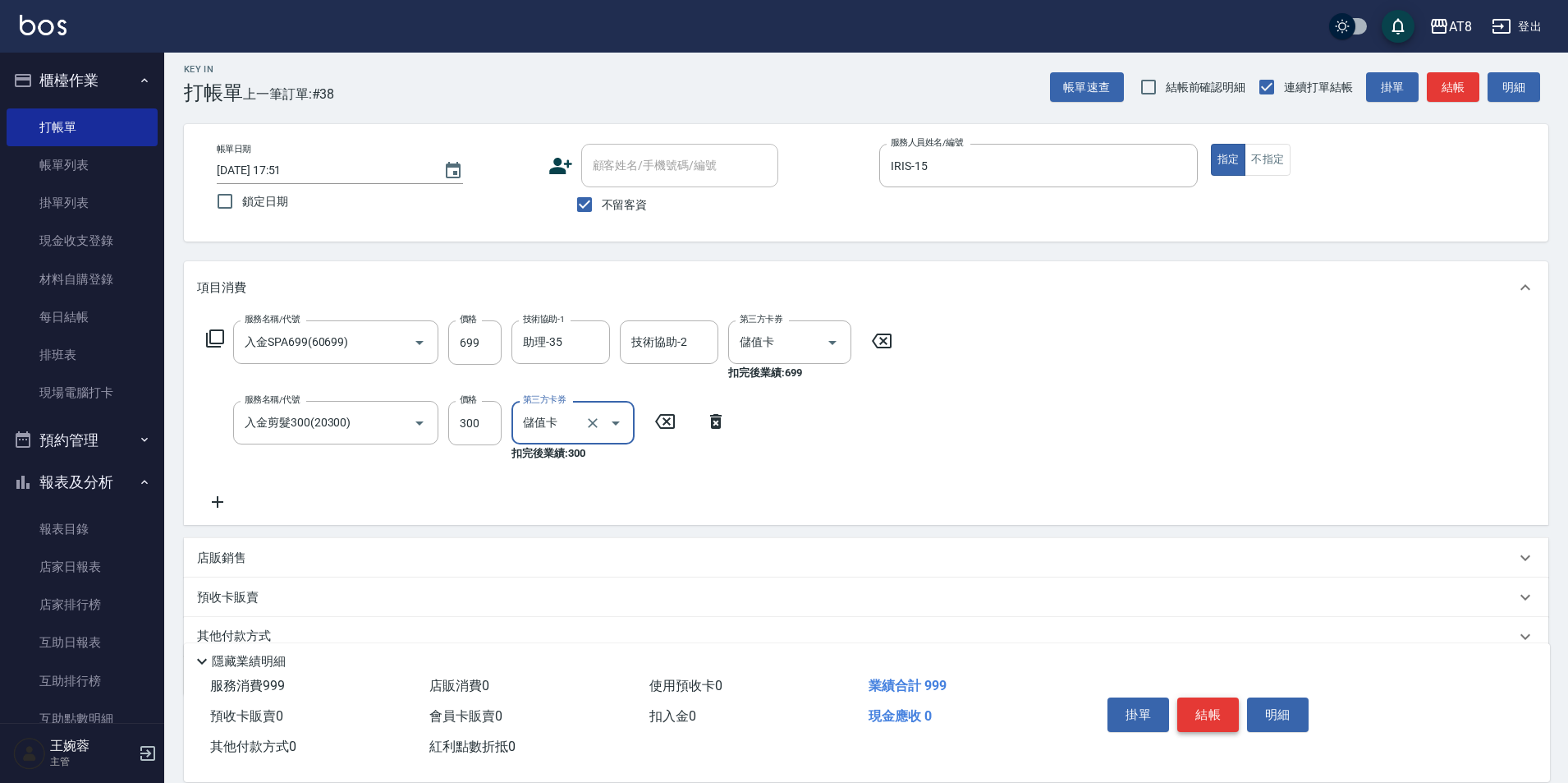
click at [1210, 704] on button "結帳" at bounding box center [1207, 714] width 62 height 34
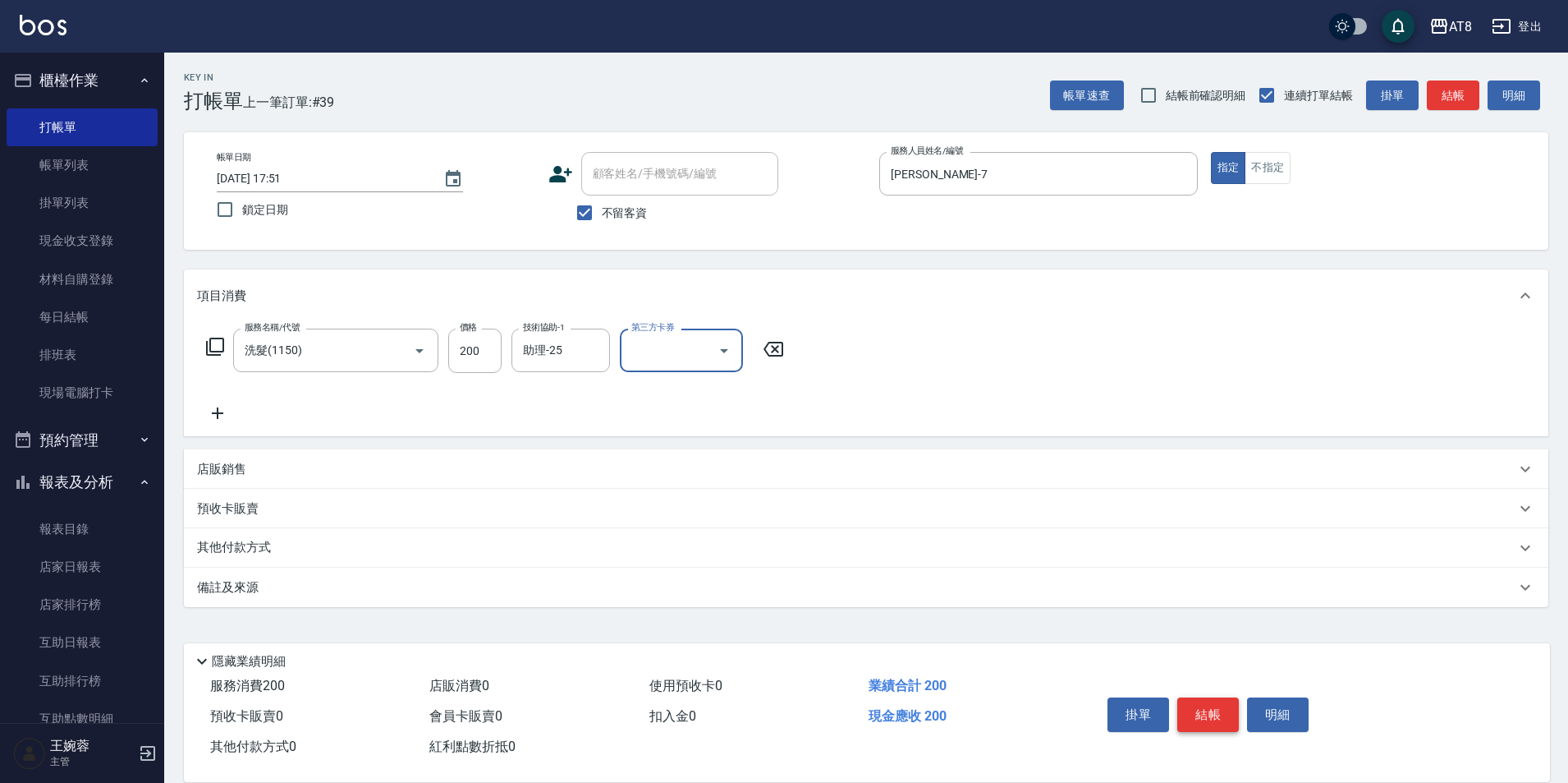
click at [1228, 708] on button "結帳" at bounding box center [1207, 714] width 62 height 34
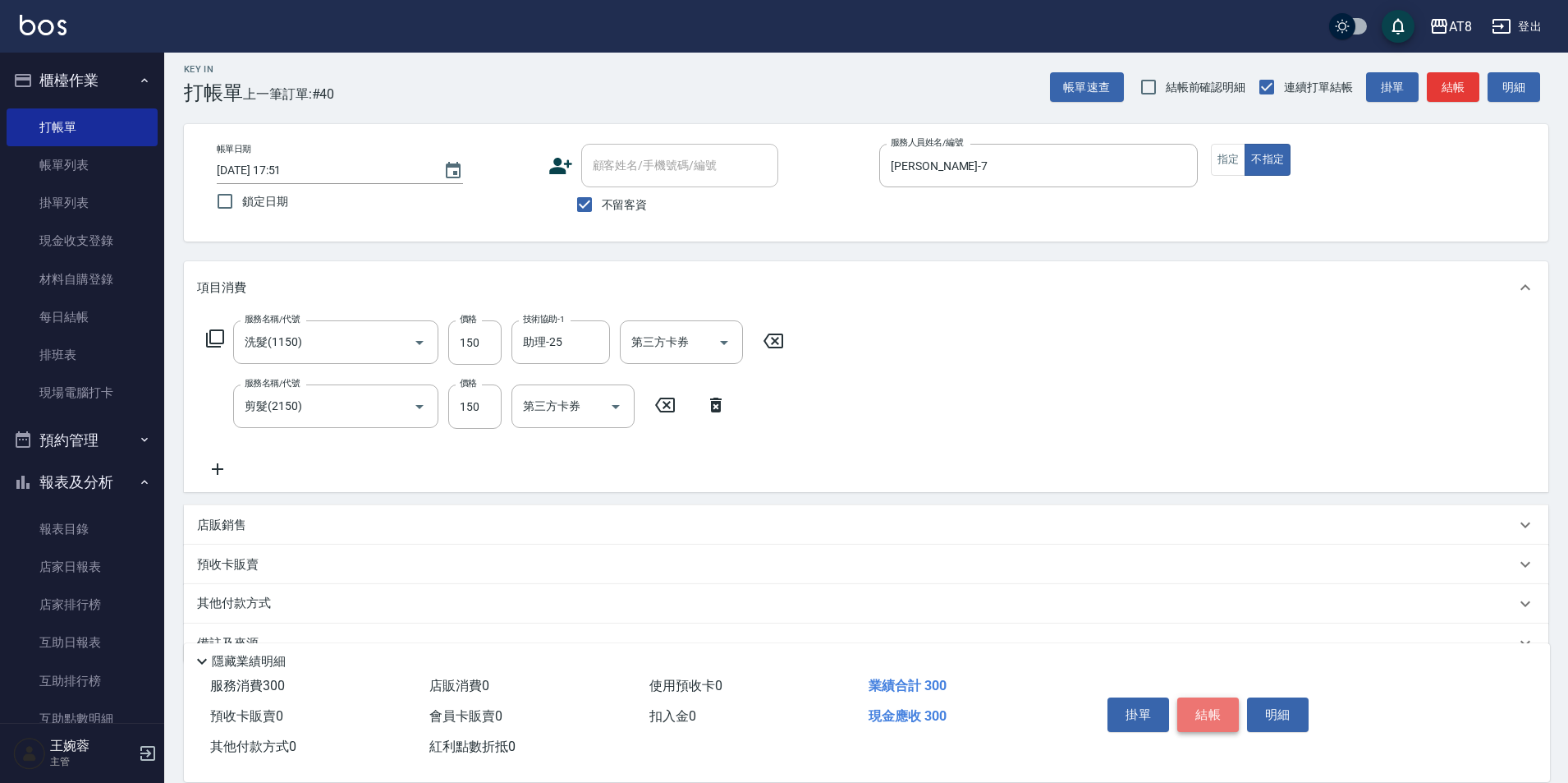
click at [1228, 708] on button "結帳" at bounding box center [1207, 714] width 62 height 34
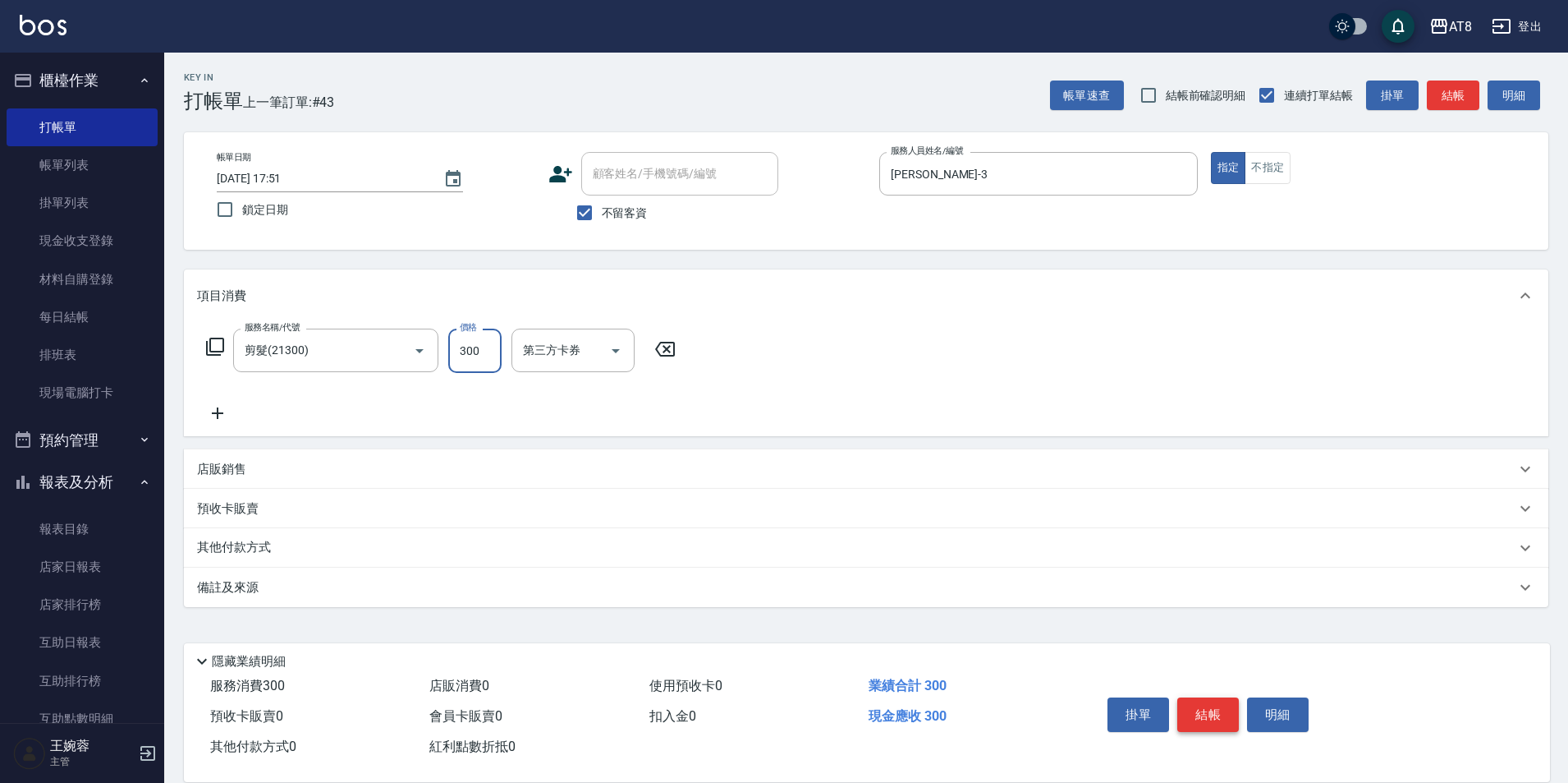
click at [1228, 708] on button "結帳" at bounding box center [1207, 714] width 62 height 34
click at [618, 344] on icon "Open" at bounding box center [616, 351] width 20 height 20
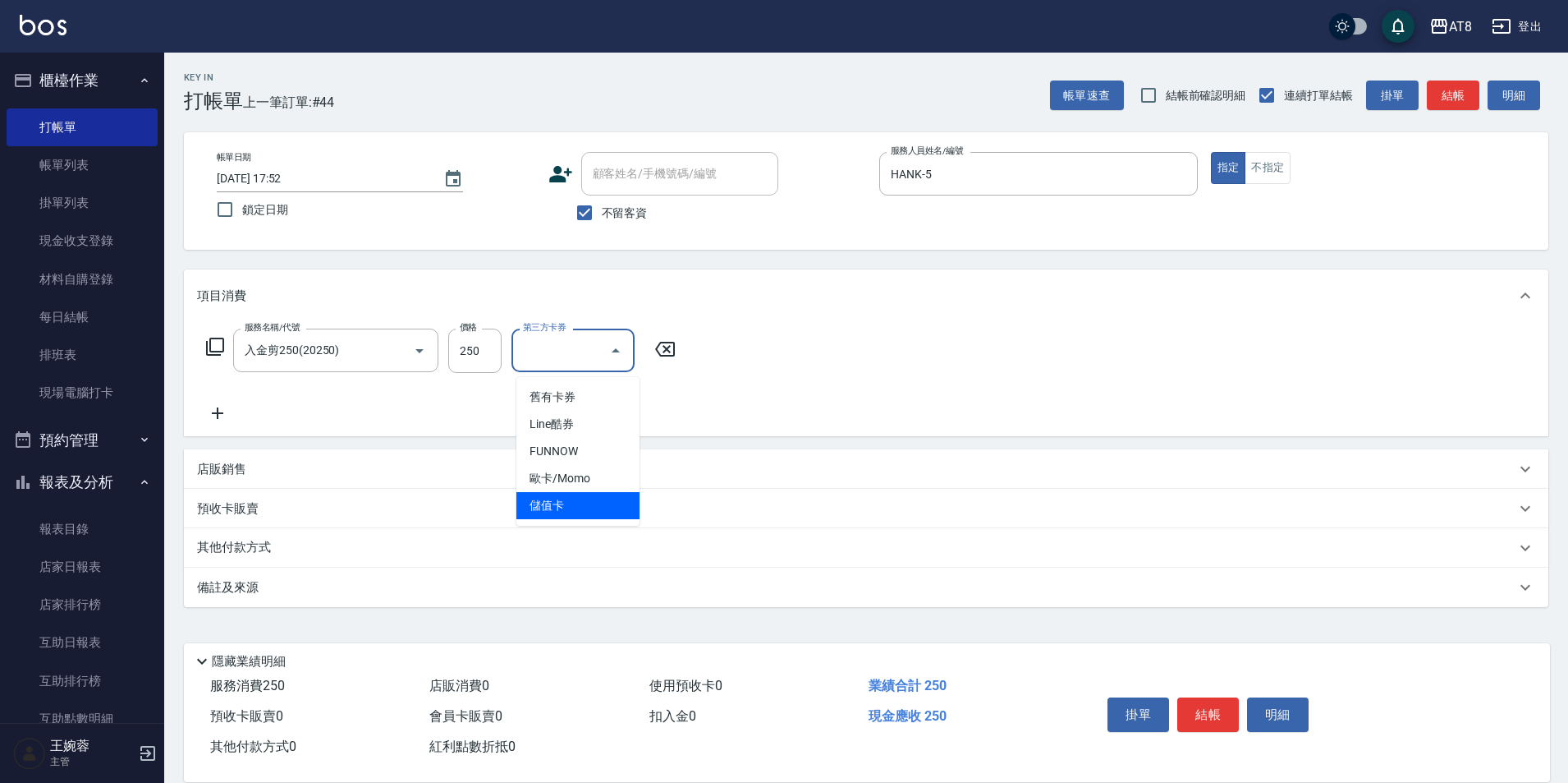
click at [598, 502] on span "儲值卡" at bounding box center [578, 506] width 123 height 27
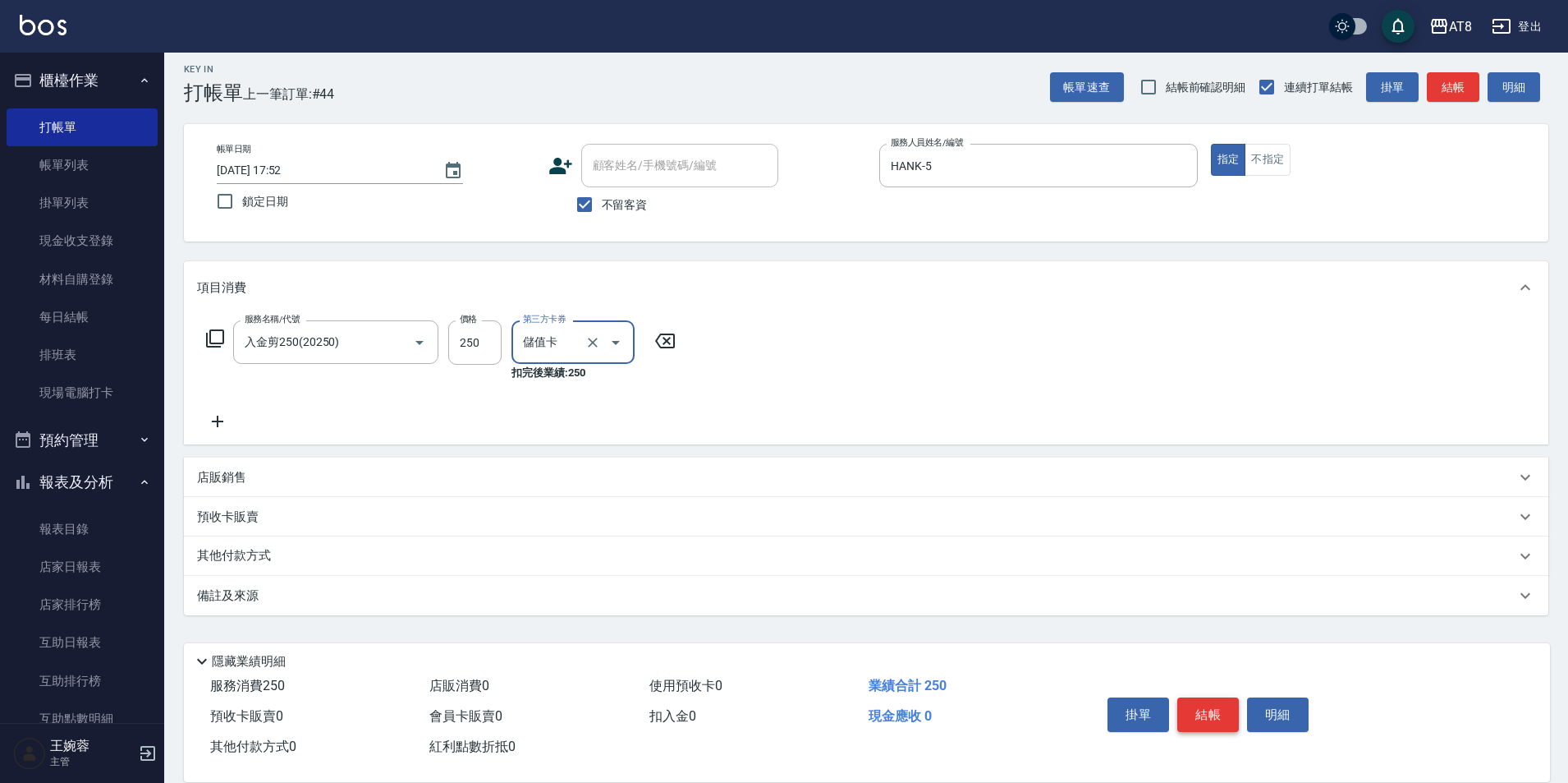
click at [1209, 697] on button "結帳" at bounding box center [1207, 714] width 62 height 34
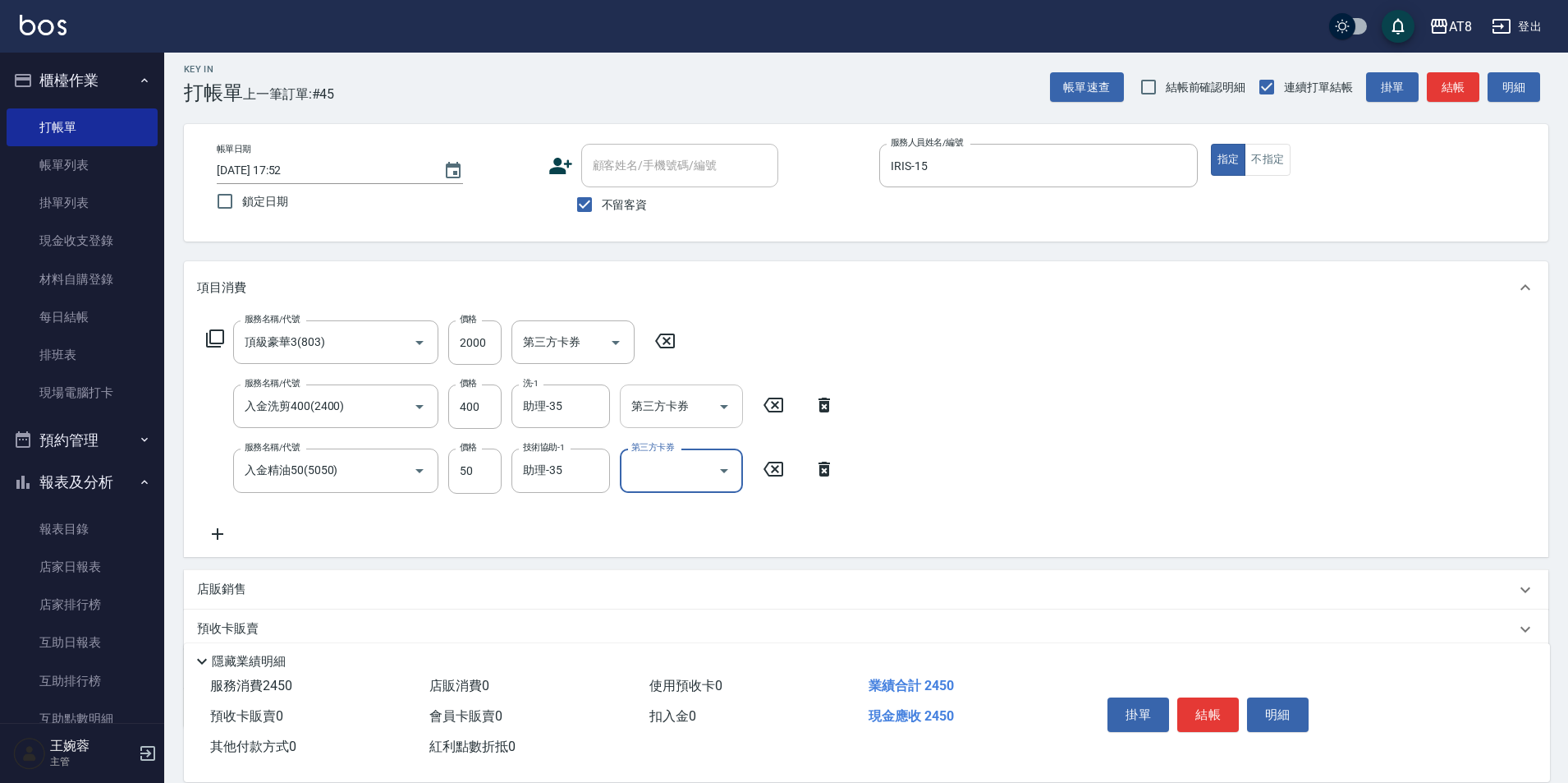
click at [726, 411] on icon "Open" at bounding box center [724, 407] width 20 height 20
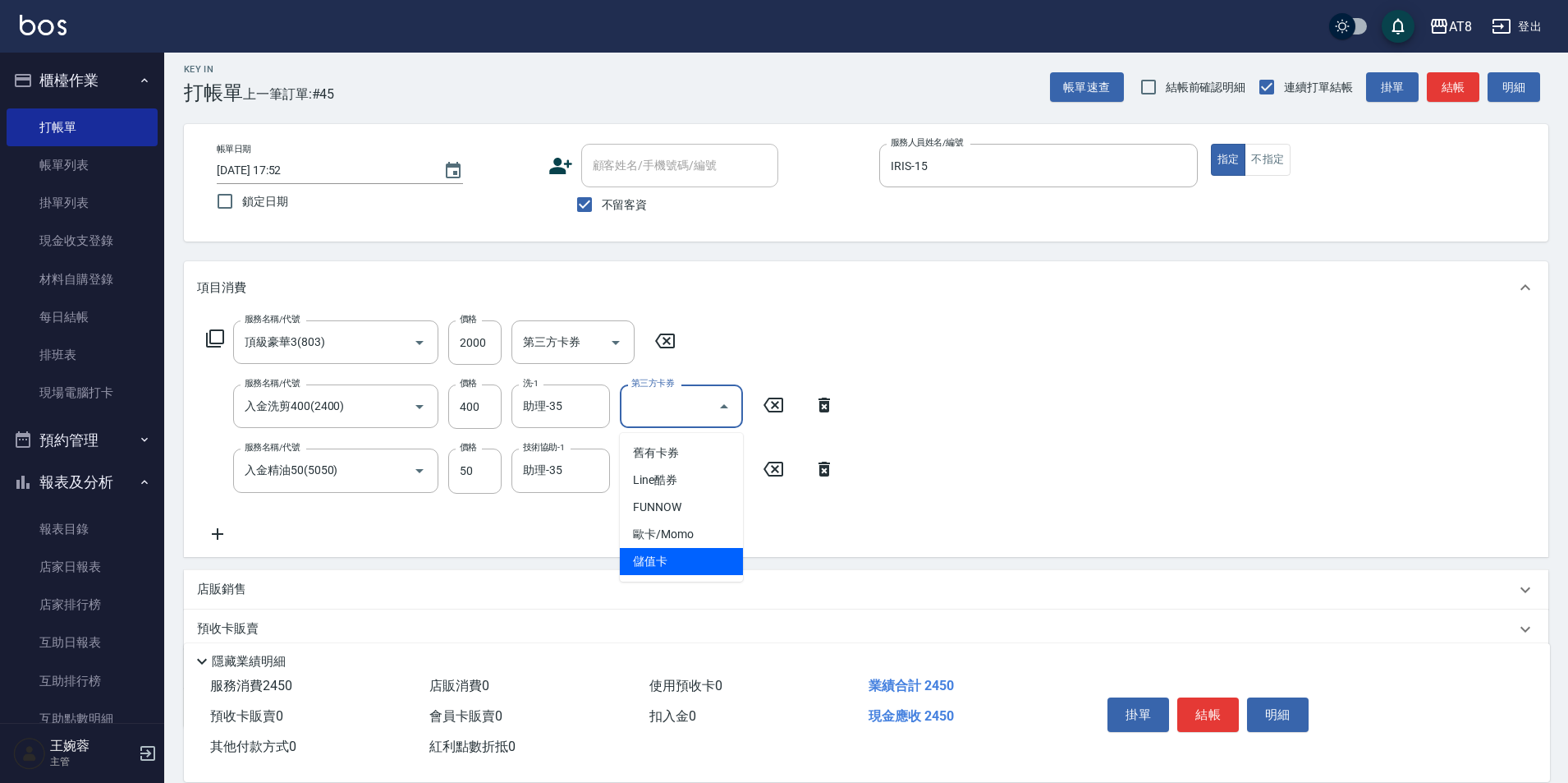
click at [708, 552] on span "儲值卡" at bounding box center [681, 561] width 123 height 27
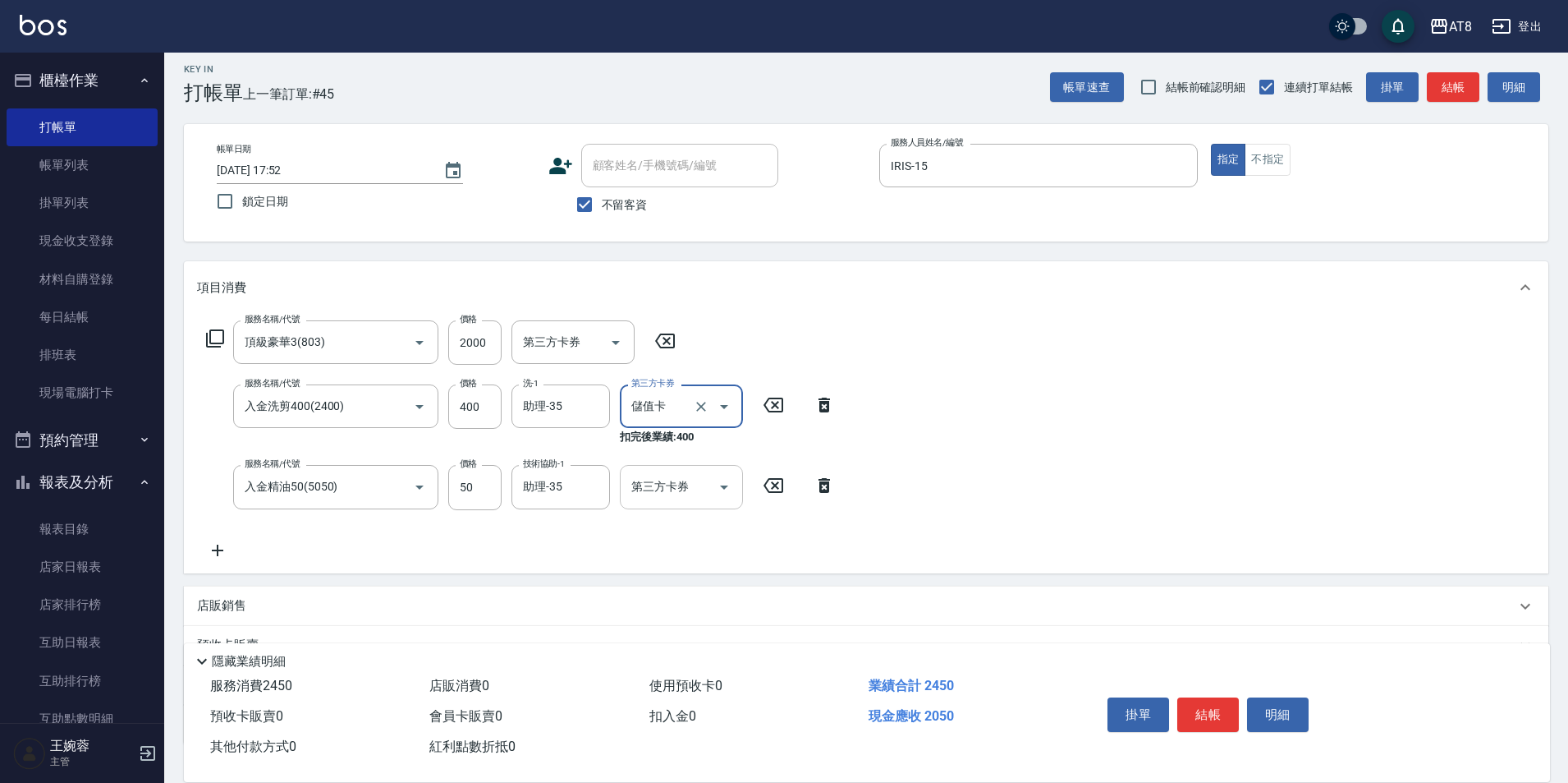
click at [722, 497] on icon "Open" at bounding box center [724, 487] width 20 height 20
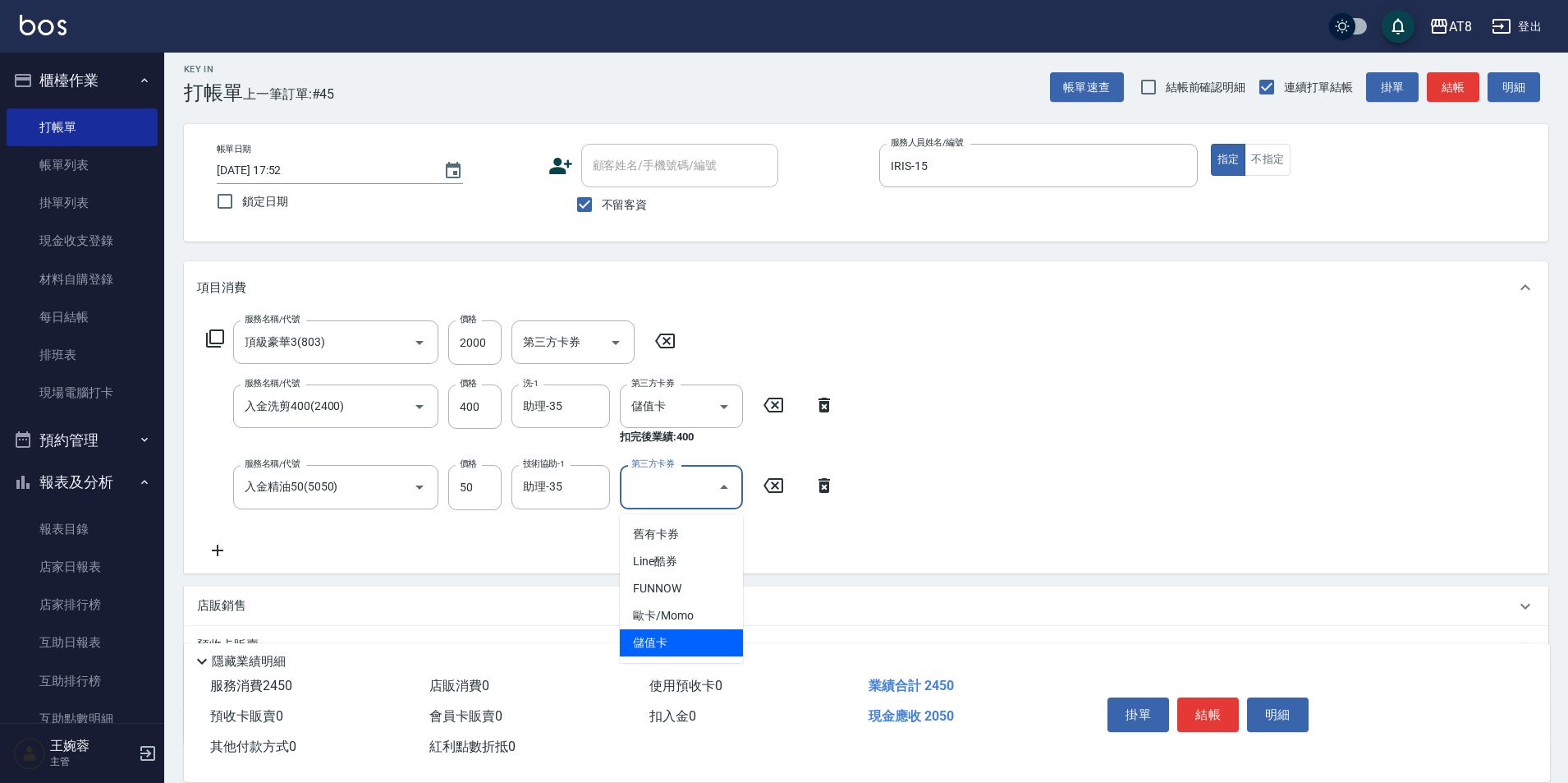
click at [717, 634] on span "儲值卡" at bounding box center [681, 643] width 123 height 27
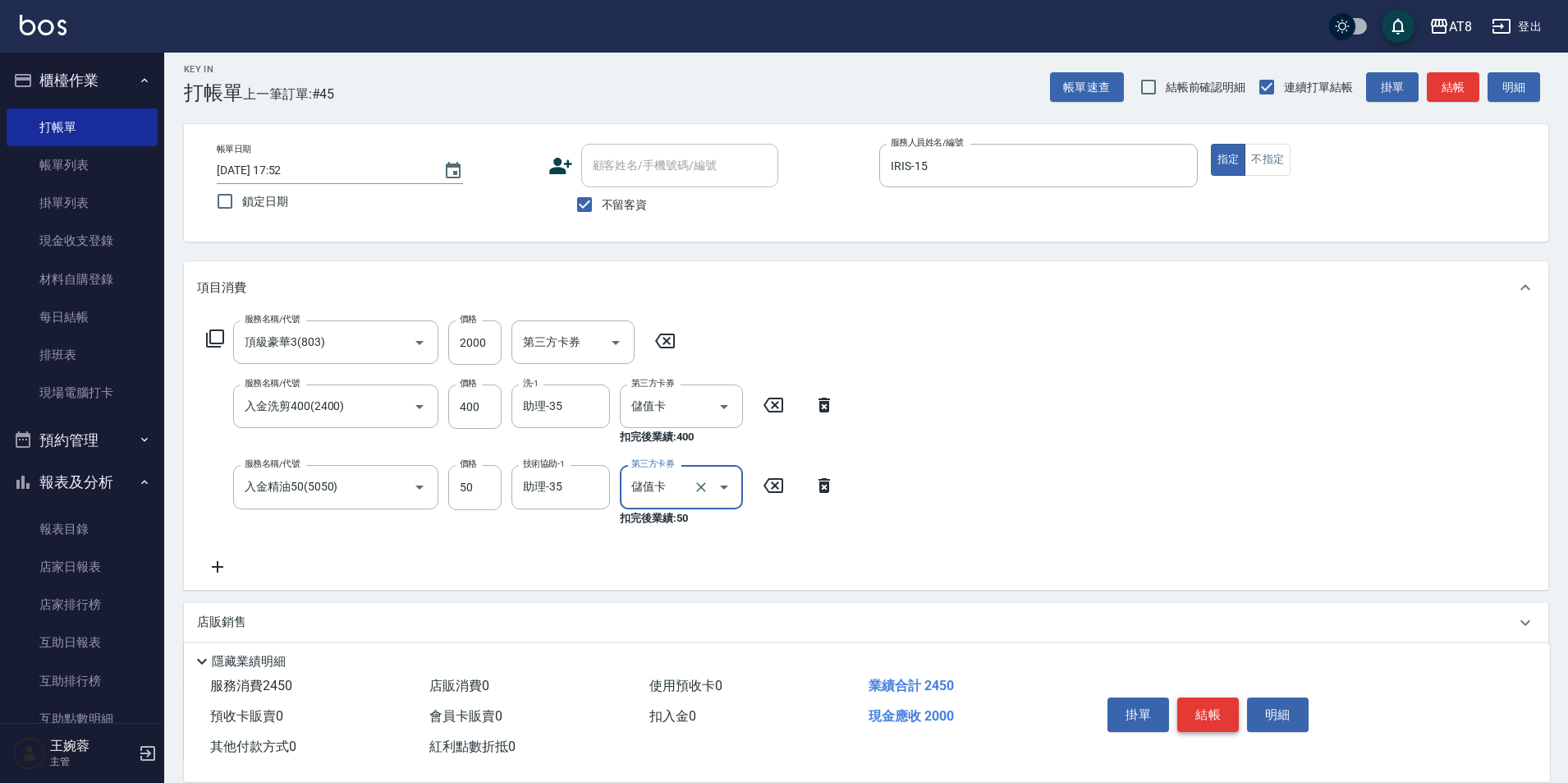
click at [1203, 699] on button "結帳" at bounding box center [1207, 714] width 62 height 34
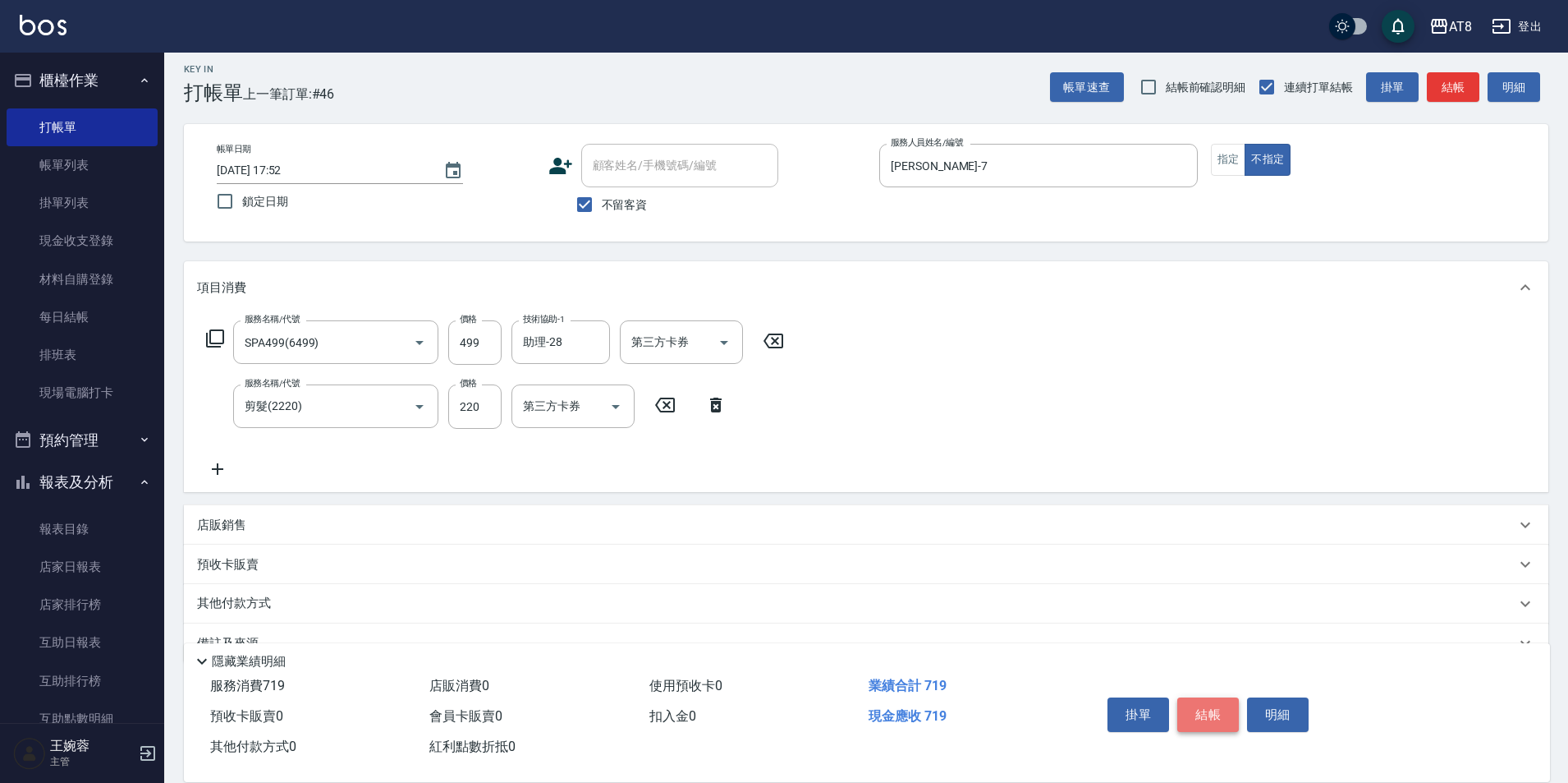
click at [1203, 699] on button "結帳" at bounding box center [1207, 714] width 62 height 34
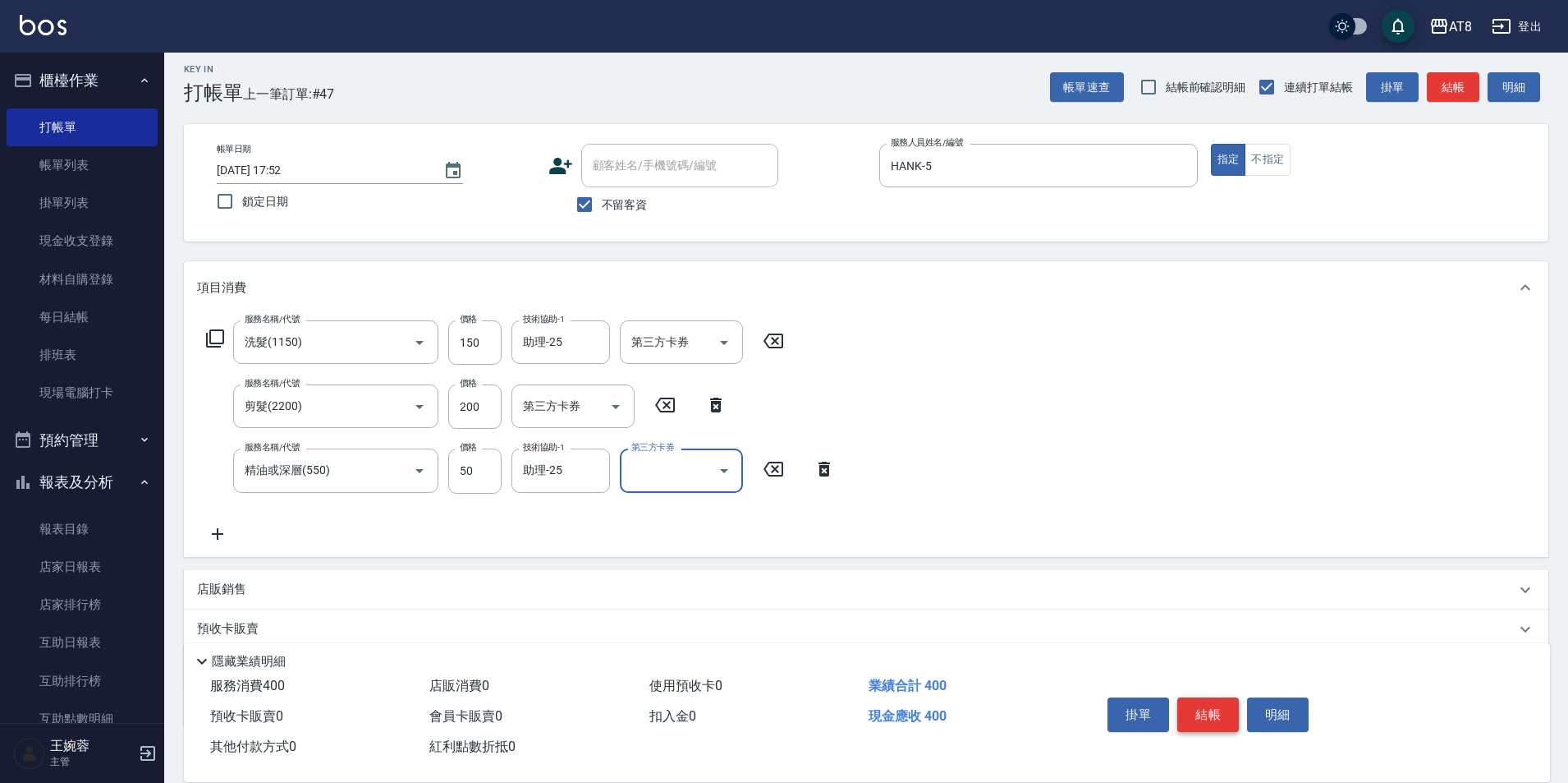
click at [1238, 697] on button "結帳" at bounding box center [1207, 714] width 62 height 34
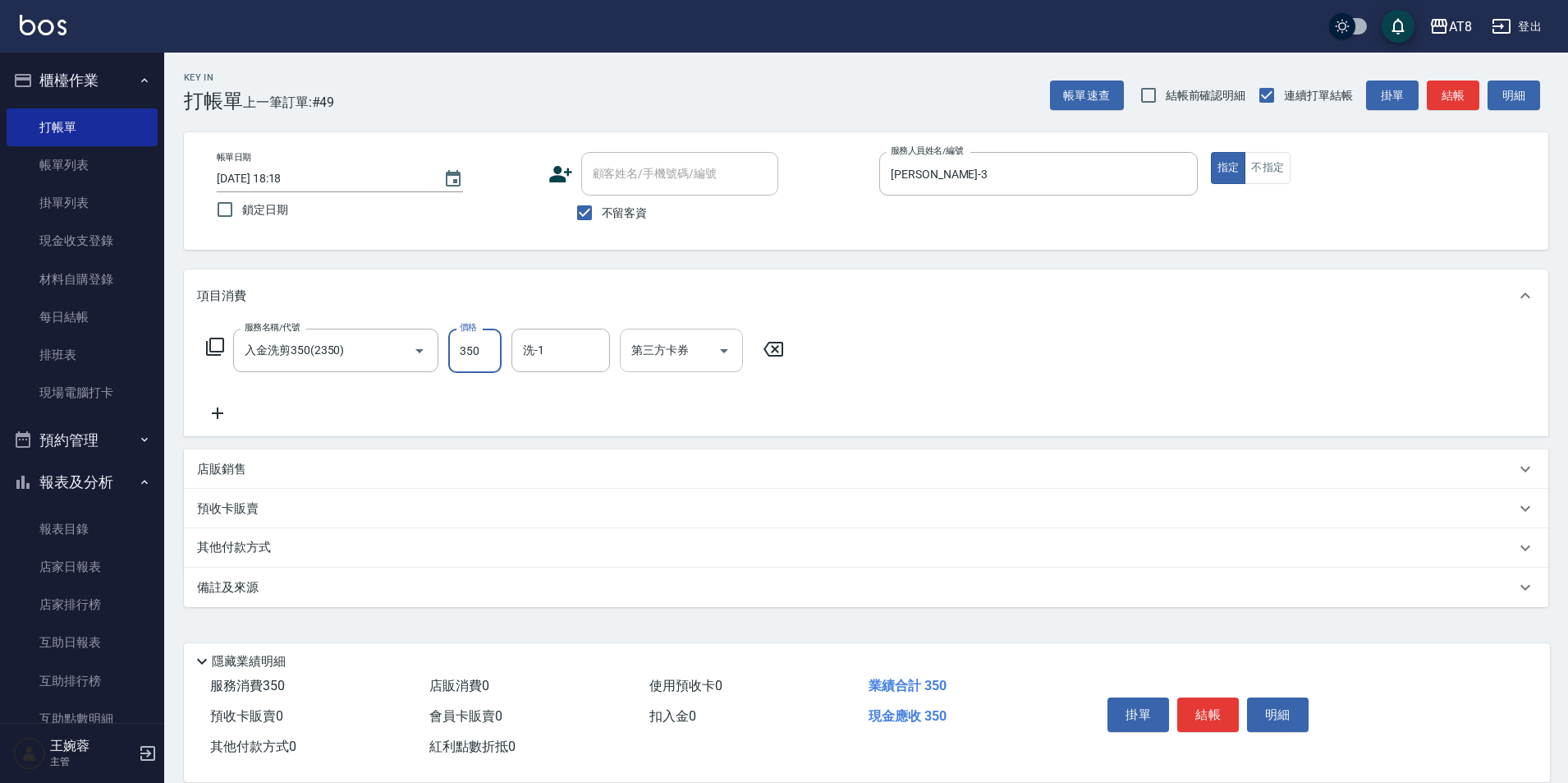
click at [724, 349] on icon "Open" at bounding box center [724, 351] width 20 height 20
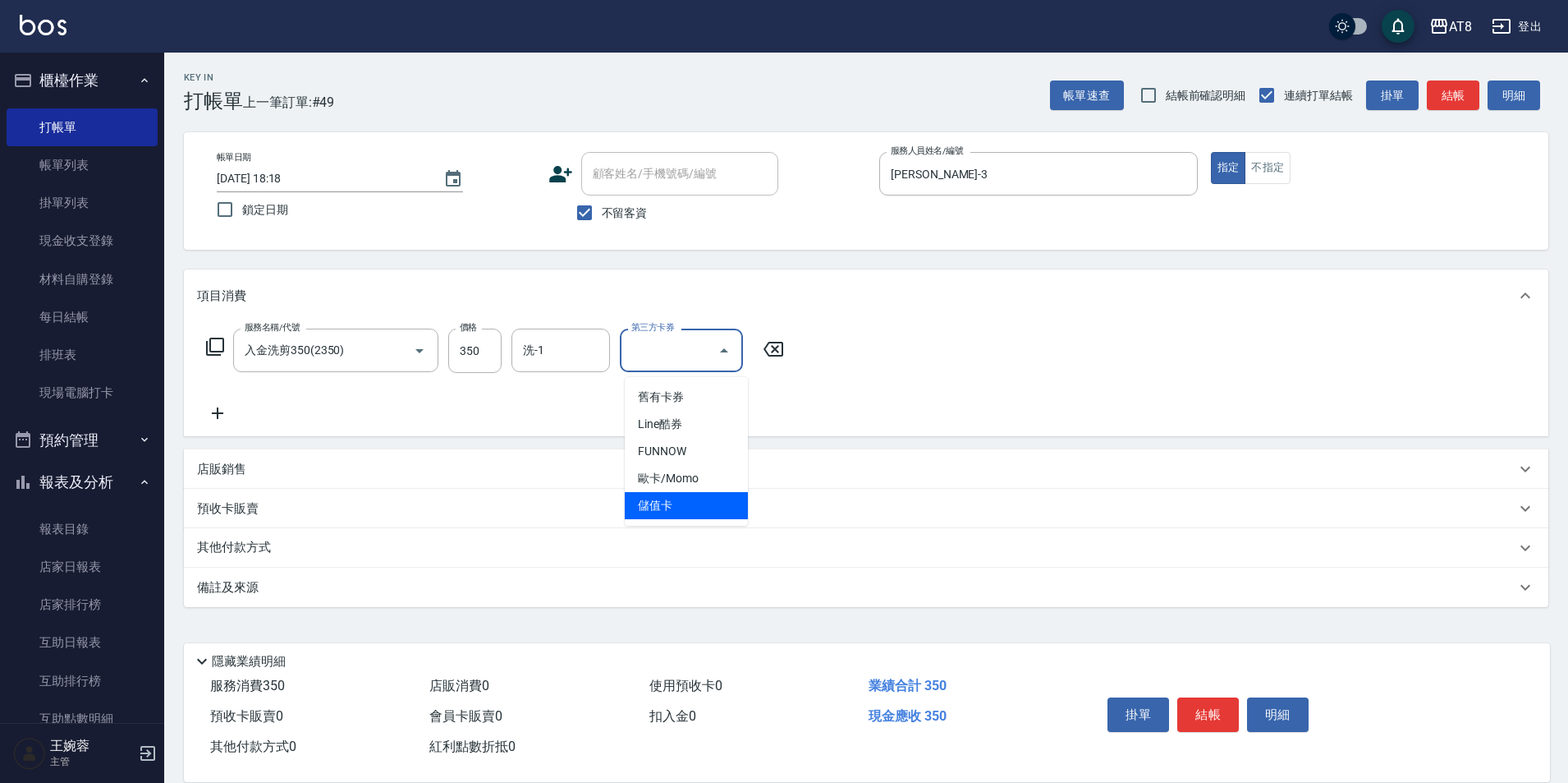
click at [703, 496] on span "儲值卡" at bounding box center [687, 506] width 123 height 27
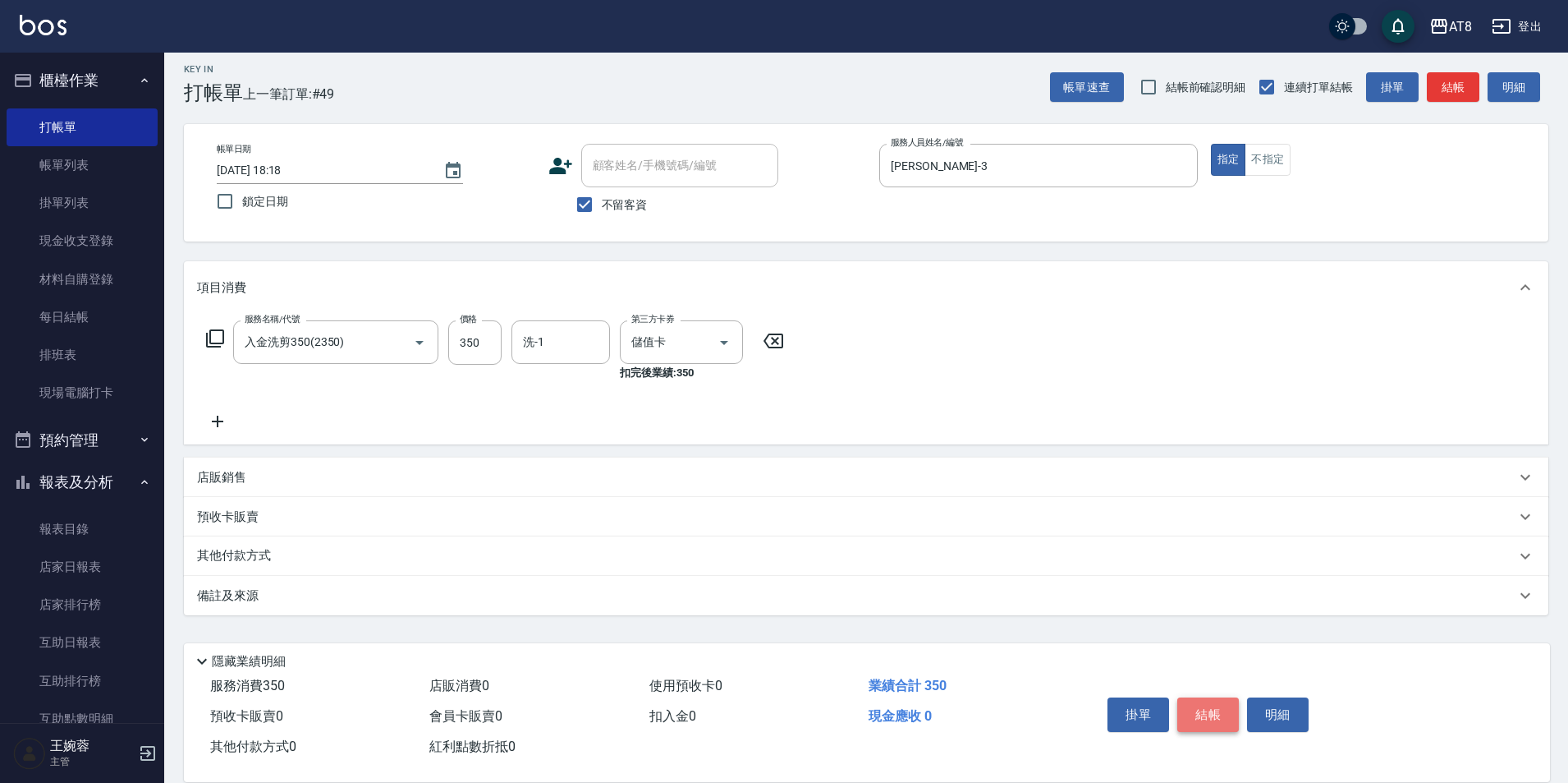
click at [1197, 697] on button "結帳" at bounding box center [1207, 714] width 62 height 34
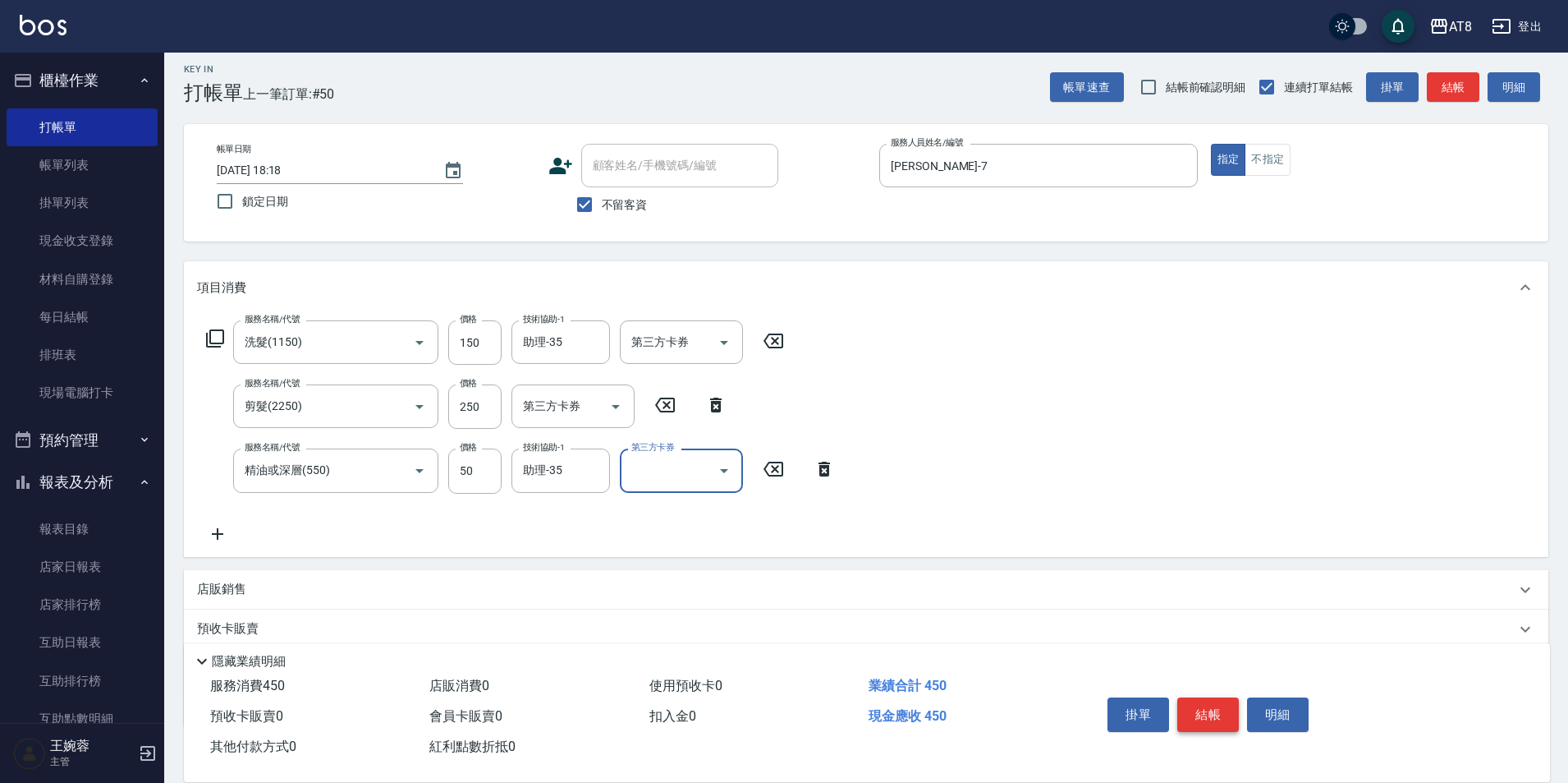
click at [1197, 697] on button "結帳" at bounding box center [1207, 714] width 62 height 34
